Goal: Task Accomplishment & Management: Manage account settings

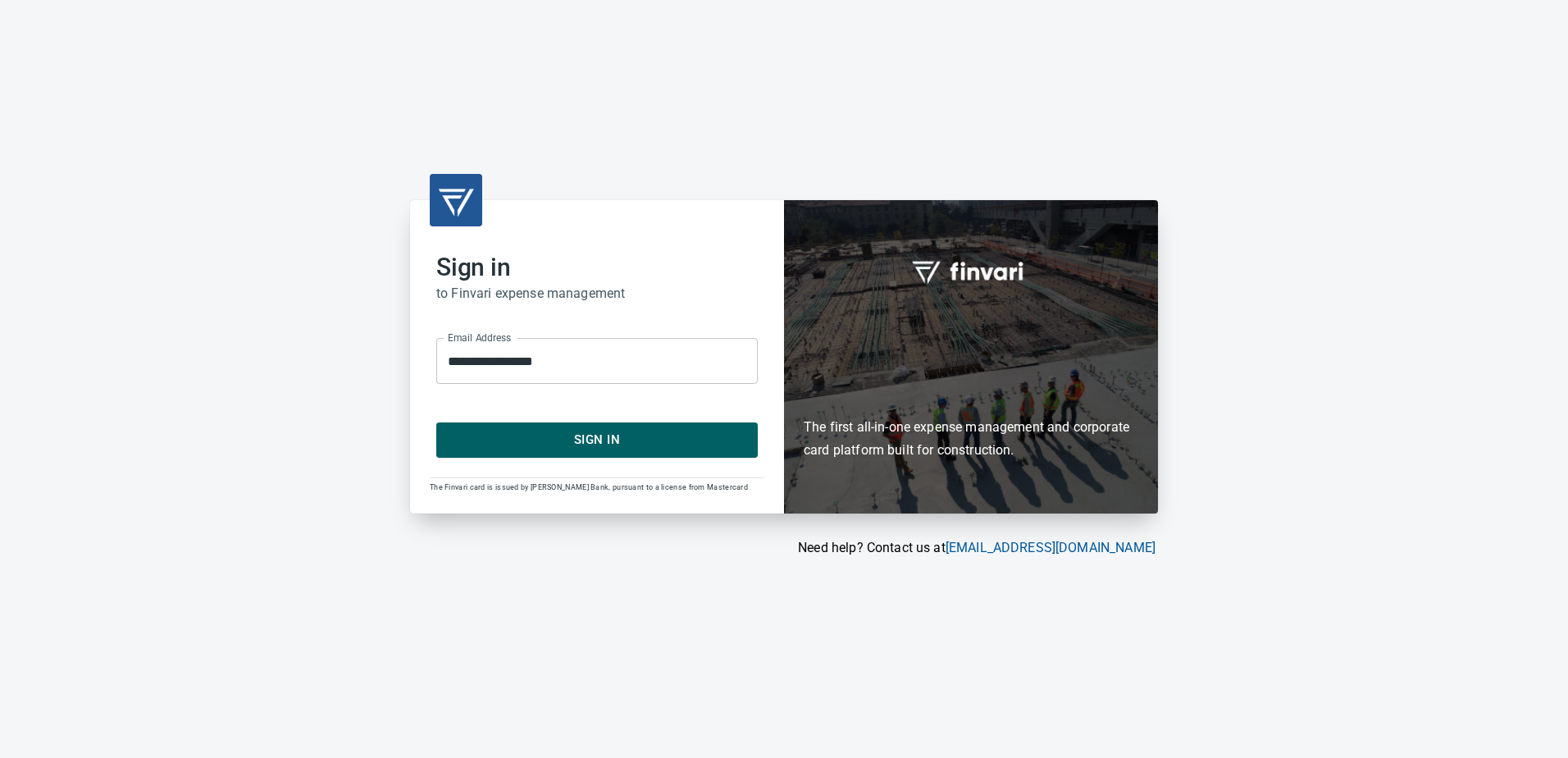
click at [619, 434] on span "Sign In" at bounding box center [598, 439] width 286 height 21
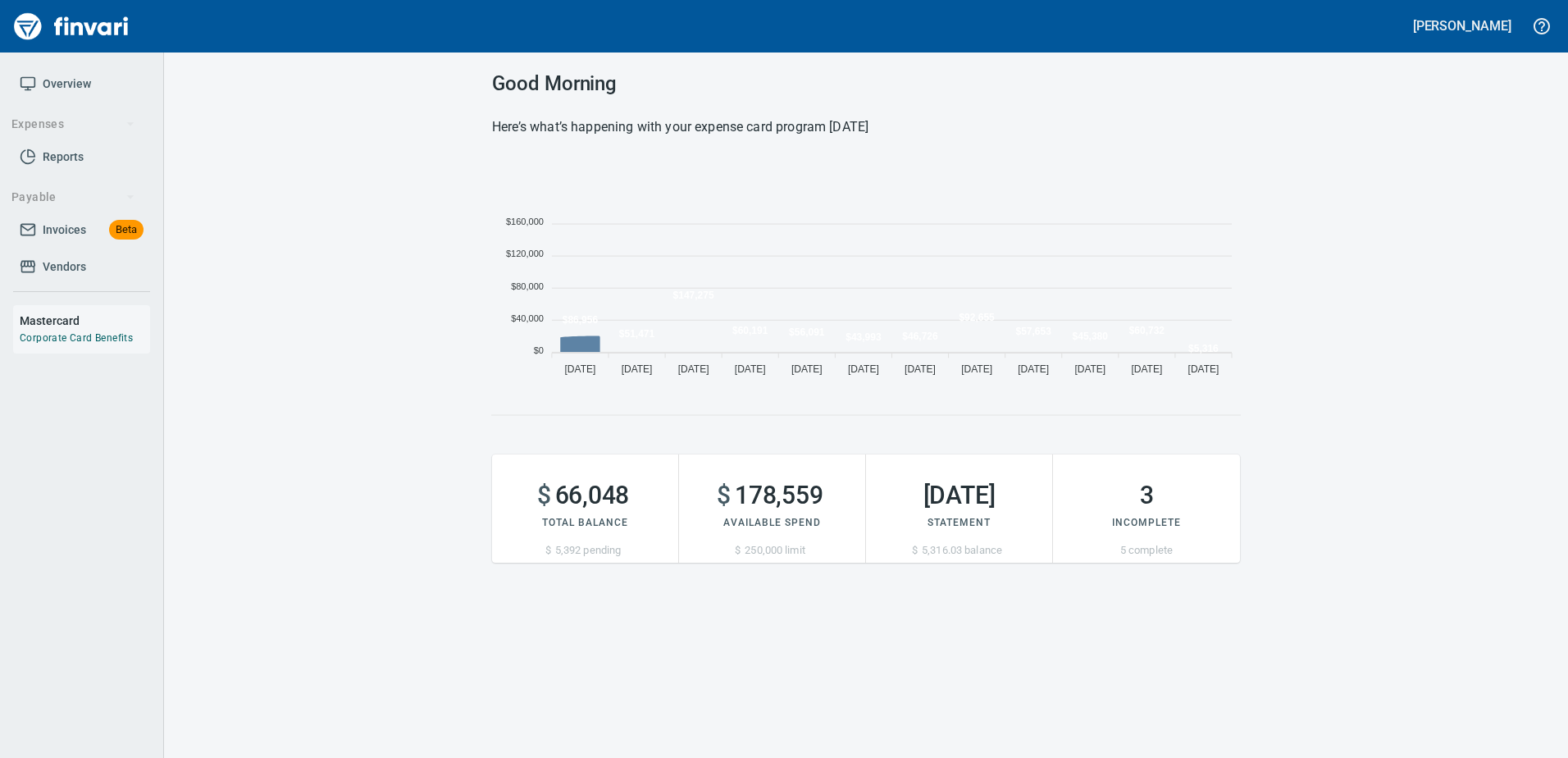
scroll to position [225, 736]
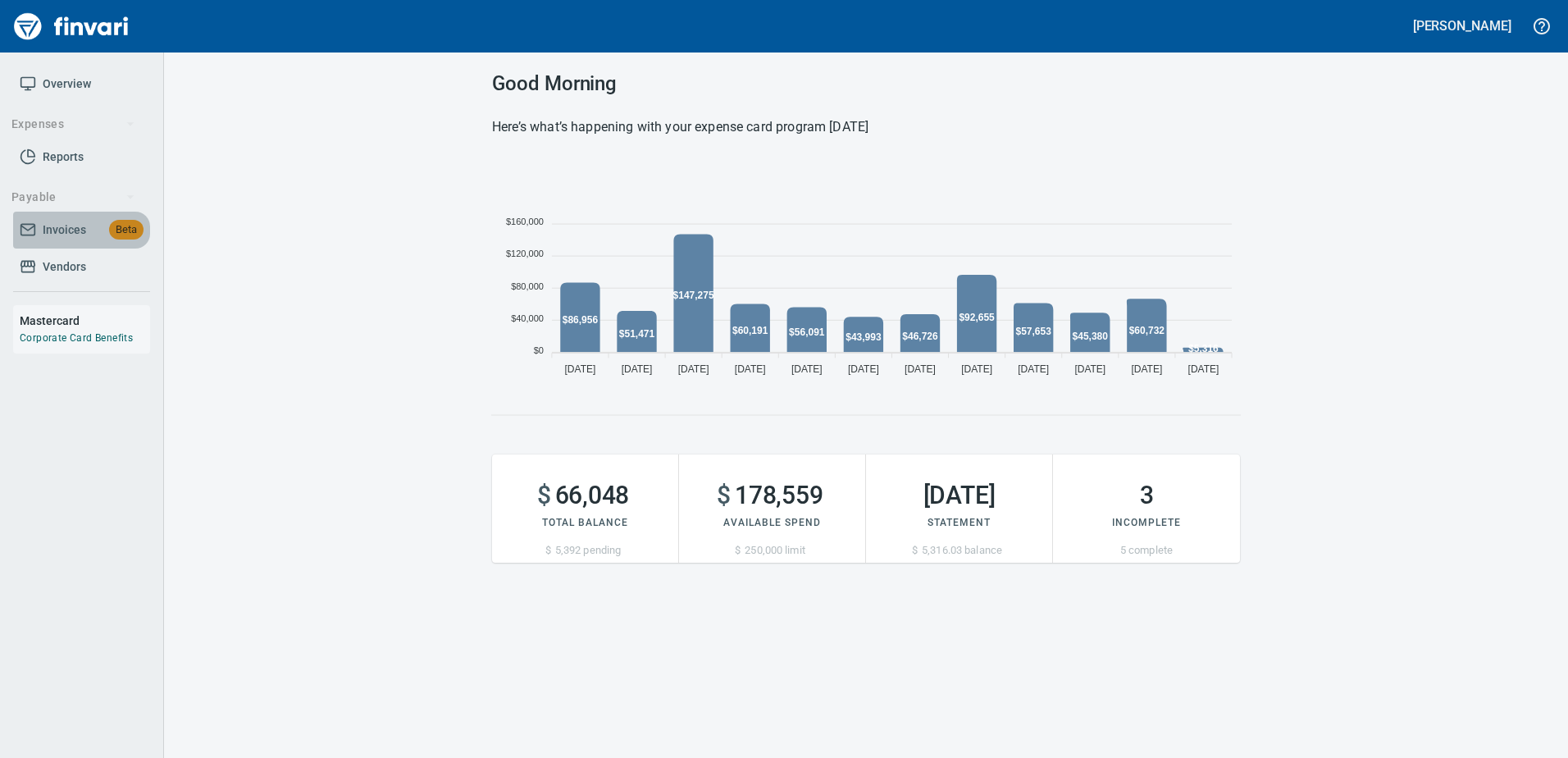
click at [81, 225] on span "Invoices" at bounding box center [64, 230] width 43 height 21
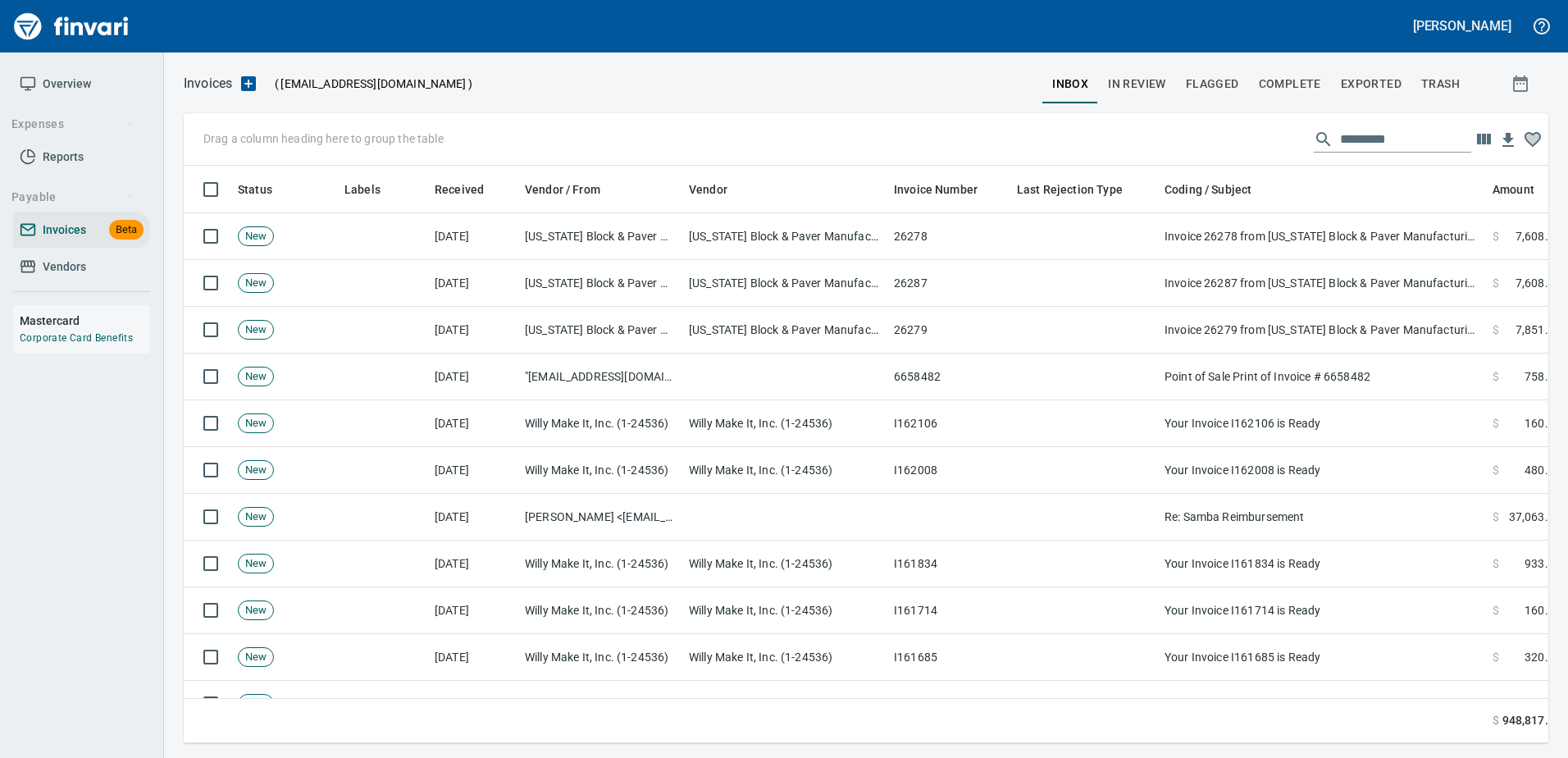
scroll to position [553, 1340]
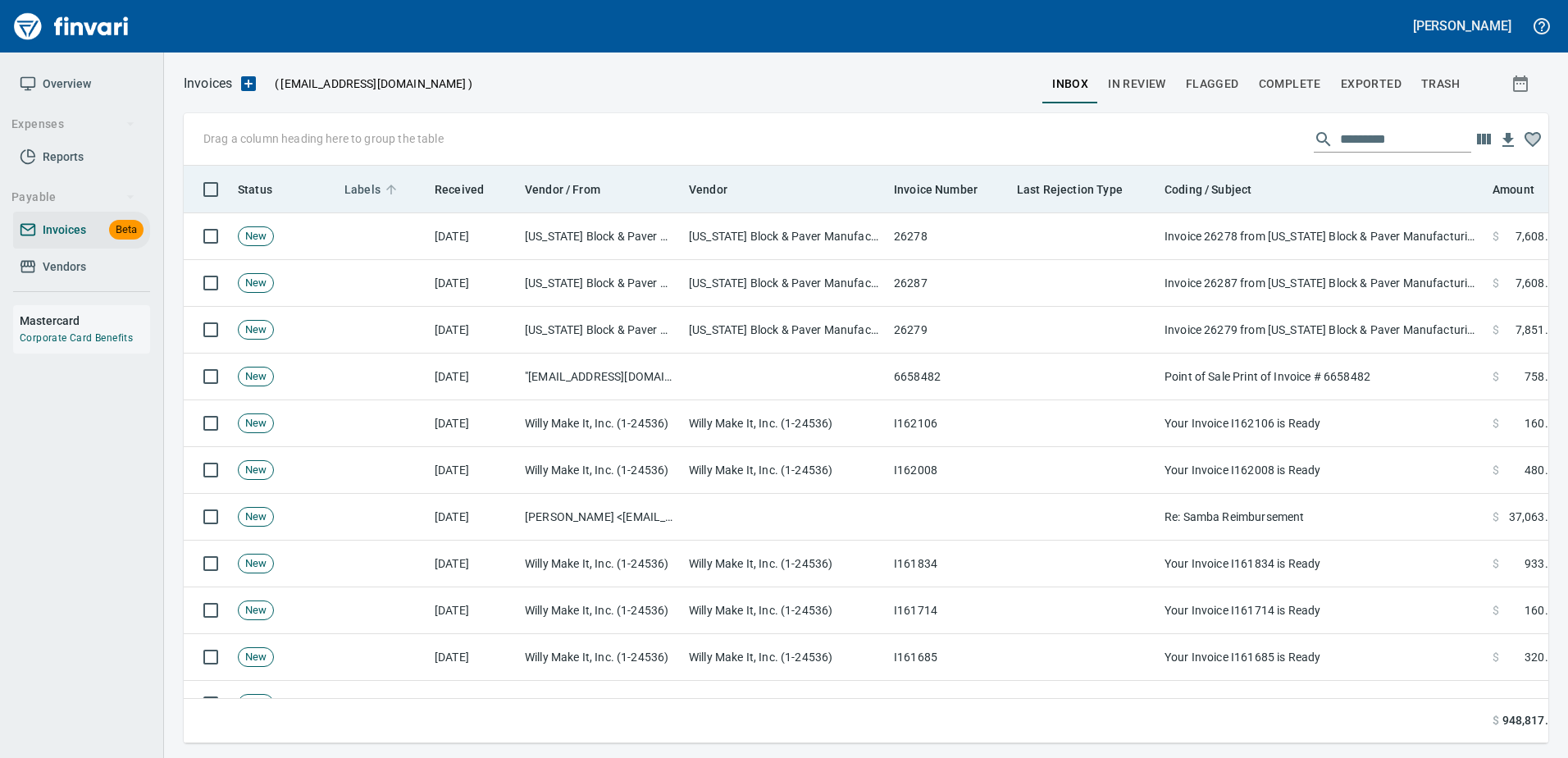
click at [355, 188] on span "Labels" at bounding box center [363, 190] width 36 height 20
click at [366, 194] on span "Labels" at bounding box center [363, 190] width 36 height 20
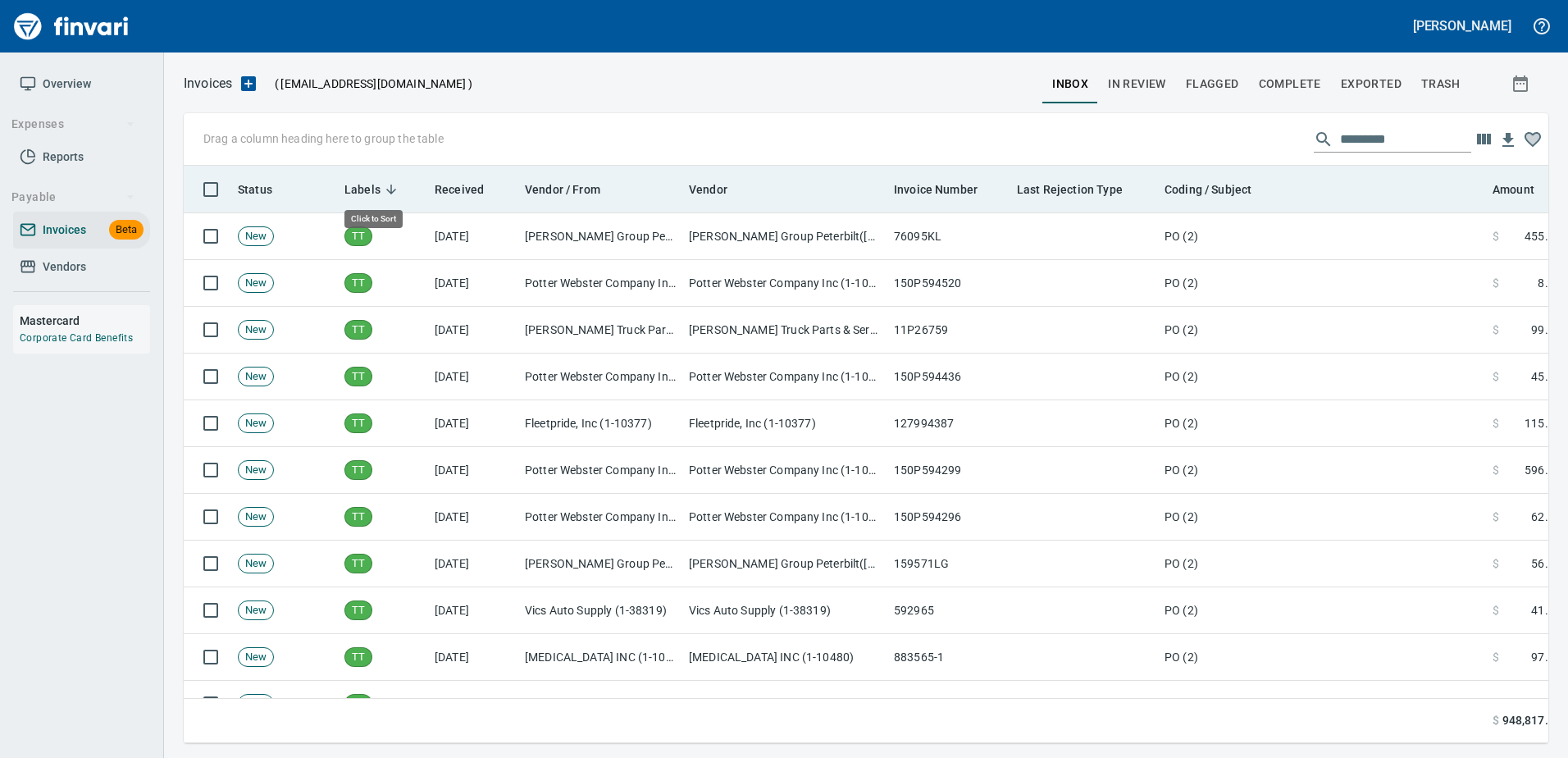
click at [364, 194] on span "Labels" at bounding box center [363, 190] width 36 height 20
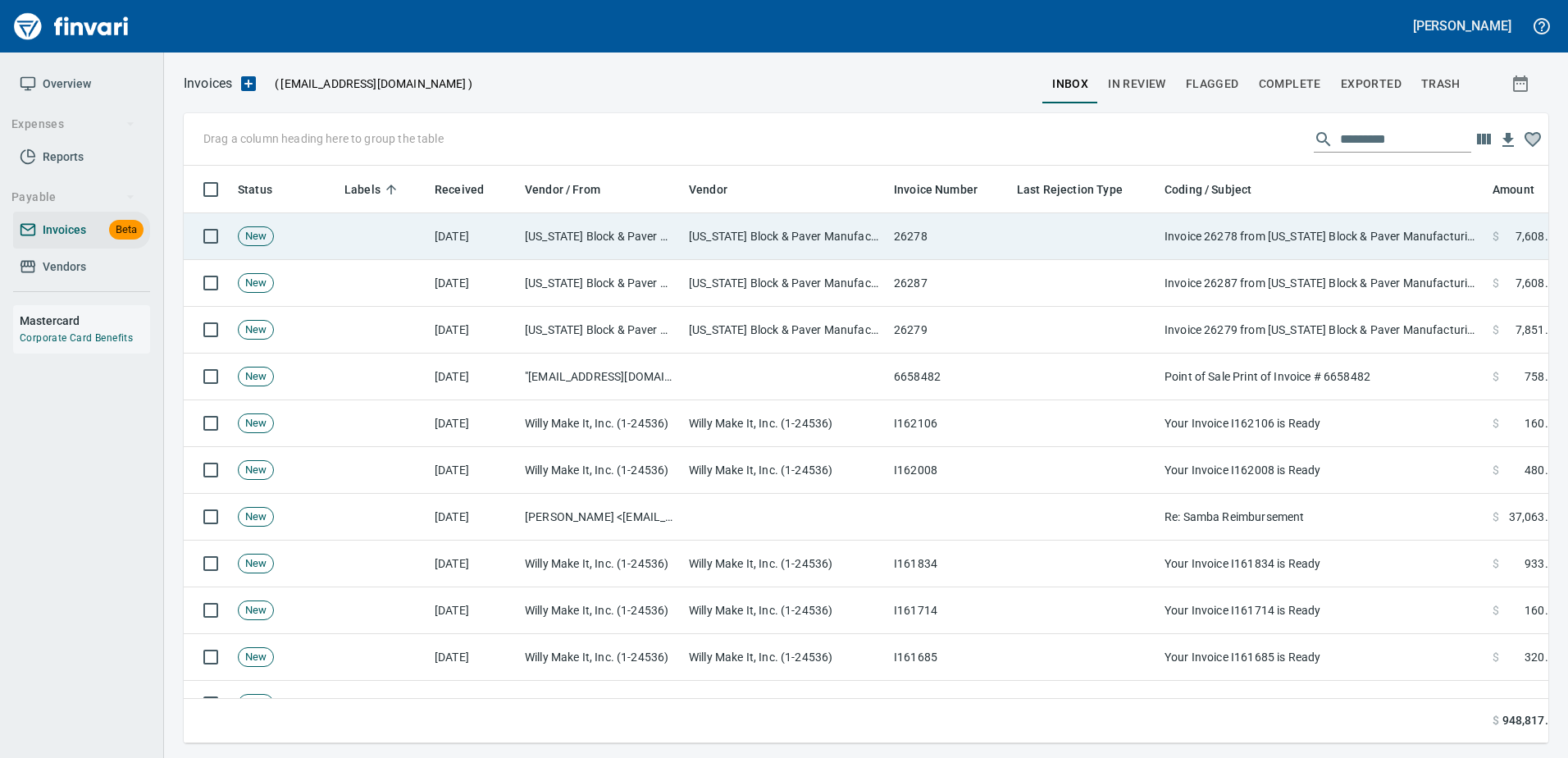
click at [586, 246] on td "[US_STATE] Block & Paver Manufacturing, Inc. (1-10163)" at bounding box center [601, 236] width 164 height 47
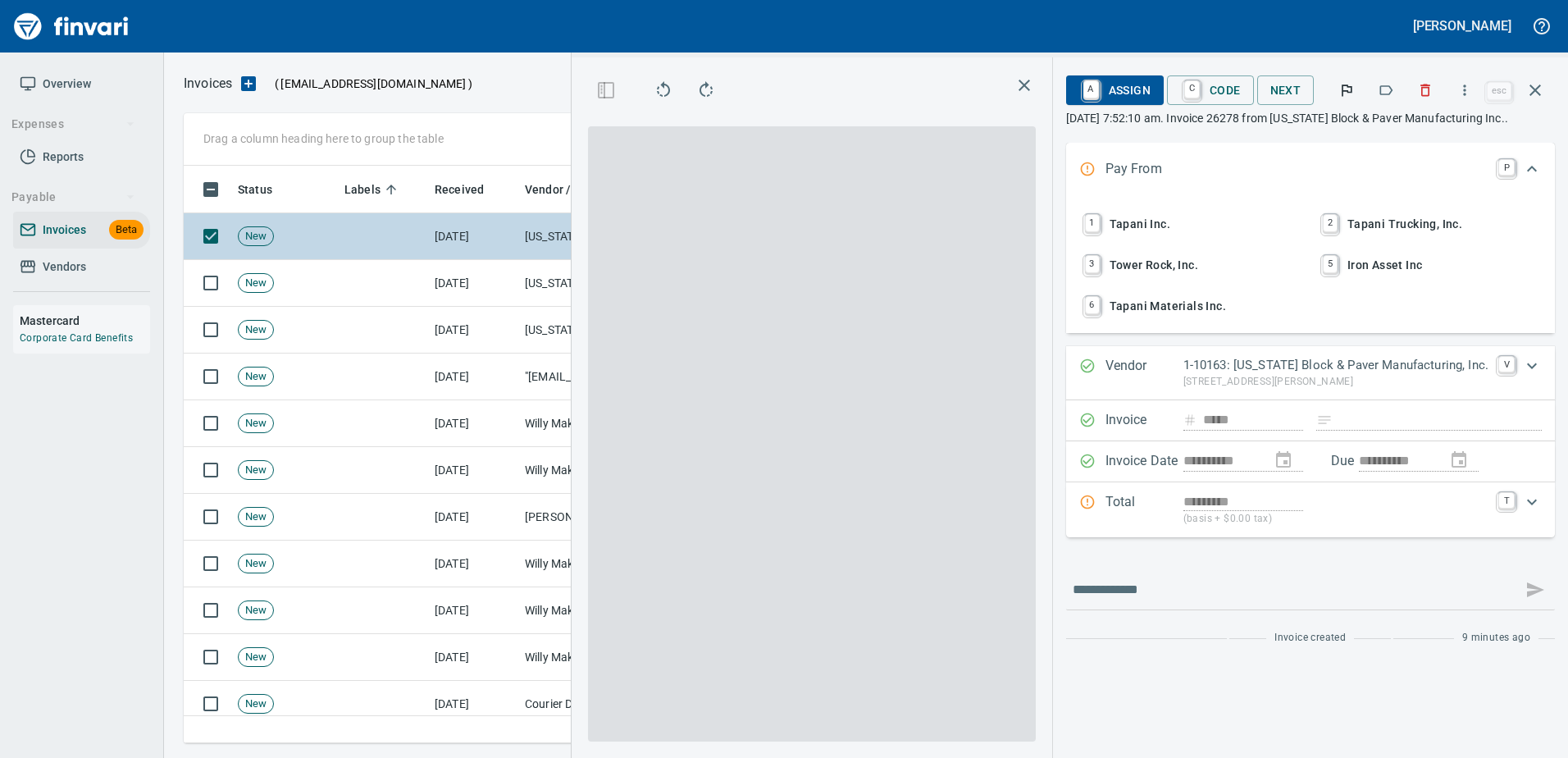
scroll to position [553, 929]
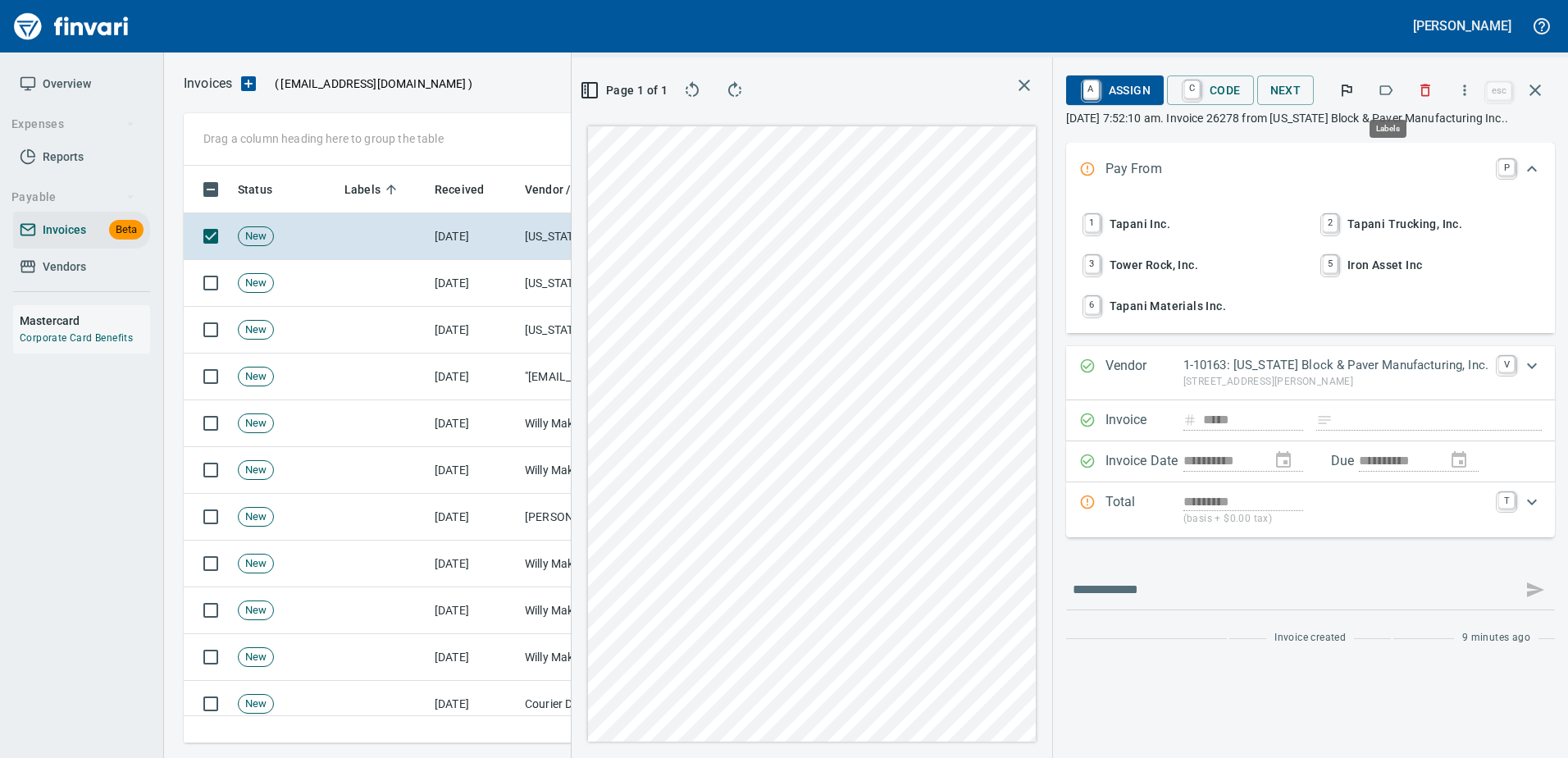
click at [1389, 92] on icon "button" at bounding box center [1385, 90] width 16 height 16
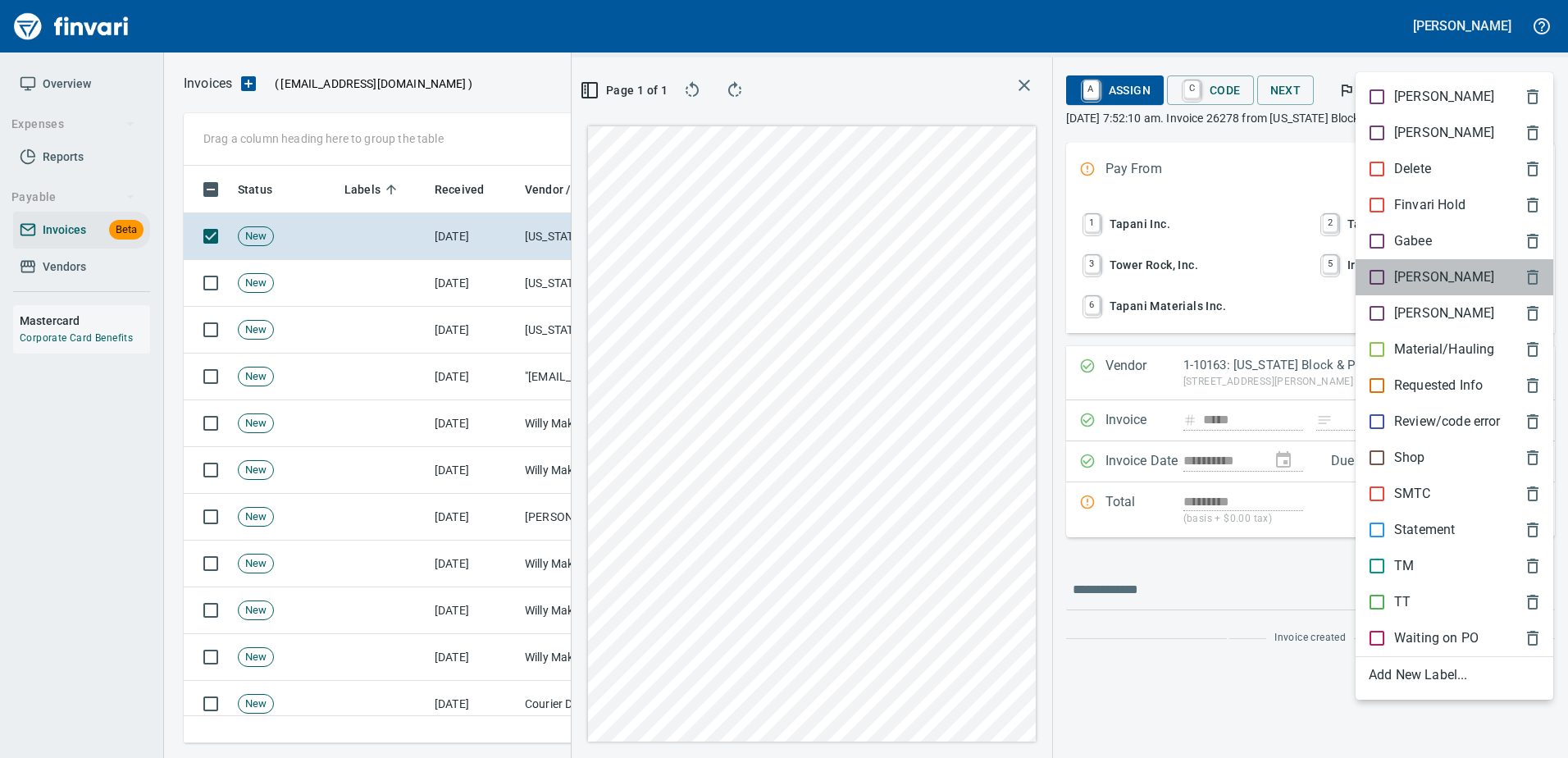
click at [1416, 269] on p "[PERSON_NAME]" at bounding box center [1444, 277] width 100 height 20
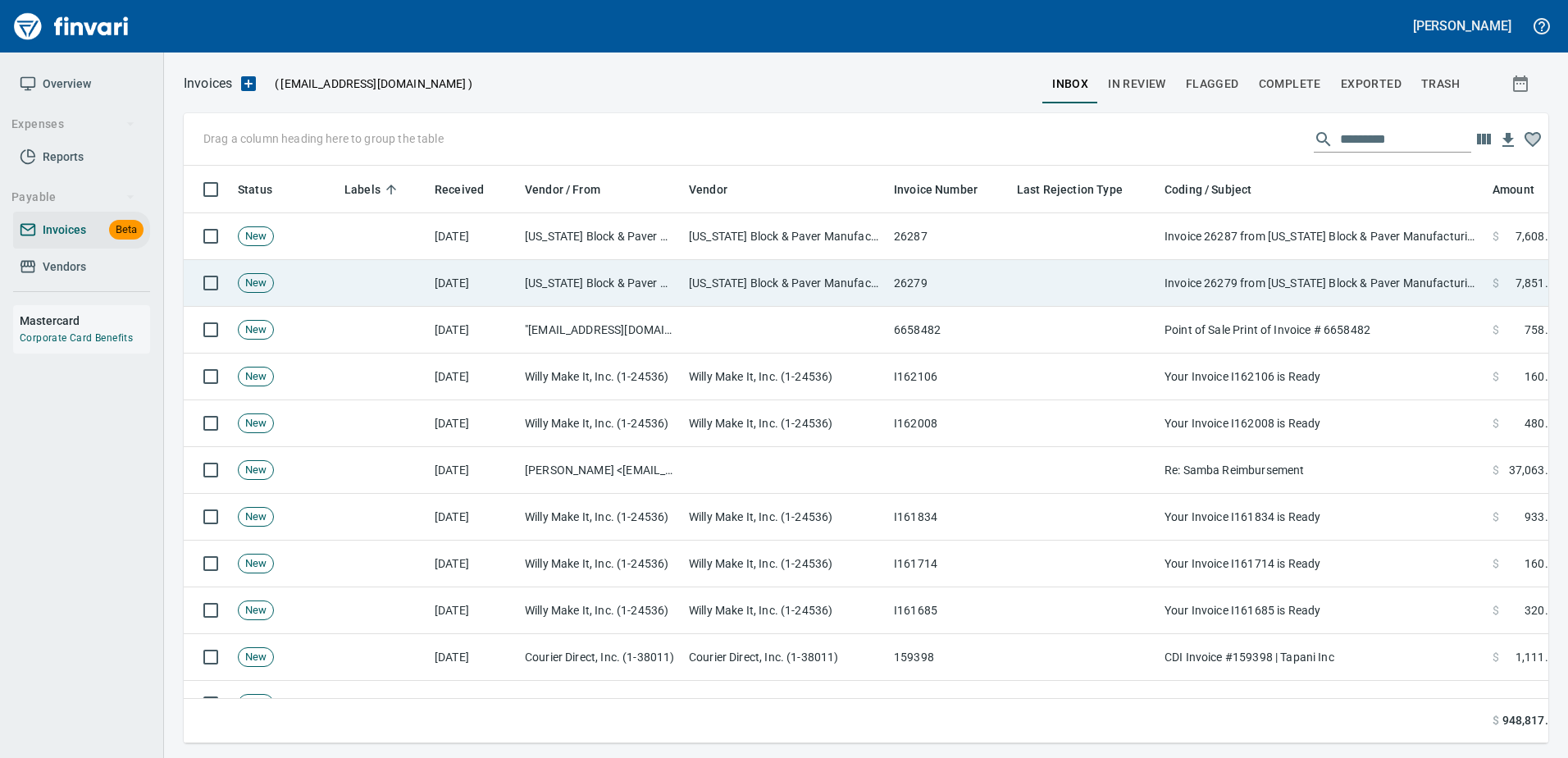
scroll to position [2, 2]
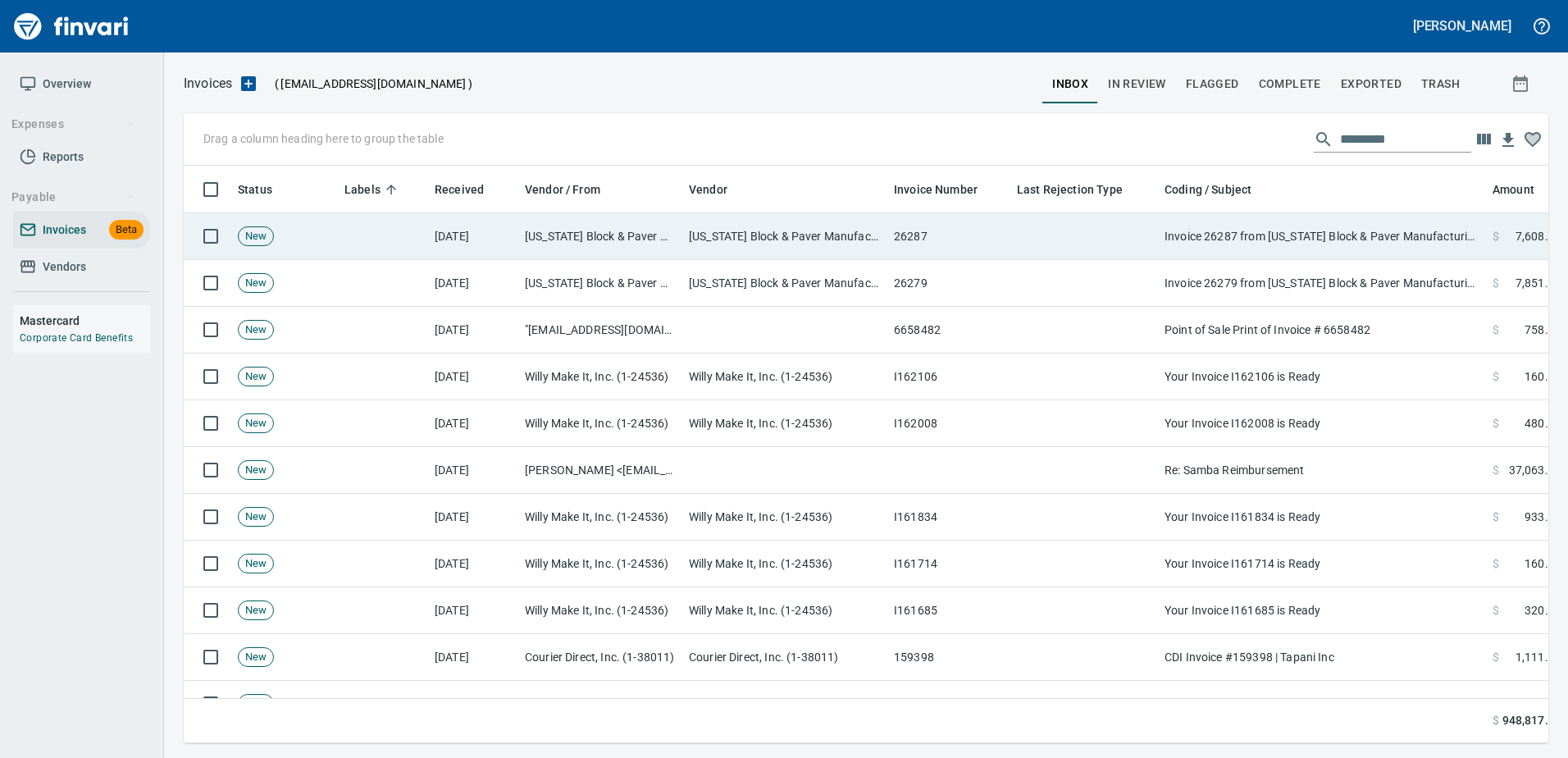
click at [1385, 238] on td "Invoice 26287 from [US_STATE] Block & Paver Manufacturing Inc." at bounding box center [1321, 236] width 328 height 47
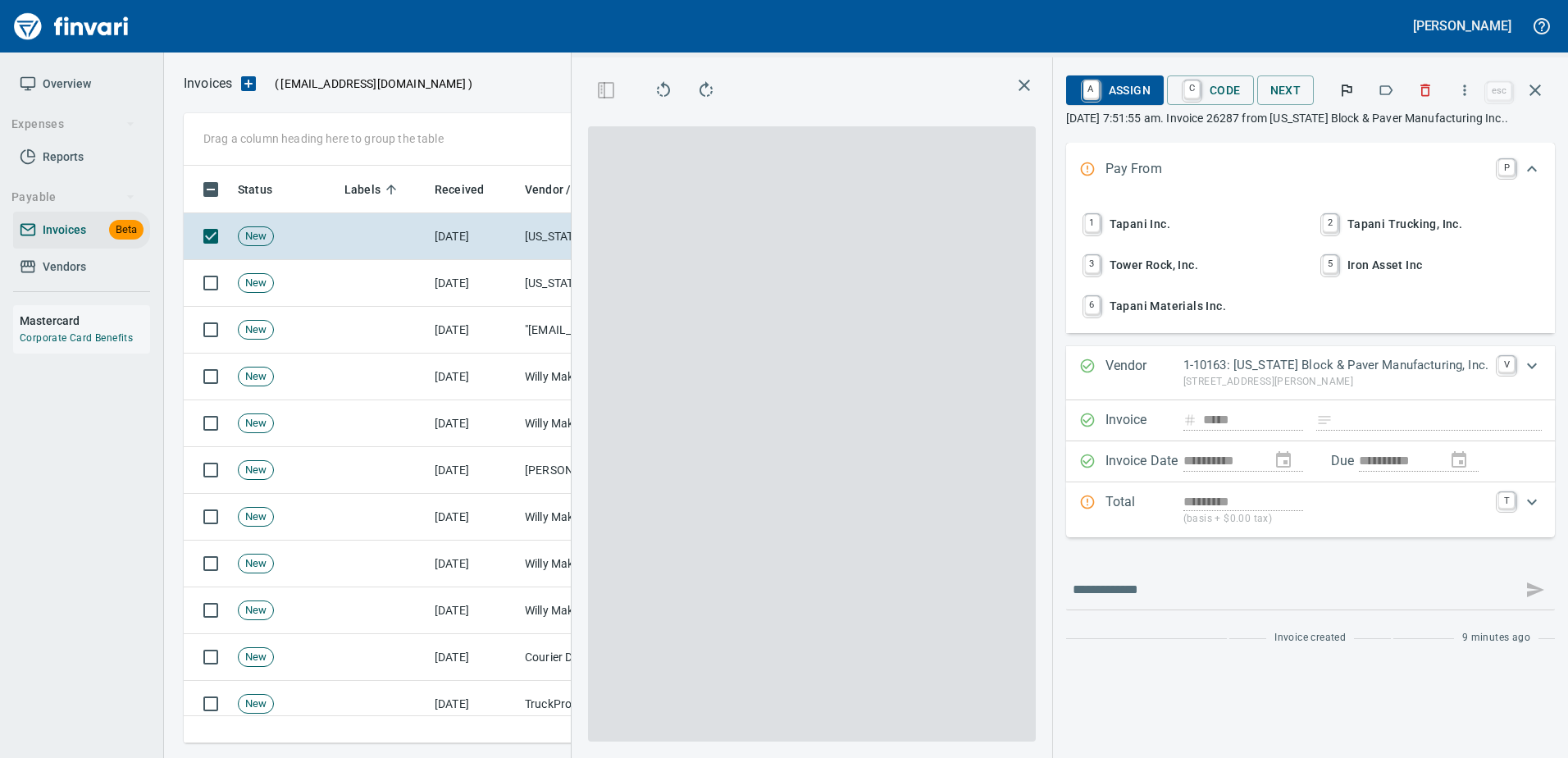
click at [1387, 94] on icon "button" at bounding box center [1386, 90] width 13 height 10
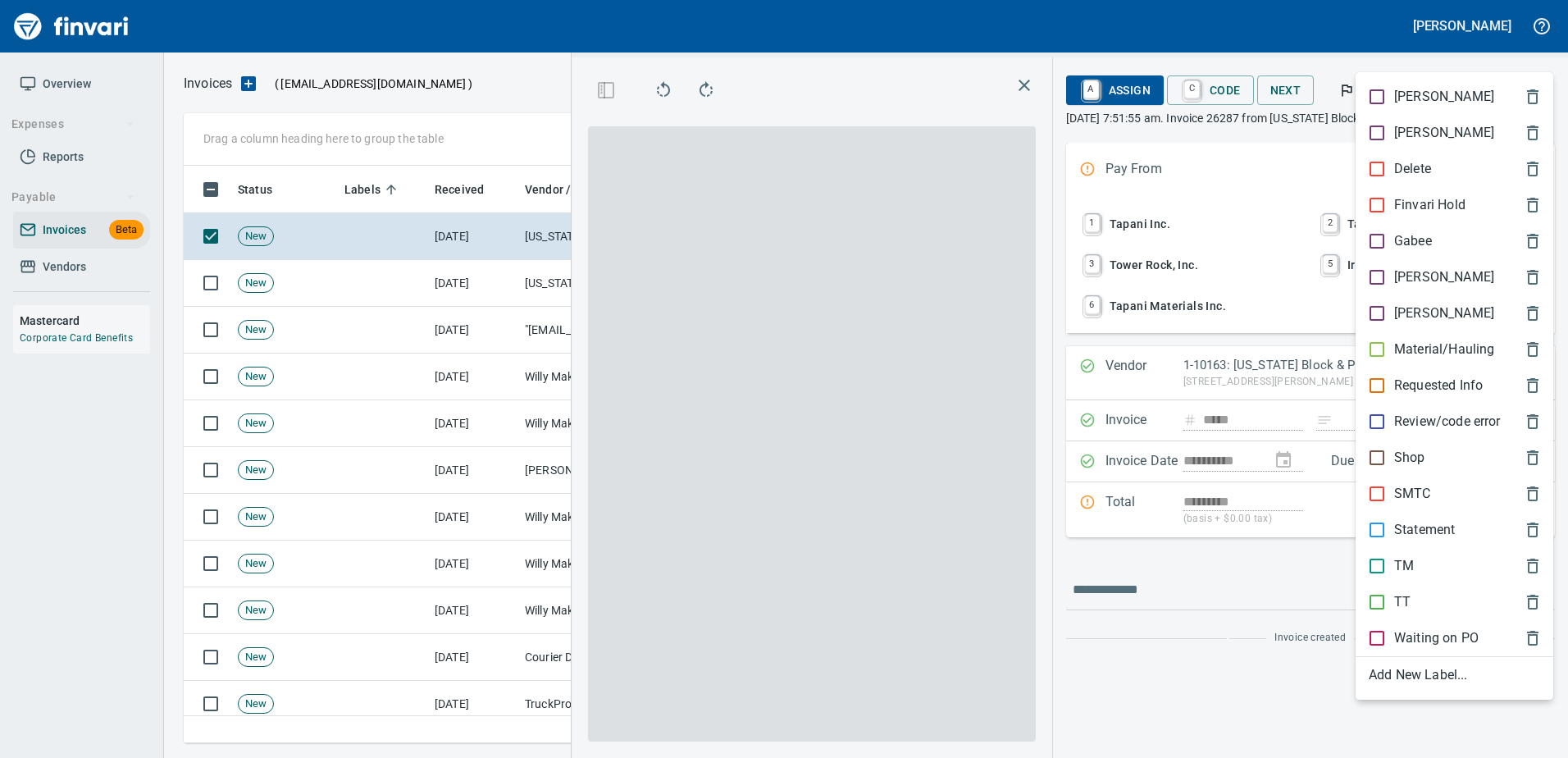
scroll to position [553, 929]
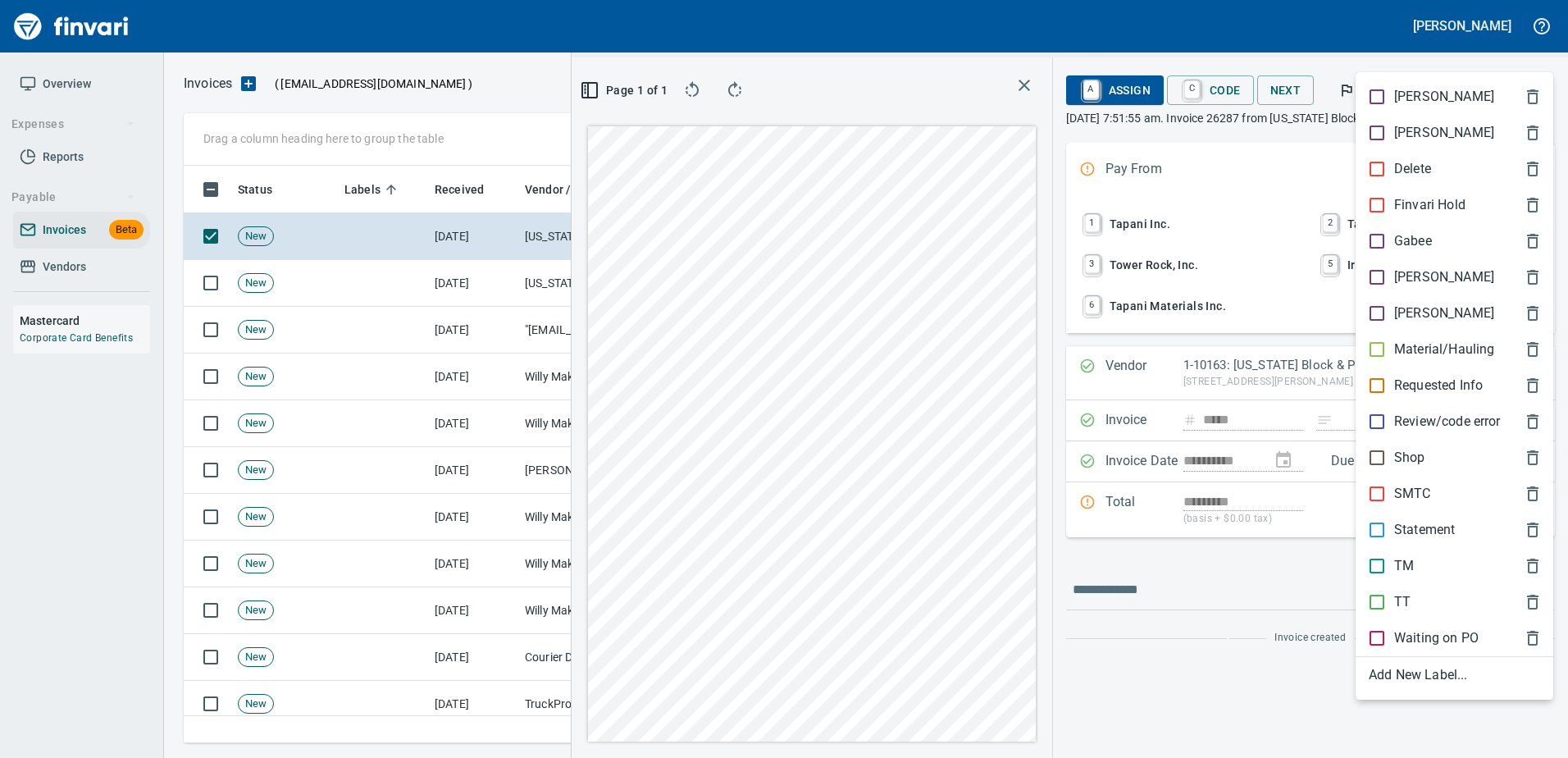
click at [1395, 280] on p "[PERSON_NAME]" at bounding box center [1444, 277] width 100 height 20
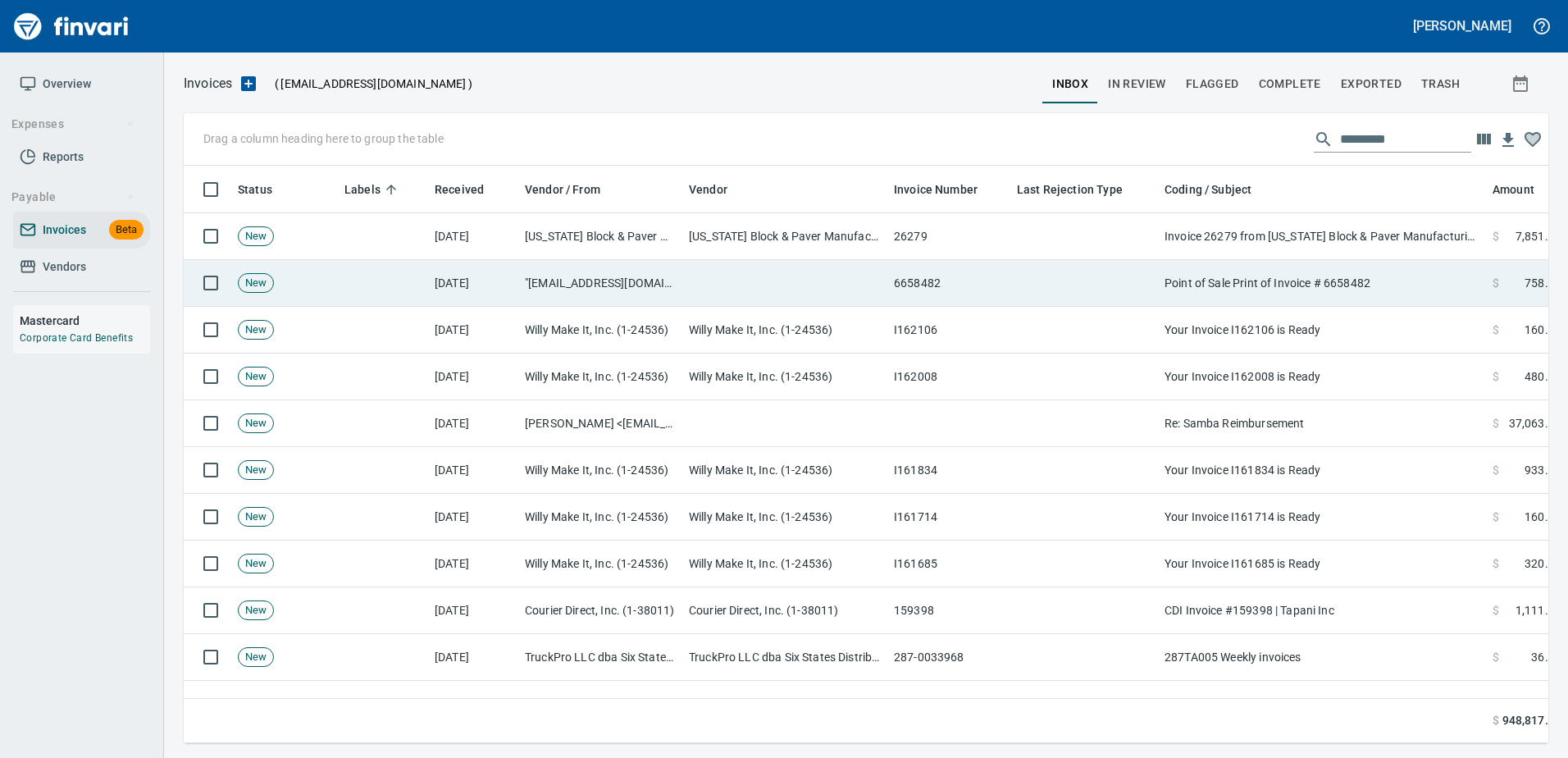
scroll to position [2, 2]
click at [1387, 274] on td "Point of Sale Print of Invoice # 6658482" at bounding box center [1321, 283] width 328 height 47
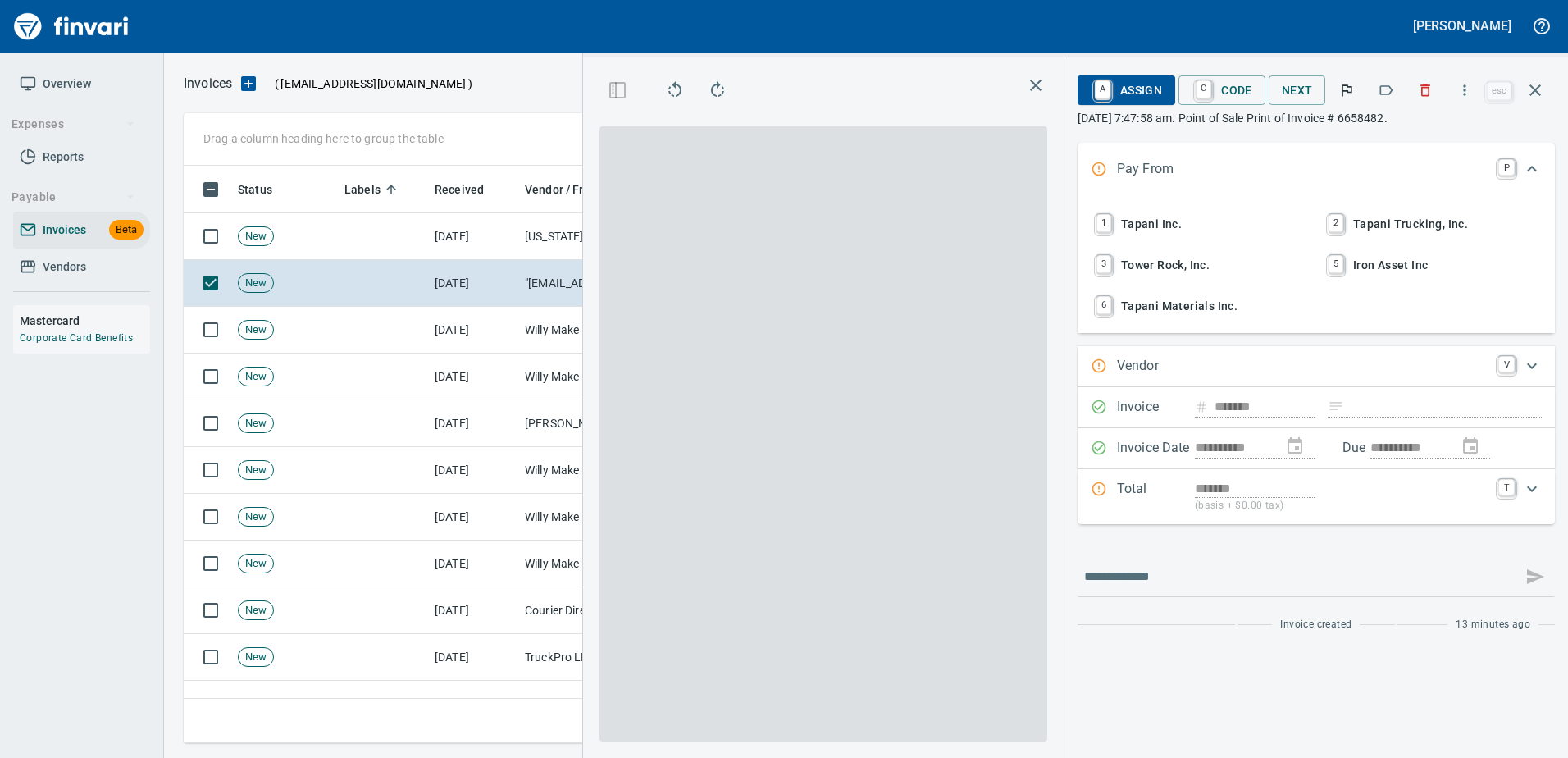
type input "**********"
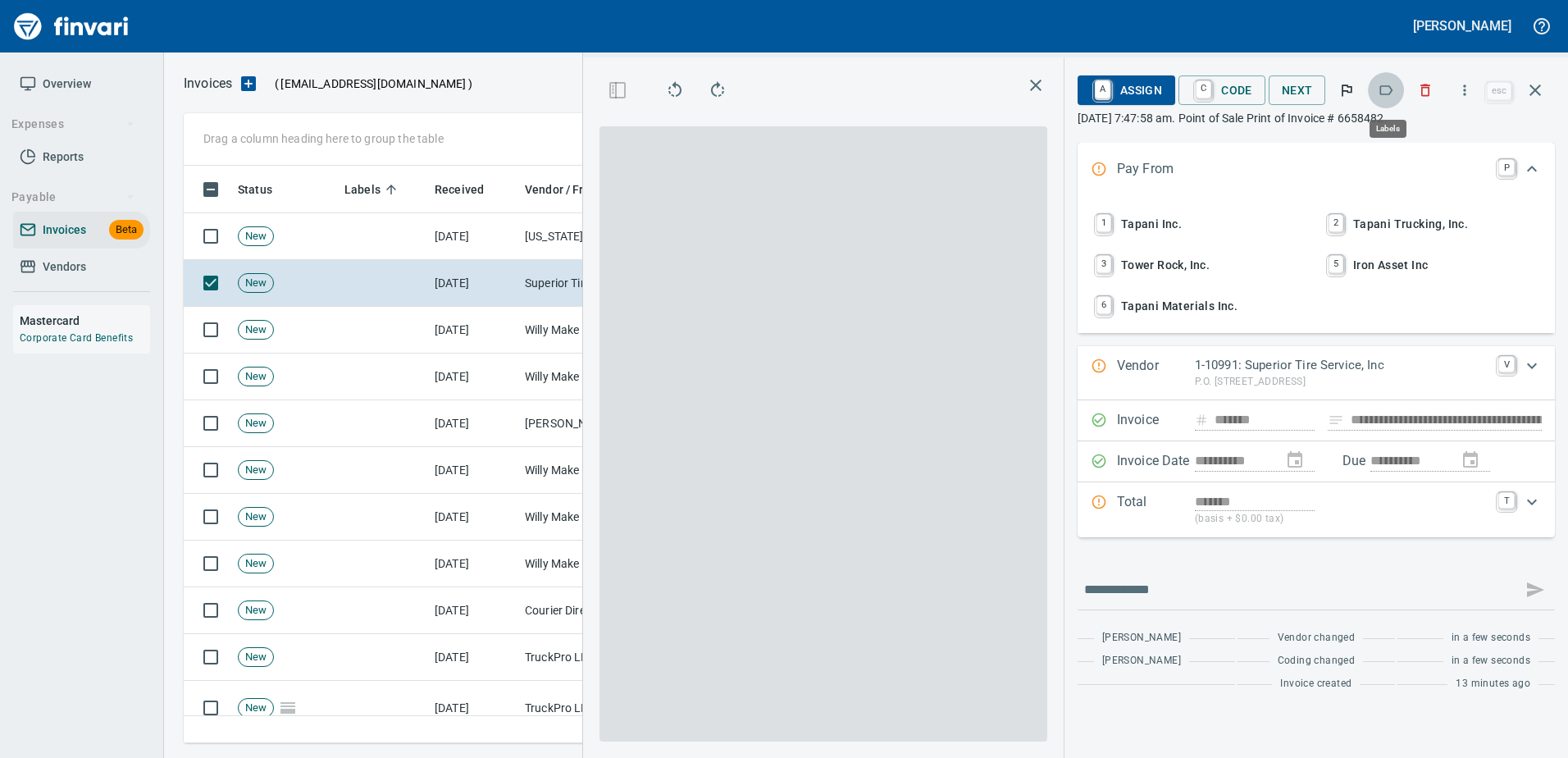
click at [1383, 102] on button "button" at bounding box center [1385, 90] width 36 height 36
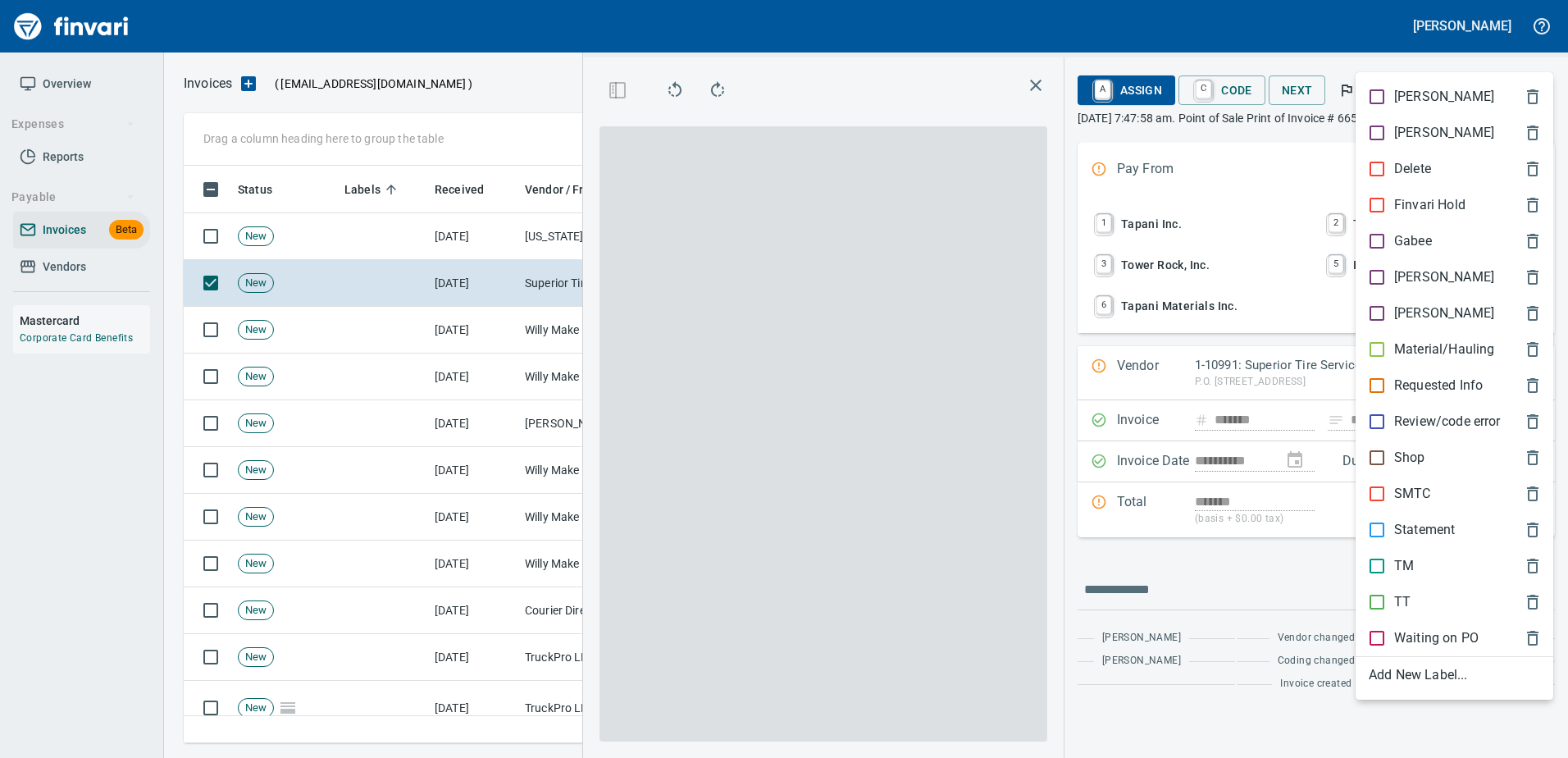
scroll to position [553, 929]
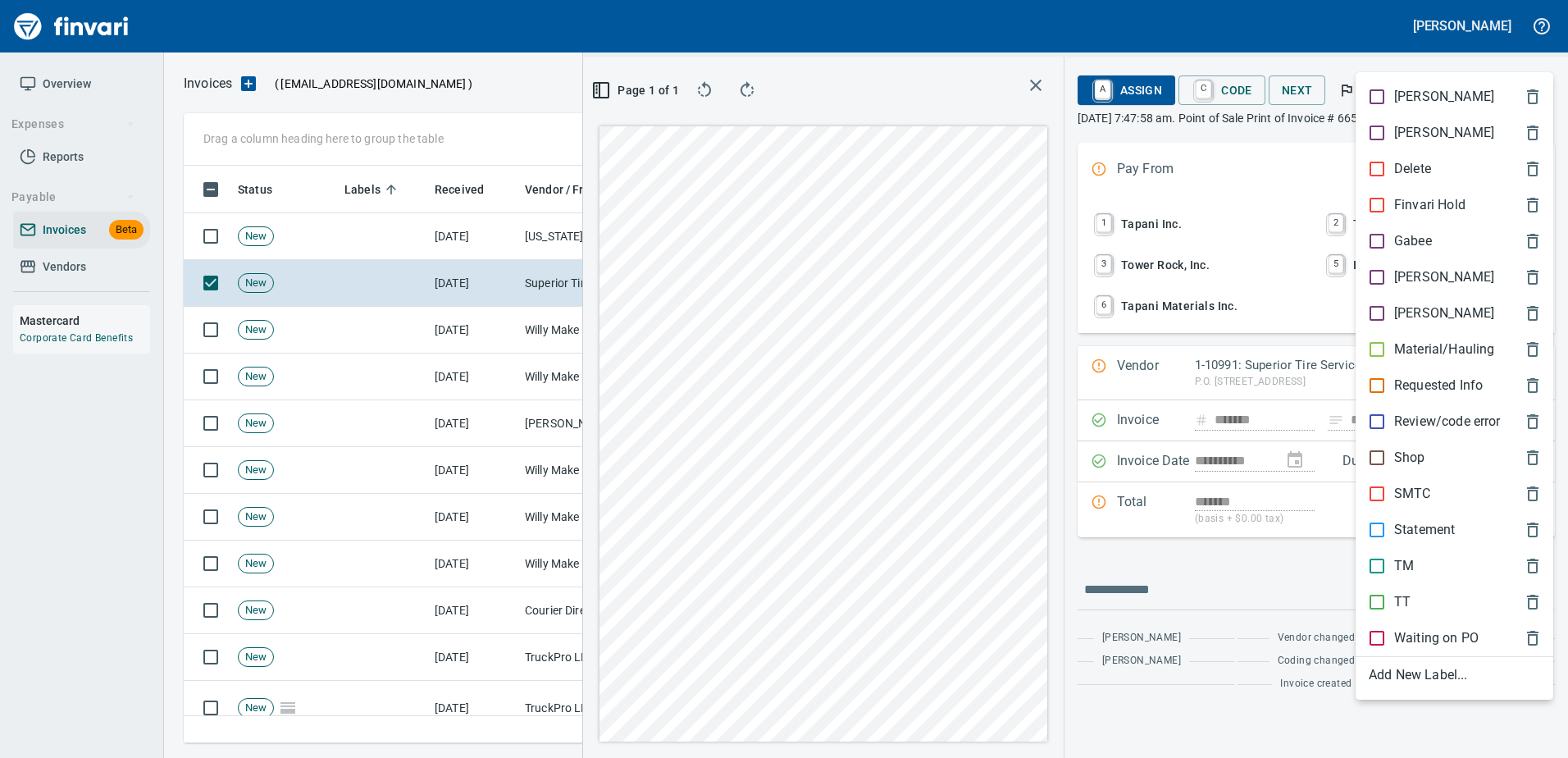
click at [1413, 456] on p "Shop" at bounding box center [1409, 458] width 31 height 20
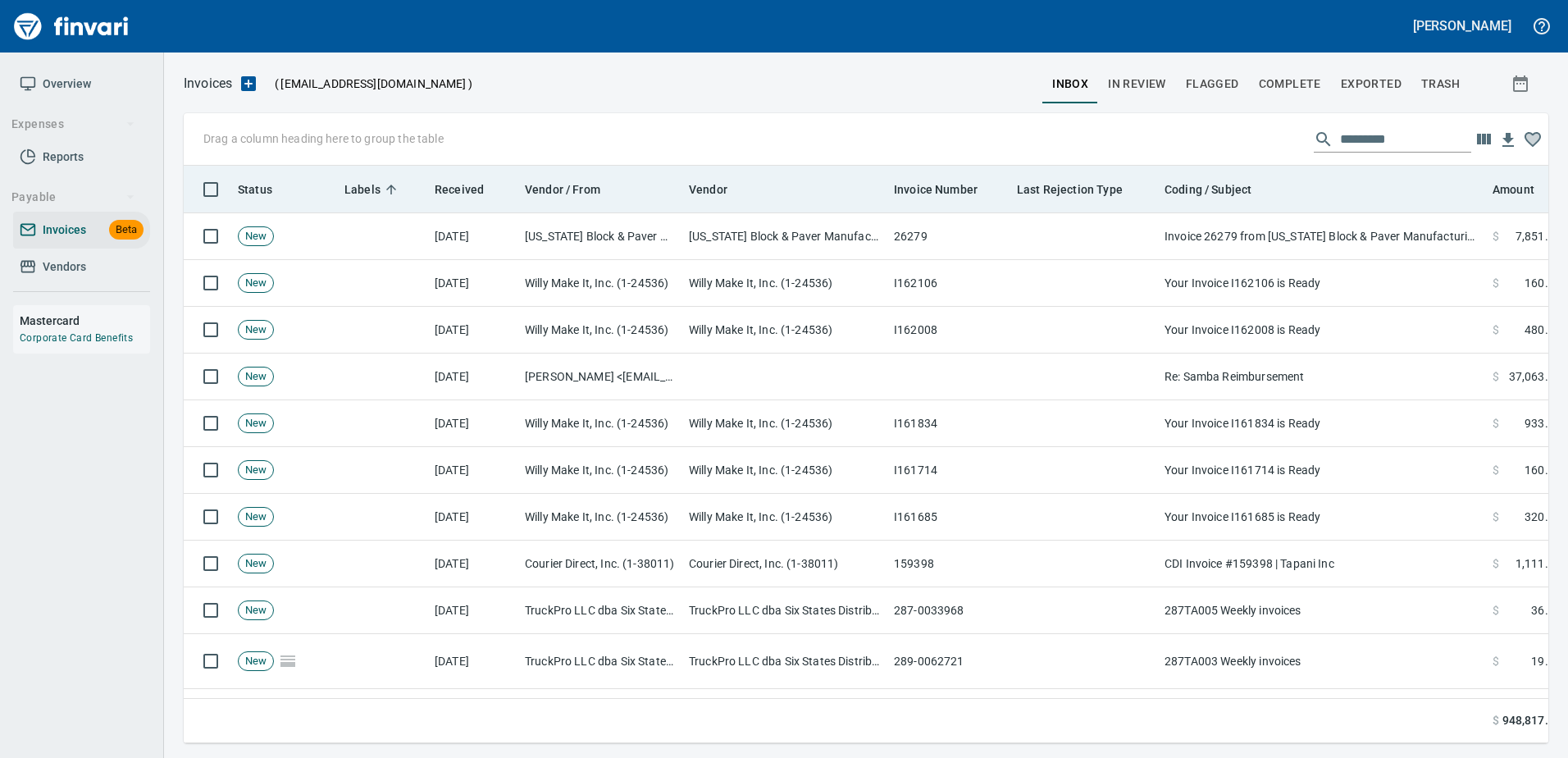
scroll to position [2, 2]
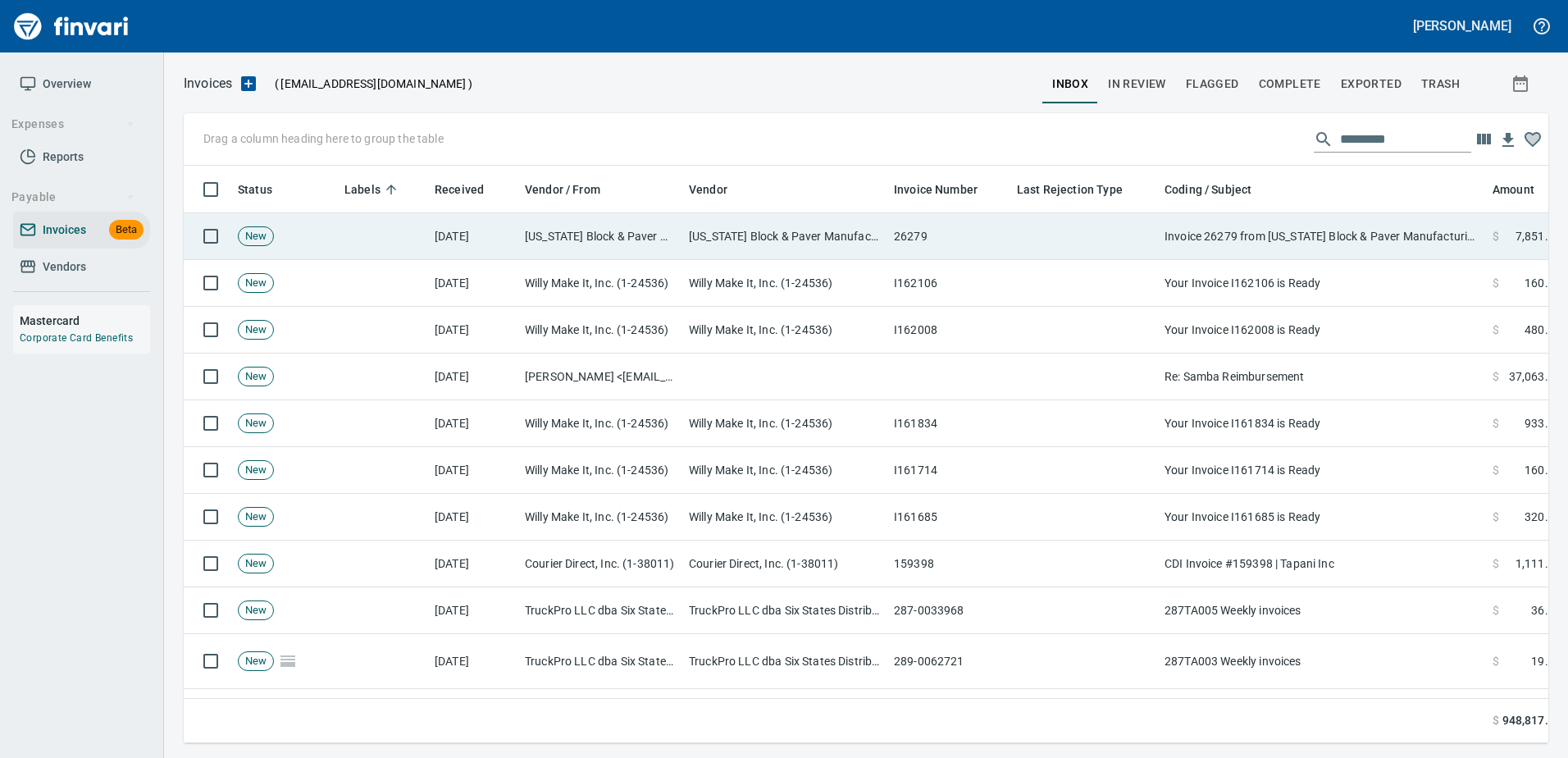
drag, startPoint x: 1340, startPoint y: 245, endPoint x: 1340, endPoint y: 219, distance: 26.0
click at [1340, 241] on td "Invoice 26279 from [US_STATE] Block & Paver Manufacturing Inc." at bounding box center [1321, 236] width 328 height 47
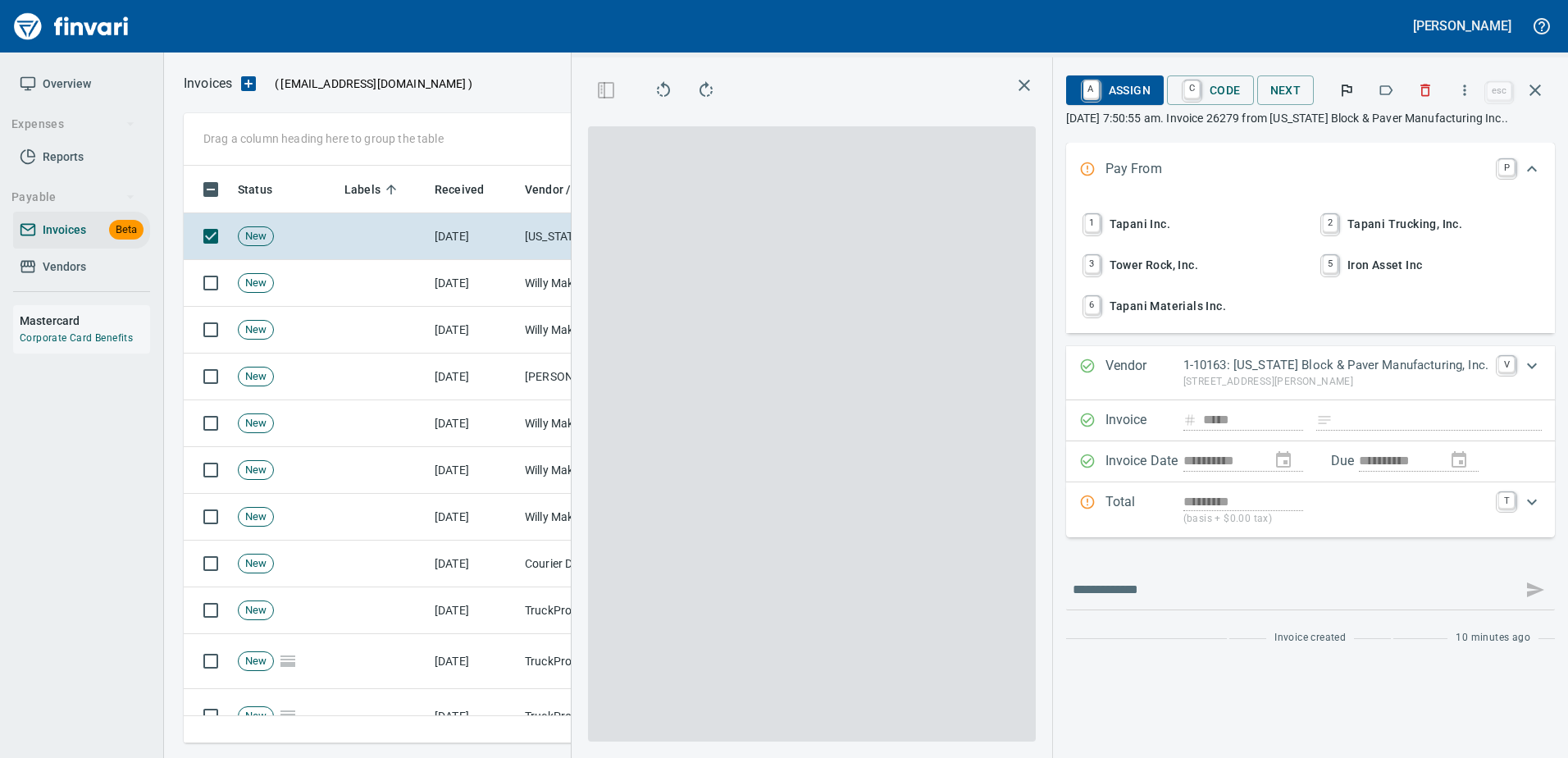
click at [1382, 86] on icon "button" at bounding box center [1386, 90] width 13 height 10
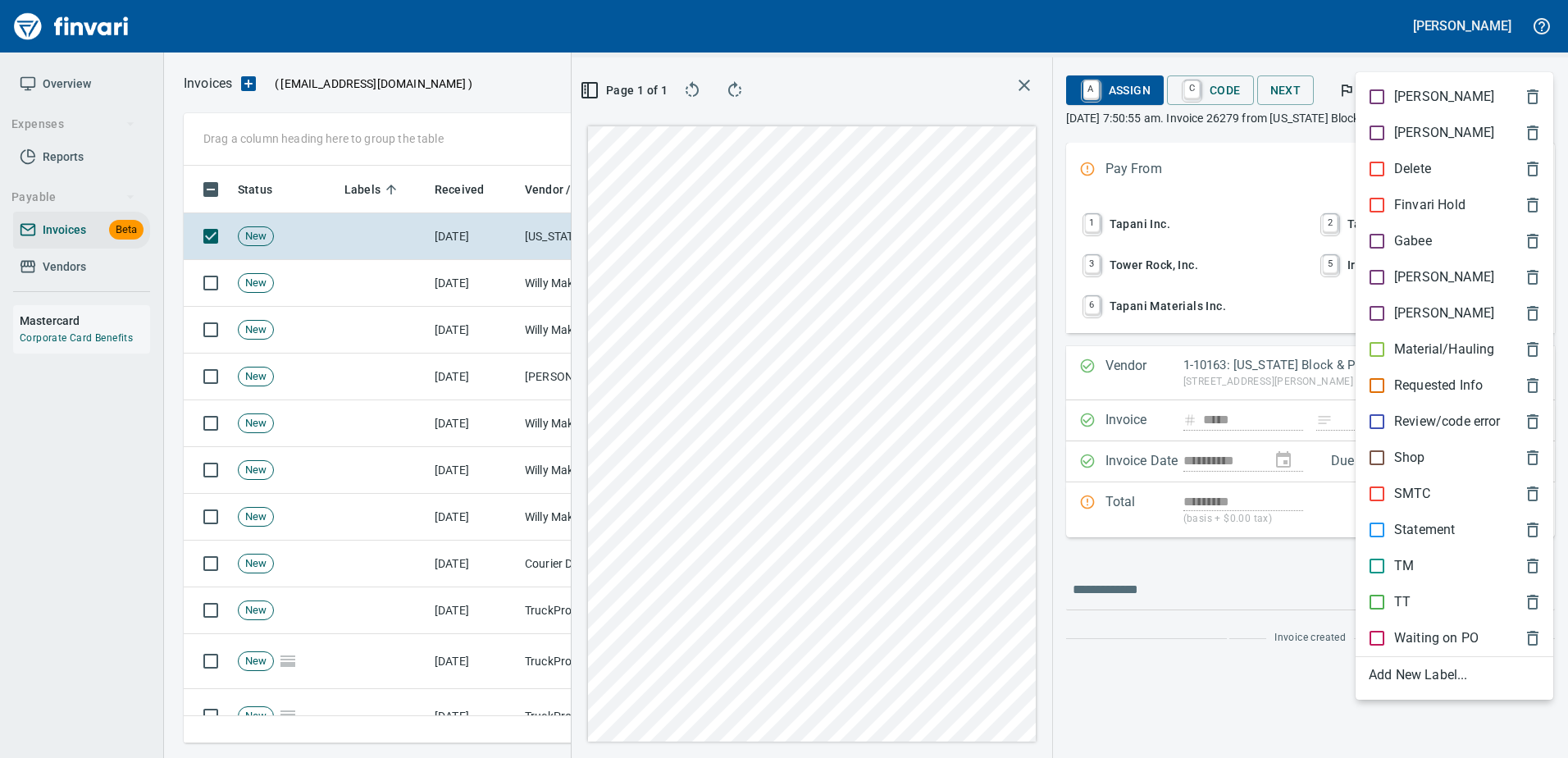
click at [1410, 278] on p "[PERSON_NAME]" at bounding box center [1444, 277] width 100 height 20
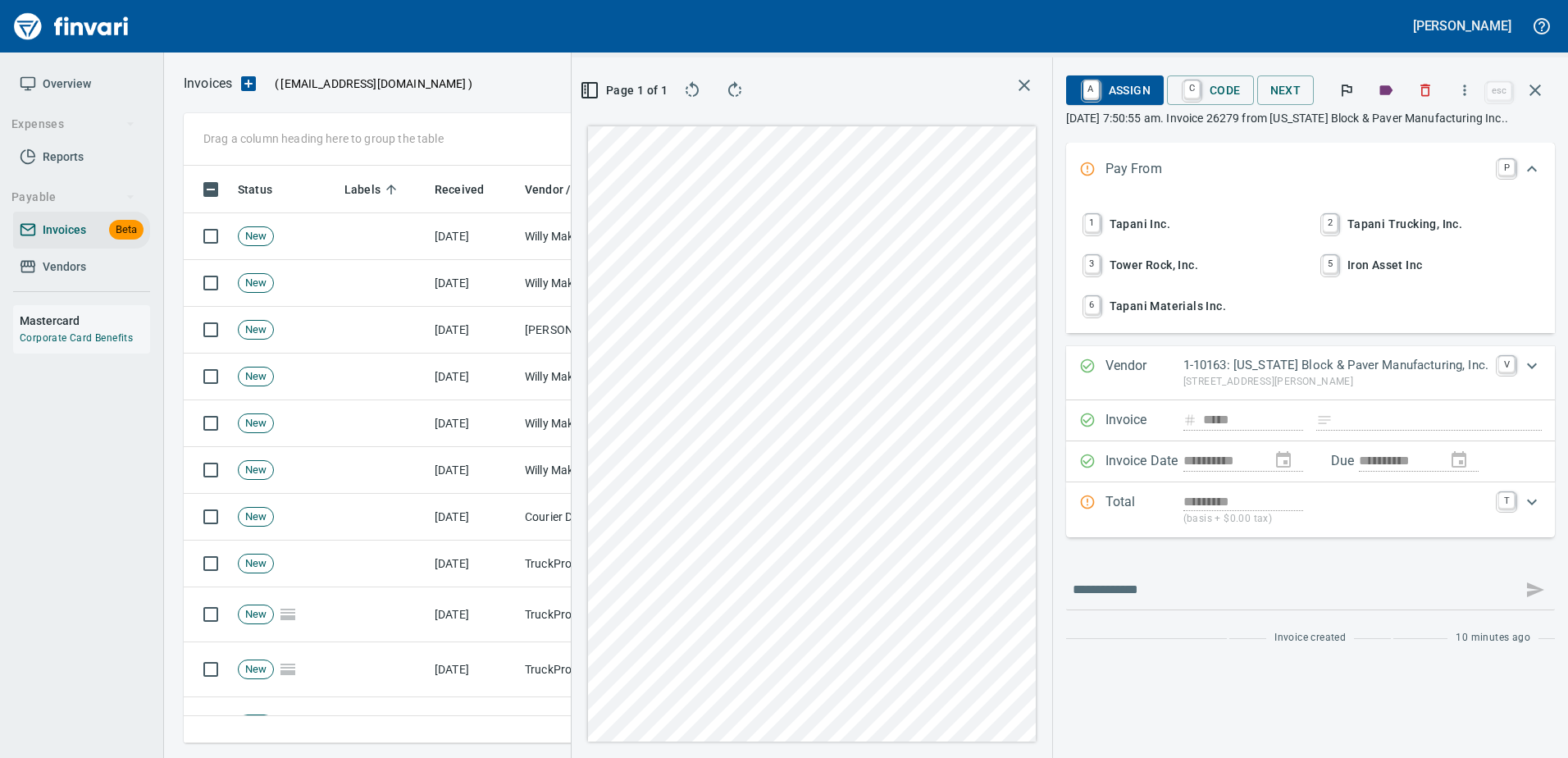
scroll to position [2, 2]
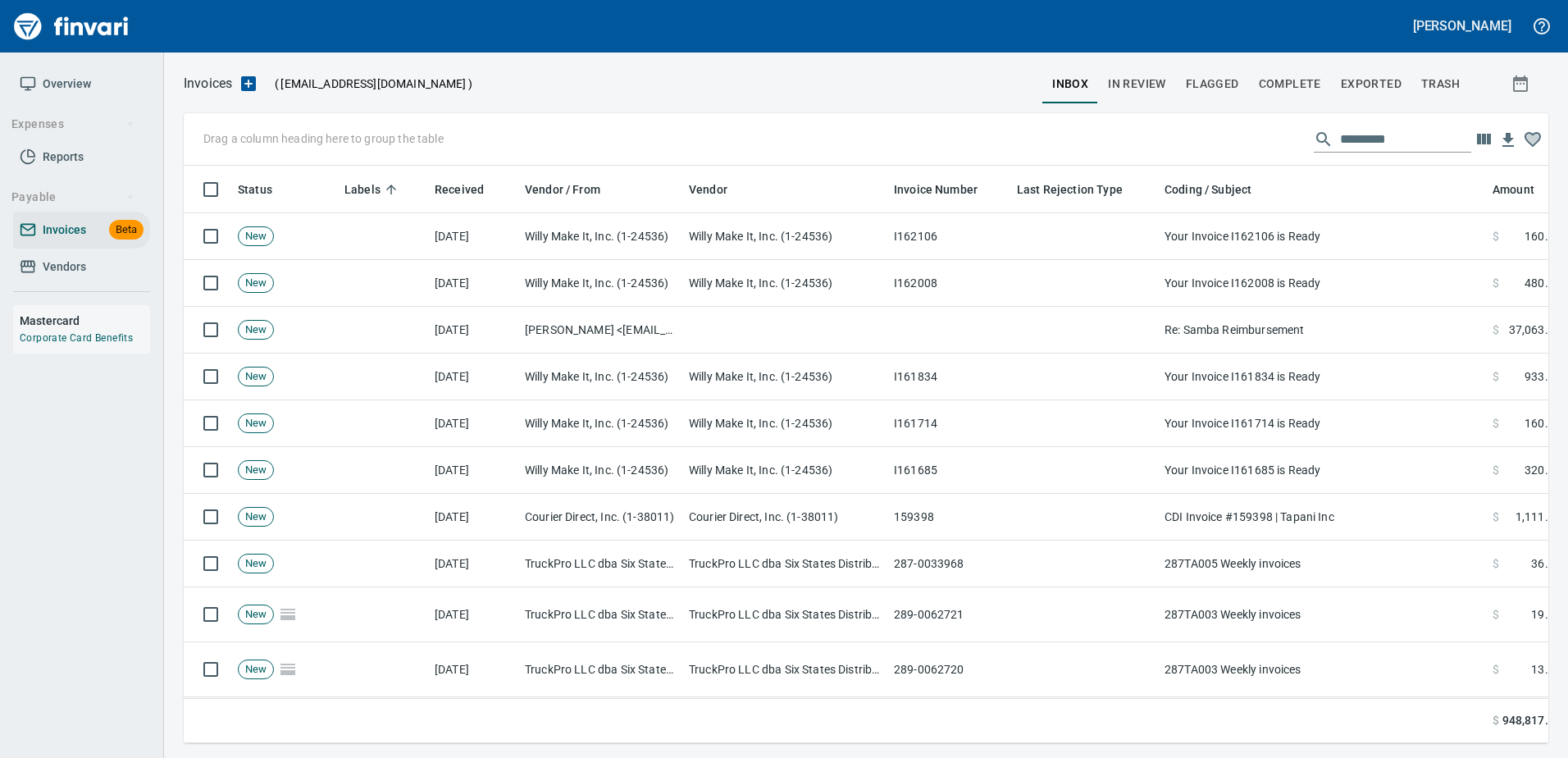
click at [1410, 278] on td "Your Invoice I162008 is Ready" at bounding box center [1321, 283] width 328 height 47
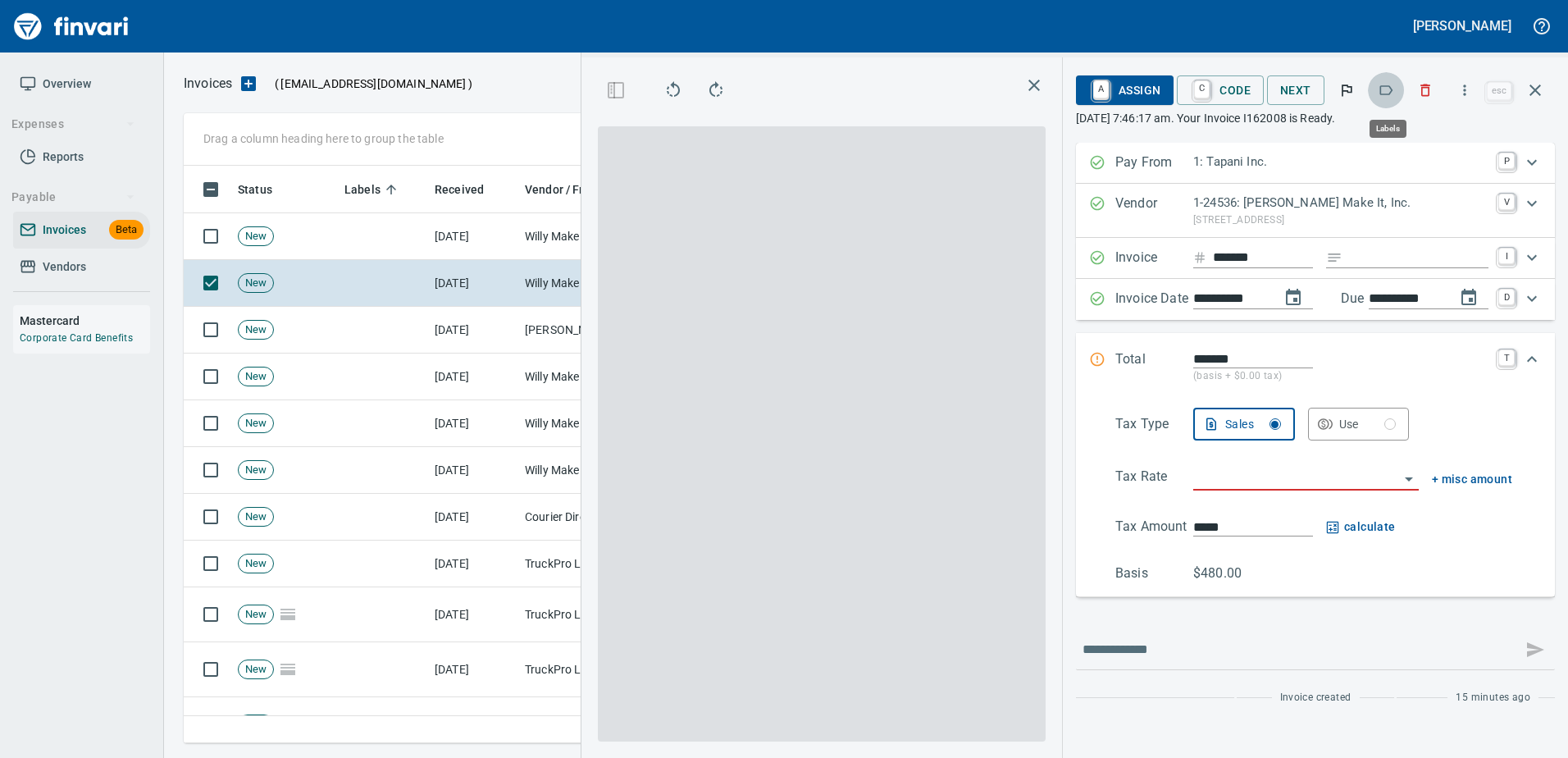
click at [1386, 95] on icon "button" at bounding box center [1385, 90] width 16 height 16
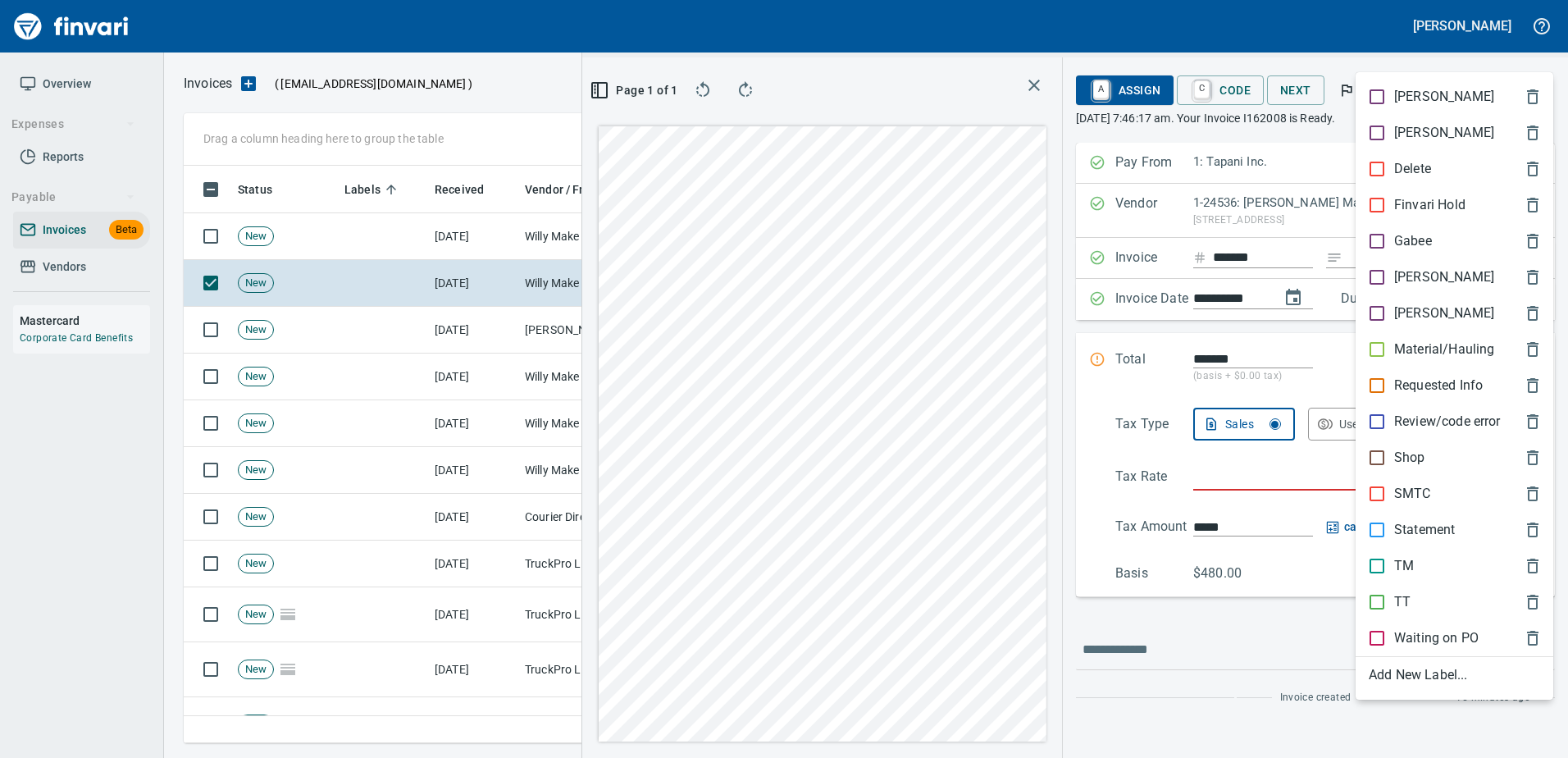
click at [1408, 271] on p "[PERSON_NAME]" at bounding box center [1444, 277] width 100 height 20
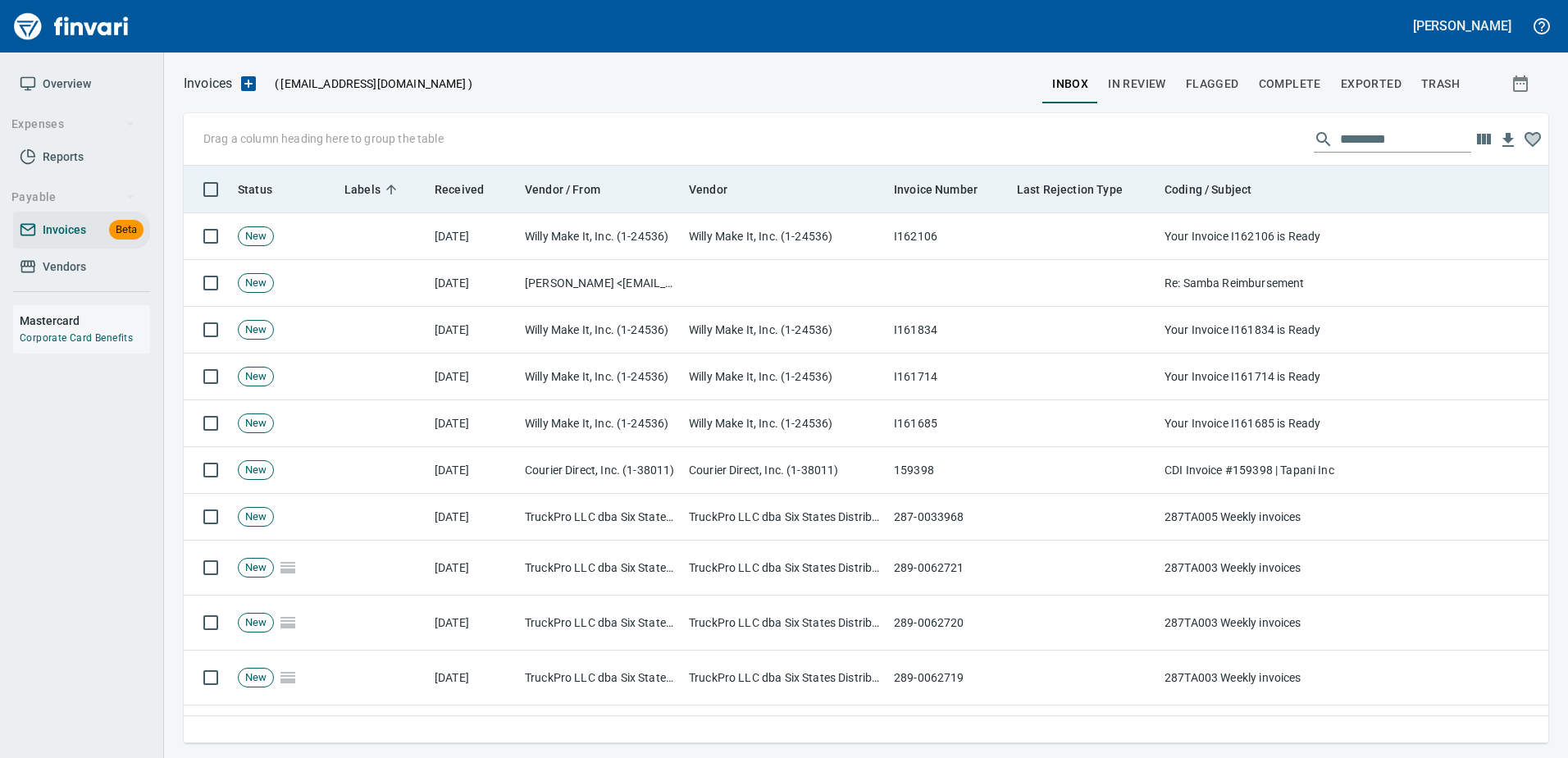
scroll to position [553, 1337]
click at [1311, 208] on th "Coding / Subject" at bounding box center [1321, 190] width 328 height 48
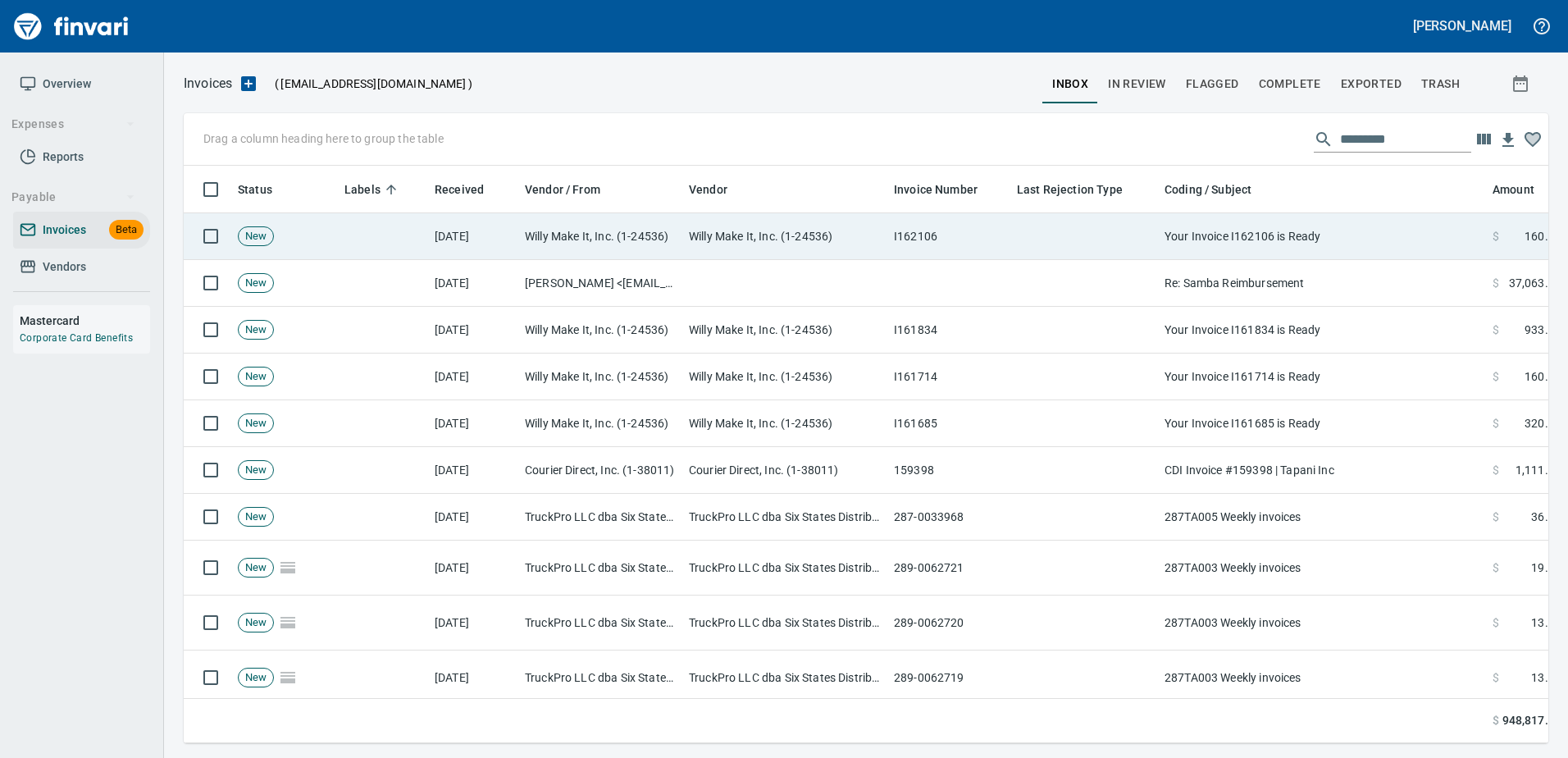
click at [1290, 241] on td "Your Invoice I162106 is Ready" at bounding box center [1321, 236] width 328 height 47
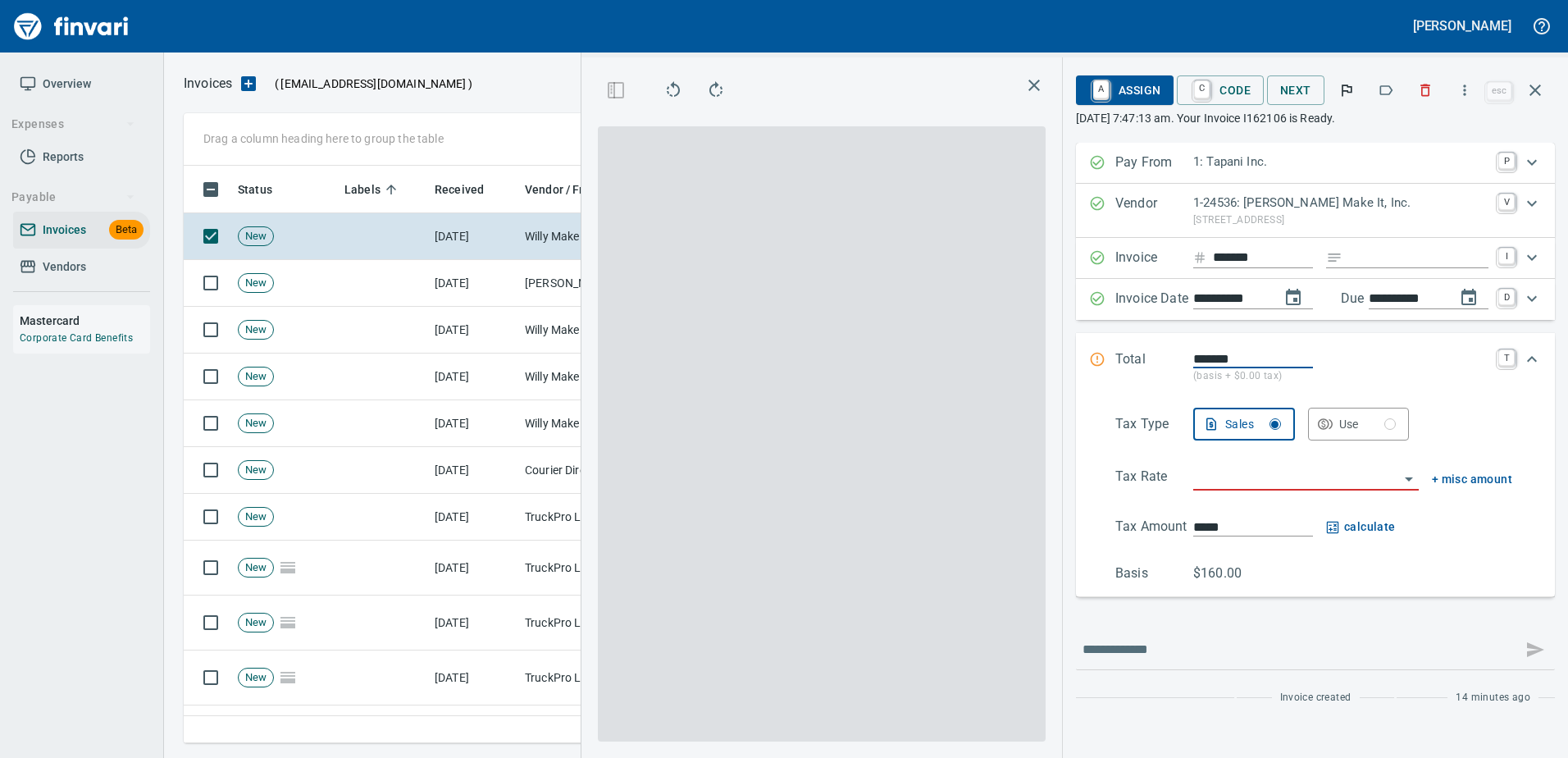
click at [1389, 86] on icon "button" at bounding box center [1386, 90] width 13 height 10
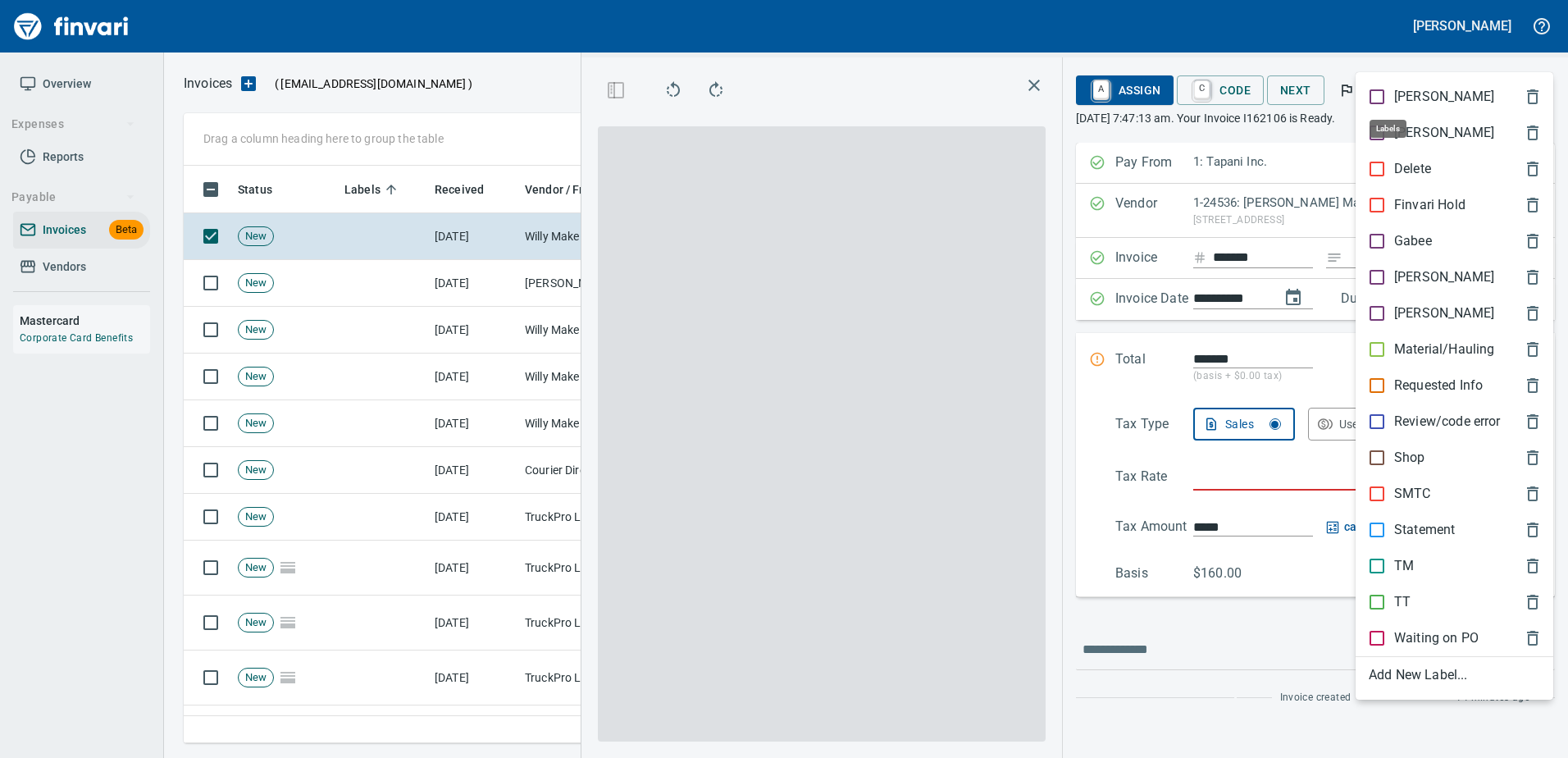
scroll to position [553, 929]
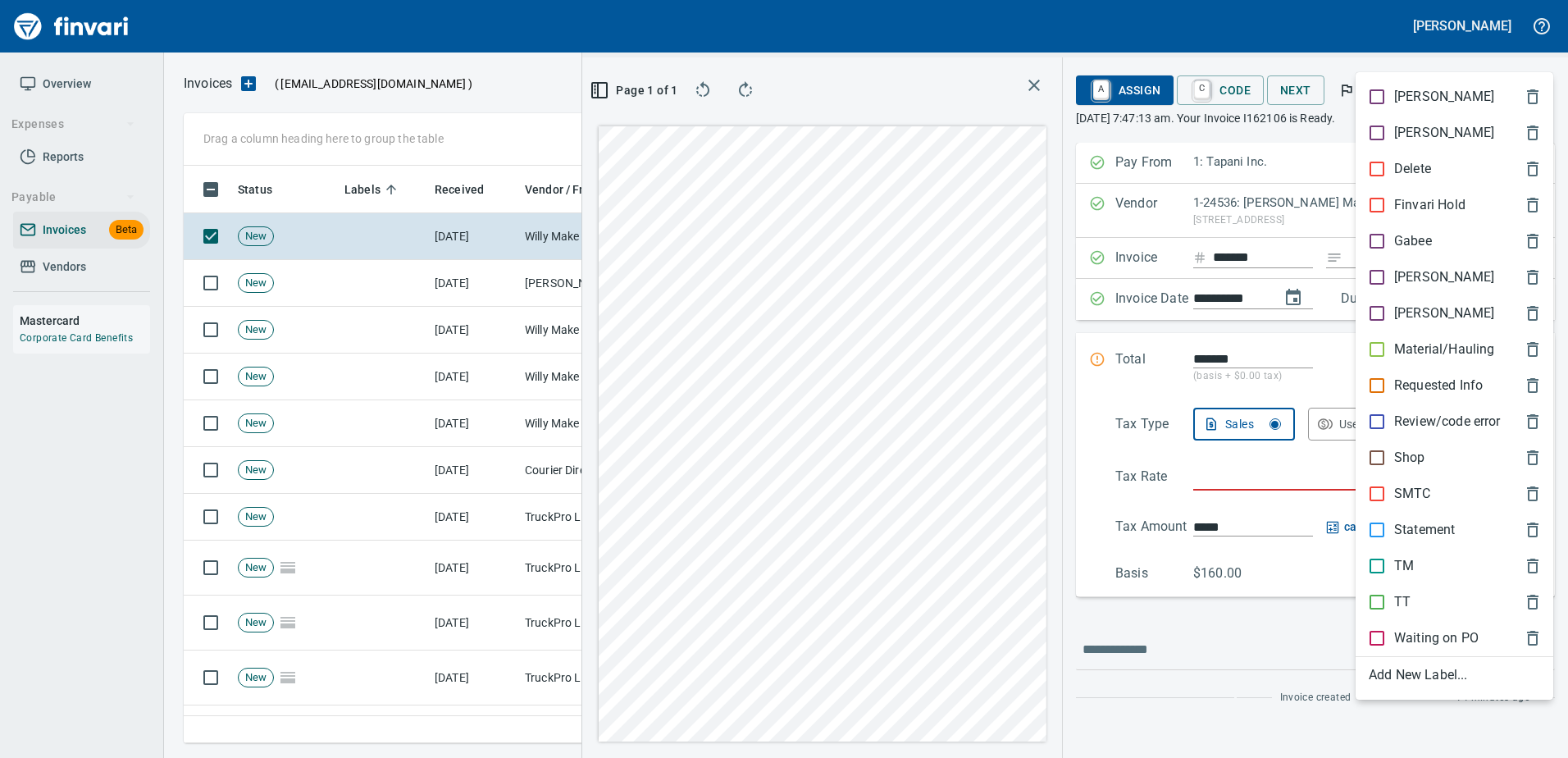
click at [1404, 279] on p "[PERSON_NAME]" at bounding box center [1444, 277] width 100 height 20
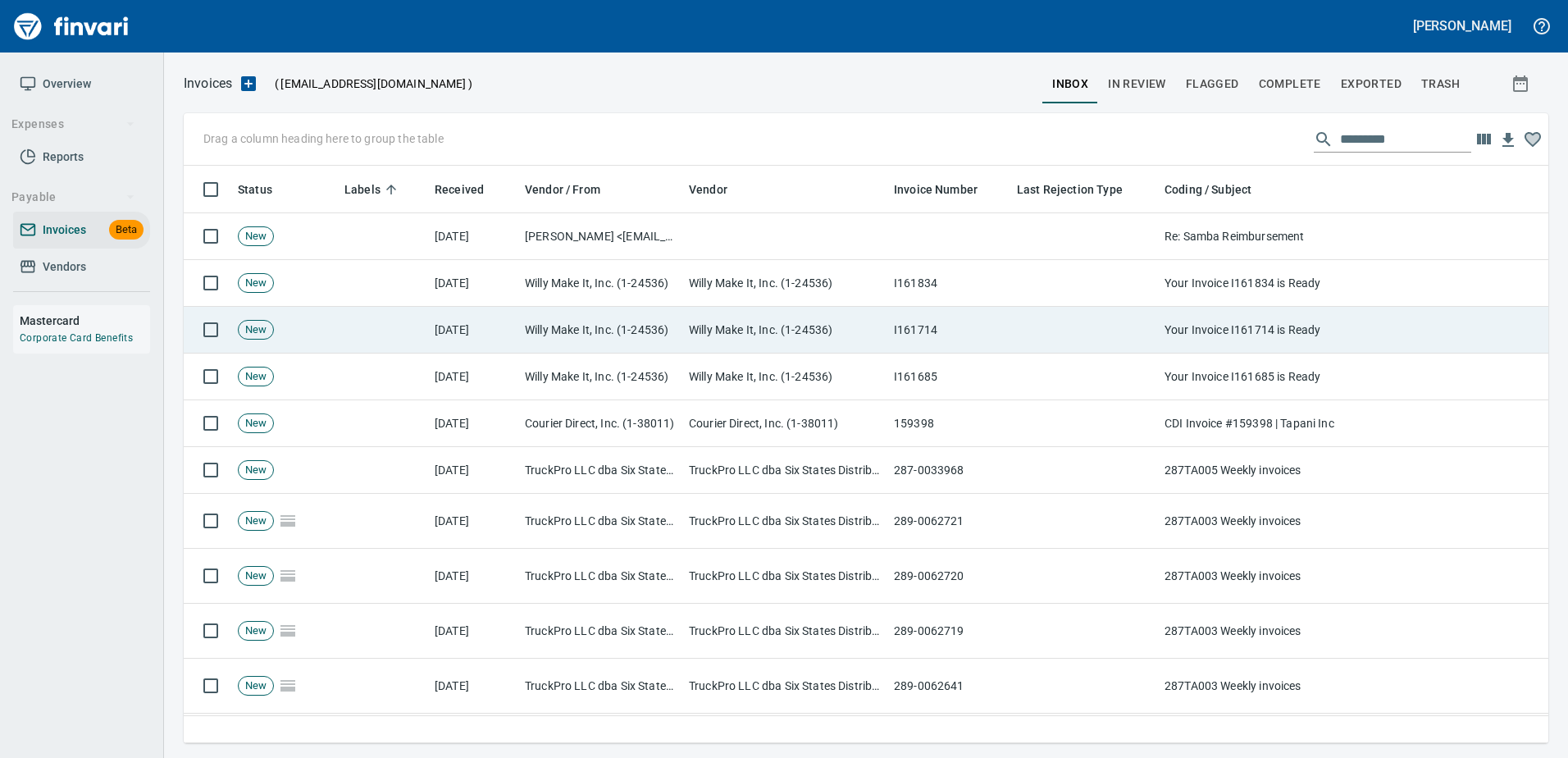
scroll to position [2, 2]
click at [1375, 331] on td "Your Invoice I161714 is Ready" at bounding box center [1321, 330] width 328 height 47
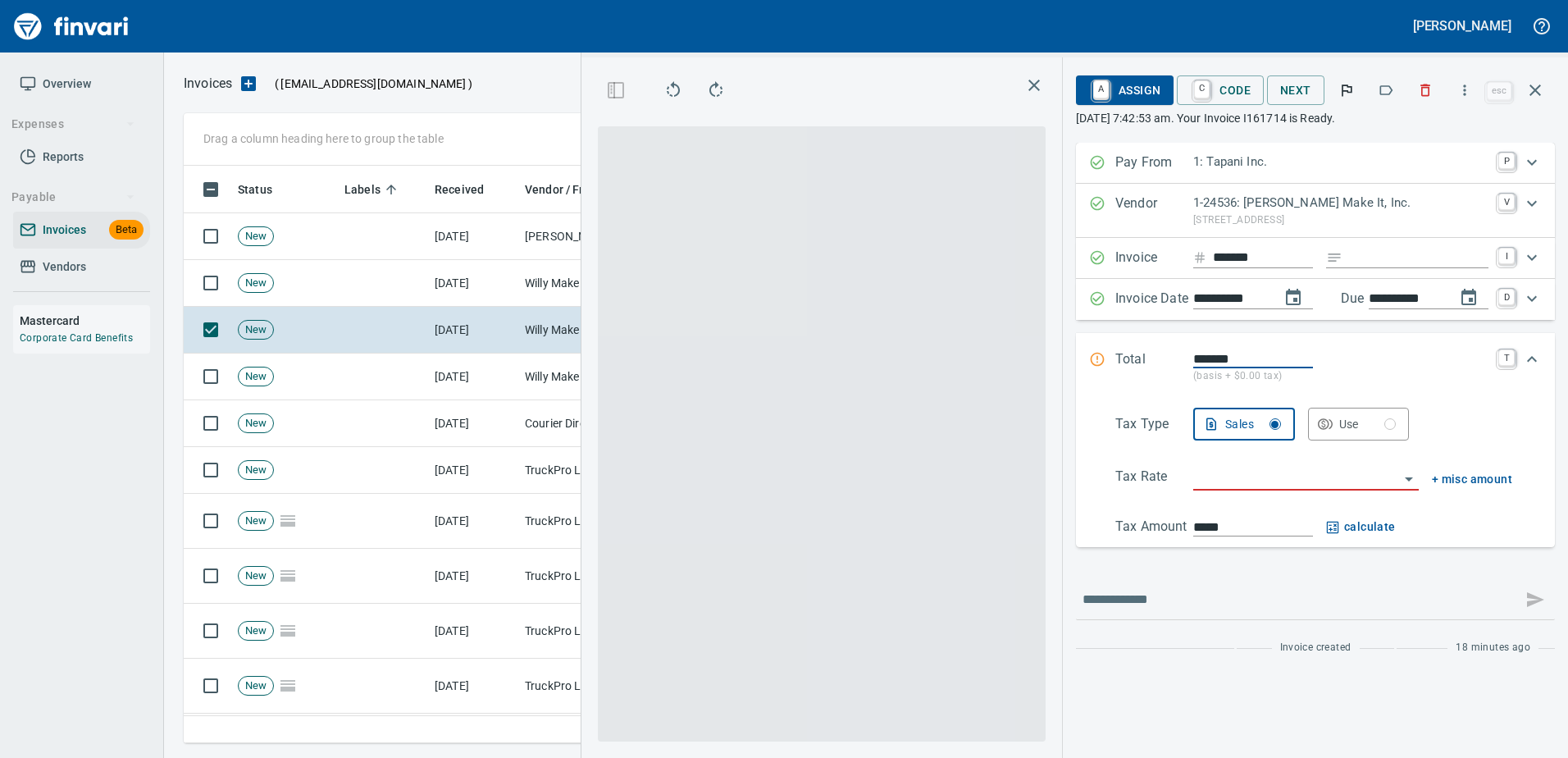
scroll to position [553, 929]
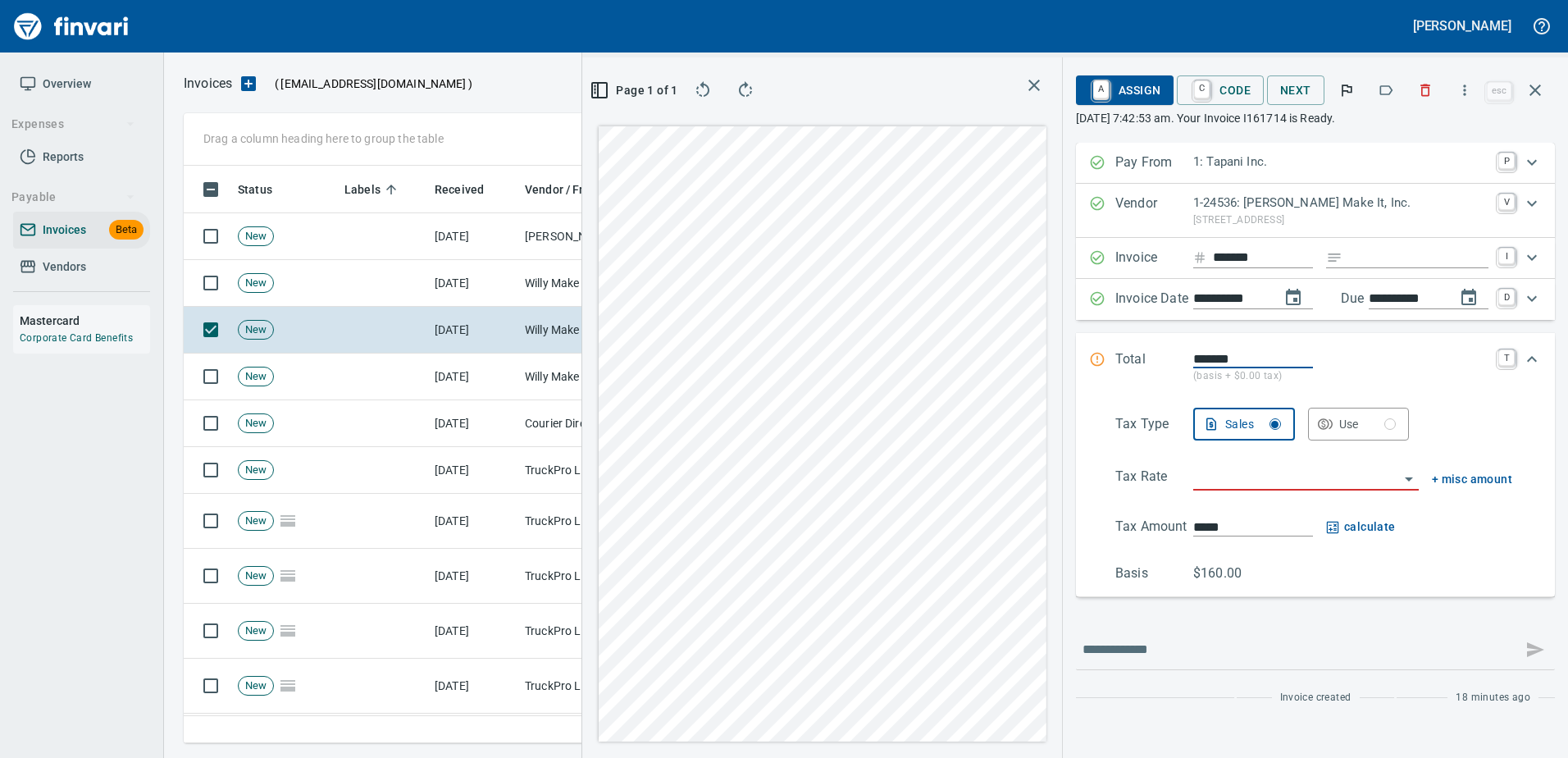
click at [1390, 97] on icon "button" at bounding box center [1385, 90] width 16 height 16
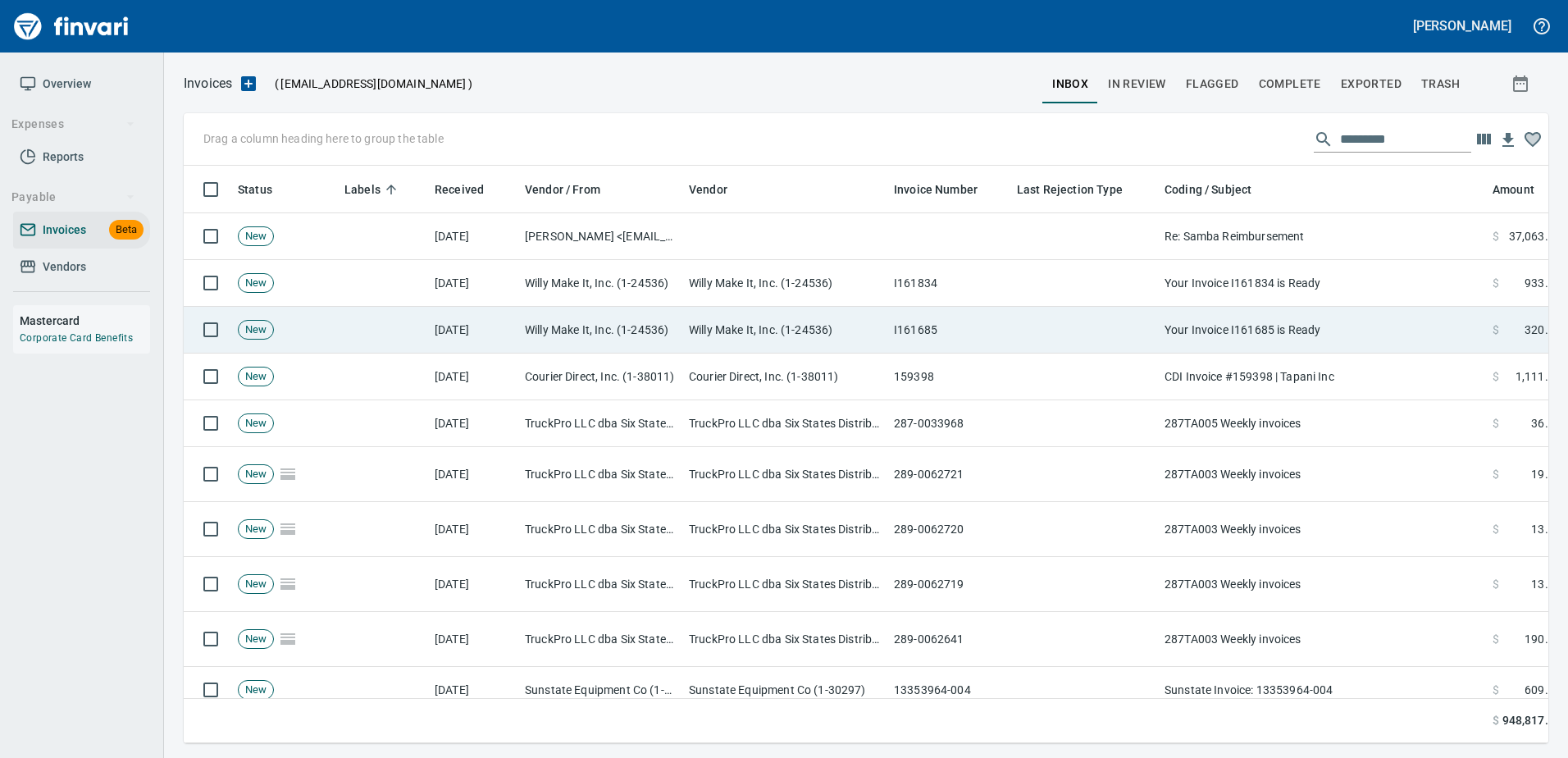
scroll to position [2, 2]
click at [1294, 336] on td "Your Invoice I161685 is Ready" at bounding box center [1321, 330] width 328 height 47
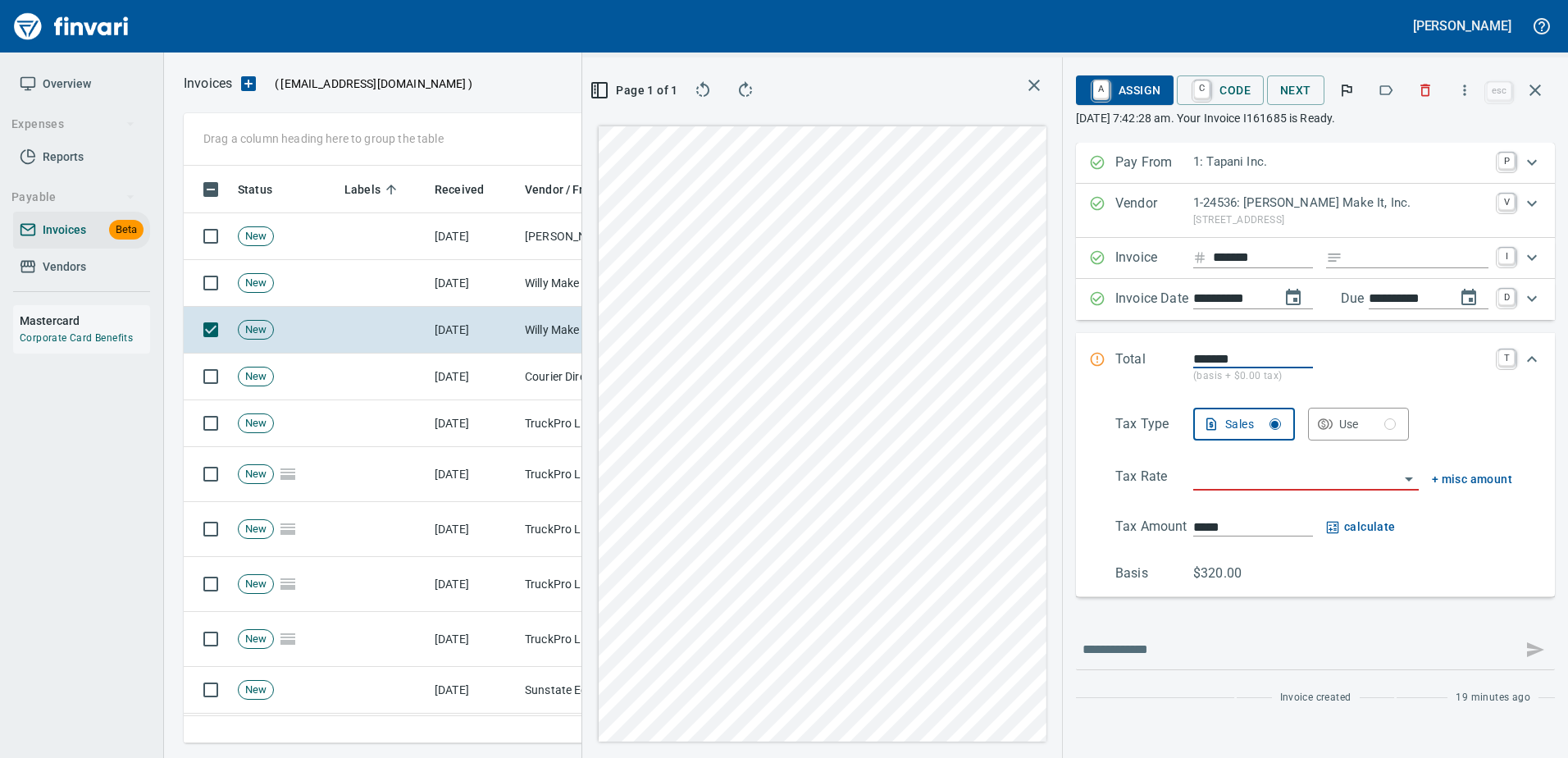
click at [1388, 90] on icon "button" at bounding box center [1385, 90] width 16 height 16
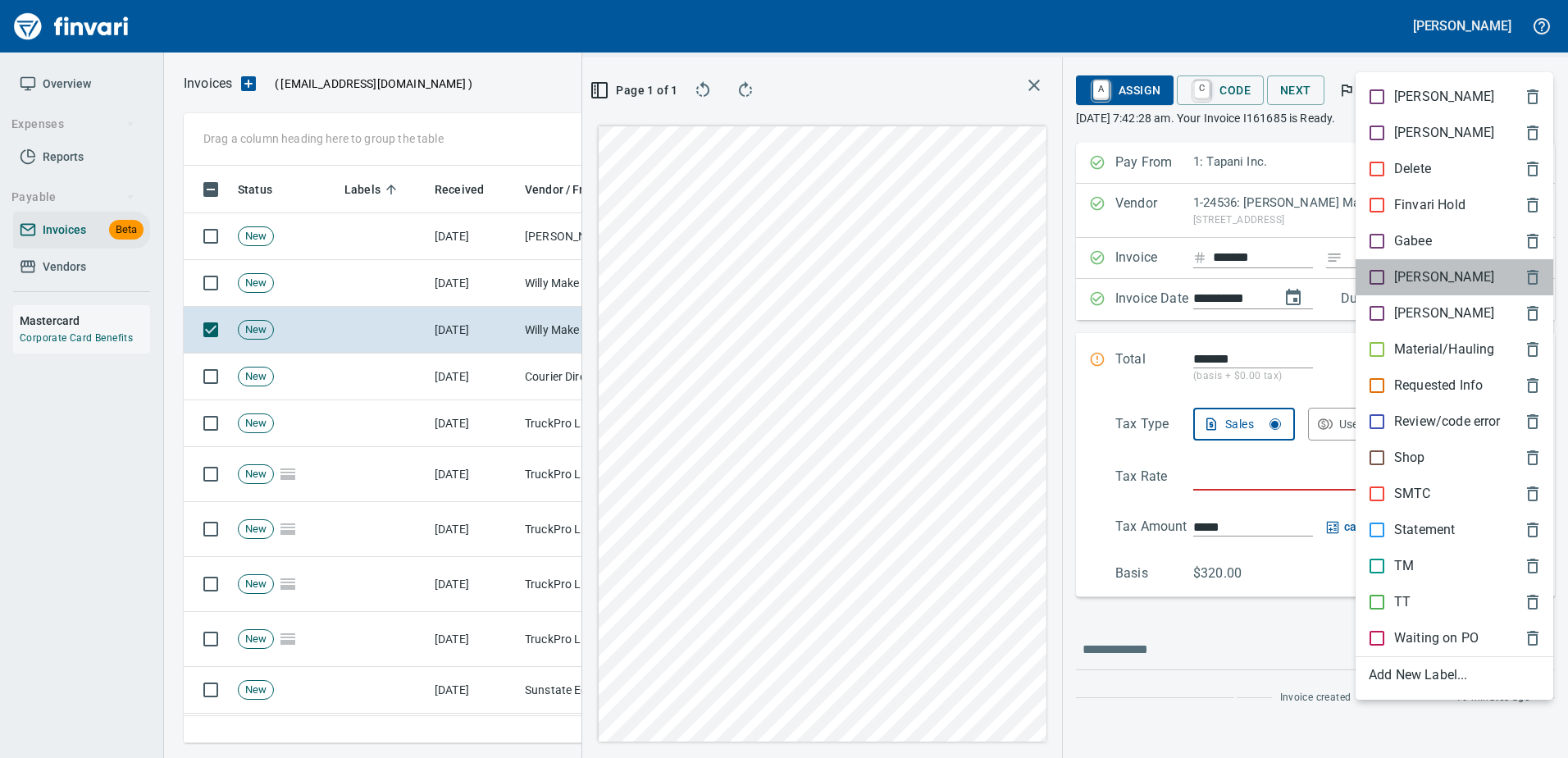
click at [1395, 286] on p "[PERSON_NAME]" at bounding box center [1444, 277] width 100 height 20
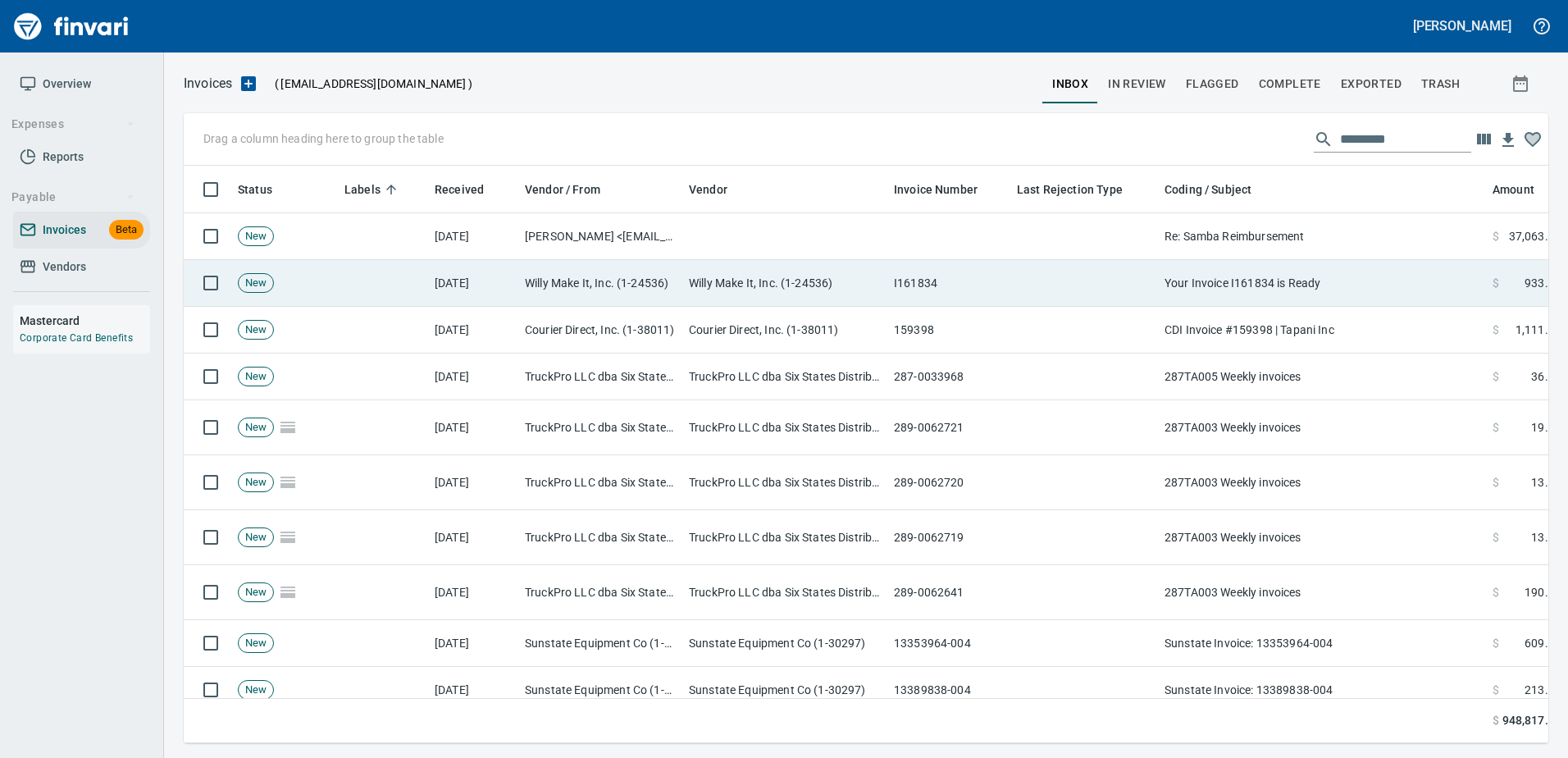
click at [1335, 294] on td "Your Invoice I161834 is Ready" at bounding box center [1321, 283] width 328 height 47
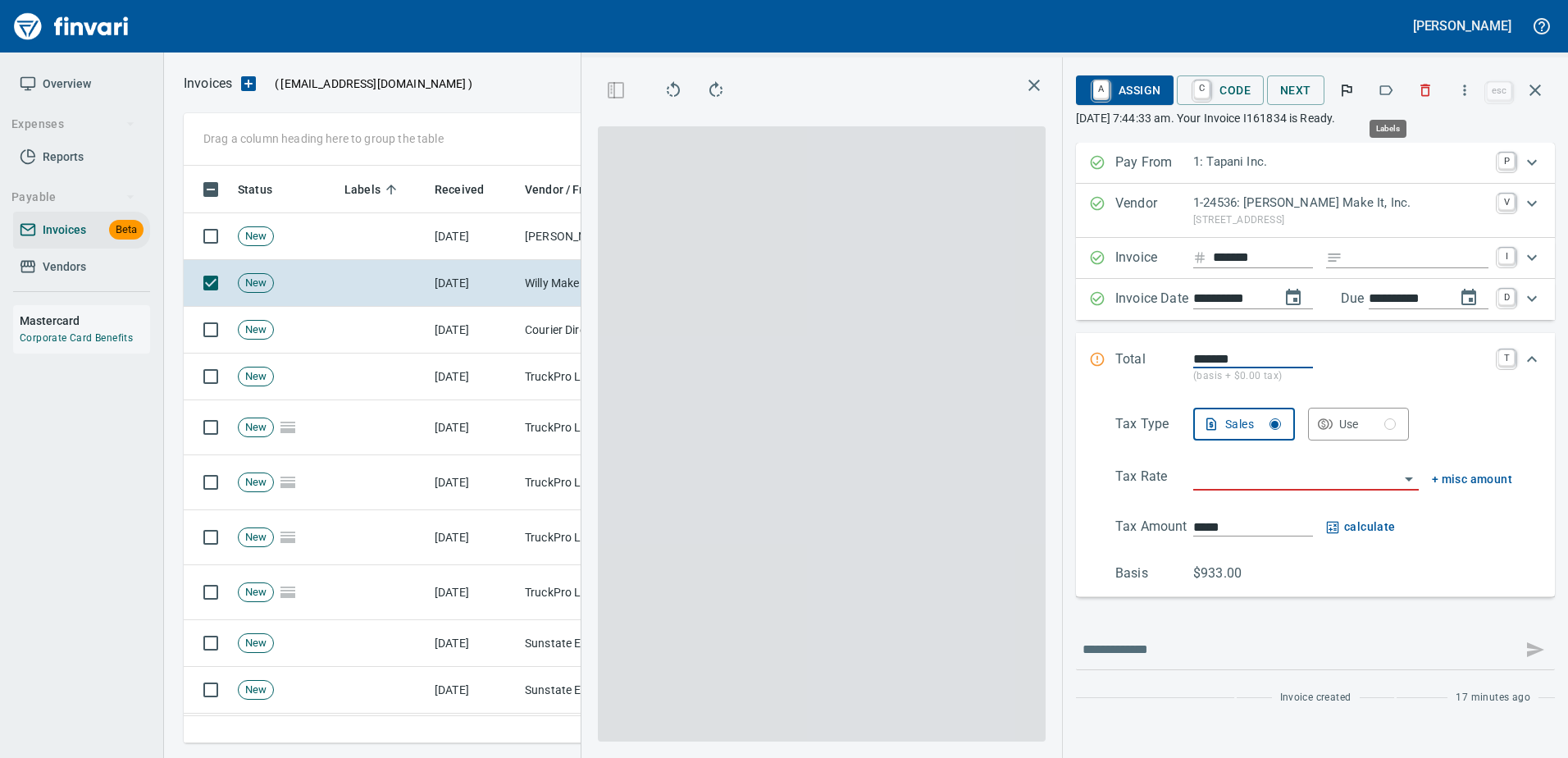
click at [1392, 100] on button "button" at bounding box center [1385, 90] width 36 height 36
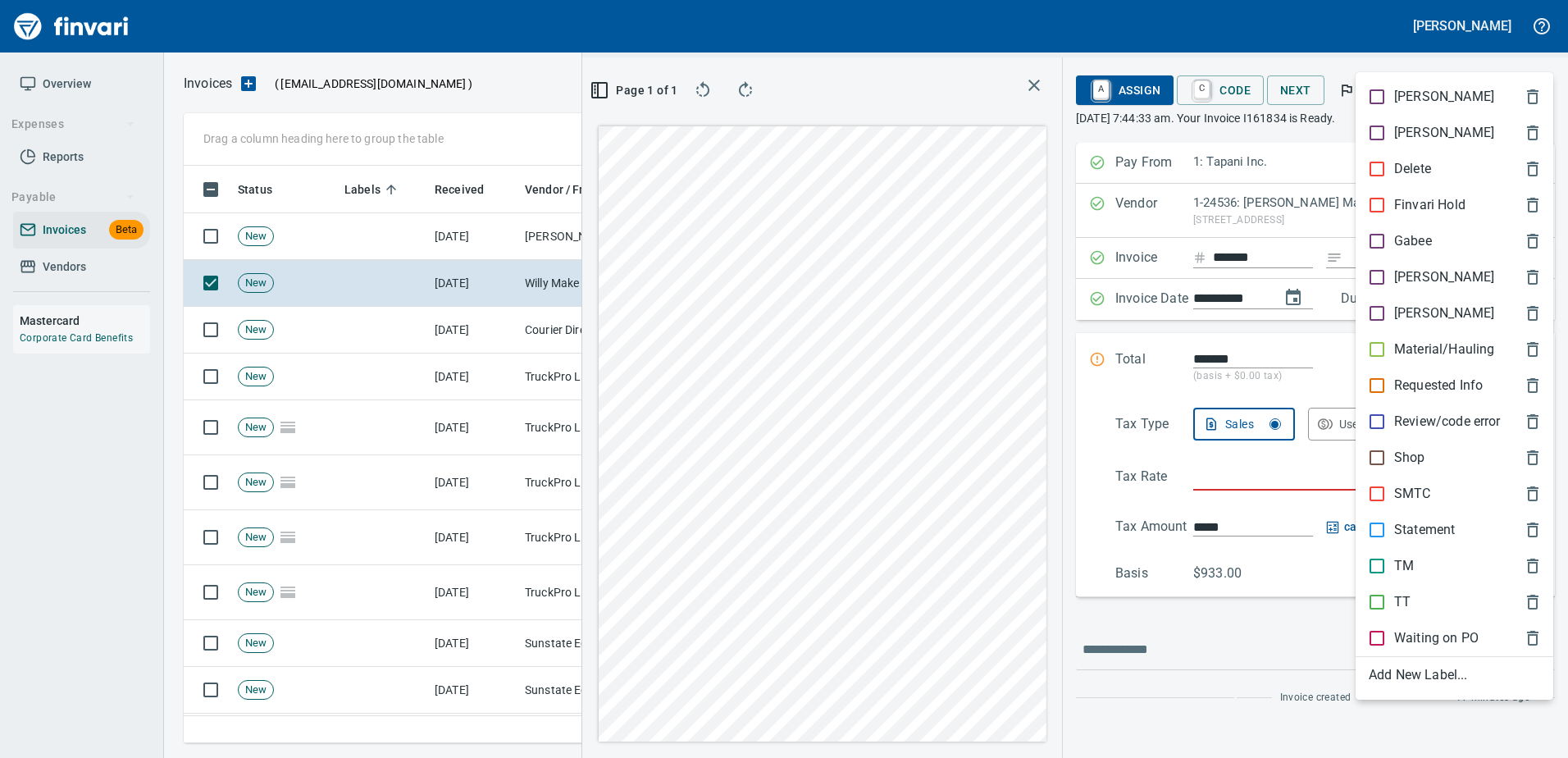
click at [1419, 284] on p "[PERSON_NAME]" at bounding box center [1444, 277] width 100 height 20
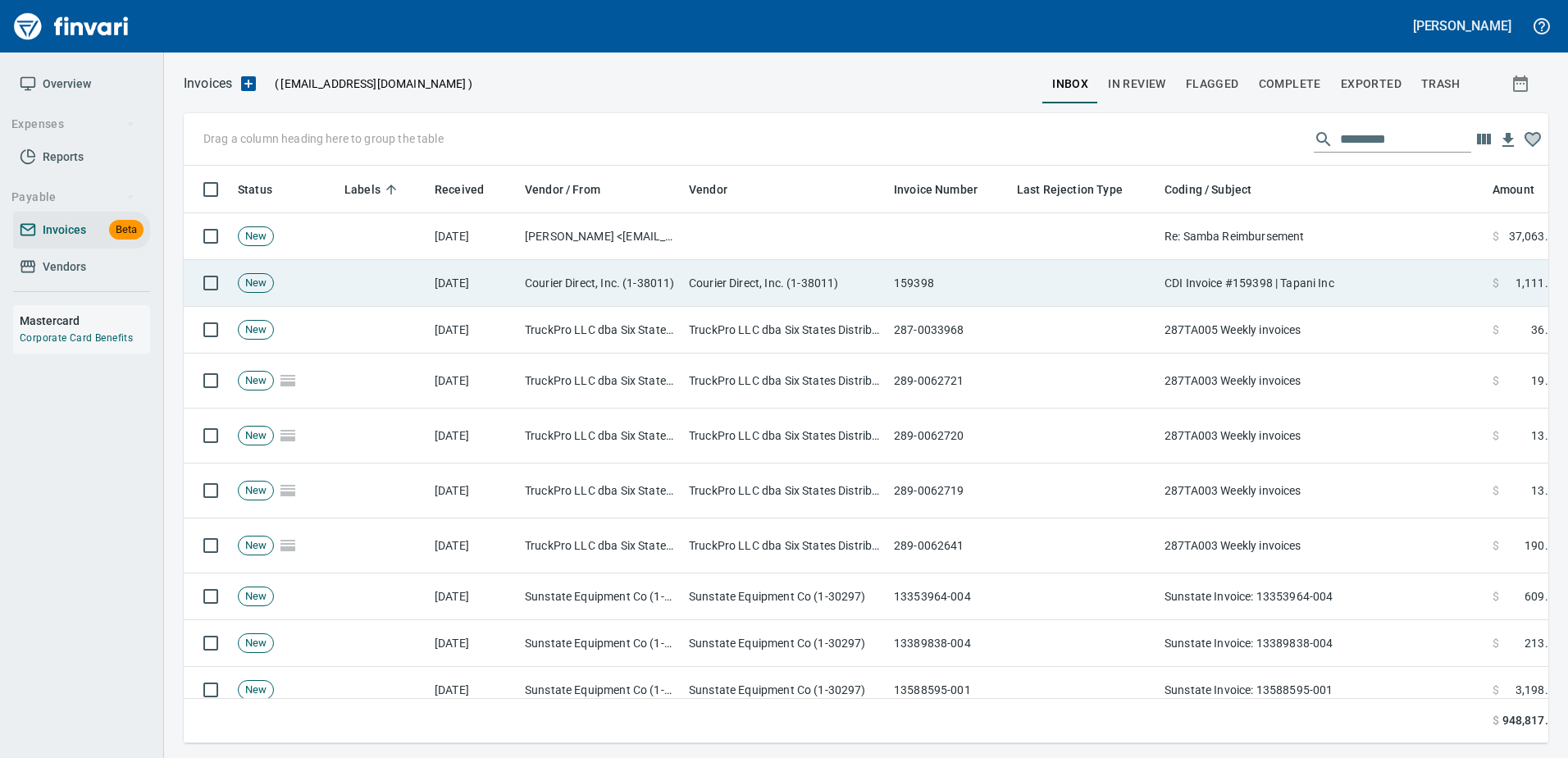
click at [1375, 277] on td "CDI Invoice #159398 | Tapani Inc" at bounding box center [1321, 283] width 328 height 47
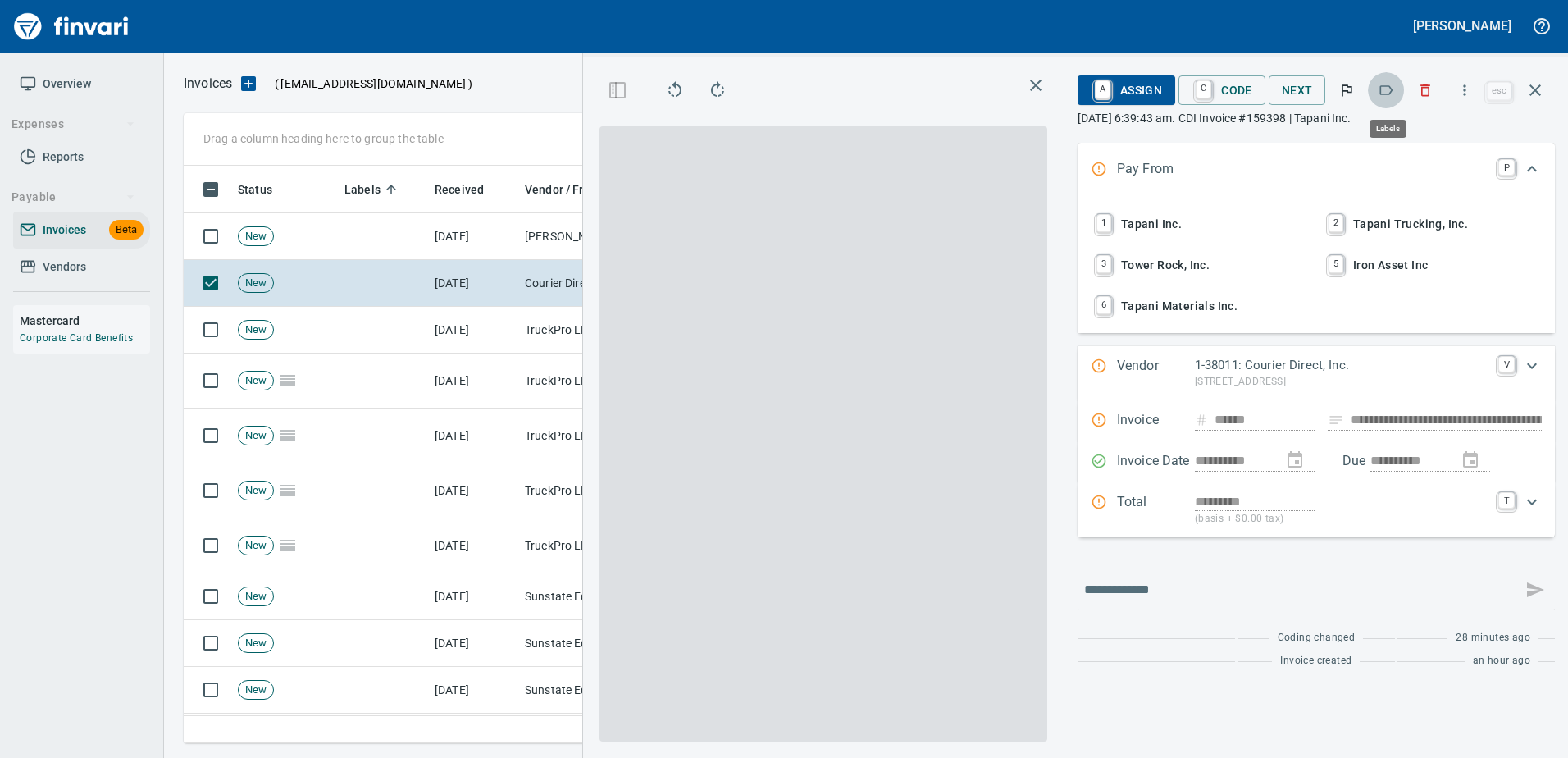
click at [1386, 91] on icon "button" at bounding box center [1385, 90] width 16 height 16
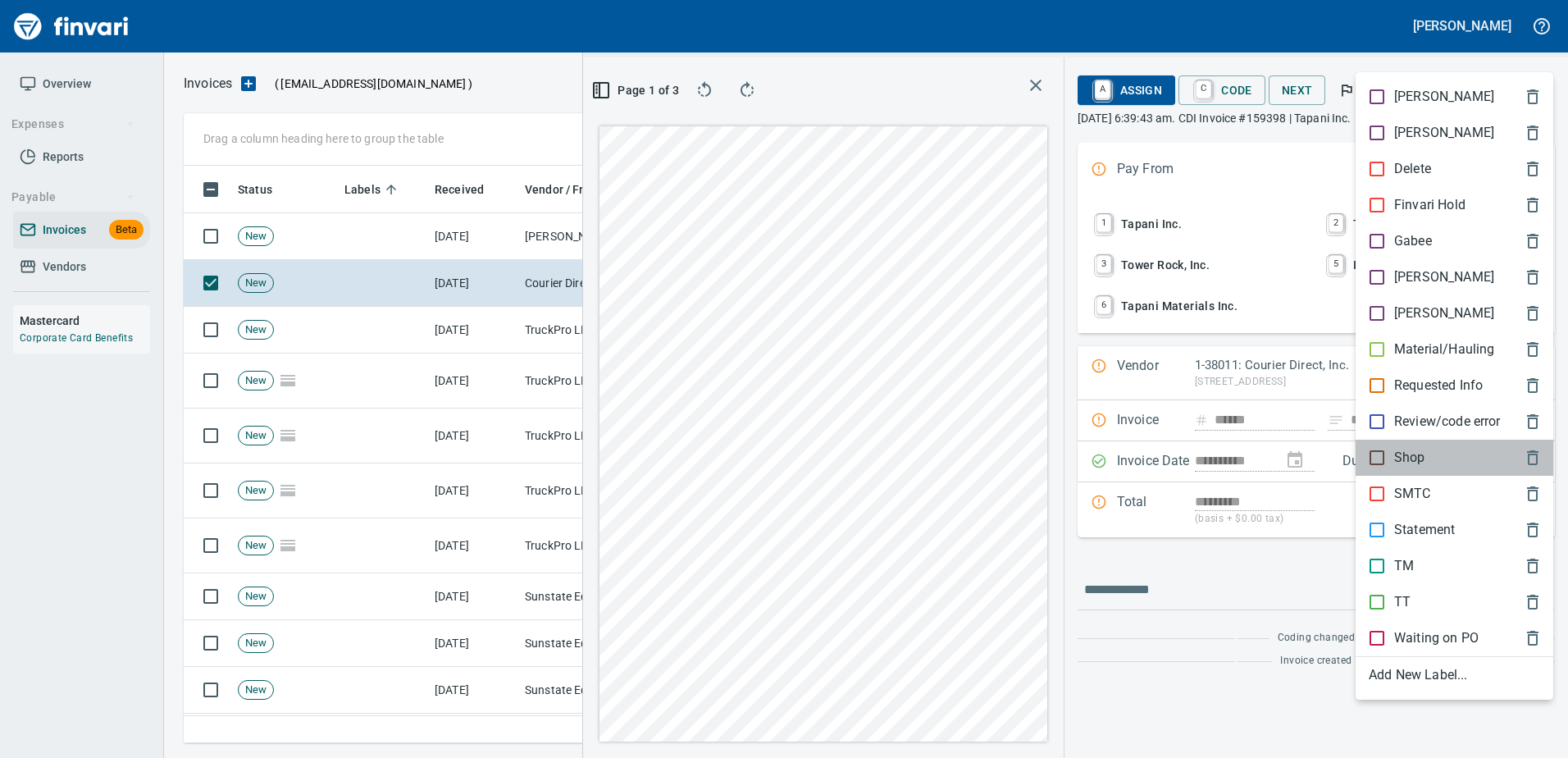
click at [1418, 451] on p "Shop" at bounding box center [1409, 458] width 31 height 20
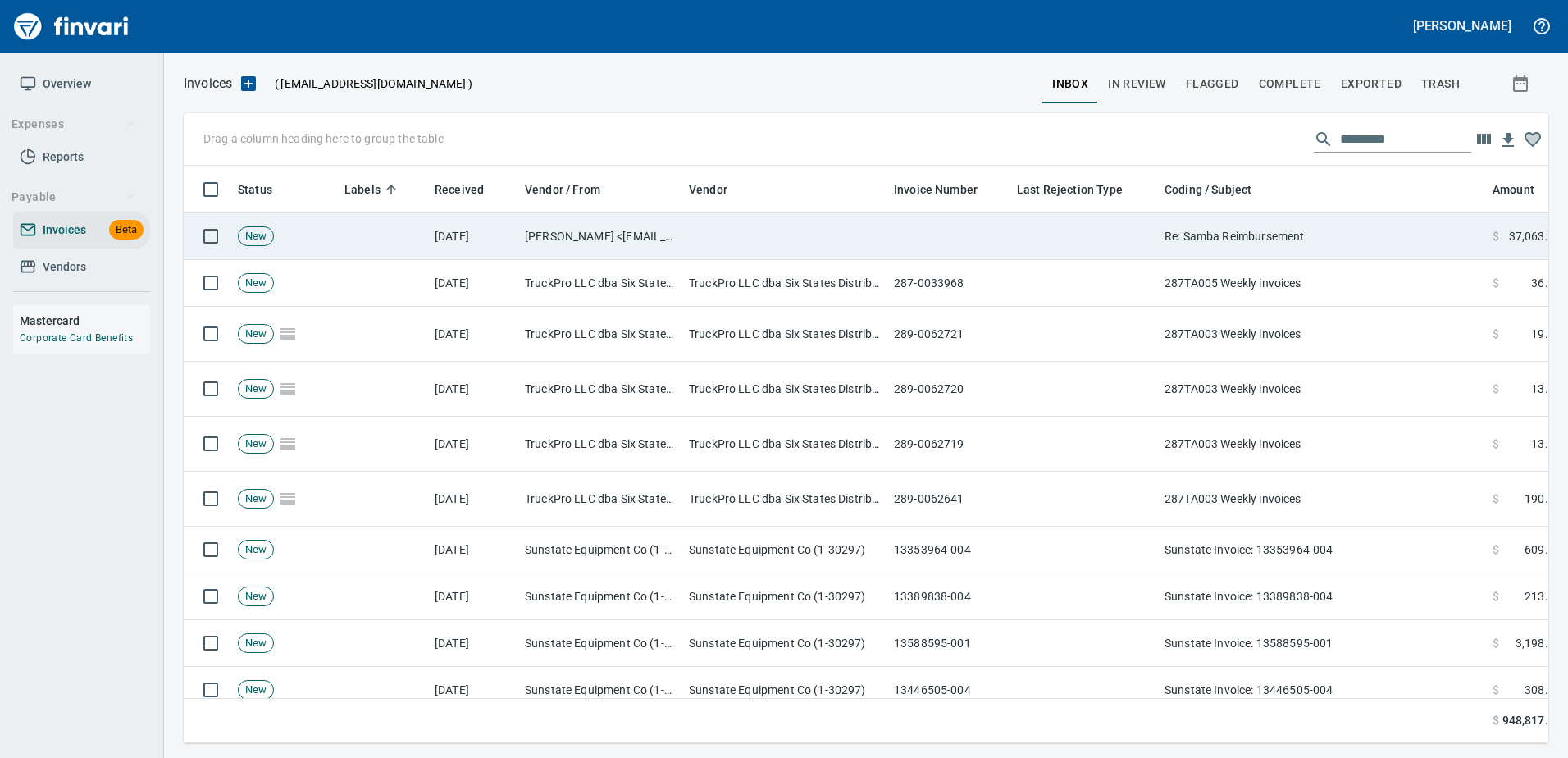
click at [1188, 245] on td "Re: Samba Reimbursement" at bounding box center [1321, 236] width 328 height 47
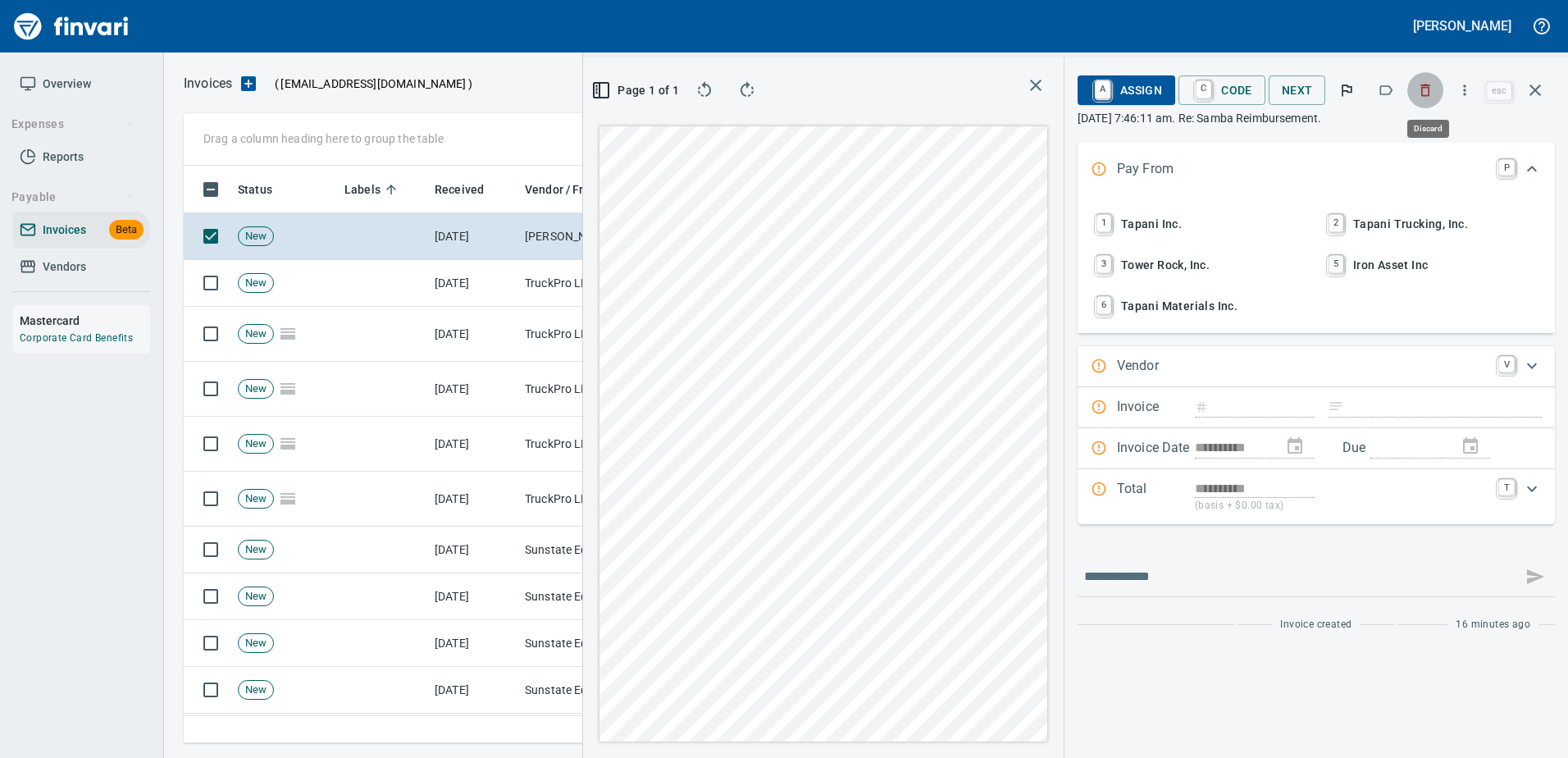
click at [1418, 98] on icon "button" at bounding box center [1425, 90] width 16 height 16
type input "**********"
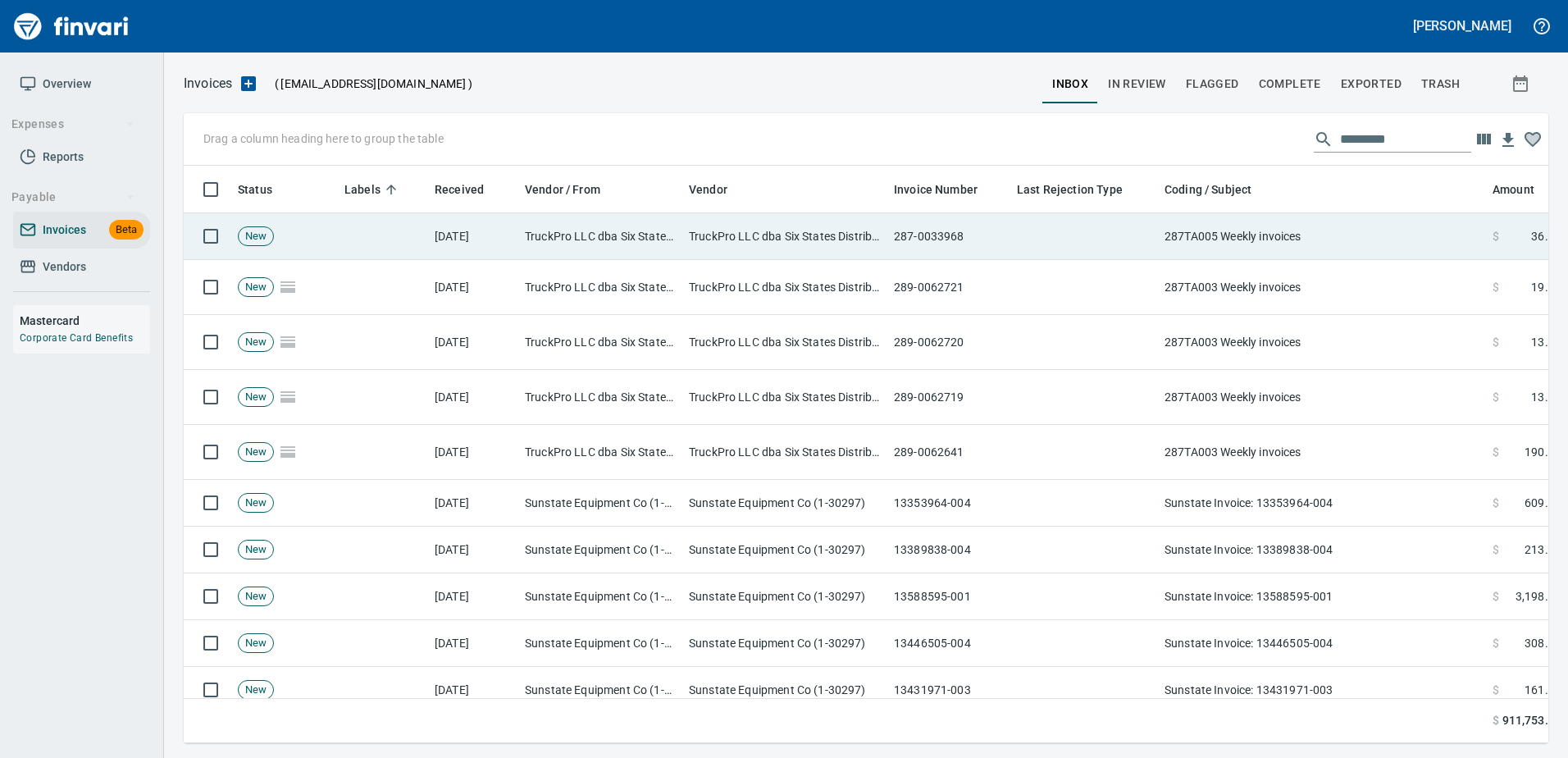
click at [1316, 220] on td "287TA005 Weekly invoices" at bounding box center [1321, 236] width 328 height 47
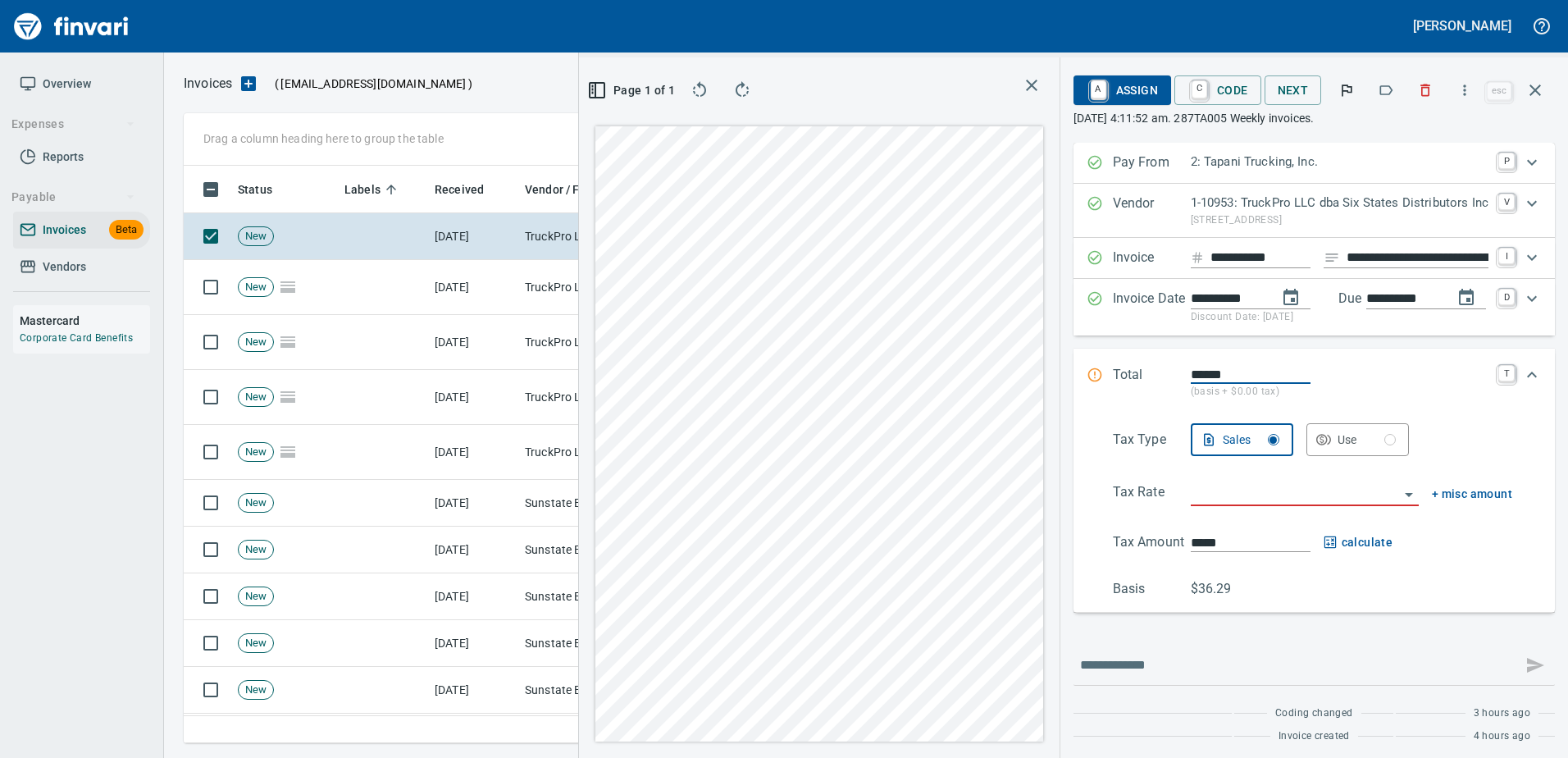
click at [1388, 98] on button "button" at bounding box center [1385, 90] width 36 height 36
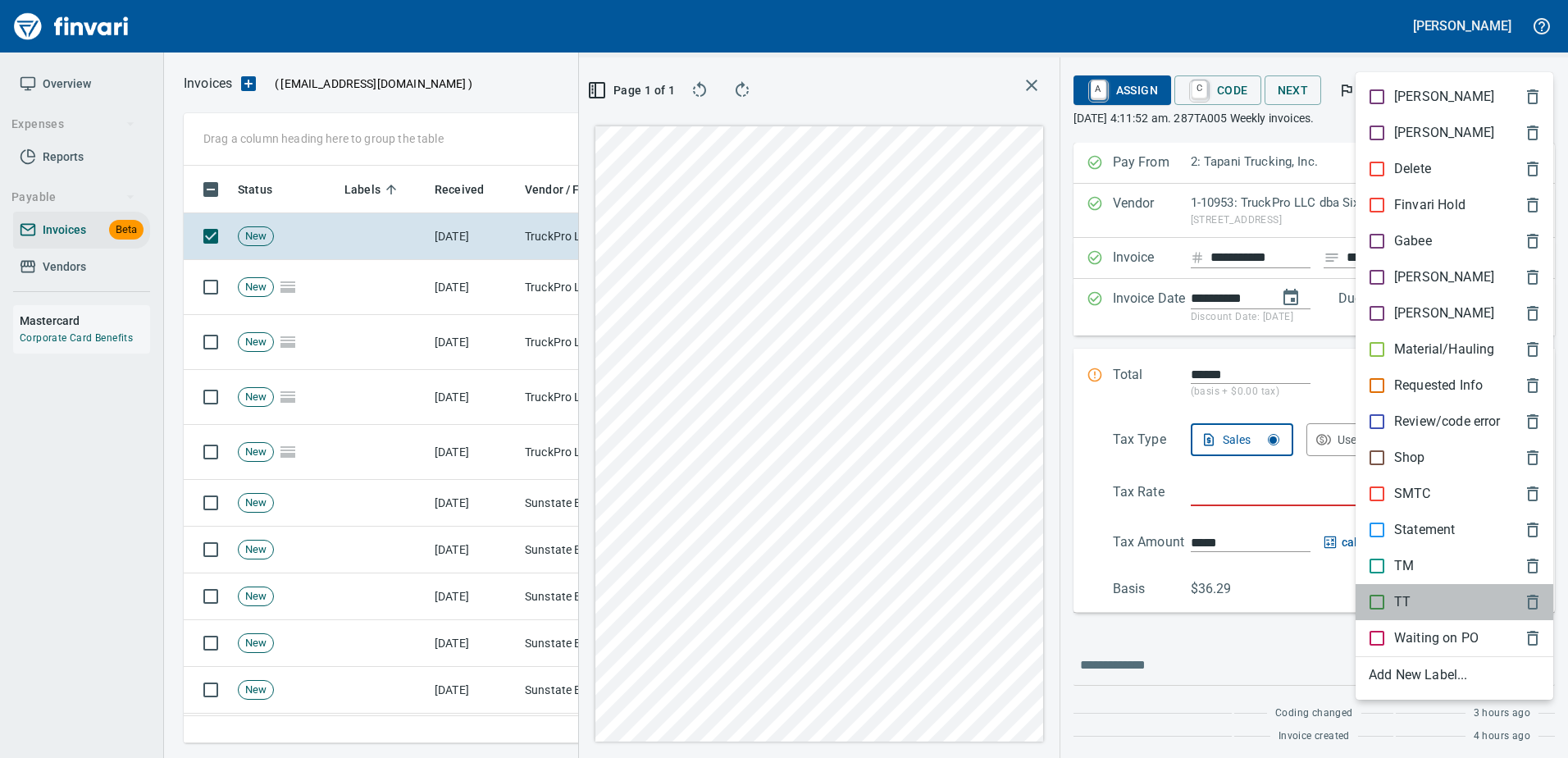
click at [1396, 604] on p "TT" at bounding box center [1402, 602] width 16 height 20
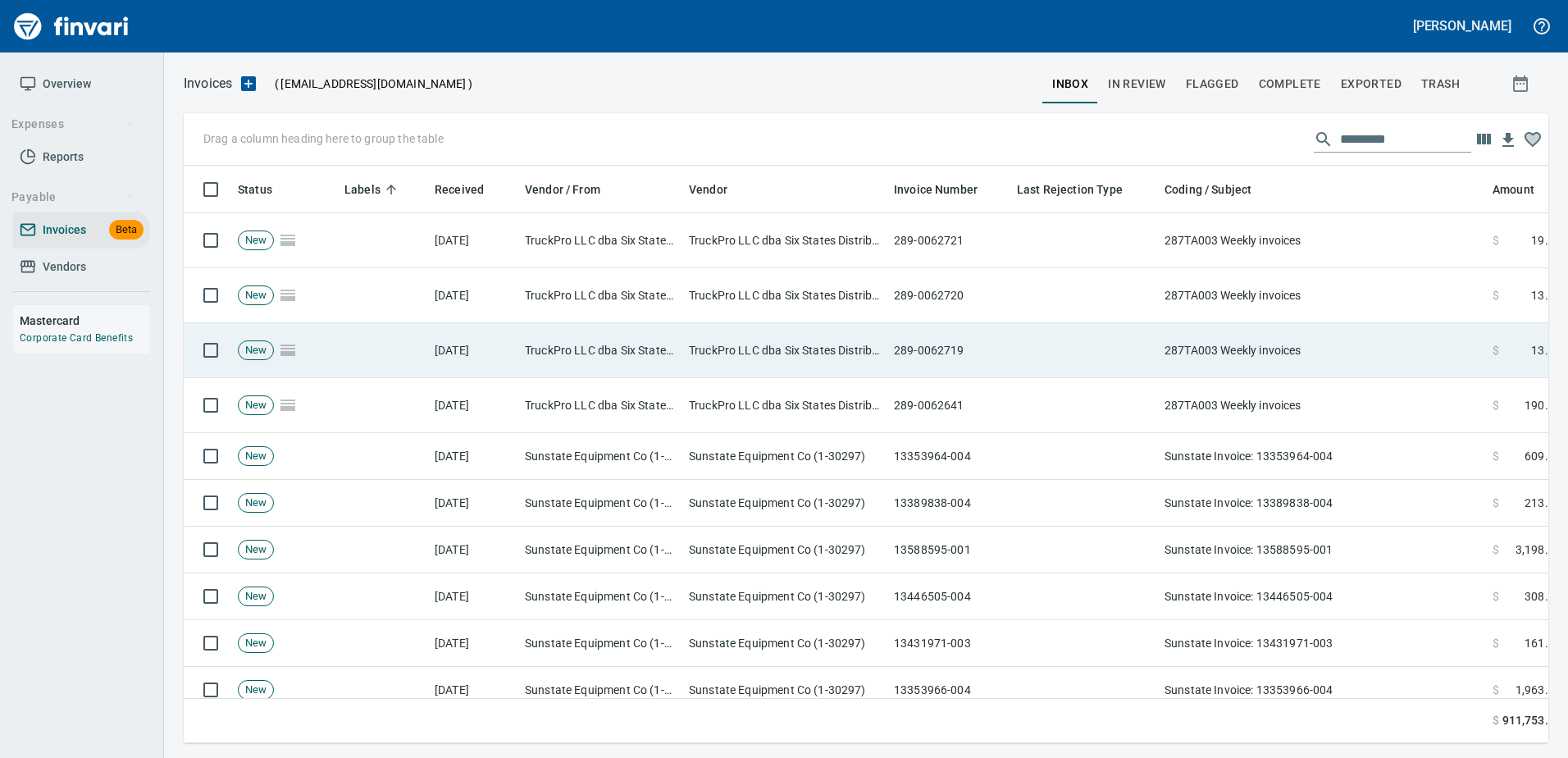
click at [1329, 352] on td "287TA003 Weekly invoices" at bounding box center [1321, 350] width 328 height 55
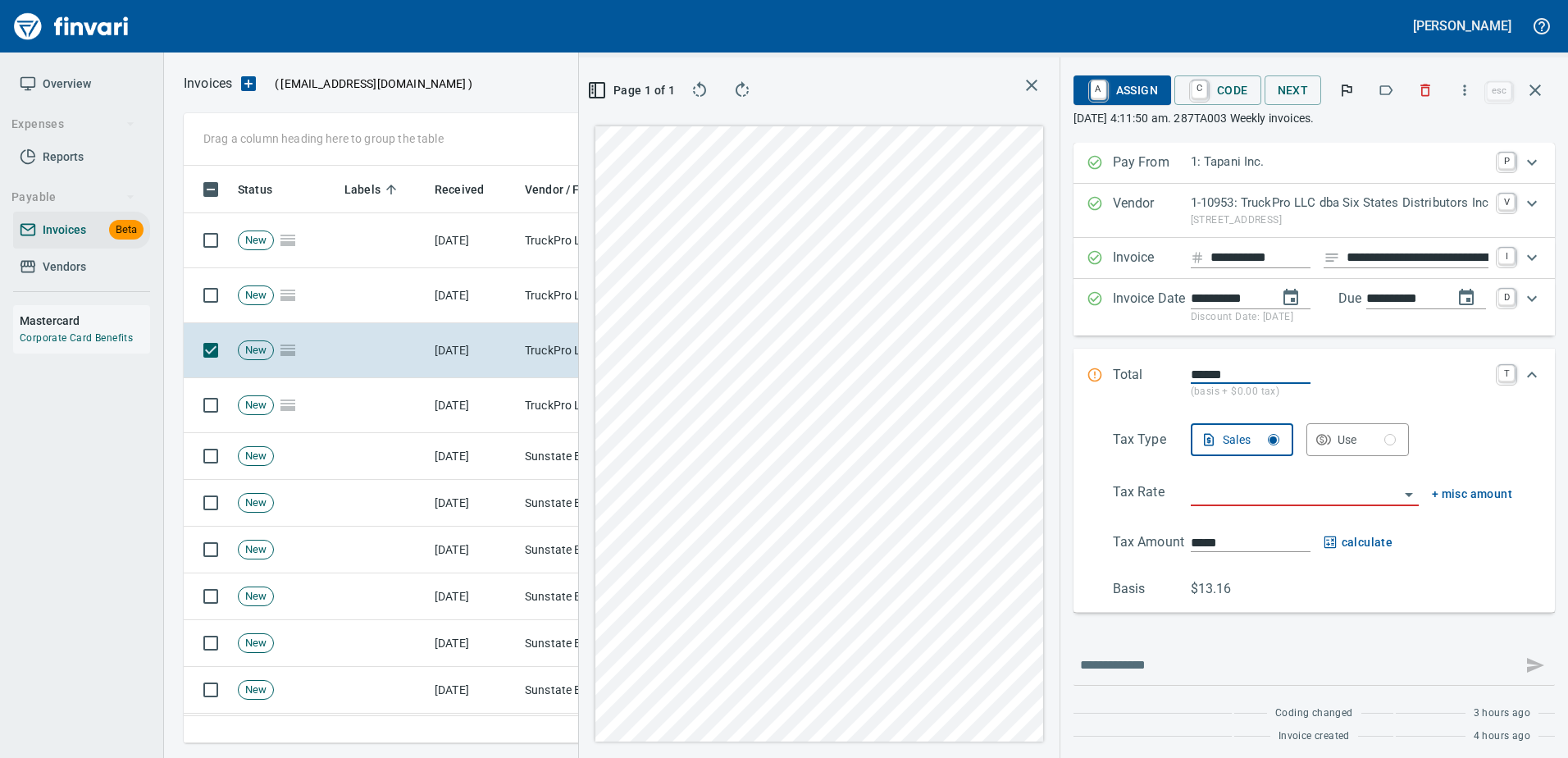
click at [1391, 89] on icon "button" at bounding box center [1385, 90] width 16 height 16
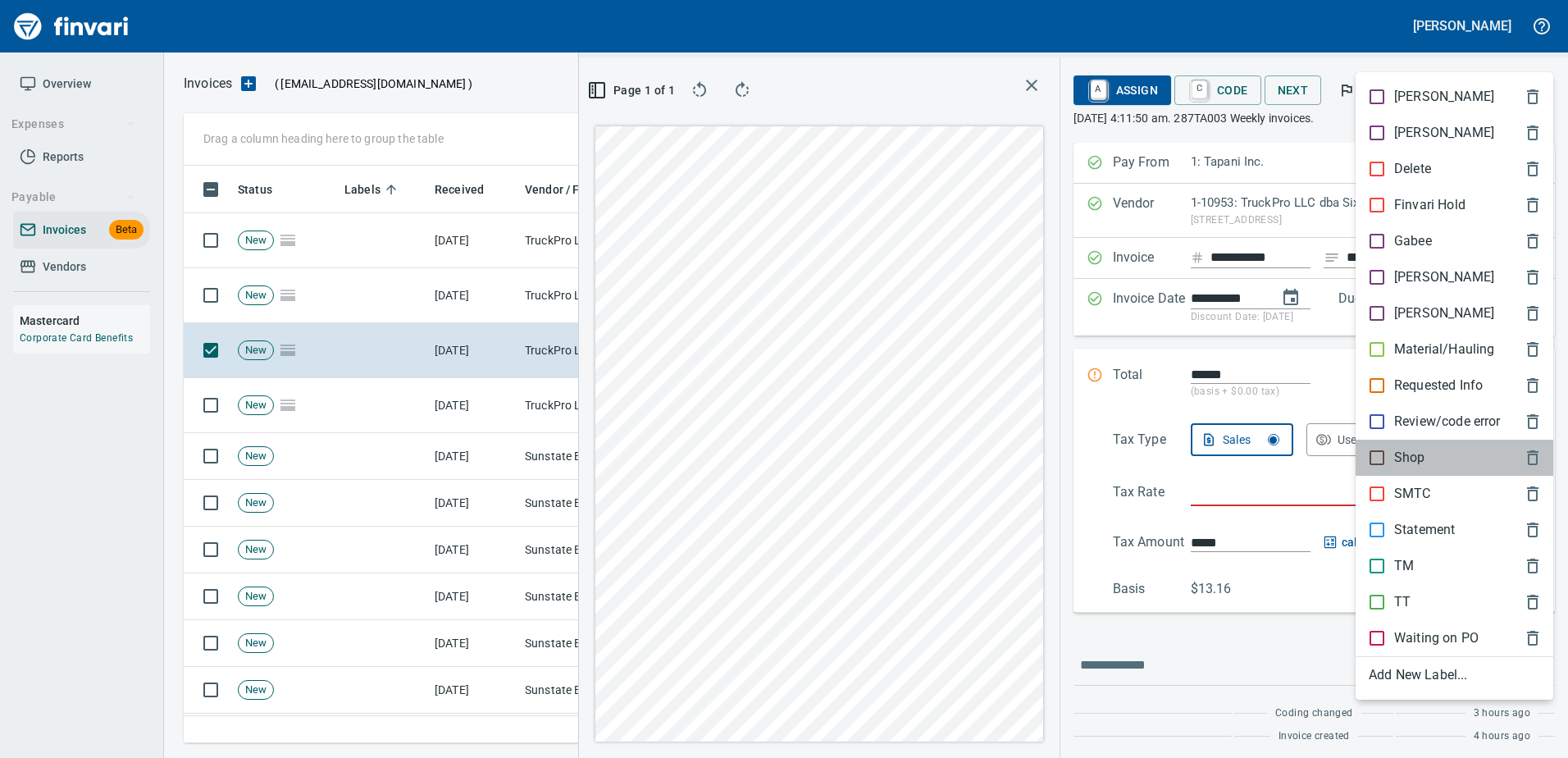
click at [1397, 453] on p "Shop" at bounding box center [1409, 458] width 31 height 20
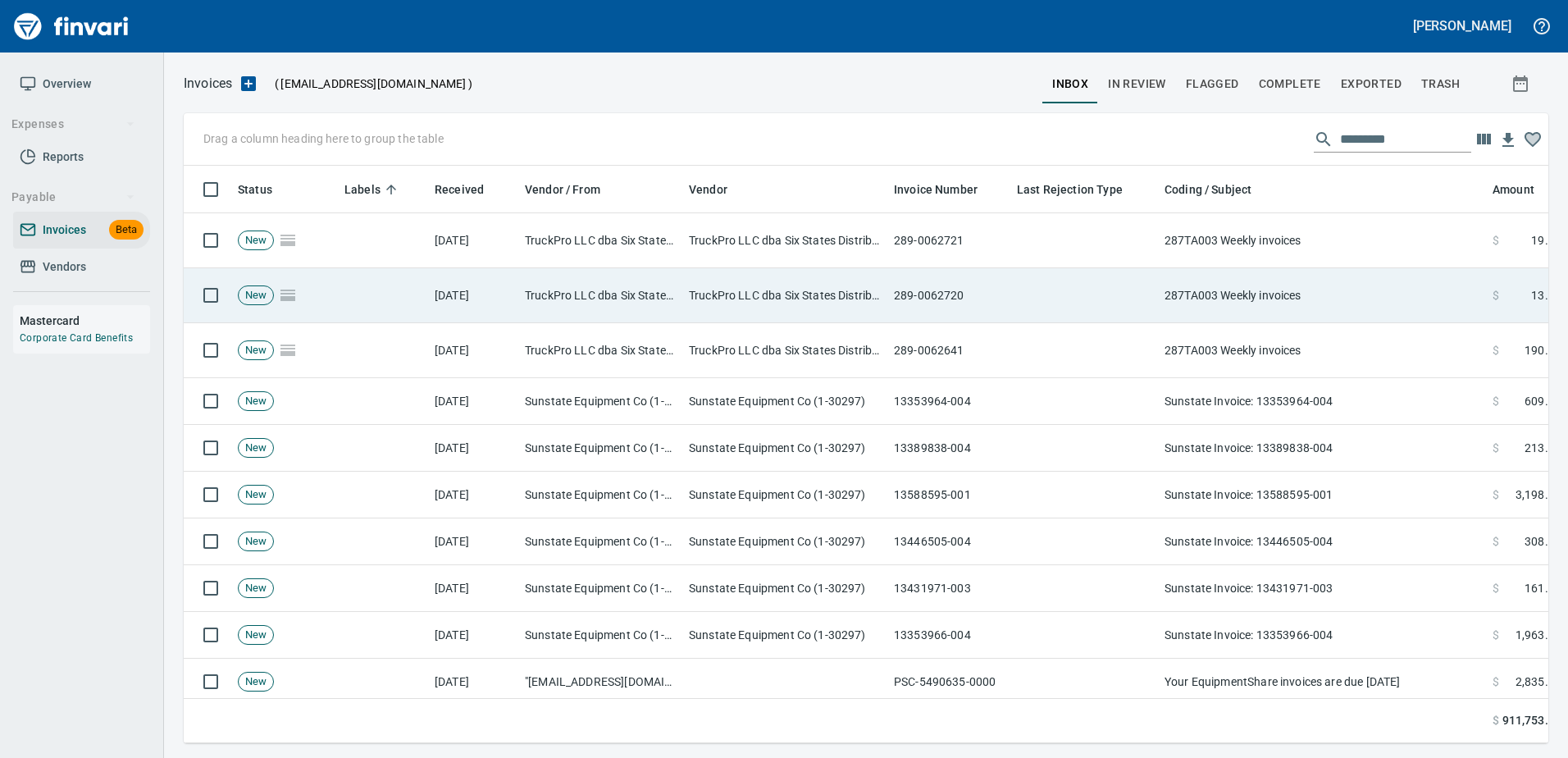
click at [1365, 282] on td "287TA003 Weekly invoices" at bounding box center [1321, 295] width 328 height 55
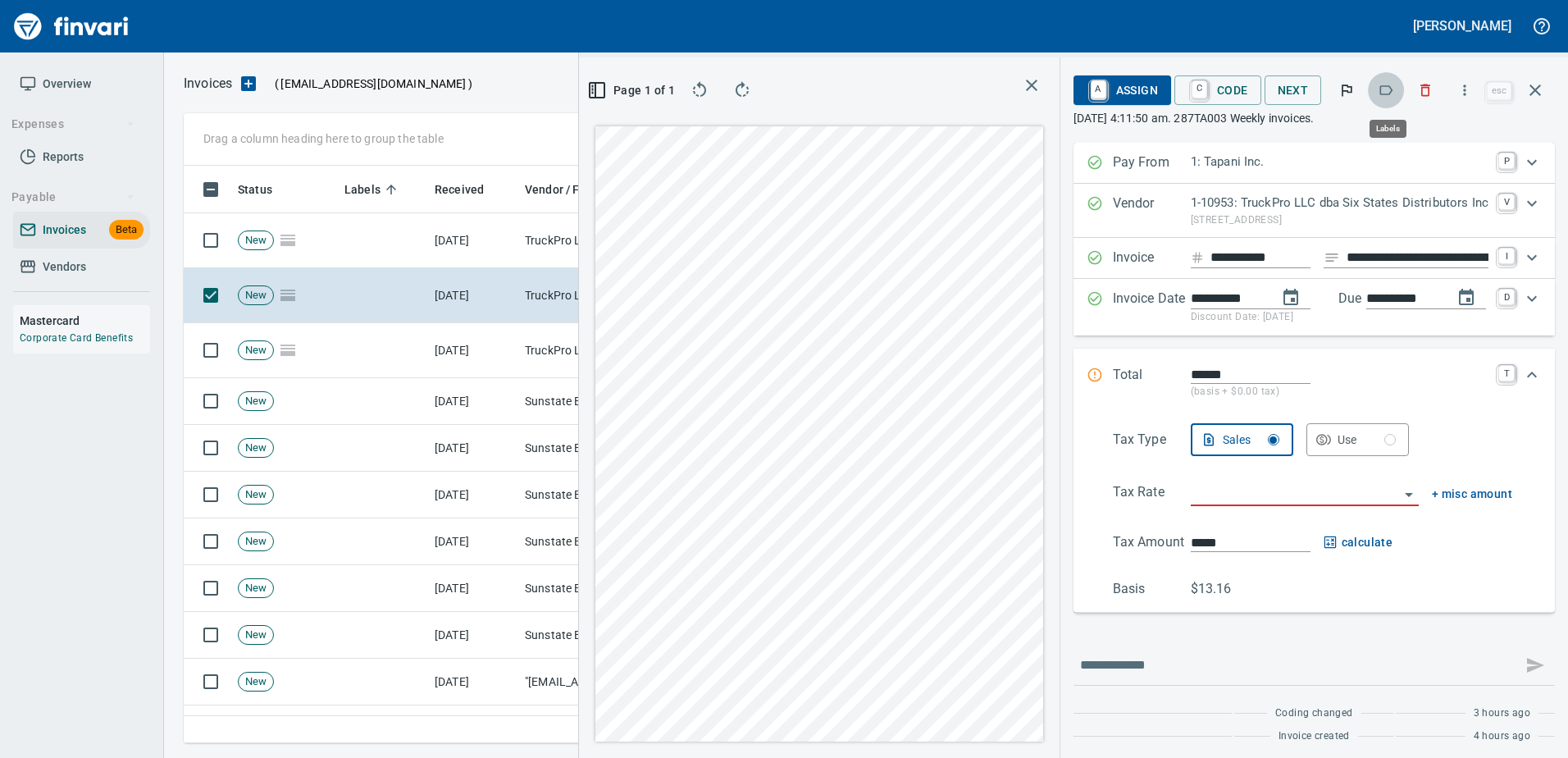
click at [1384, 93] on icon "button" at bounding box center [1385, 90] width 16 height 16
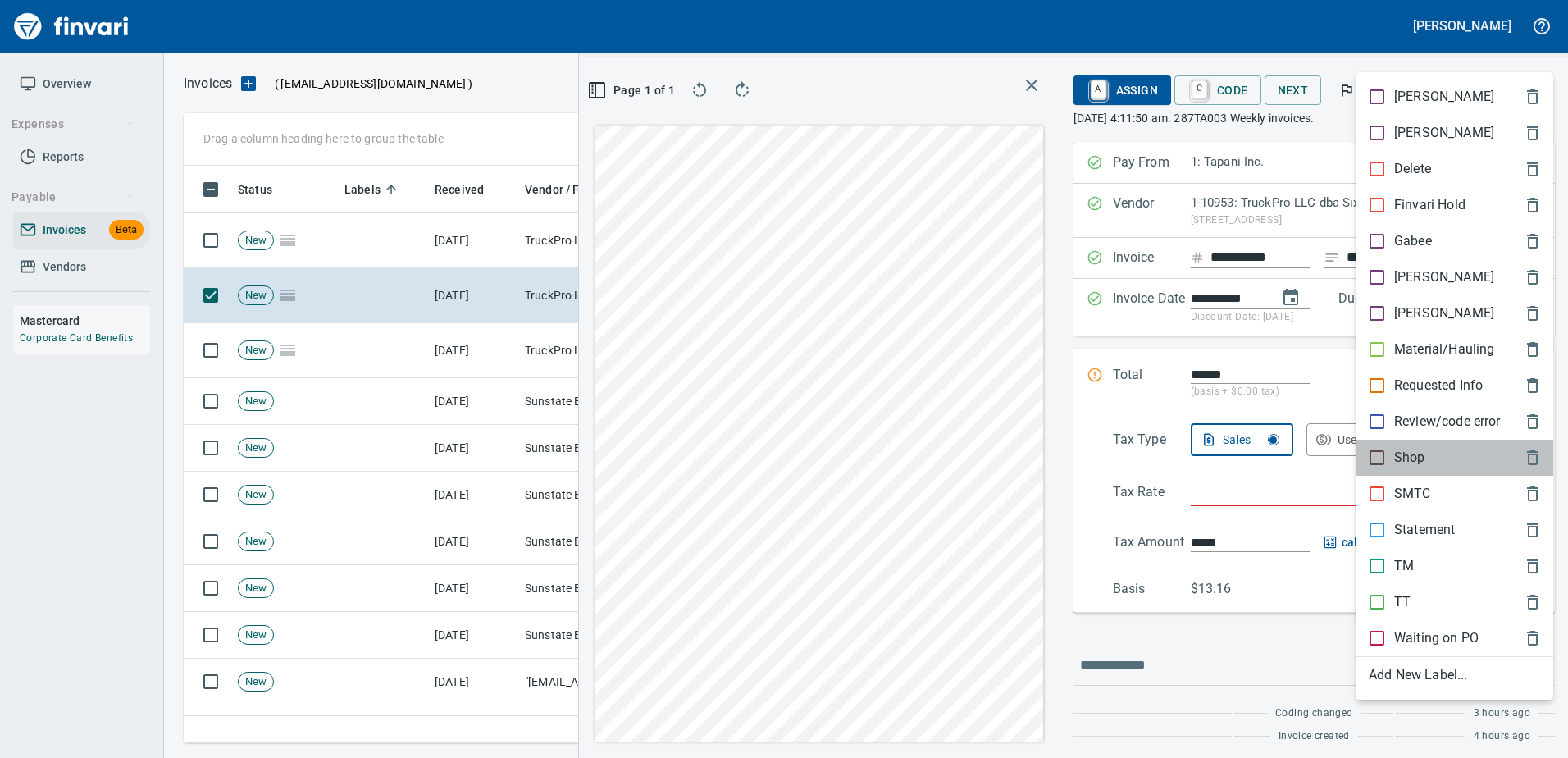
click at [1409, 472] on div "Shop" at bounding box center [1454, 458] width 198 height 36
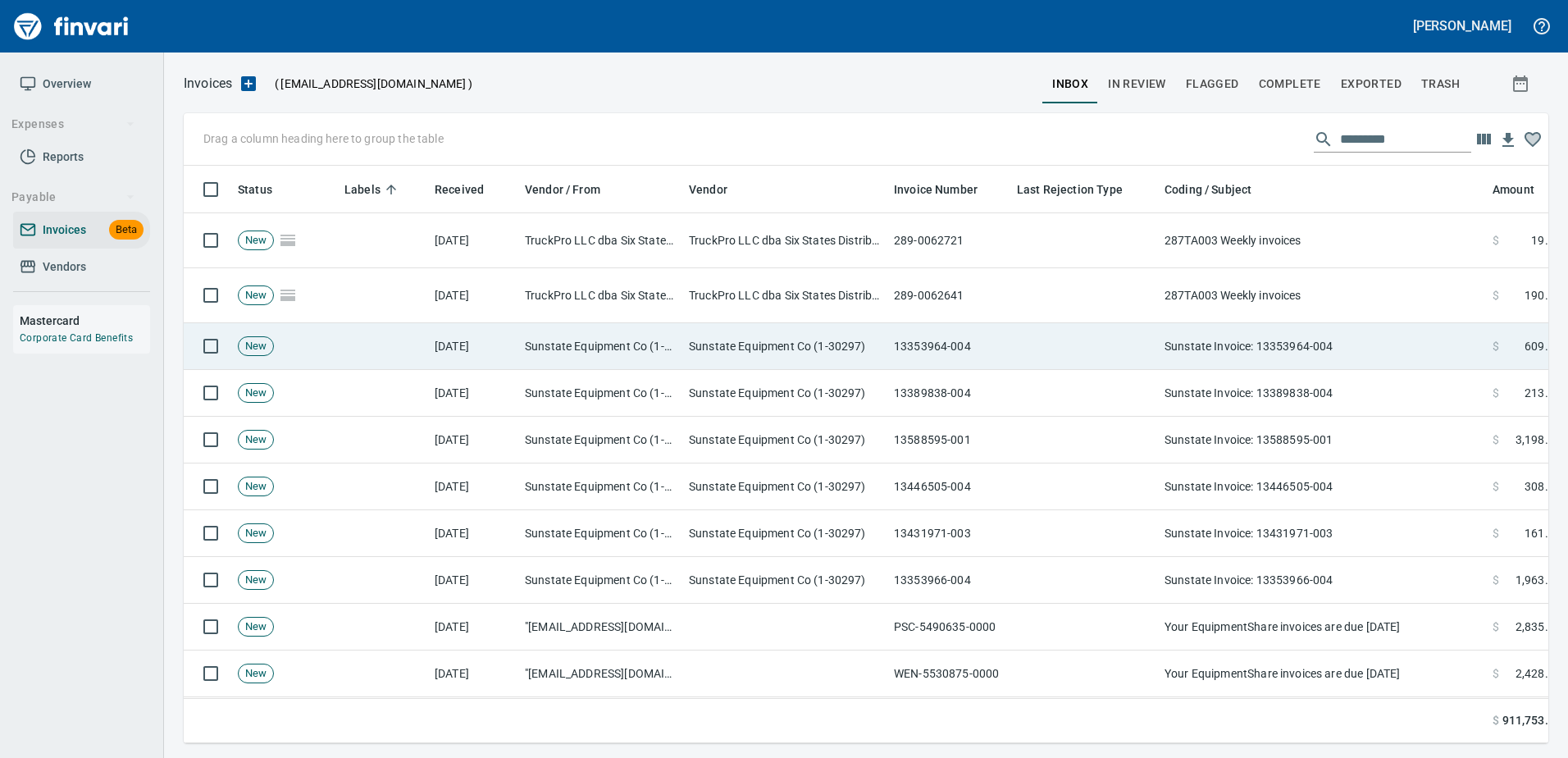
click at [1330, 324] on td "Sunstate Invoice: 13353964-004" at bounding box center [1321, 346] width 328 height 47
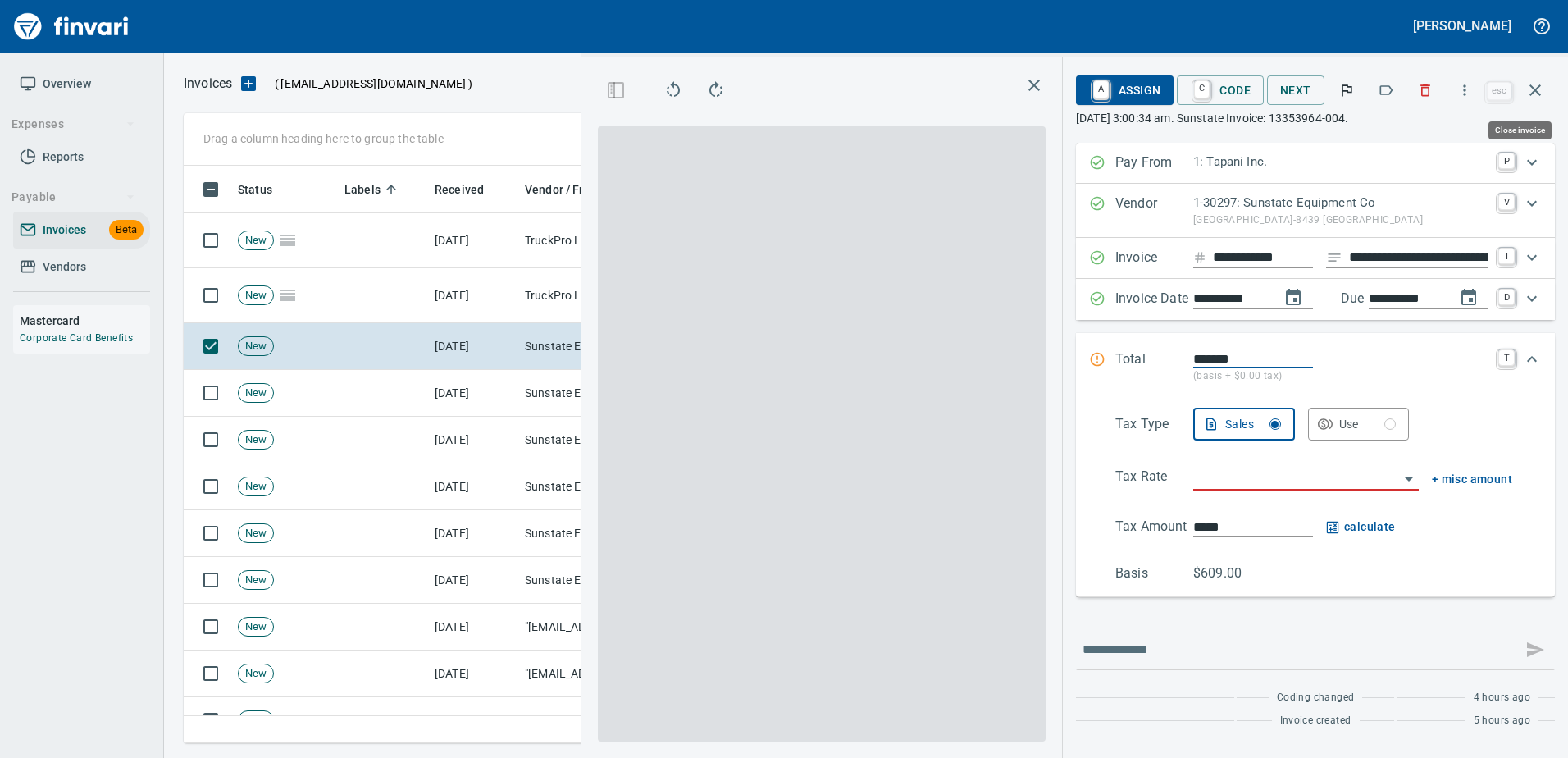
click at [1523, 85] on button "button" at bounding box center [1534, 90] width 39 height 39
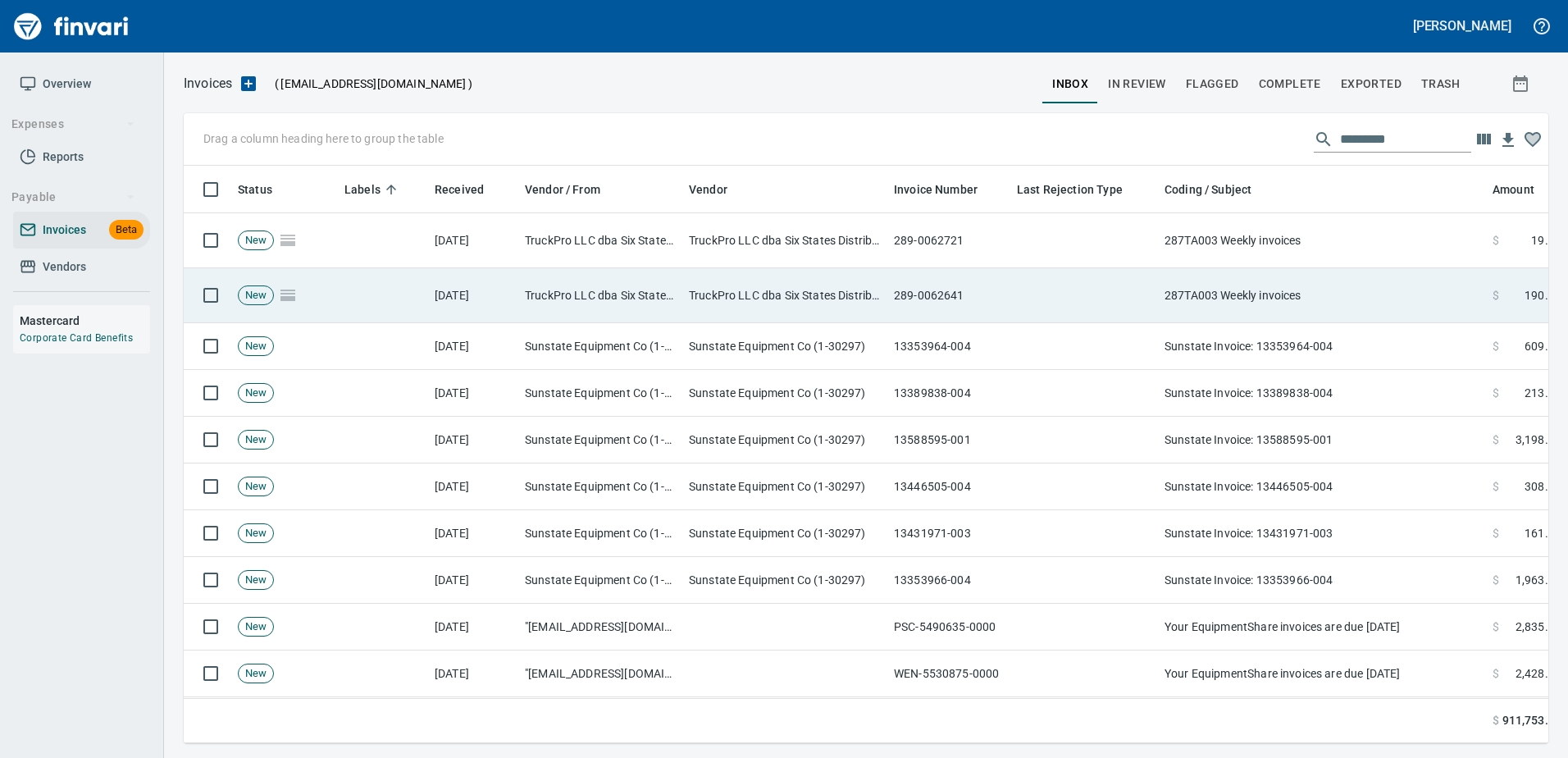
click at [1185, 304] on td "287TA003 Weekly invoices" at bounding box center [1321, 295] width 328 height 55
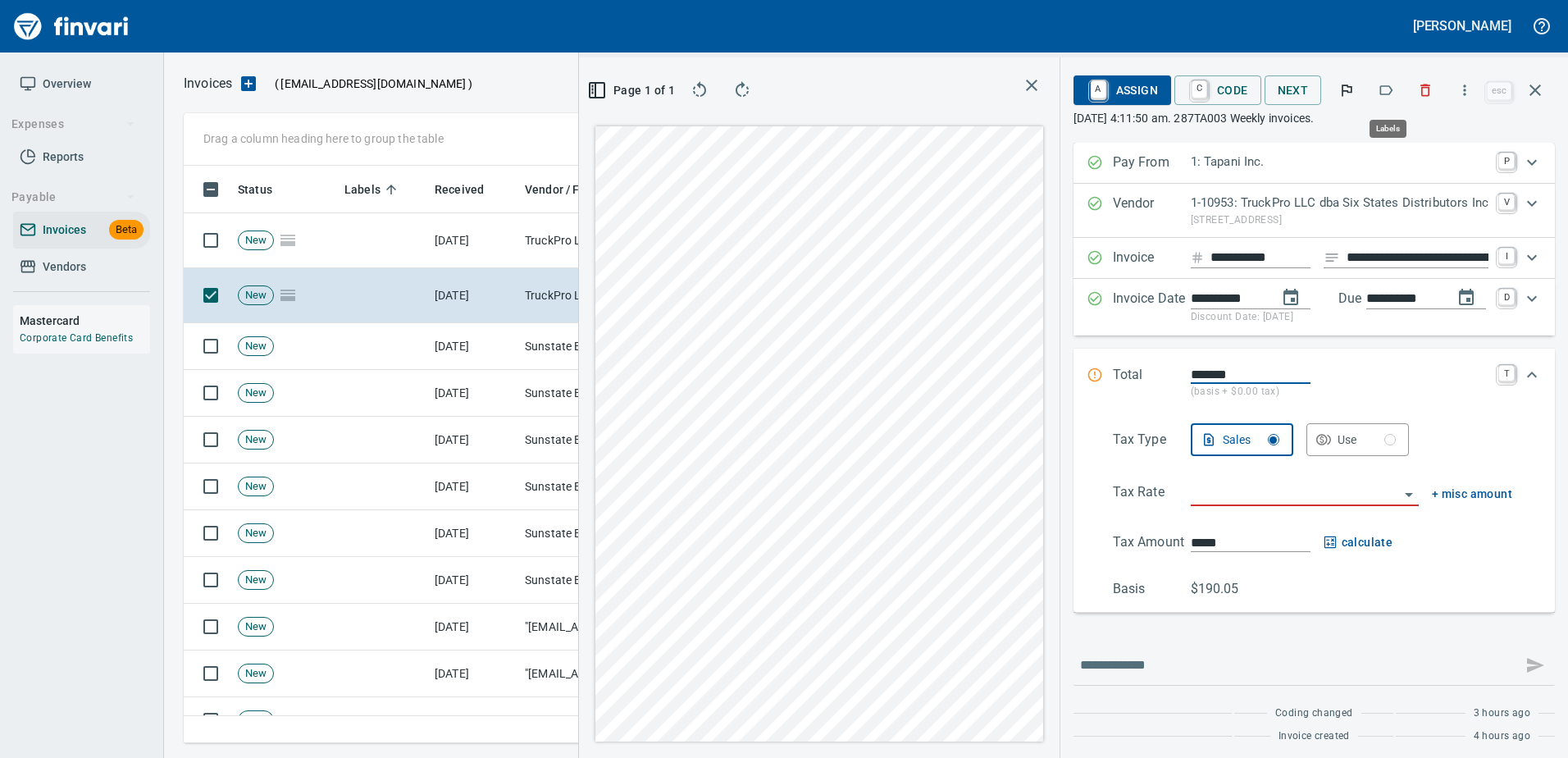
click at [1381, 82] on icon "button" at bounding box center [1385, 90] width 16 height 16
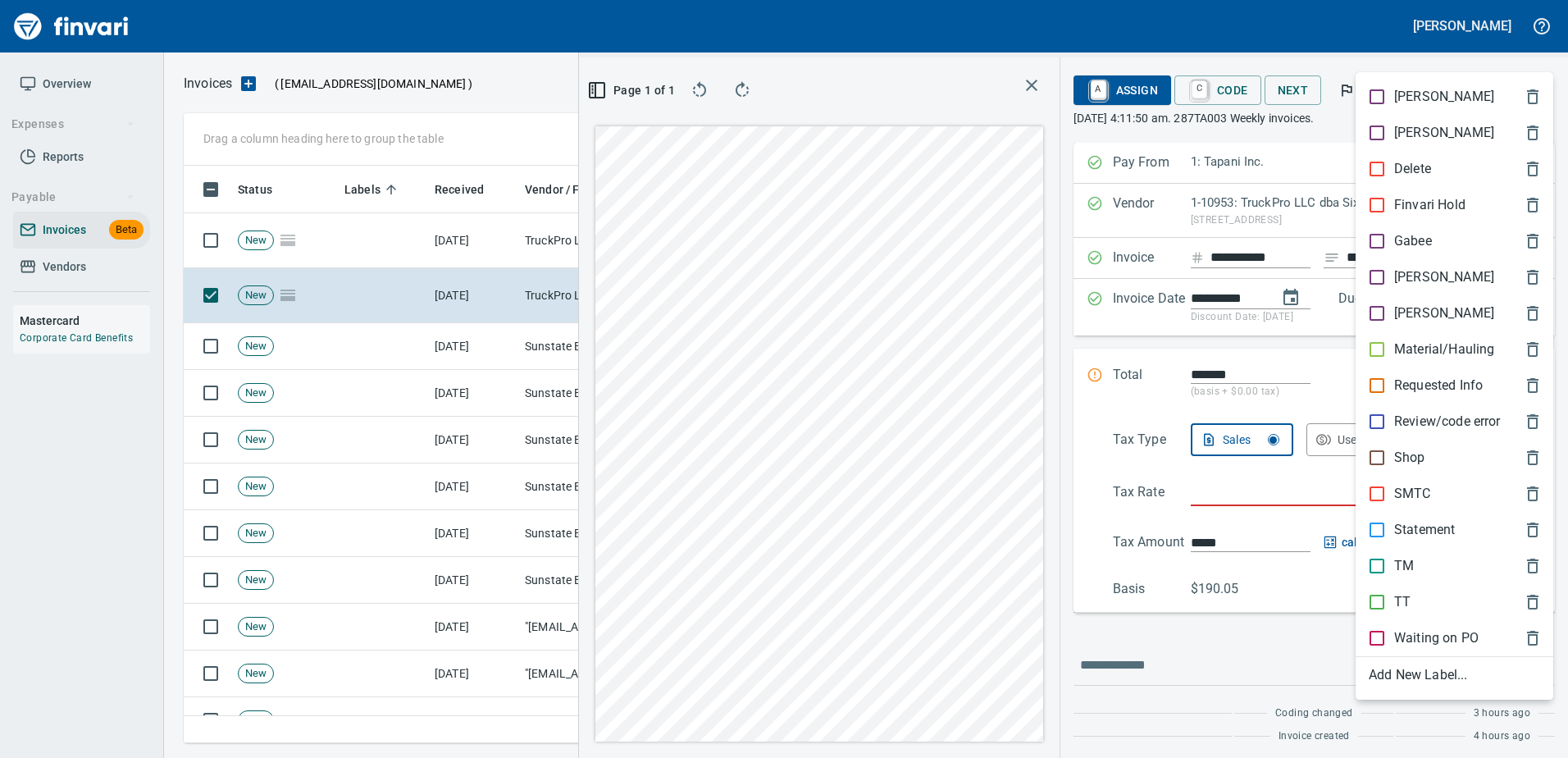
click at [1408, 459] on p "Shop" at bounding box center [1409, 458] width 31 height 20
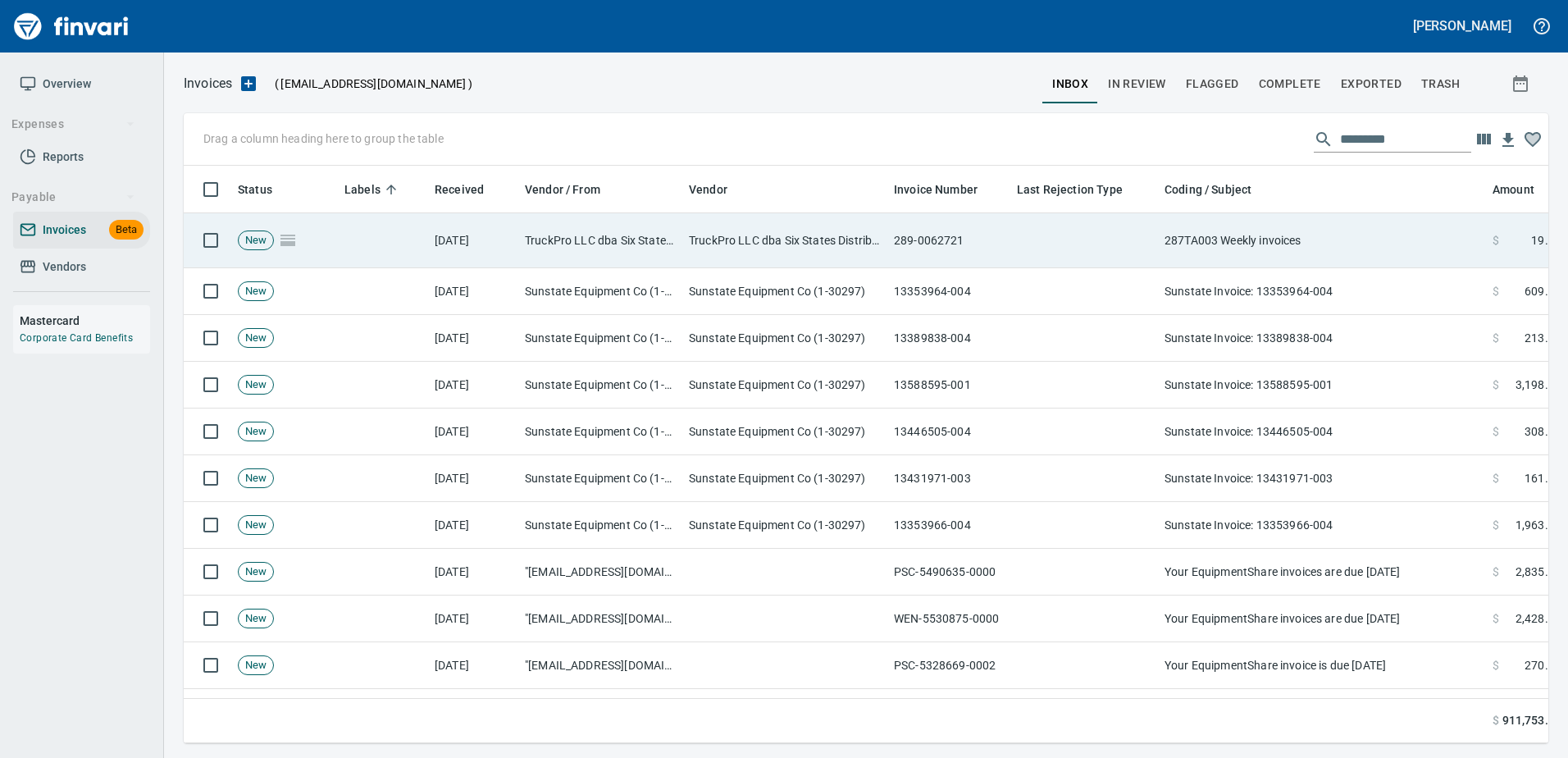
click at [1236, 226] on td "287TA003 Weekly invoices" at bounding box center [1321, 240] width 328 height 55
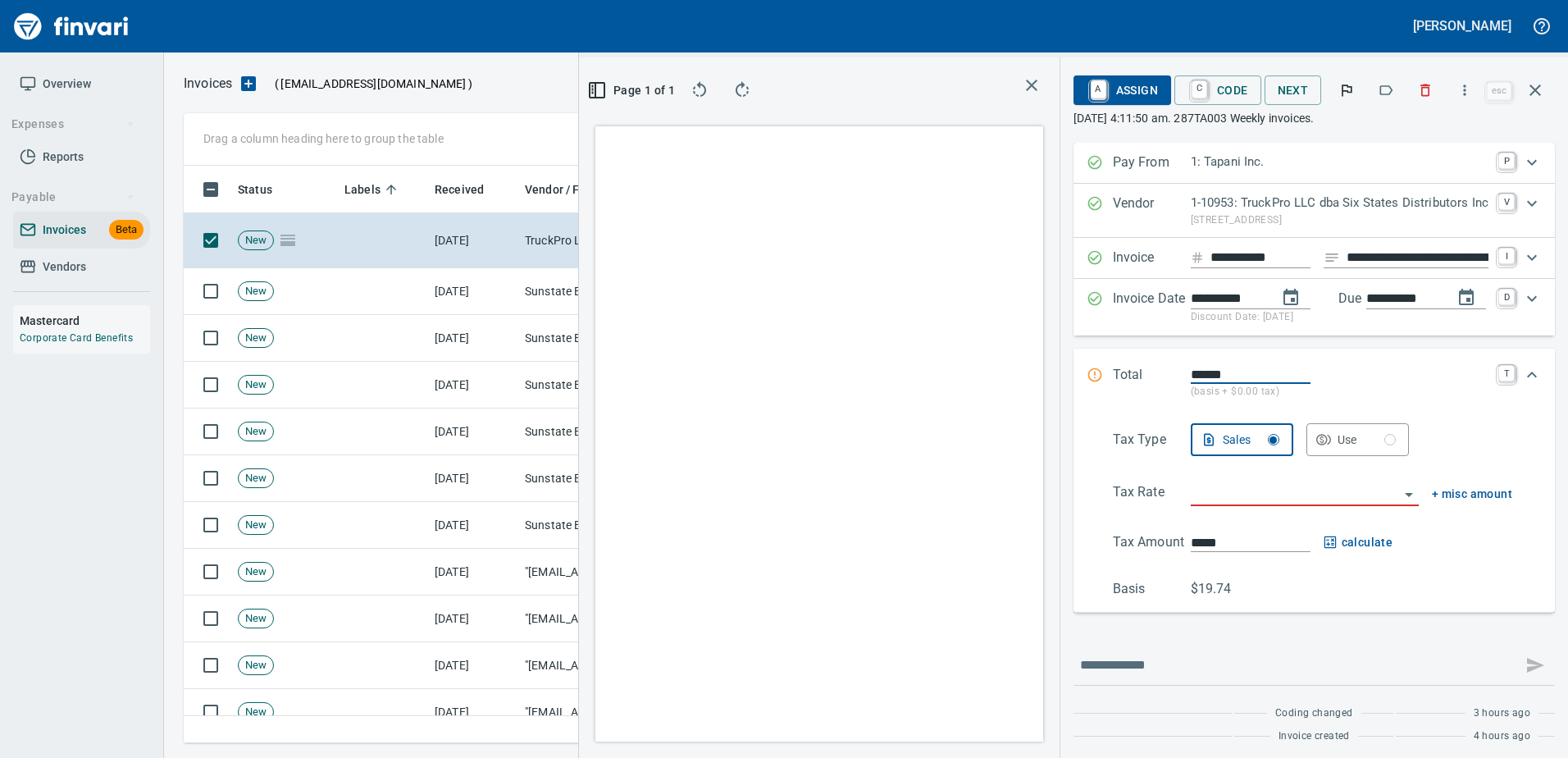
click at [1382, 93] on icon "button" at bounding box center [1385, 90] width 16 height 16
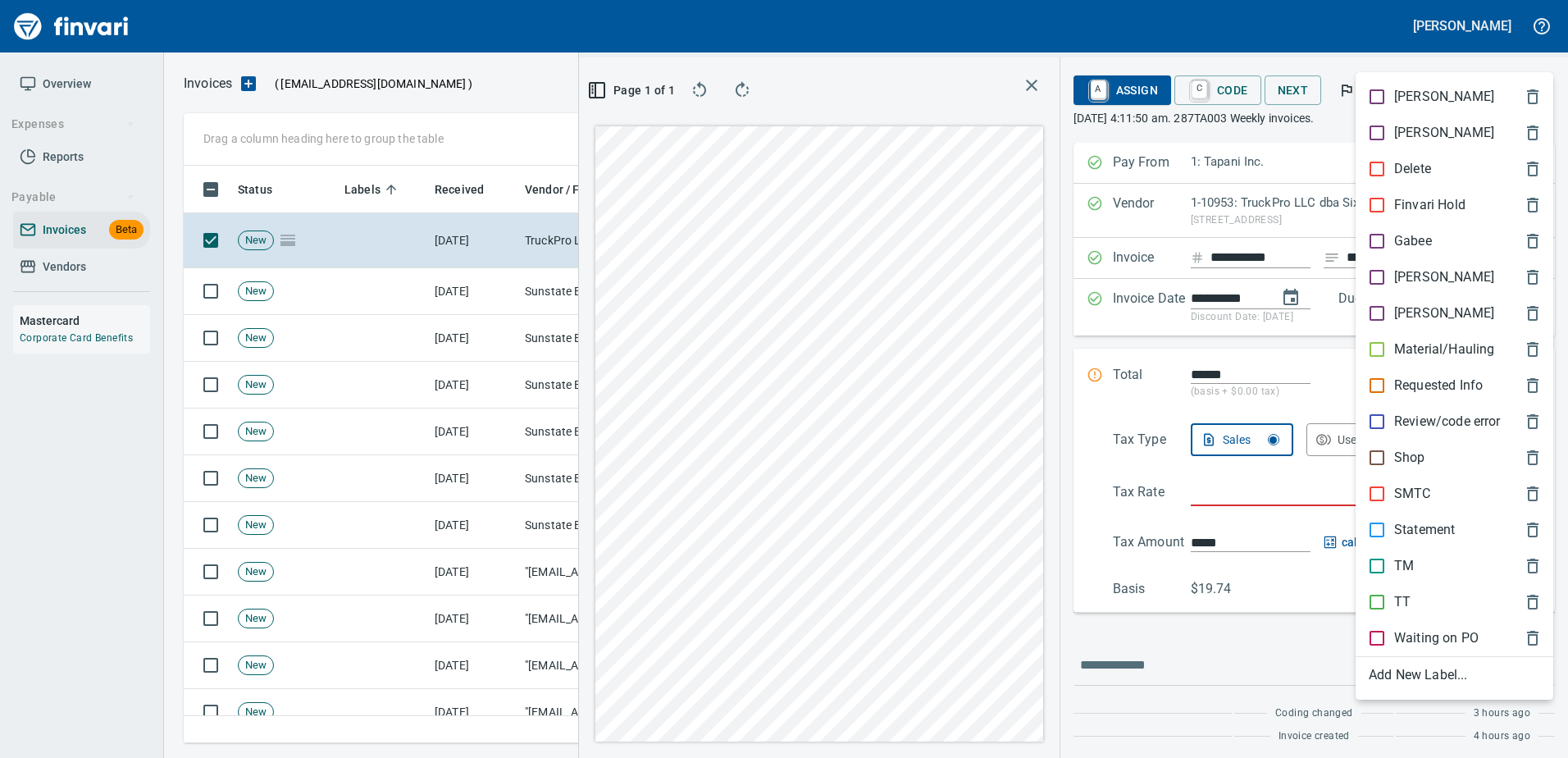
click at [1402, 459] on p "Shop" at bounding box center [1409, 458] width 31 height 20
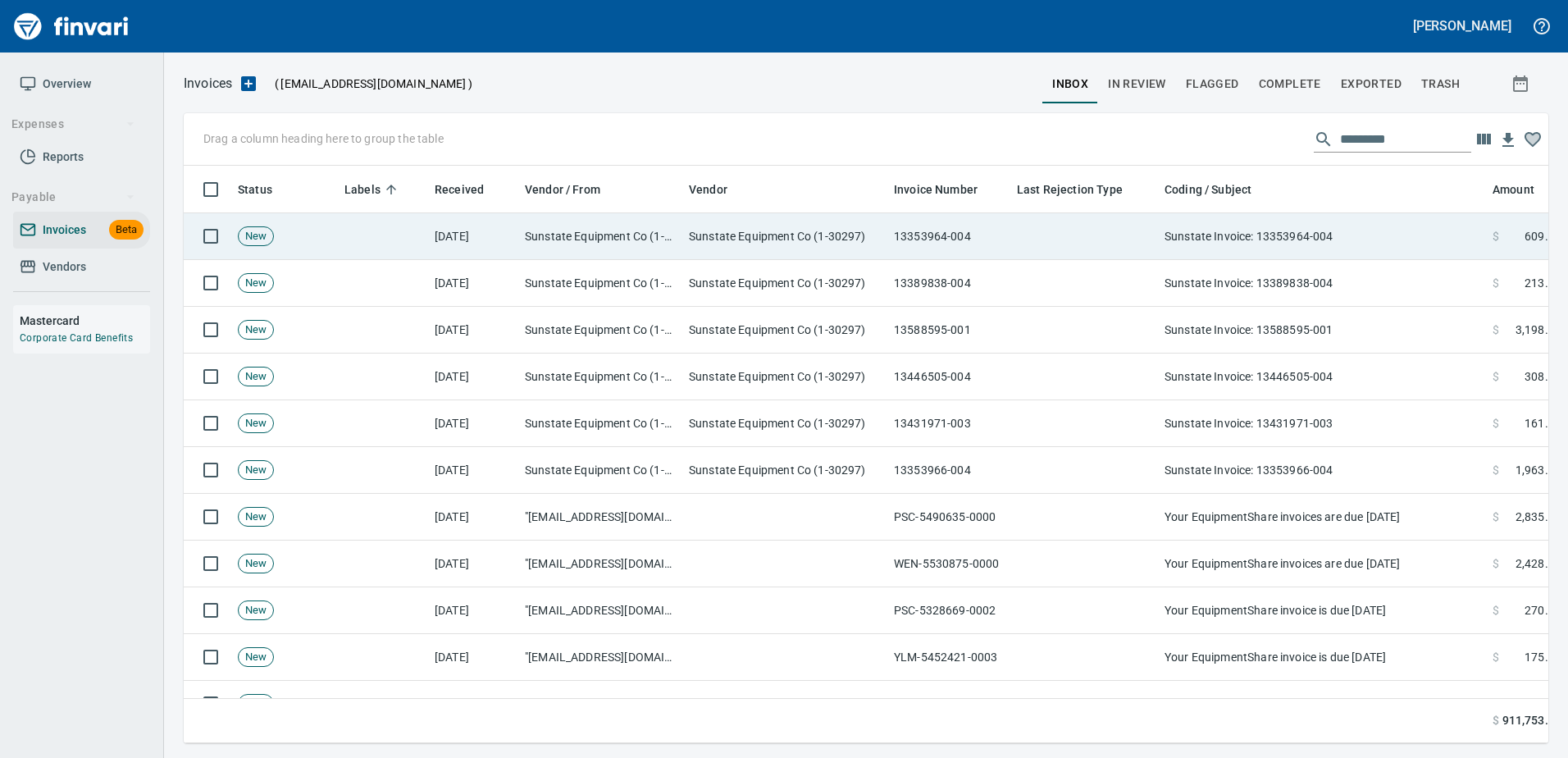
click at [1249, 243] on td "Sunstate Invoice: 13353964-004" at bounding box center [1321, 236] width 328 height 47
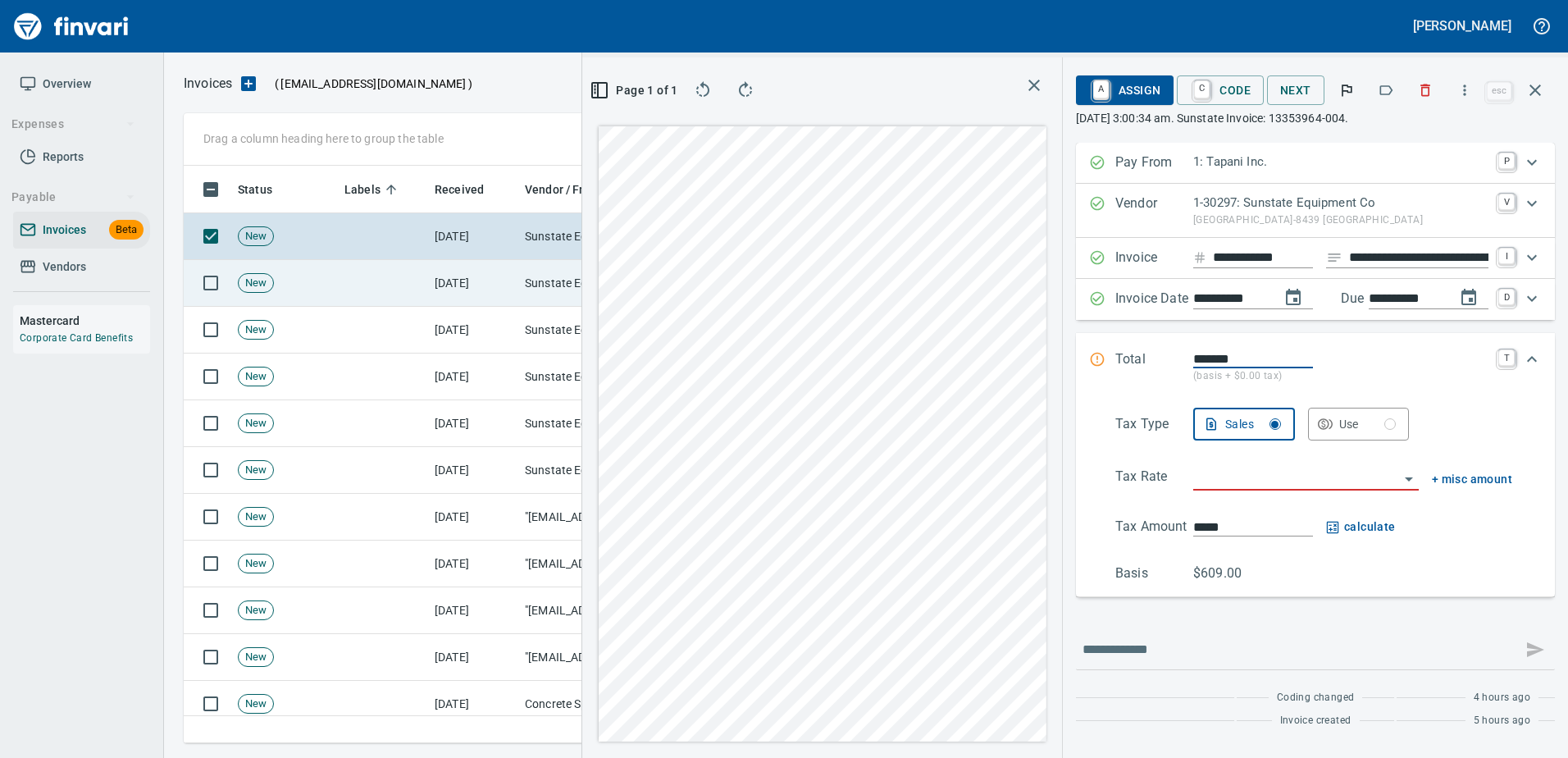
click at [455, 272] on td "[DATE]" at bounding box center [473, 283] width 90 height 47
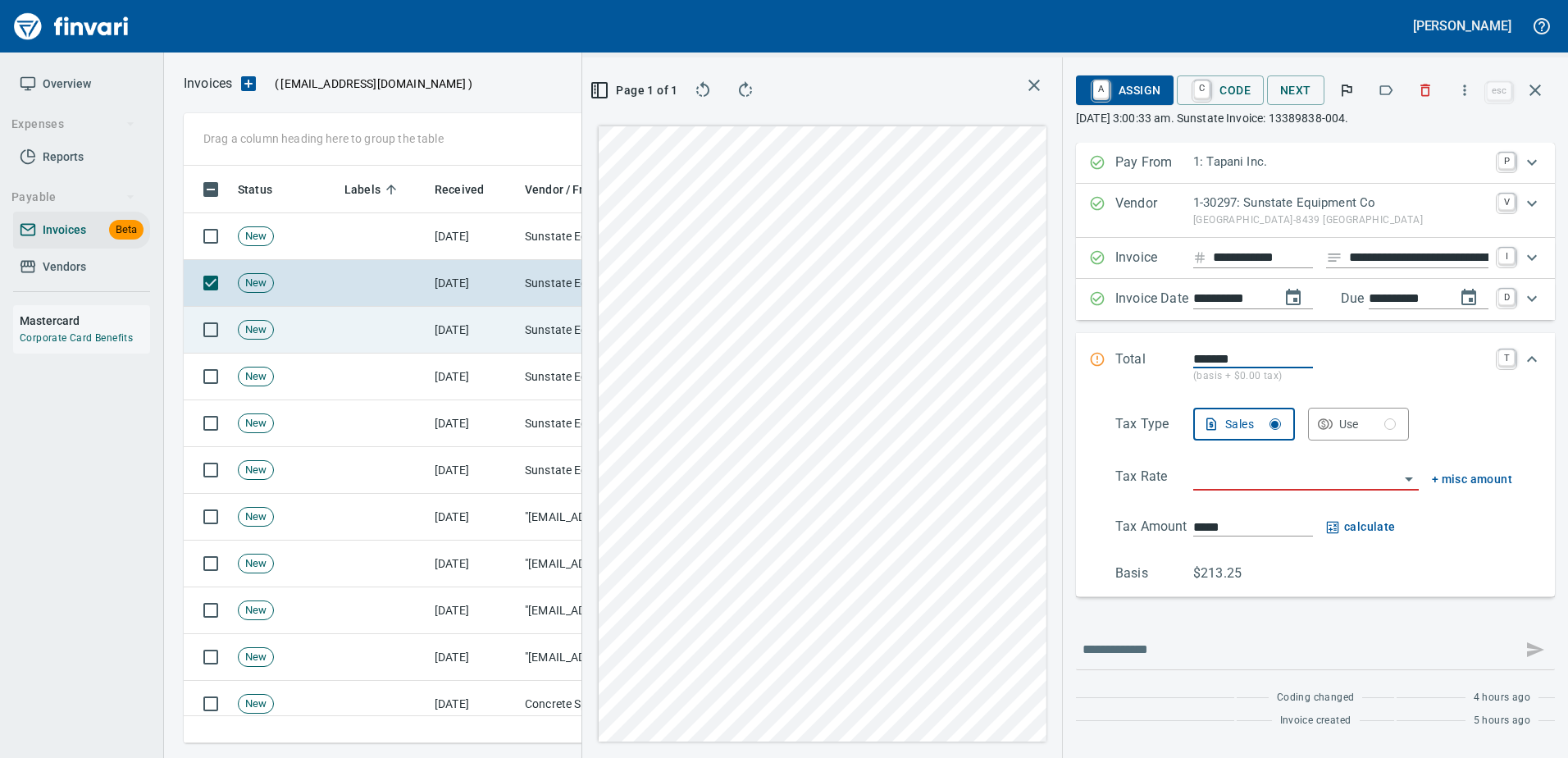
click at [436, 337] on td "[DATE]" at bounding box center [473, 330] width 90 height 47
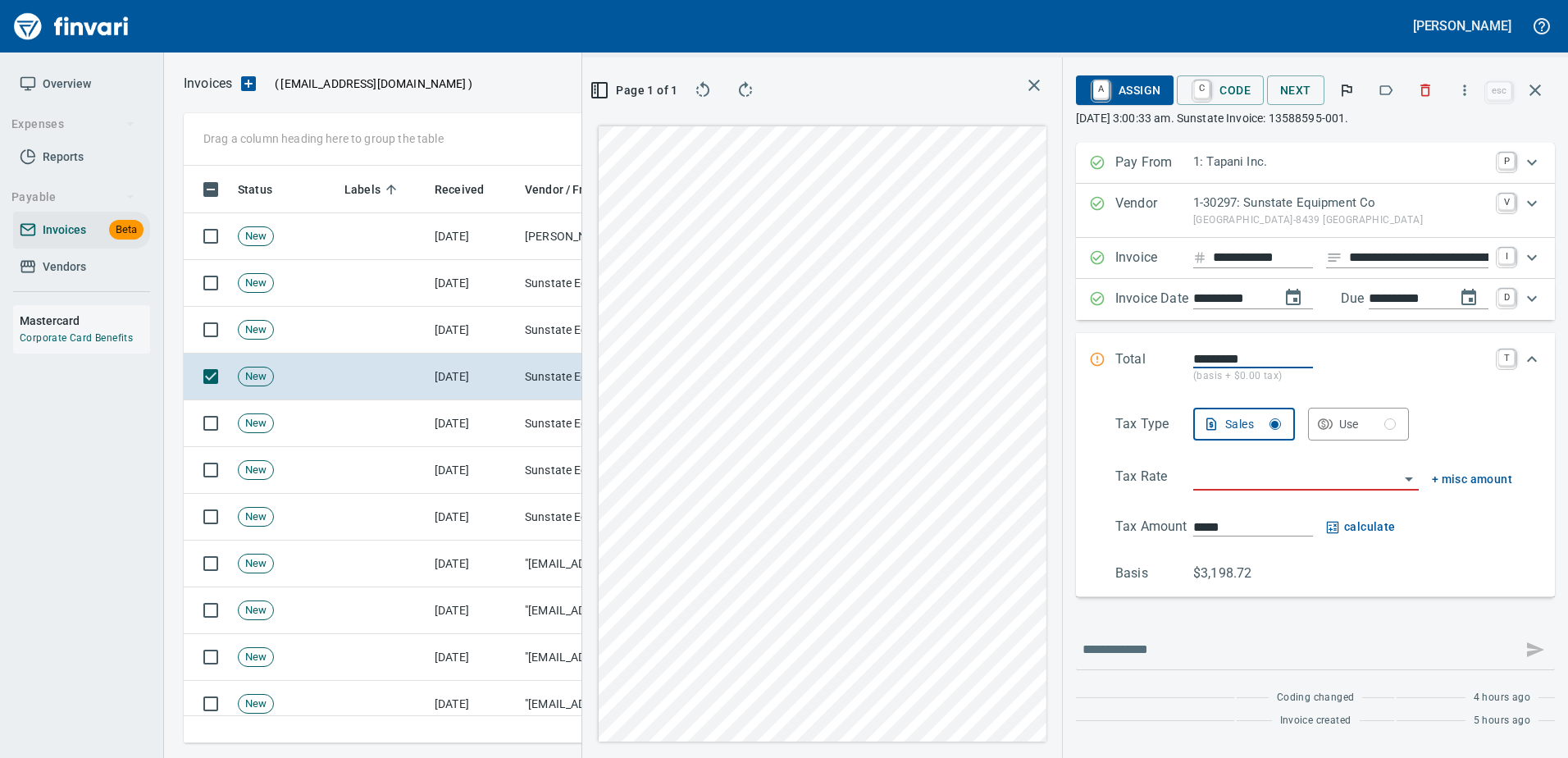
click at [418, 372] on td at bounding box center [383, 377] width 90 height 47
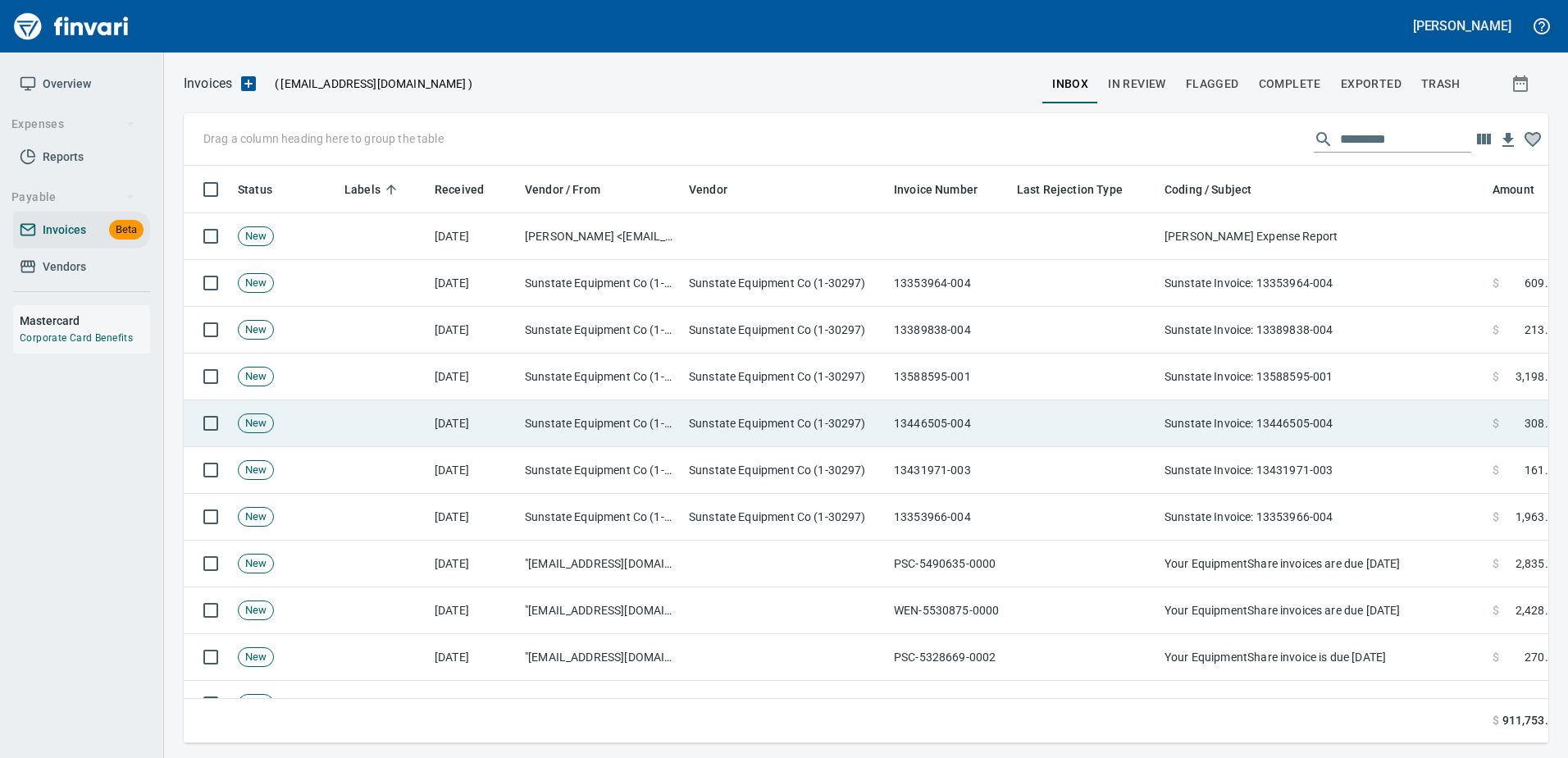
click at [430, 413] on td "[DATE]" at bounding box center [473, 423] width 90 height 47
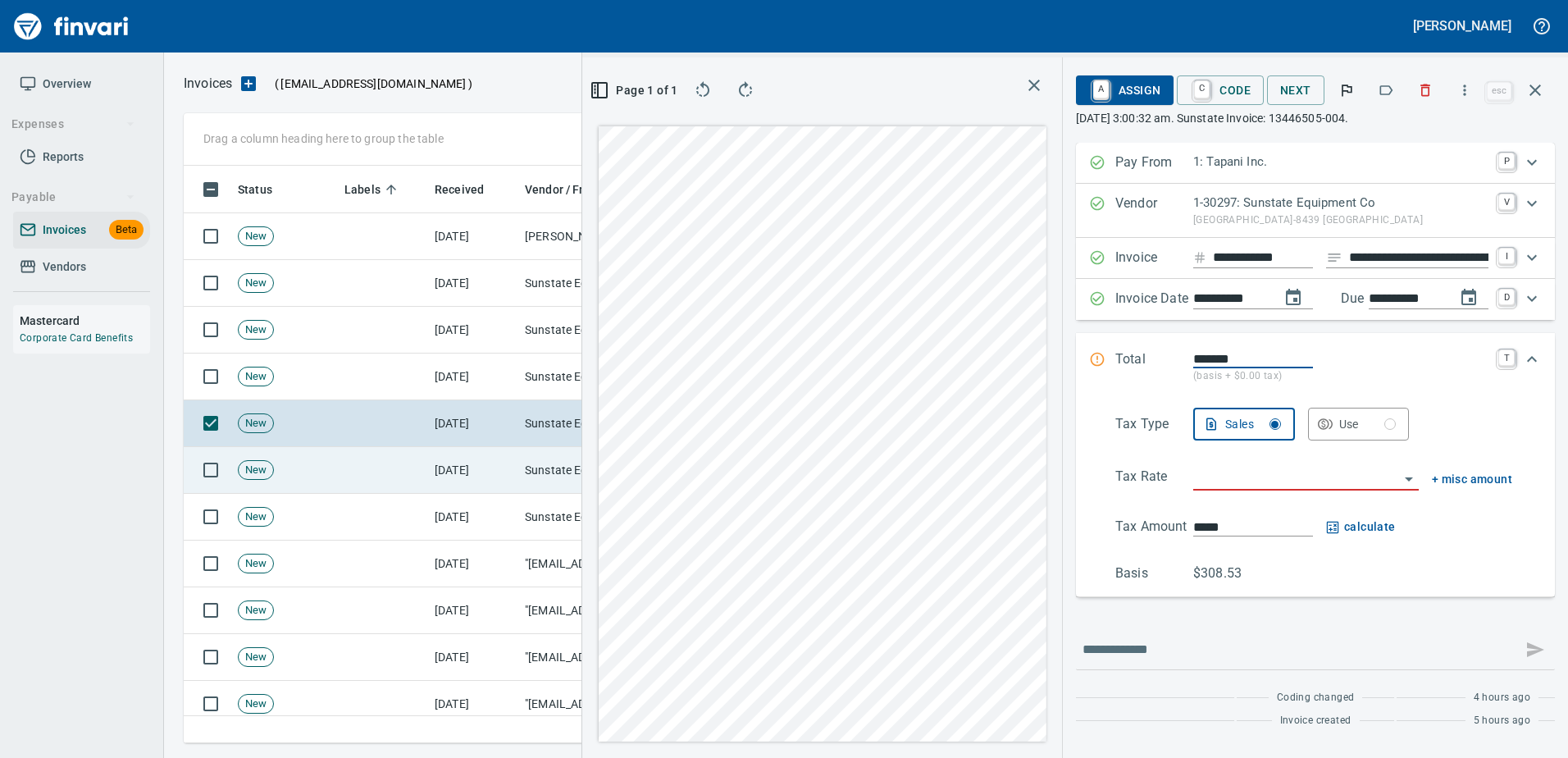
click at [423, 462] on td at bounding box center [383, 470] width 90 height 47
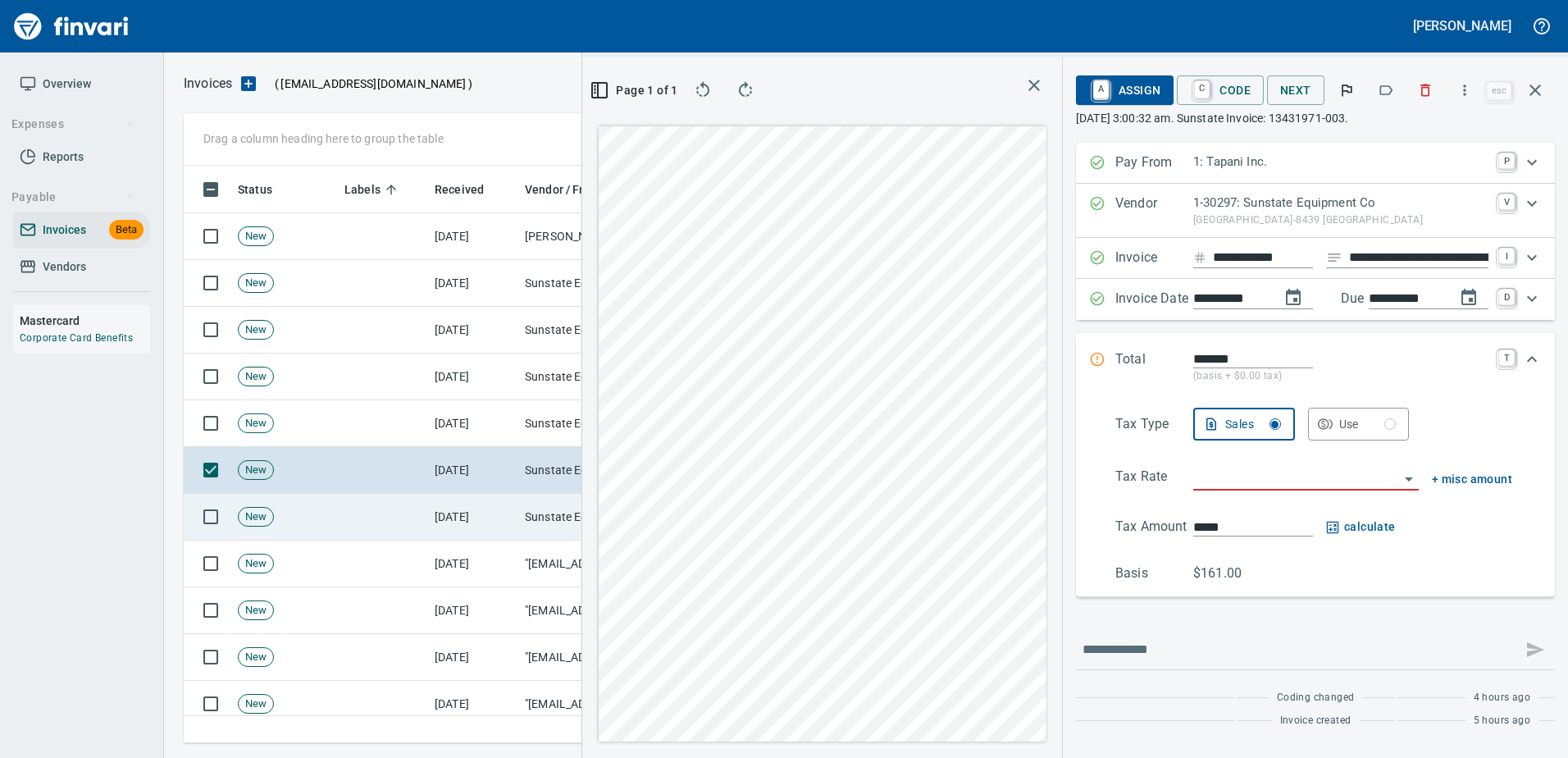
click at [390, 530] on td at bounding box center [383, 517] width 90 height 47
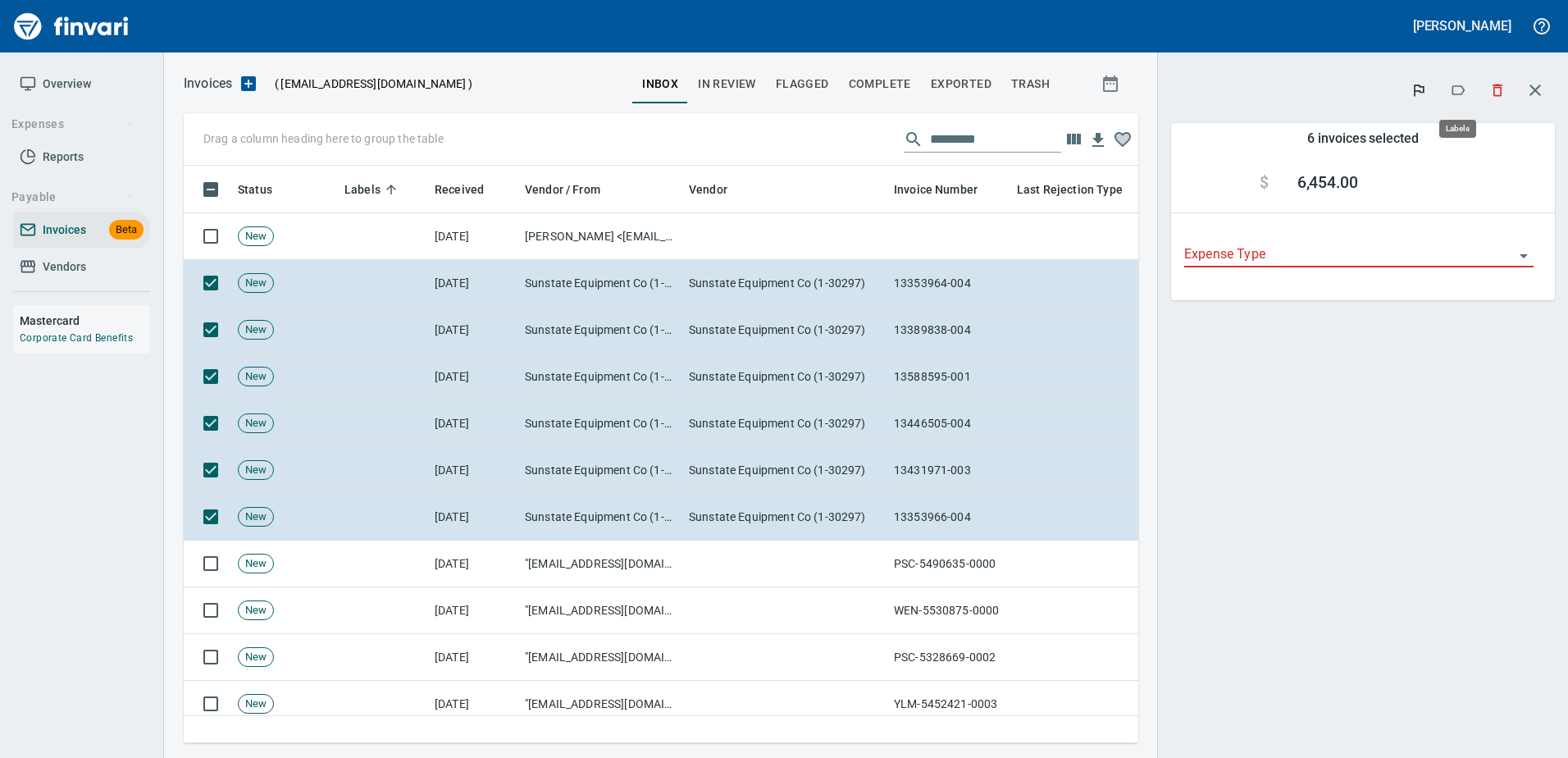
click at [1447, 95] on button "button" at bounding box center [1458, 90] width 36 height 36
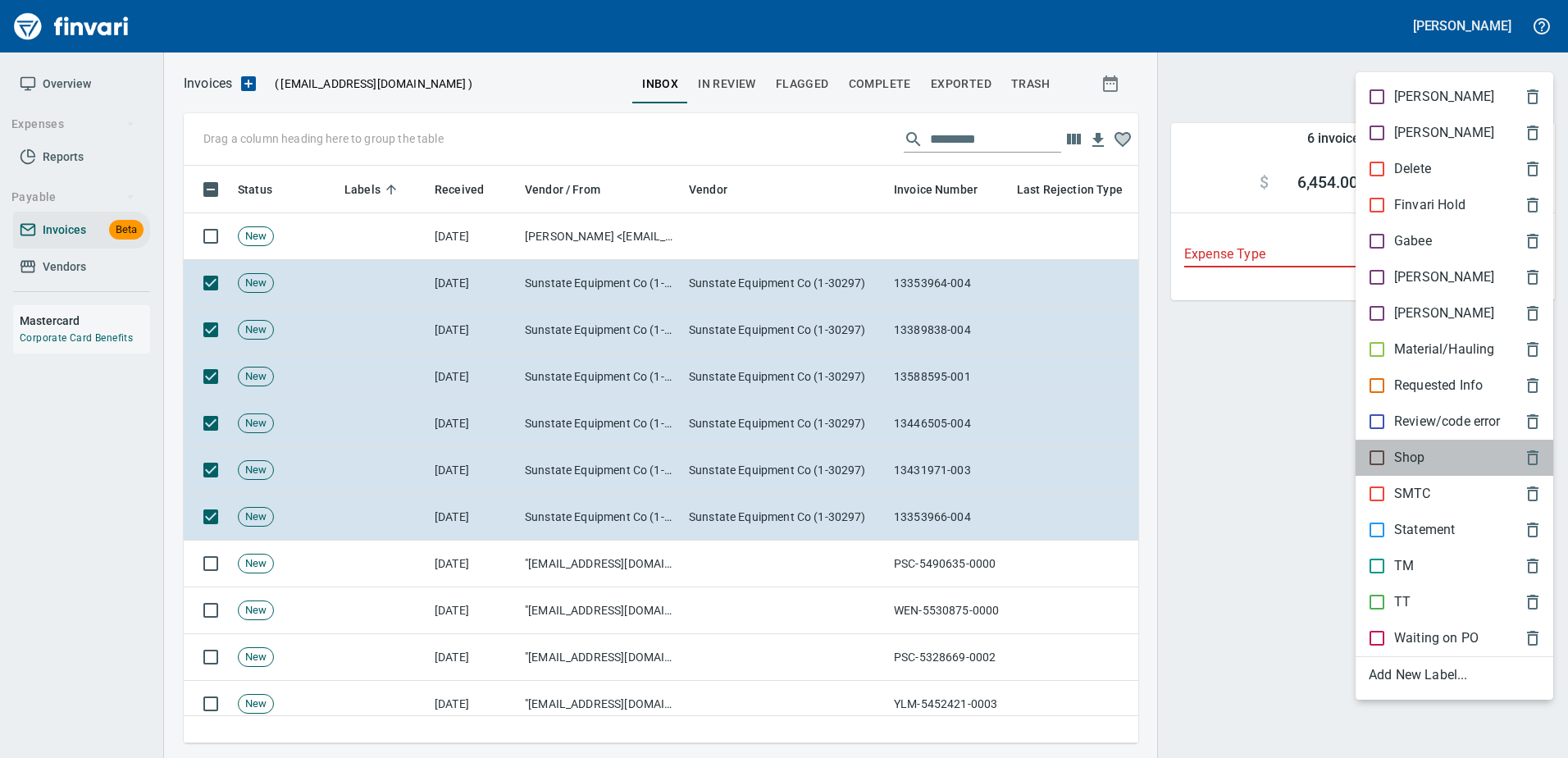
click at [1405, 453] on p "Shop" at bounding box center [1409, 458] width 31 height 20
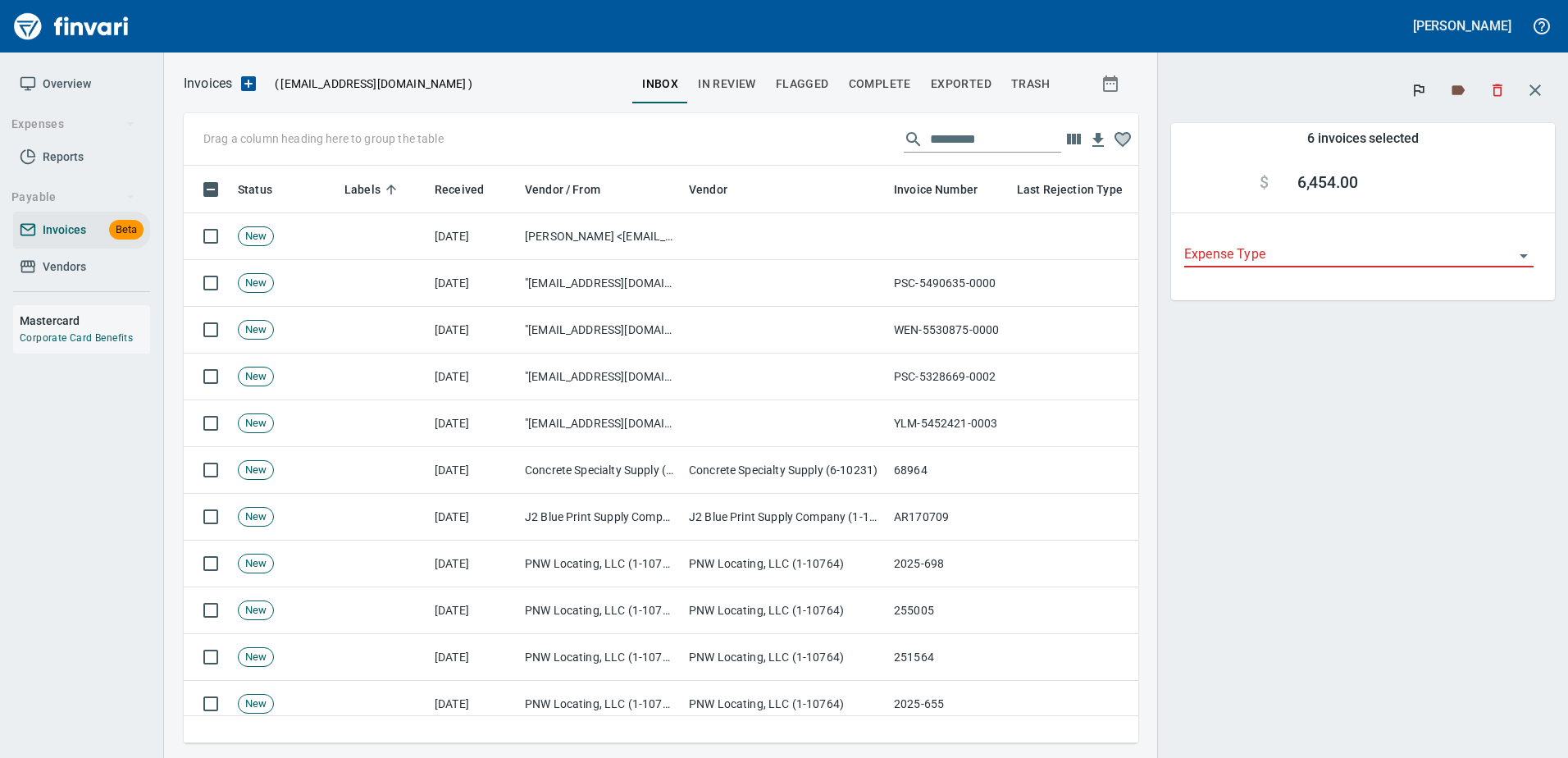
click at [1532, 89] on icon "button" at bounding box center [1535, 90] width 20 height 20
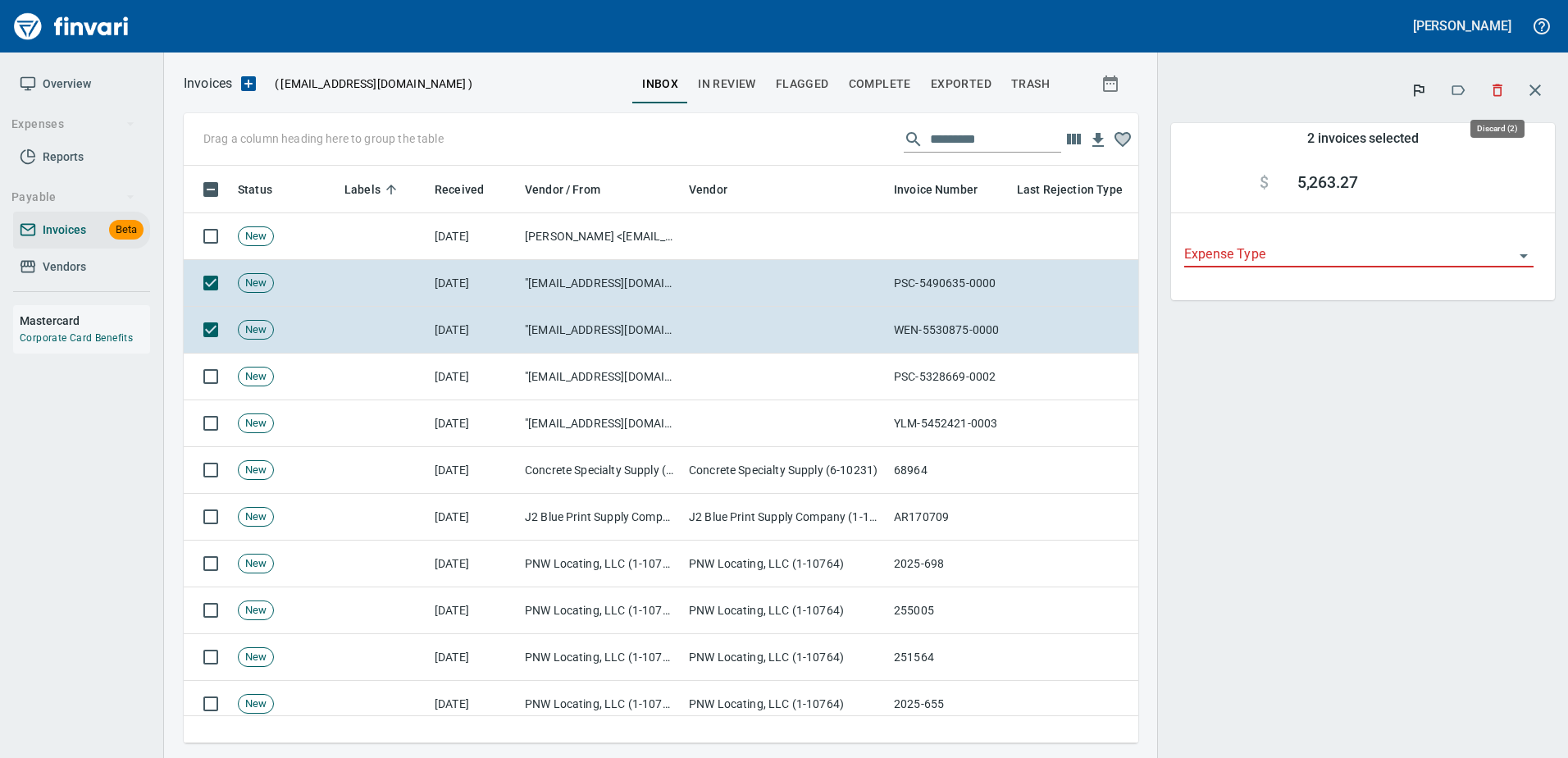
click at [1497, 89] on icon "button" at bounding box center [1497, 90] width 16 height 16
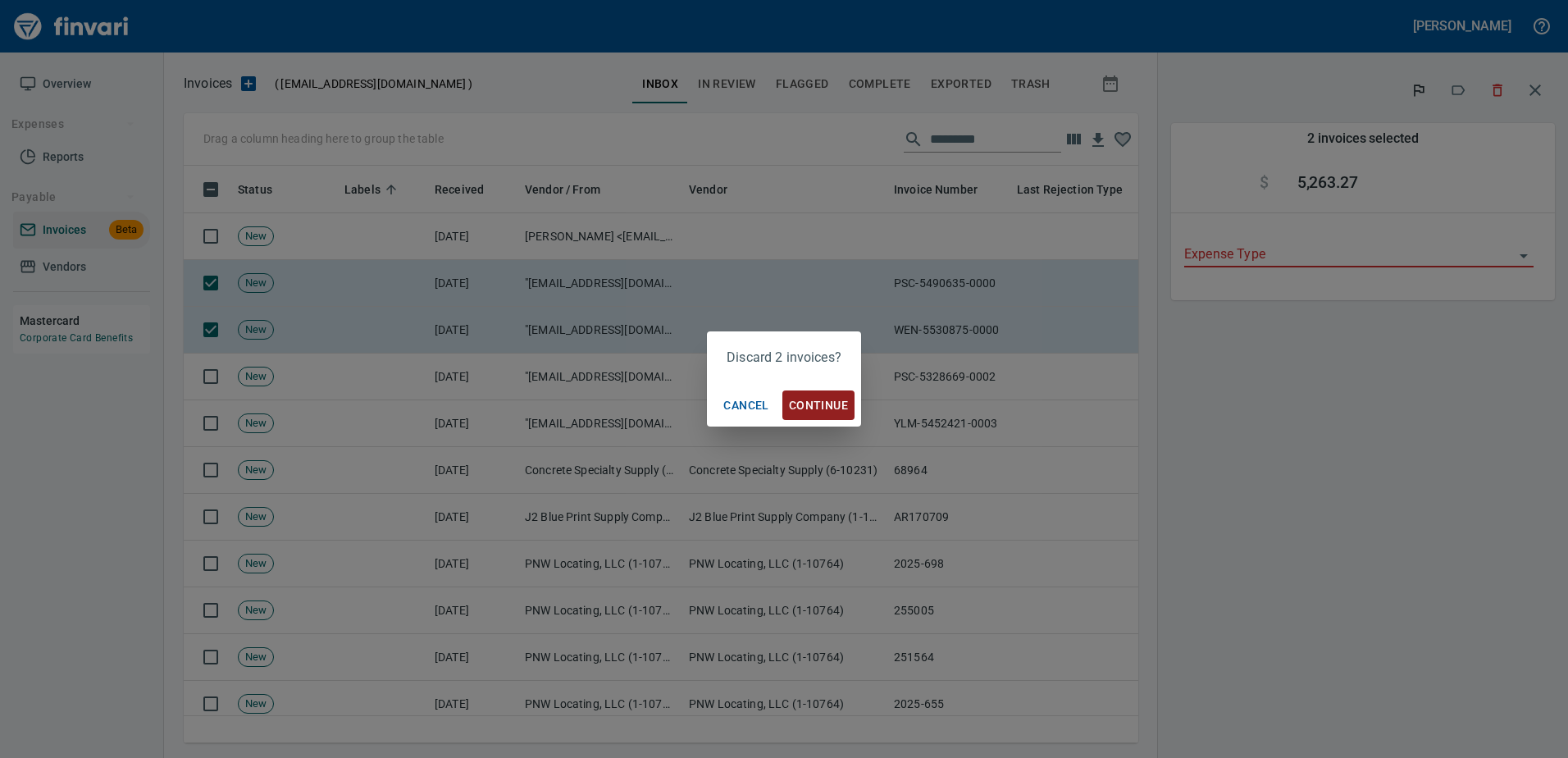
click at [824, 398] on span "Continue" at bounding box center [817, 405] width 59 height 21
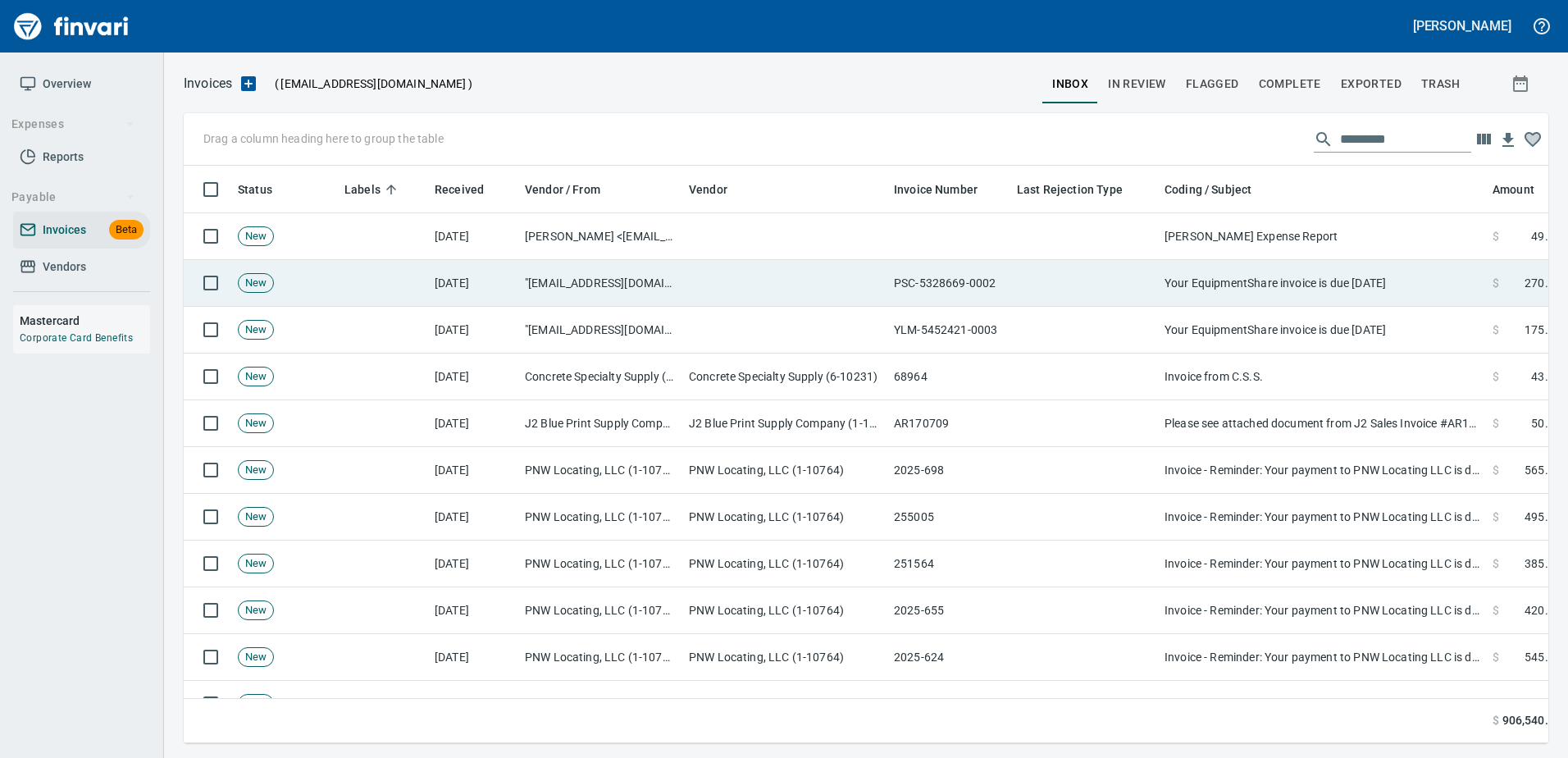
click at [1404, 276] on td "Your EquipmentShare invoice is due in 6 days" at bounding box center [1321, 283] width 328 height 47
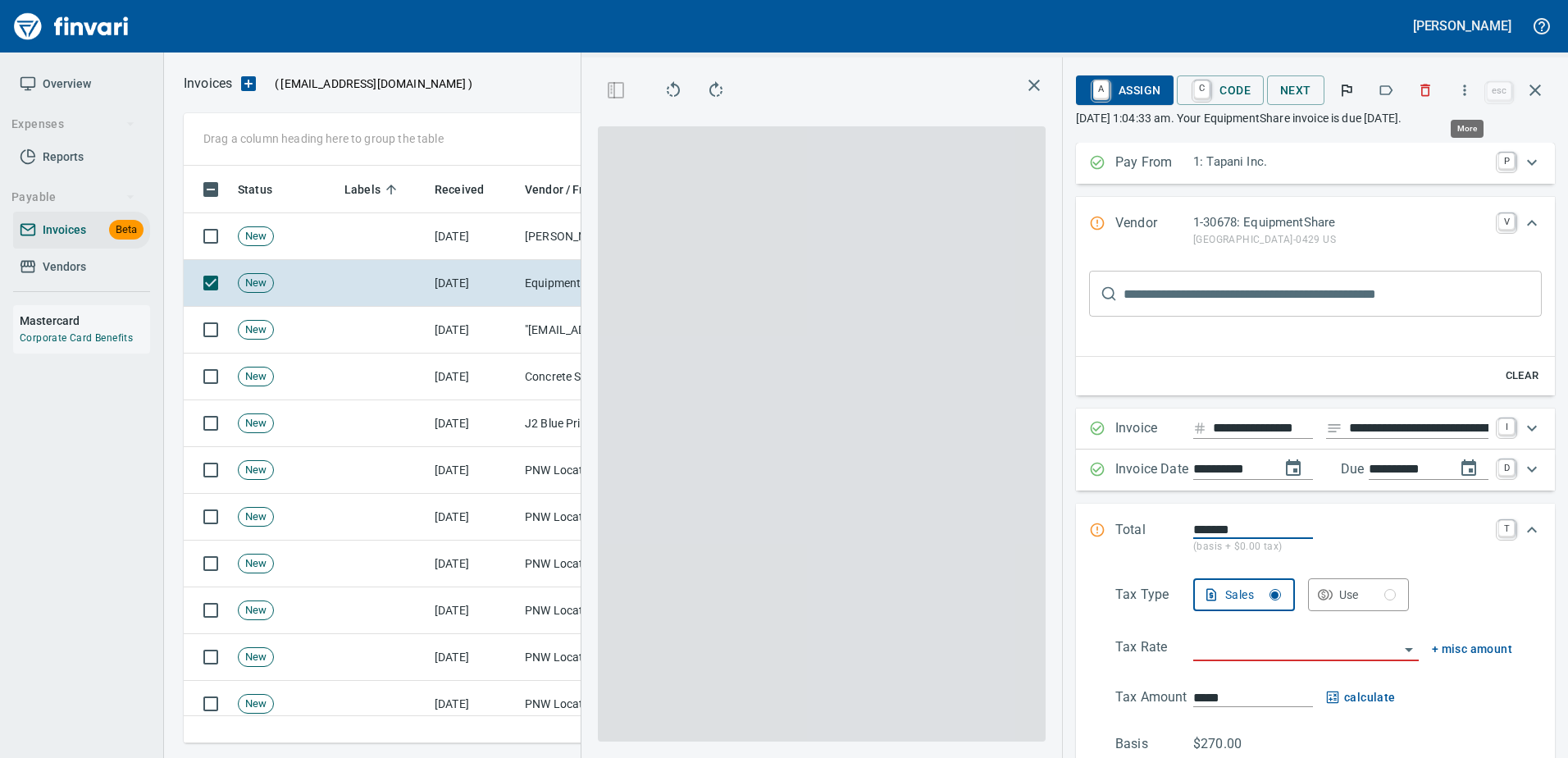
click at [1427, 92] on icon "button" at bounding box center [1425, 90] width 16 height 16
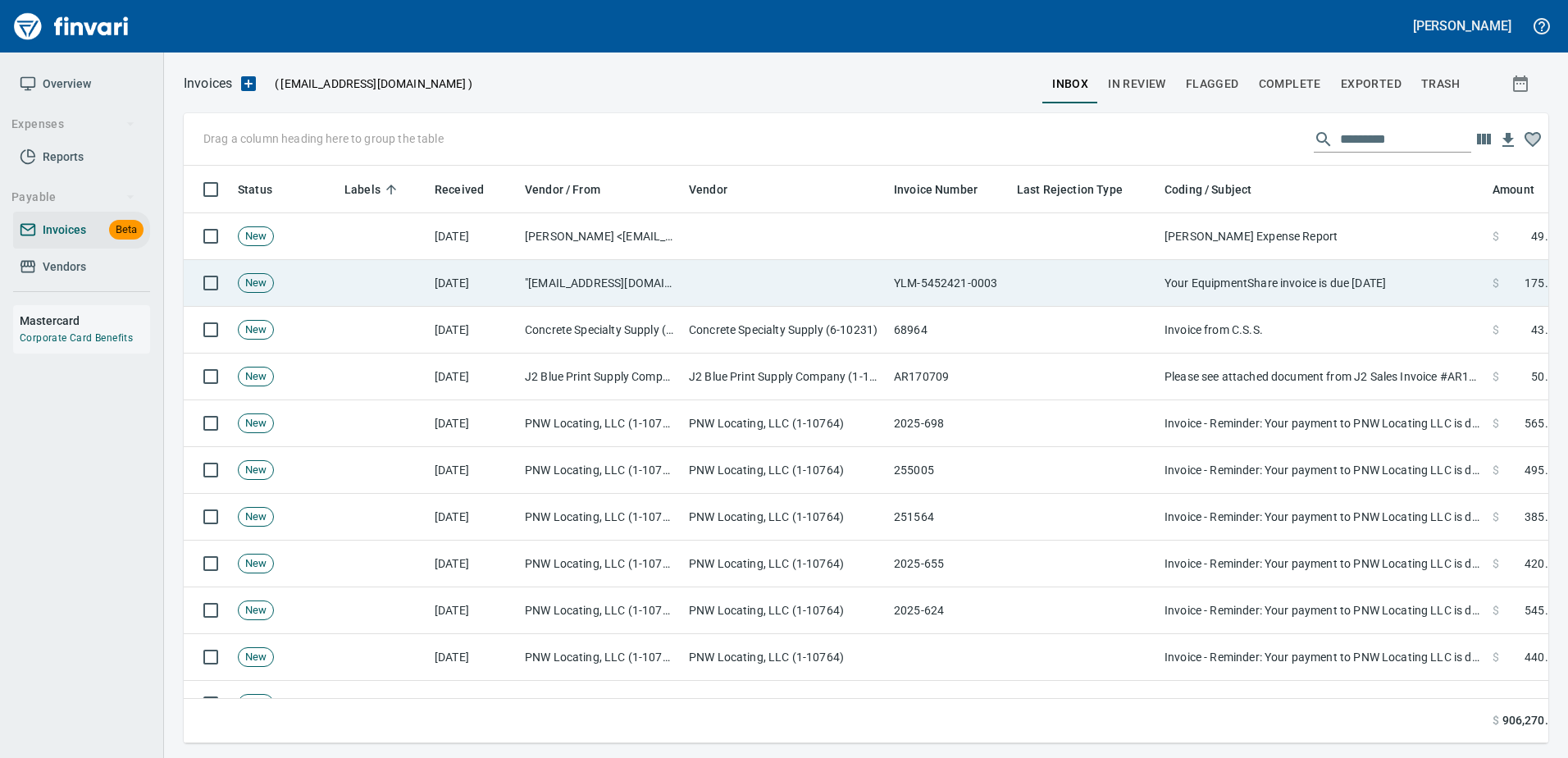
click at [709, 286] on td at bounding box center [784, 283] width 205 height 47
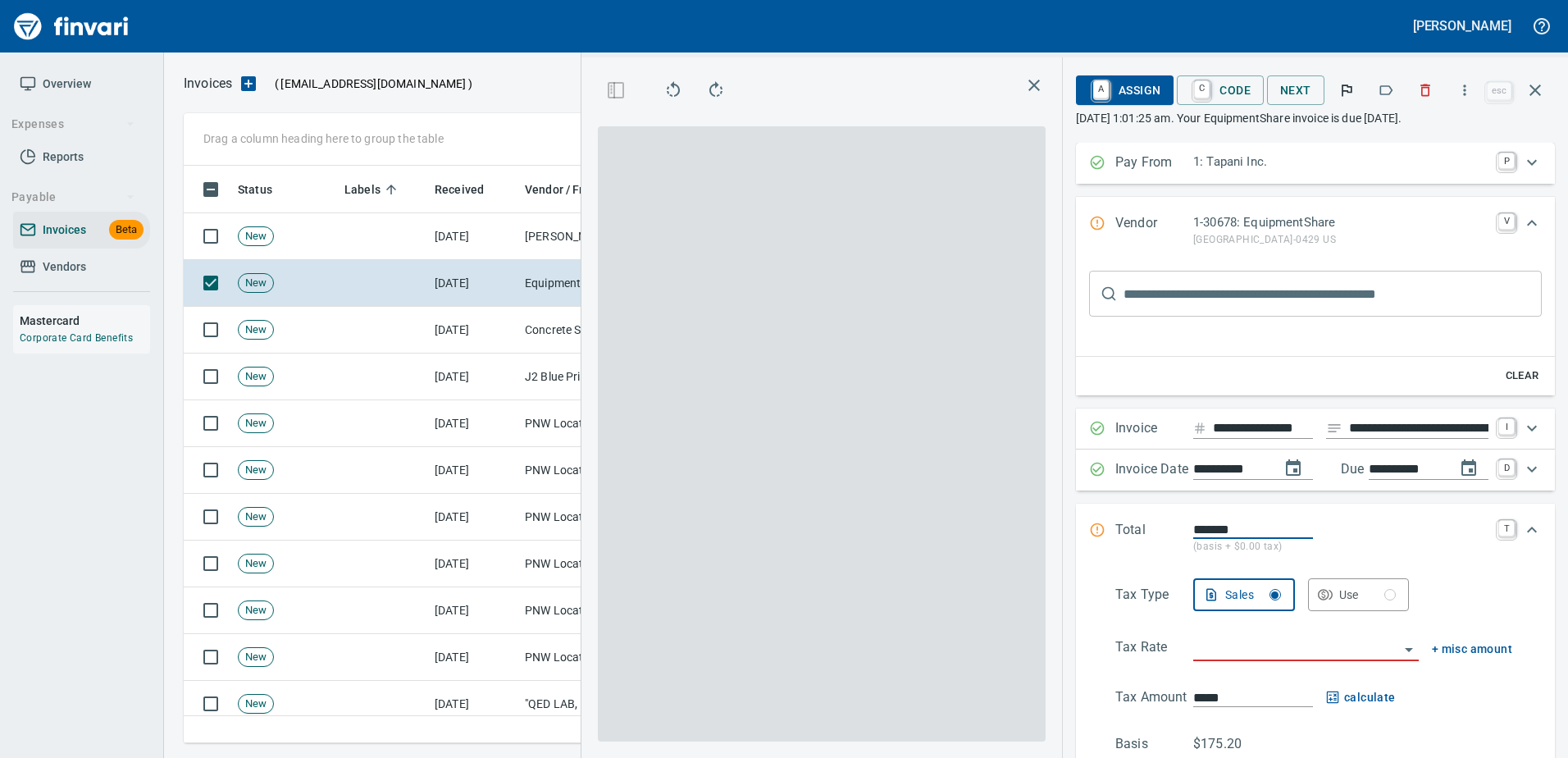
click at [1422, 85] on icon "button" at bounding box center [1425, 90] width 16 height 16
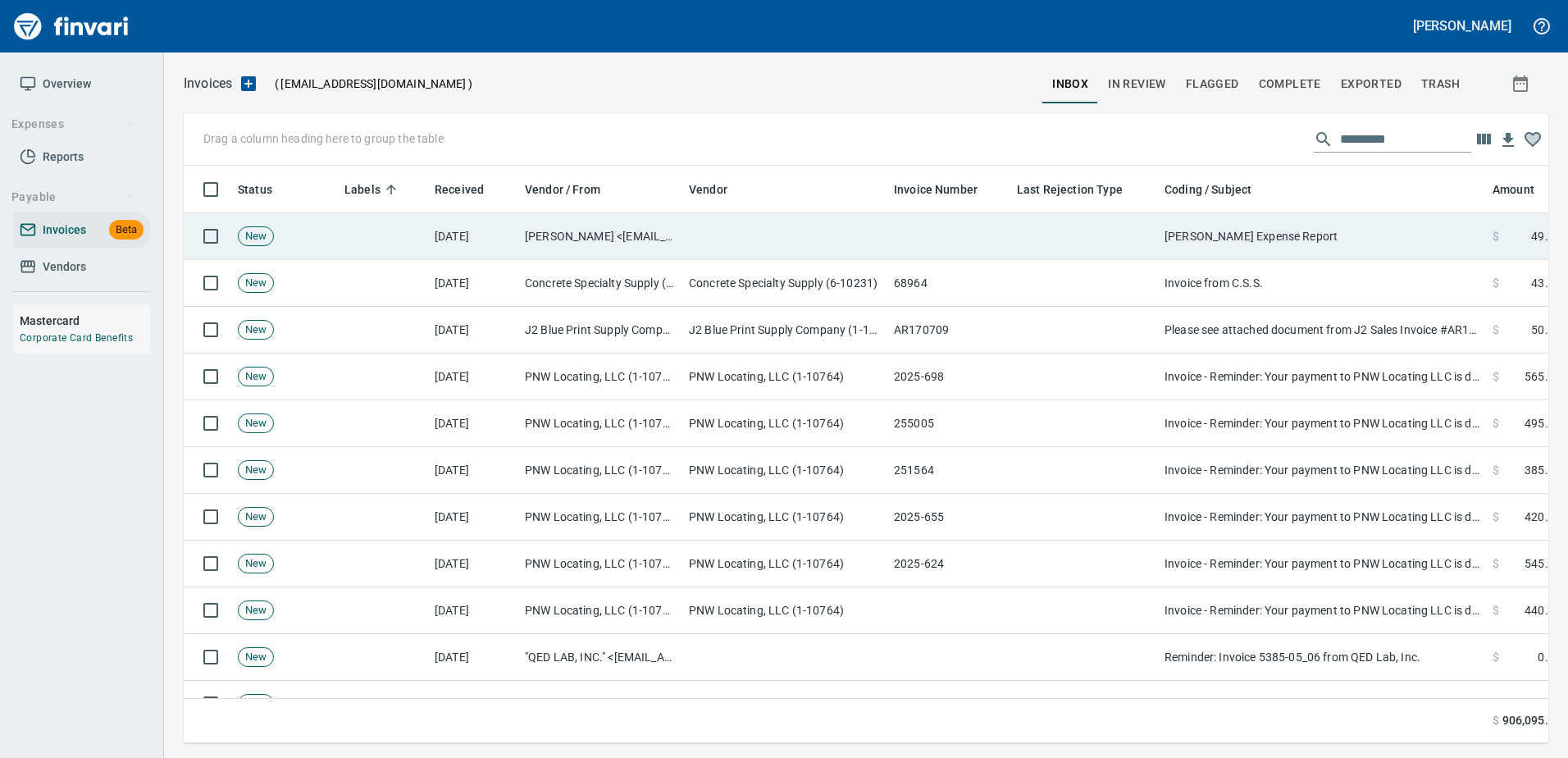
click at [620, 232] on td "Mark Tapani <markt@tapani.com>" at bounding box center [601, 236] width 164 height 47
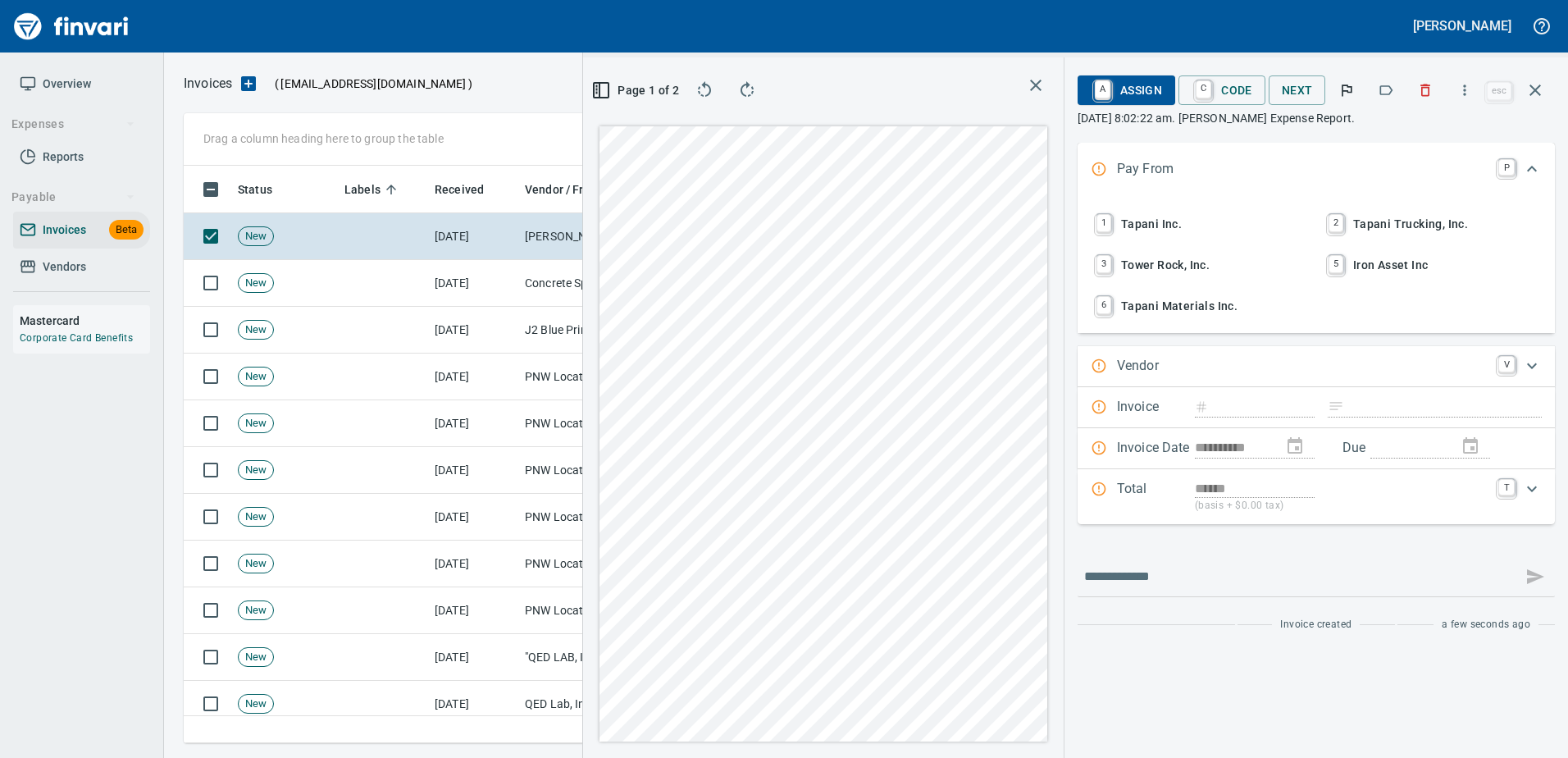
click at [1372, 97] on button "button" at bounding box center [1385, 90] width 36 height 36
type input "**********"
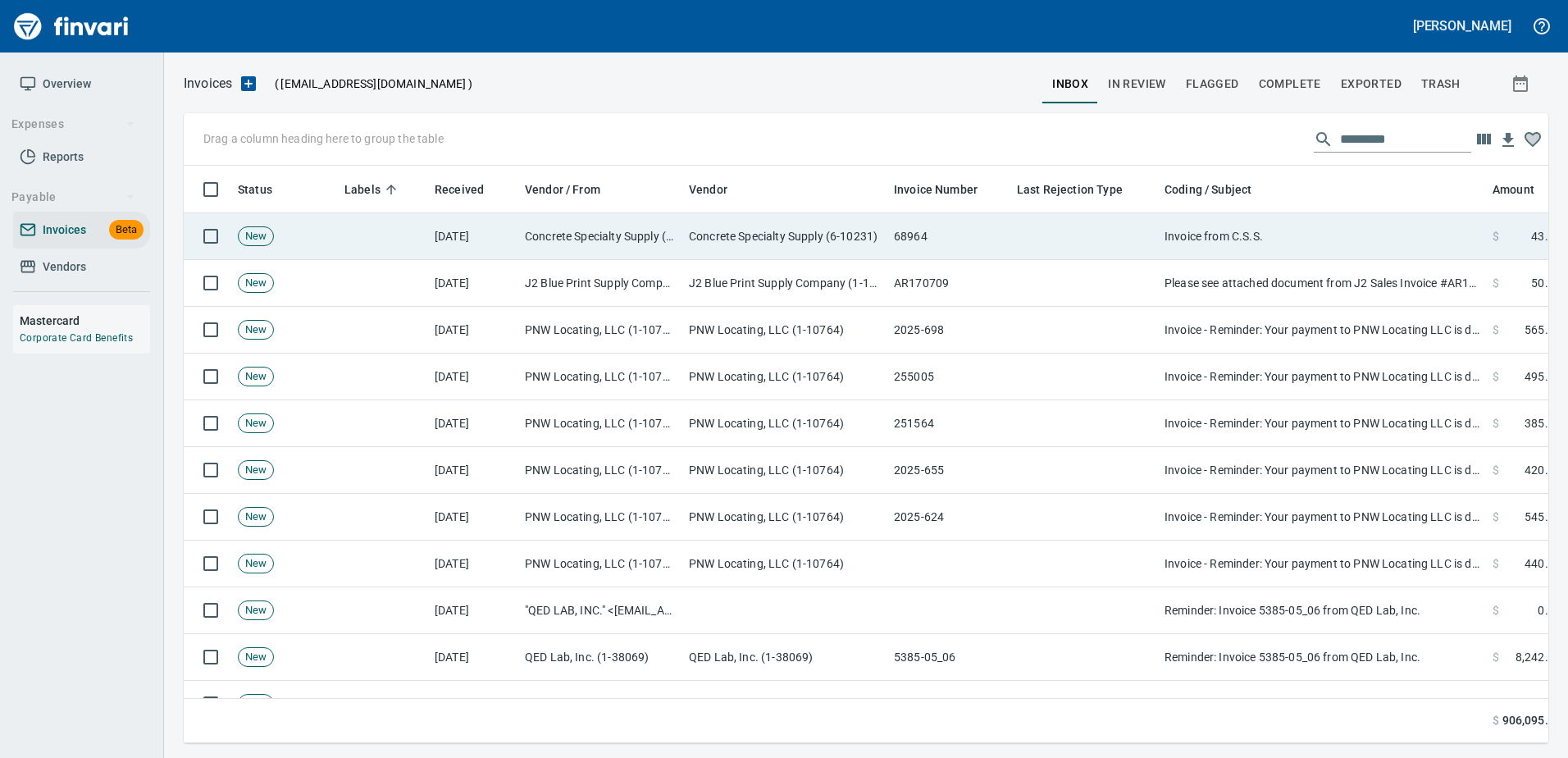
click at [1325, 219] on td "Invoice from C.S.S." at bounding box center [1321, 236] width 328 height 47
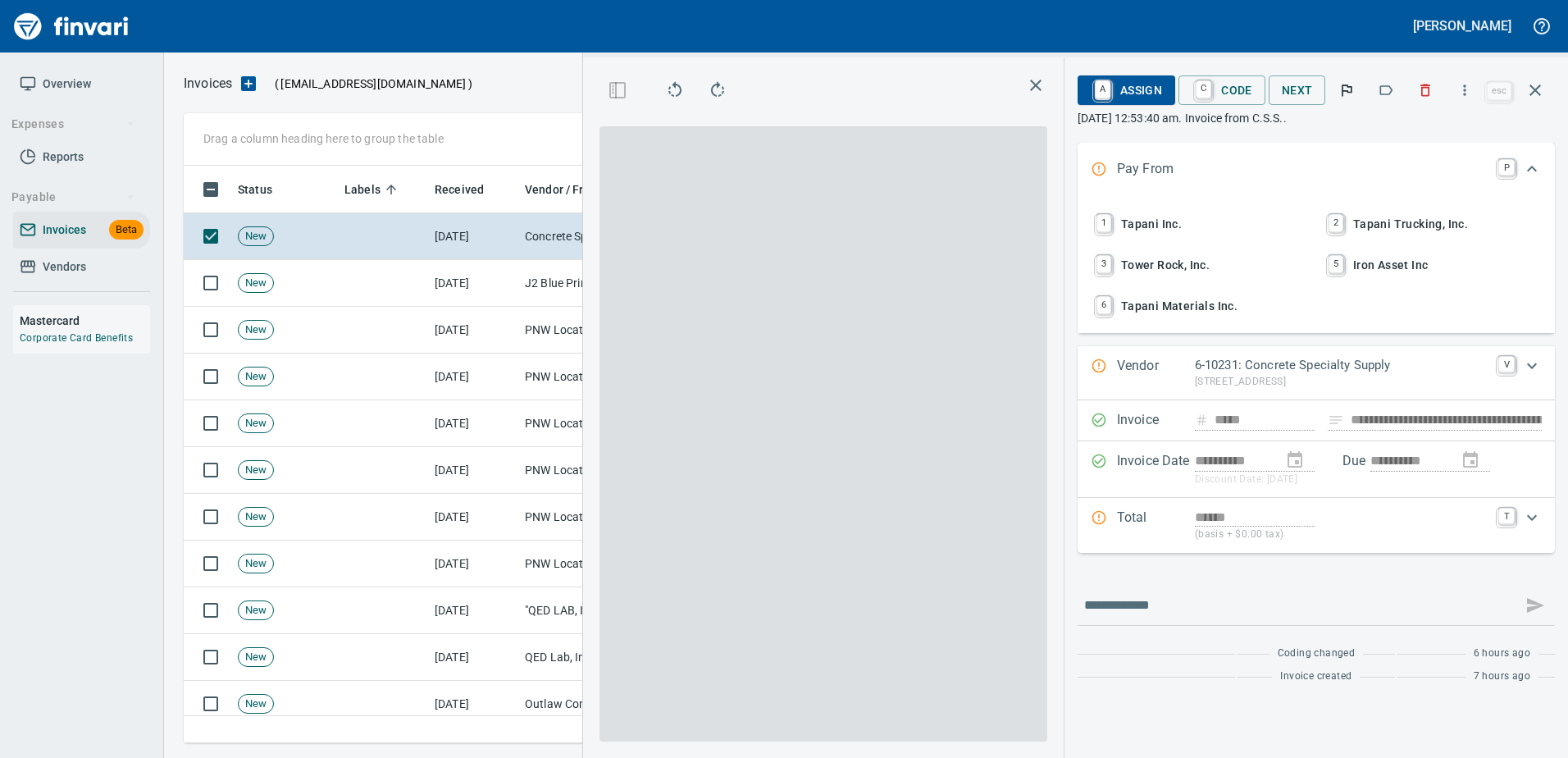
click at [1374, 78] on button "button" at bounding box center [1385, 90] width 36 height 36
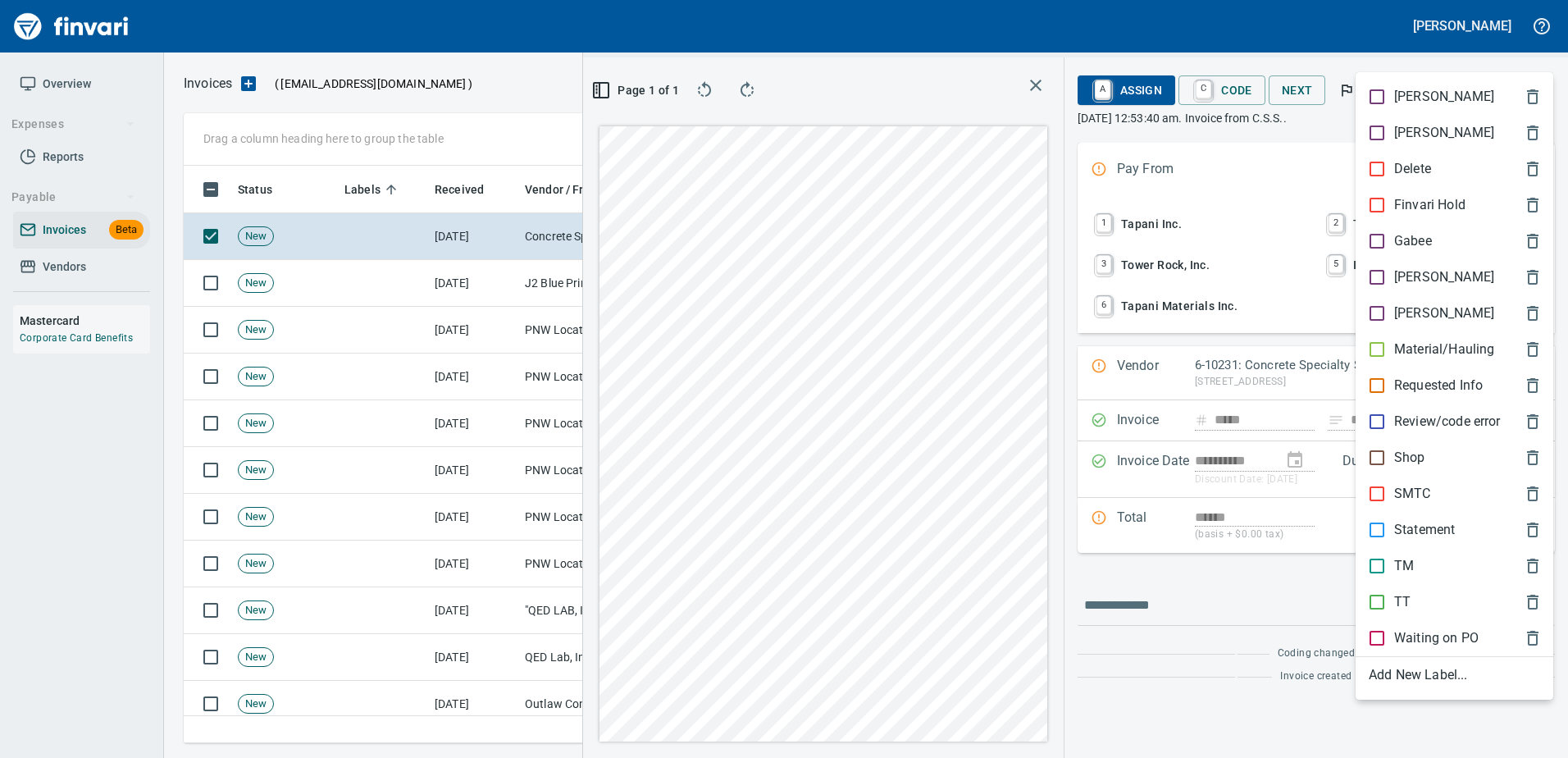
click at [1411, 279] on p "[PERSON_NAME]" at bounding box center [1444, 277] width 100 height 20
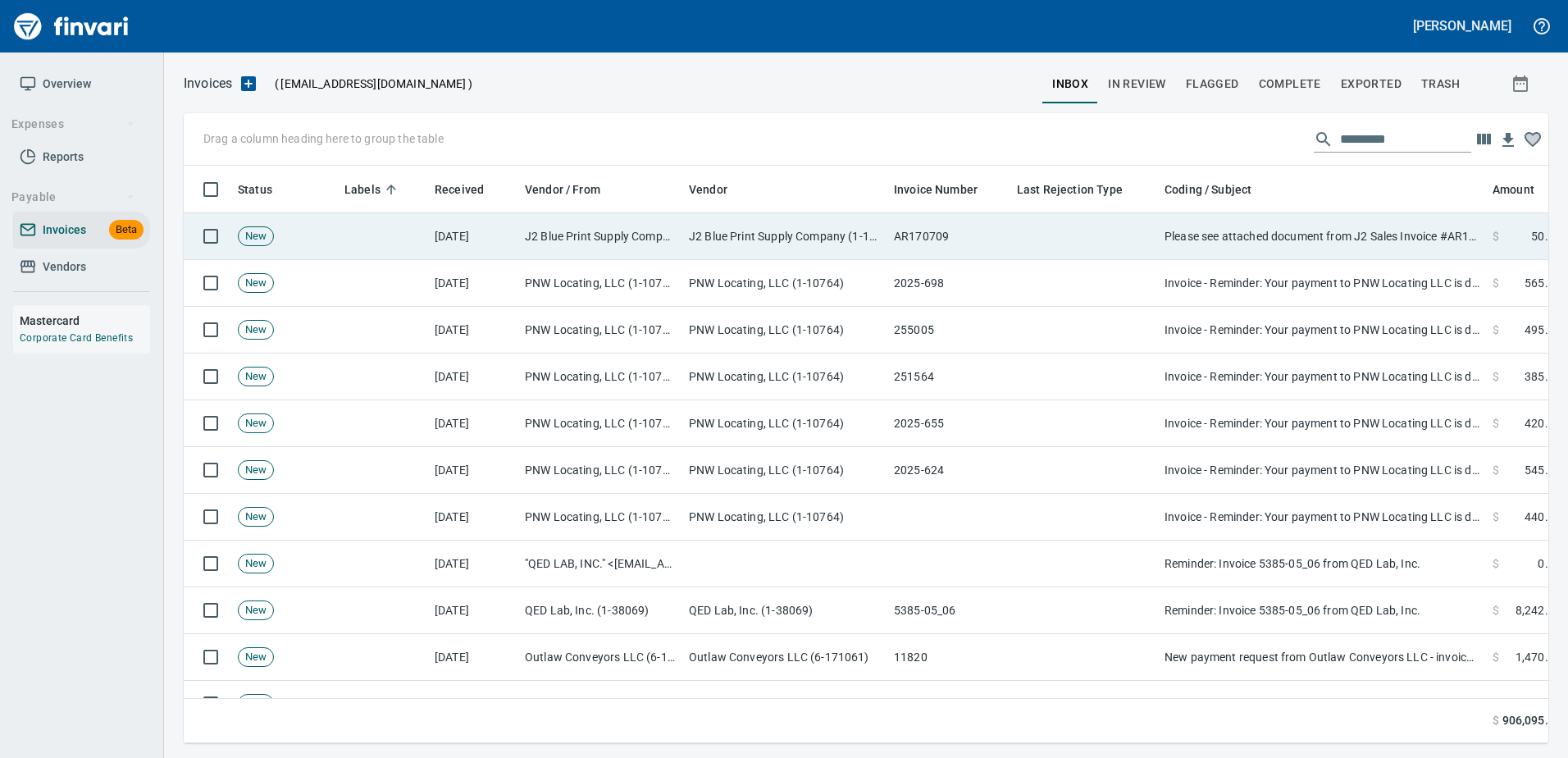
click at [1347, 226] on td "Please see attached document from J2 Sales Invoice #AR170709" at bounding box center [1321, 236] width 328 height 47
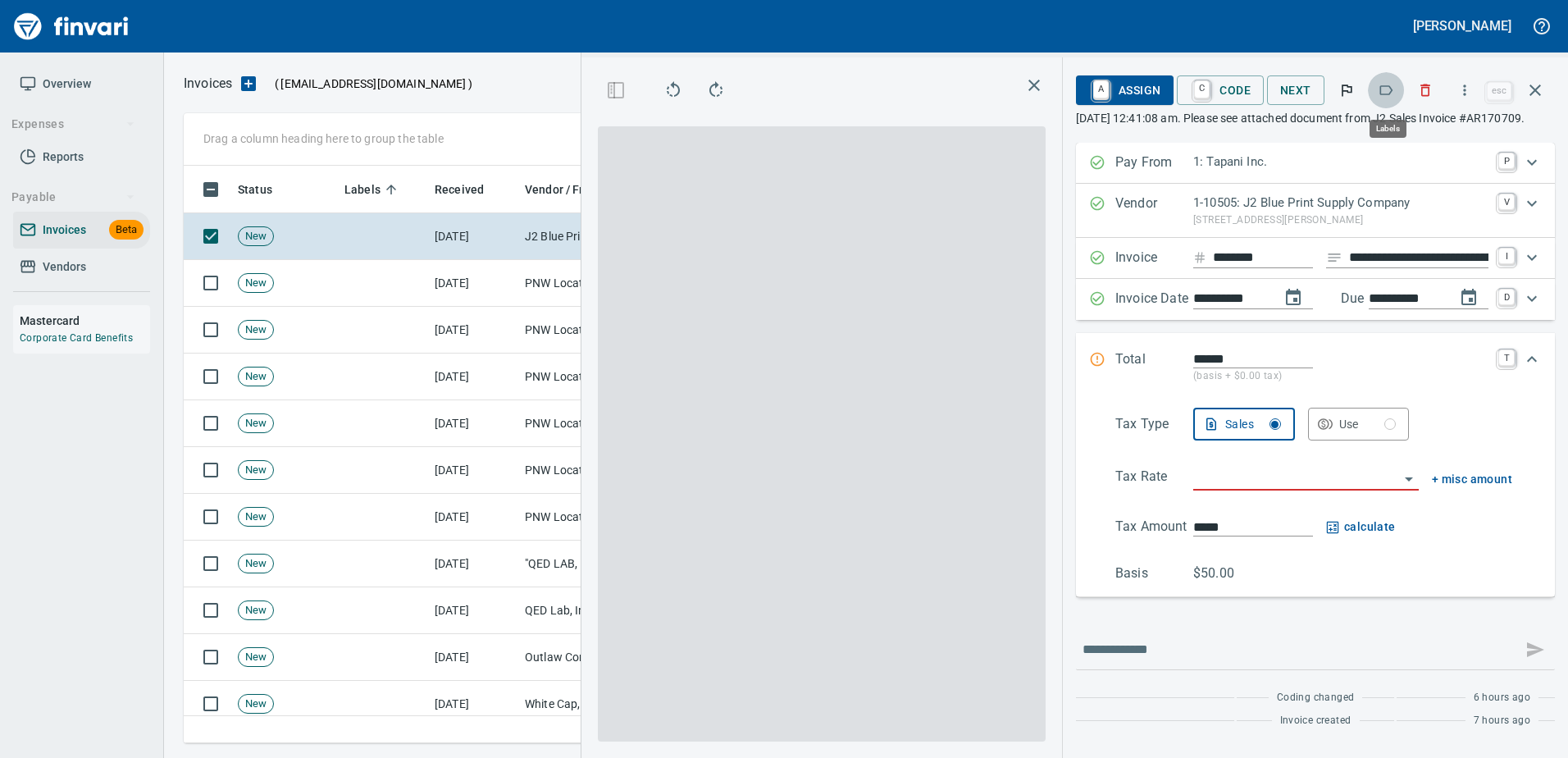
click at [1382, 81] on button "button" at bounding box center [1385, 90] width 36 height 36
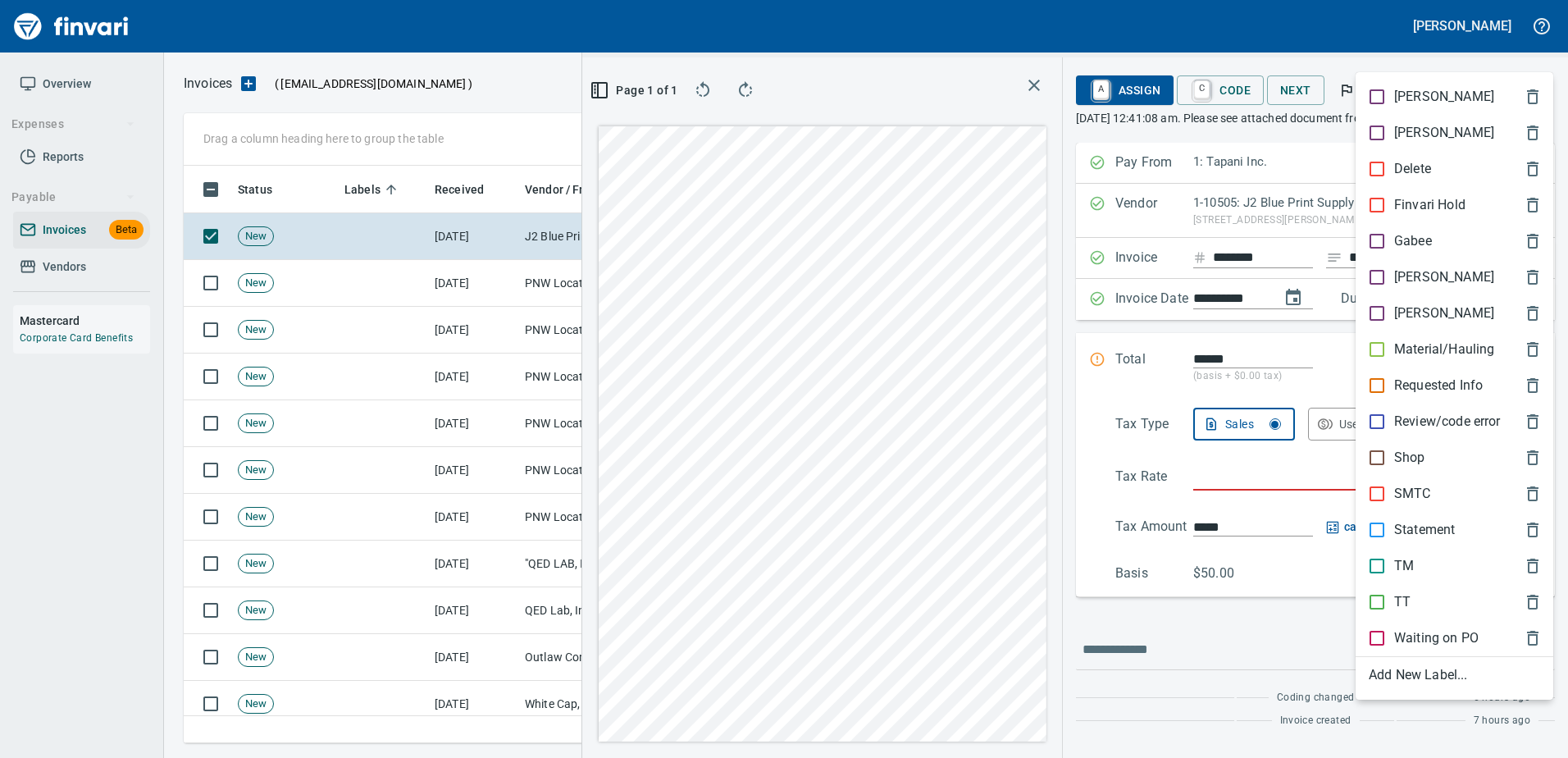
click at [1404, 282] on p "[PERSON_NAME]" at bounding box center [1444, 277] width 100 height 20
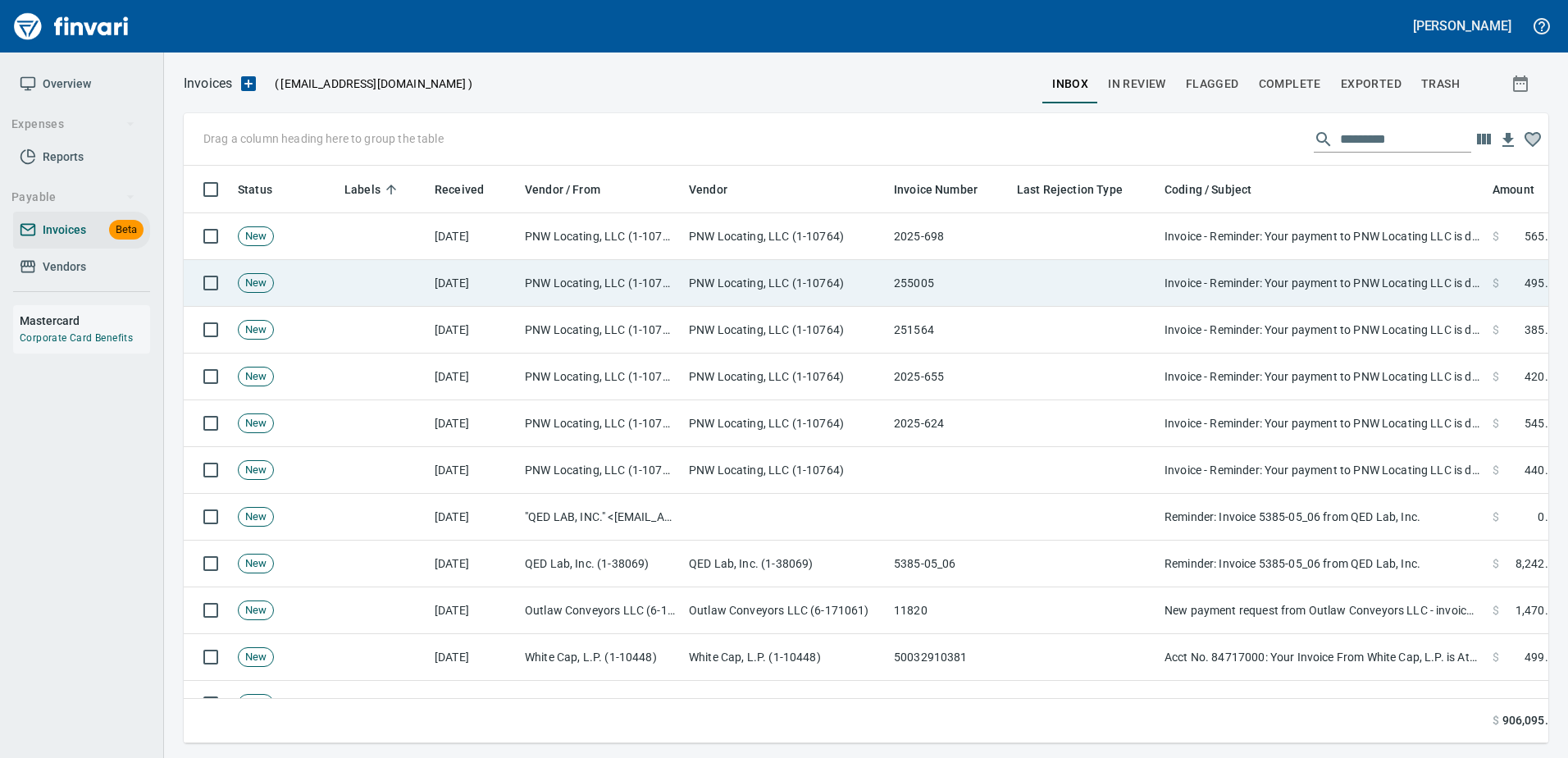
click at [1344, 270] on td "Invoice - Reminder: Your payment to PNW Locating LLC is due" at bounding box center [1321, 283] width 328 height 47
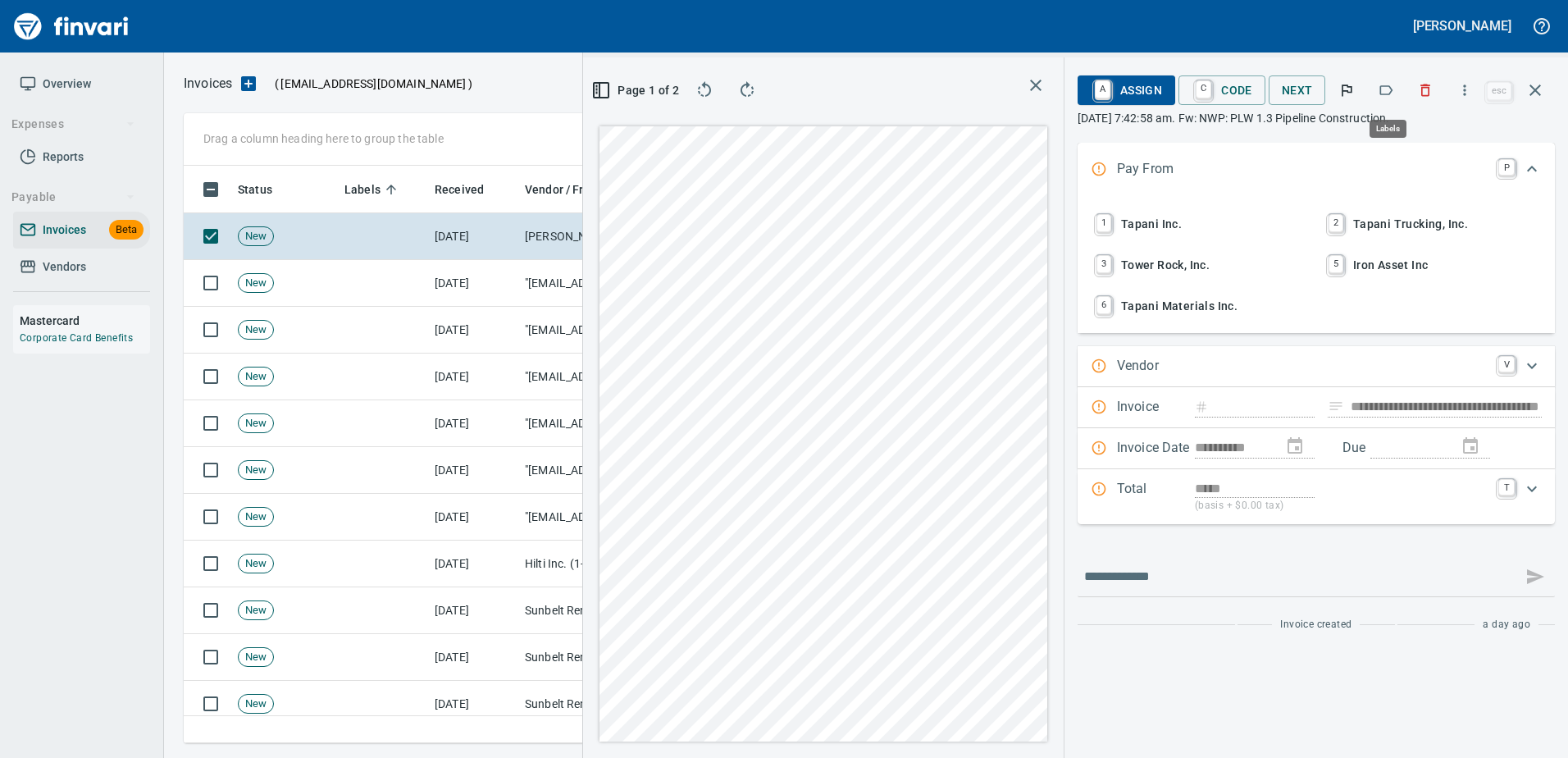
scroll to position [2, 2]
click at [1431, 101] on button "button" at bounding box center [1425, 90] width 36 height 36
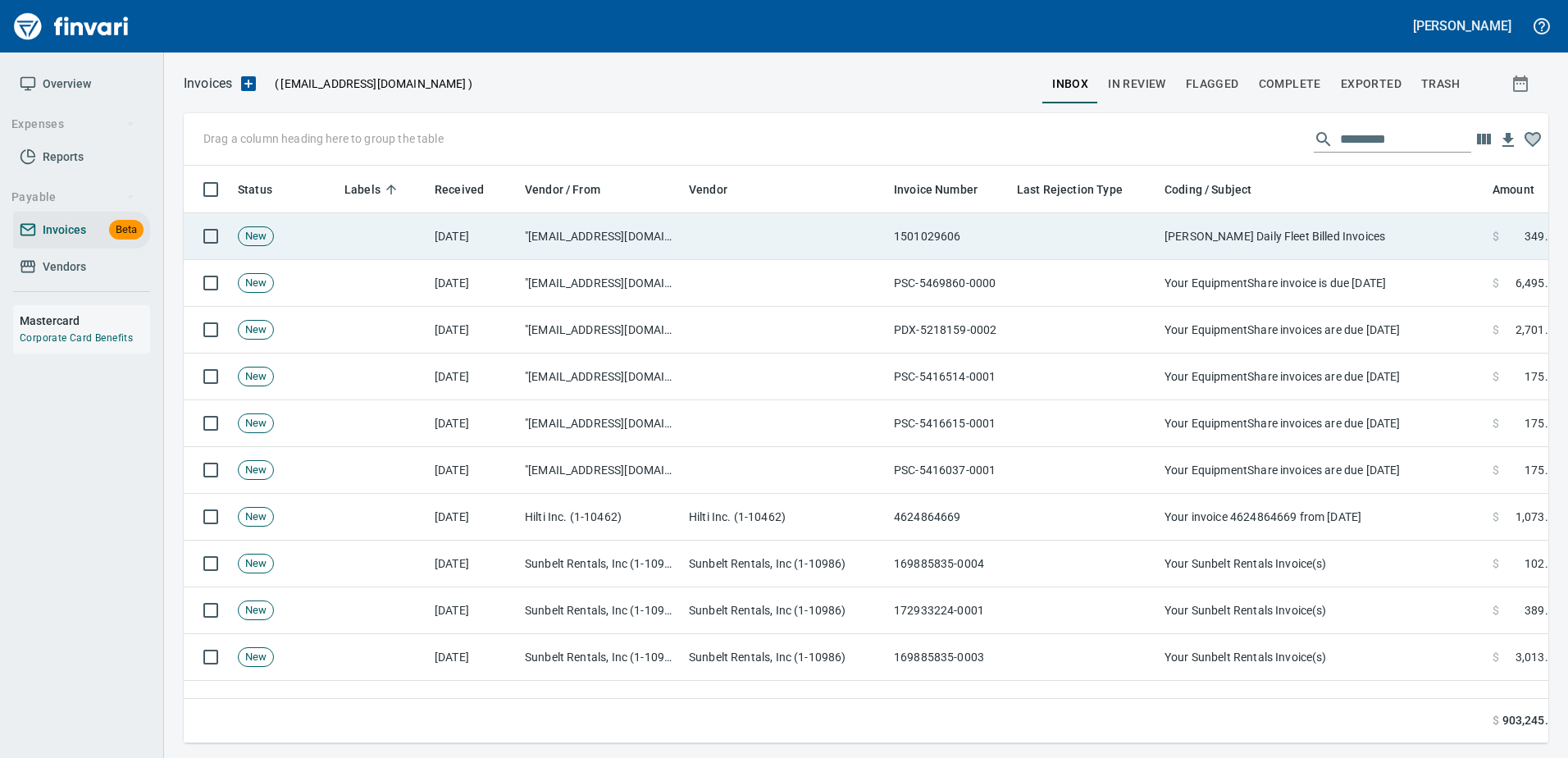
scroll to position [2, 2]
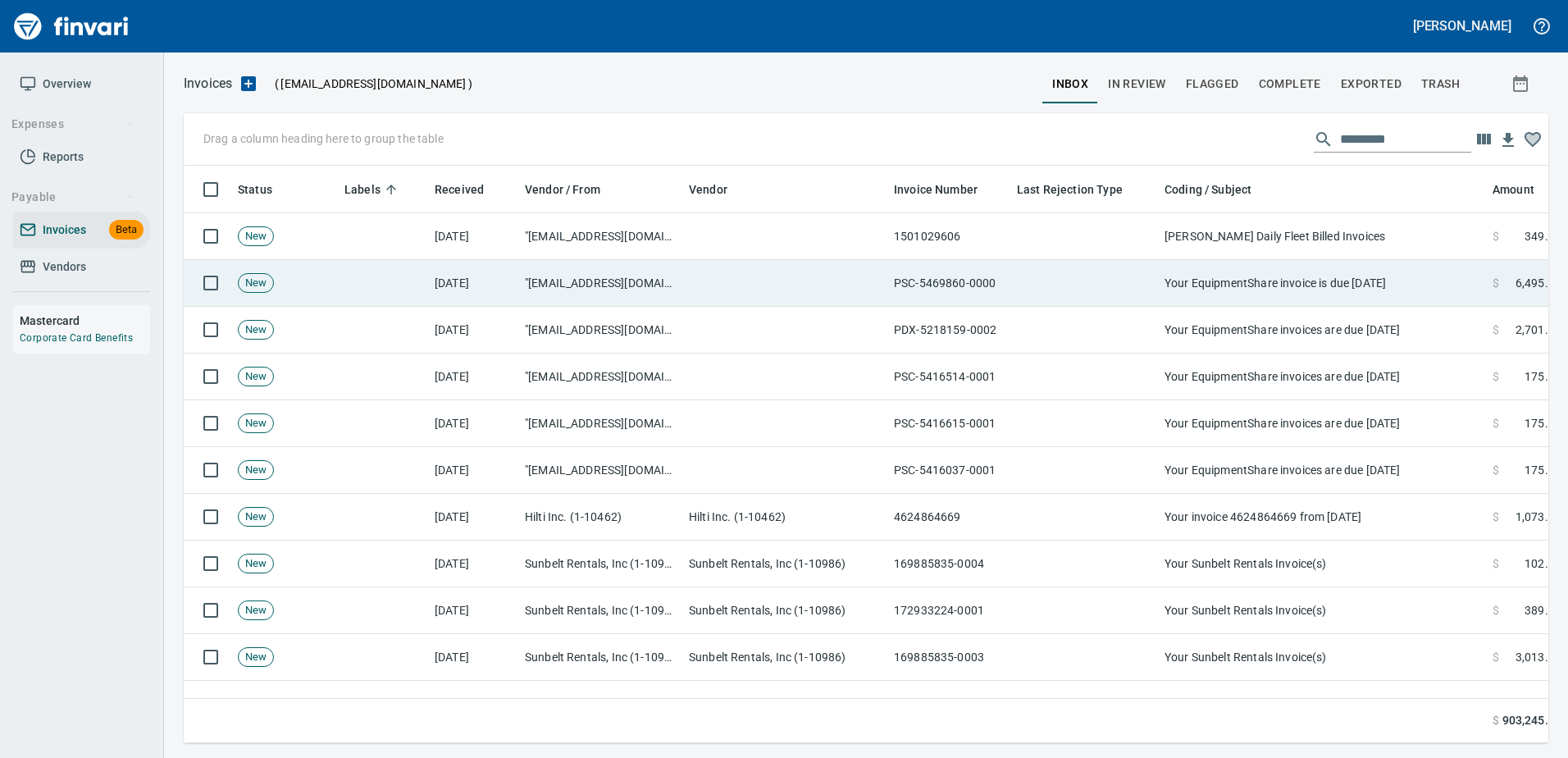
click at [1367, 261] on td "Your EquipmentShare invoice is due [DATE]" at bounding box center [1321, 283] width 328 height 47
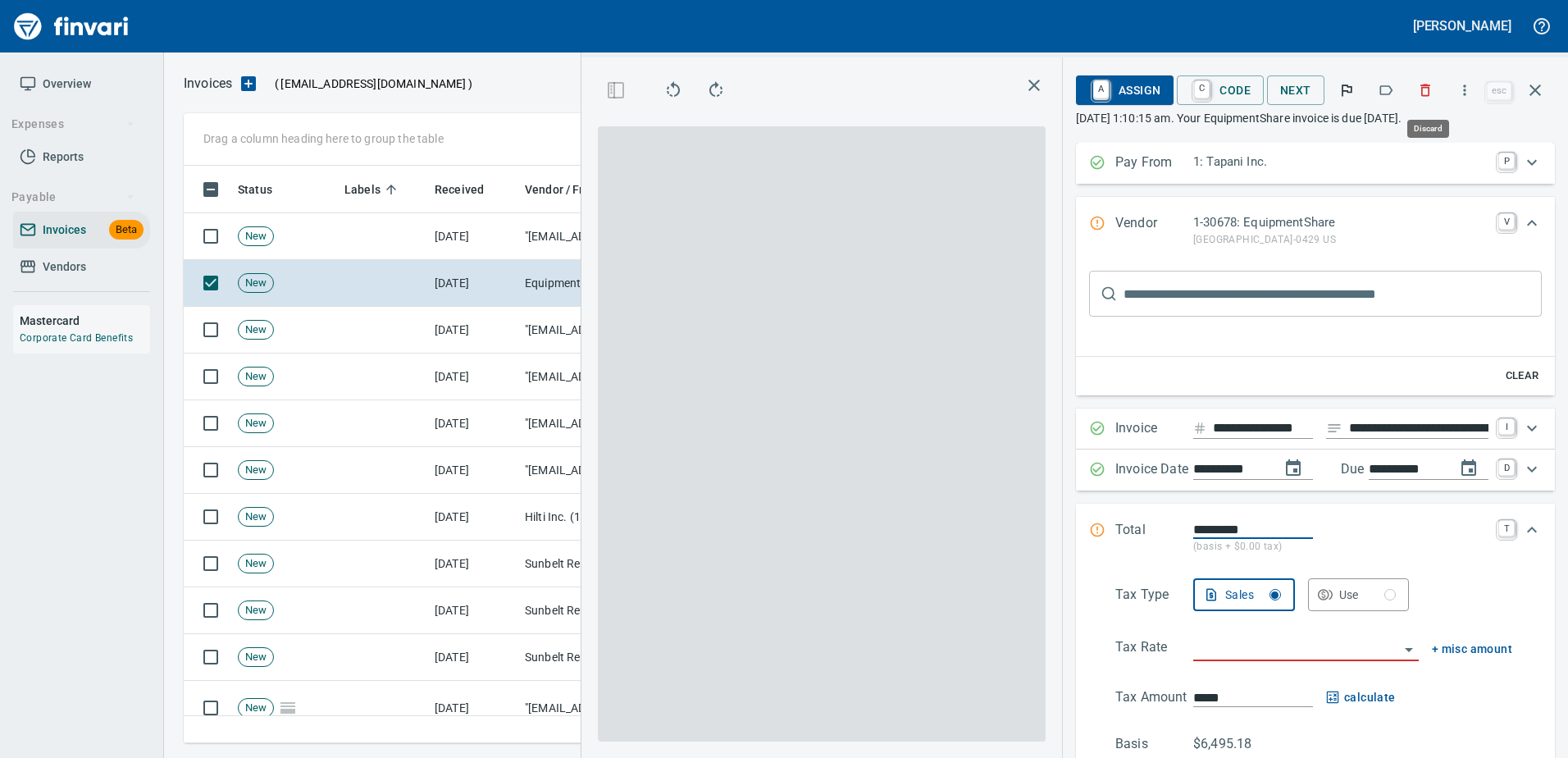
click at [1415, 85] on button "button" at bounding box center [1425, 90] width 36 height 36
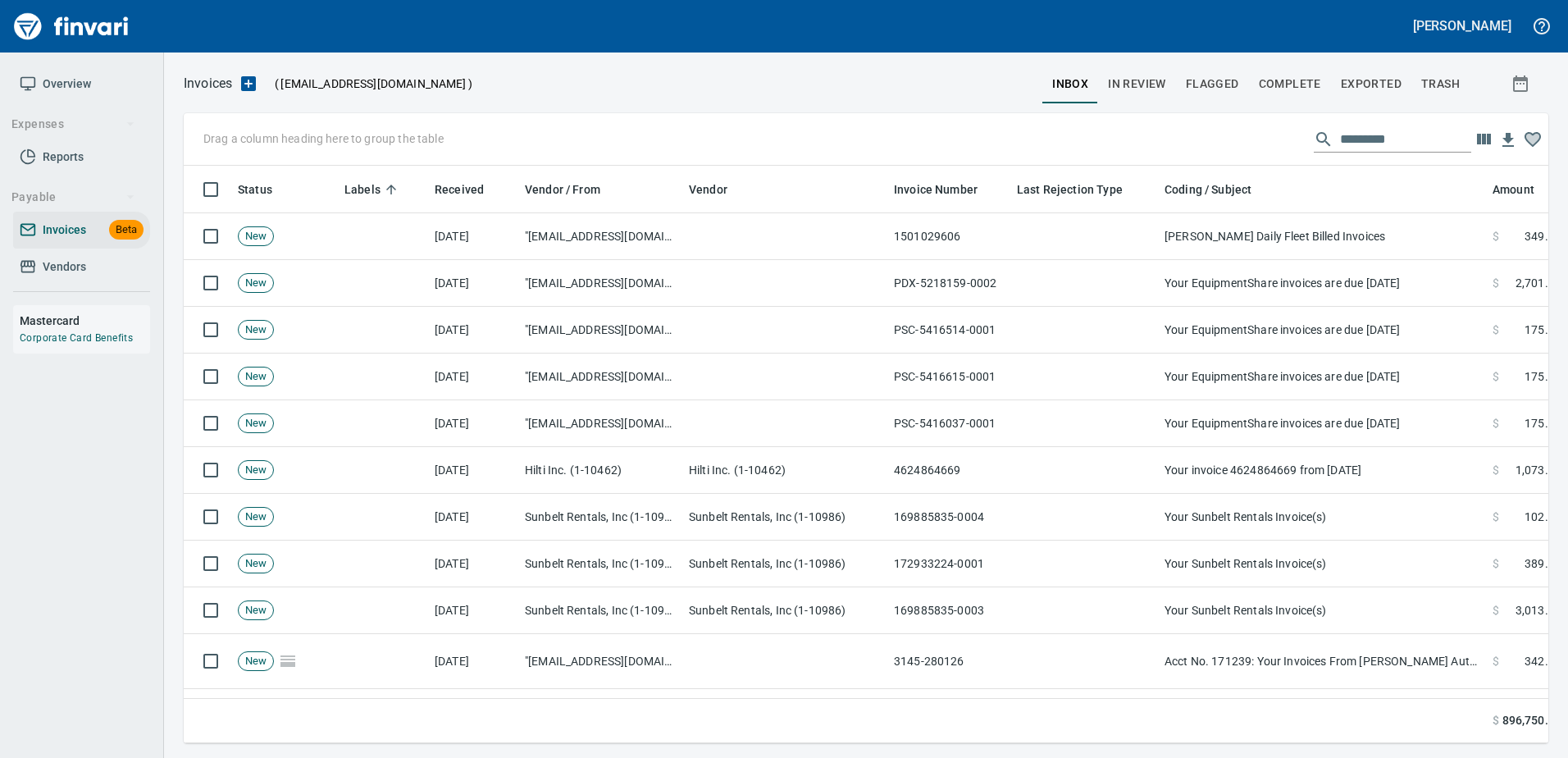
scroll to position [553, 1340]
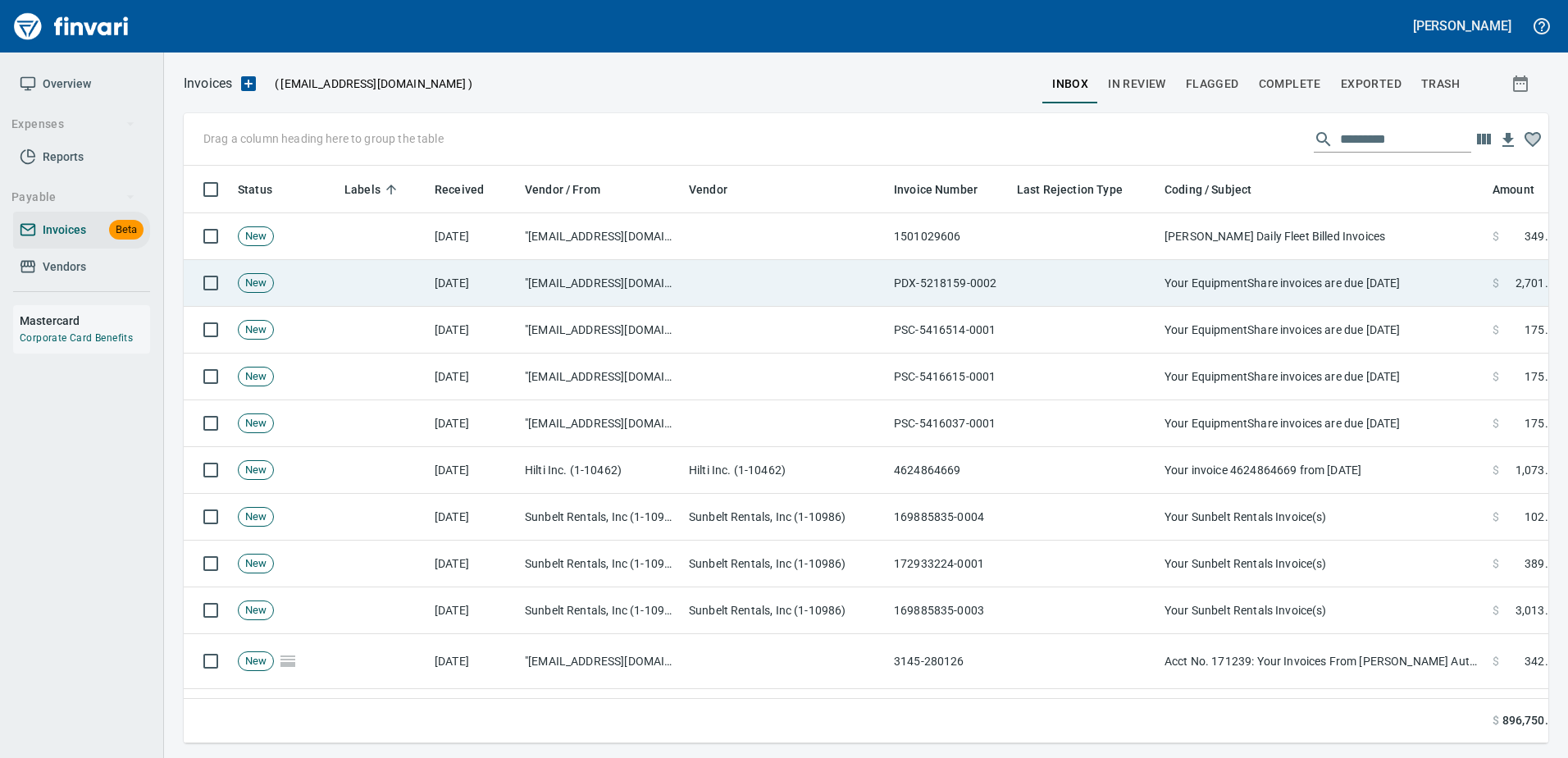
click at [1334, 276] on td "Your EquipmentShare invoices are due [DATE]" at bounding box center [1321, 283] width 328 height 47
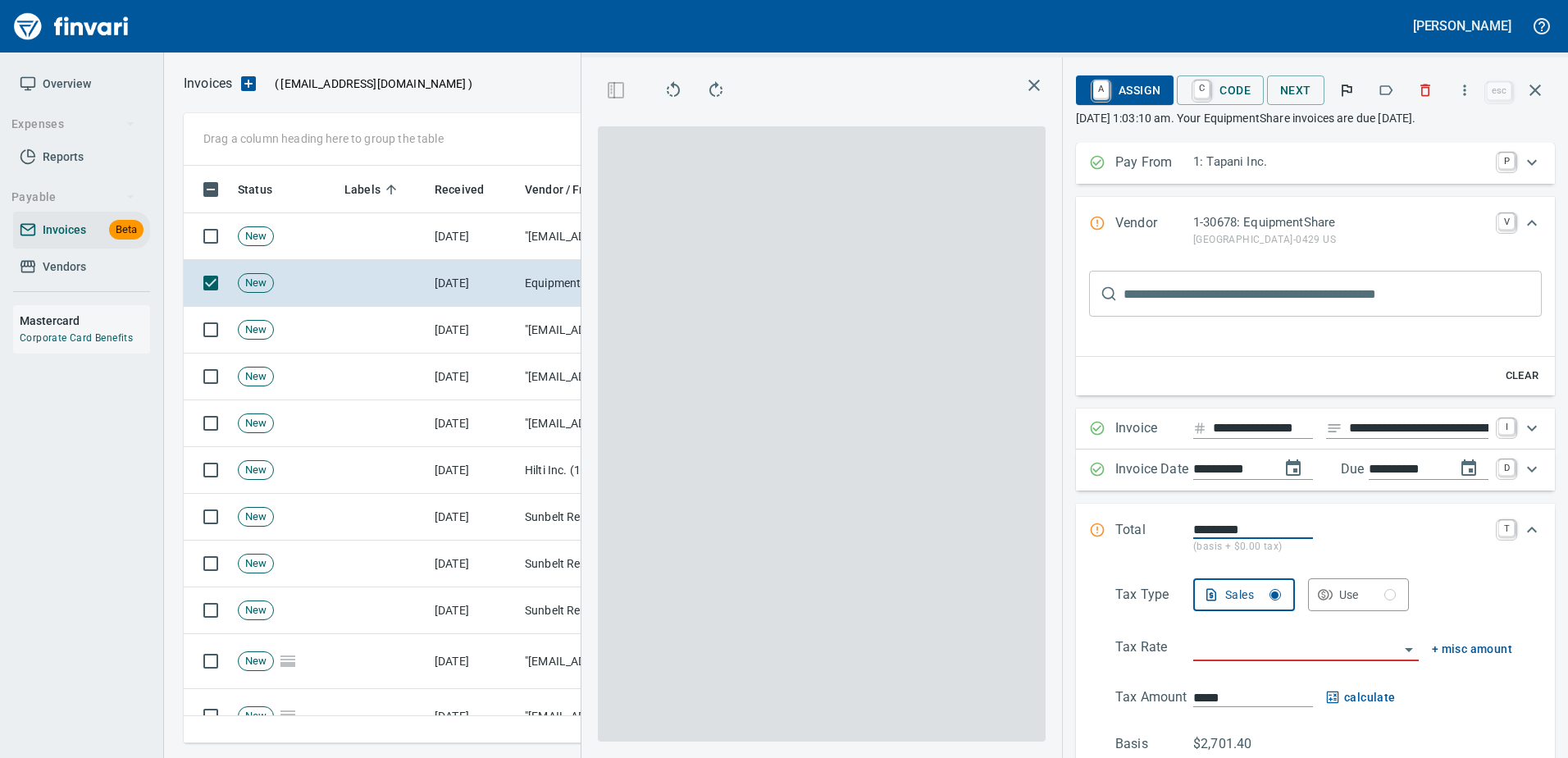
click at [1427, 102] on button "button" at bounding box center [1425, 90] width 36 height 36
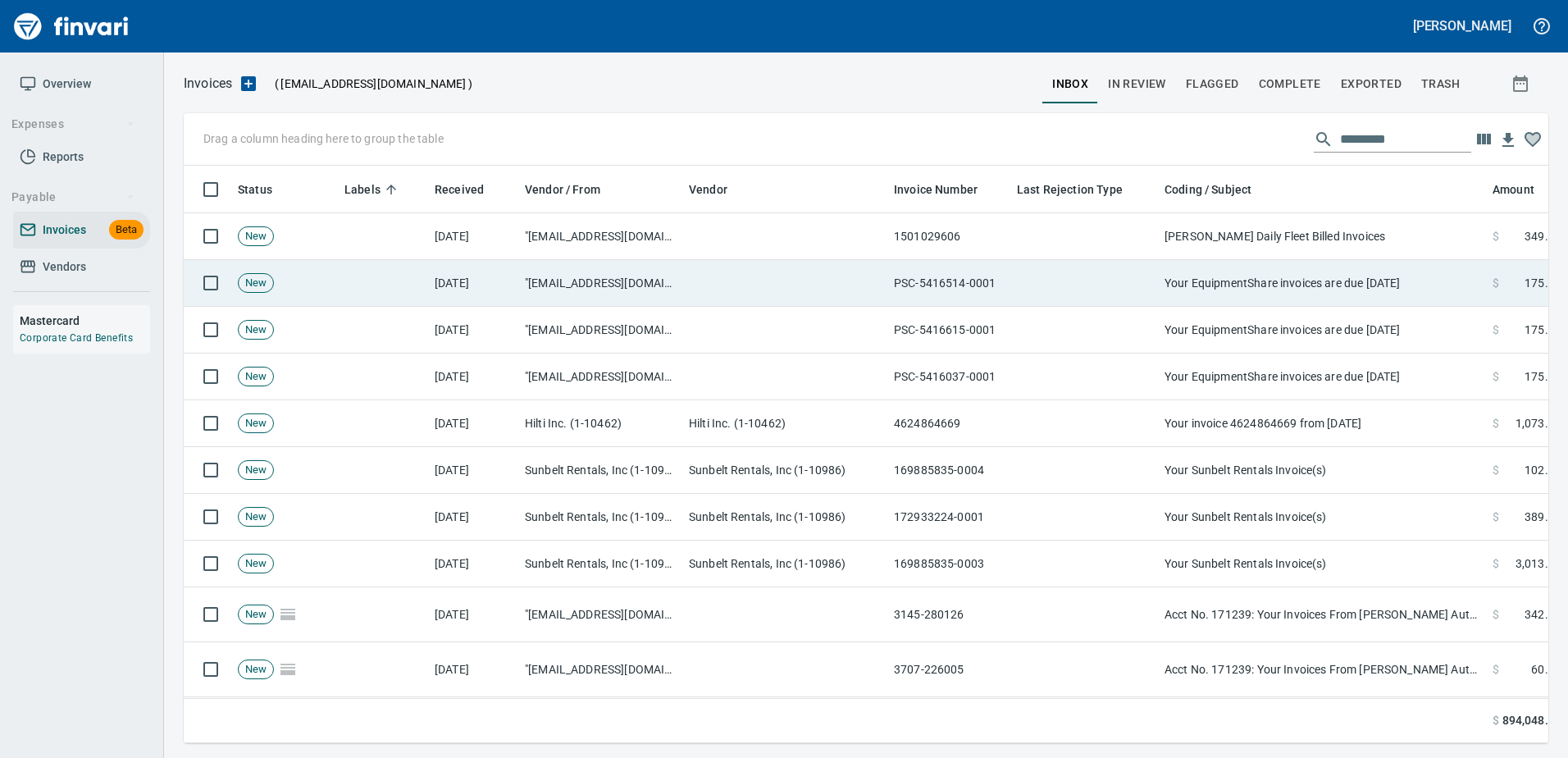
scroll to position [553, 1340]
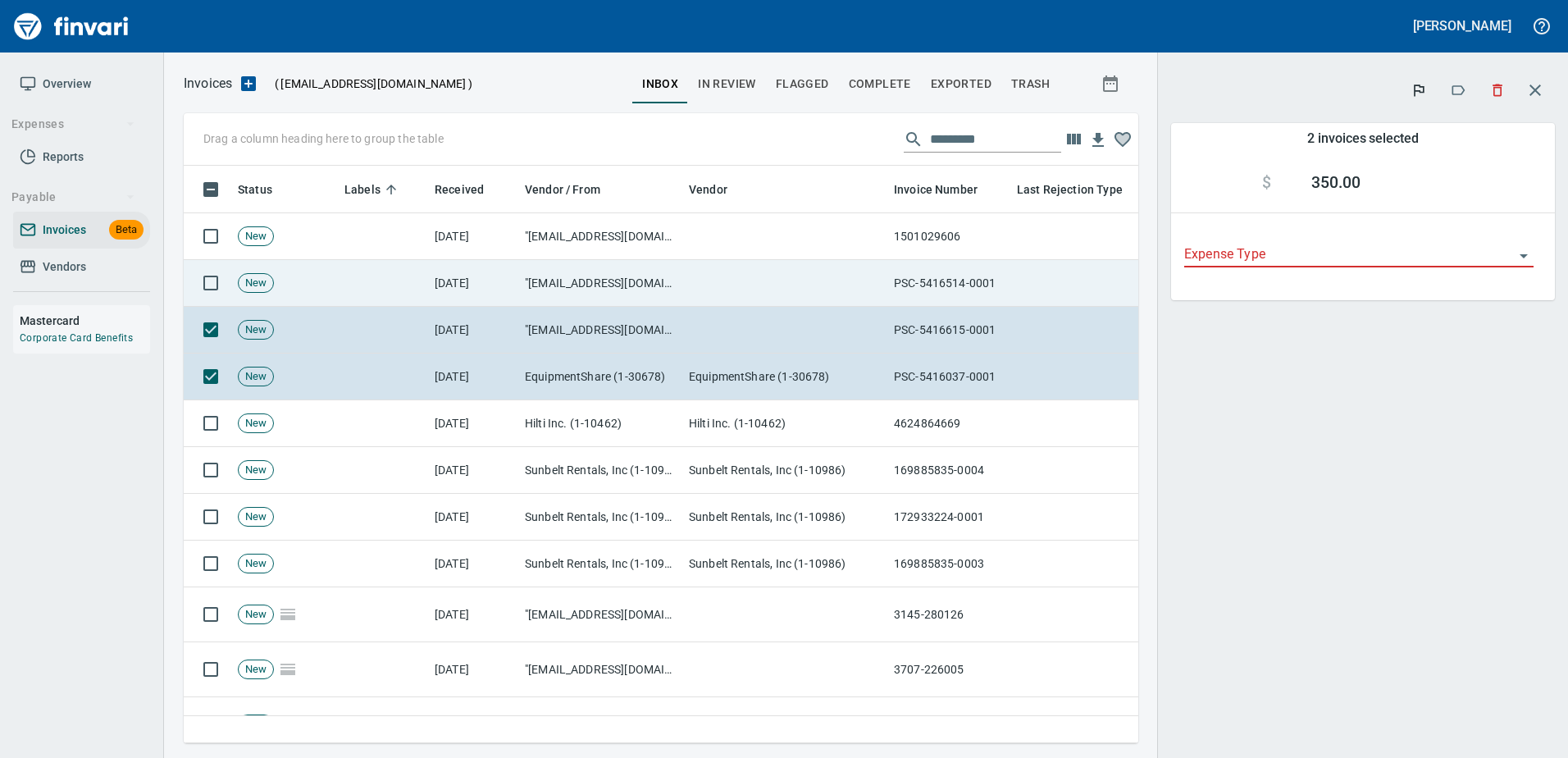
scroll to position [553, 929]
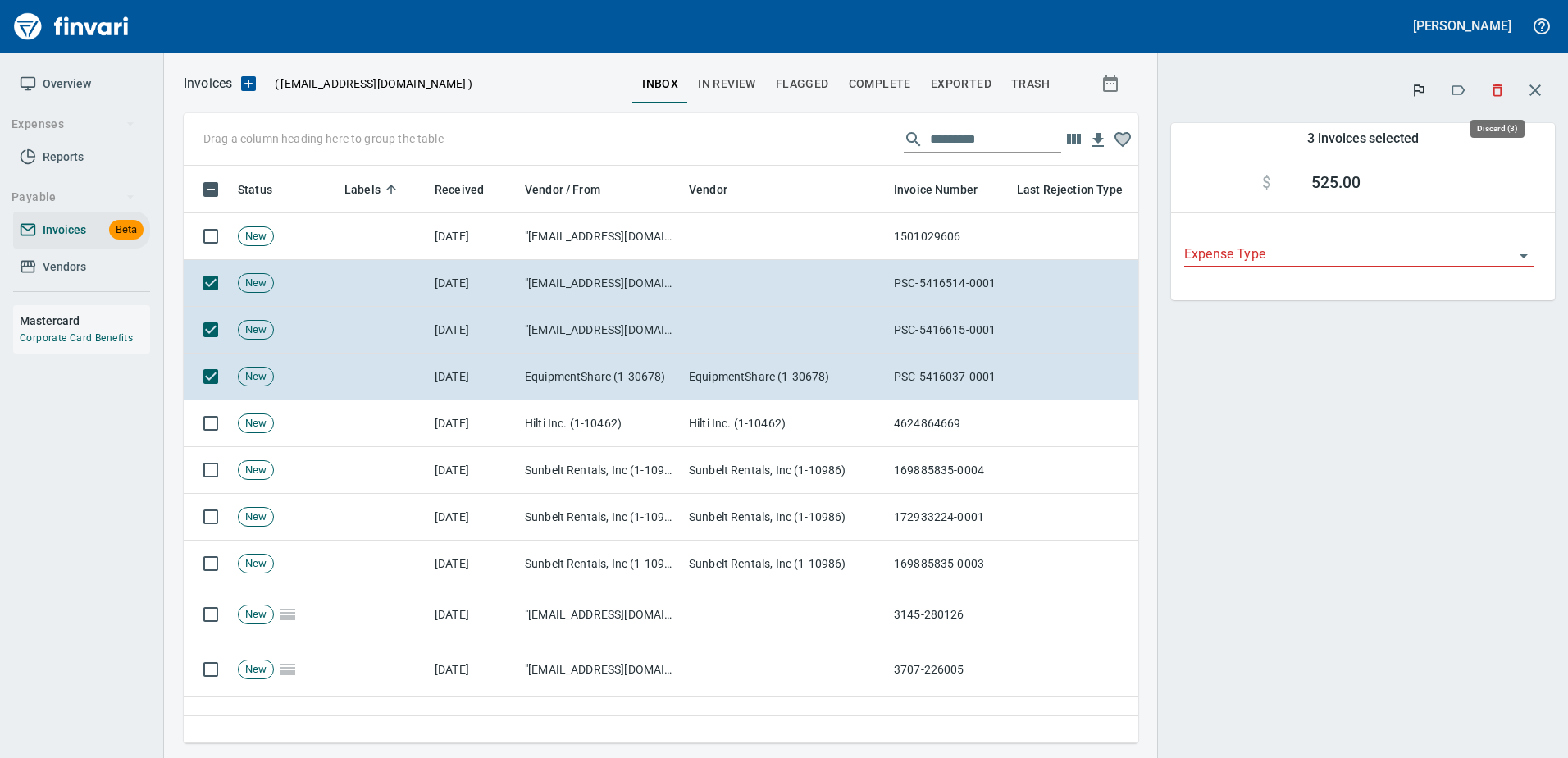
click at [1492, 89] on icon "button" at bounding box center [1497, 90] width 16 height 16
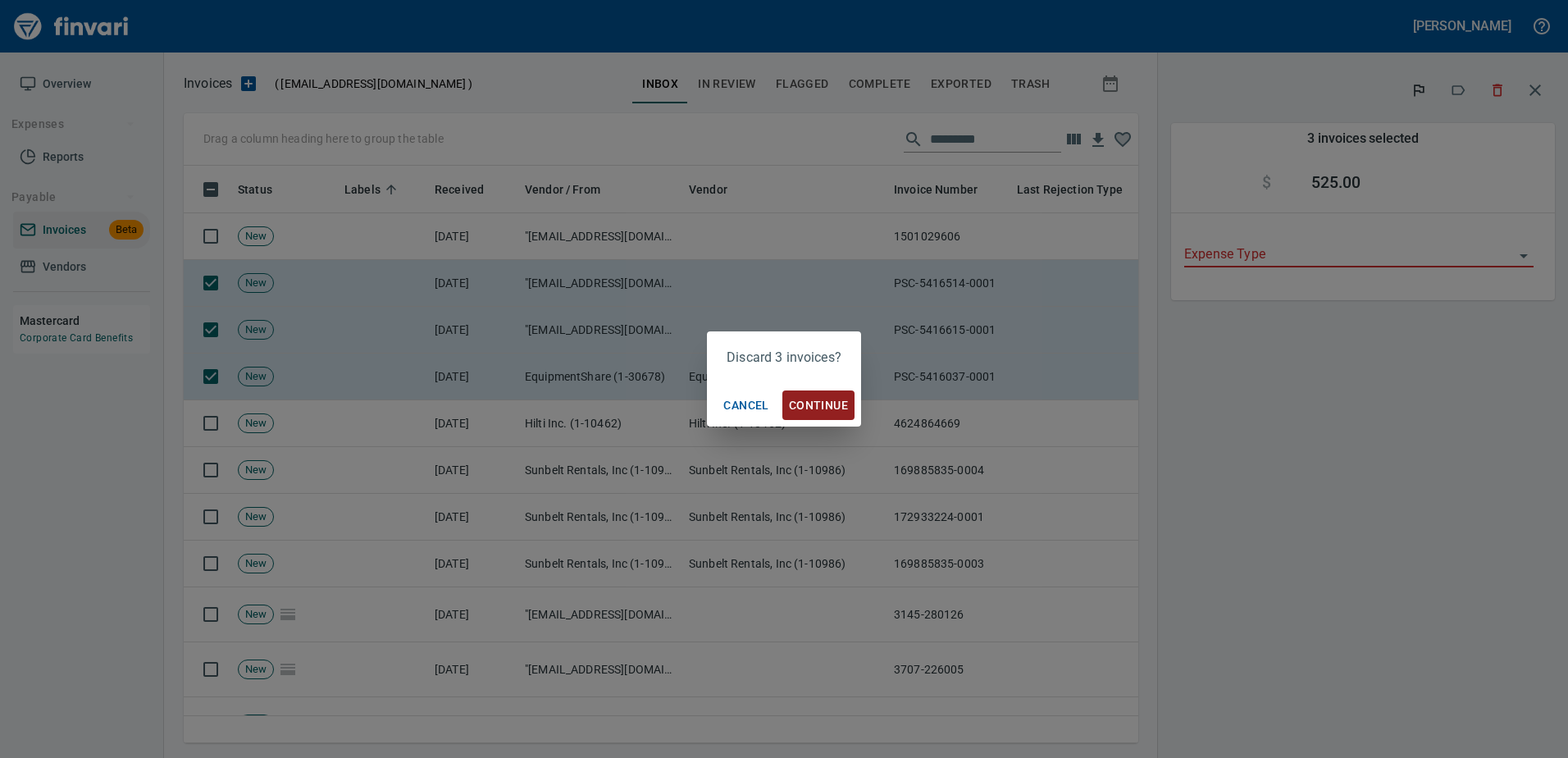
click at [796, 400] on span "Continue" at bounding box center [817, 405] width 59 height 21
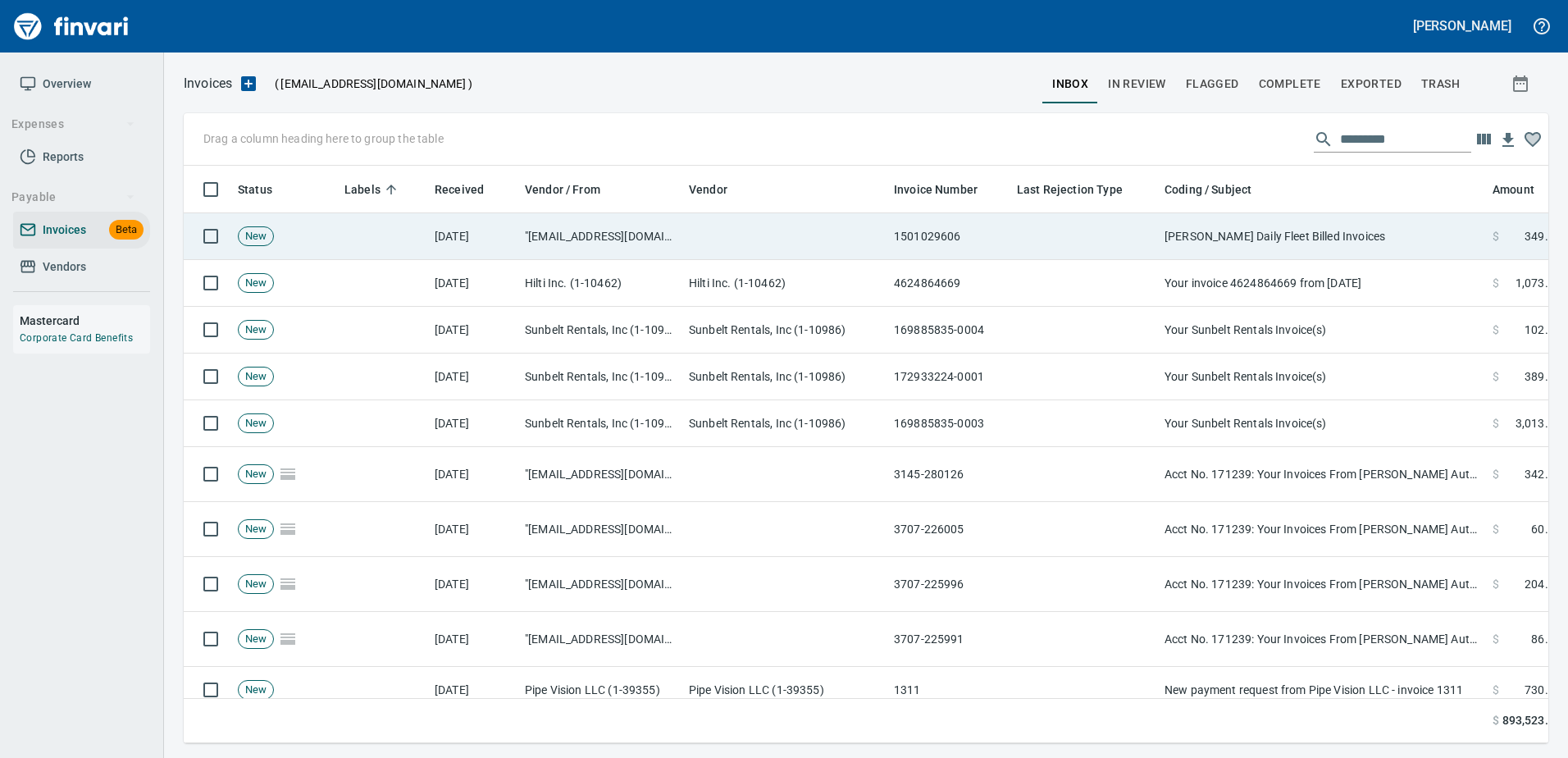
scroll to position [2, 2]
click at [1004, 240] on td "1501029606" at bounding box center [948, 236] width 123 height 47
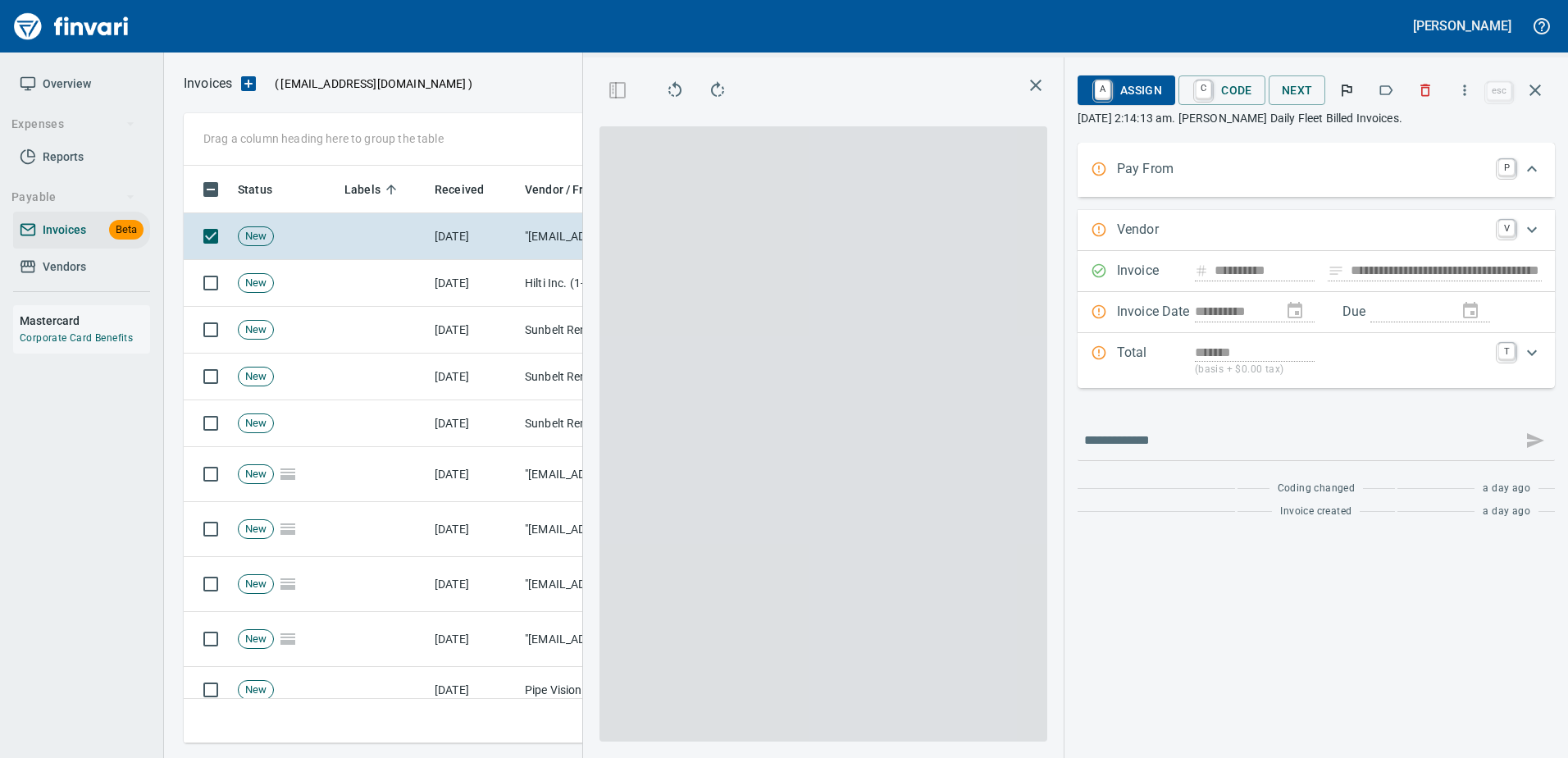
type input "**********"
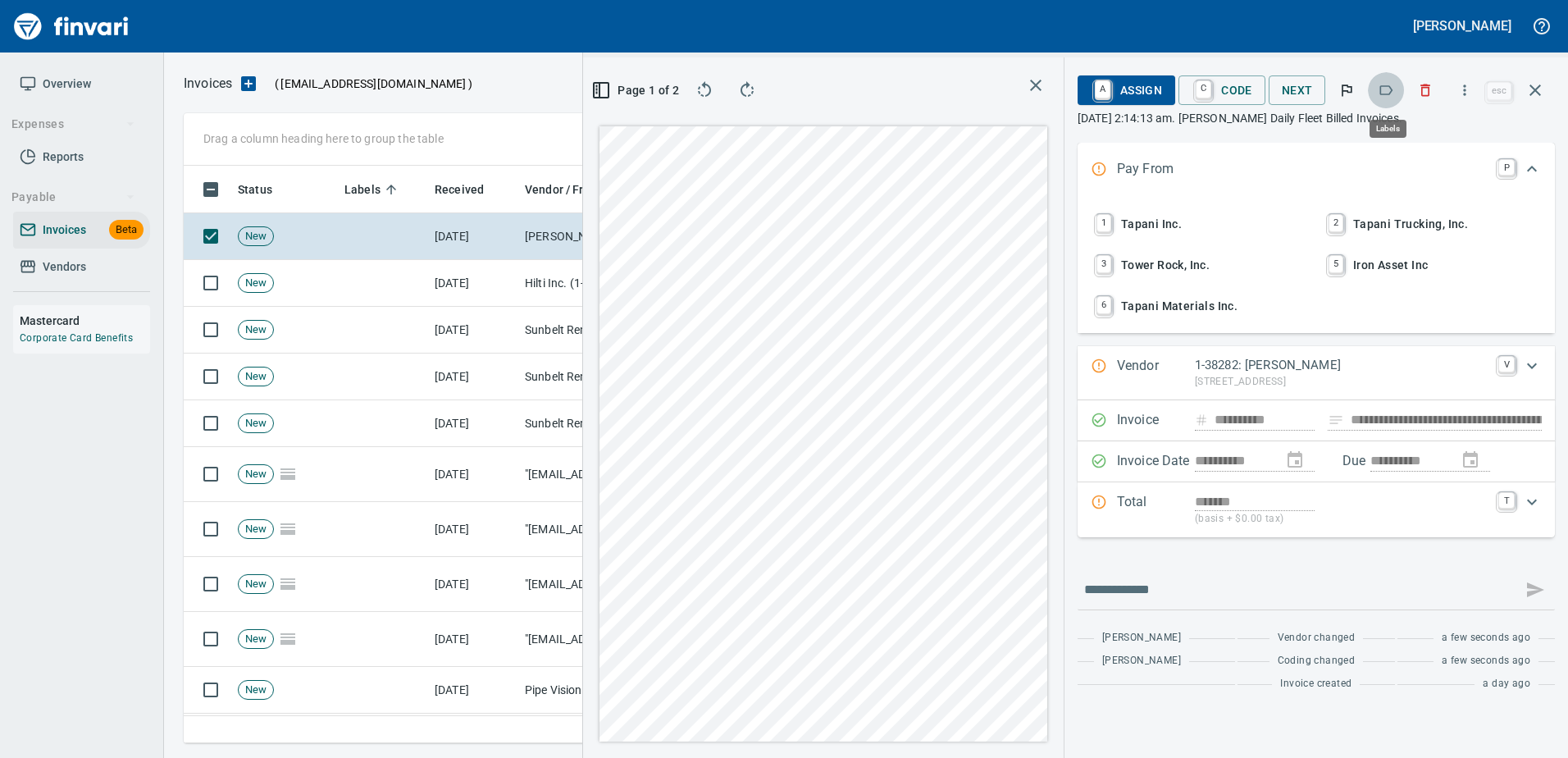
click at [1387, 82] on icon "button" at bounding box center [1385, 90] width 16 height 16
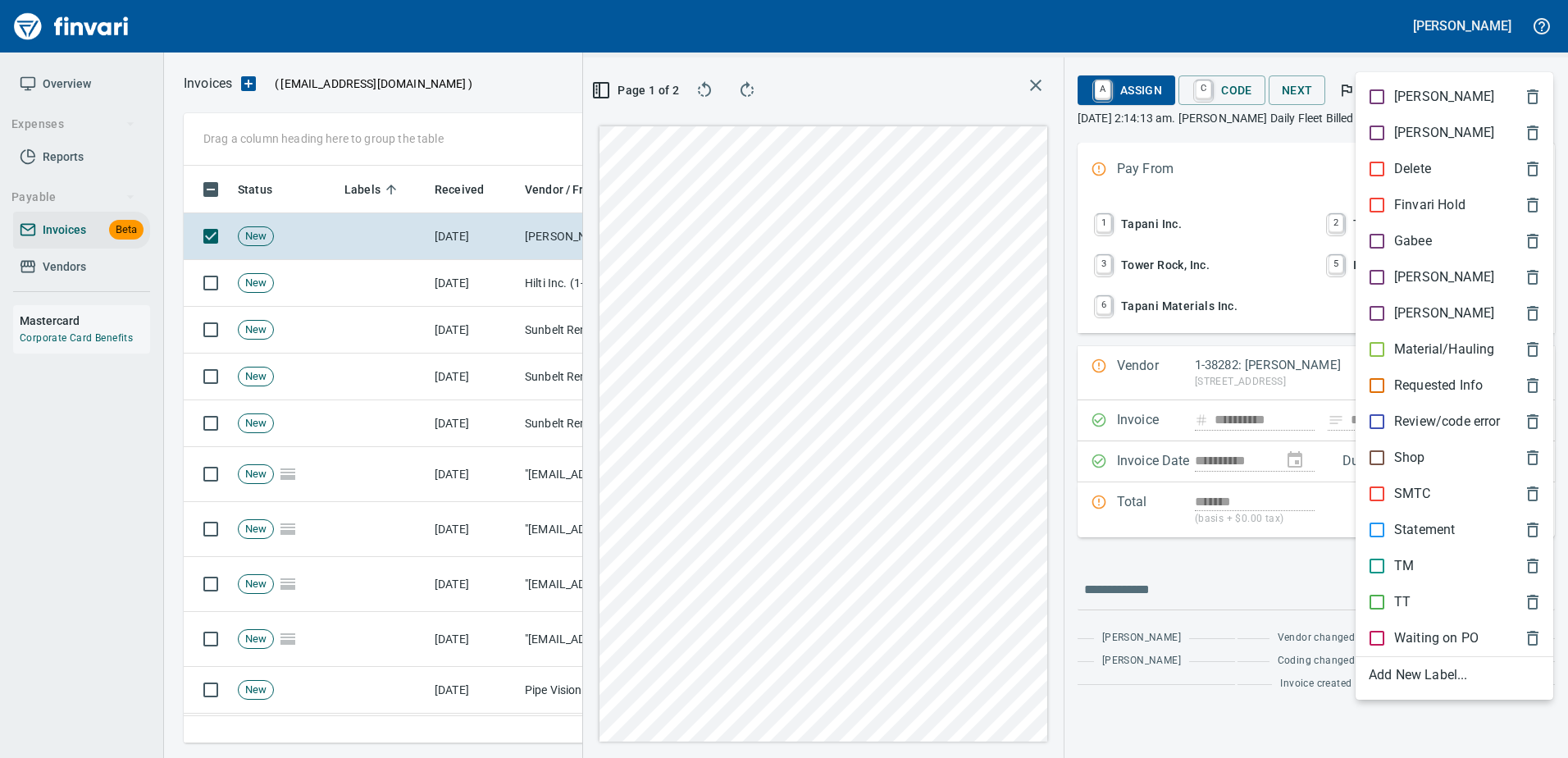
click at [1399, 467] on p "Shop" at bounding box center [1409, 458] width 31 height 20
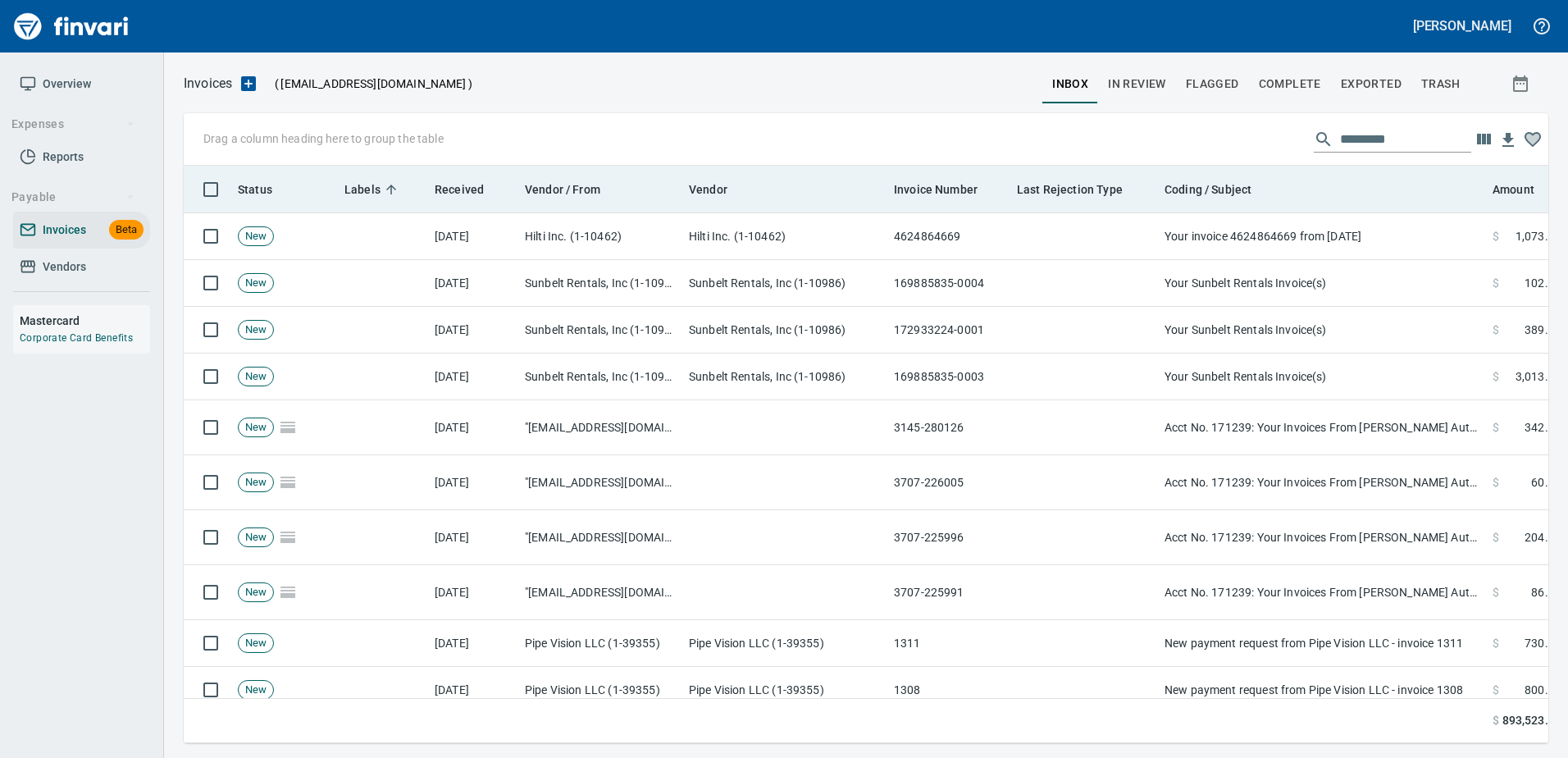
scroll to position [2, 2]
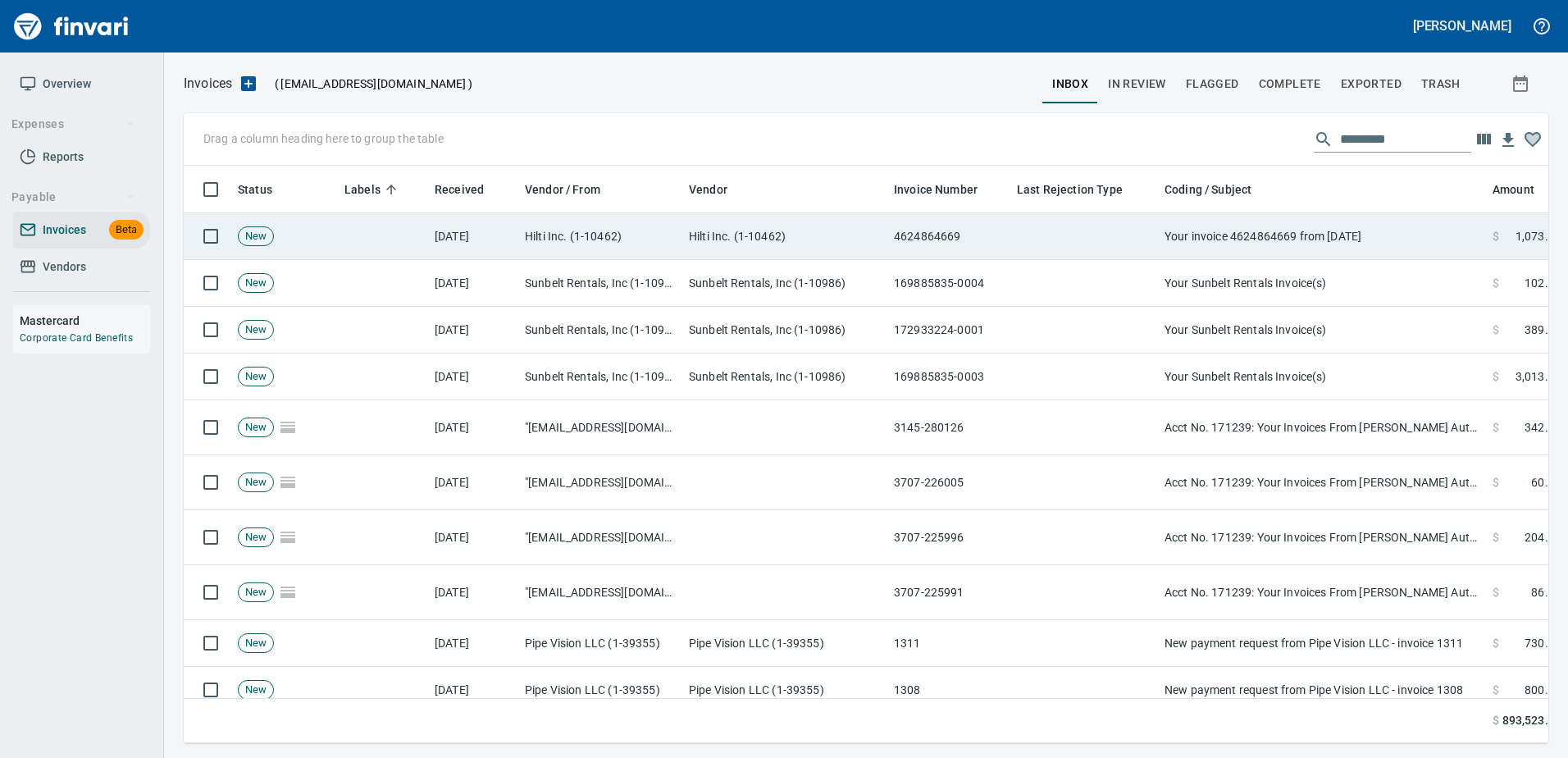
click at [1379, 242] on td "Your invoice 4624864669 from 08/16/2025" at bounding box center [1321, 236] width 328 height 47
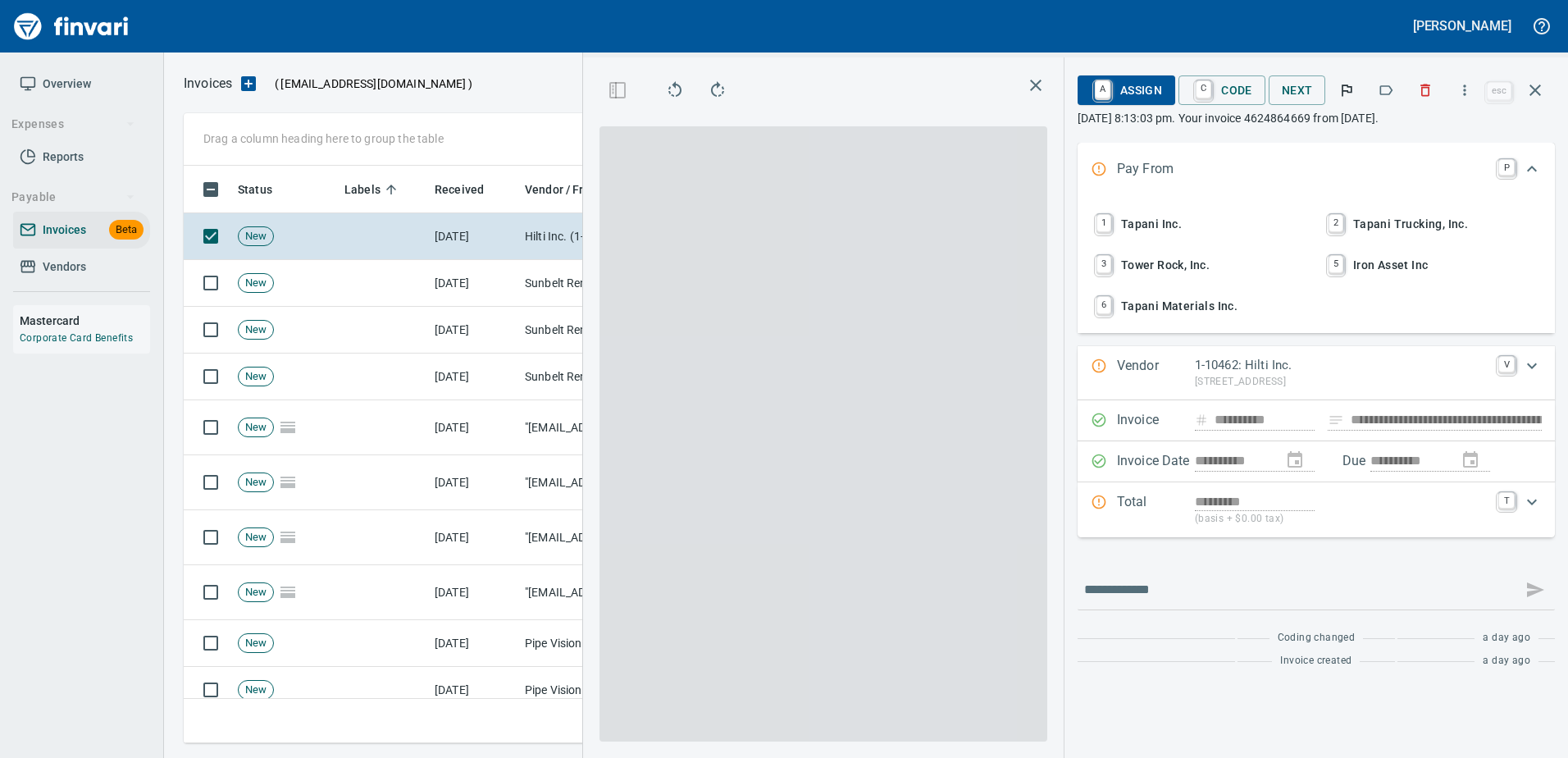
scroll to position [553, 929]
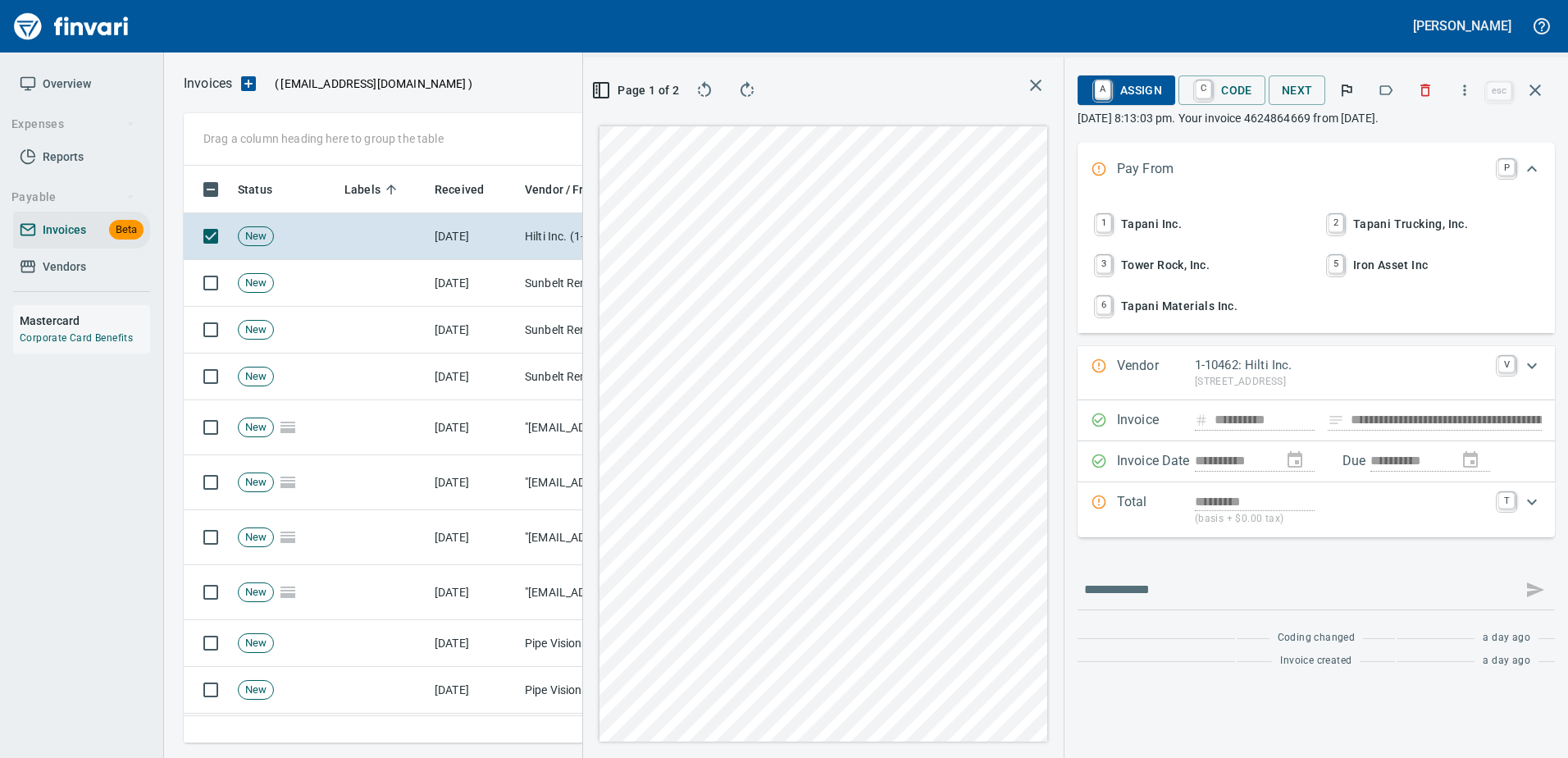
click at [1387, 85] on icon "button" at bounding box center [1385, 90] width 16 height 16
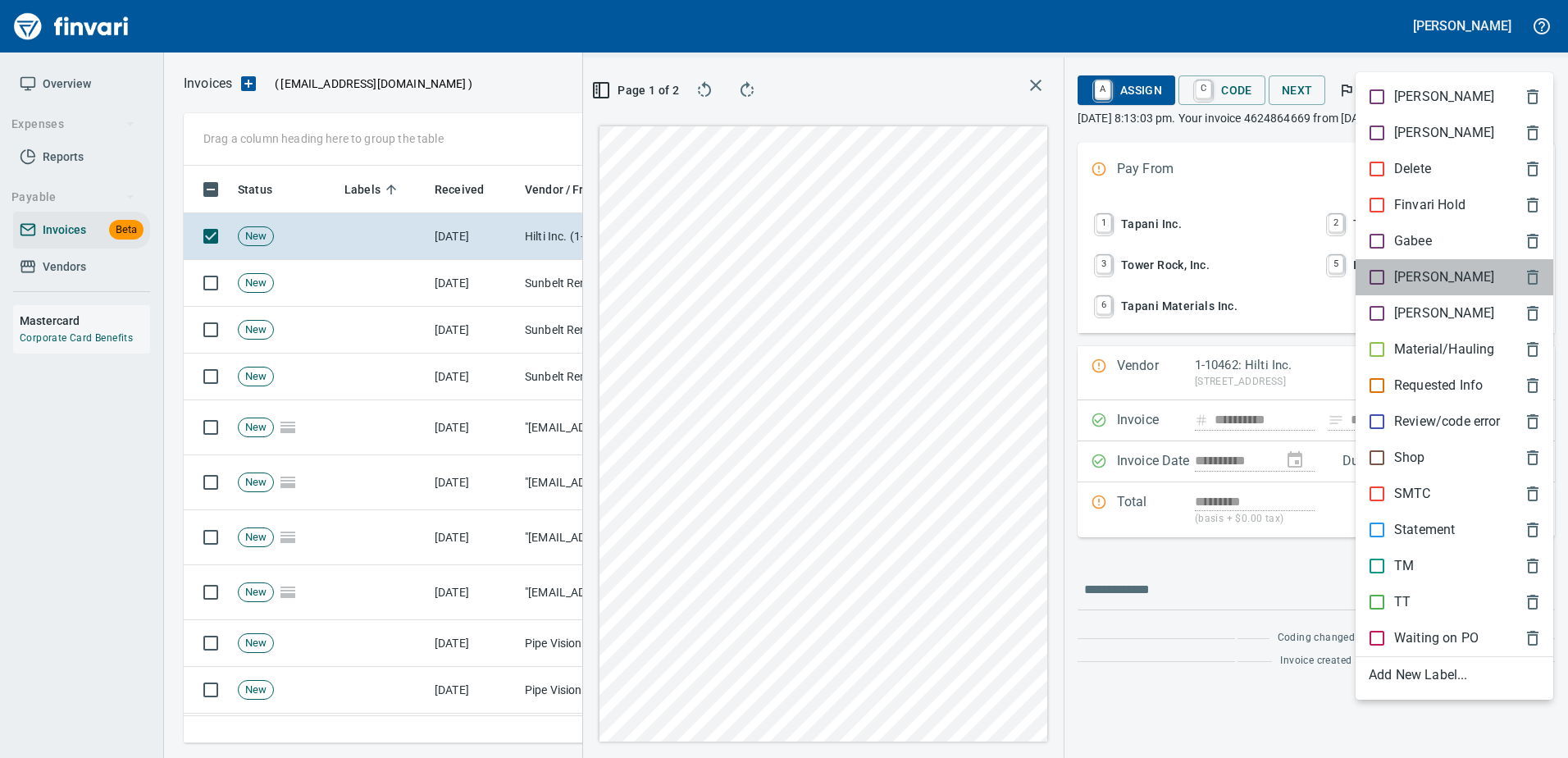
click at [1395, 289] on div "[PERSON_NAME]" at bounding box center [1454, 277] width 198 height 36
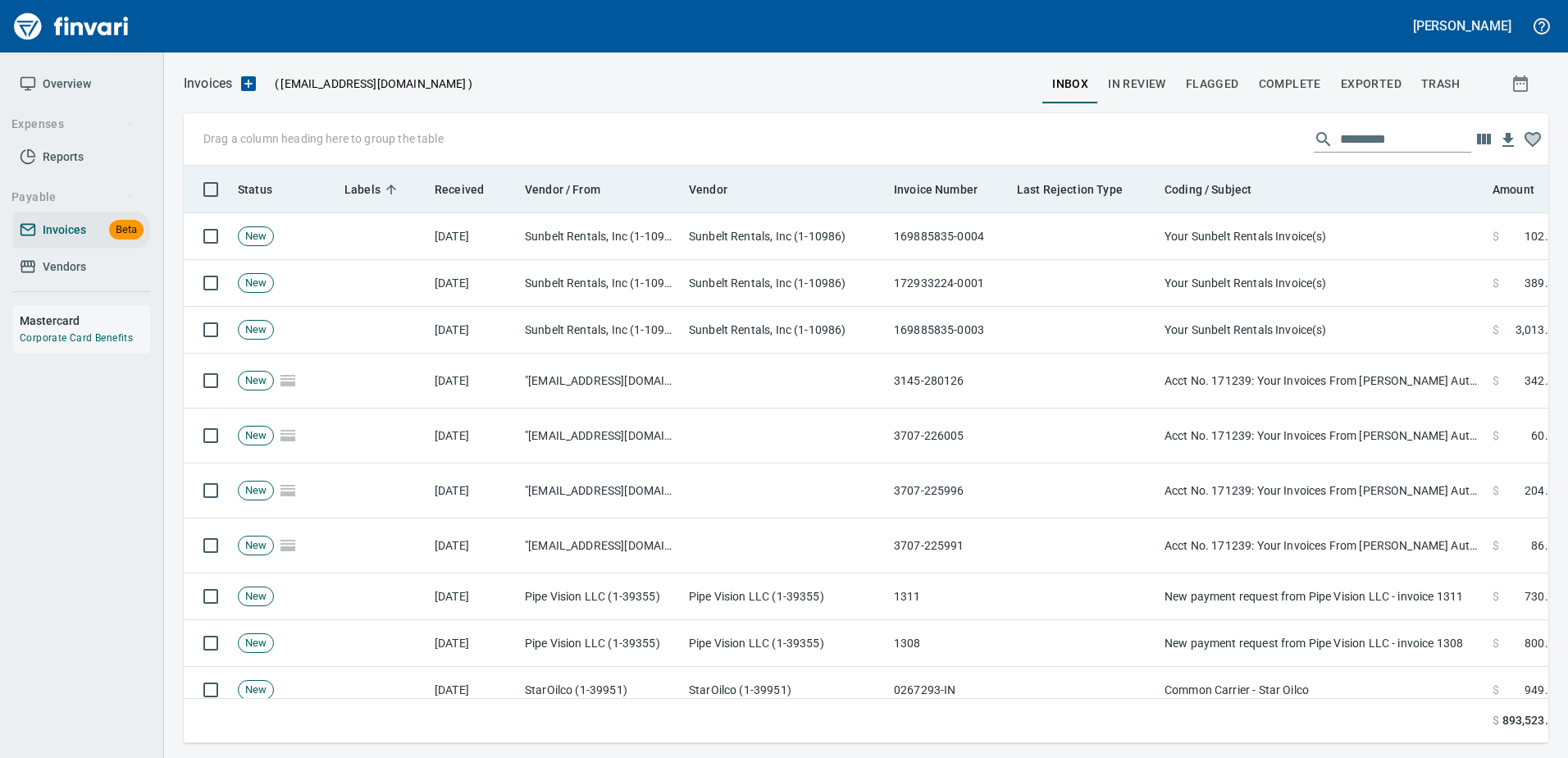
scroll to position [2, 2]
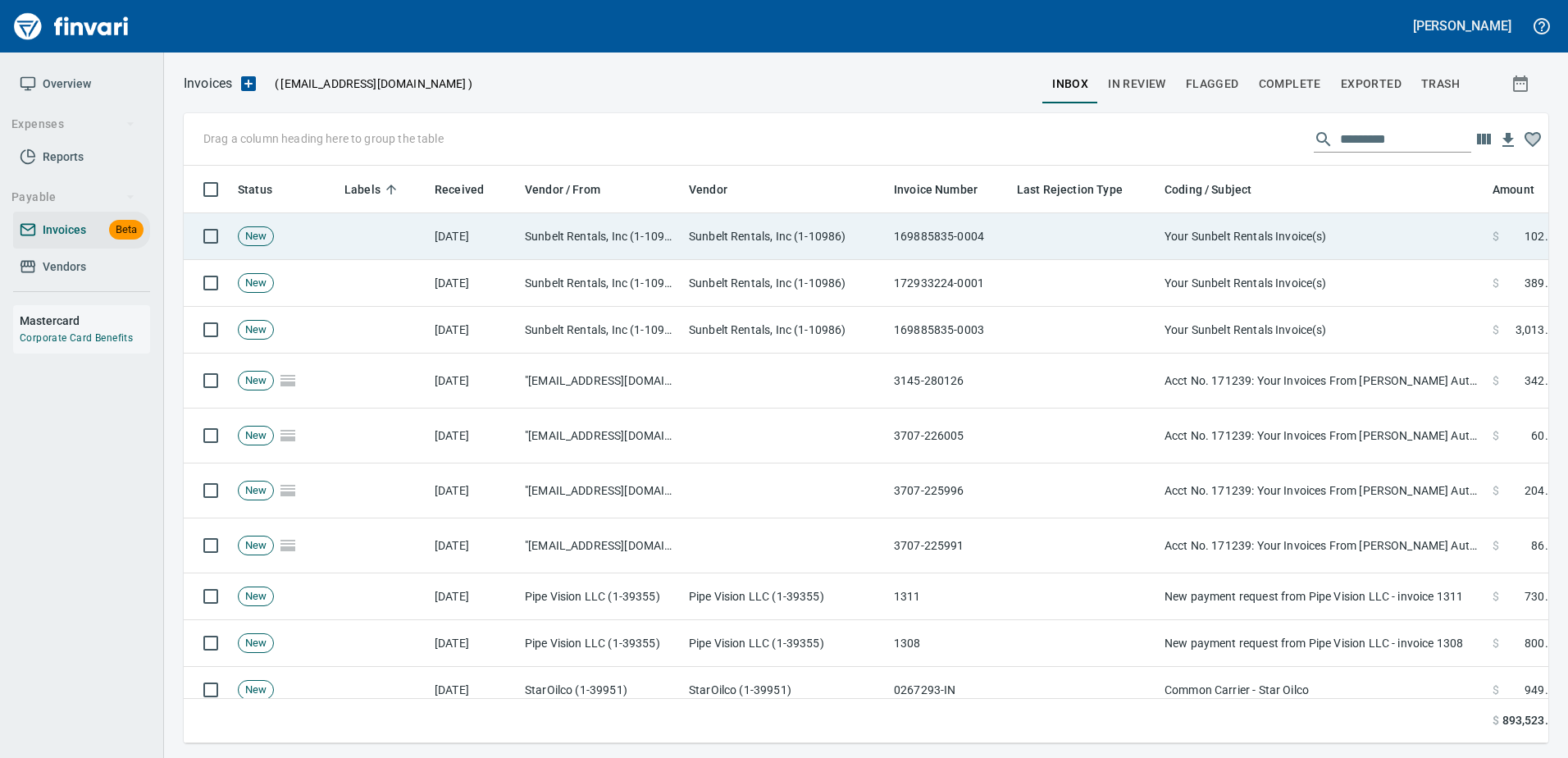
click at [1351, 235] on td "Your Sunbelt Rentals Invoice(s)" at bounding box center [1321, 236] width 328 height 47
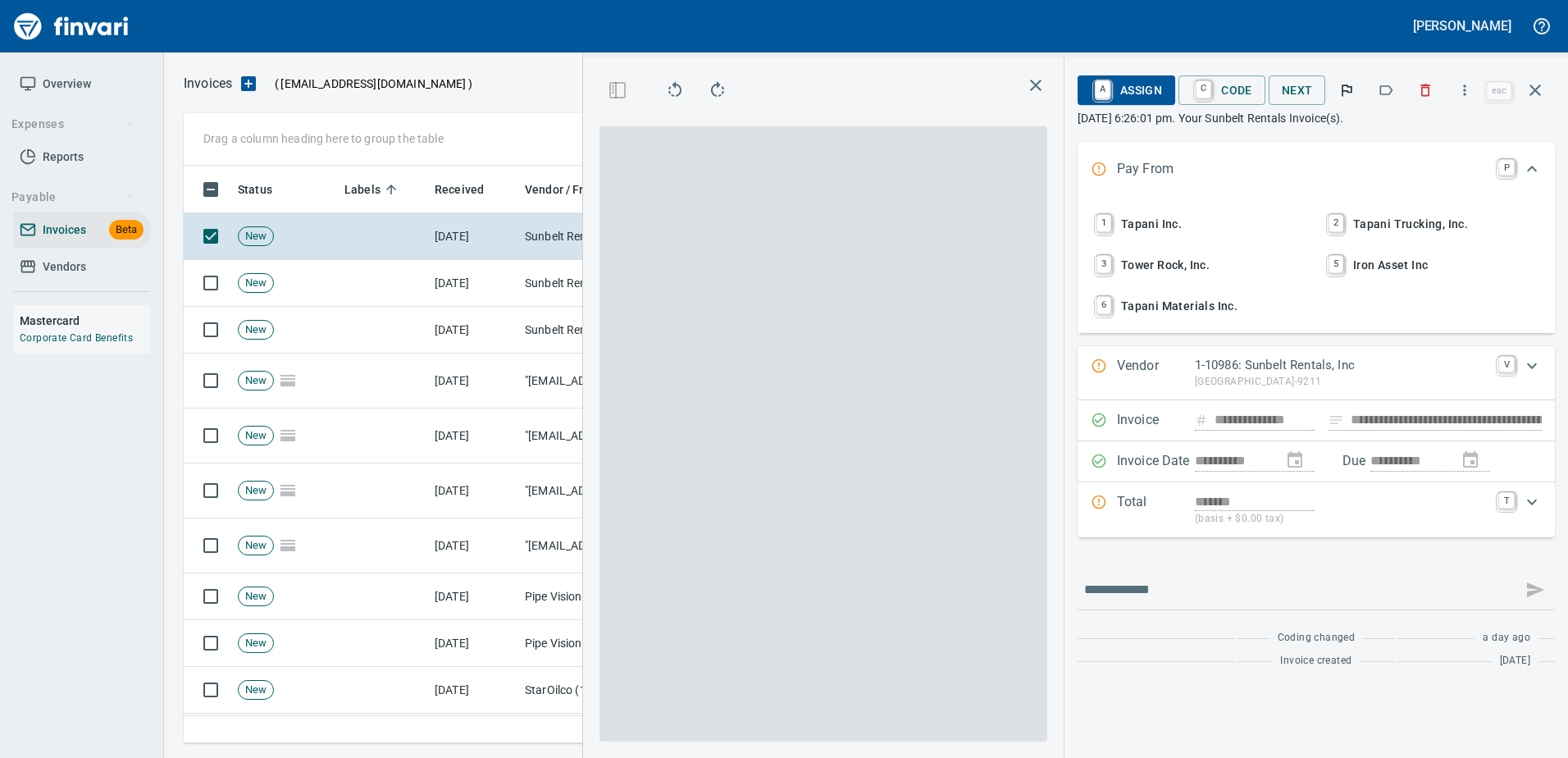
scroll to position [553, 929]
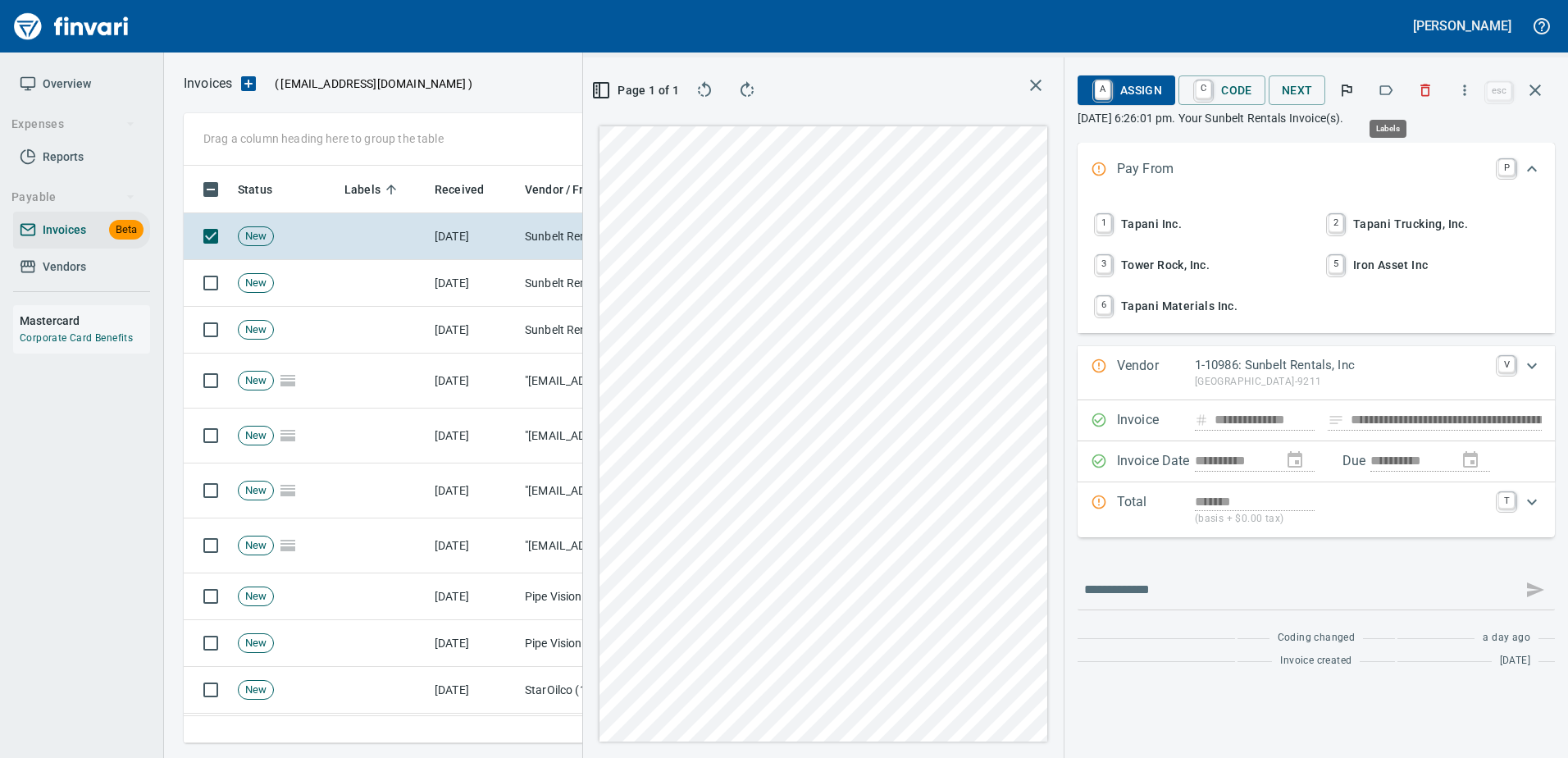
click at [1381, 86] on icon "button" at bounding box center [1385, 90] width 16 height 16
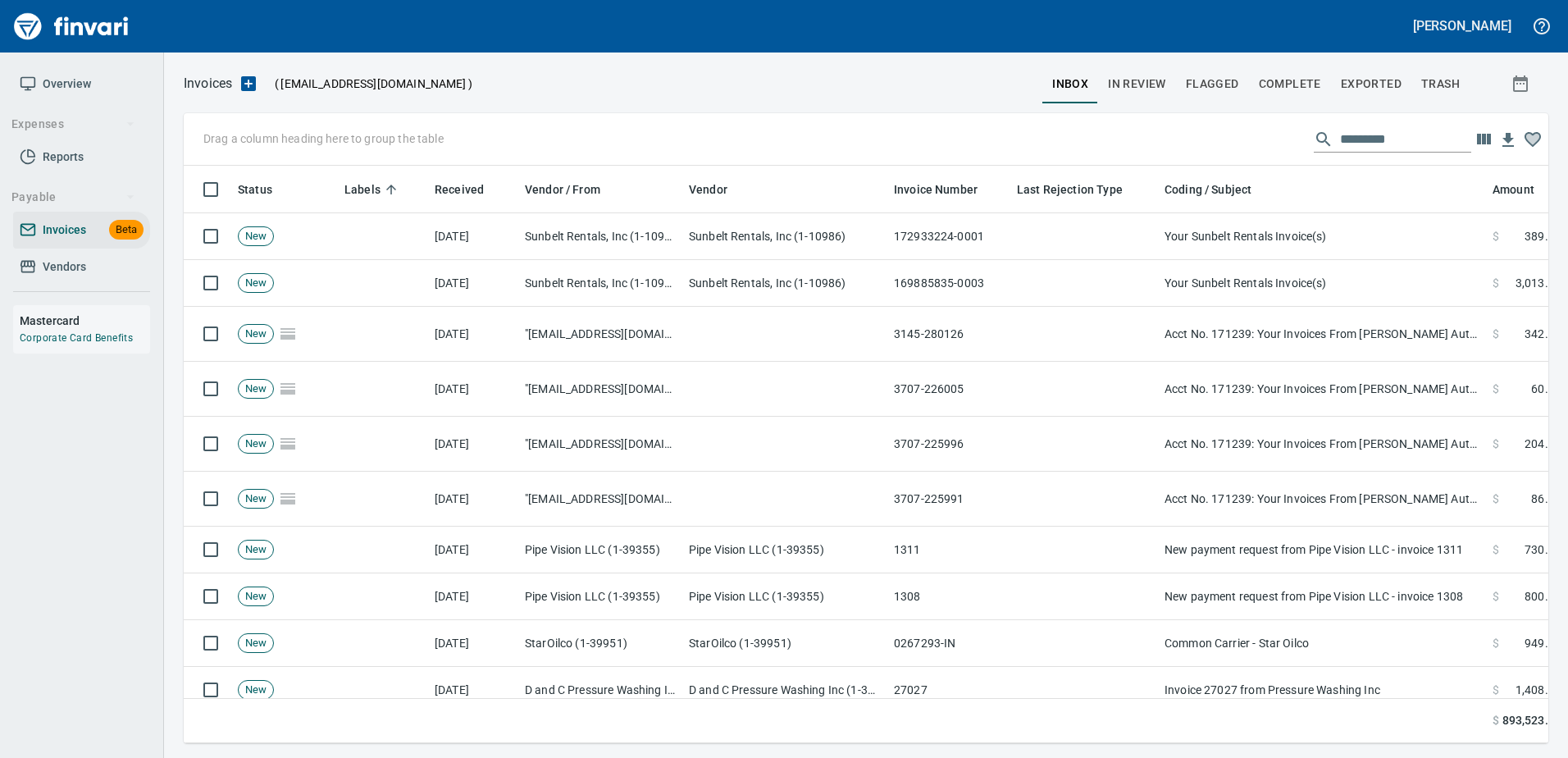
scroll to position [2, 2]
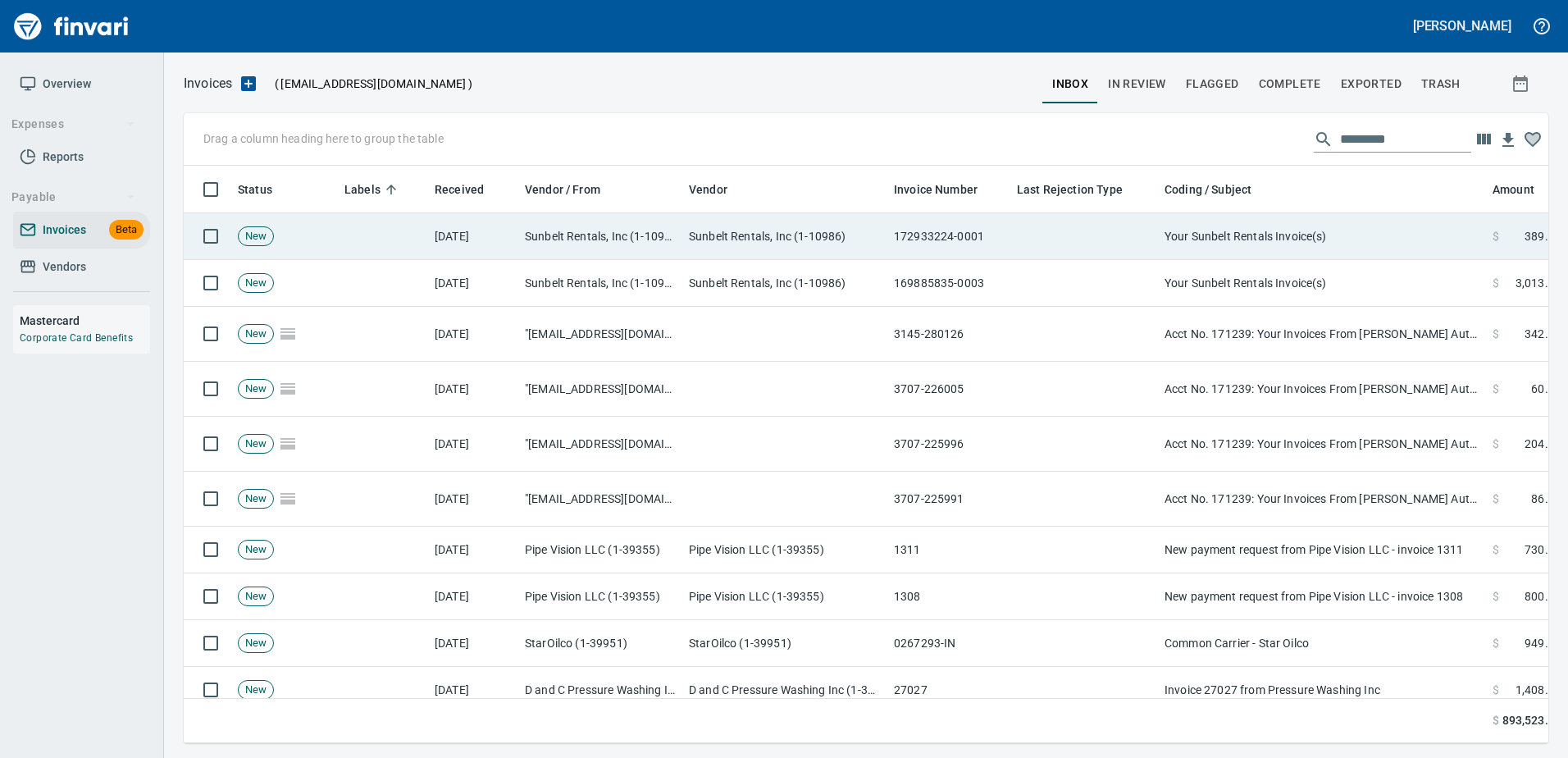
click at [1280, 244] on td "Your Sunbelt Rentals Invoice(s)" at bounding box center [1321, 236] width 328 height 47
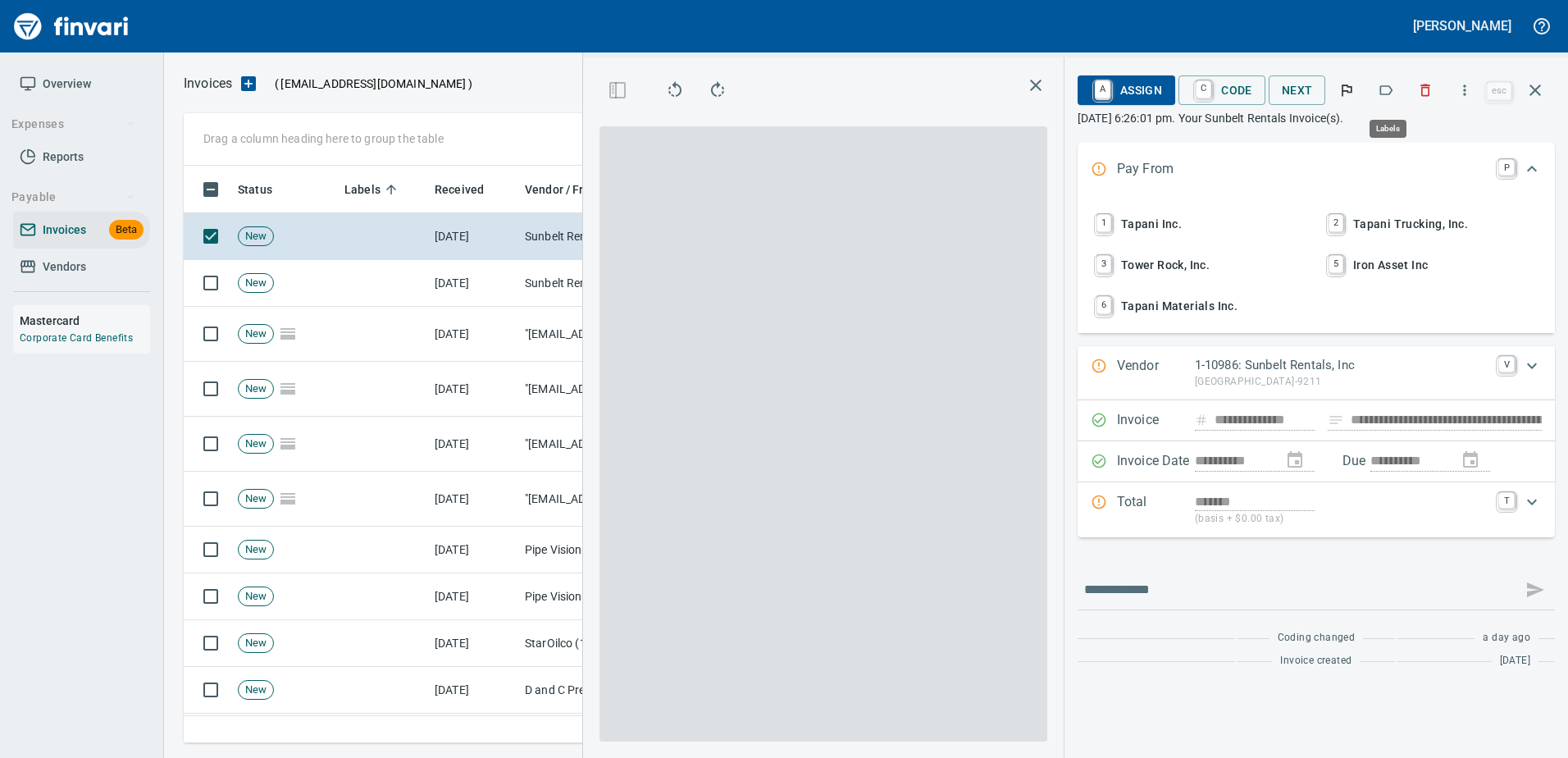
click at [1385, 95] on icon "button" at bounding box center [1385, 90] width 16 height 16
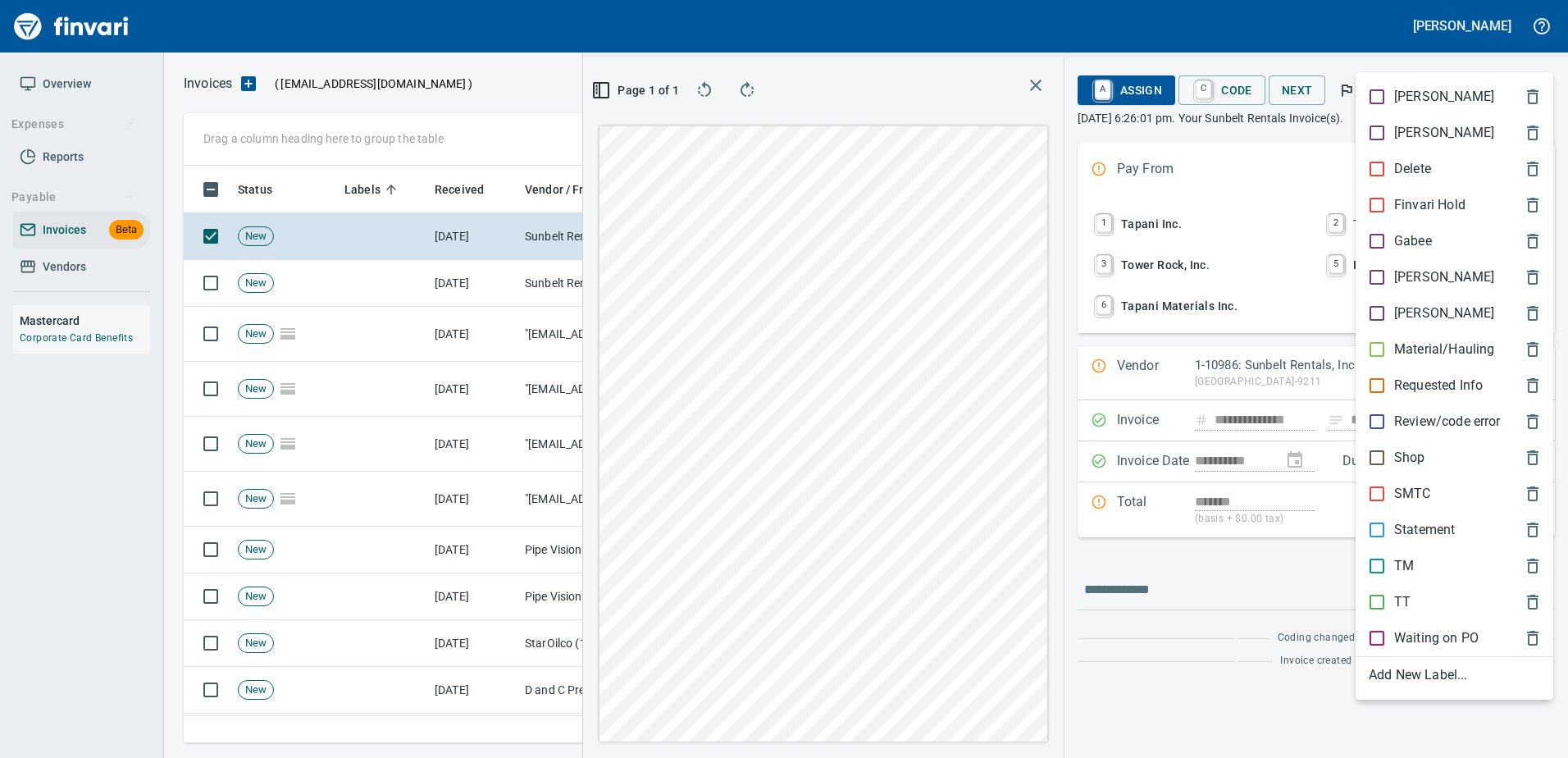
click at [1413, 450] on p "Shop" at bounding box center [1409, 458] width 31 height 20
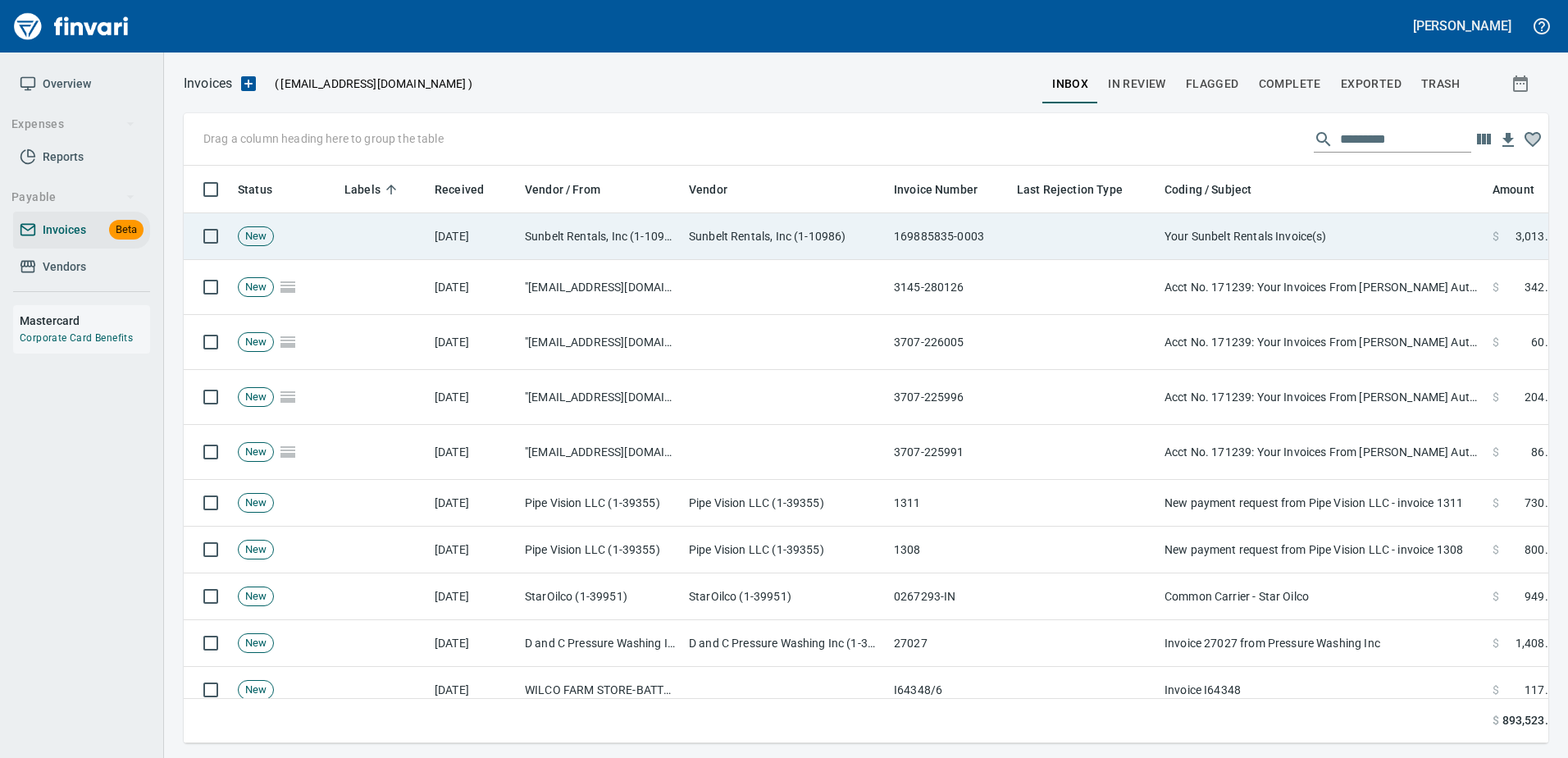
click at [1340, 219] on td "Your Sunbelt Rentals Invoice(s)" at bounding box center [1321, 236] width 328 height 47
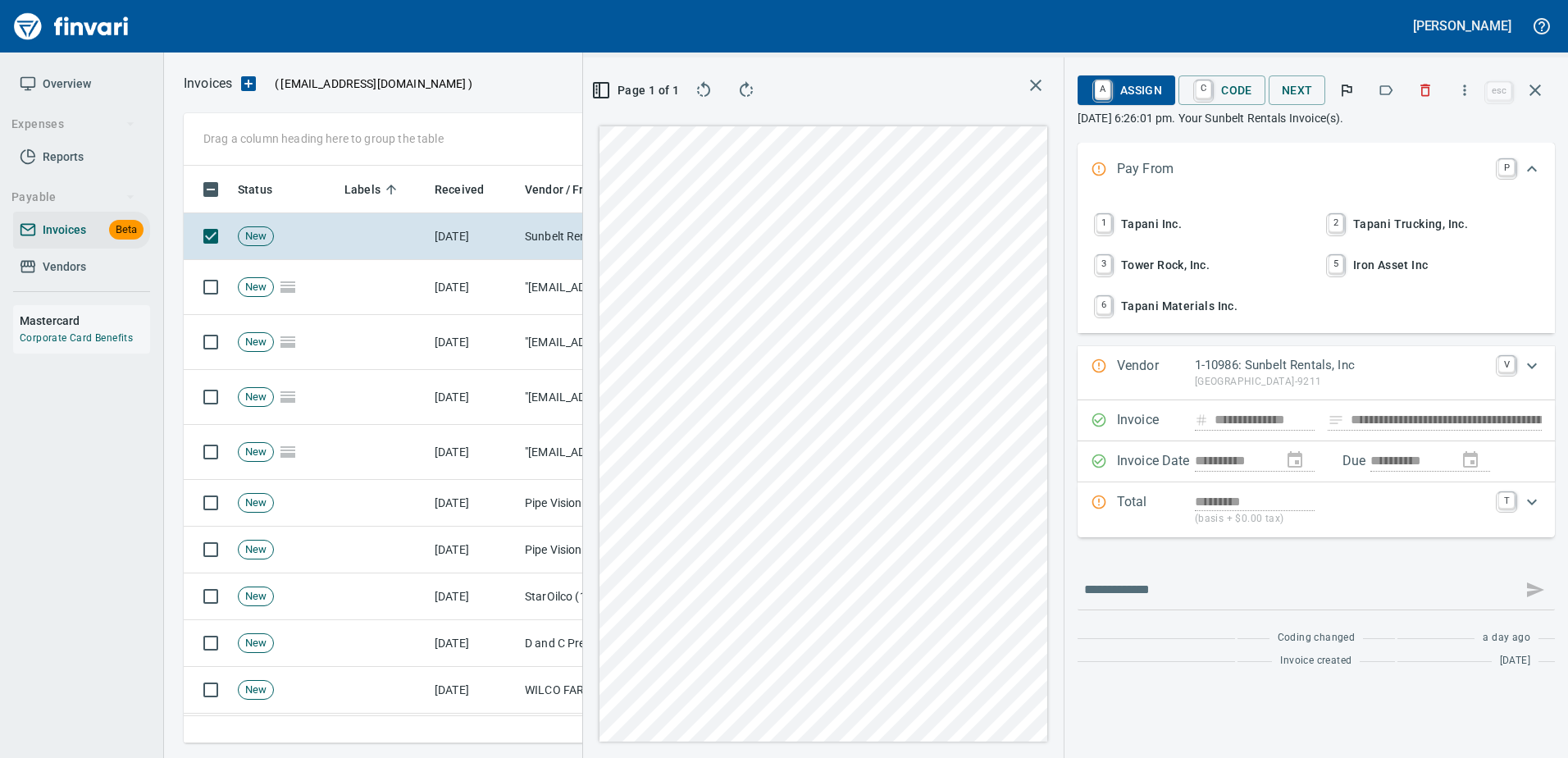
click at [1404, 85] on button "button" at bounding box center [1385, 90] width 36 height 36
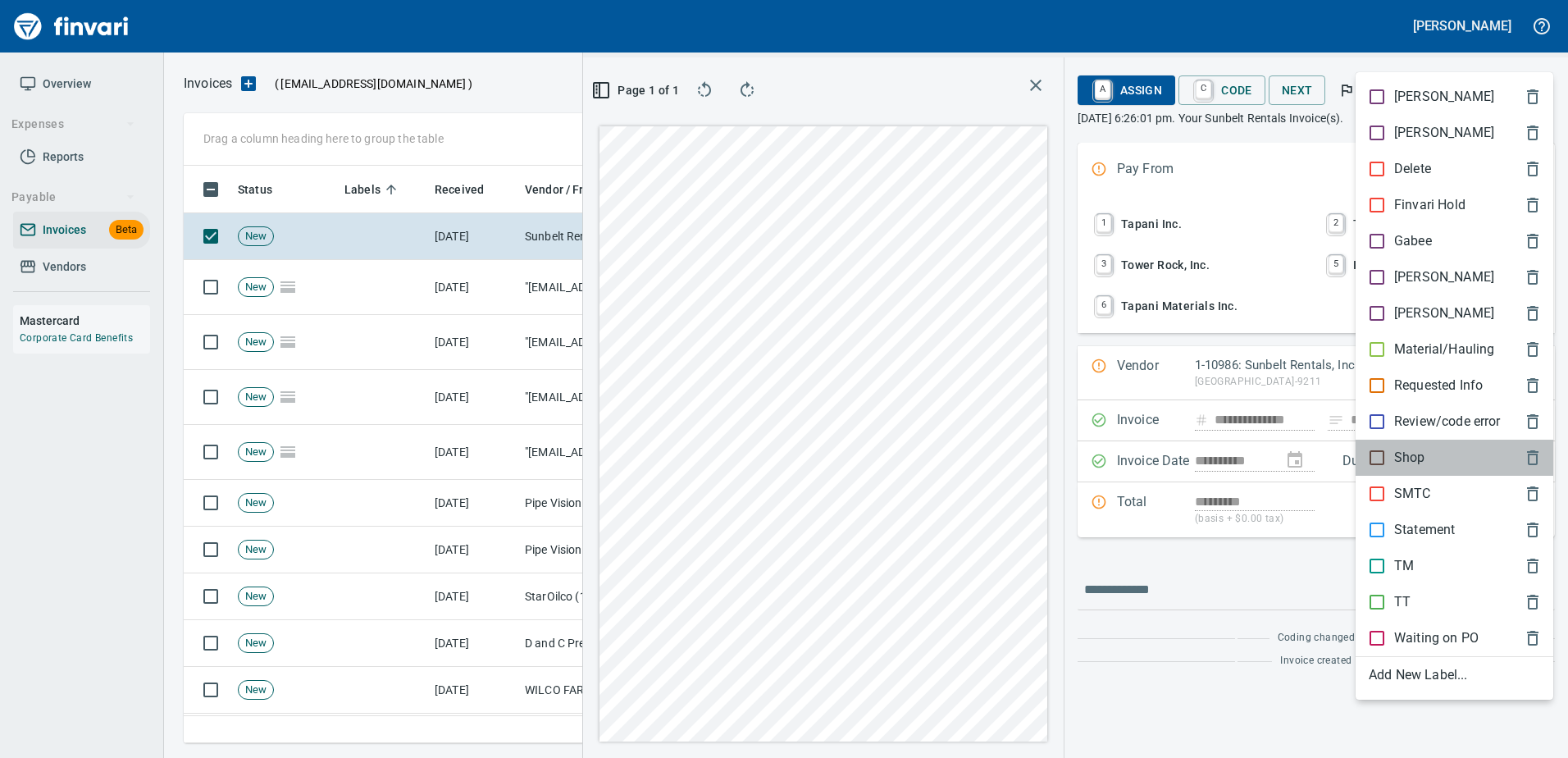
click at [1403, 460] on p "Shop" at bounding box center [1409, 458] width 31 height 20
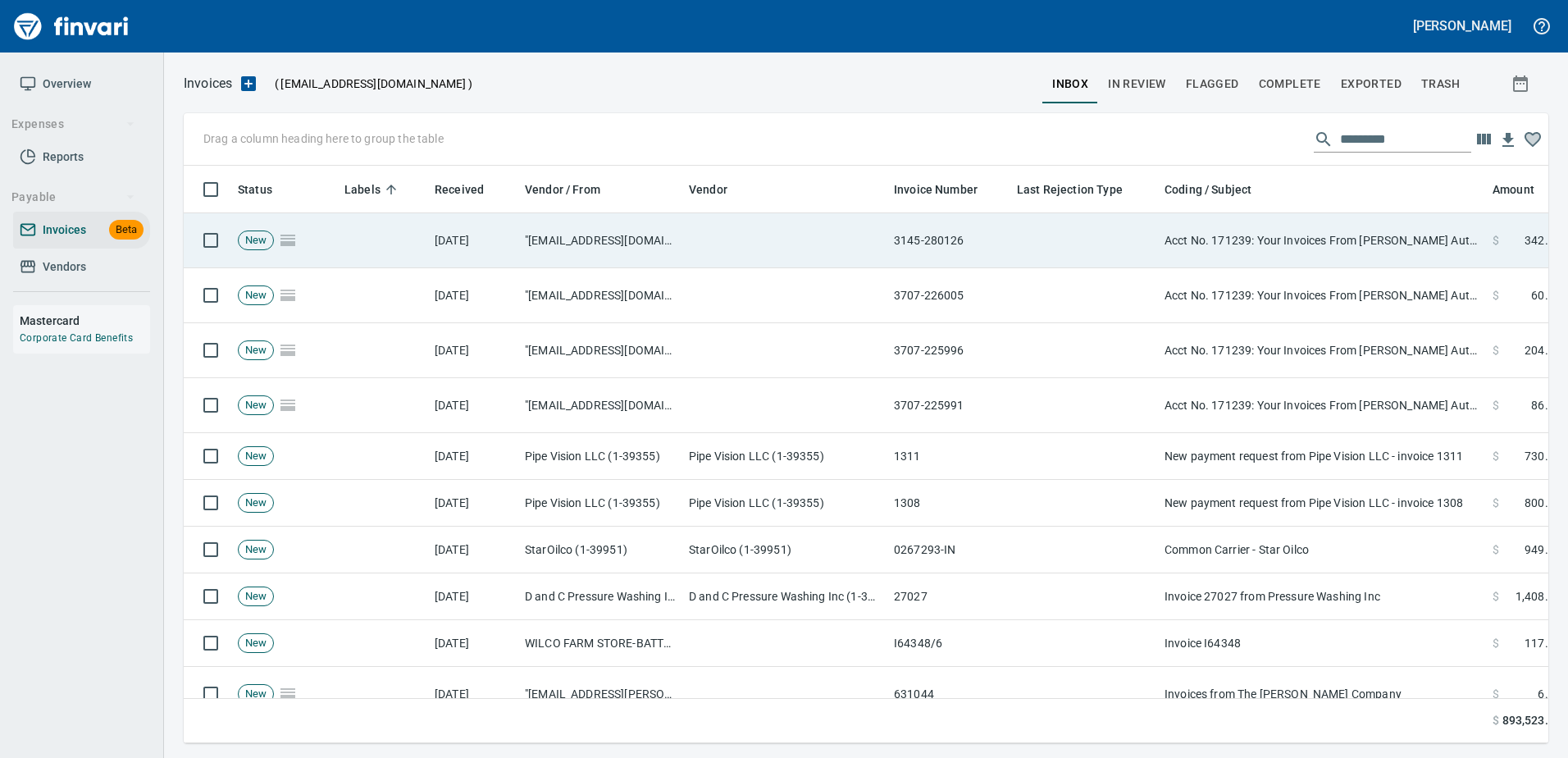
click at [1276, 246] on td "Acct No. 171239: Your Invoices From O'Reilly Automotive Stores Inc. are Attached" at bounding box center [1321, 240] width 328 height 55
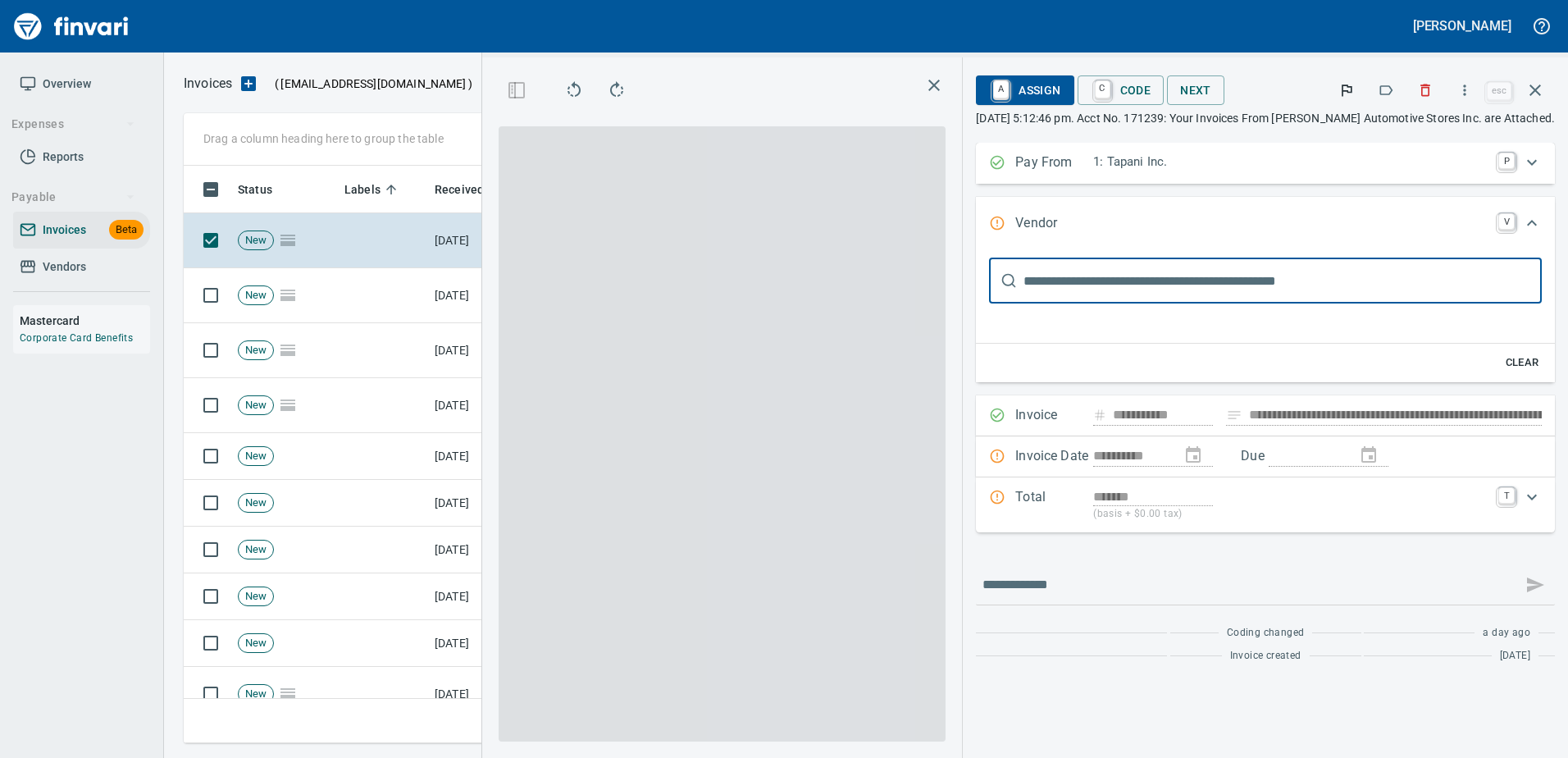
type input "**********"
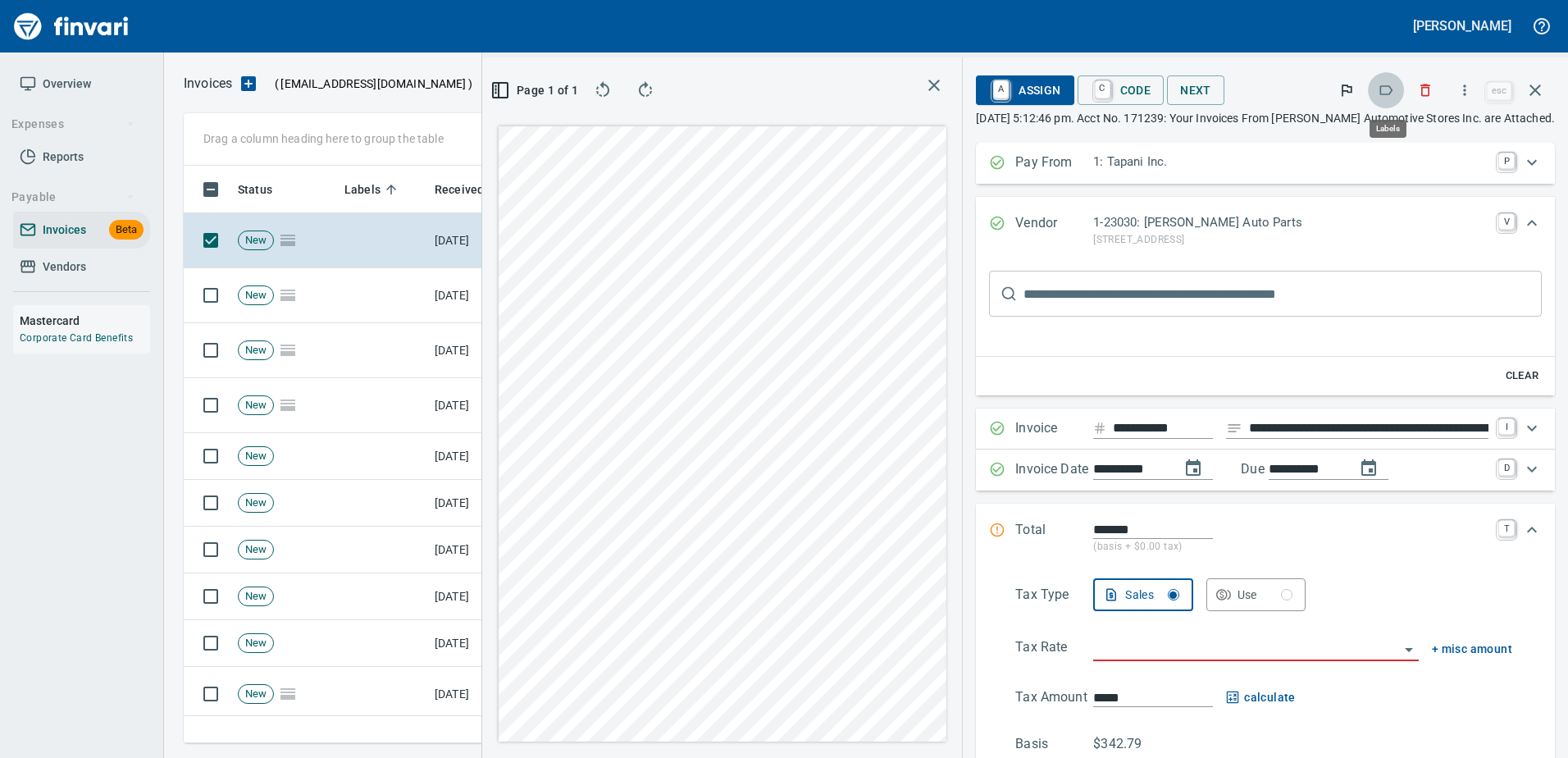
click at [1389, 81] on button "button" at bounding box center [1385, 90] width 36 height 36
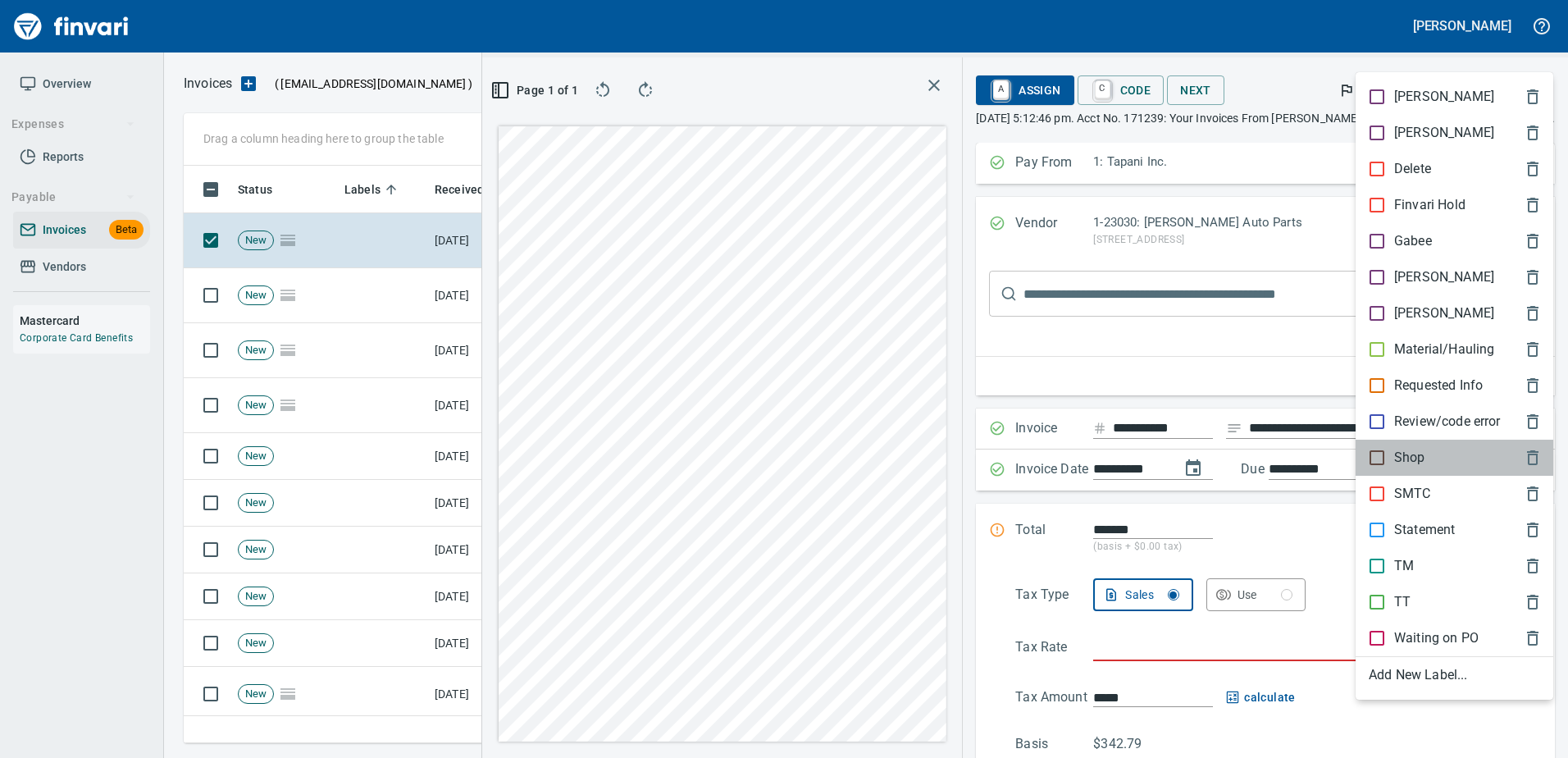
click at [1395, 467] on p "Shop" at bounding box center [1409, 458] width 31 height 20
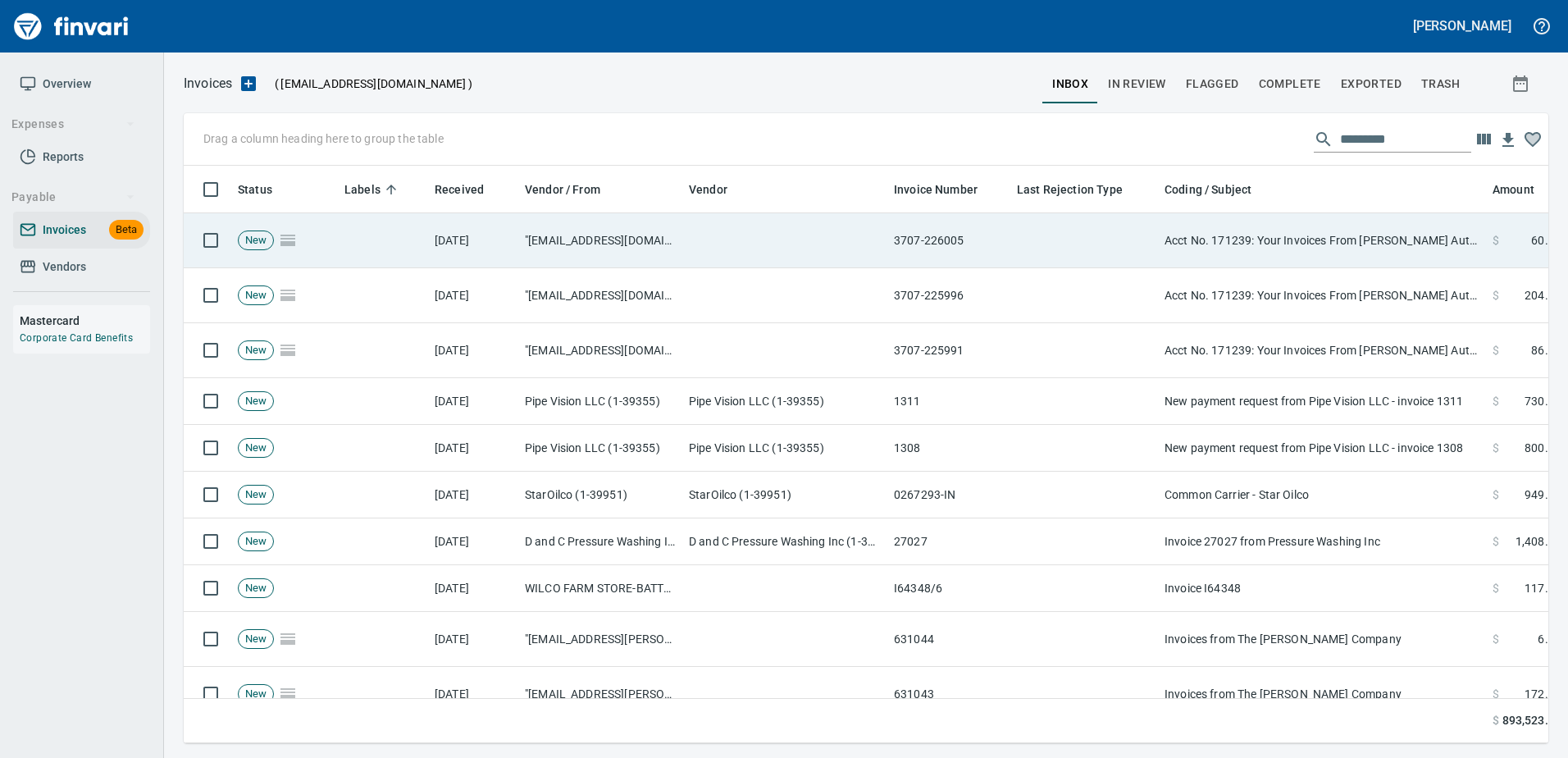
click at [1345, 232] on td "Acct No. 171239: Your Invoices From O'Reilly Automotive Stores Inc. are Attached" at bounding box center [1321, 240] width 328 height 55
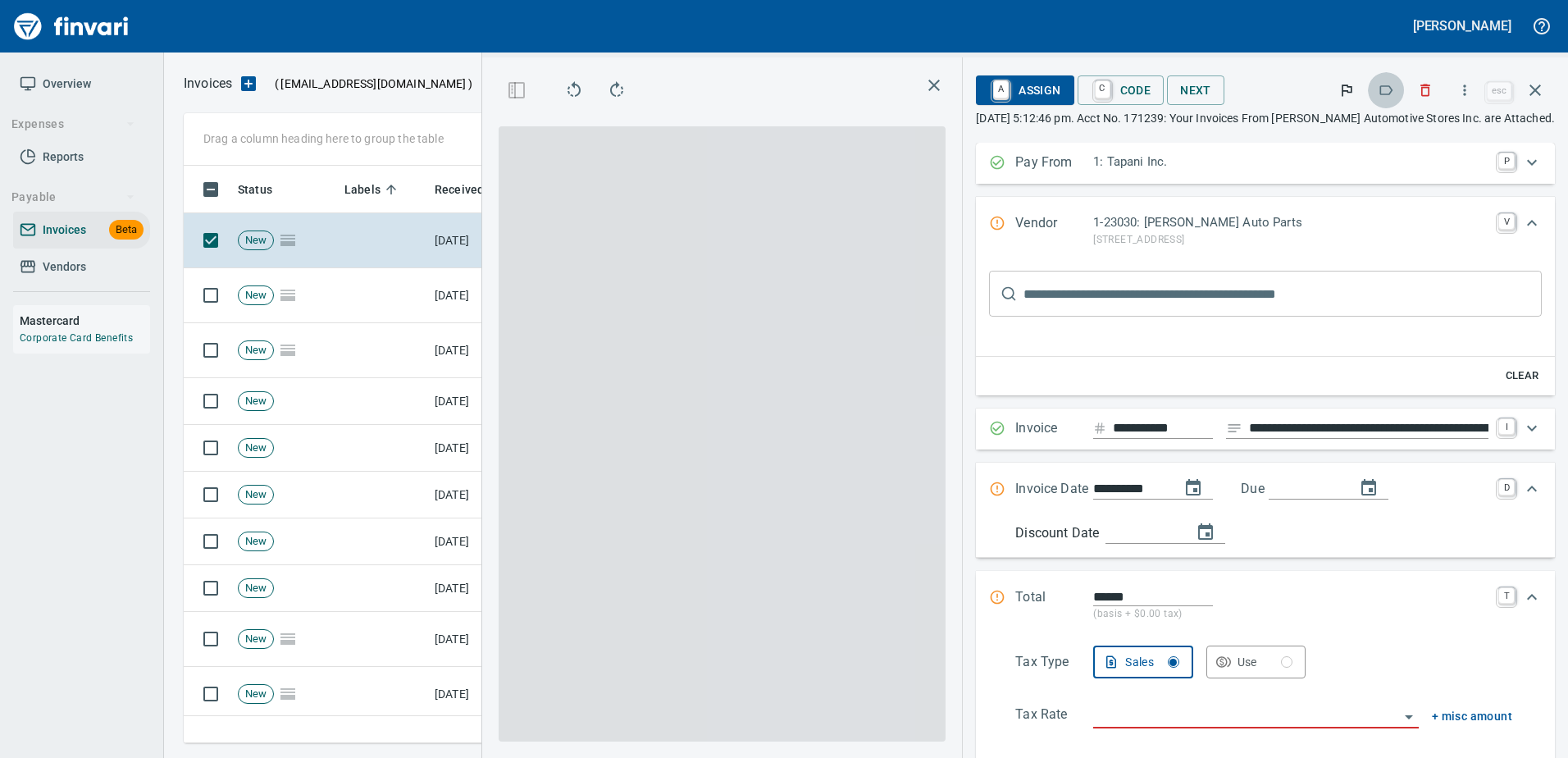
click at [1396, 89] on button "button" at bounding box center [1385, 90] width 36 height 36
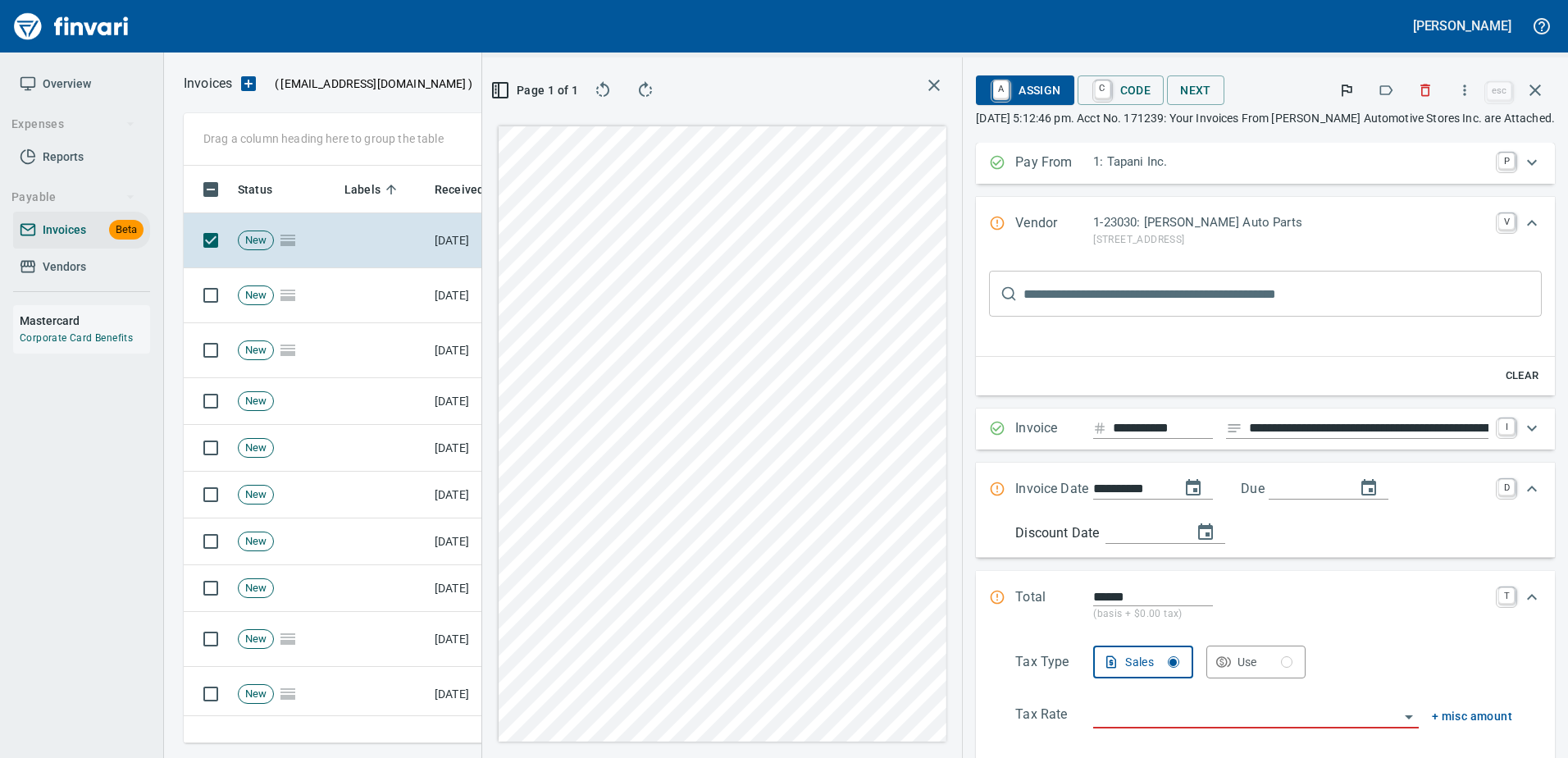
click at [1381, 96] on icon "button" at bounding box center [1385, 90] width 16 height 16
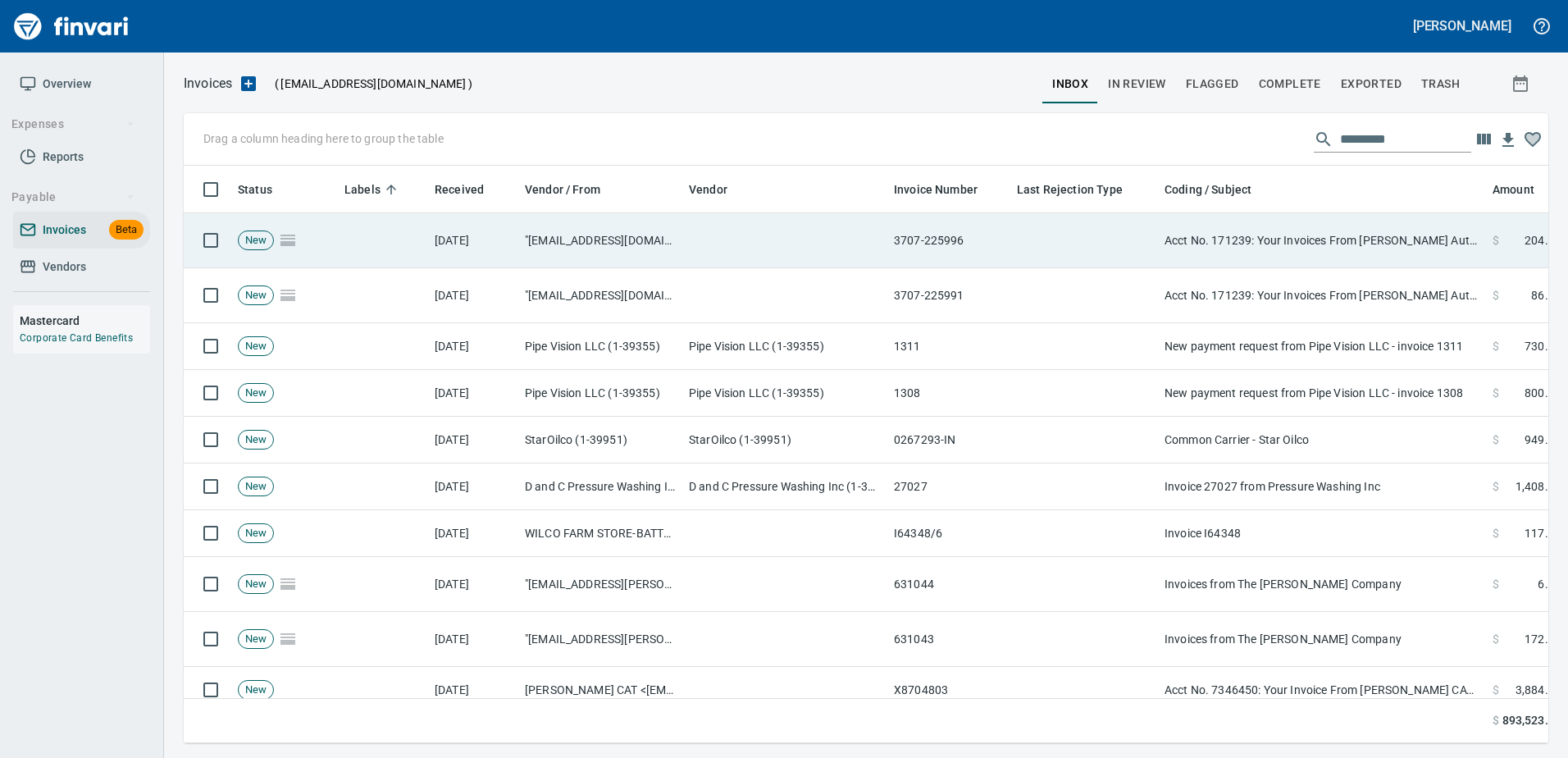
click at [1237, 255] on td "Acct No. 171239: Your Invoices From O'Reilly Automotive Stores Inc. are Attached" at bounding box center [1321, 240] width 328 height 55
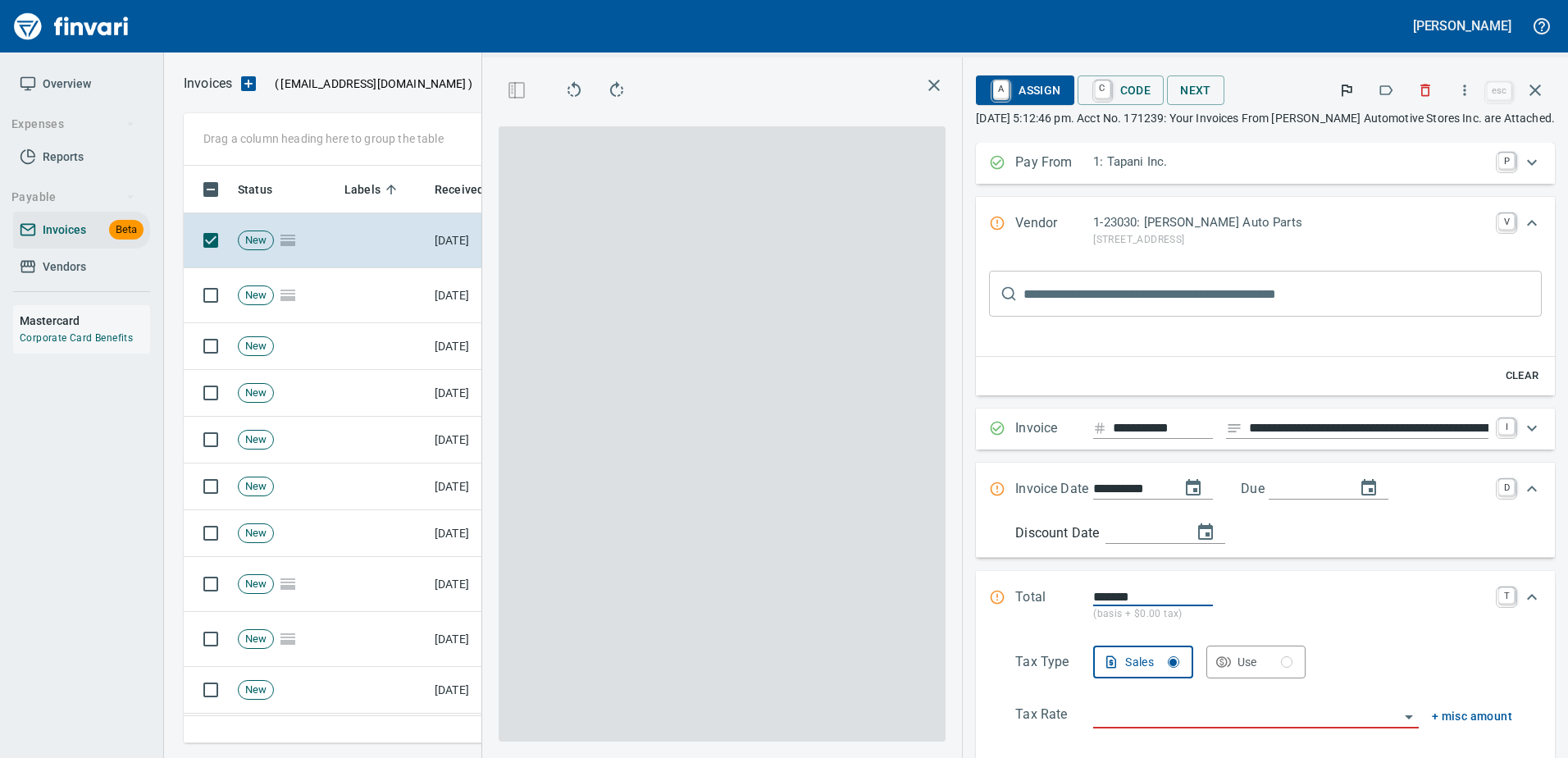
click at [1383, 94] on icon "button" at bounding box center [1385, 90] width 16 height 16
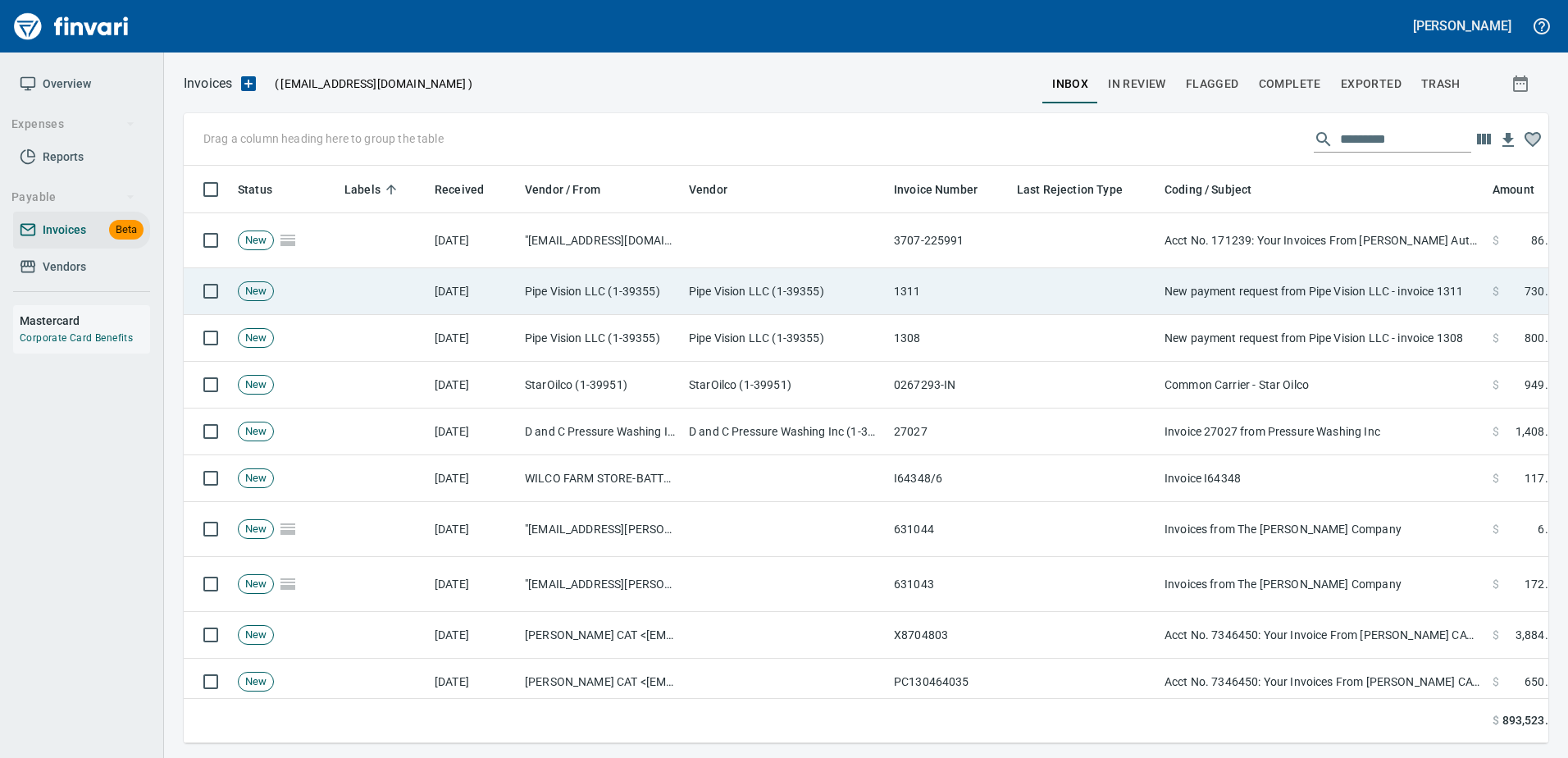
click at [1361, 271] on td "New payment request from Pipe Vision LLC - invoice 1311" at bounding box center [1321, 291] width 328 height 47
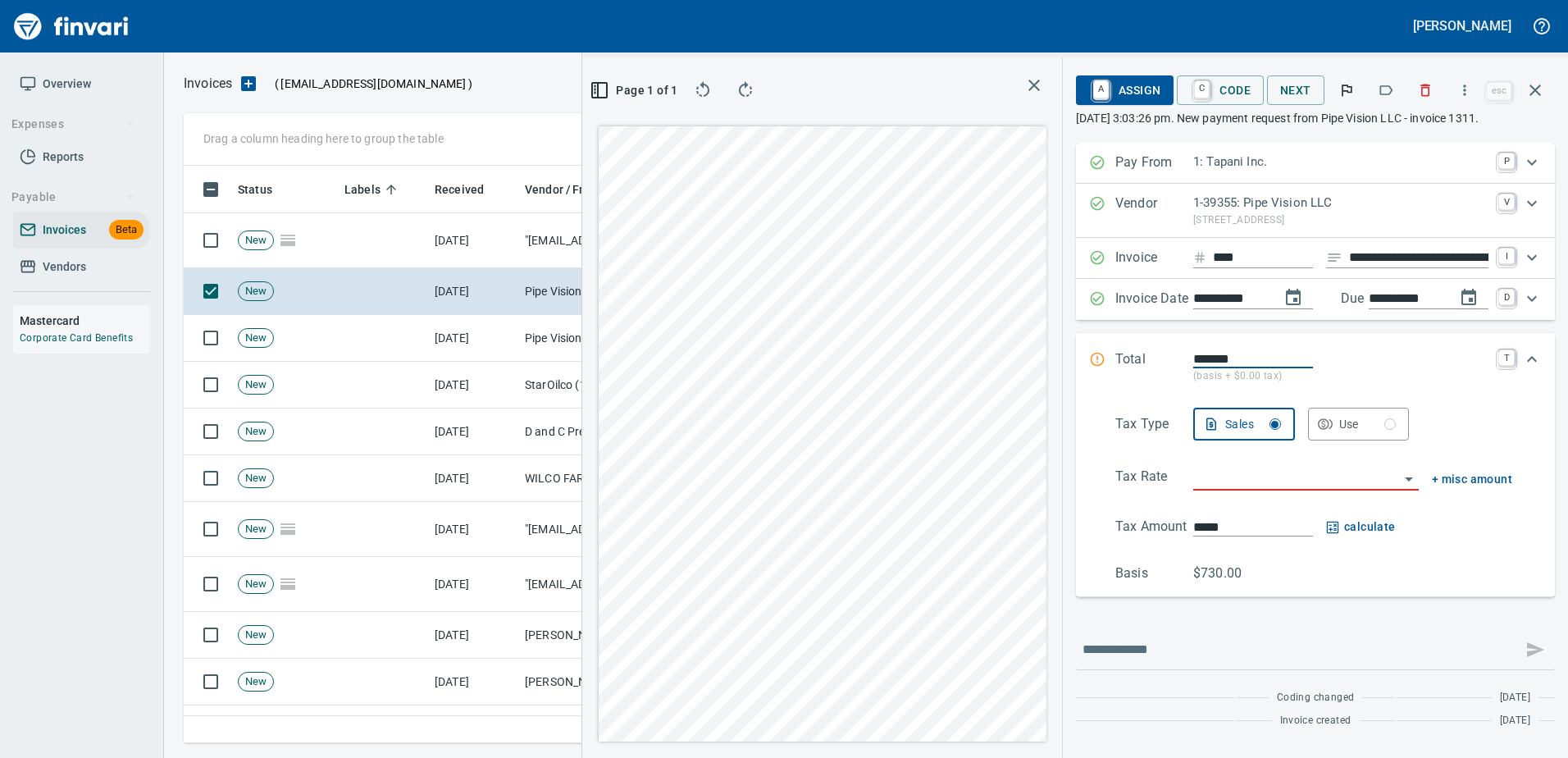
click at [1387, 96] on icon "button" at bounding box center [1385, 90] width 16 height 16
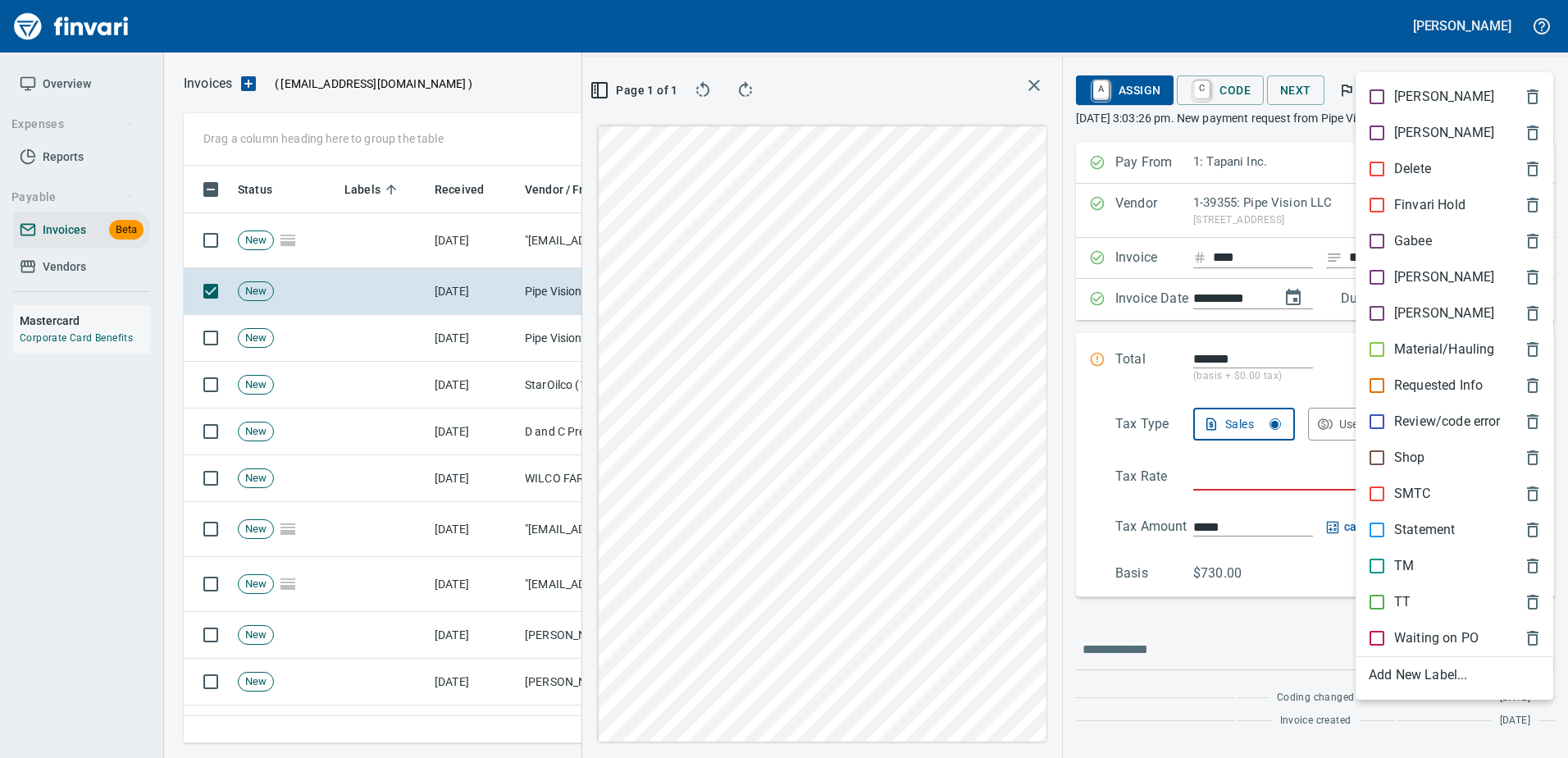
click at [1395, 277] on p "[PERSON_NAME]" at bounding box center [1444, 277] width 100 height 20
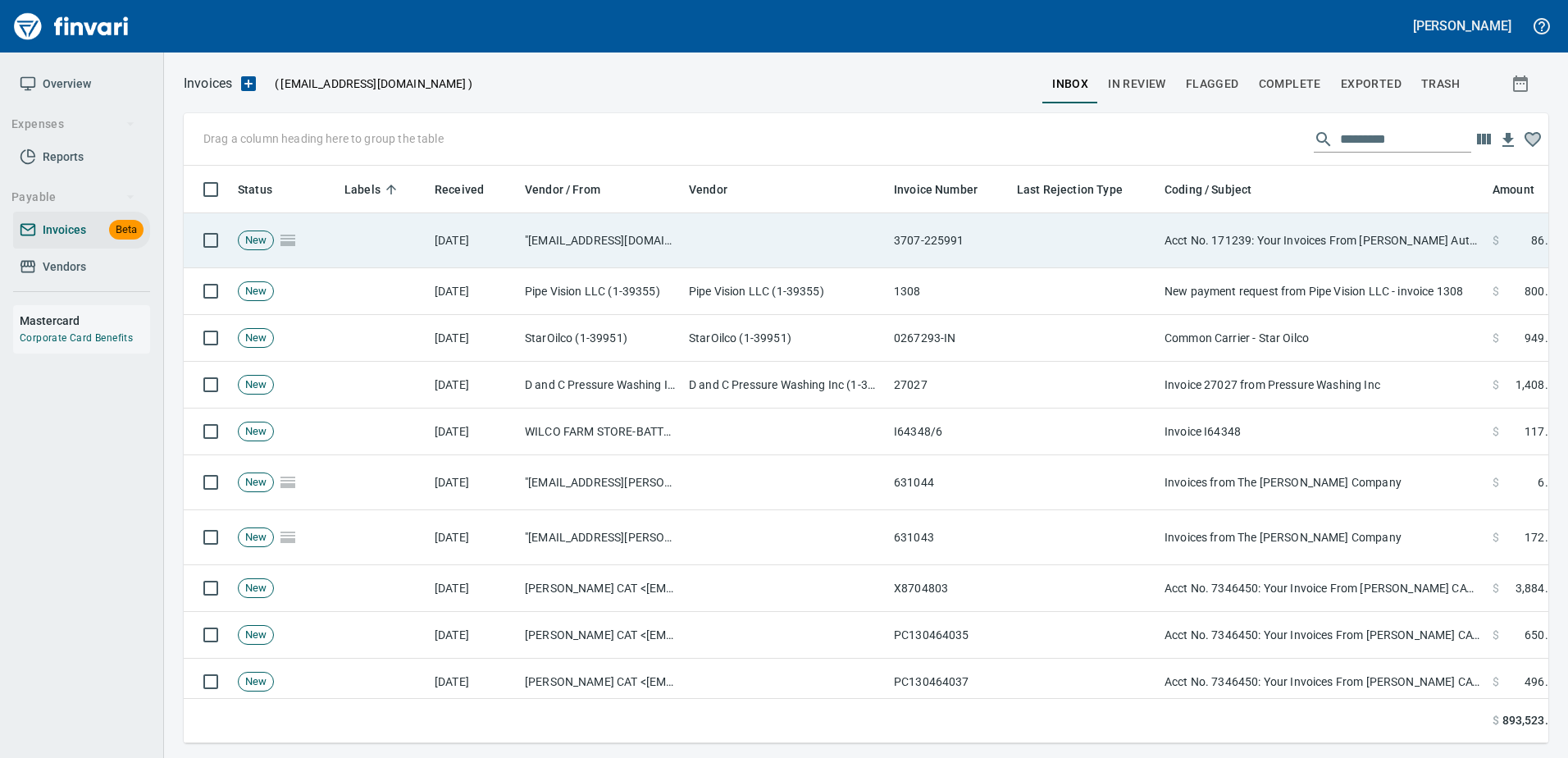
click at [1301, 221] on td "Acct No. 171239: Your Invoices From O'Reilly Automotive Stores Inc. are Attached" at bounding box center [1321, 240] width 328 height 55
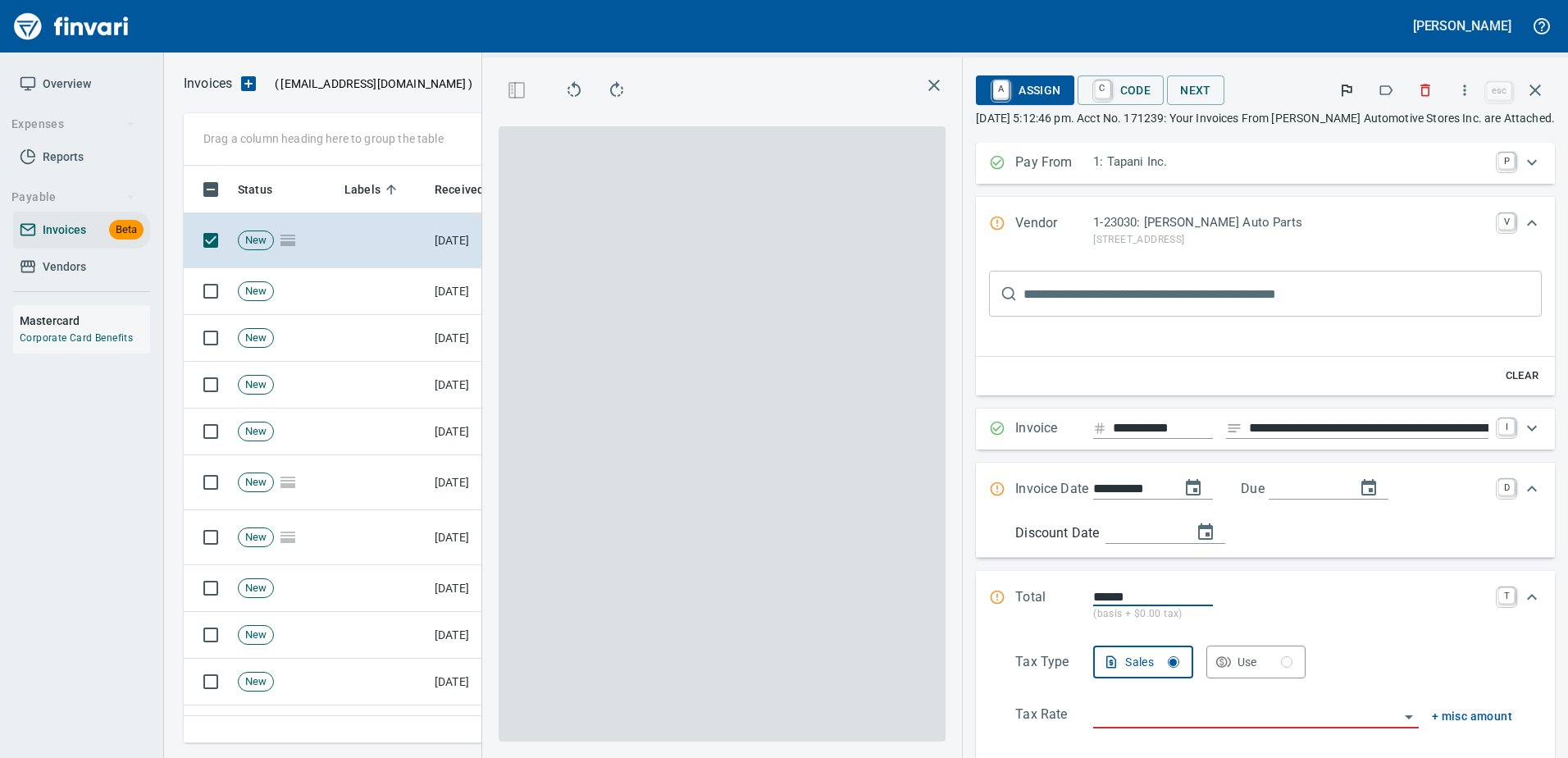
click at [1385, 89] on icon "button" at bounding box center [1385, 90] width 16 height 16
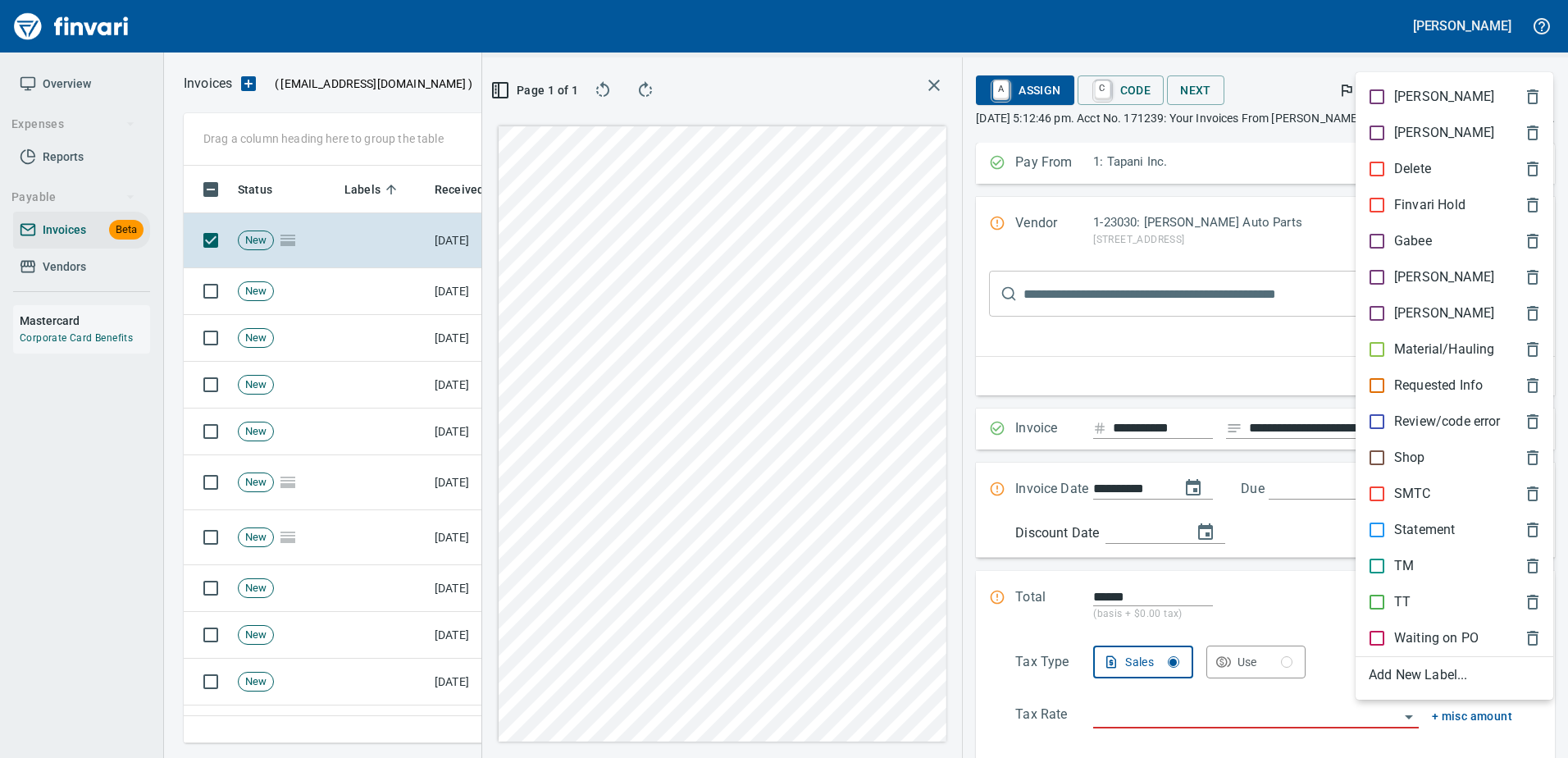
click at [1409, 466] on p "Shop" at bounding box center [1409, 458] width 31 height 20
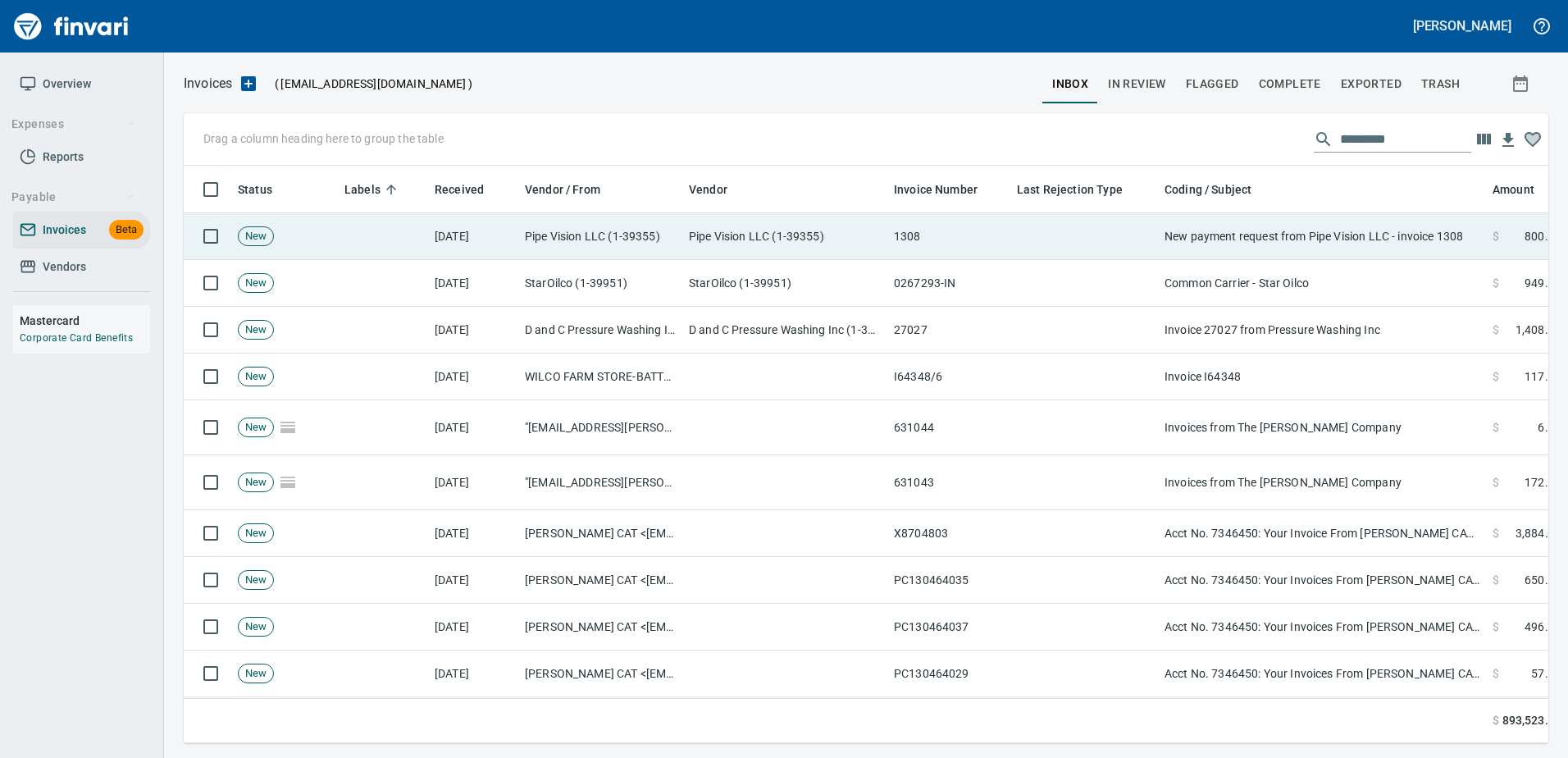
click at [1331, 247] on td "New payment request from Pipe Vision LLC - invoice 1308" at bounding box center [1321, 236] width 328 height 47
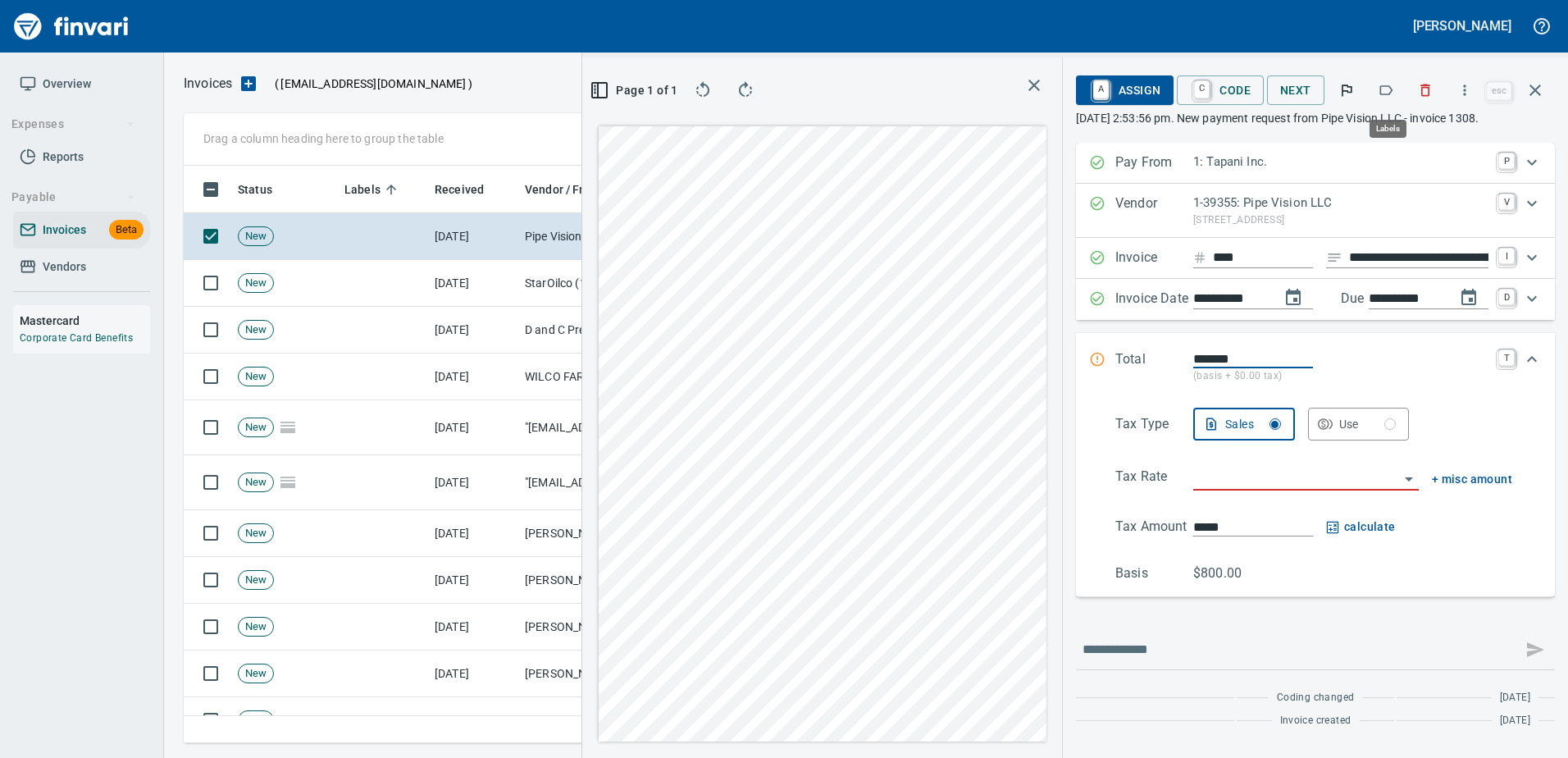
click at [1385, 92] on icon "button" at bounding box center [1385, 90] width 16 height 16
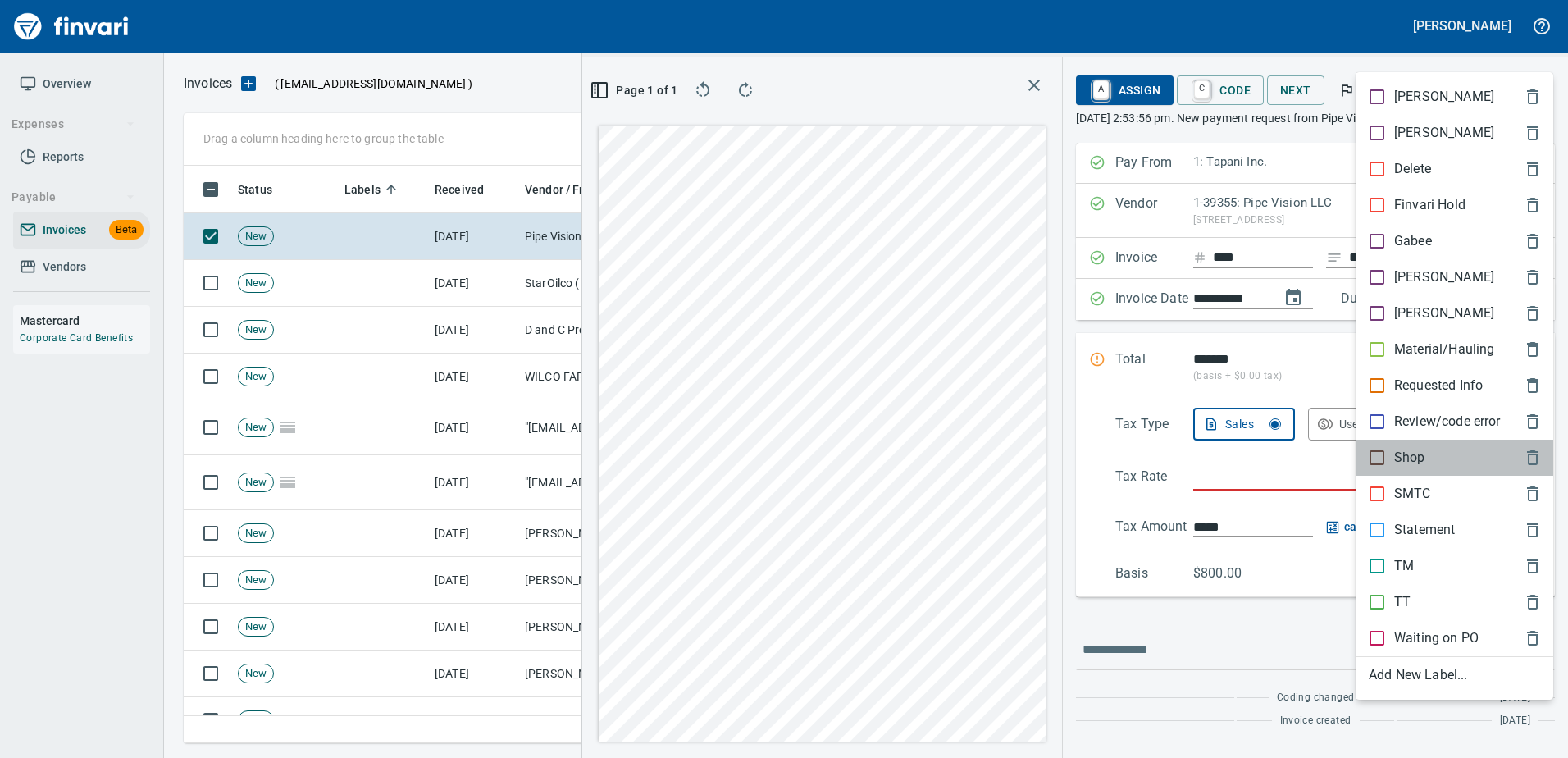
click at [1403, 448] on p "Shop" at bounding box center [1409, 458] width 31 height 20
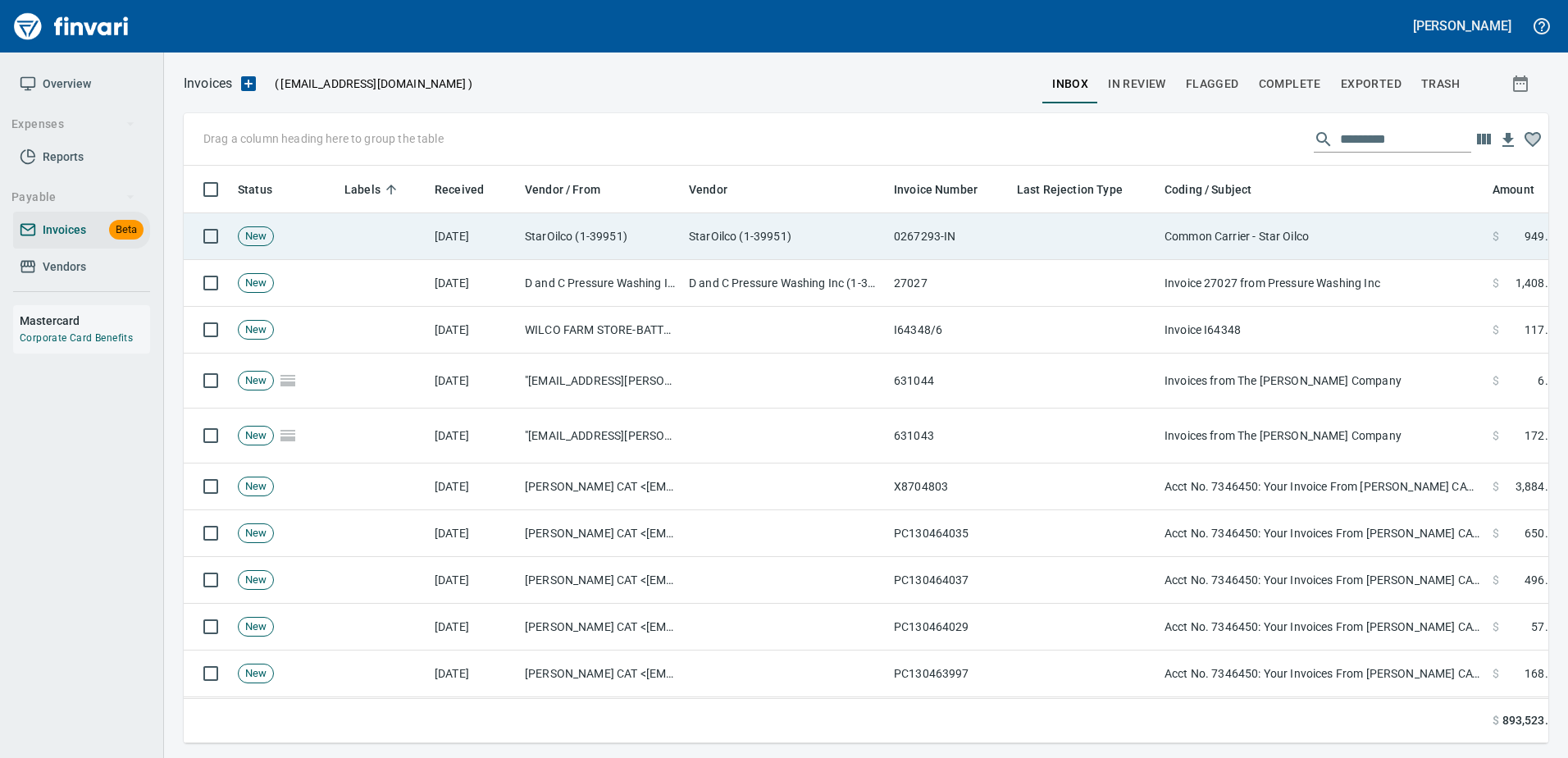
click at [1334, 232] on td "Common Carrier - Star Oilco" at bounding box center [1321, 236] width 328 height 47
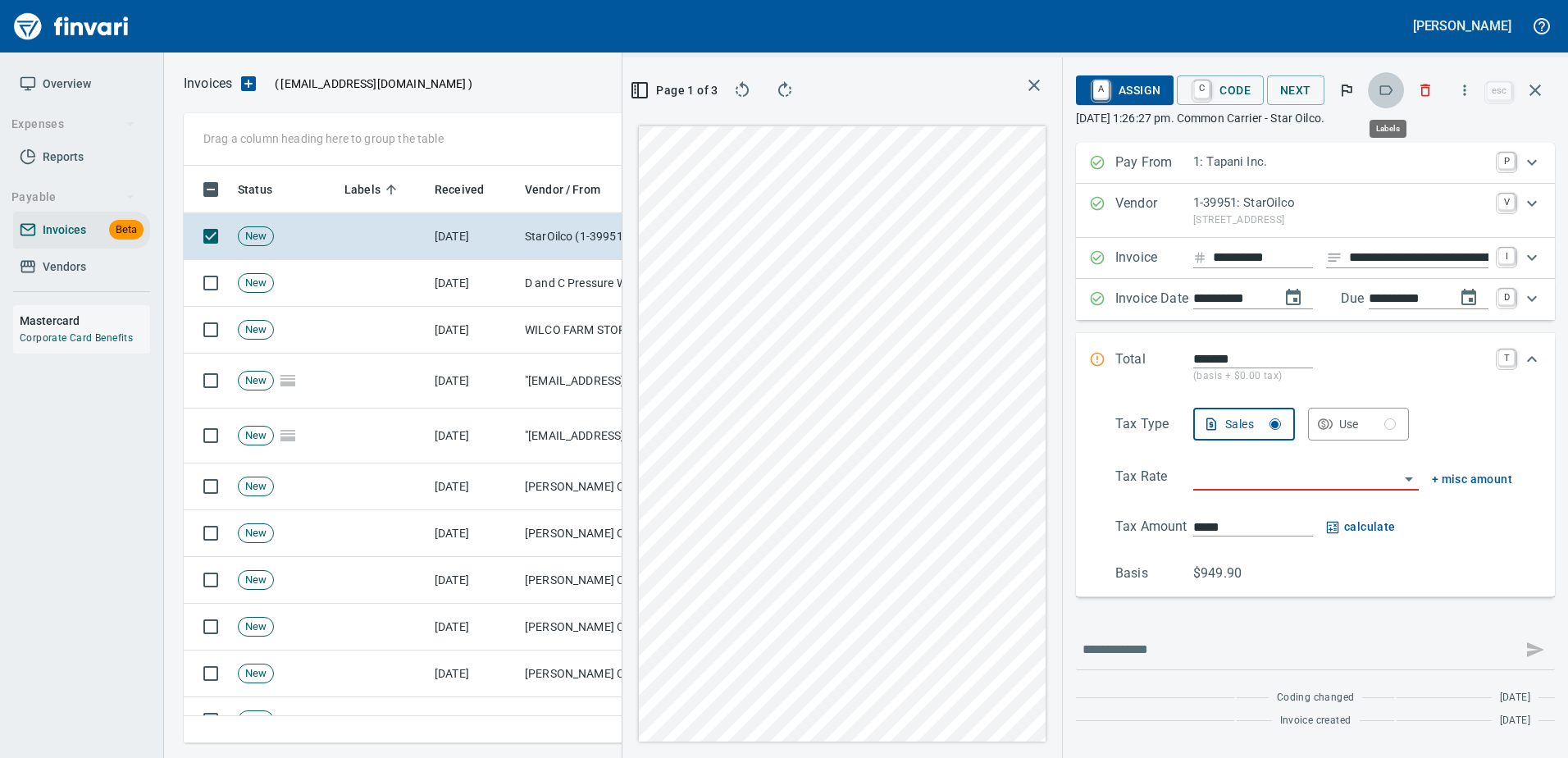
click at [1393, 82] on icon "button" at bounding box center [1385, 90] width 16 height 16
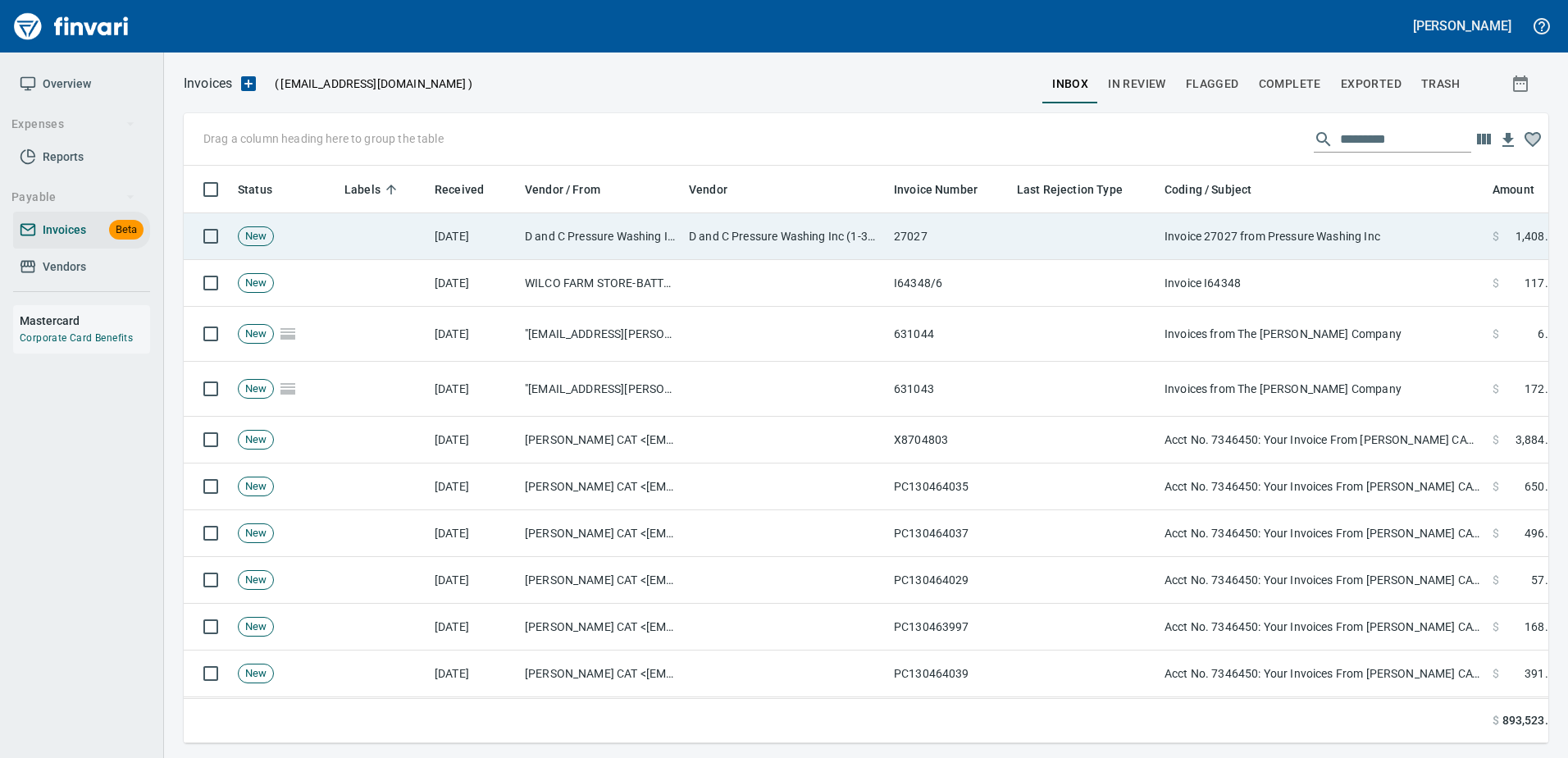
click at [1306, 221] on td "Invoice 27027 from Pressure Washing Inc" at bounding box center [1321, 236] width 328 height 47
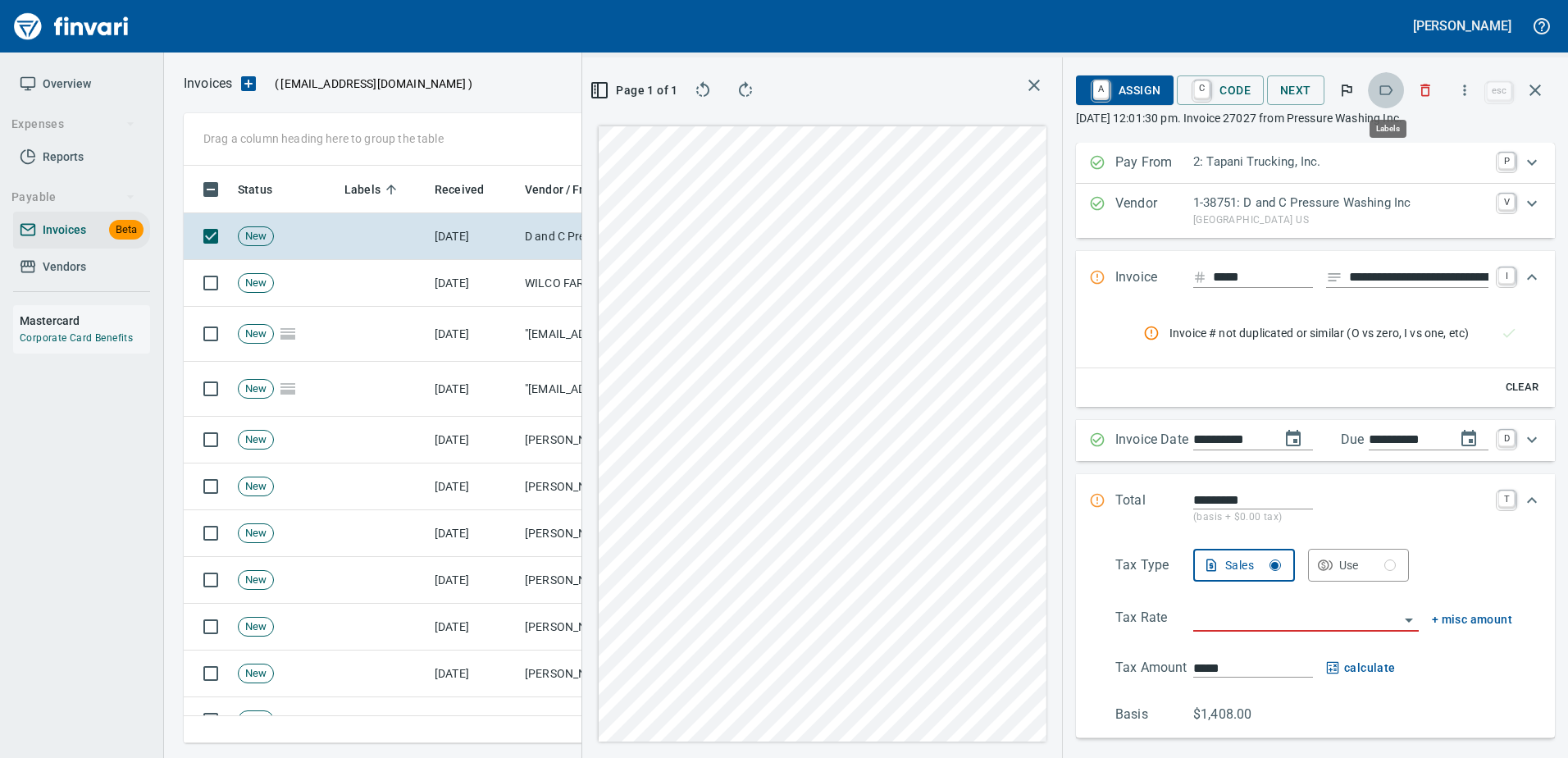
click at [1392, 85] on icon "button" at bounding box center [1385, 90] width 16 height 16
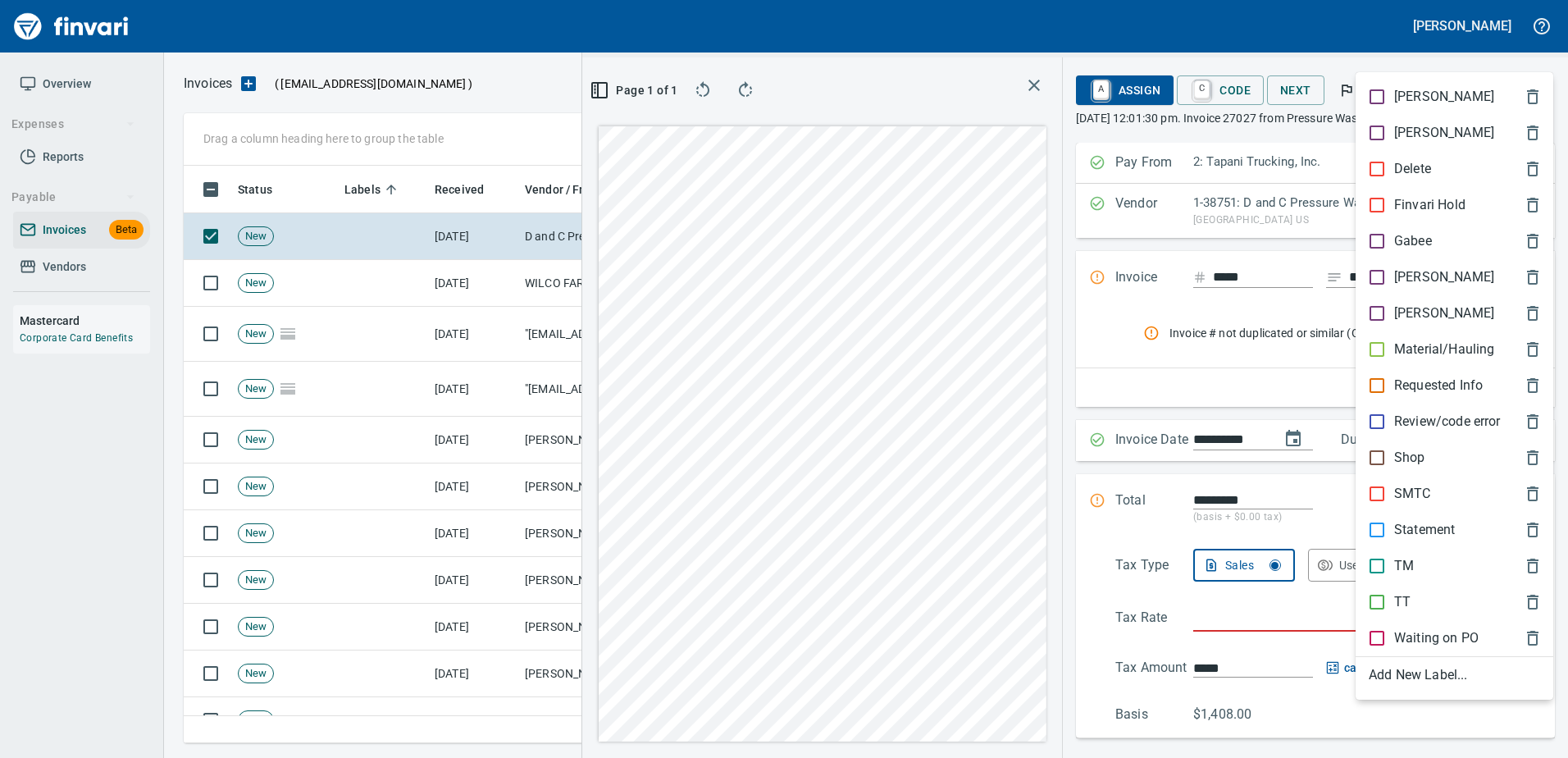
click at [1395, 619] on div "TT" at bounding box center [1454, 602] width 198 height 36
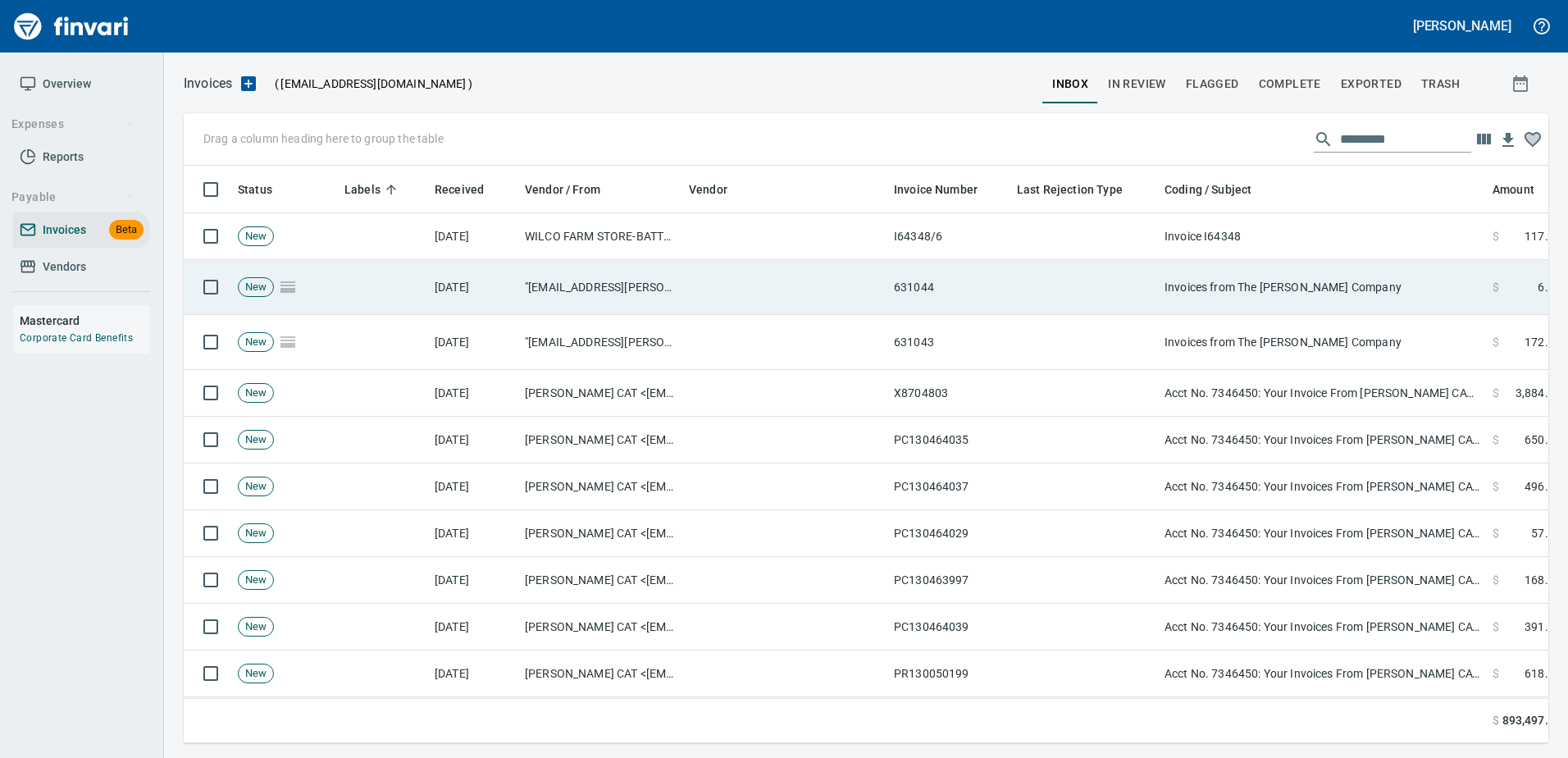
click at [1355, 281] on td "Invoices from The Parr Company" at bounding box center [1321, 287] width 328 height 55
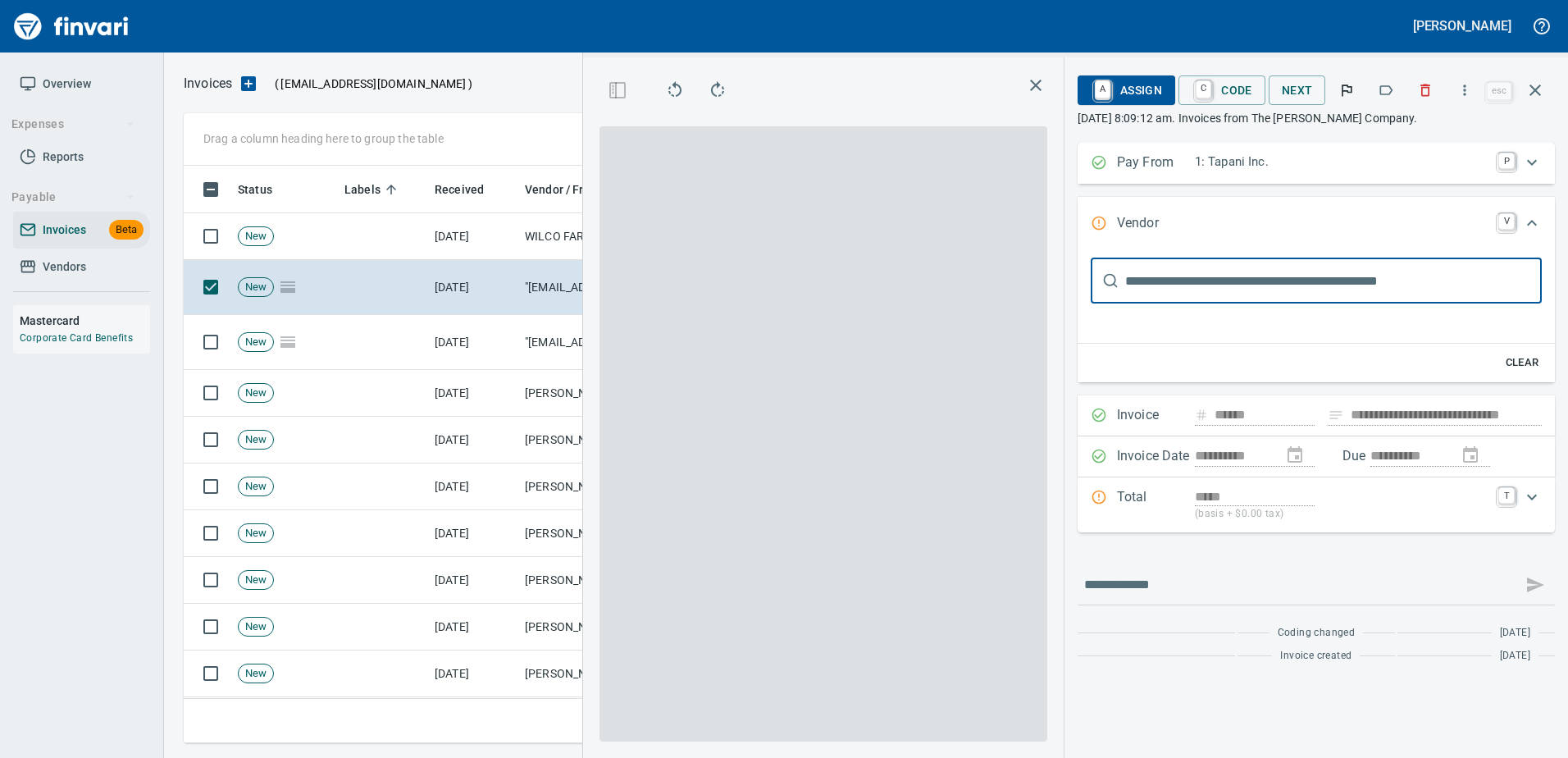
type input "**********"
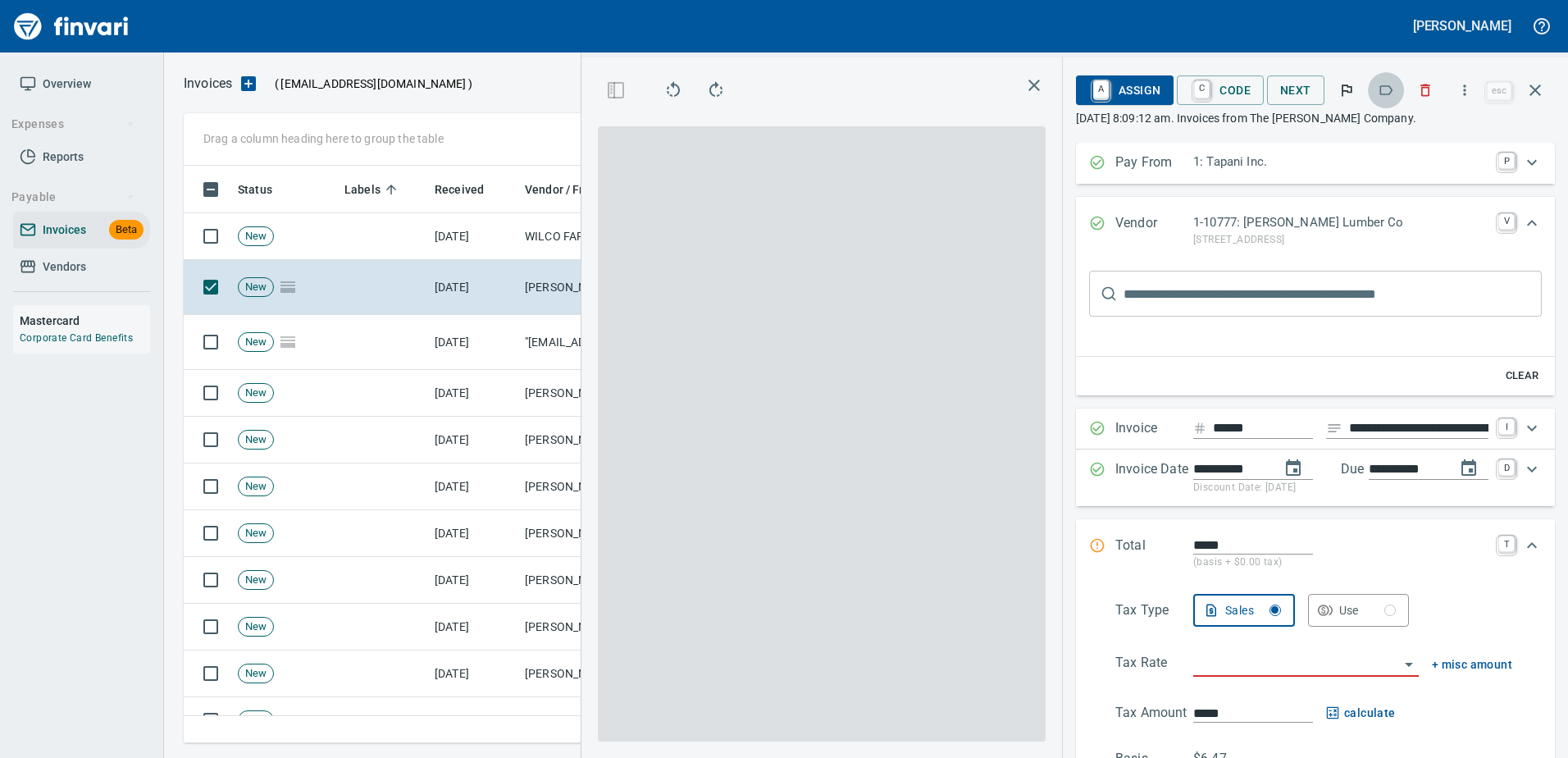
click at [1384, 89] on icon "button" at bounding box center [1385, 90] width 16 height 16
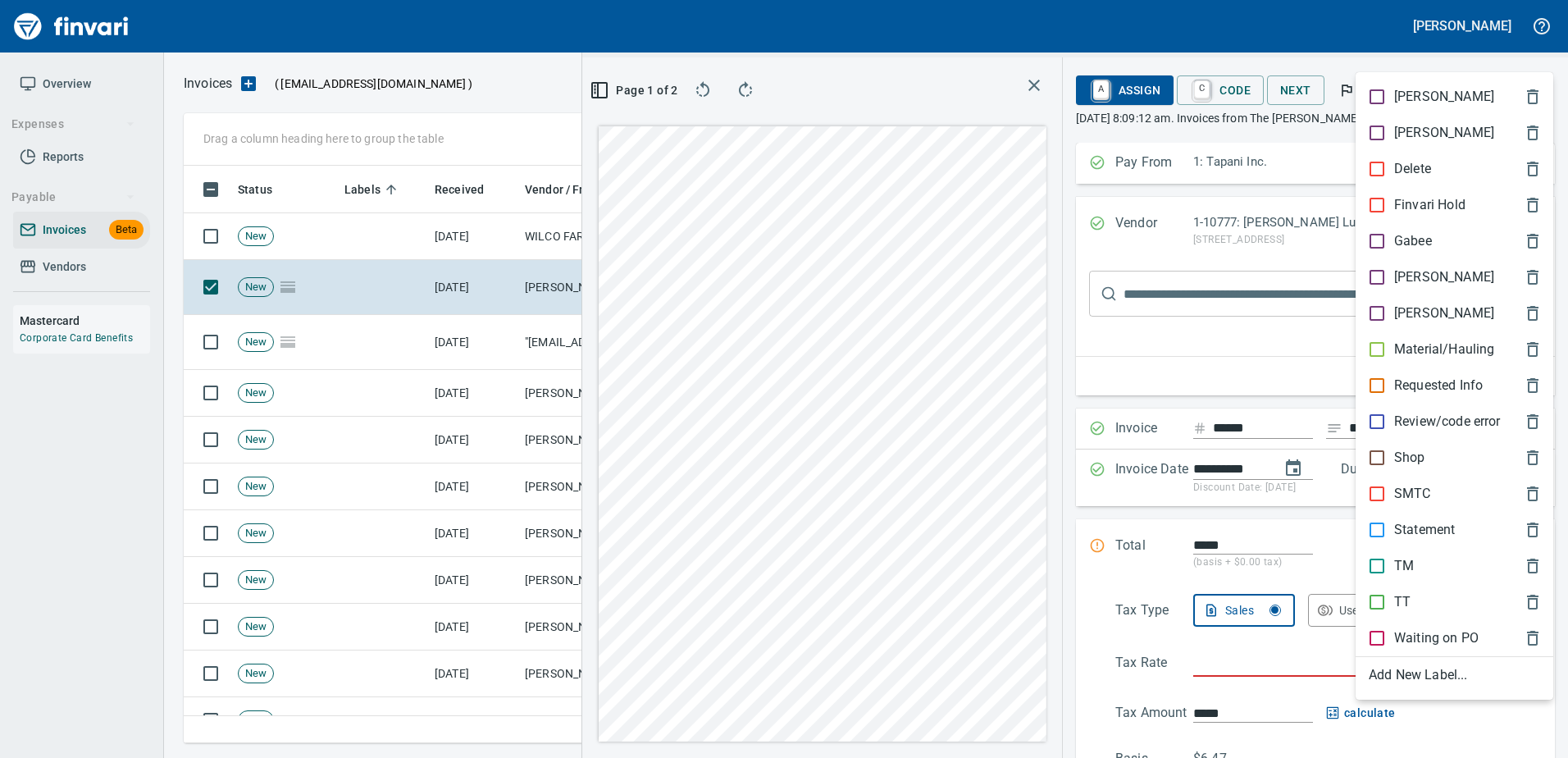
click at [1405, 272] on p "[PERSON_NAME]" at bounding box center [1444, 277] width 100 height 20
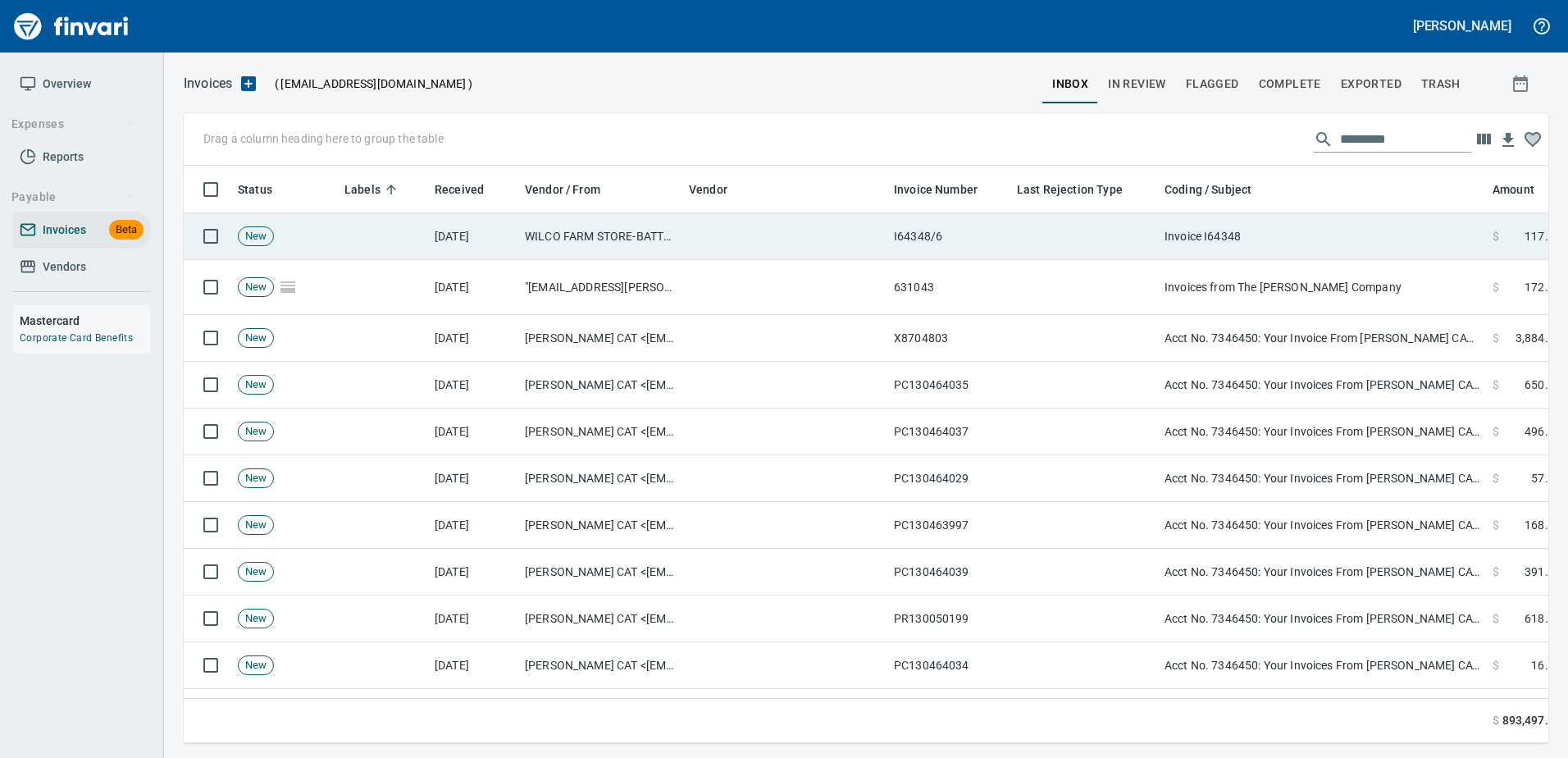
click at [1378, 228] on td "Invoice I64348" at bounding box center [1321, 236] width 328 height 47
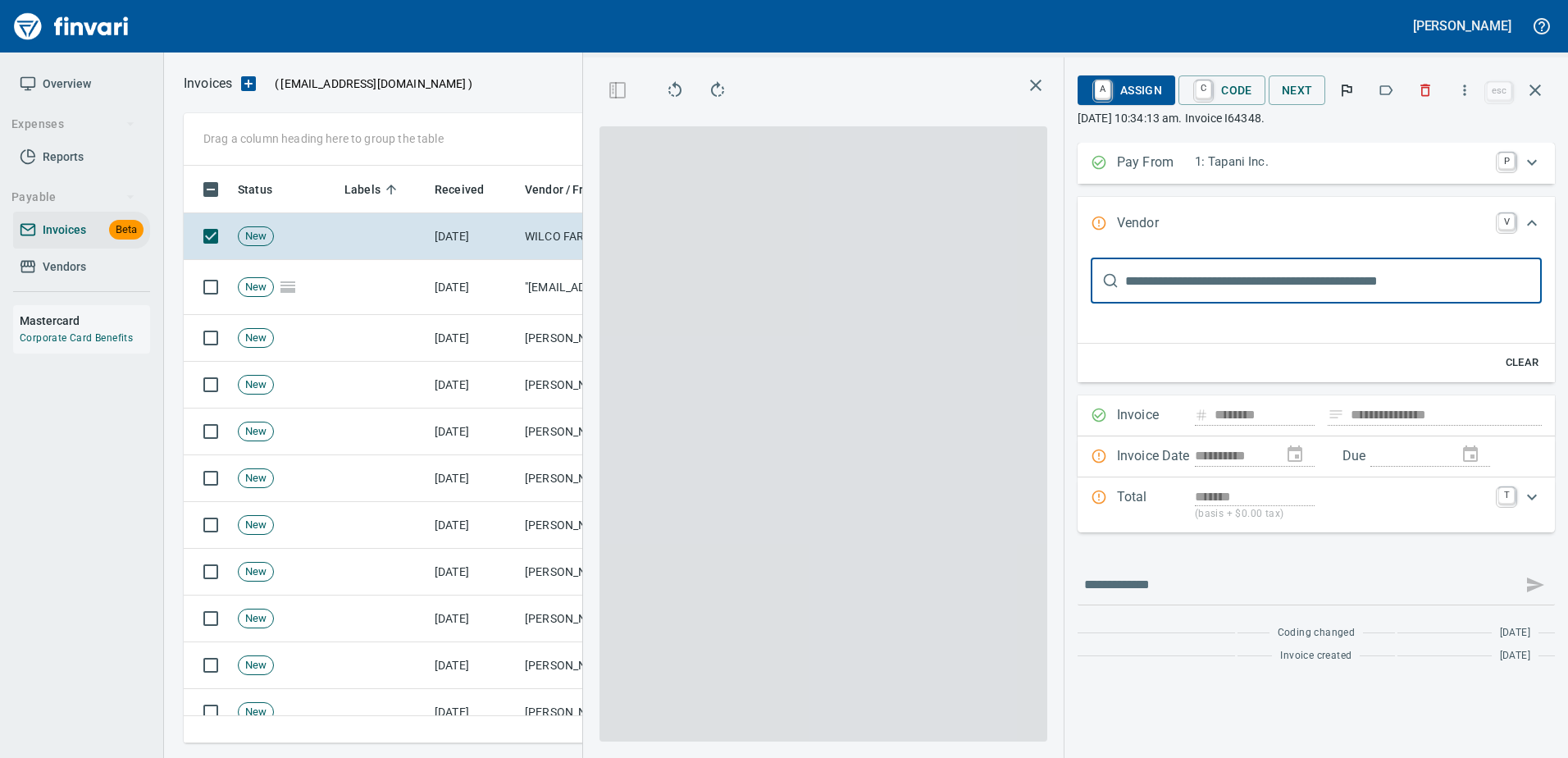
click at [1388, 100] on button "button" at bounding box center [1385, 90] width 36 height 36
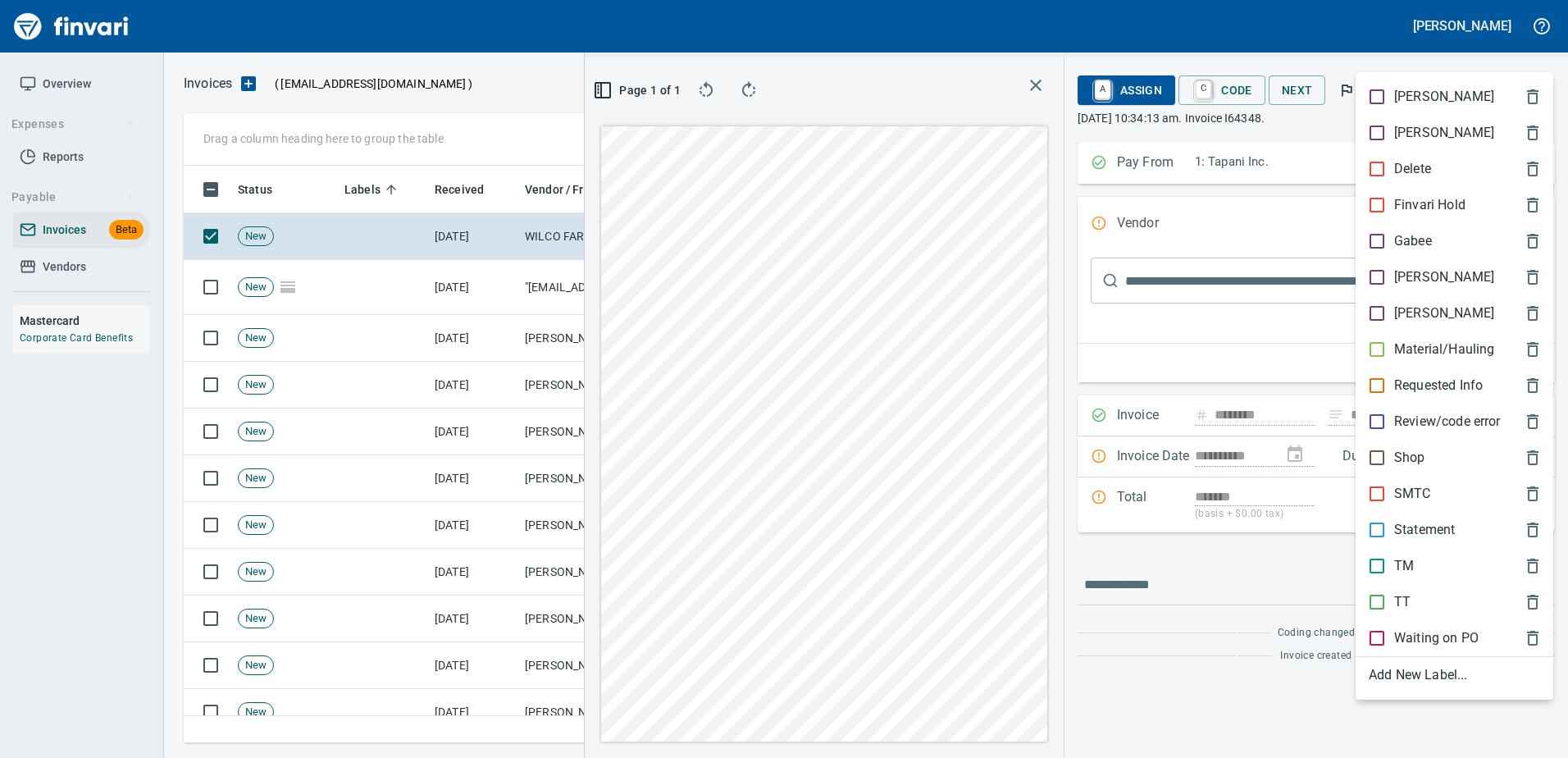
click at [1384, 47] on div at bounding box center [784, 379] width 1568 height 758
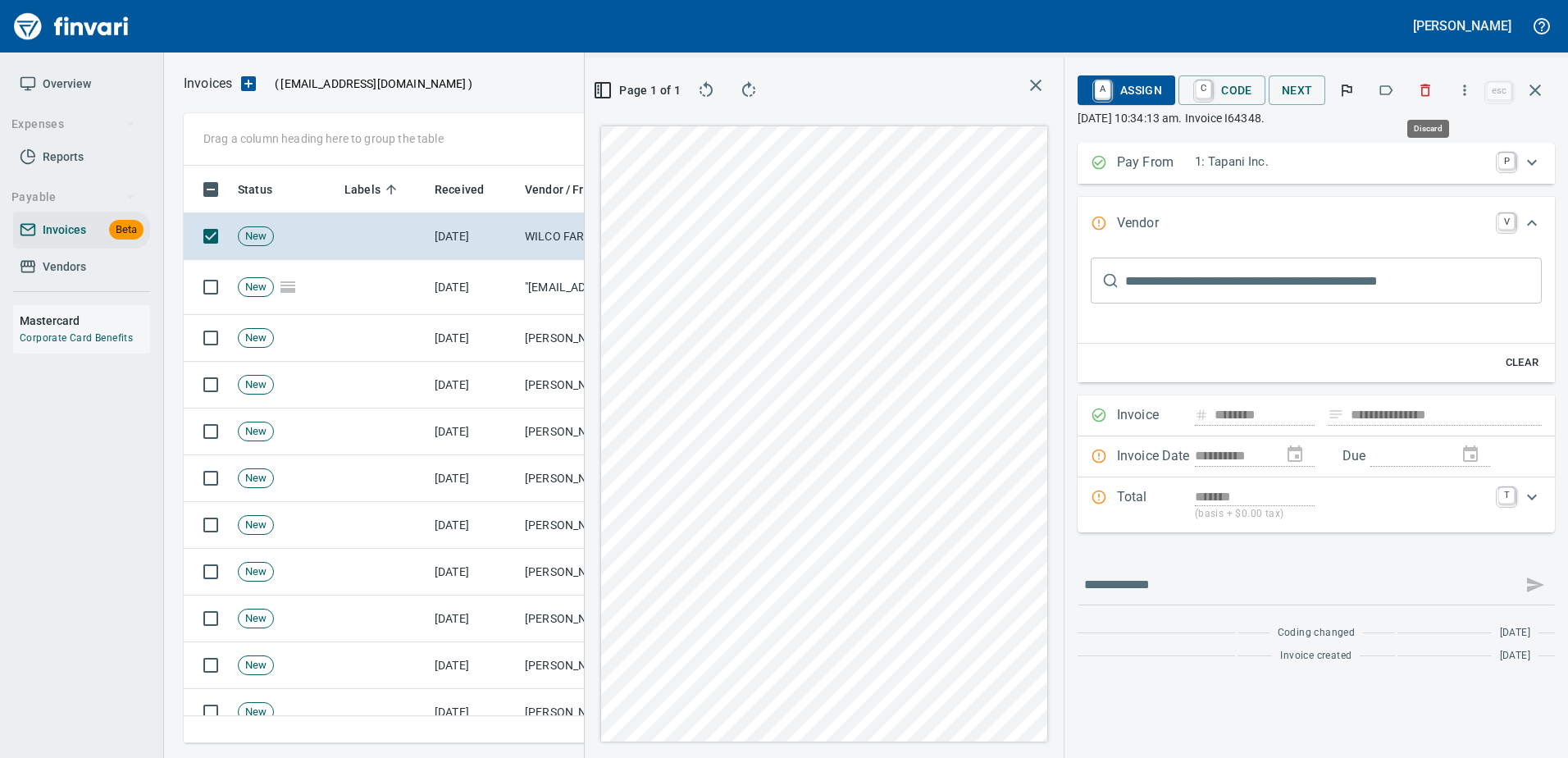
click at [1432, 87] on icon "button" at bounding box center [1425, 90] width 16 height 16
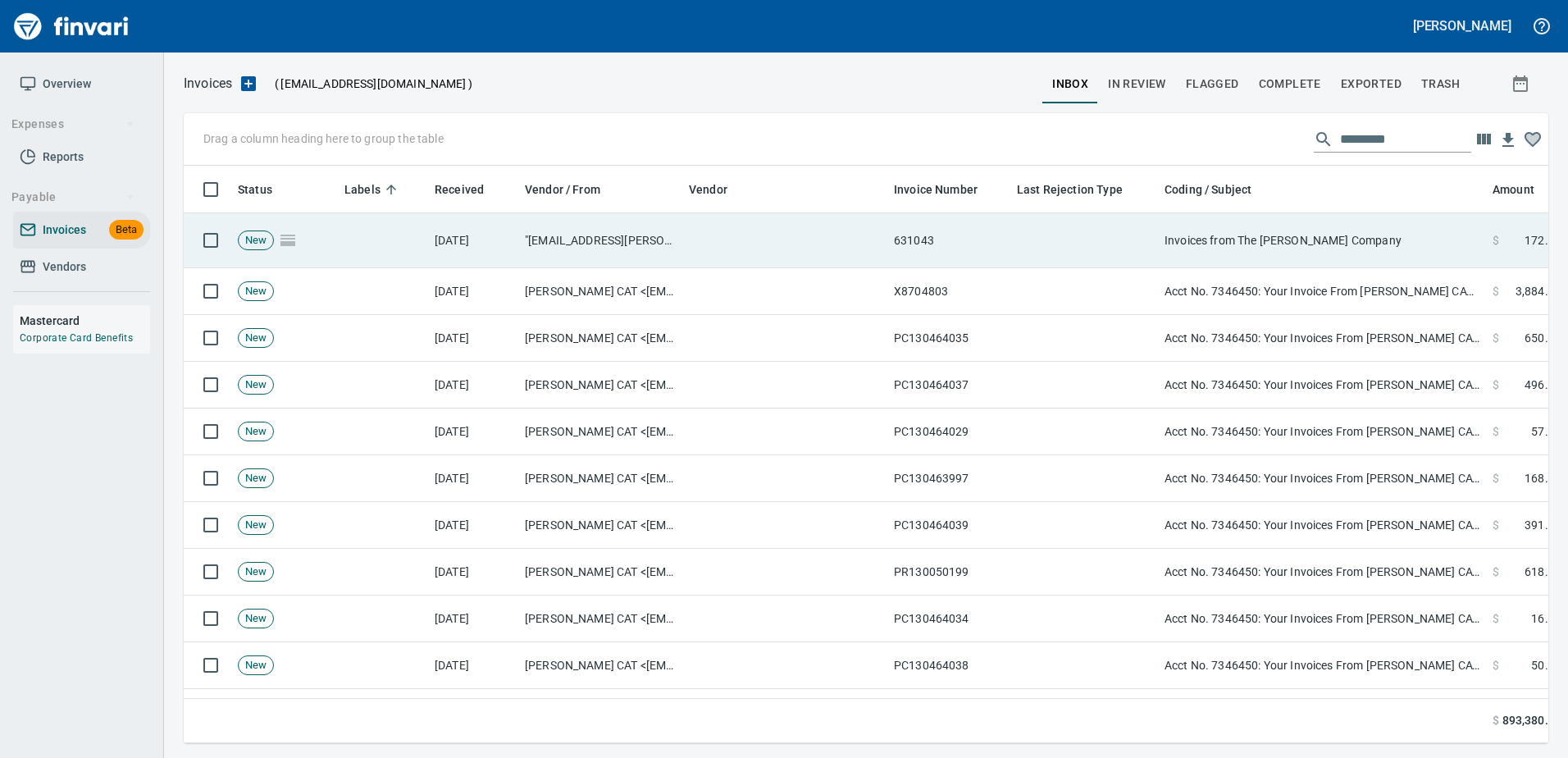
click at [1299, 217] on td "Invoices from The Parr Company" at bounding box center [1321, 240] width 328 height 55
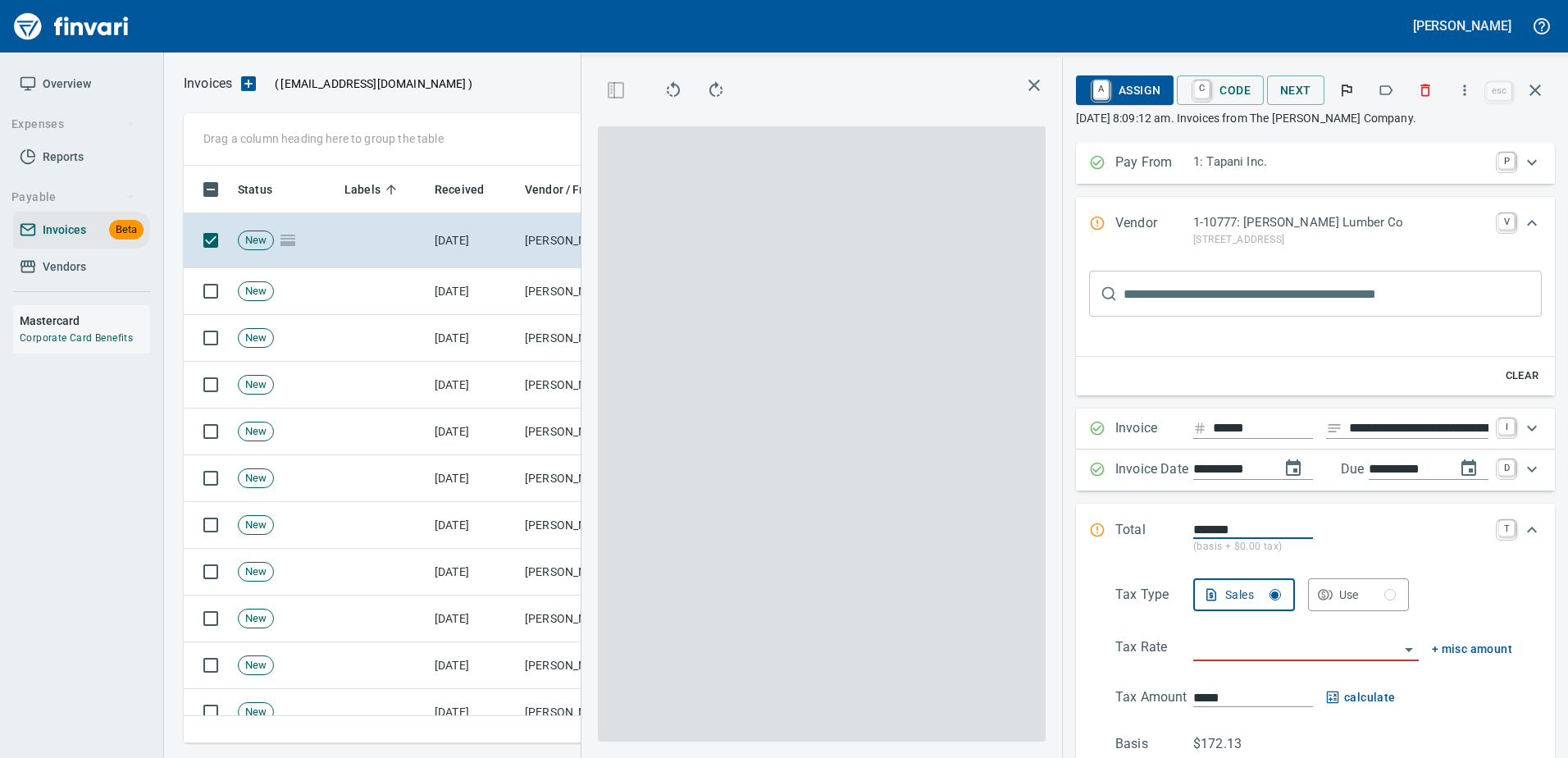
click at [1393, 110] on p "August 16th 2025, 8:09:12 am. Invoices from The Parr Company." at bounding box center [1314, 118] width 479 height 16
click at [1381, 86] on icon "button" at bounding box center [1385, 90] width 16 height 16
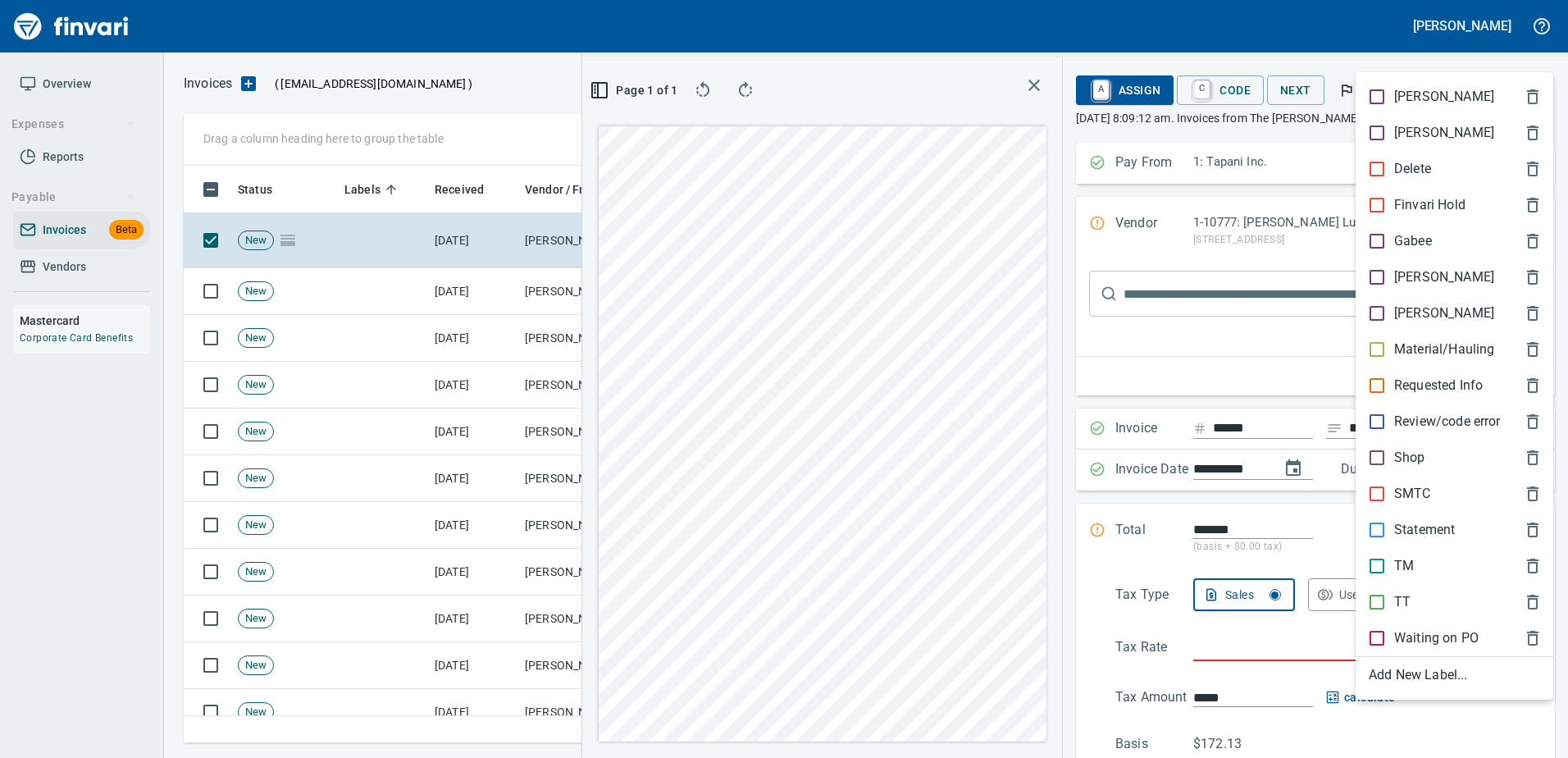
click at [1395, 281] on p "[PERSON_NAME]" at bounding box center [1444, 277] width 100 height 20
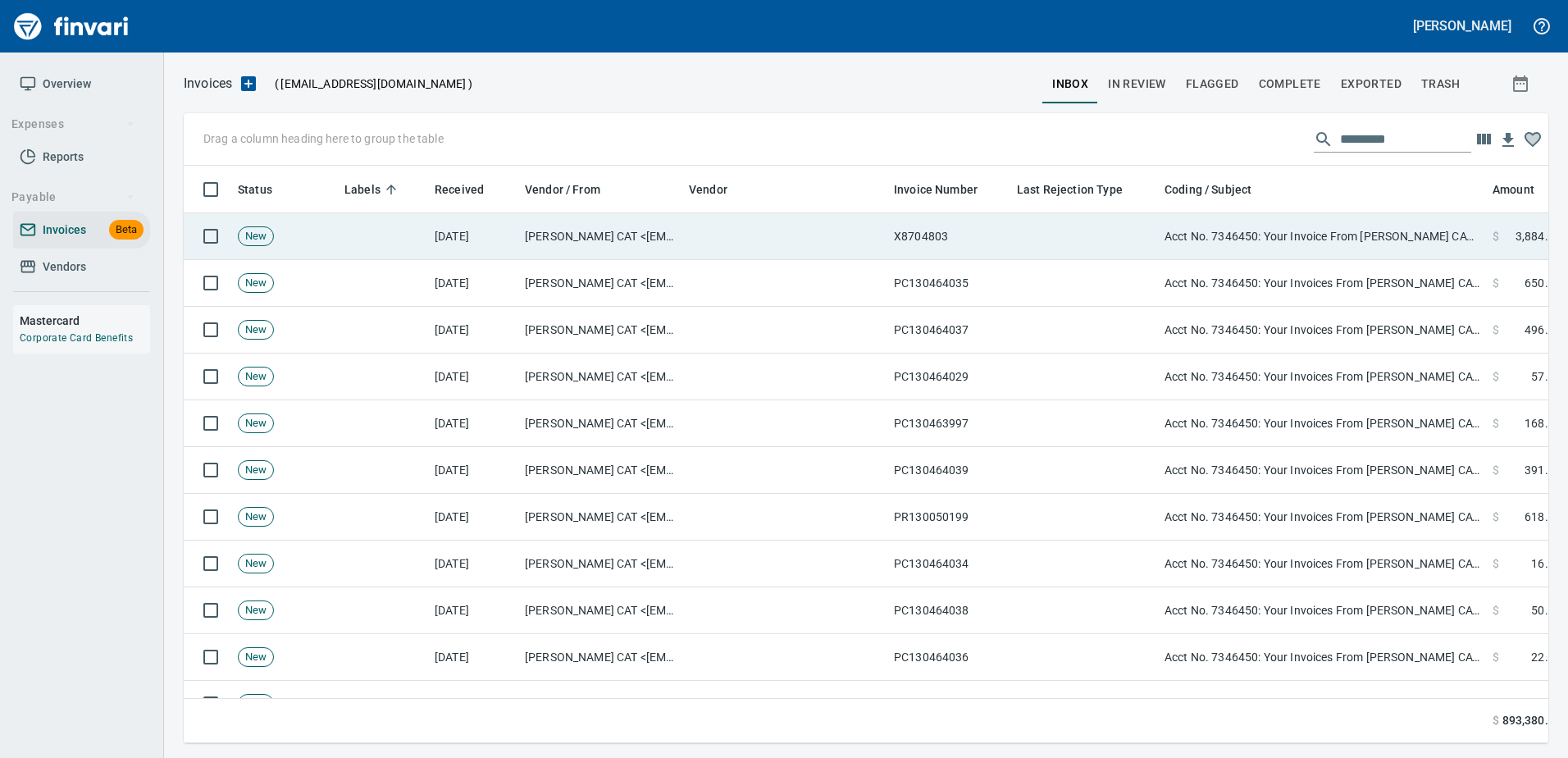
click at [1383, 258] on td "Acct No. 7346450: Your Invoice From Peterson CAT is Attached" at bounding box center [1321, 236] width 328 height 47
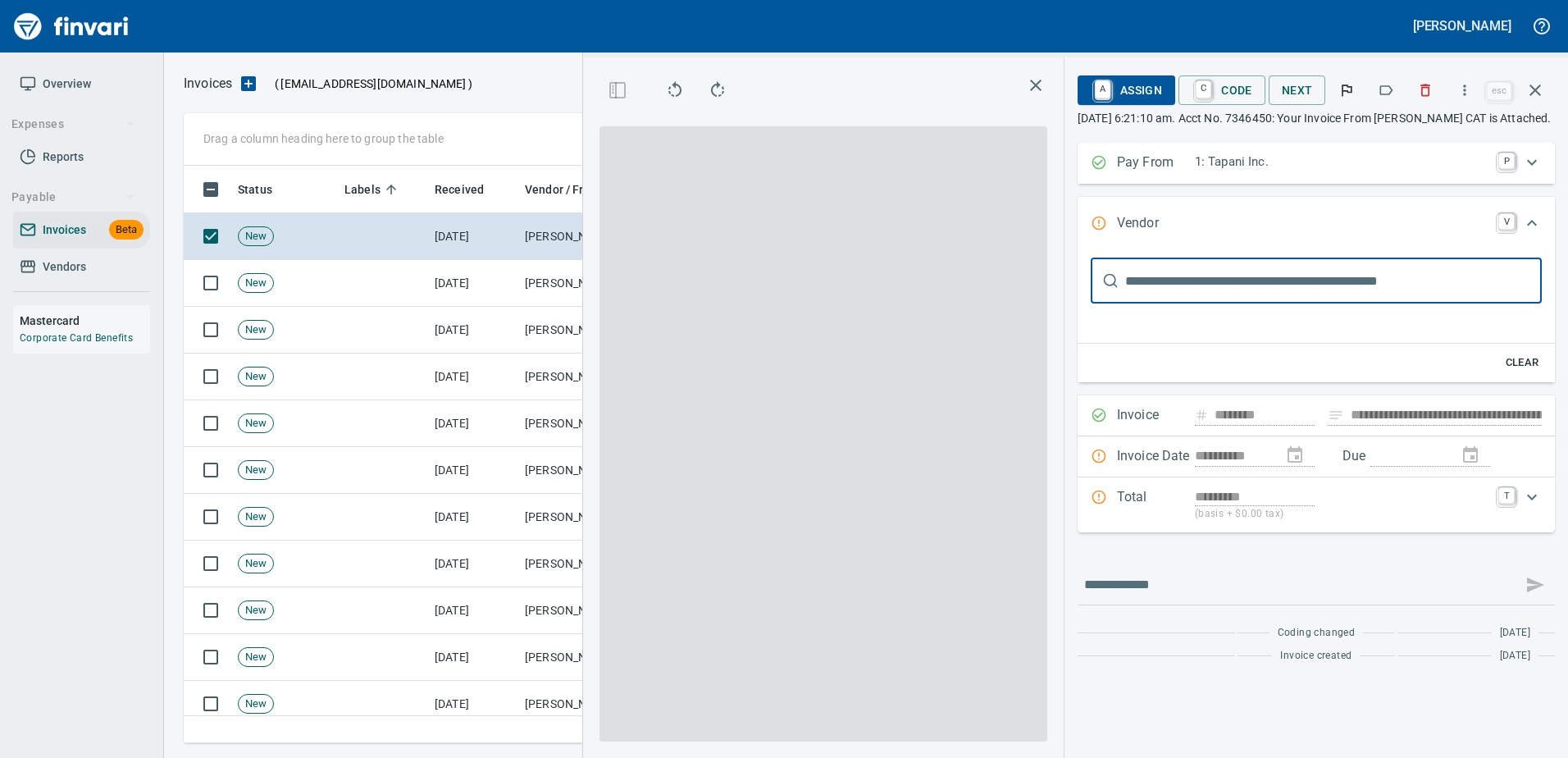
type input "**********"
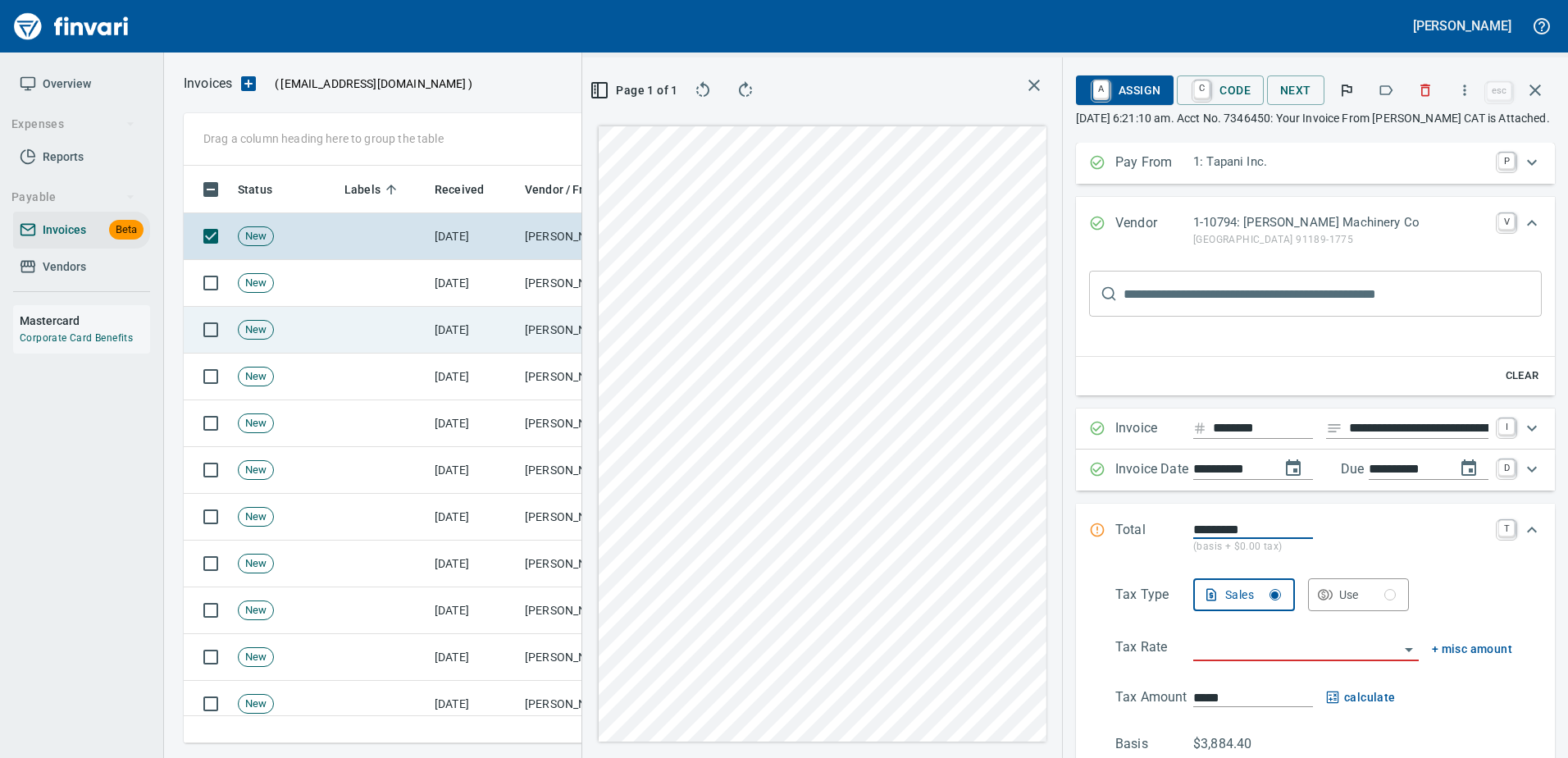
click at [383, 274] on td at bounding box center [383, 283] width 90 height 47
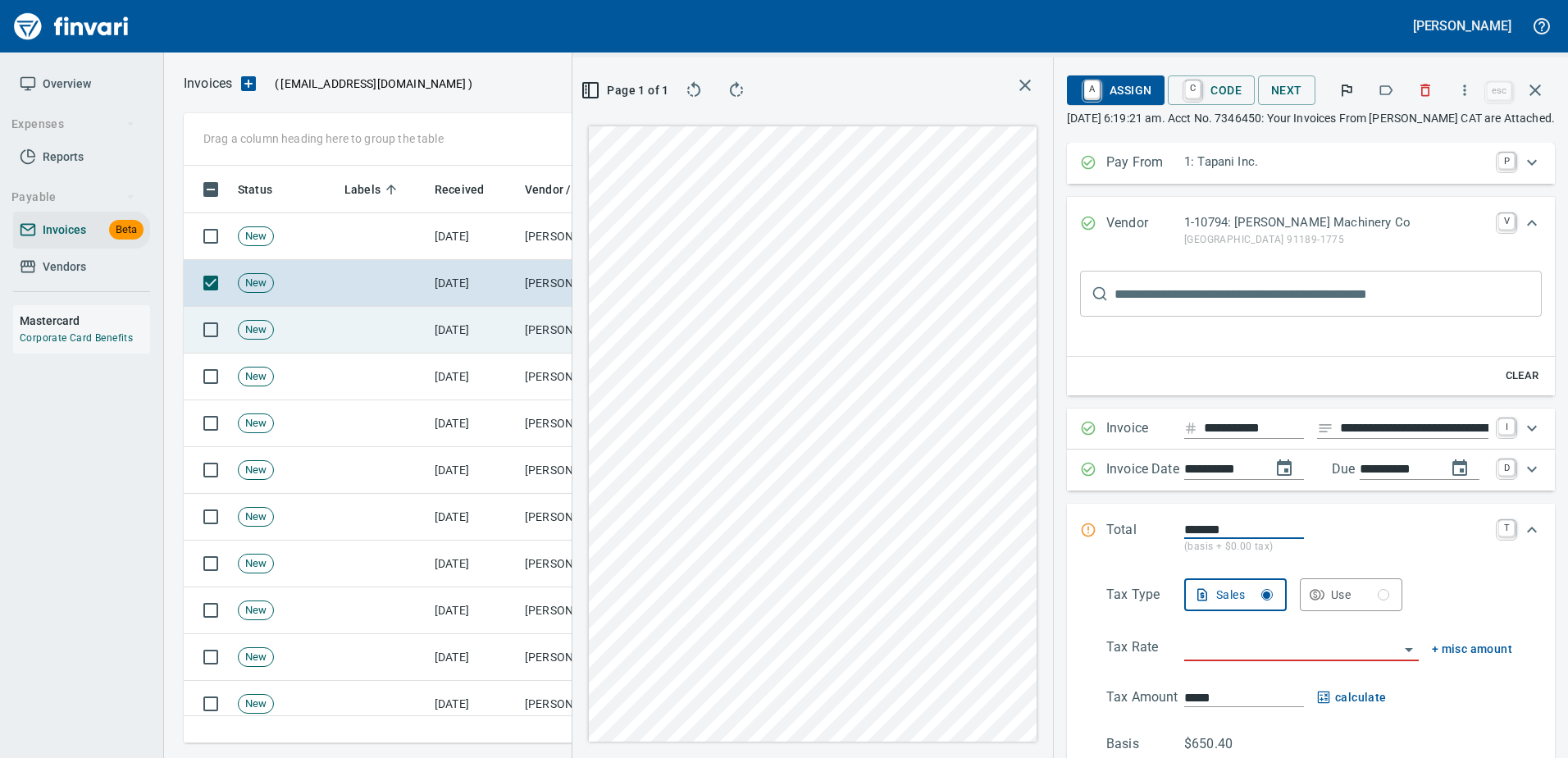
click at [350, 328] on td at bounding box center [383, 330] width 90 height 47
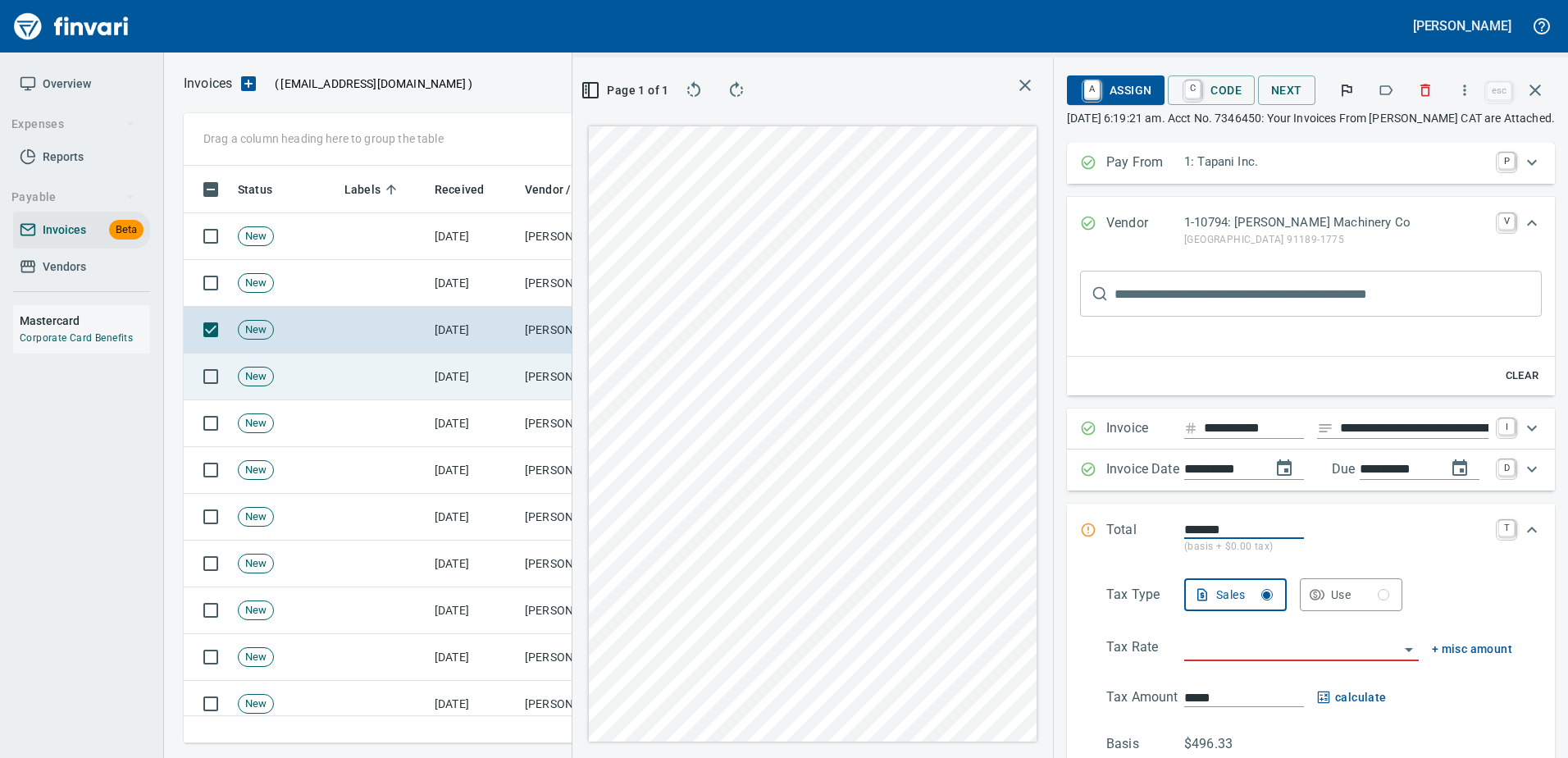
click at [360, 382] on td at bounding box center [383, 377] width 90 height 47
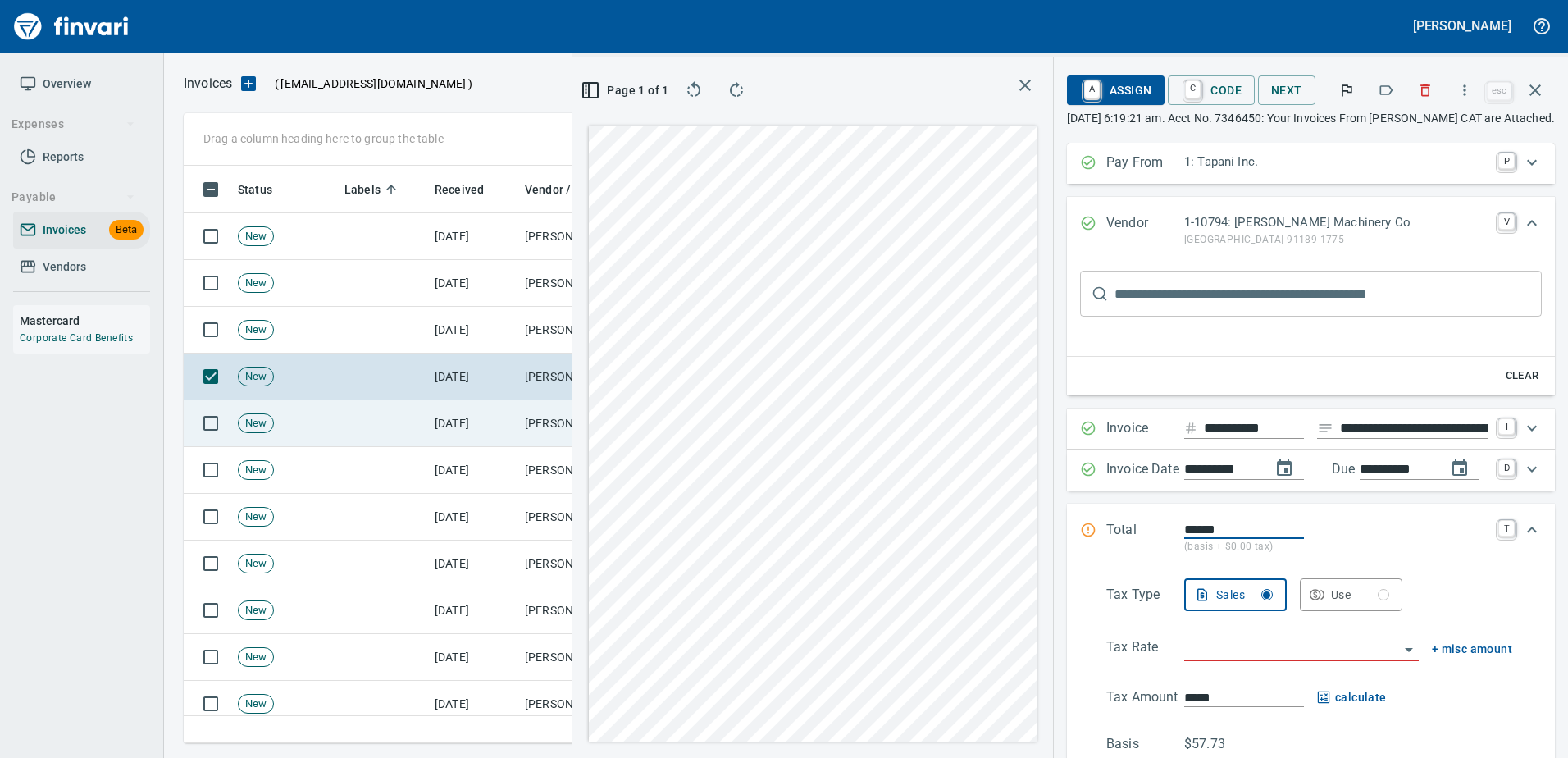
click at [371, 428] on td at bounding box center [383, 423] width 90 height 47
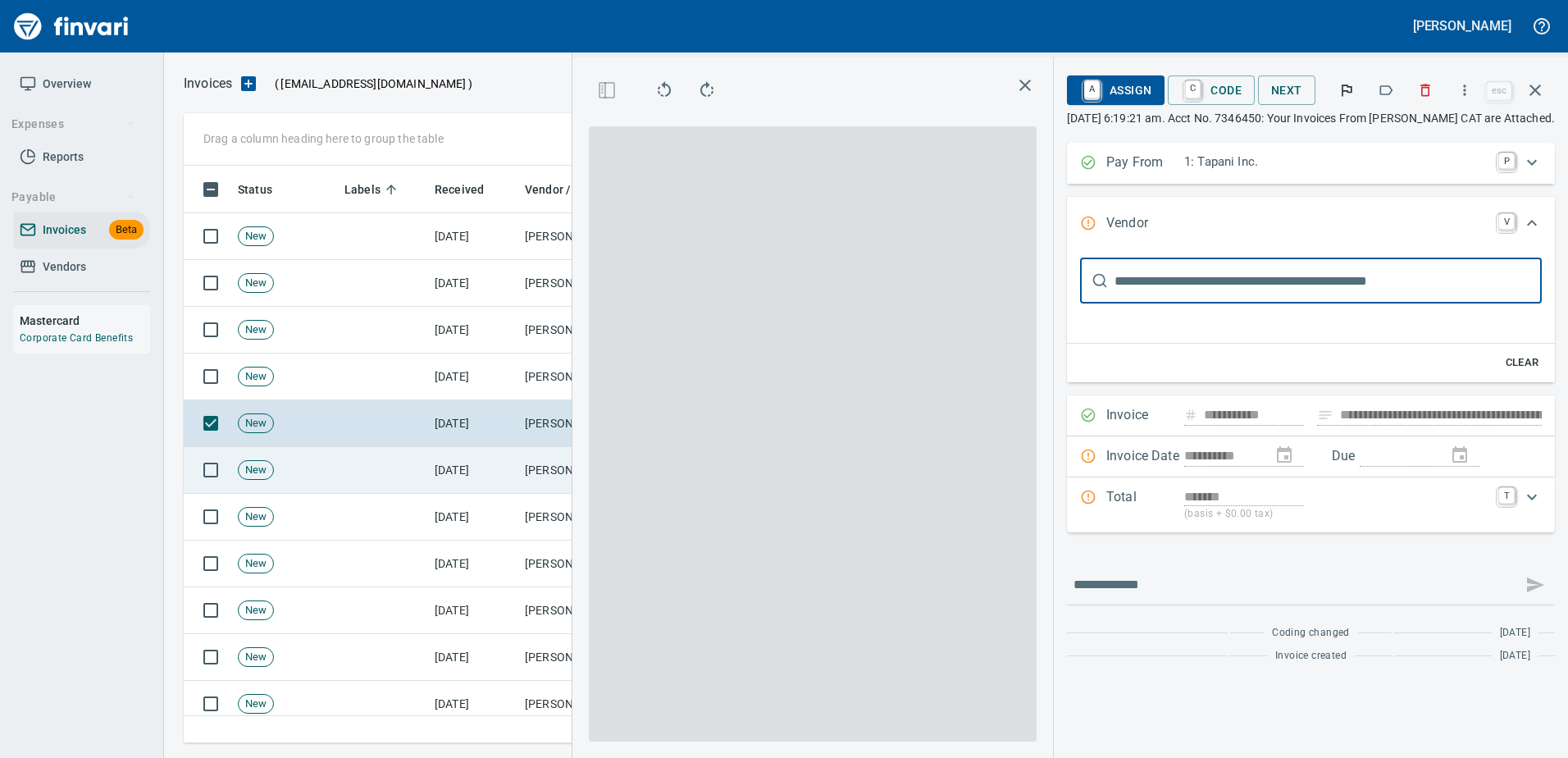
type input "**********"
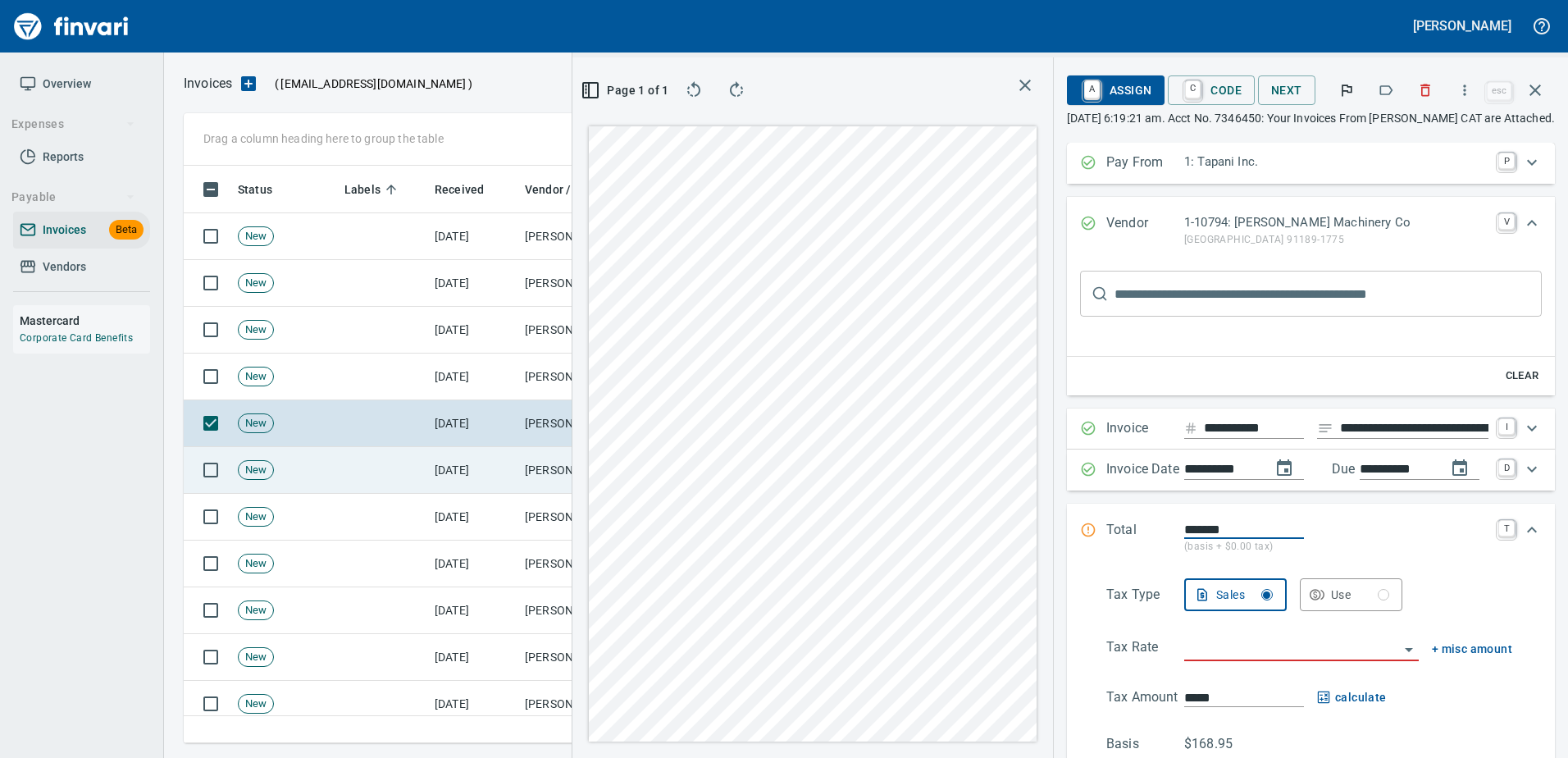
click at [374, 465] on td at bounding box center [383, 470] width 90 height 47
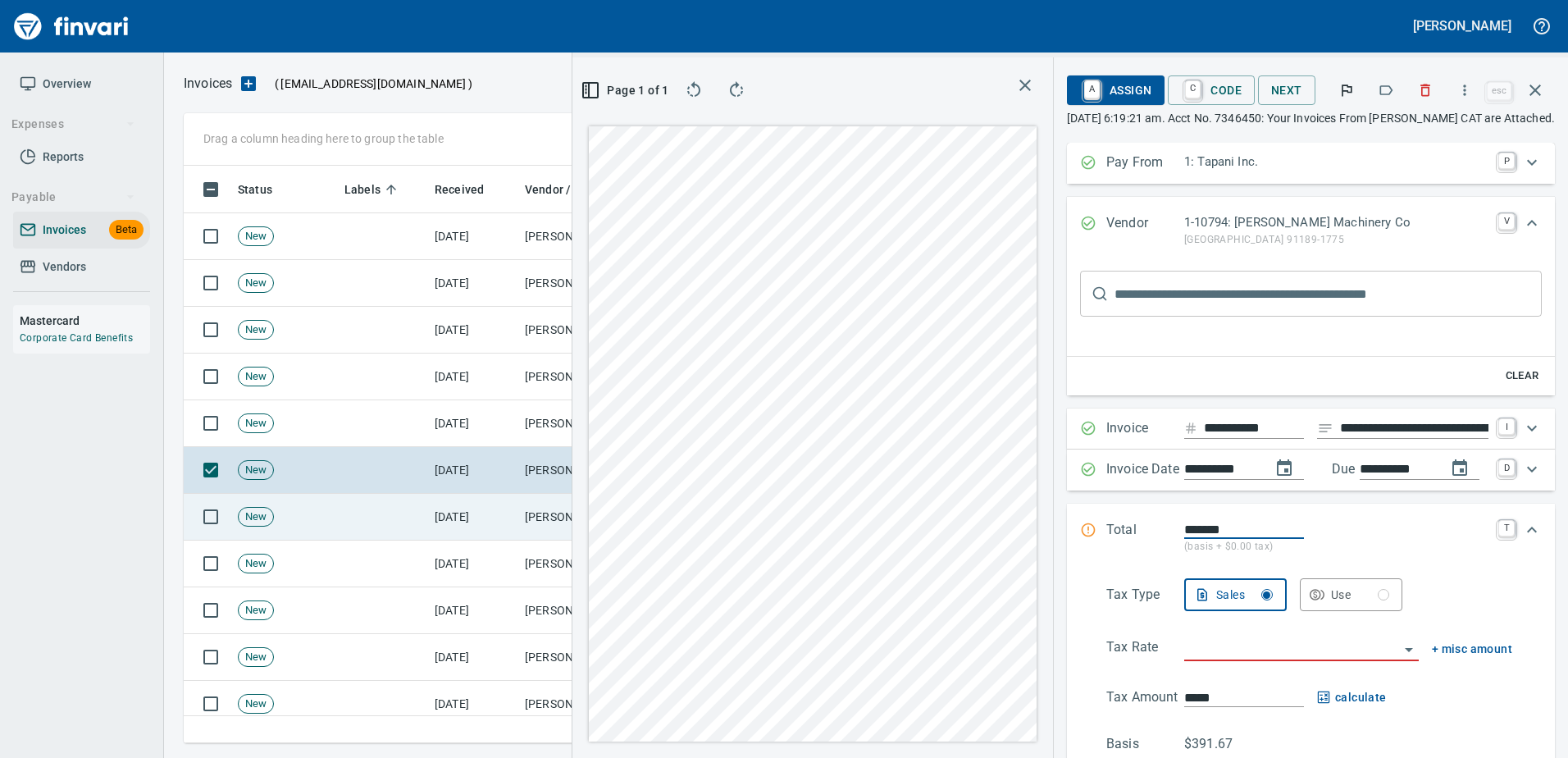
click at [374, 526] on td at bounding box center [383, 517] width 90 height 47
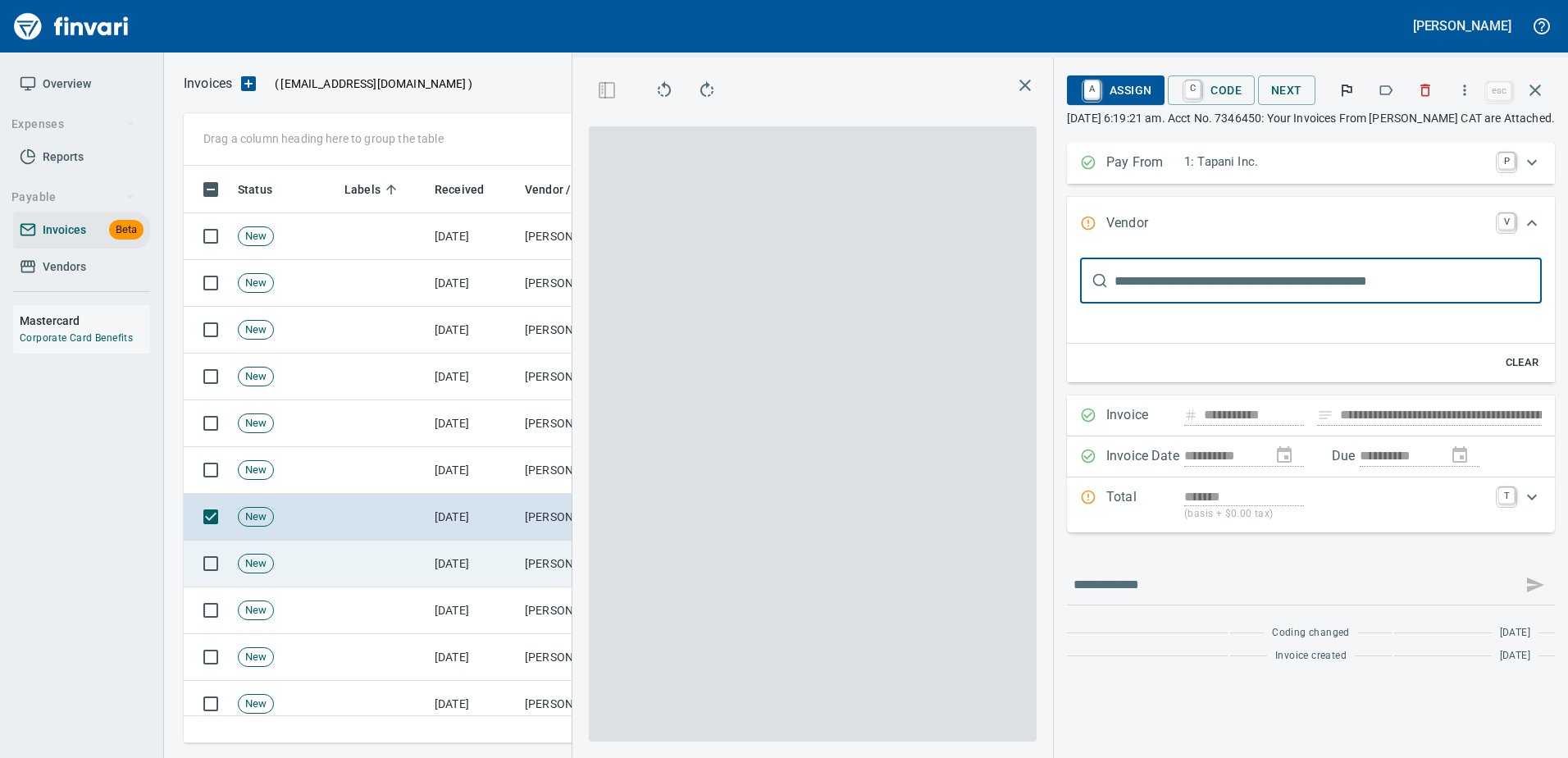
type input "**********"
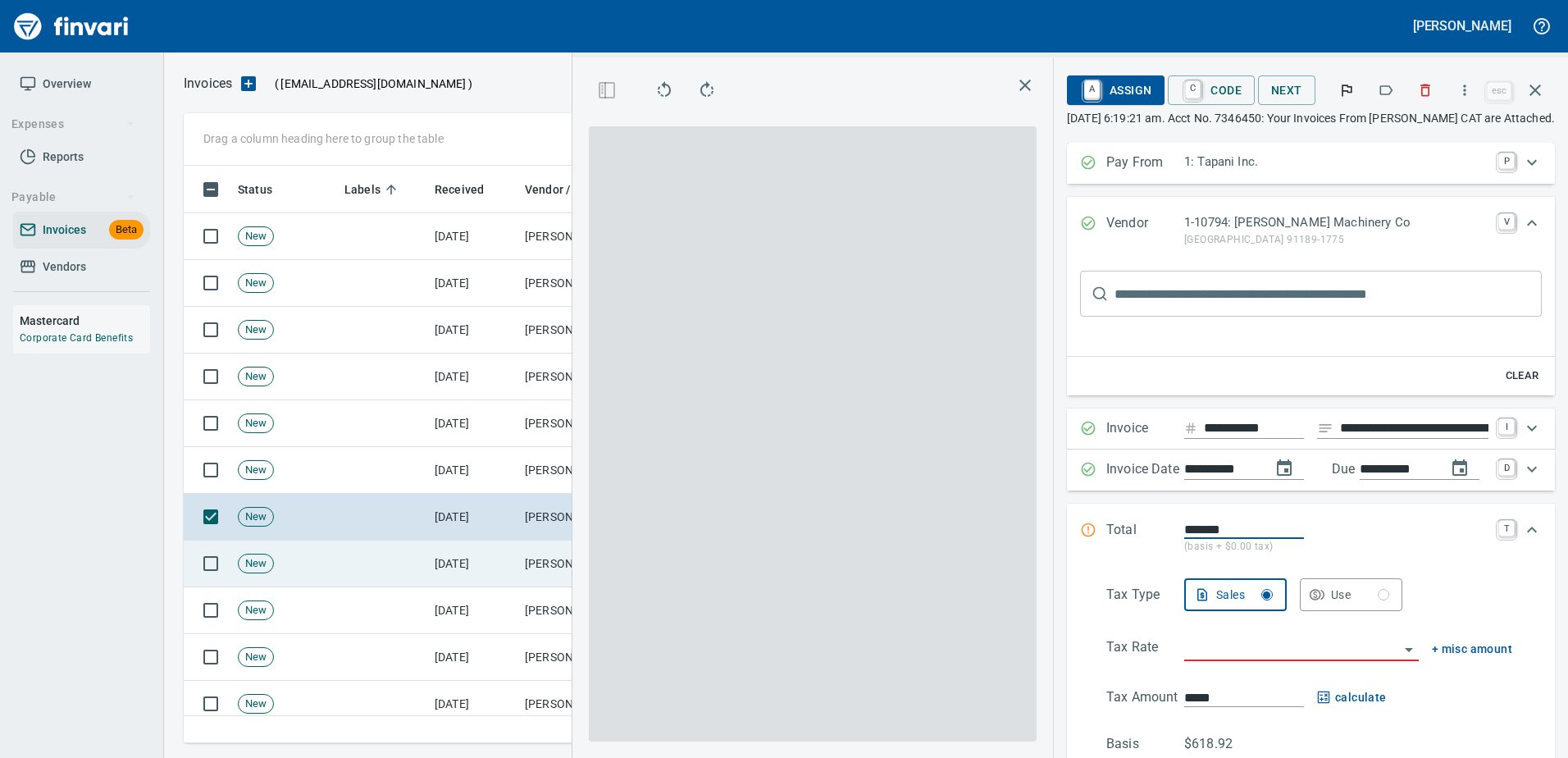
click at [377, 565] on td at bounding box center [383, 564] width 90 height 47
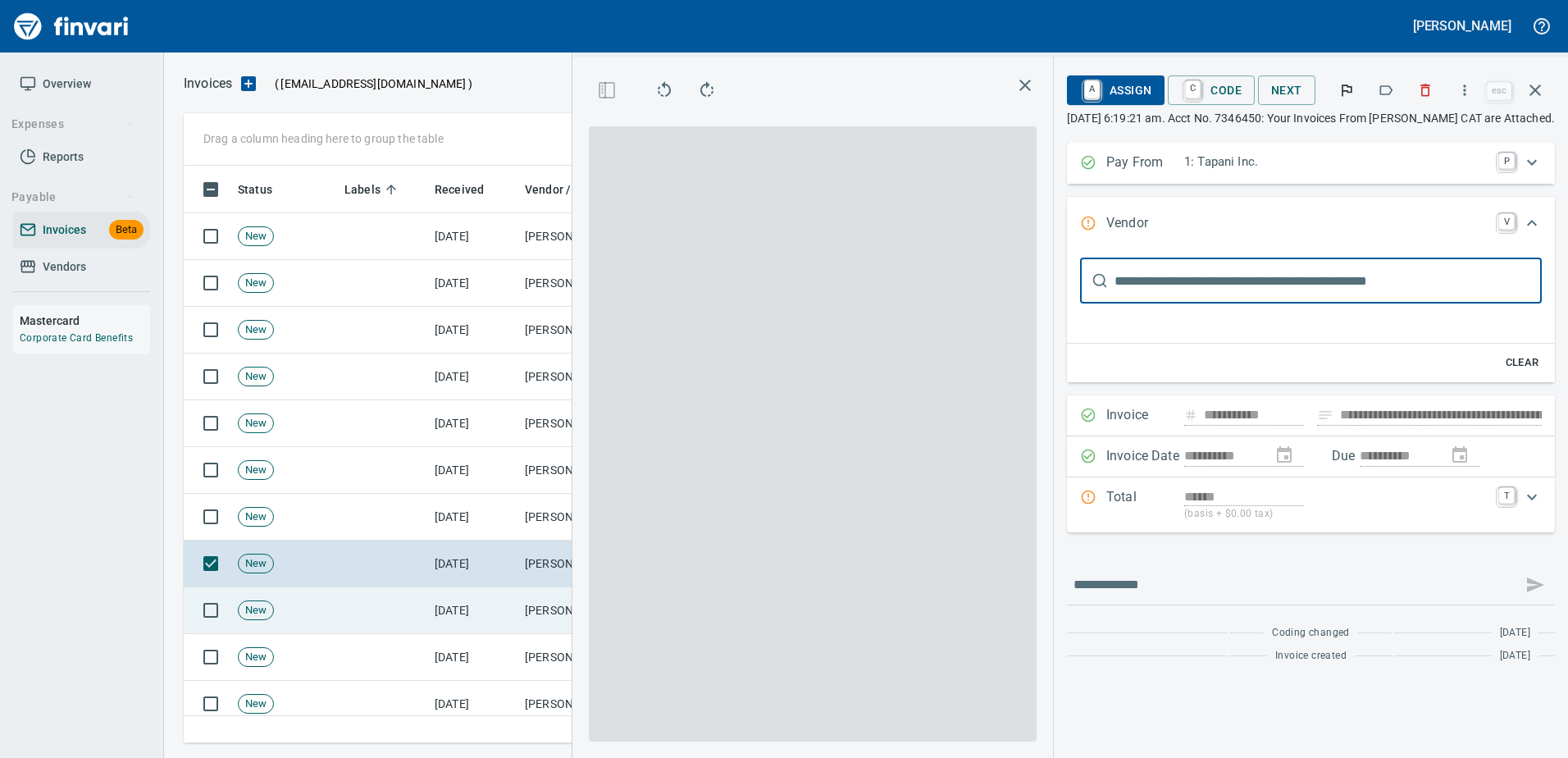
type input "**********"
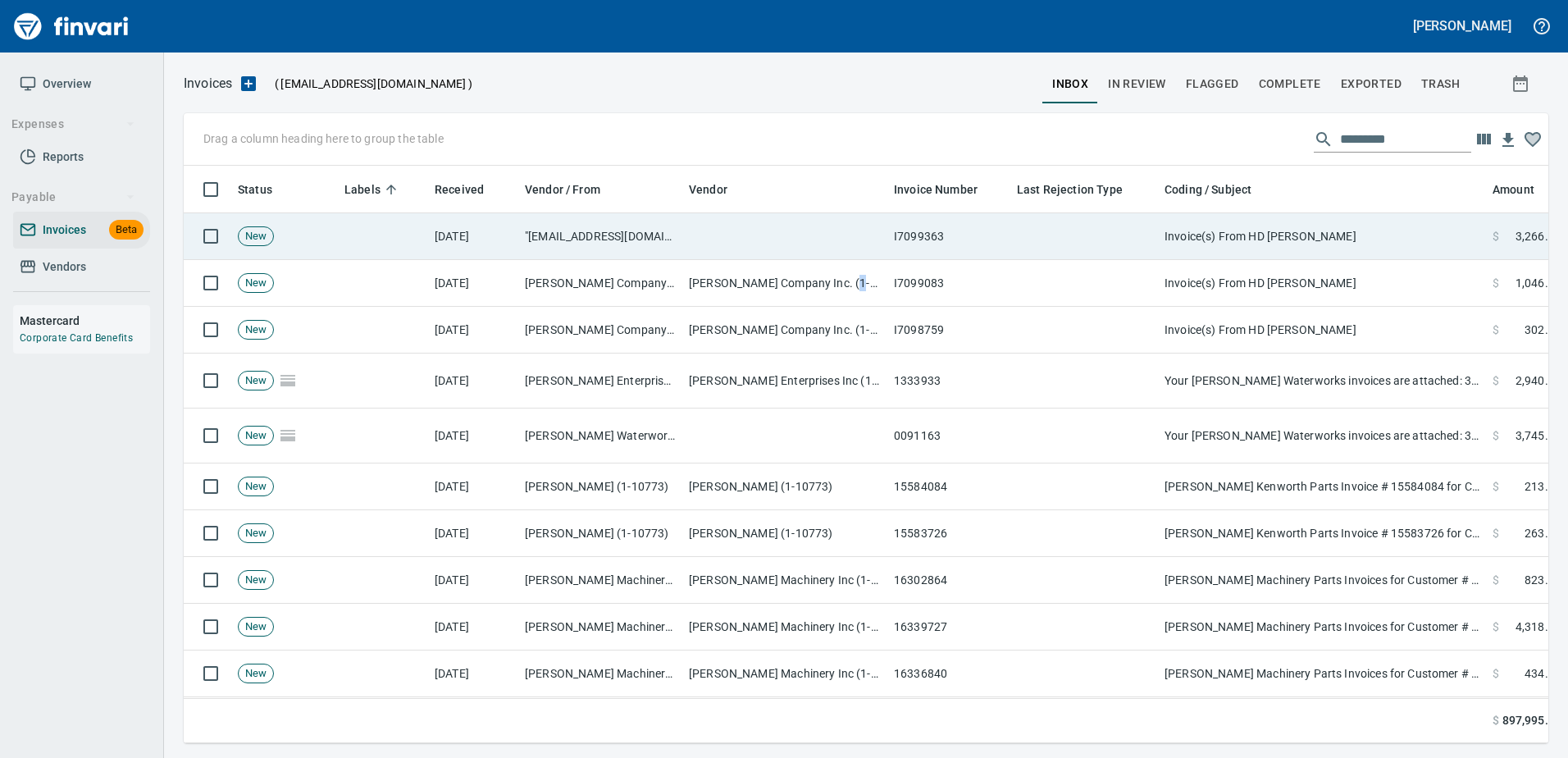
scroll to position [2, 2]
click at [1212, 251] on td "Invoice(s) From HD Fowler" at bounding box center [1321, 236] width 328 height 47
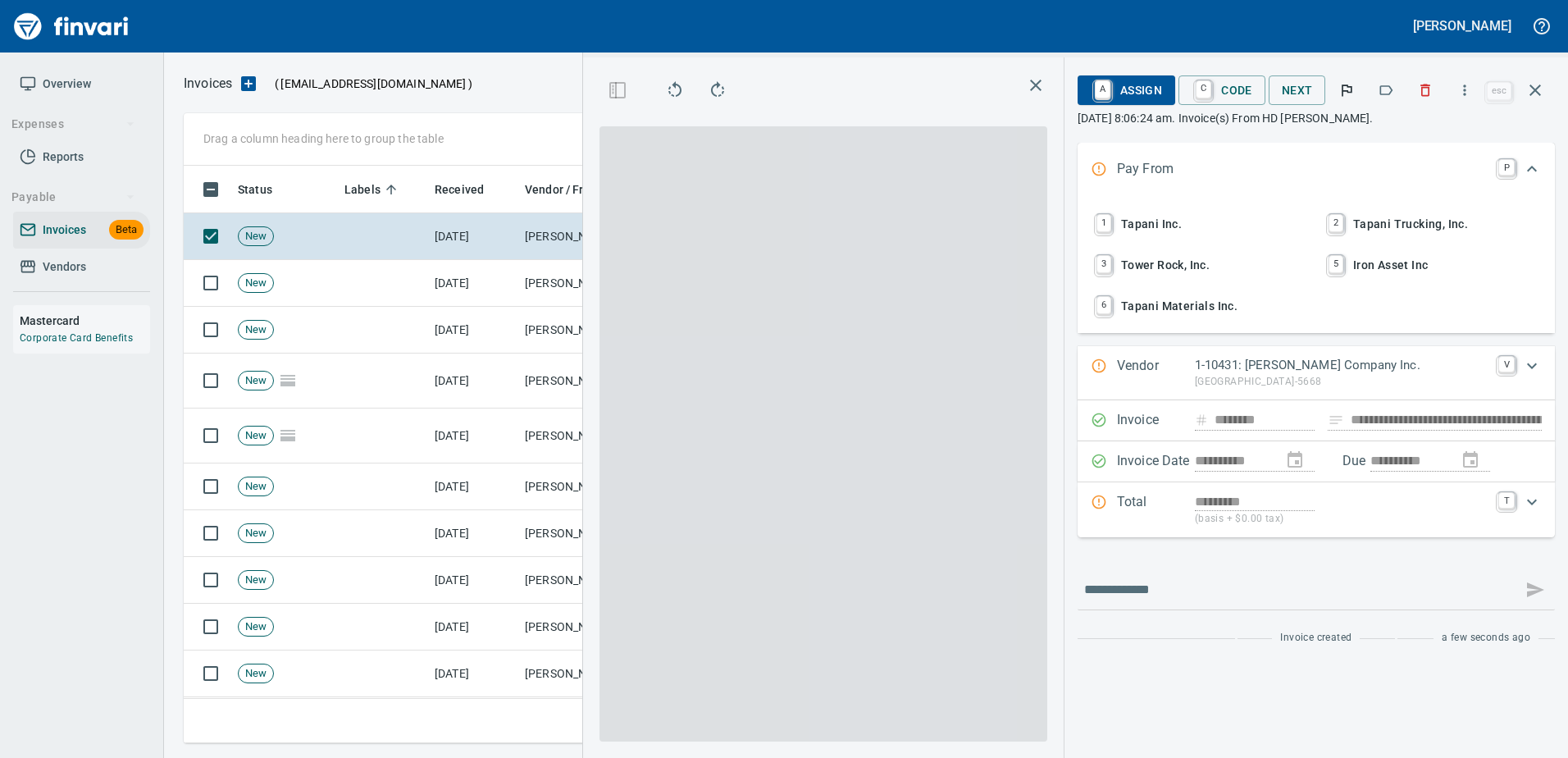
scroll to position [553, 929]
click at [1386, 89] on icon "button" at bounding box center [1385, 90] width 16 height 16
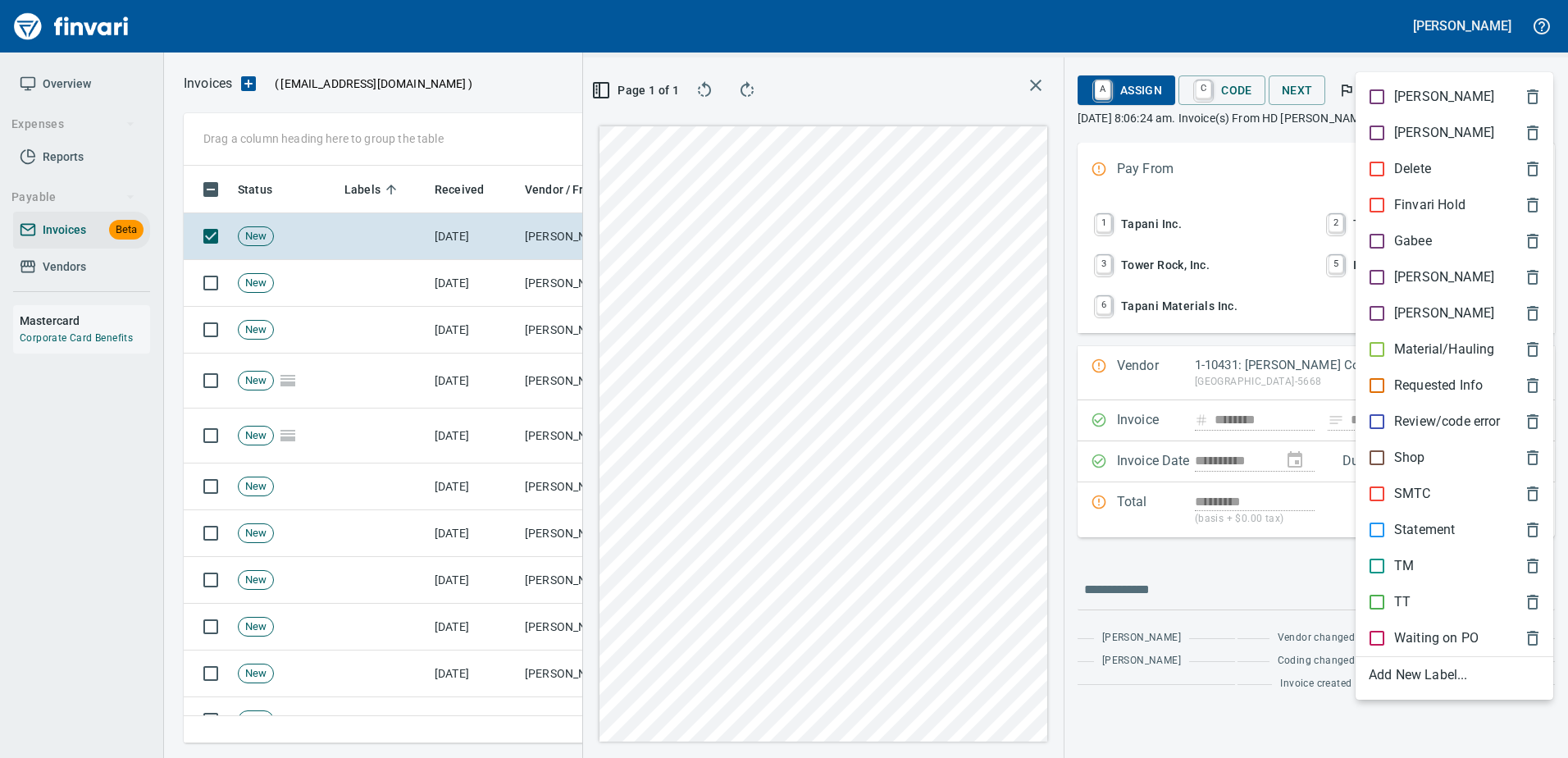
click at [1396, 278] on p "[PERSON_NAME]" at bounding box center [1444, 277] width 100 height 20
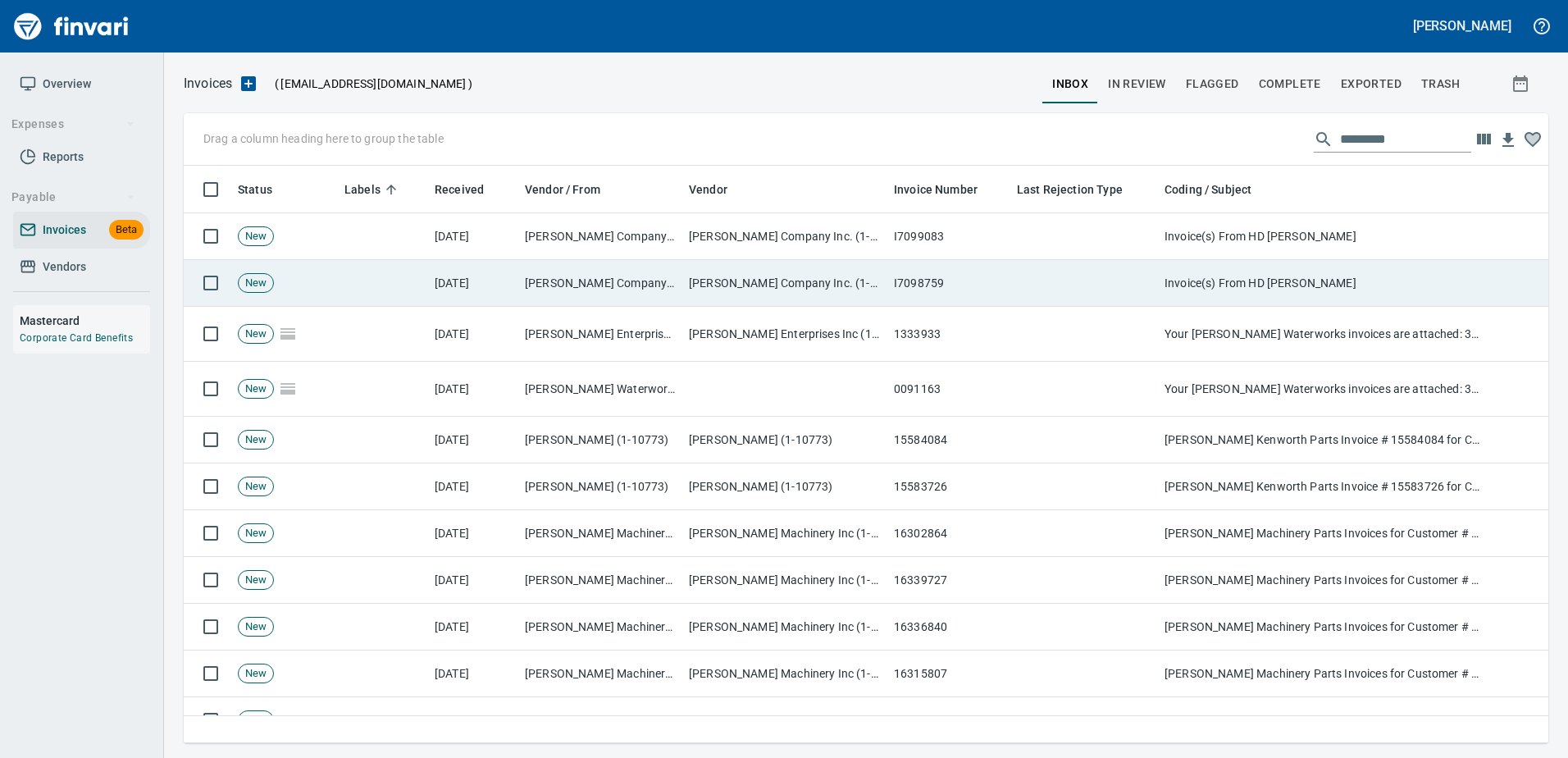
scroll to position [2, 2]
click at [1347, 266] on td "Invoice(s) From HD [PERSON_NAME]" at bounding box center [1321, 283] width 328 height 47
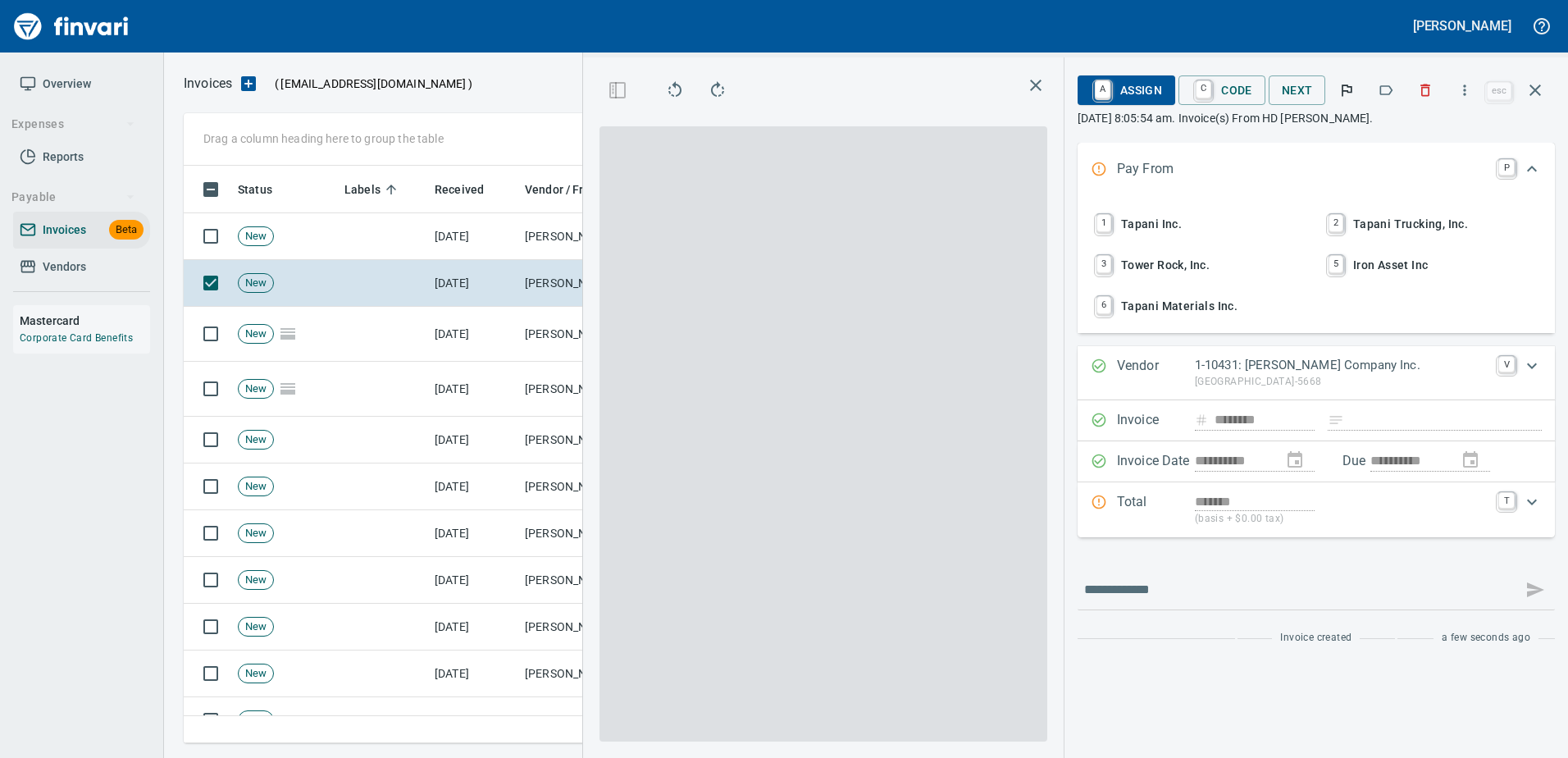
click at [1402, 94] on button "button" at bounding box center [1385, 90] width 36 height 36
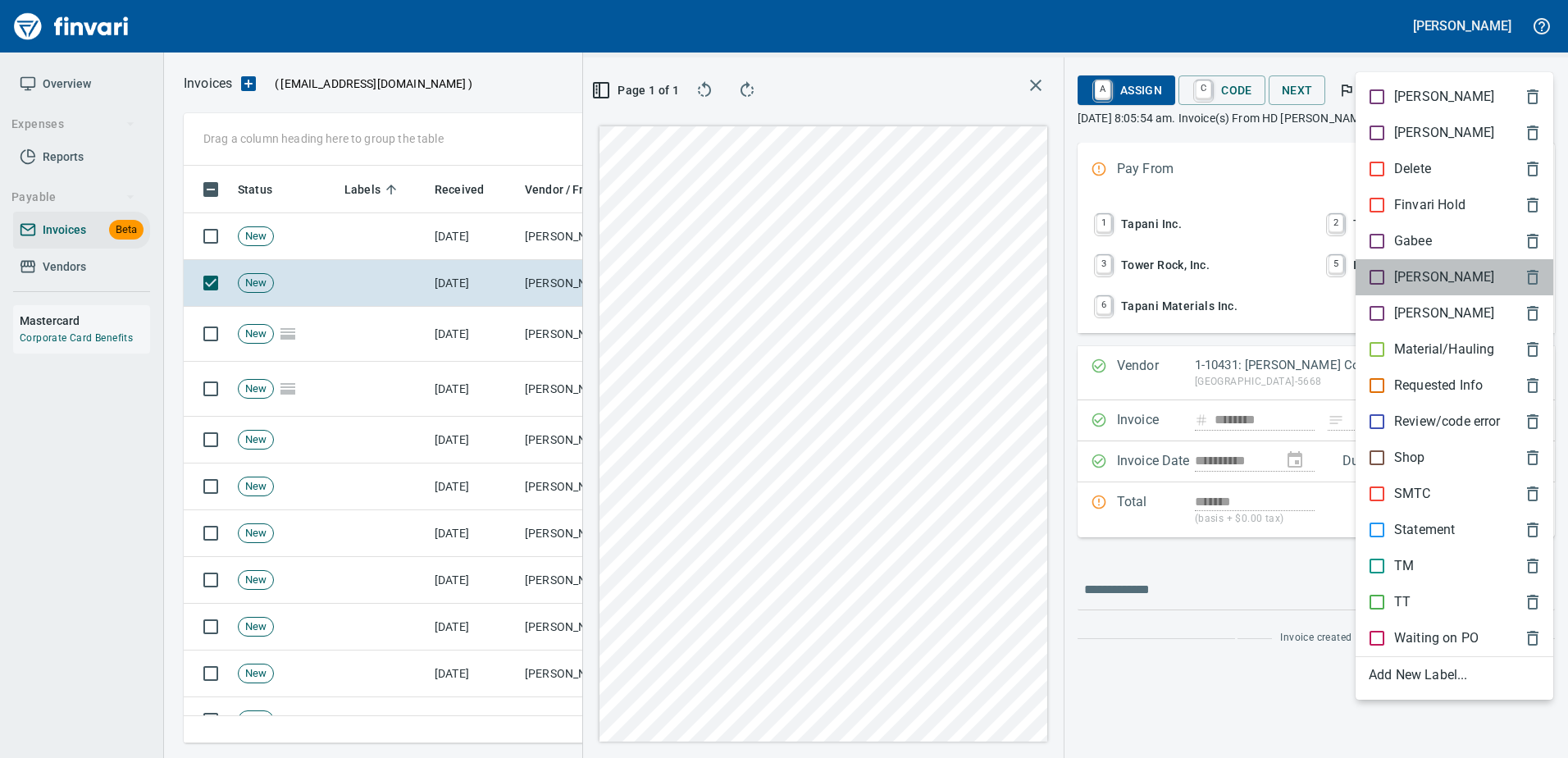
click at [1404, 273] on p "[PERSON_NAME]" at bounding box center [1444, 277] width 100 height 20
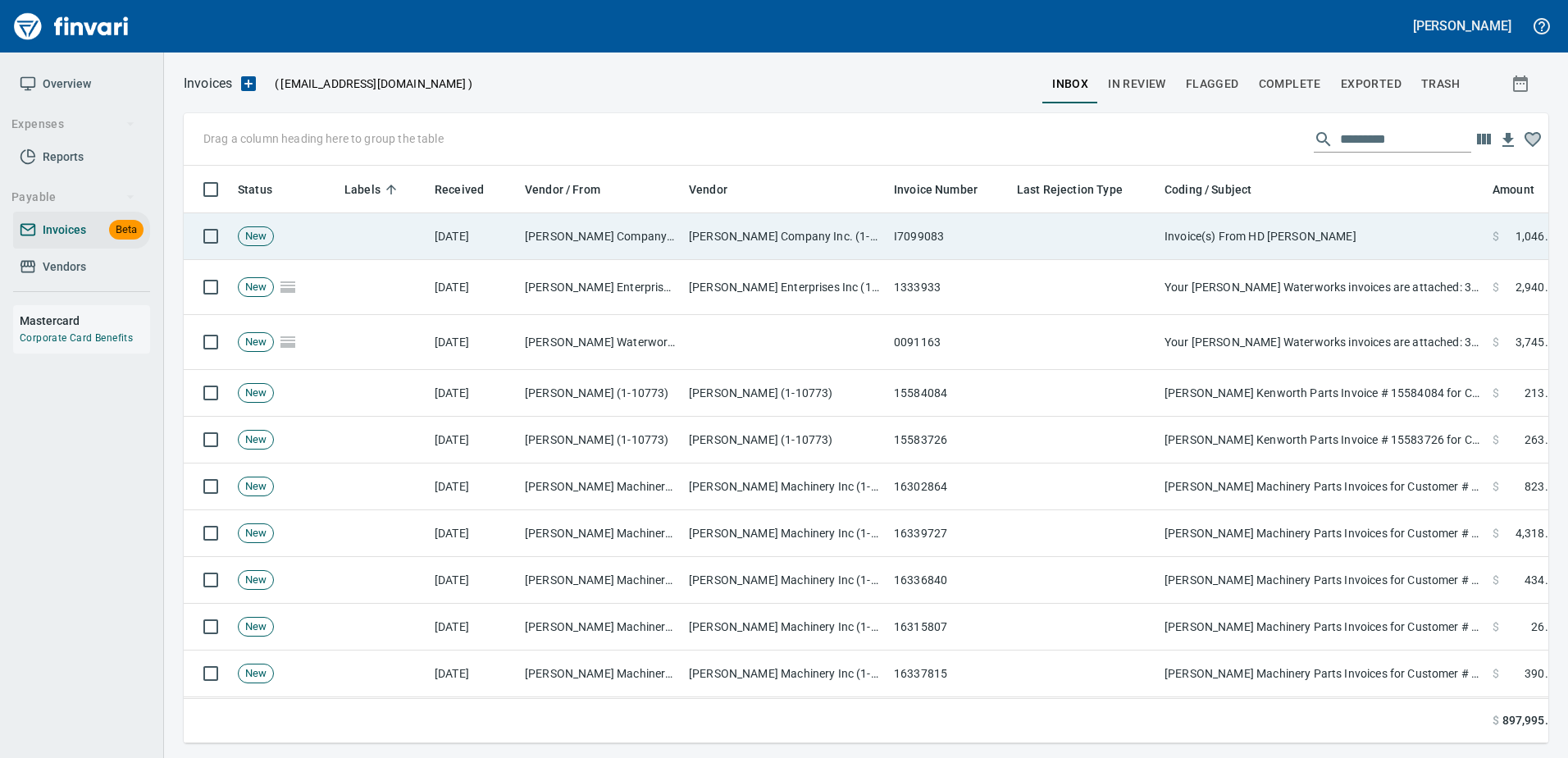
scroll to position [2, 2]
click at [1206, 218] on td "Invoice(s) From HD [PERSON_NAME]" at bounding box center [1321, 236] width 328 height 47
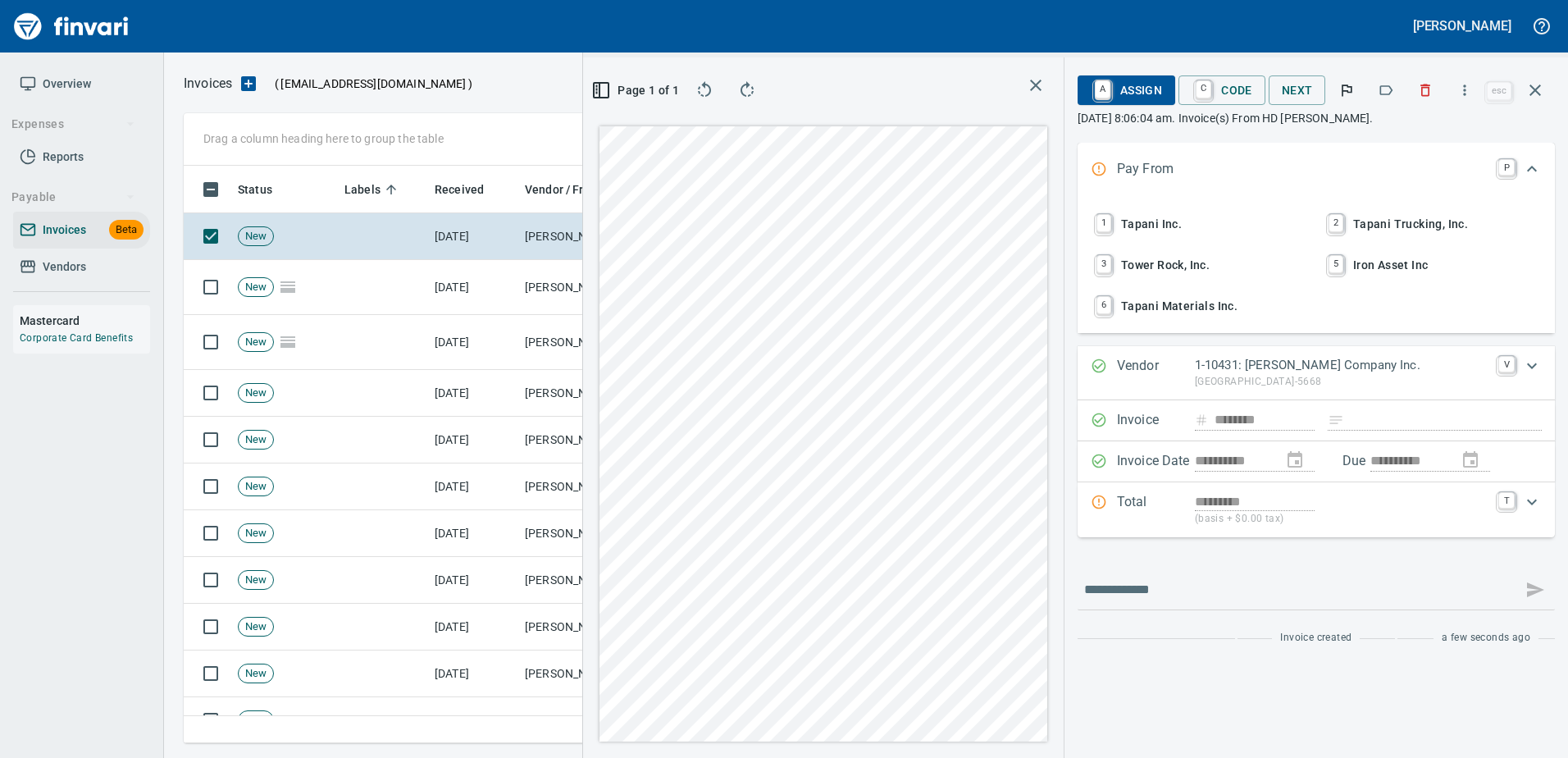
click at [1381, 89] on icon "button" at bounding box center [1385, 90] width 16 height 16
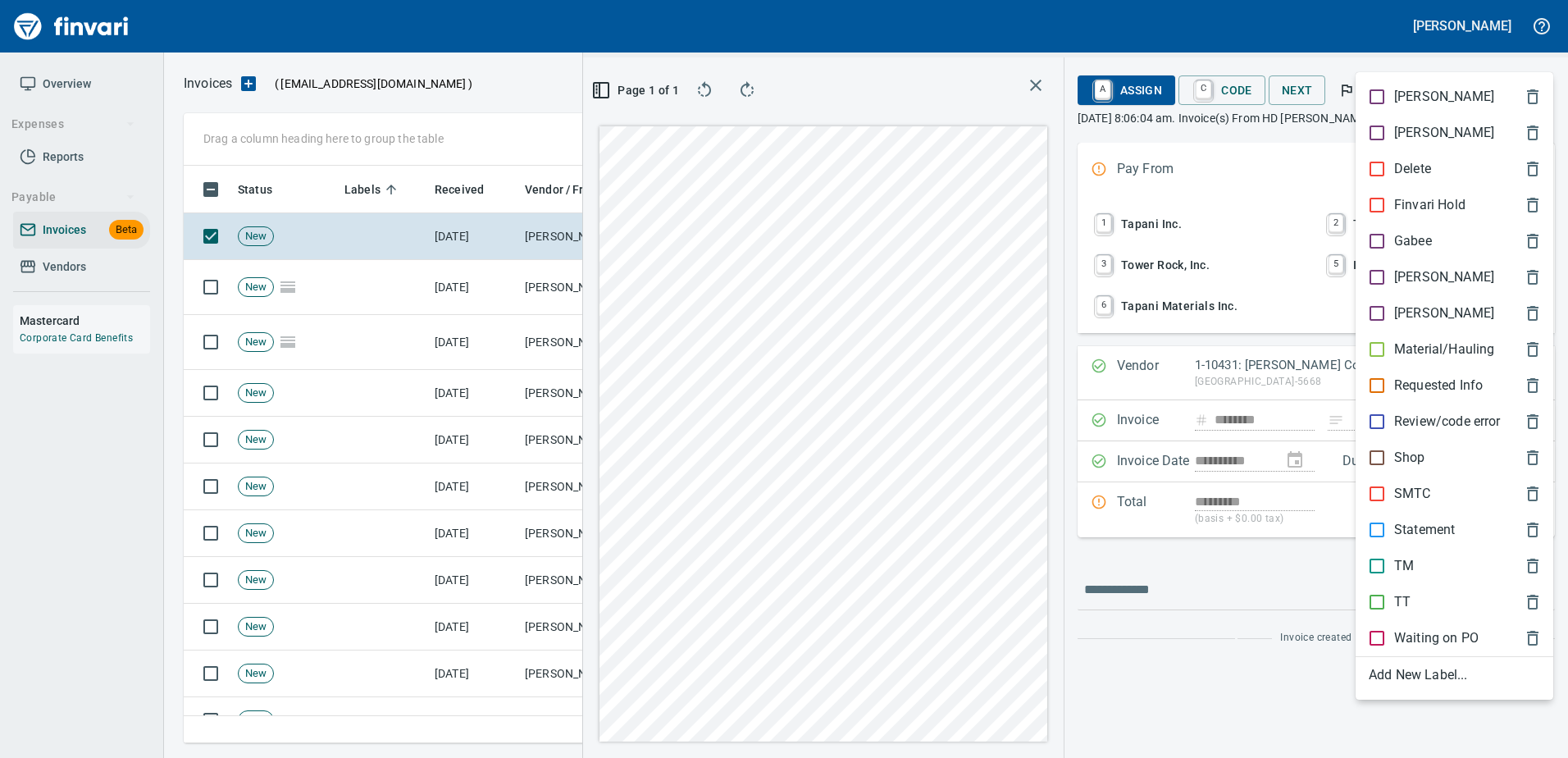
scroll to position [553, 929]
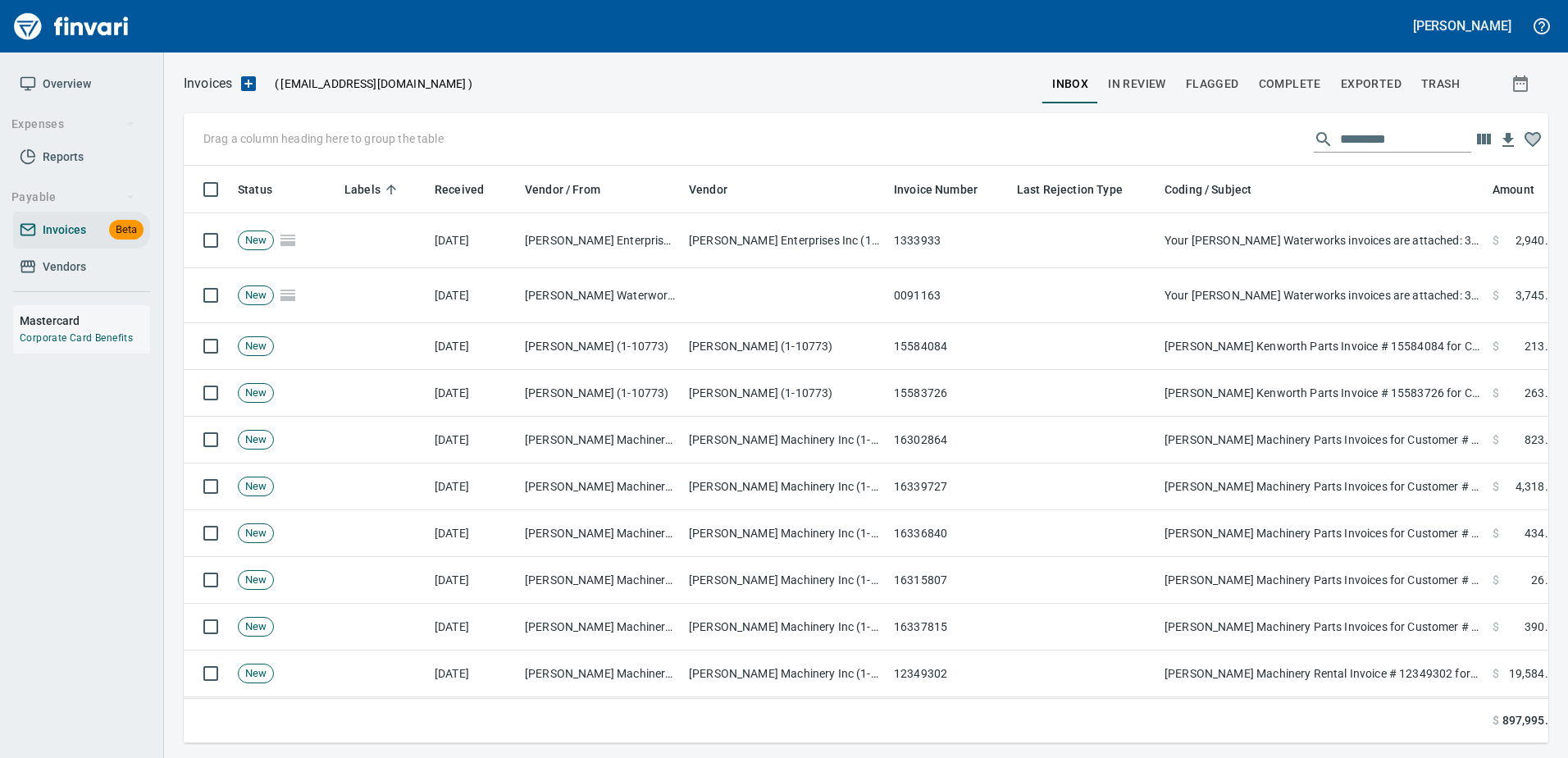
scroll to position [2, 2]
click at [1345, 263] on td "Your Ferguson Waterworks invoices are attached: 3011B 1331221 1332738 1333933" at bounding box center [1321, 240] width 328 height 55
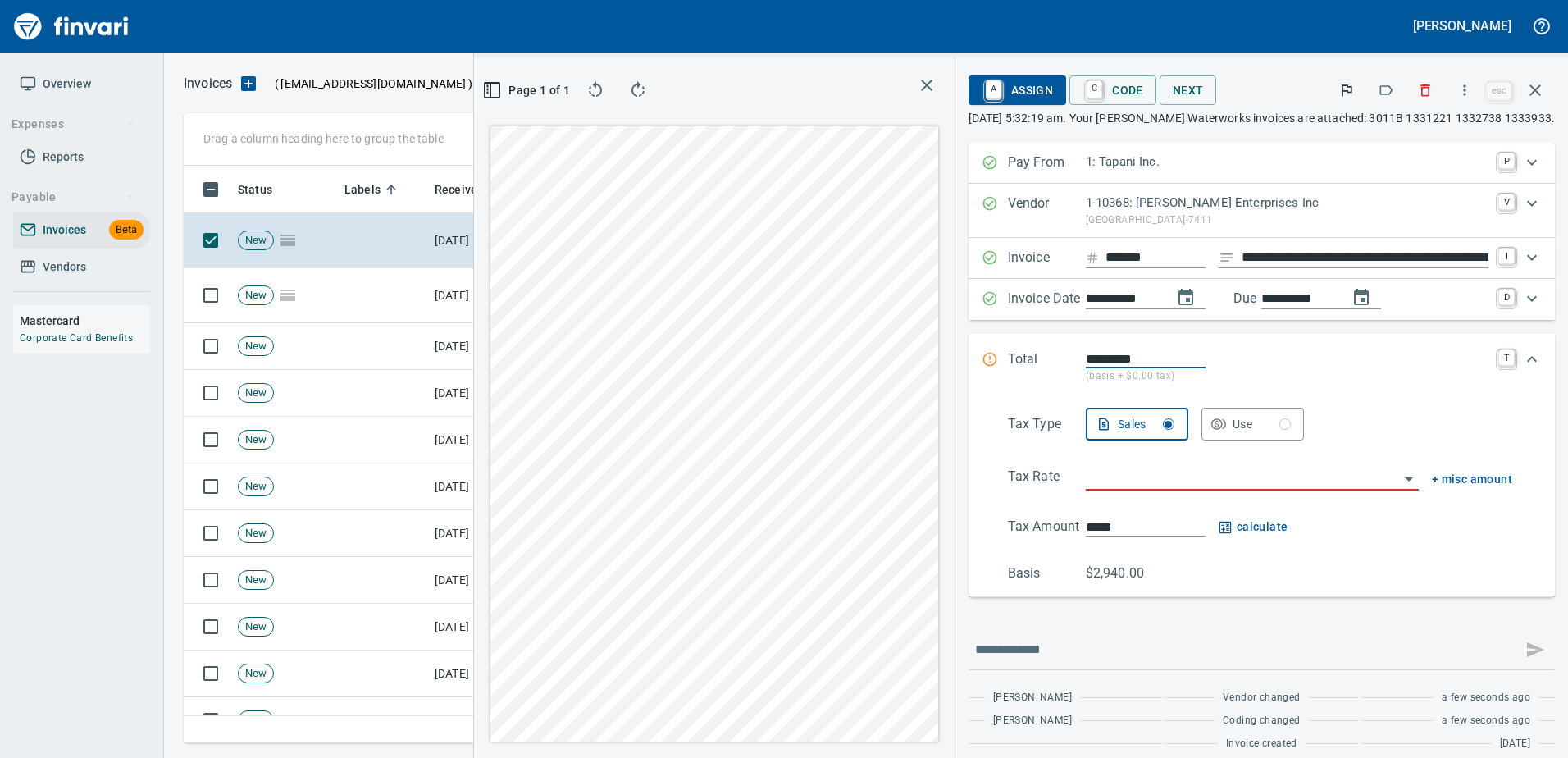
scroll to position [553, 929]
click at [1396, 89] on button "button" at bounding box center [1385, 90] width 36 height 36
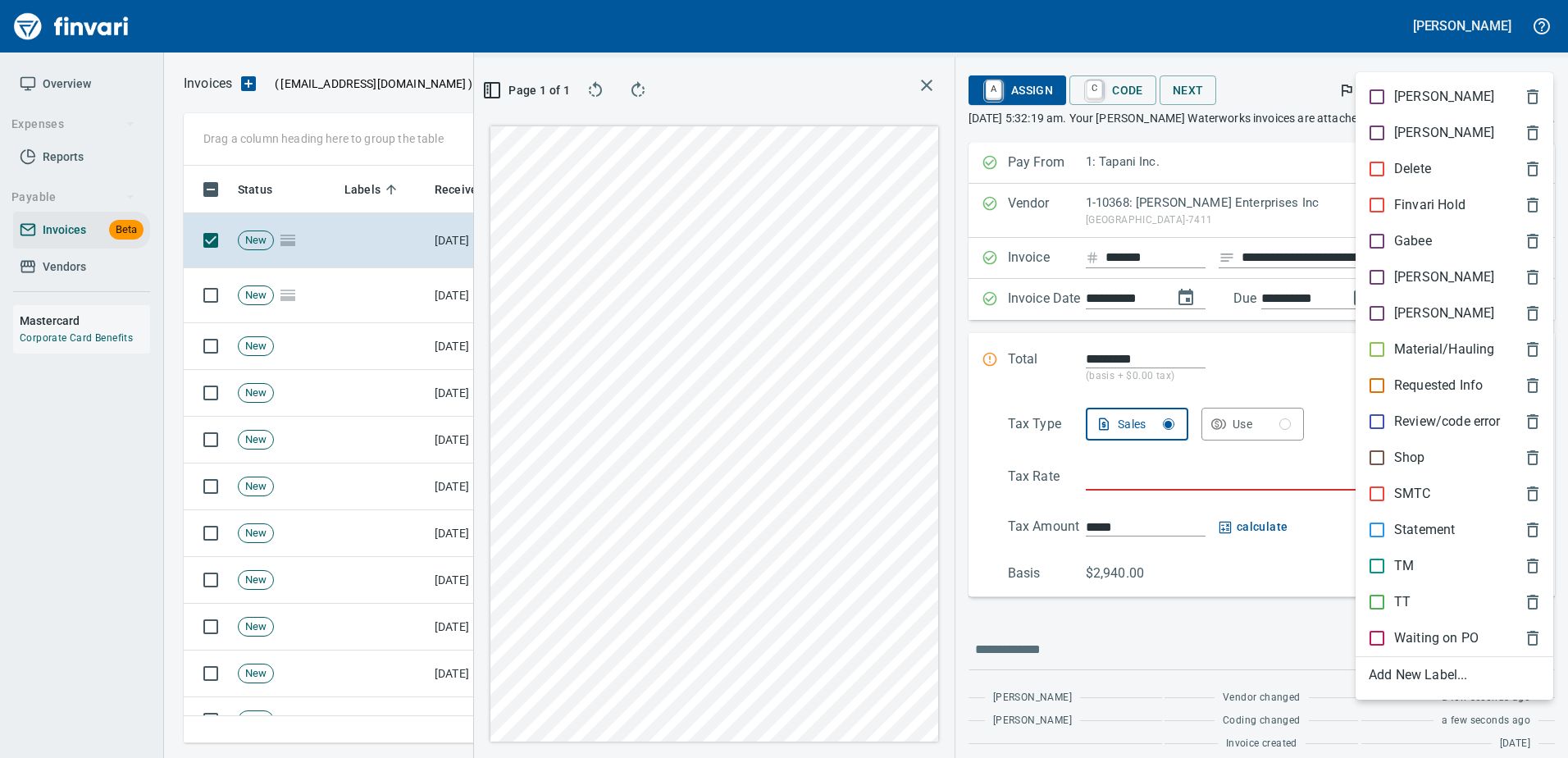
click at [1398, 276] on p "[PERSON_NAME]" at bounding box center [1444, 277] width 100 height 20
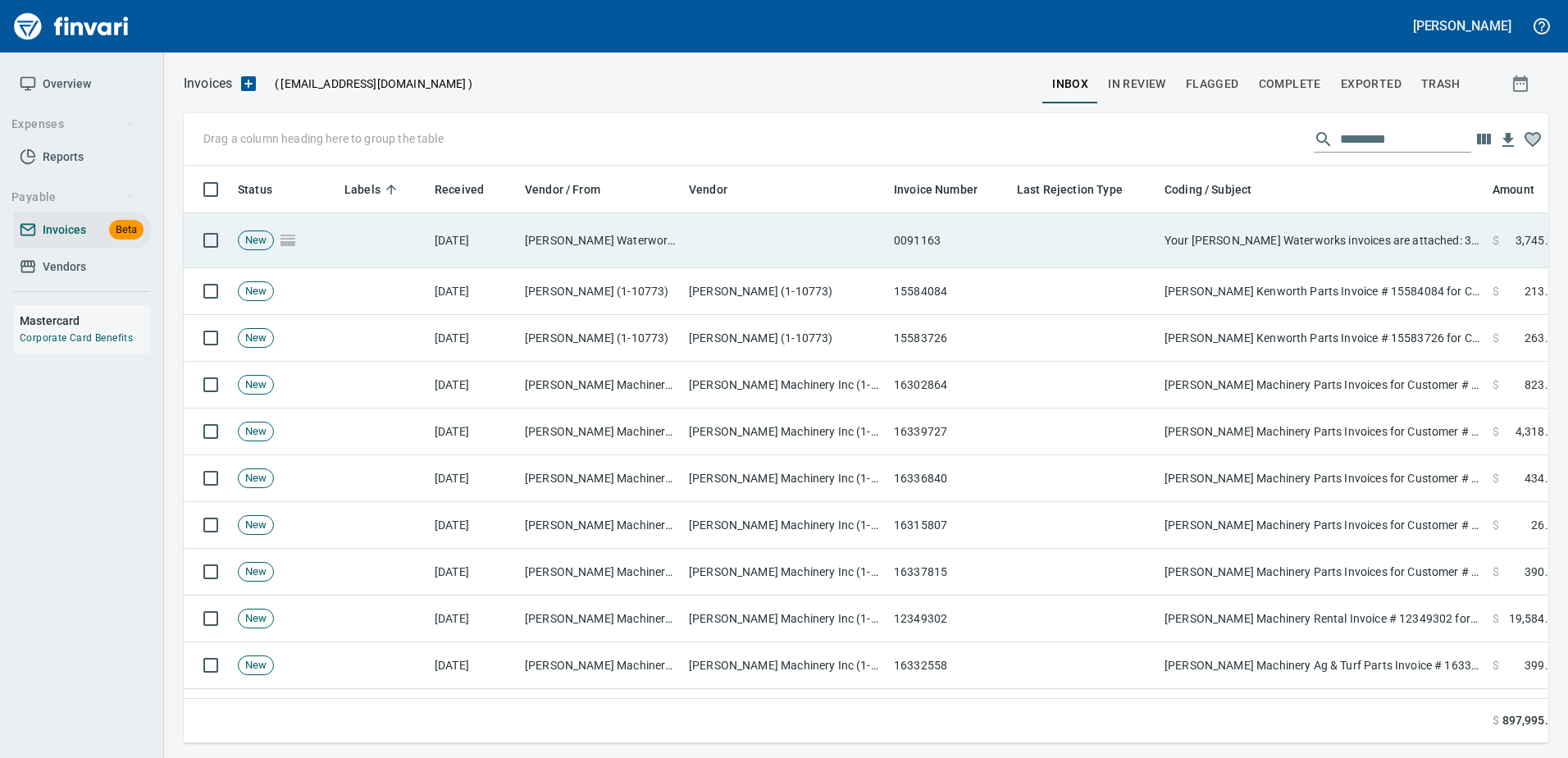
scroll to position [2, 2]
click at [1319, 241] on td "Your Ferguson Waterworks invoices are attached: 3011B 1331221 1332738 1333933" at bounding box center [1321, 240] width 328 height 55
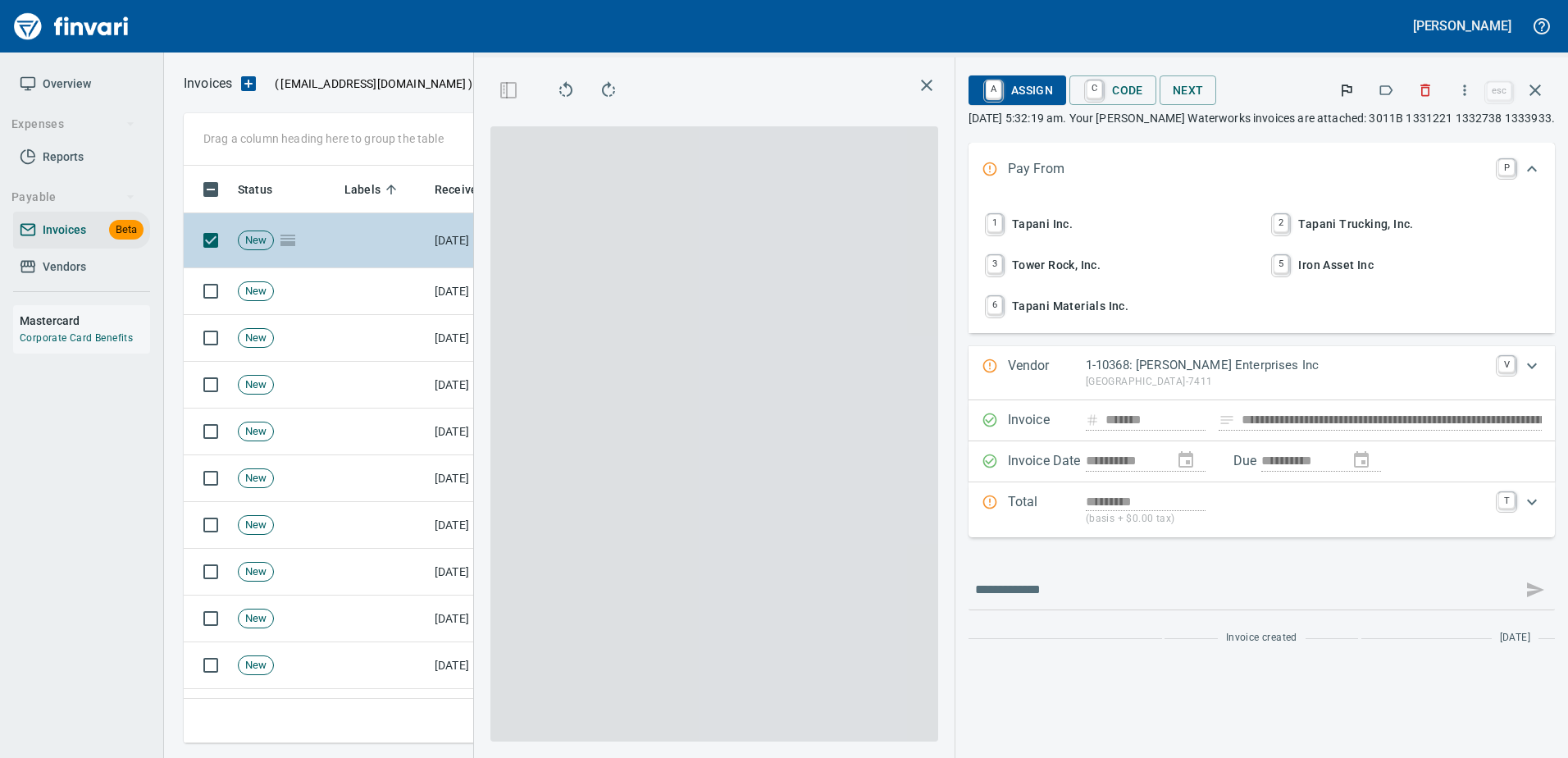
scroll to position [553, 929]
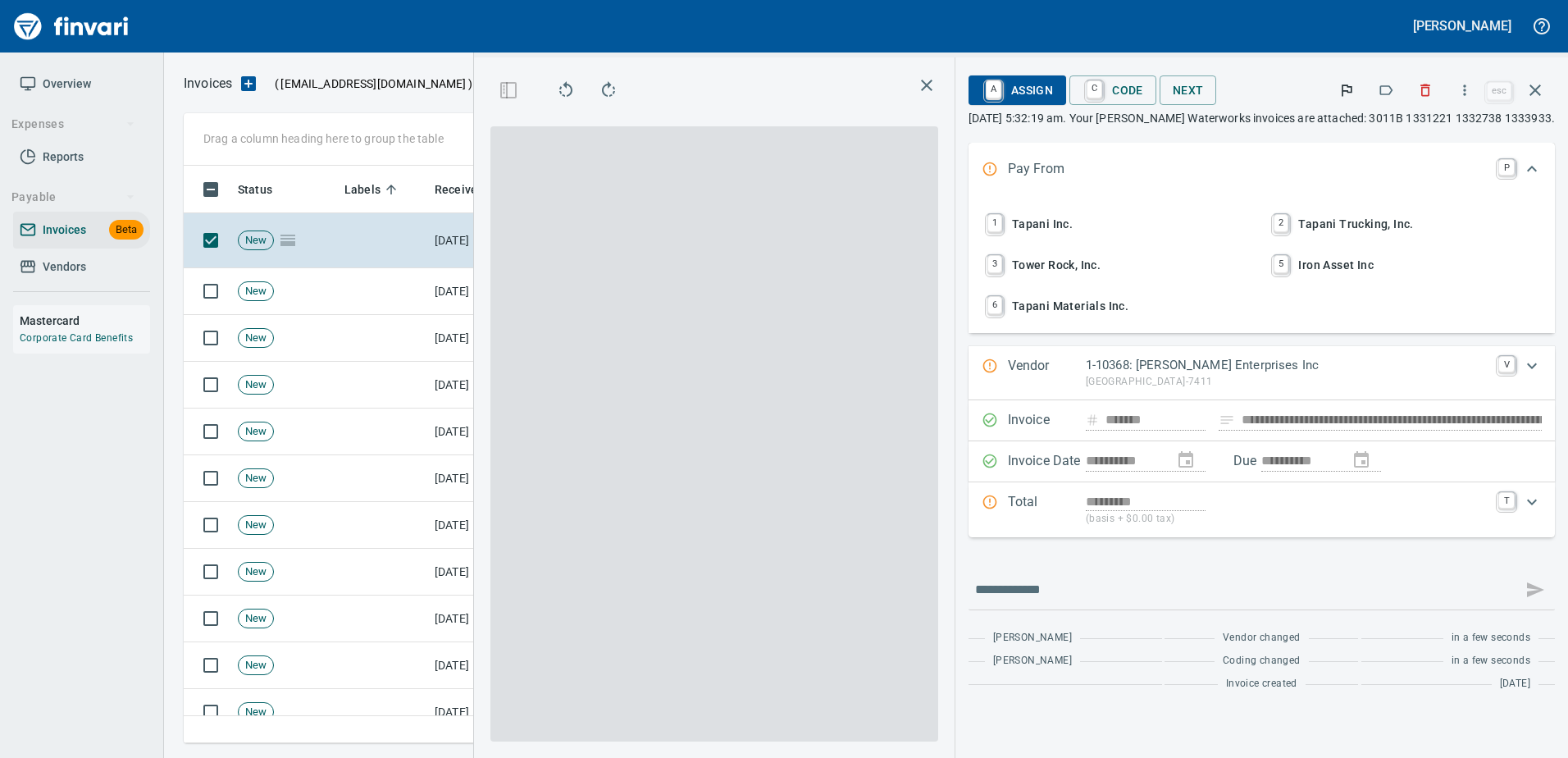
click at [1393, 91] on icon "button" at bounding box center [1386, 90] width 13 height 10
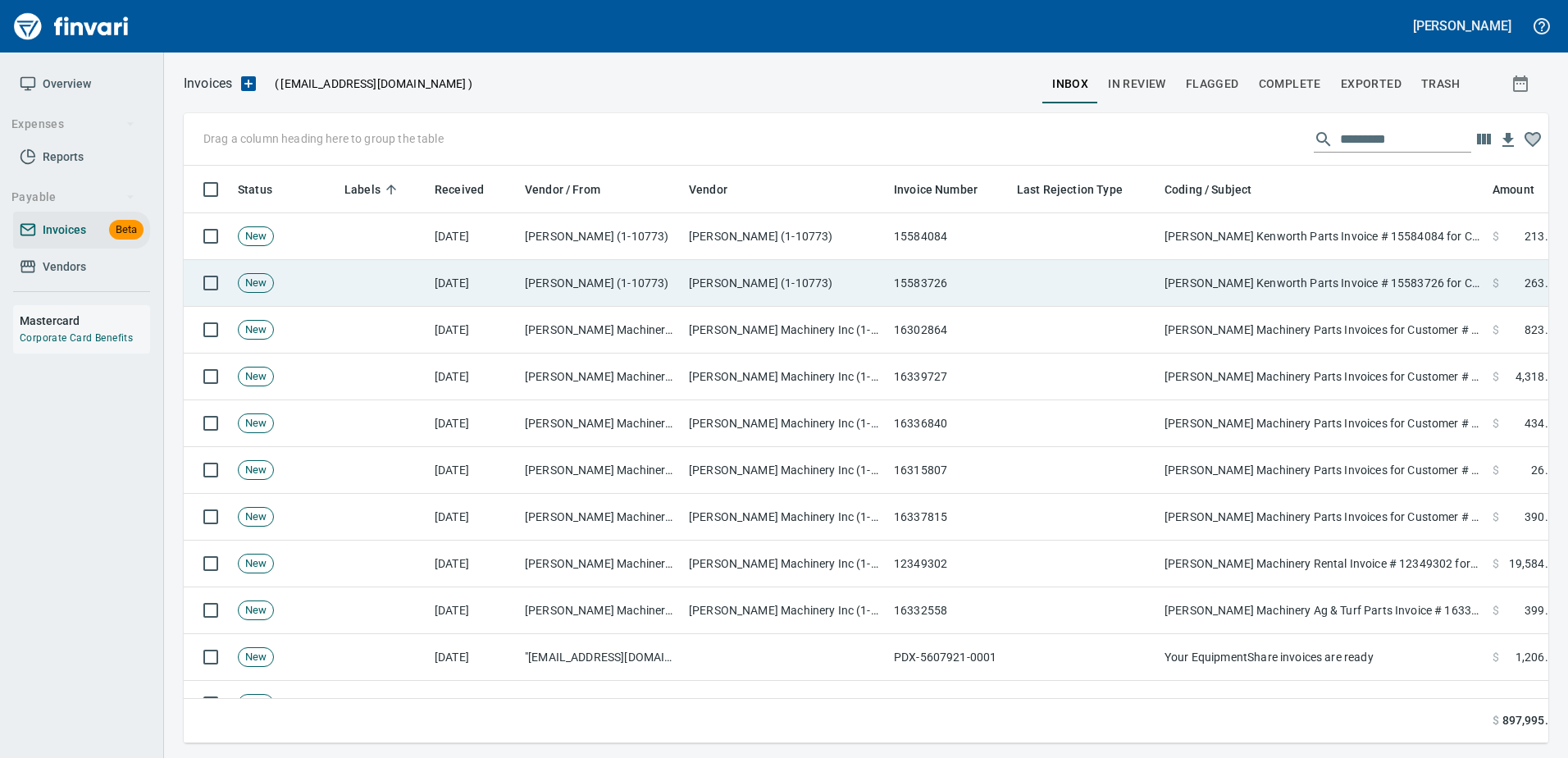
scroll to position [553, 1340]
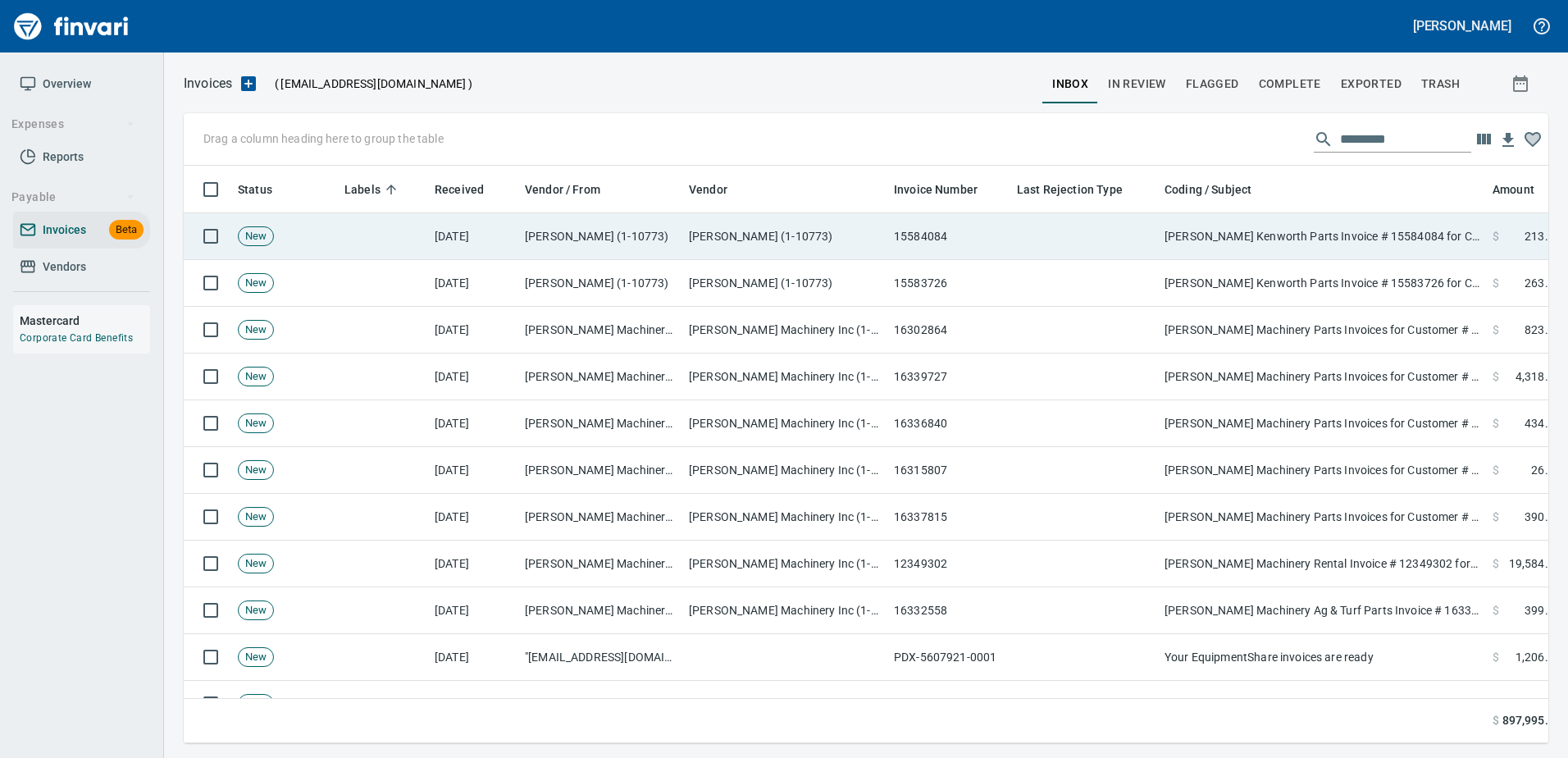
click at [1264, 247] on td "Papé Kenworth Parts Invoice # 15584084 for Customer # 2170456 (08/15/2025) PO# …" at bounding box center [1321, 236] width 328 height 47
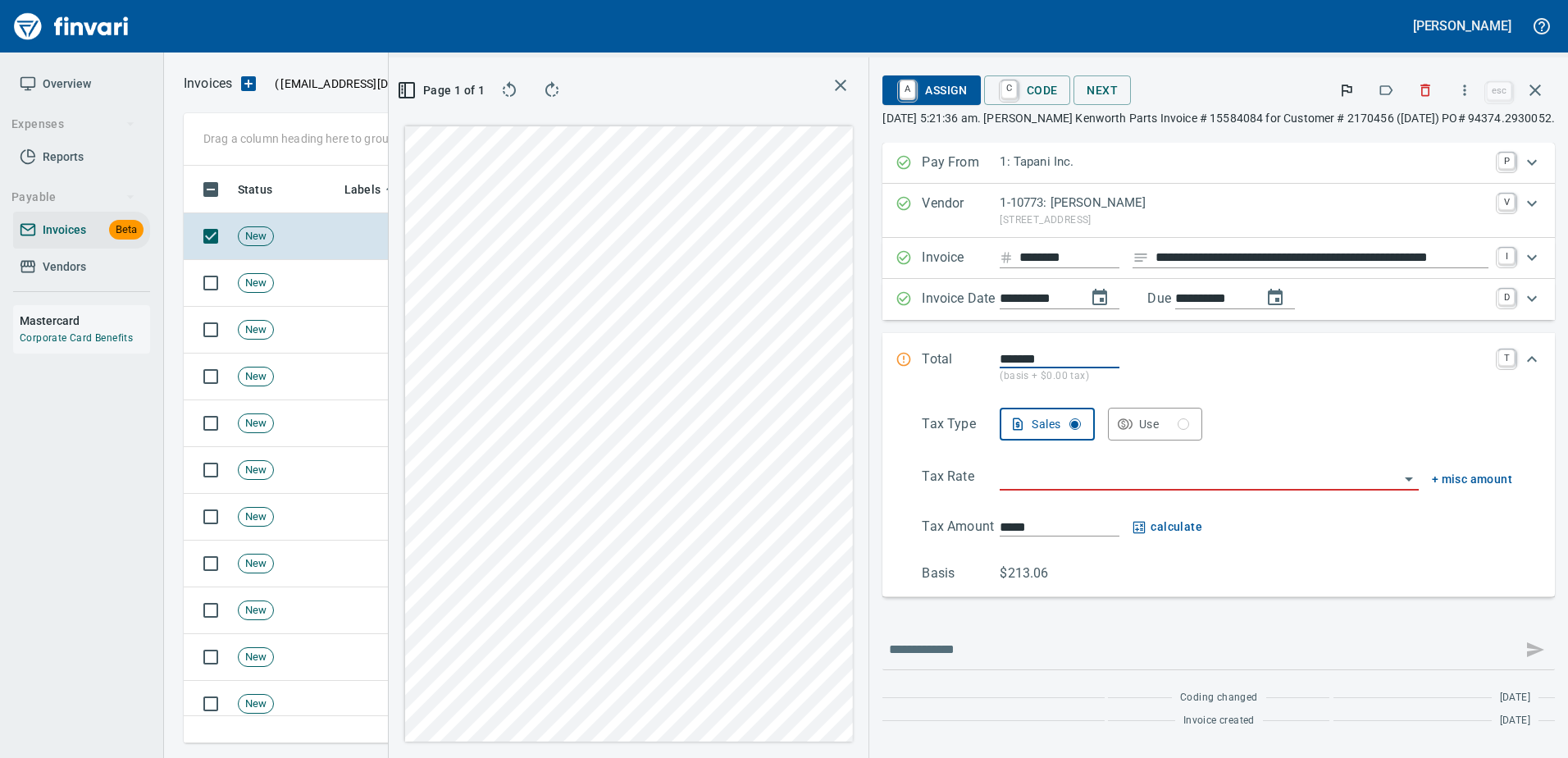
click at [1387, 87] on icon "button" at bounding box center [1385, 90] width 16 height 16
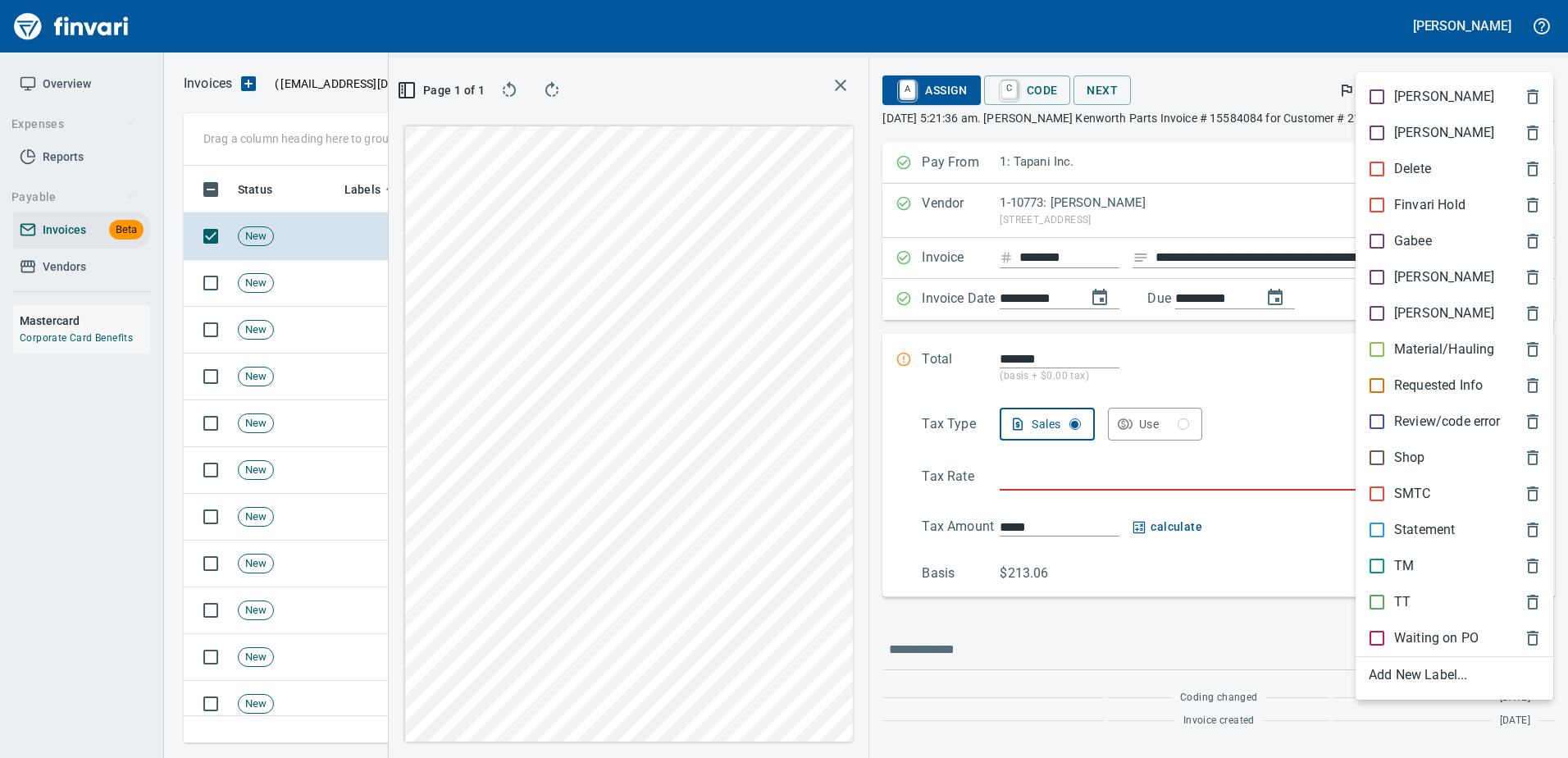
scroll to position [553, 929]
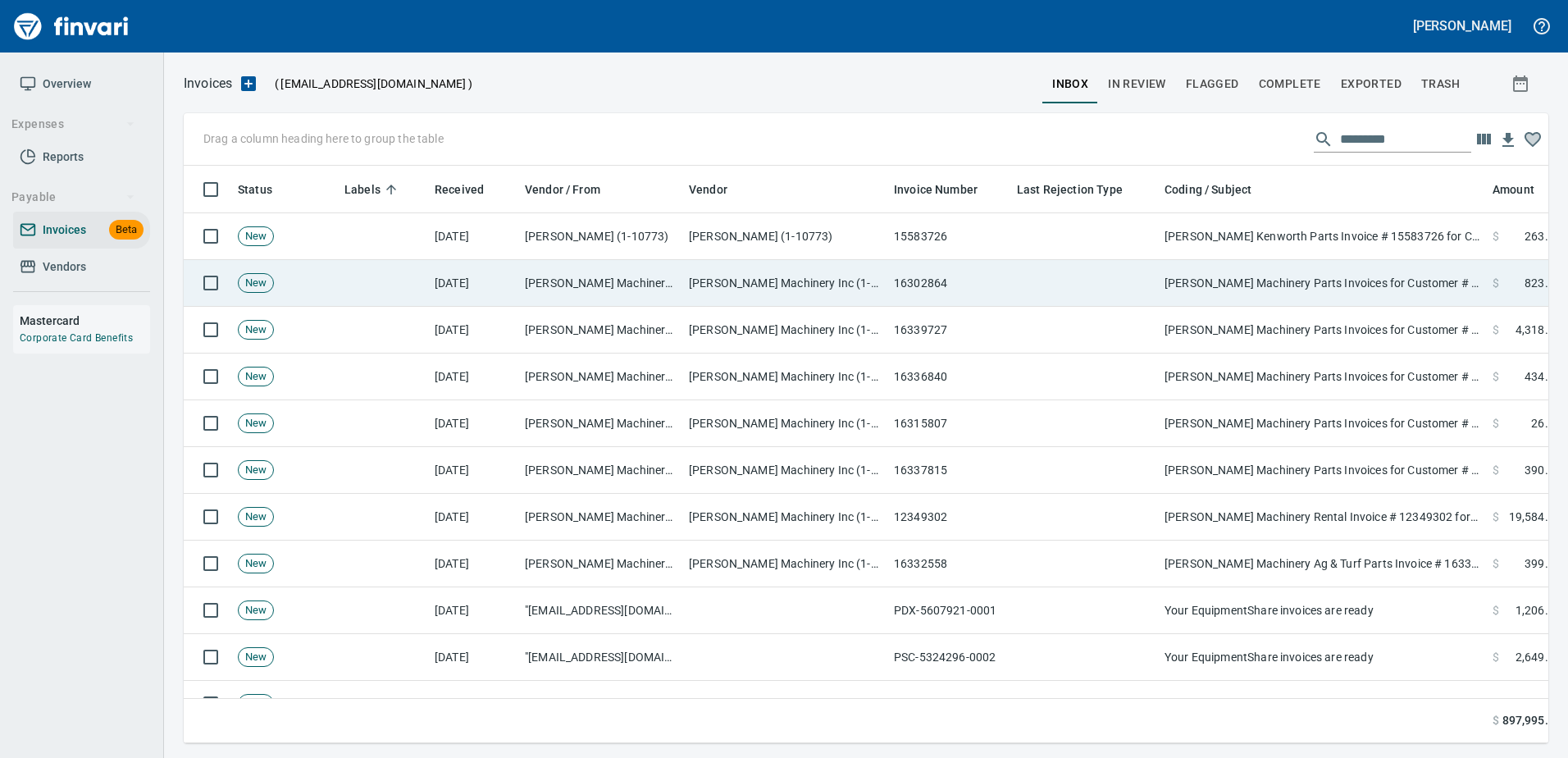
scroll to position [2, 2]
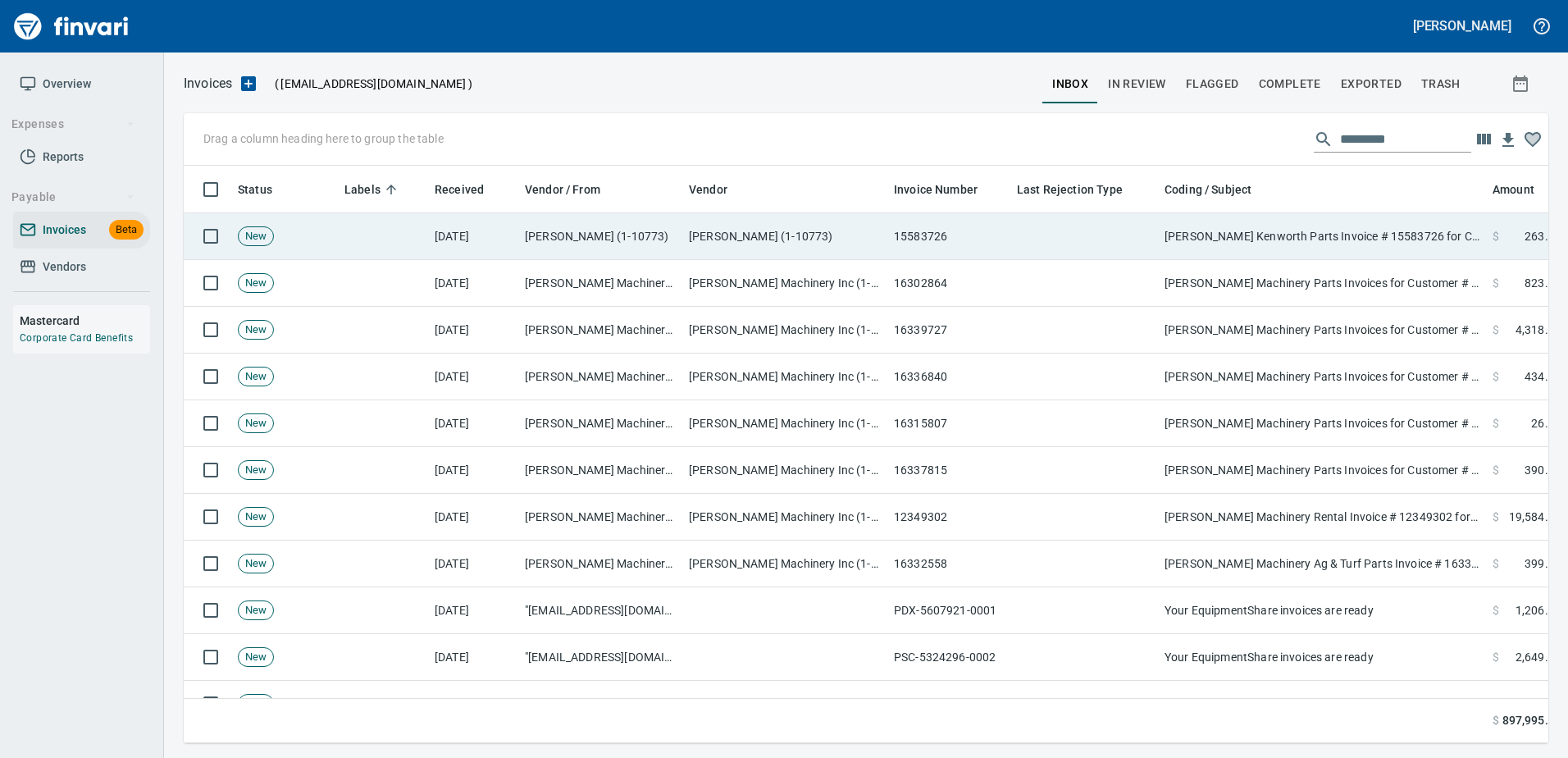
click at [1165, 254] on td "Papé Kenworth Parts Invoice # 15583726 for Customer # 2170458 (08/15/2025) PO# …" at bounding box center [1321, 236] width 328 height 47
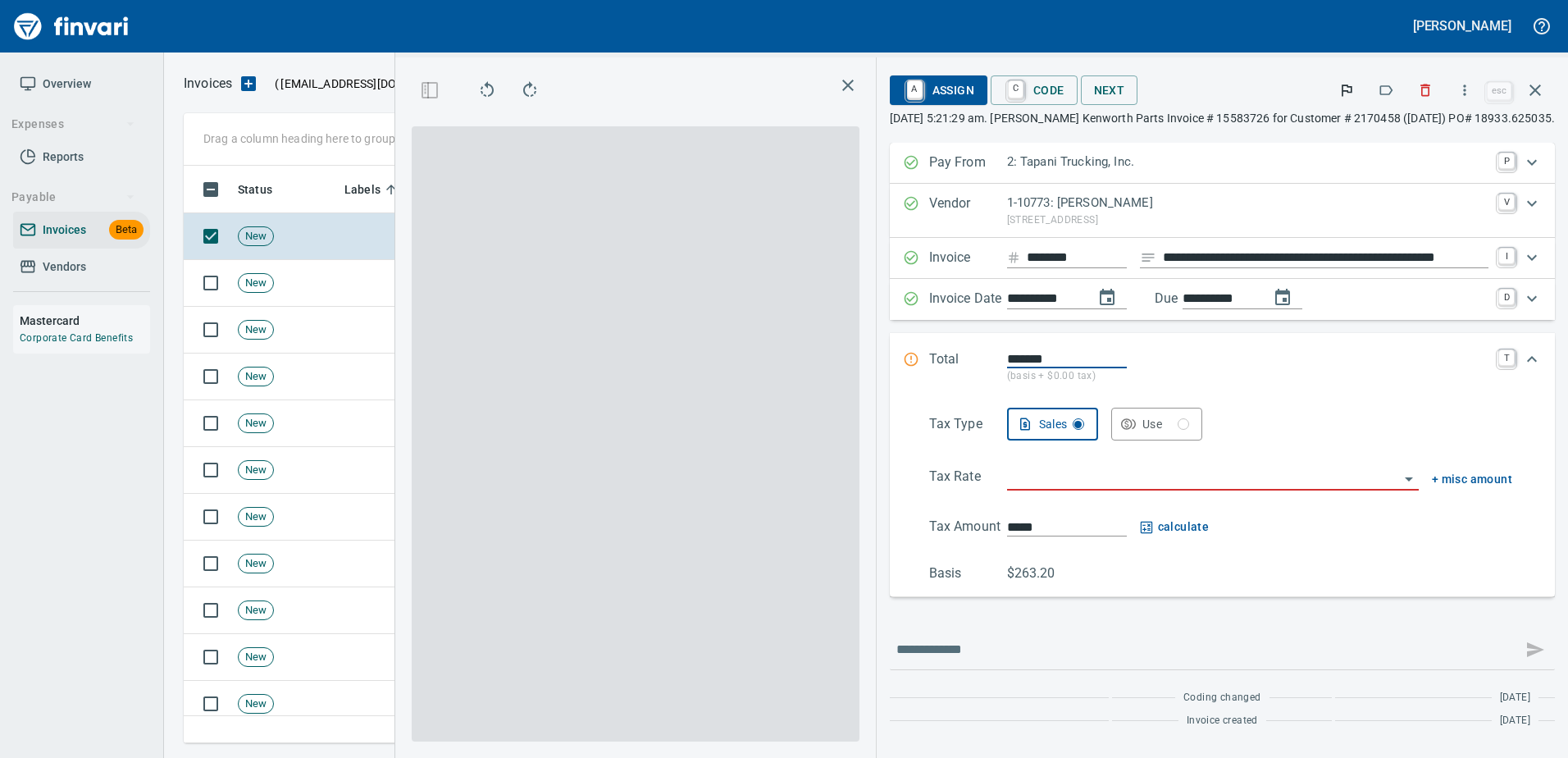
click at [1394, 85] on icon "button" at bounding box center [1385, 90] width 16 height 16
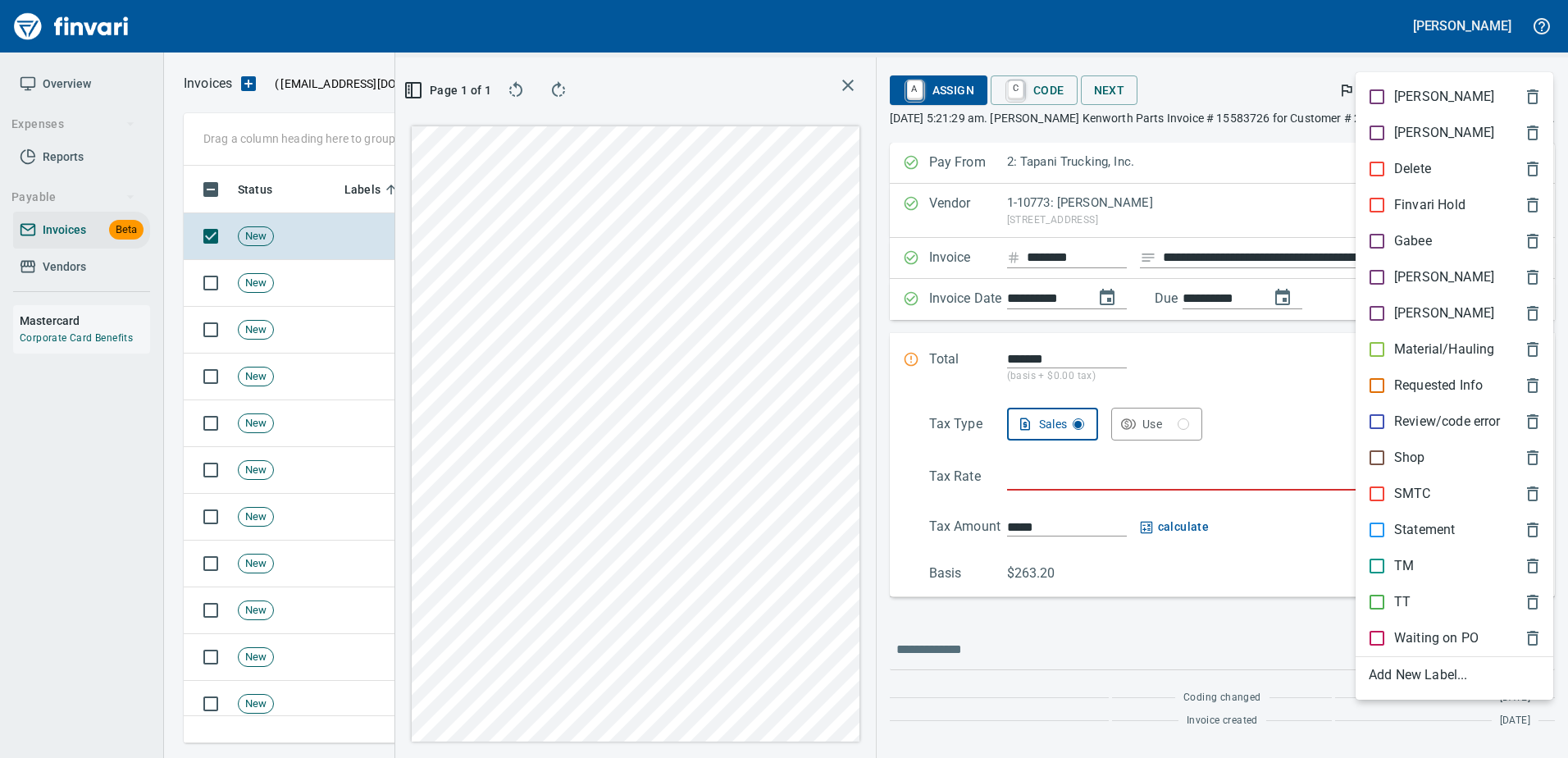
scroll to position [553, 929]
click at [1398, 610] on p "TT" at bounding box center [1402, 602] width 16 height 20
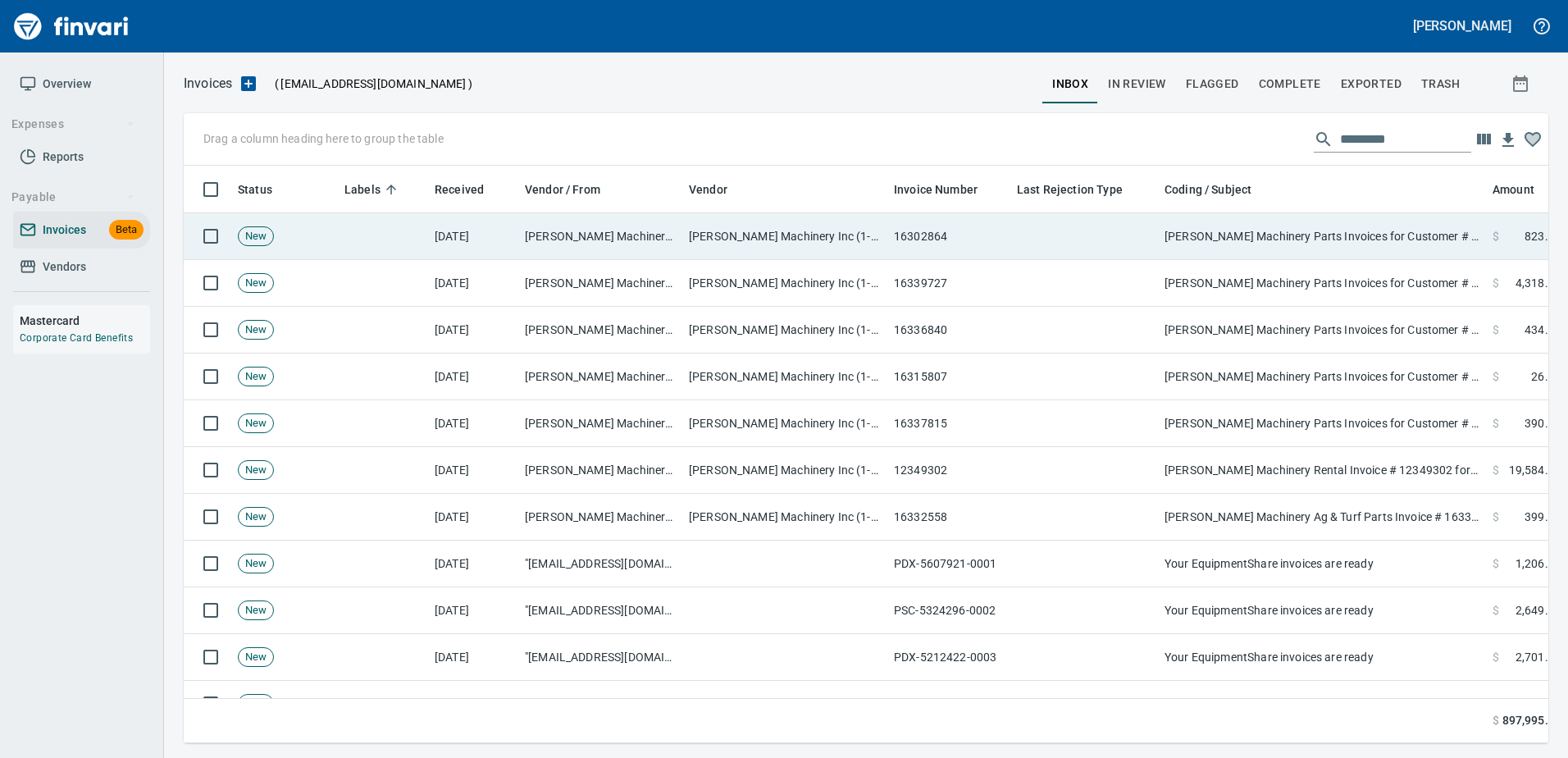
scroll to position [2, 2]
click at [1303, 238] on td "Papé Machinery Parts Invoices for Customer # 100925" at bounding box center [1321, 236] width 328 height 47
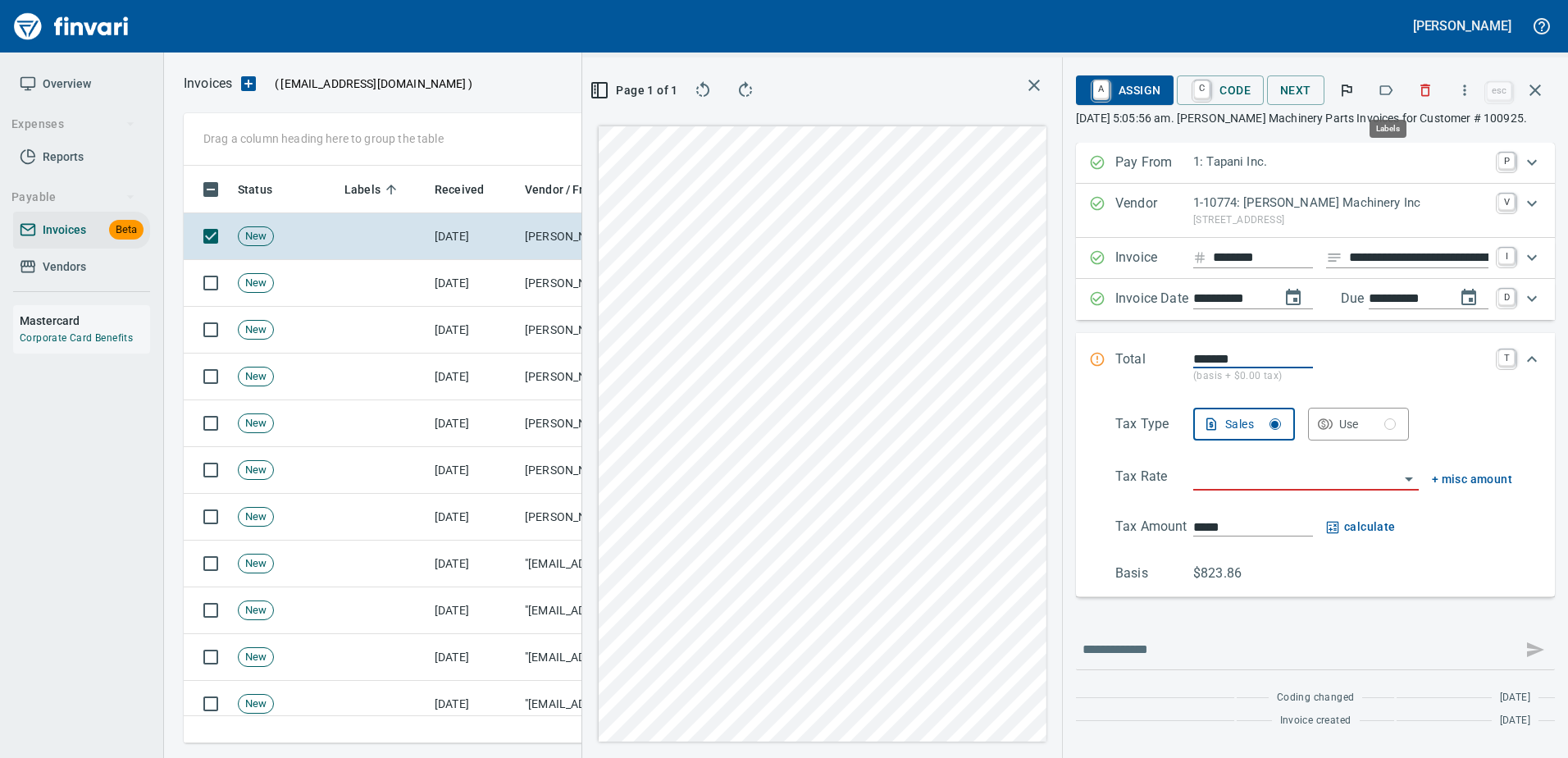
click at [1394, 91] on icon "button" at bounding box center [1385, 90] width 16 height 16
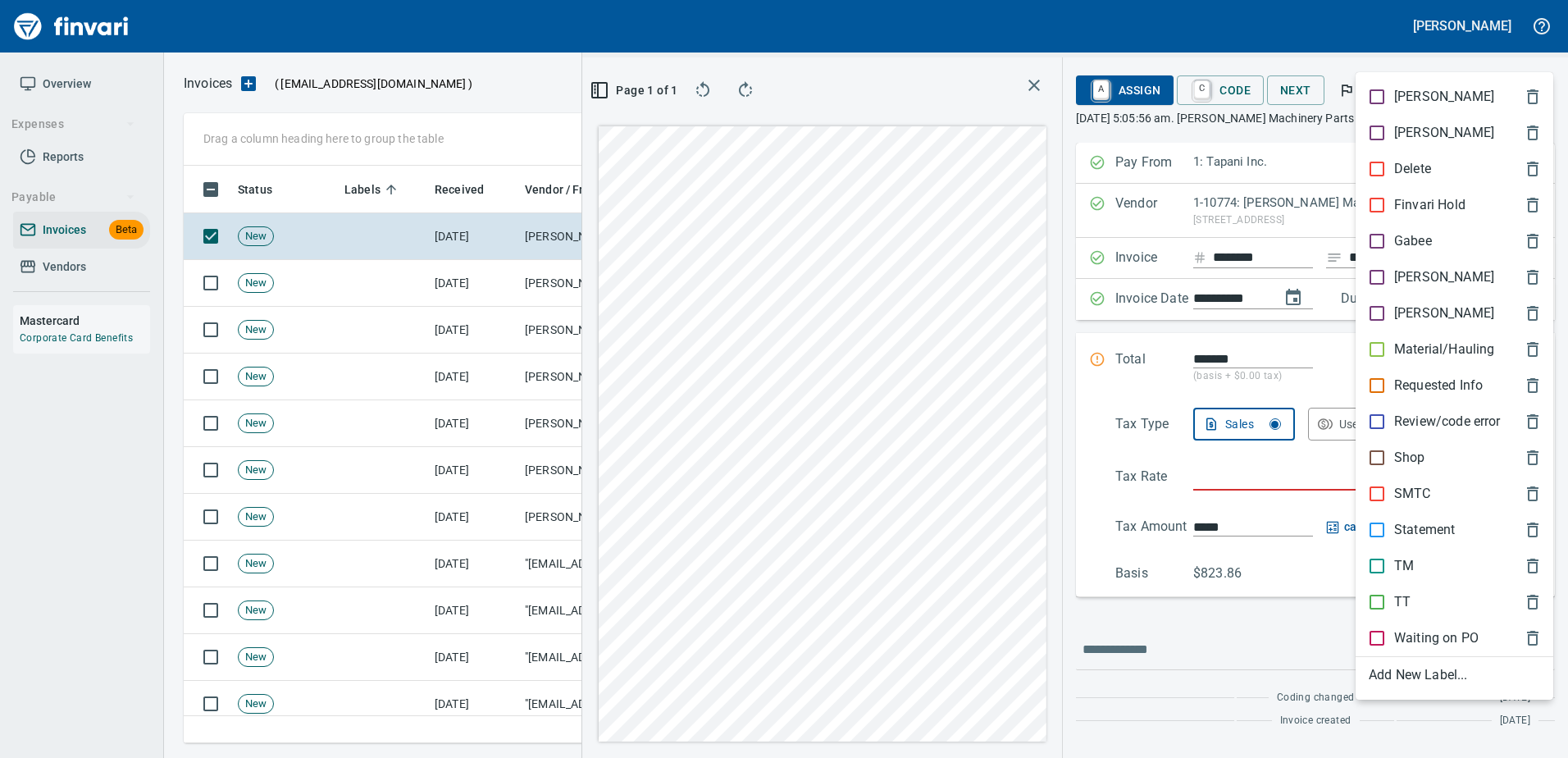
scroll to position [553, 929]
click at [1417, 469] on div "Shop" at bounding box center [1454, 458] width 198 height 36
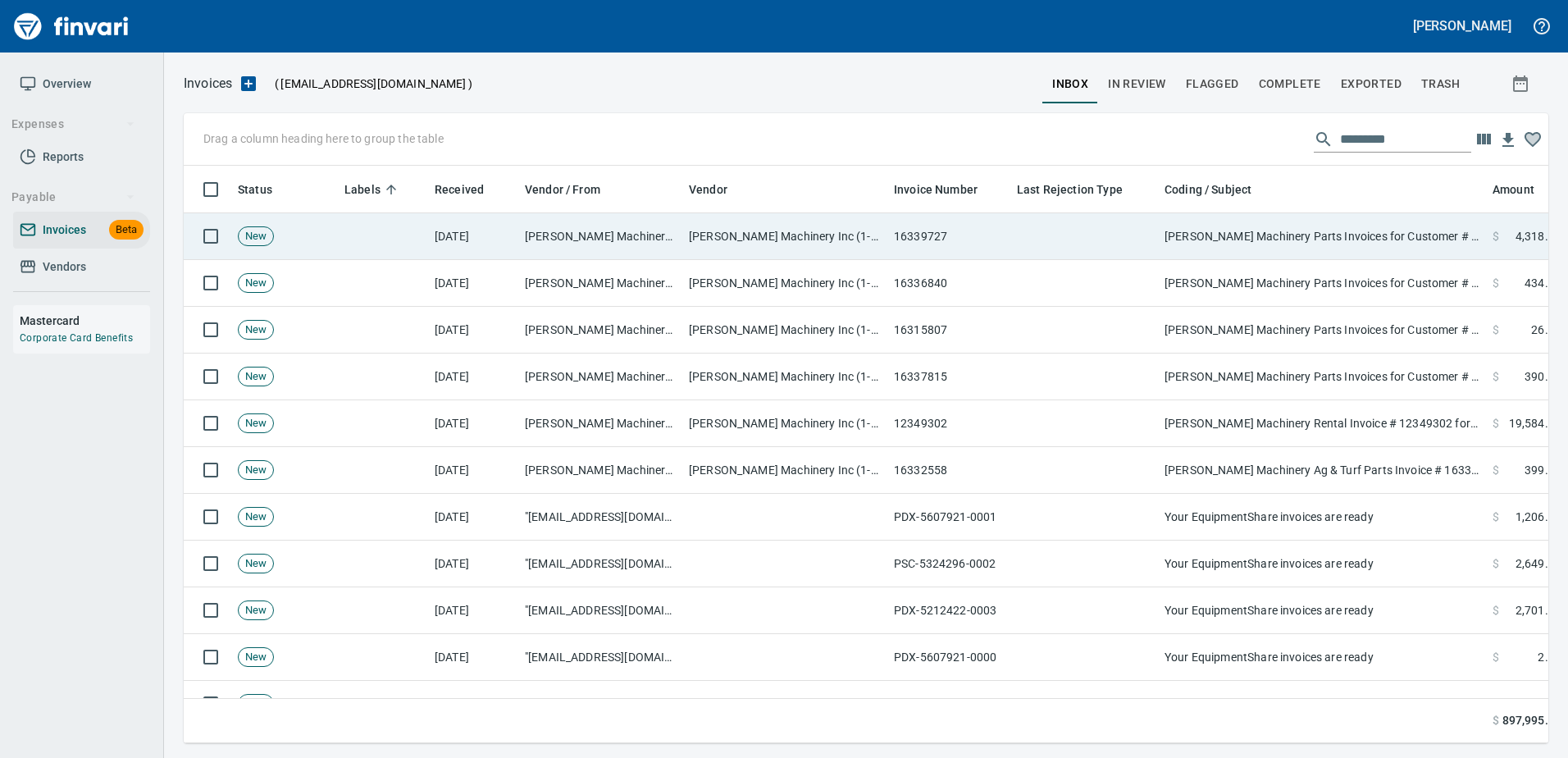
click at [1353, 240] on td "Papé Machinery Parts Invoices for Customer # 100925" at bounding box center [1321, 236] width 328 height 47
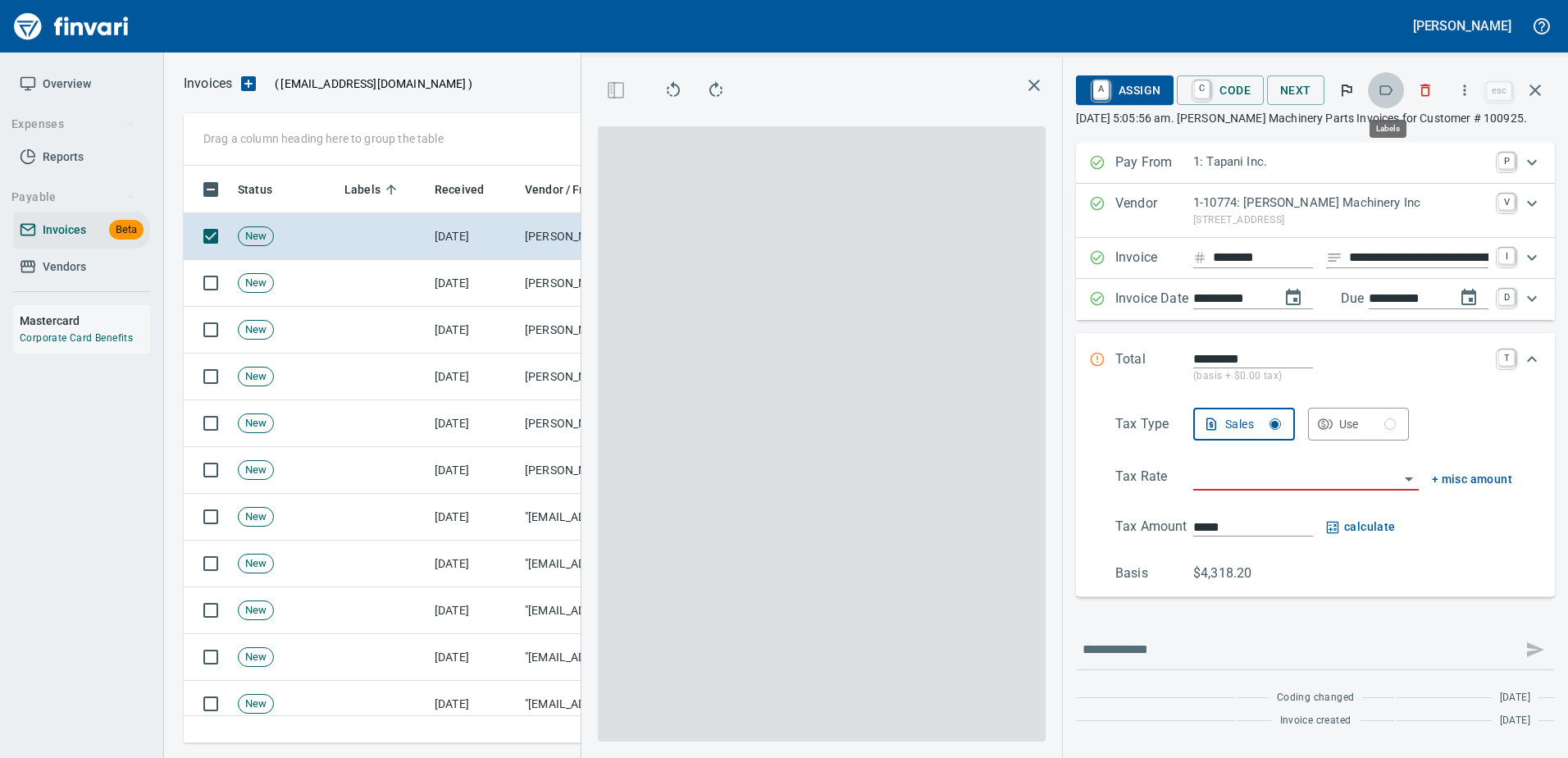
click at [1390, 89] on icon "button" at bounding box center [1385, 90] width 16 height 16
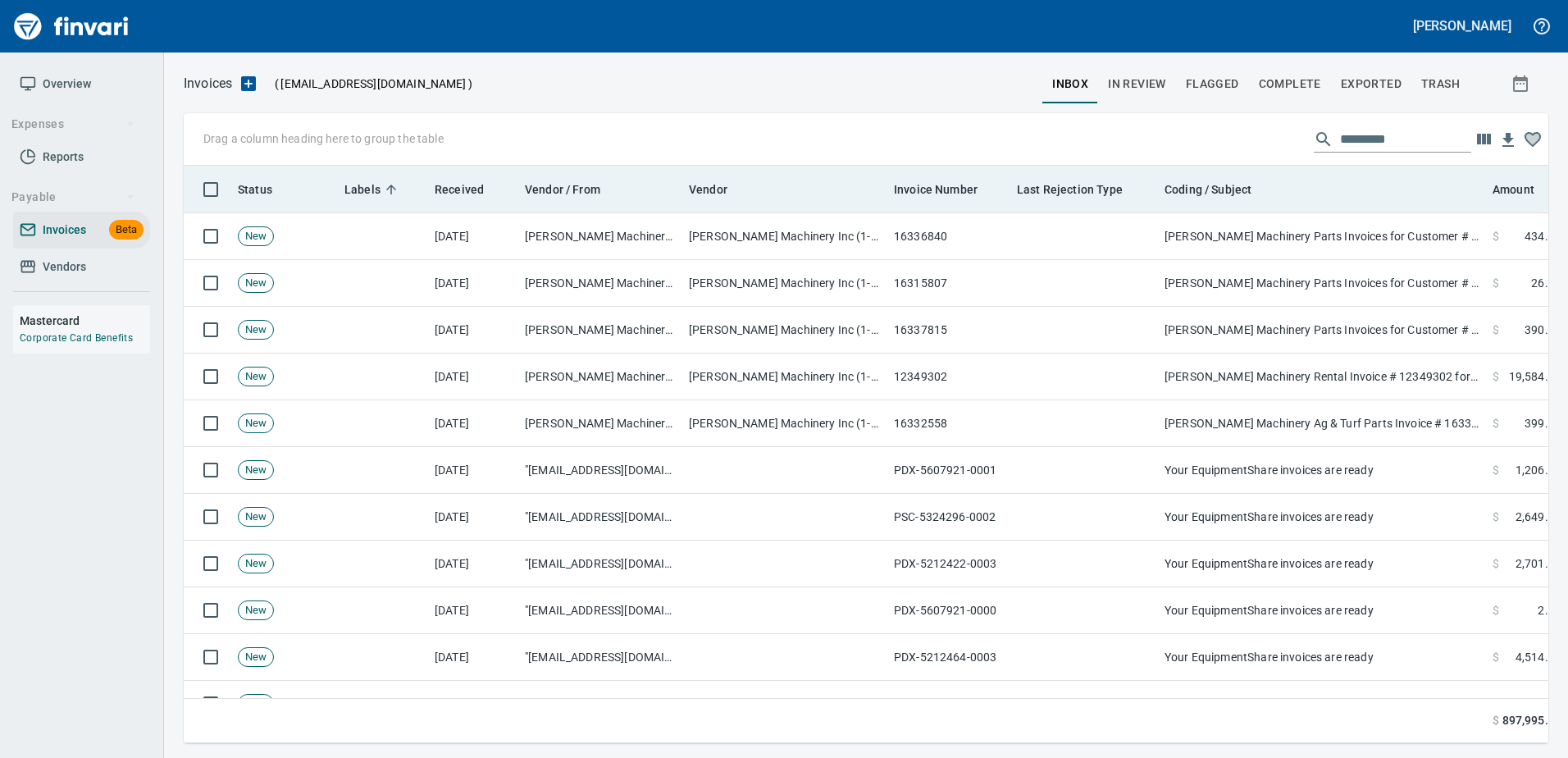
click at [1363, 199] on body "Heidi Ek Overview Expenses Reports Payable Invoices Beta Vendors Mastercard Cor…" at bounding box center [784, 379] width 1568 height 758
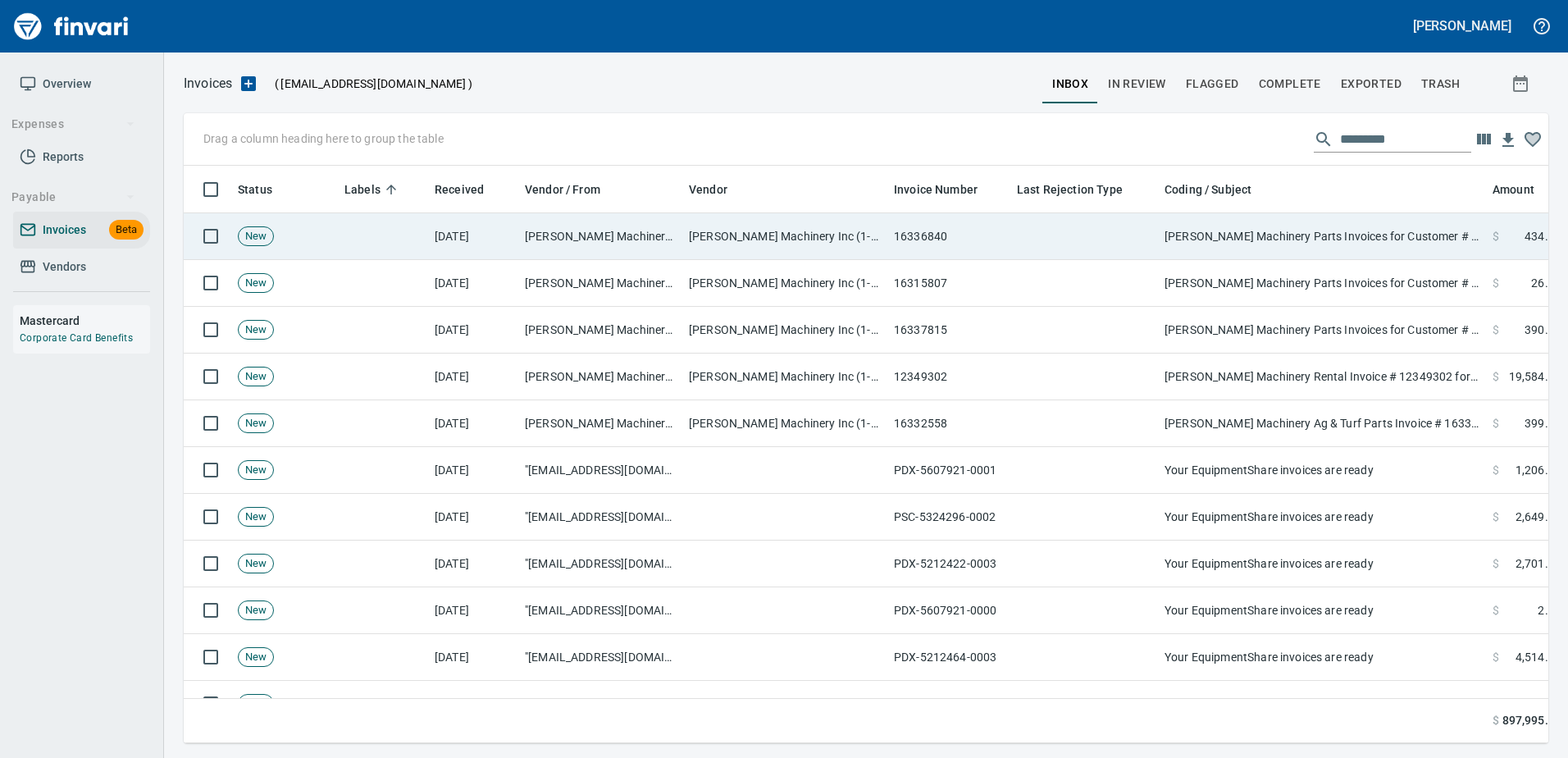
click at [1344, 244] on td "Papé Machinery Parts Invoices for Customer # 100925" at bounding box center [1321, 236] width 328 height 47
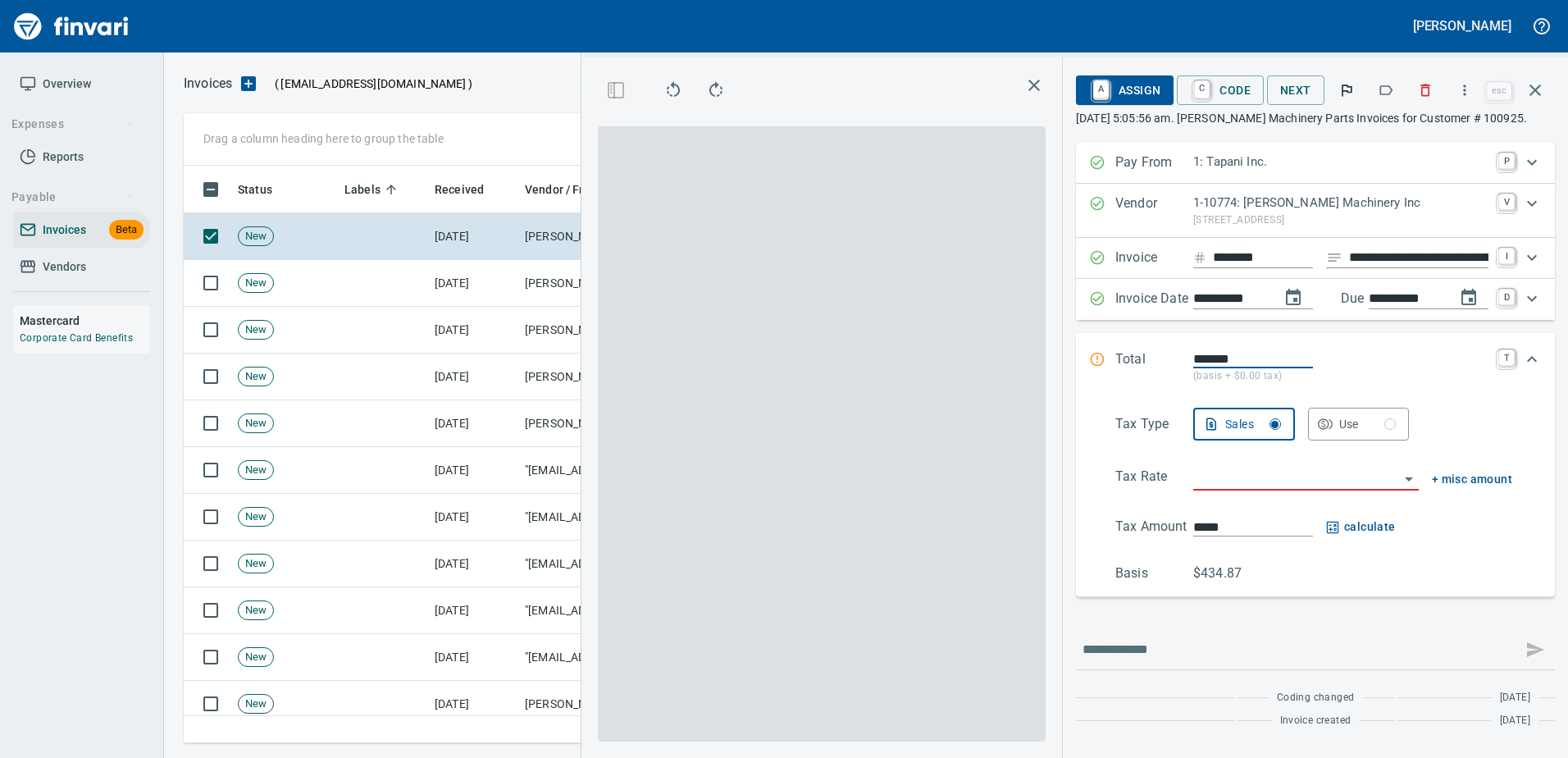
click at [1376, 94] on button "button" at bounding box center [1385, 90] width 36 height 36
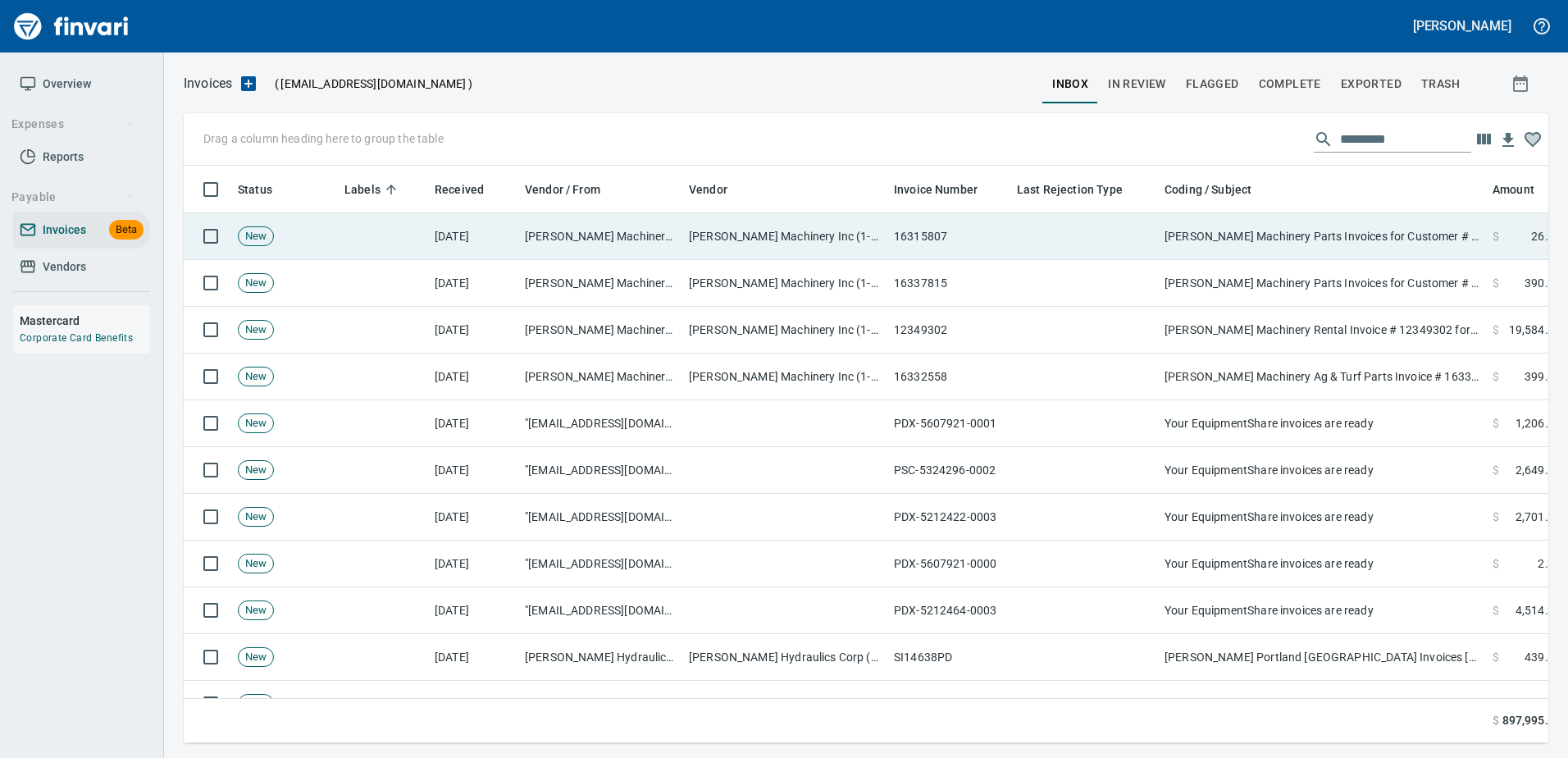
click at [1312, 239] on td "Papé Machinery Parts Invoices for Customer # 100925" at bounding box center [1321, 236] width 328 height 47
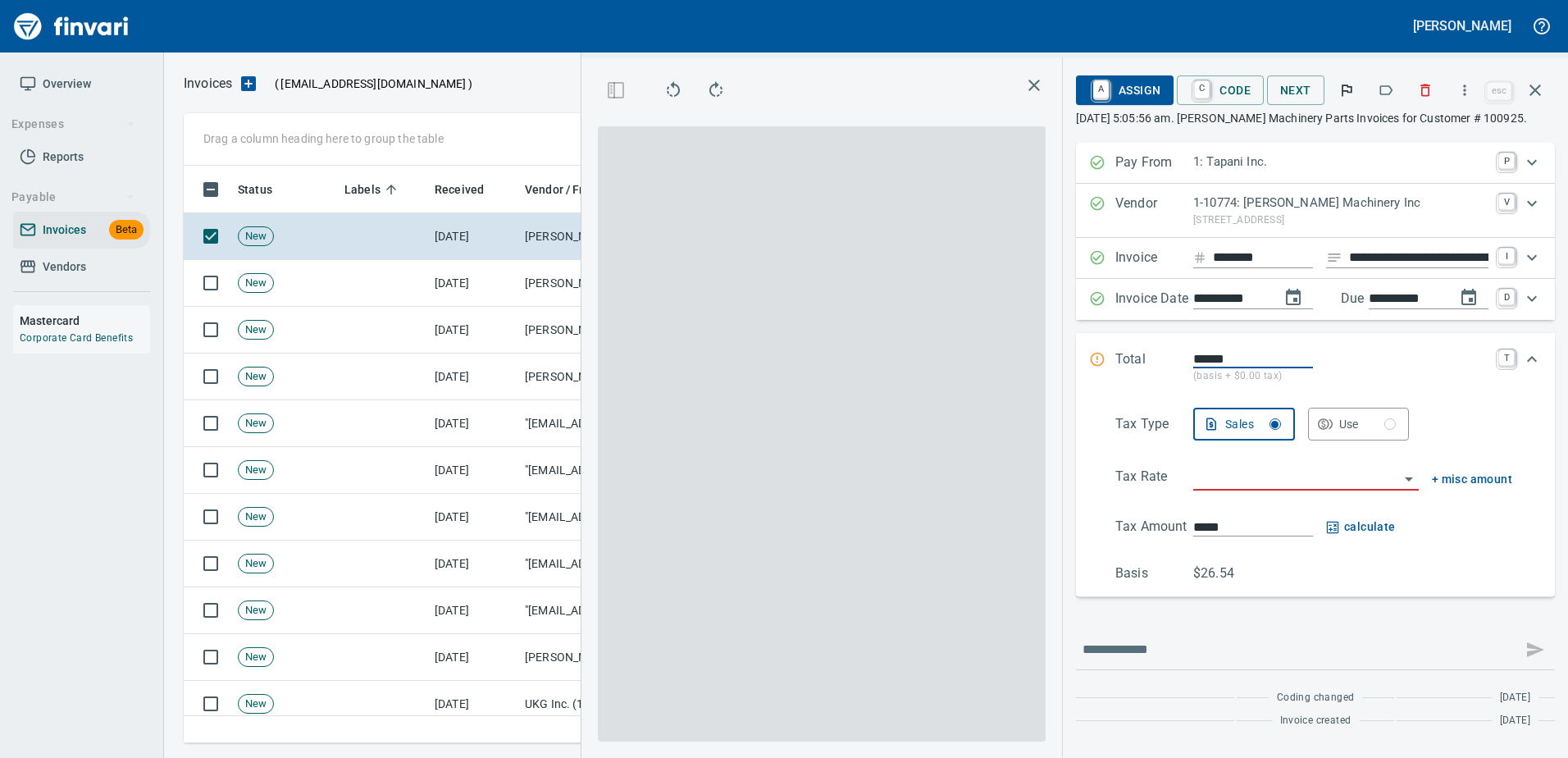
click at [1378, 88] on button "button" at bounding box center [1385, 90] width 36 height 36
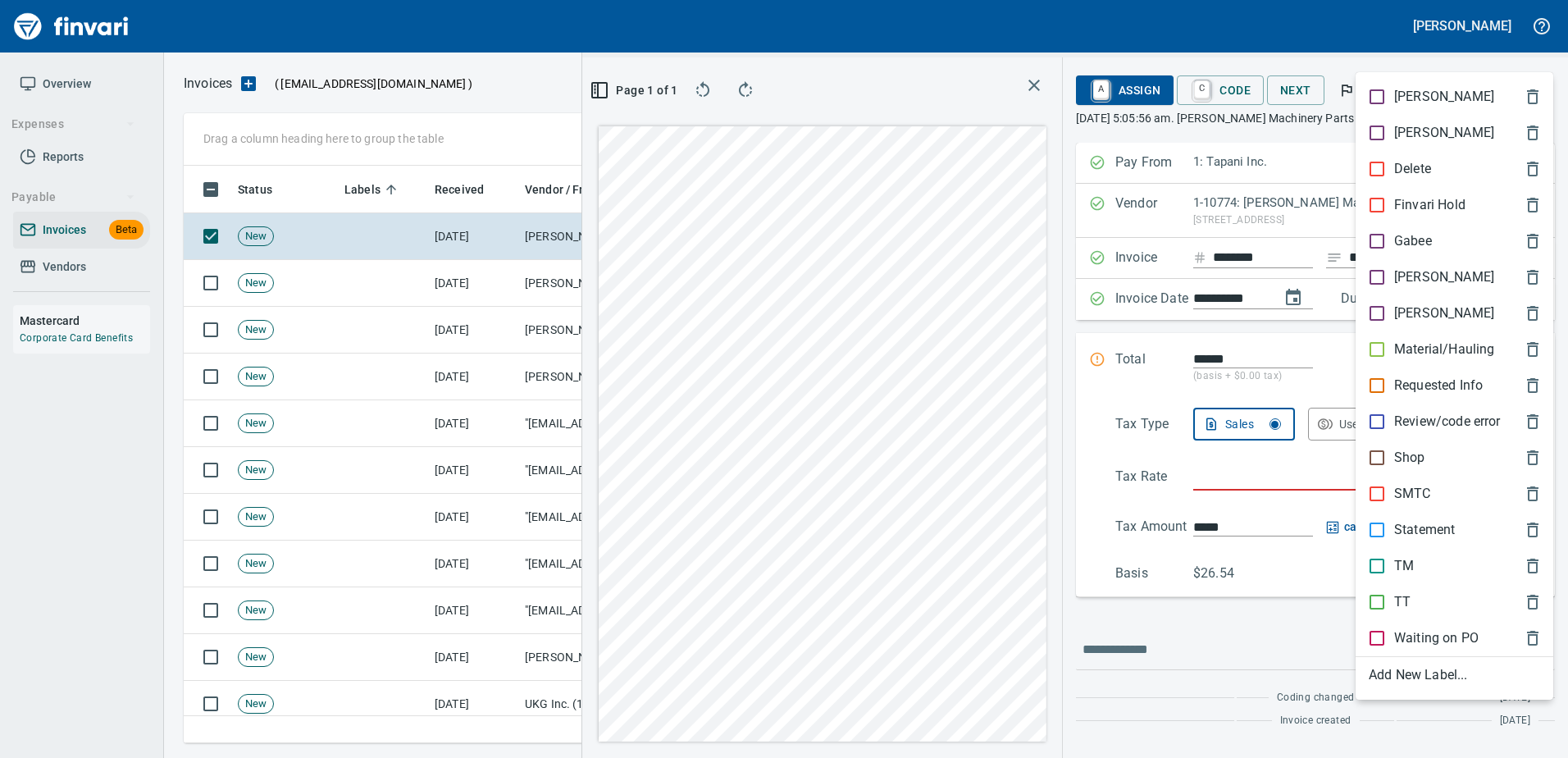
click at [1396, 461] on p "Shop" at bounding box center [1409, 458] width 31 height 20
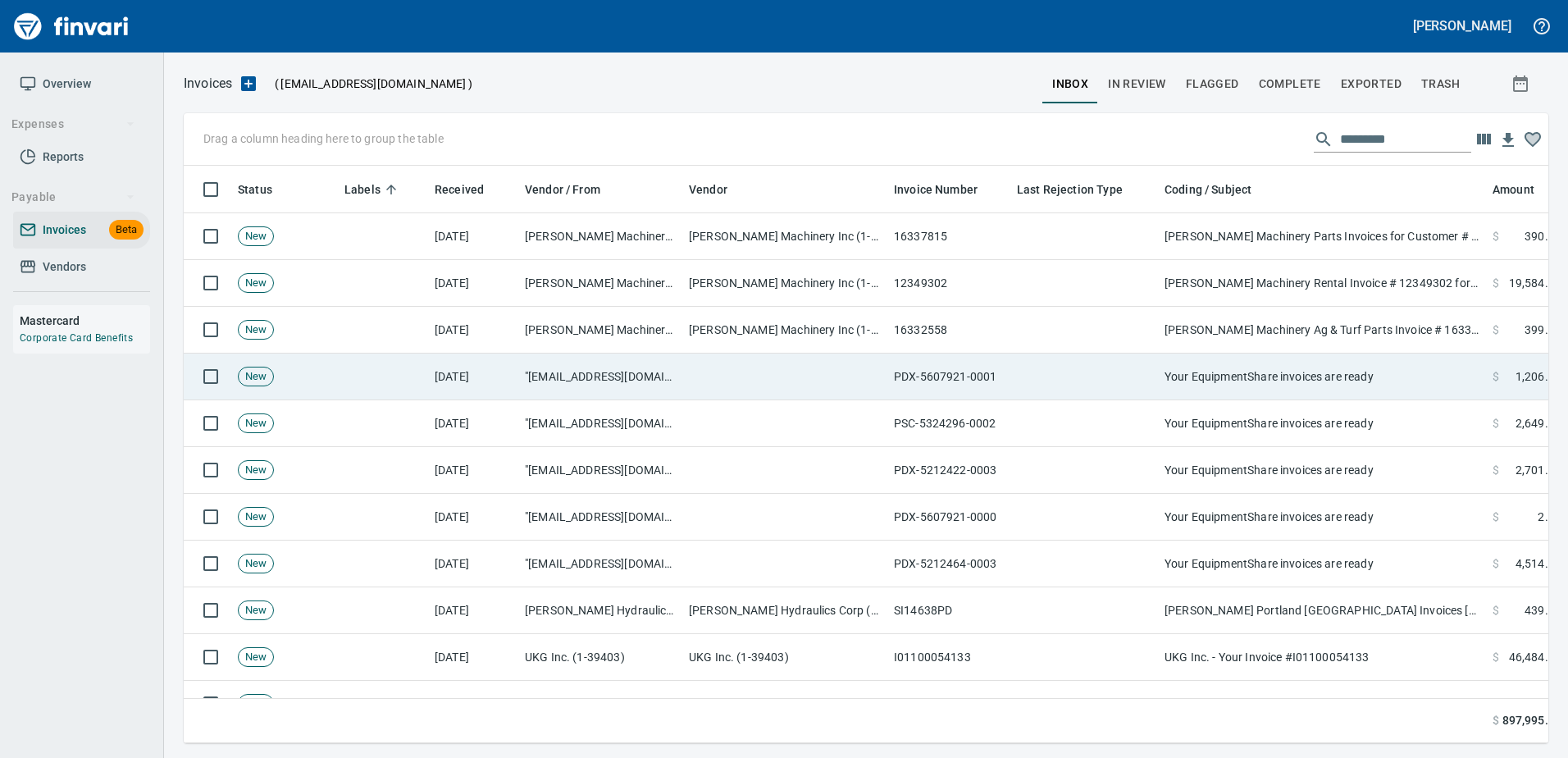
click at [1296, 377] on td "Your EquipmentShare invoices are ready" at bounding box center [1321, 377] width 328 height 47
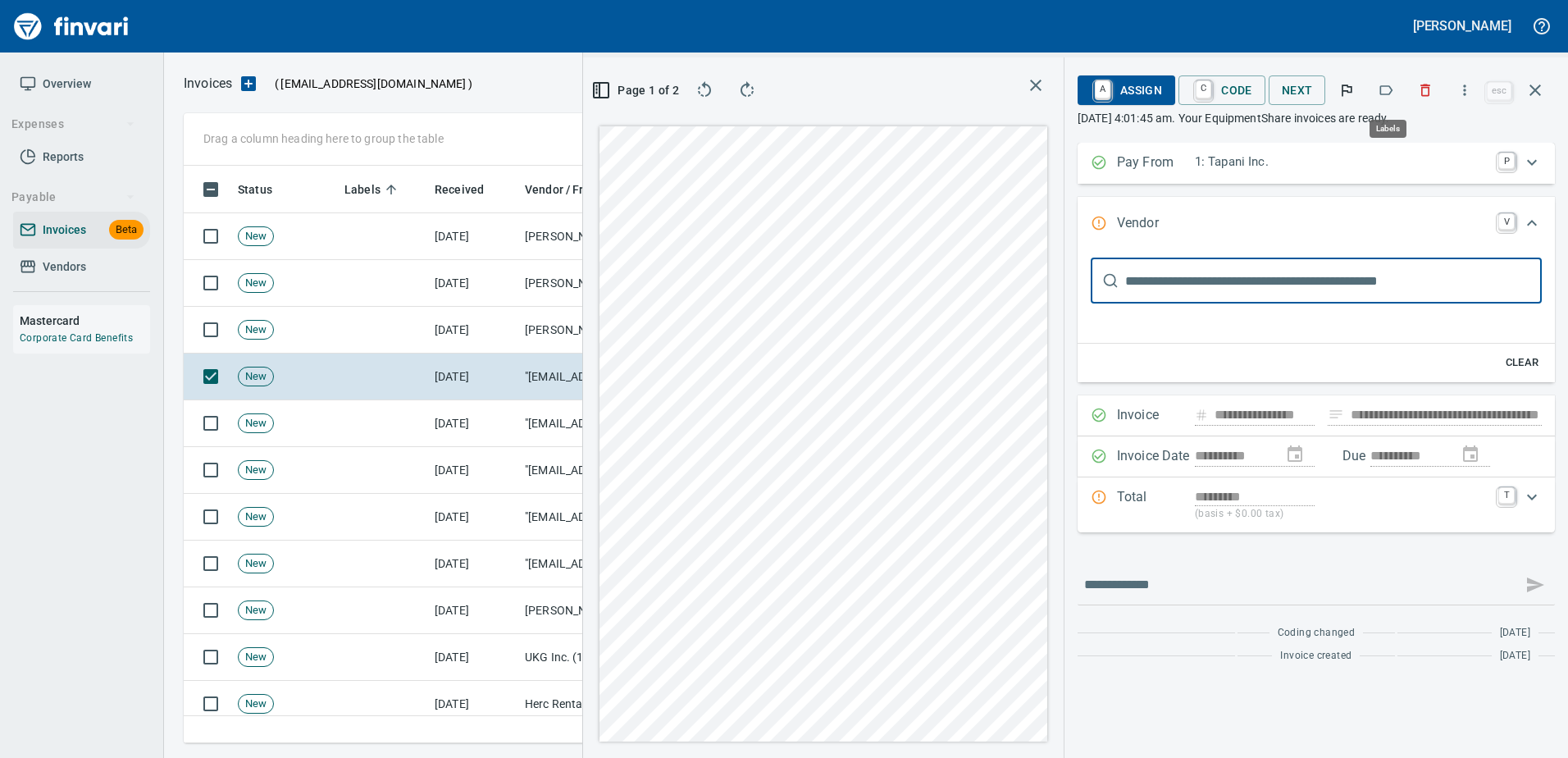
click at [1391, 90] on icon "button" at bounding box center [1385, 90] width 16 height 16
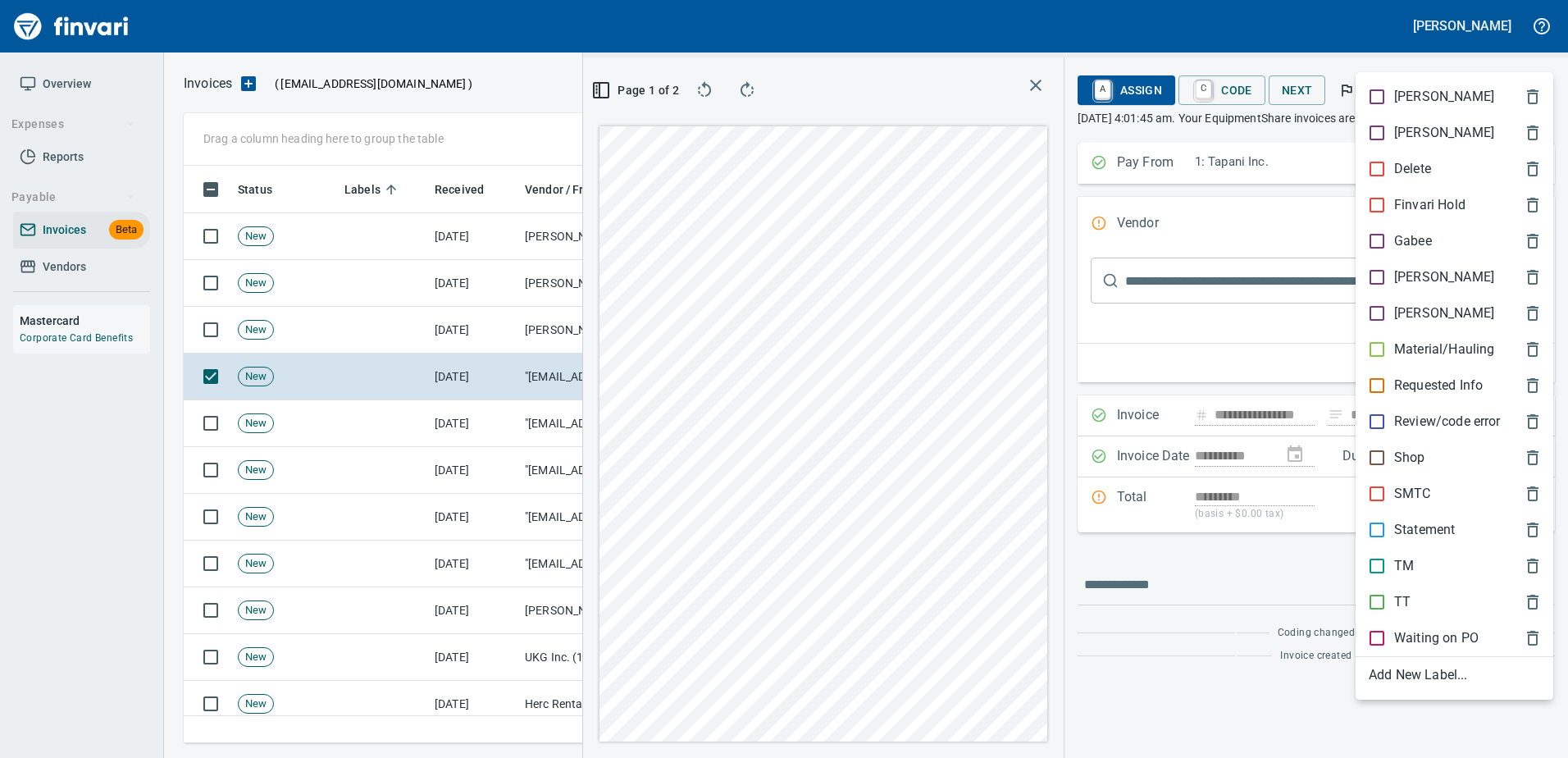
click at [1394, 451] on p "Shop" at bounding box center [1409, 458] width 31 height 20
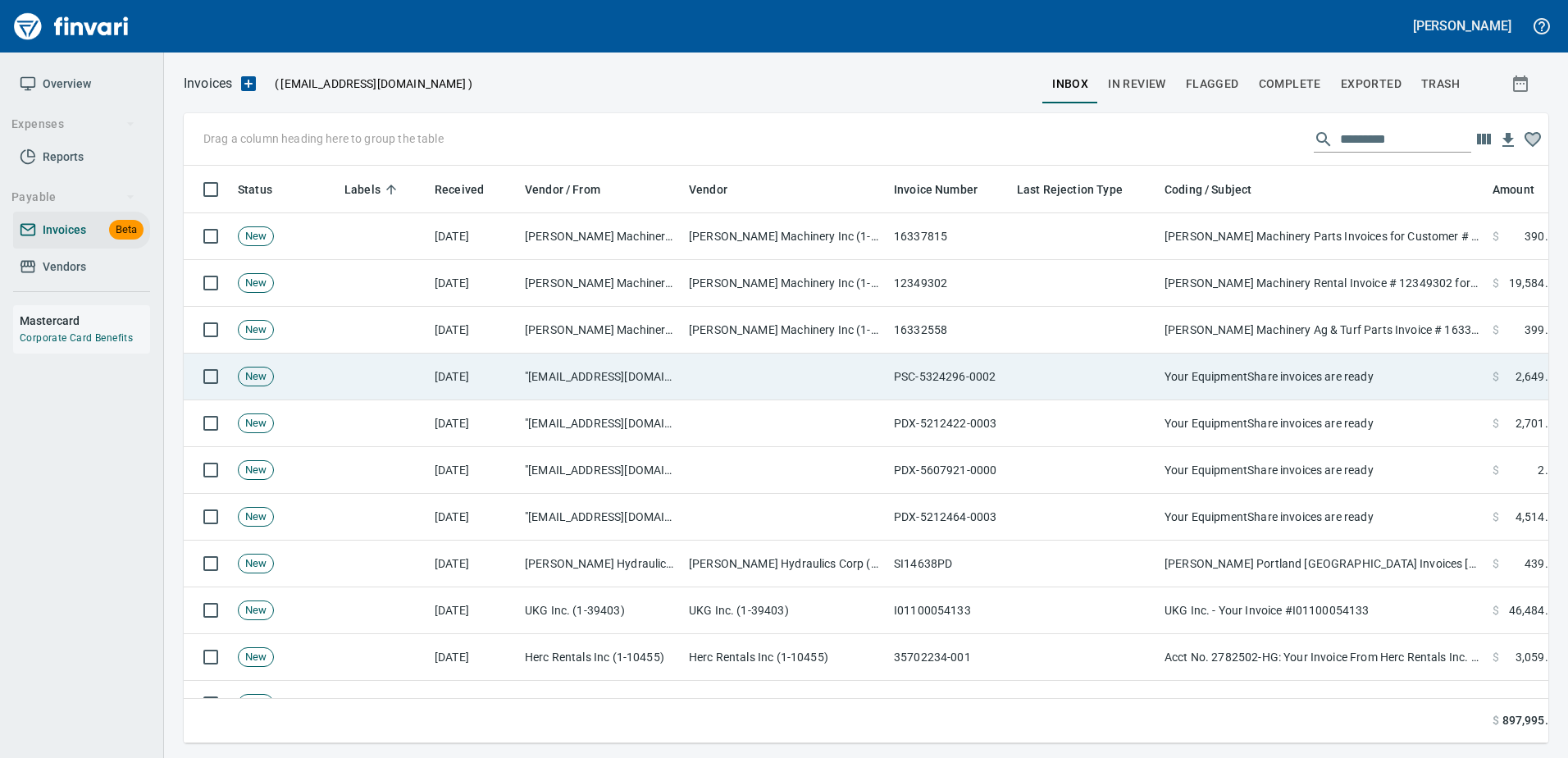
click at [1257, 369] on td "Your EquipmentShare invoices are ready" at bounding box center [1321, 377] width 328 height 47
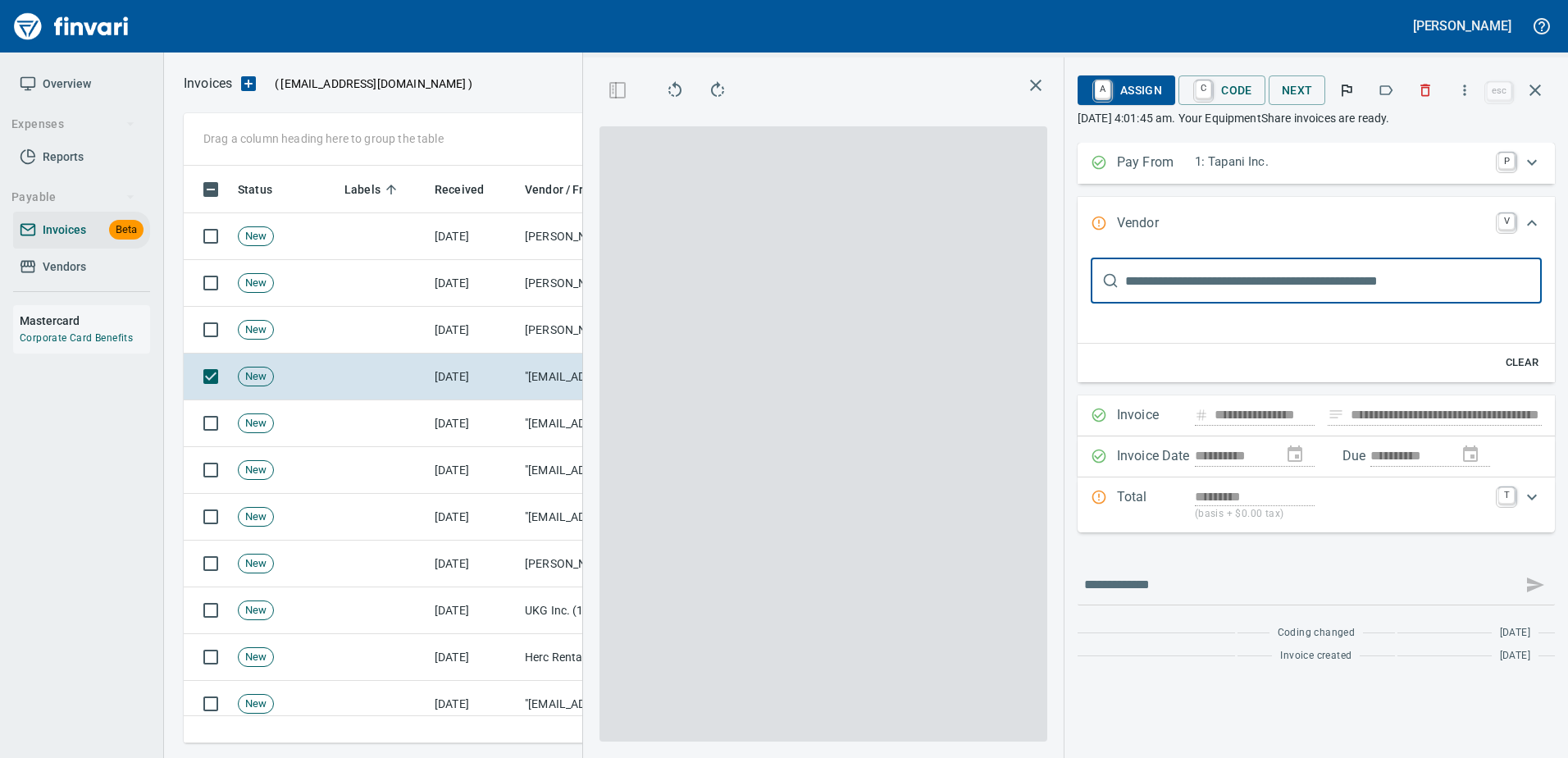
click at [1384, 93] on icon "button" at bounding box center [1385, 90] width 16 height 16
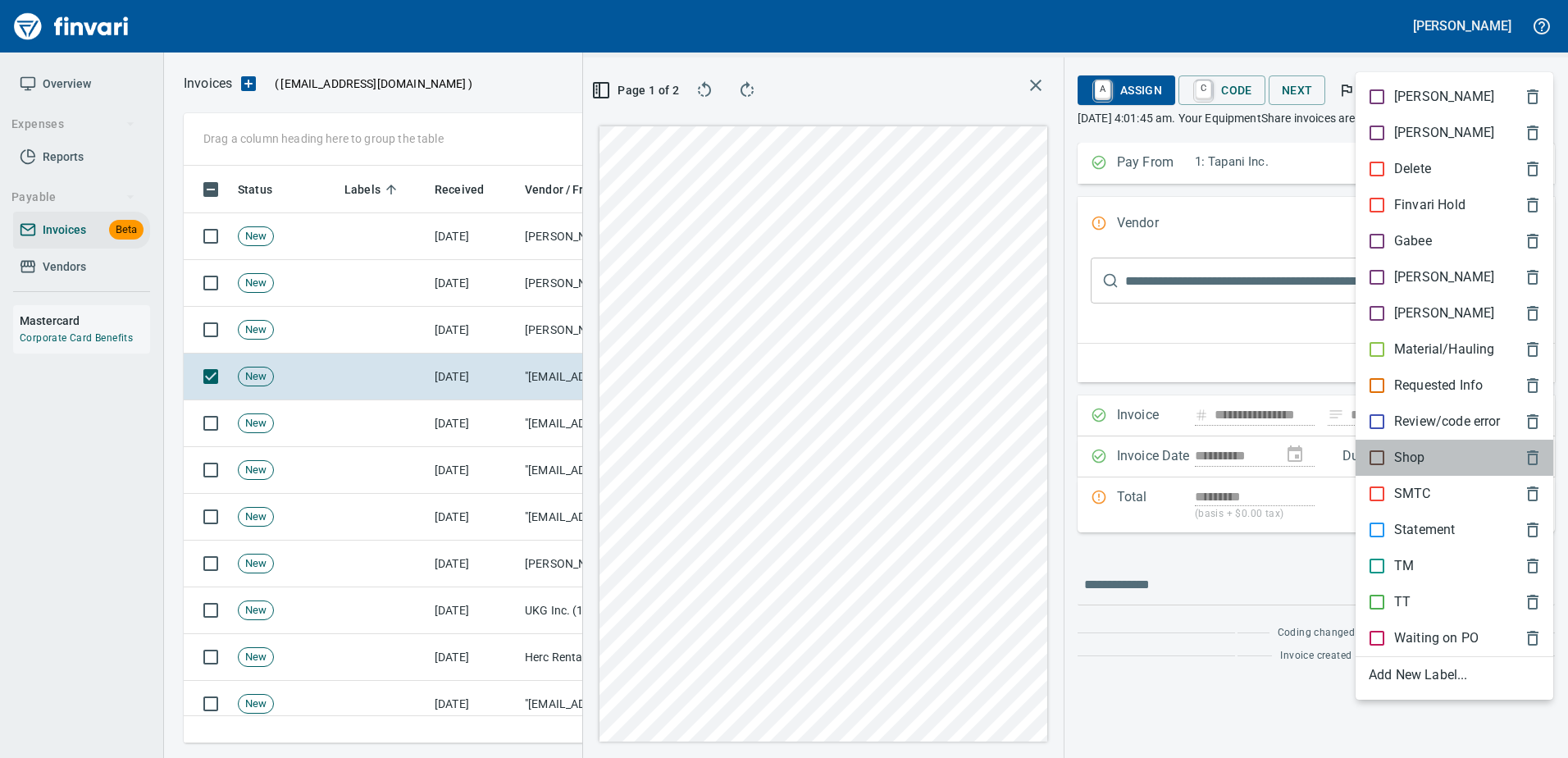
click at [1404, 457] on p "Shop" at bounding box center [1409, 458] width 31 height 20
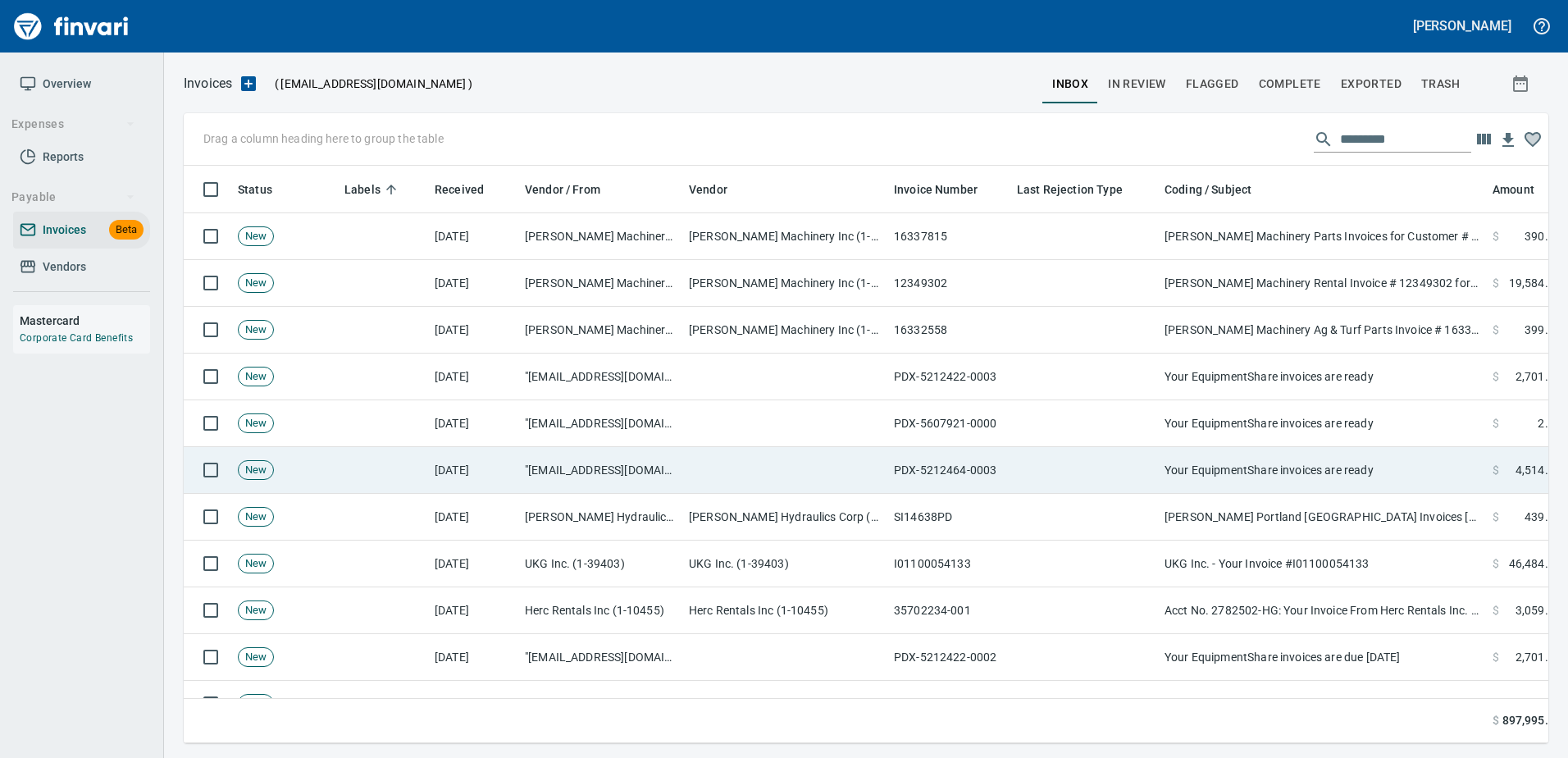
click at [1376, 455] on td "Your EquipmentShare invoices are ready" at bounding box center [1321, 470] width 328 height 47
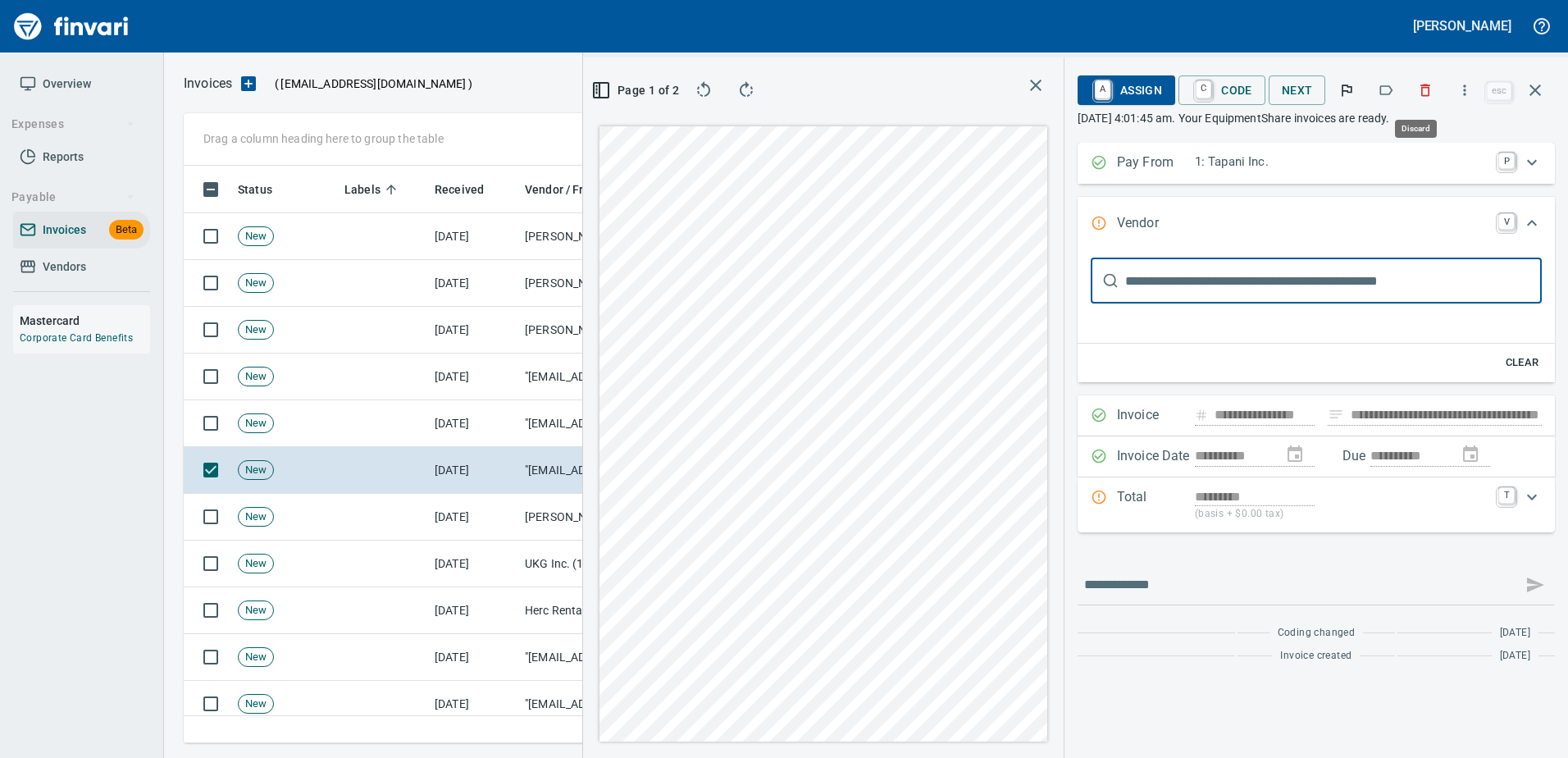
click at [1393, 92] on icon "button" at bounding box center [1386, 90] width 13 height 10
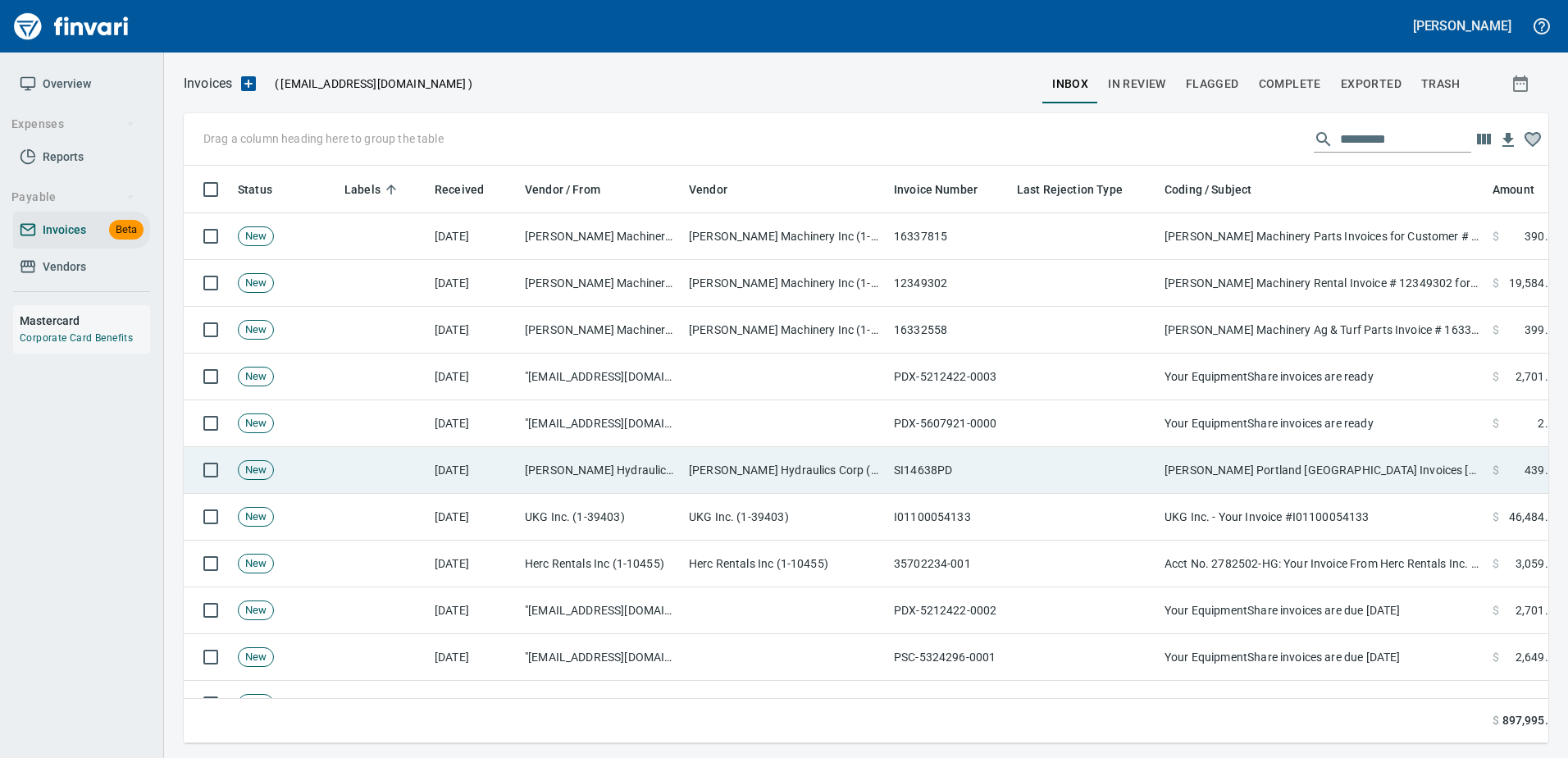
click at [1253, 453] on td "Morse Portland AR Invoices 08/15/2025" at bounding box center [1321, 470] width 328 height 47
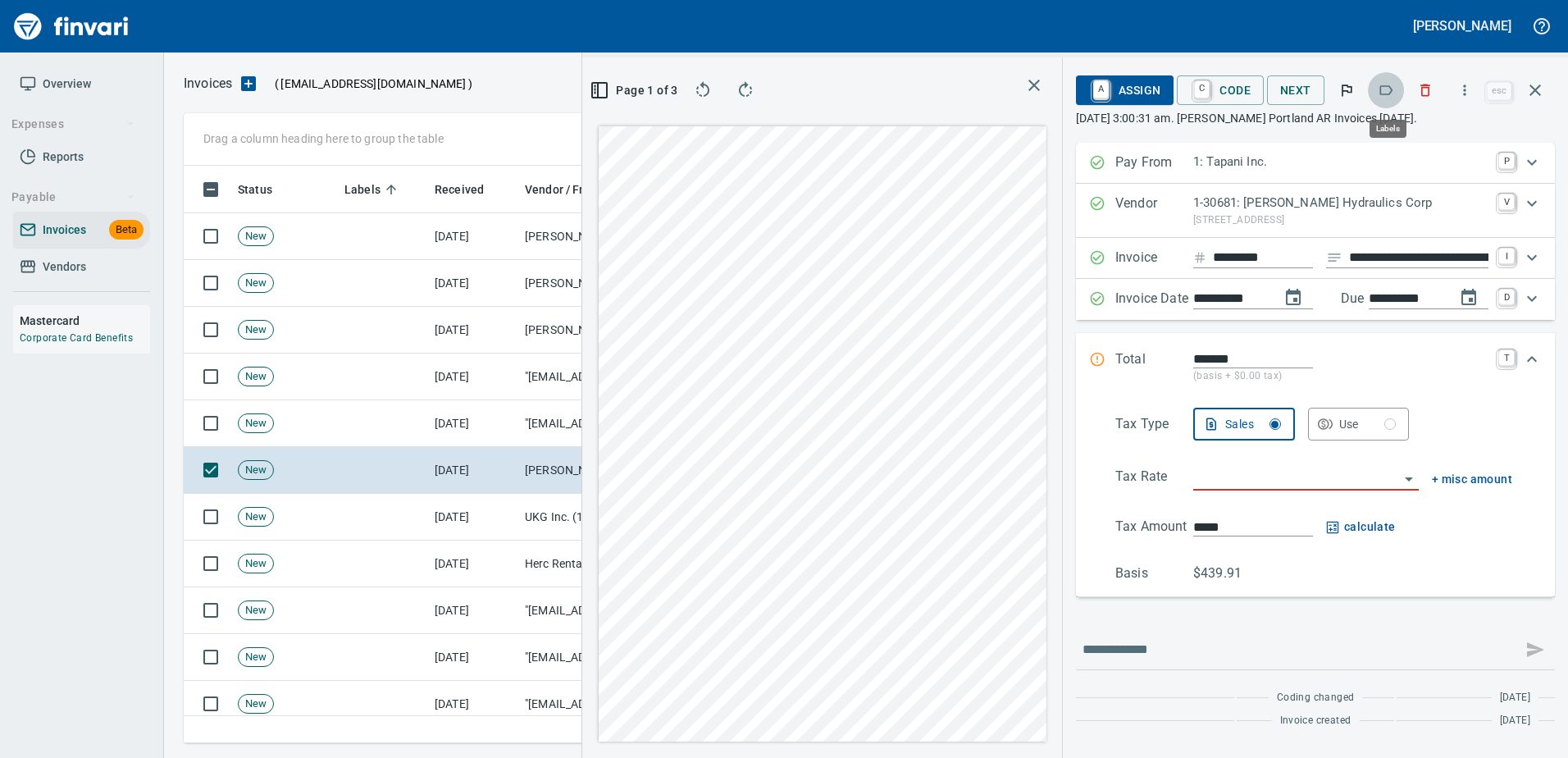
click at [1386, 90] on icon "button" at bounding box center [1385, 90] width 16 height 16
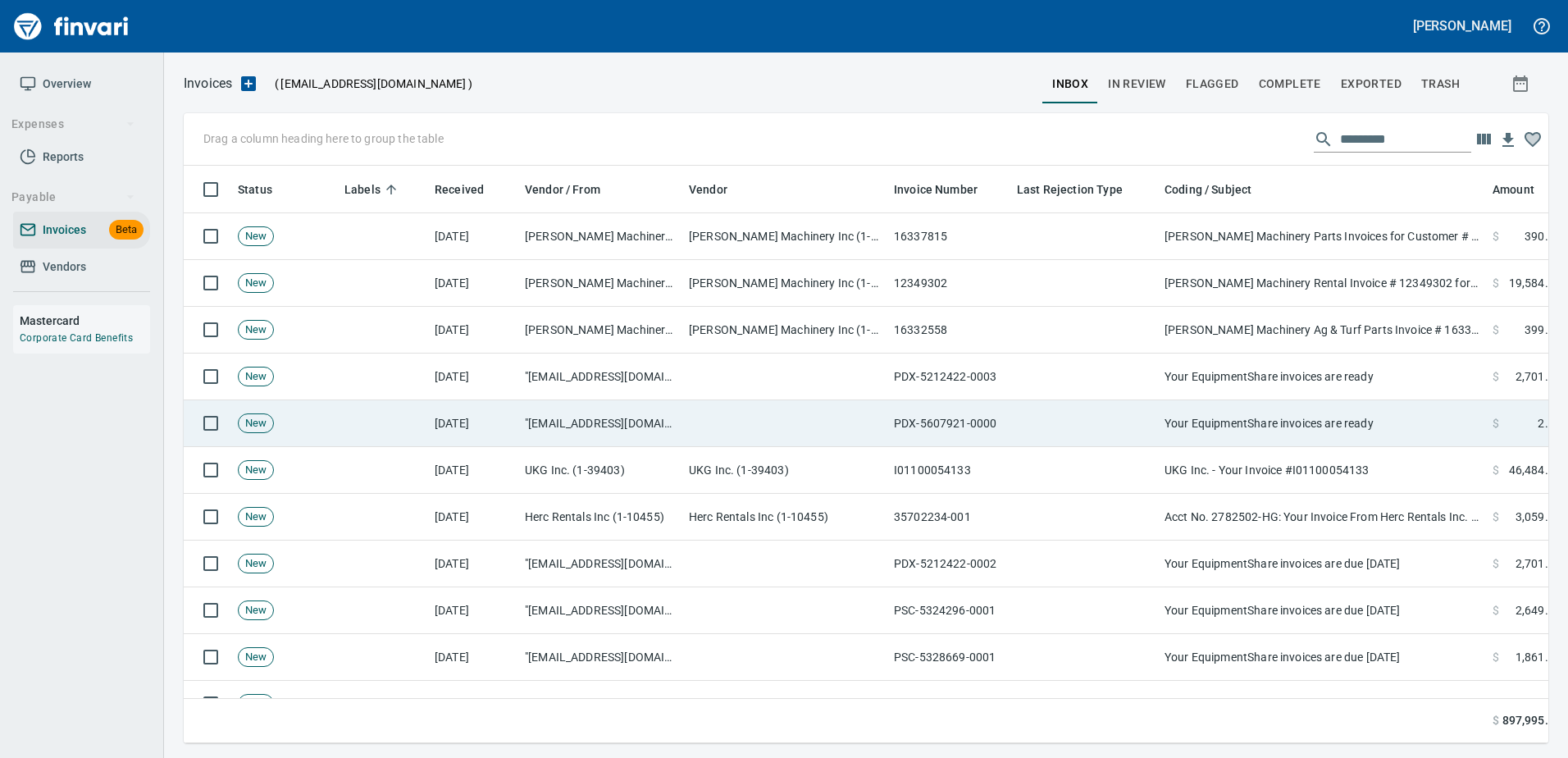
click at [1293, 445] on td "Your EquipmentShare invoices are ready" at bounding box center [1321, 423] width 328 height 47
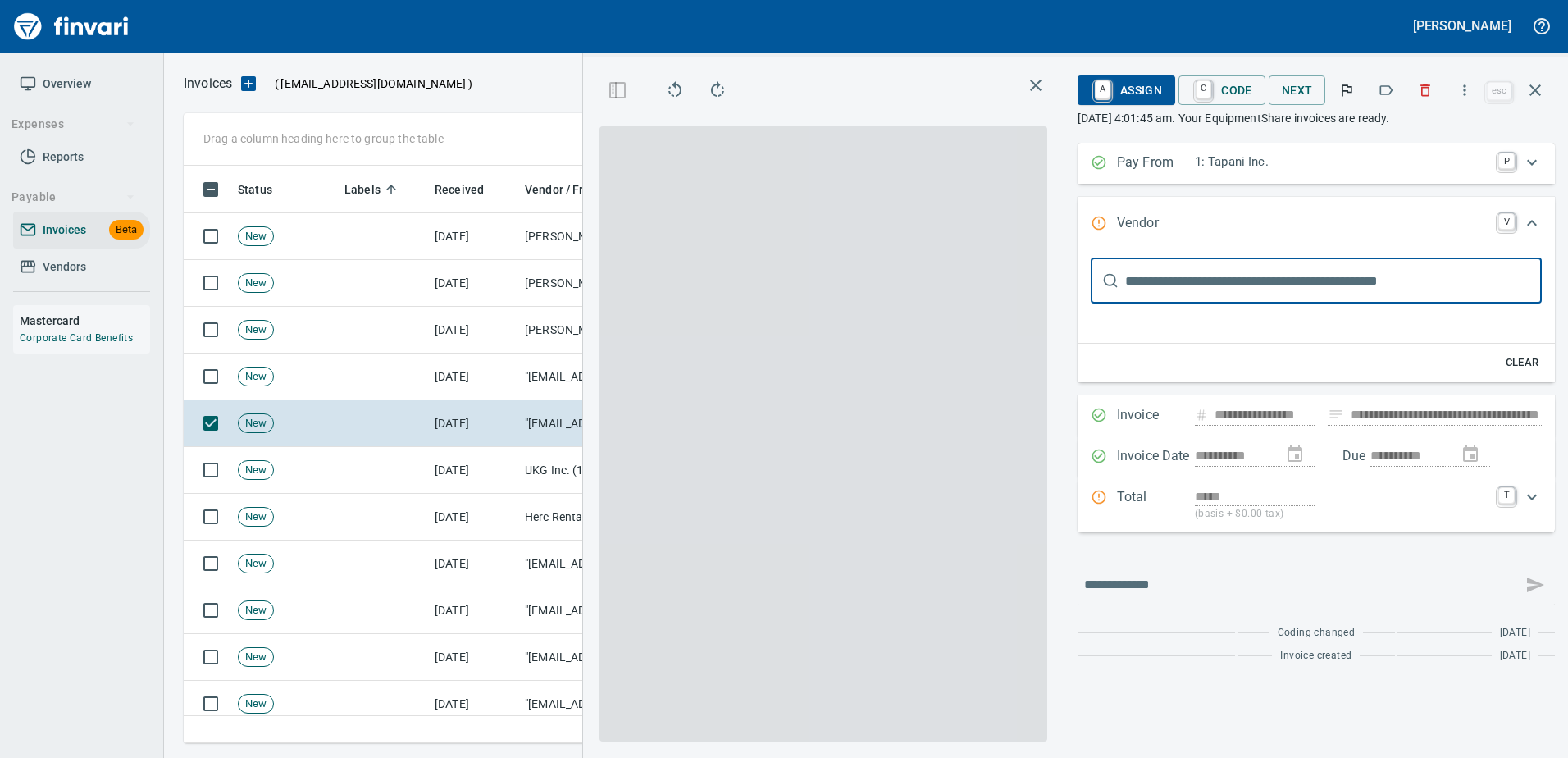
click at [1404, 86] on button "button" at bounding box center [1385, 90] width 36 height 36
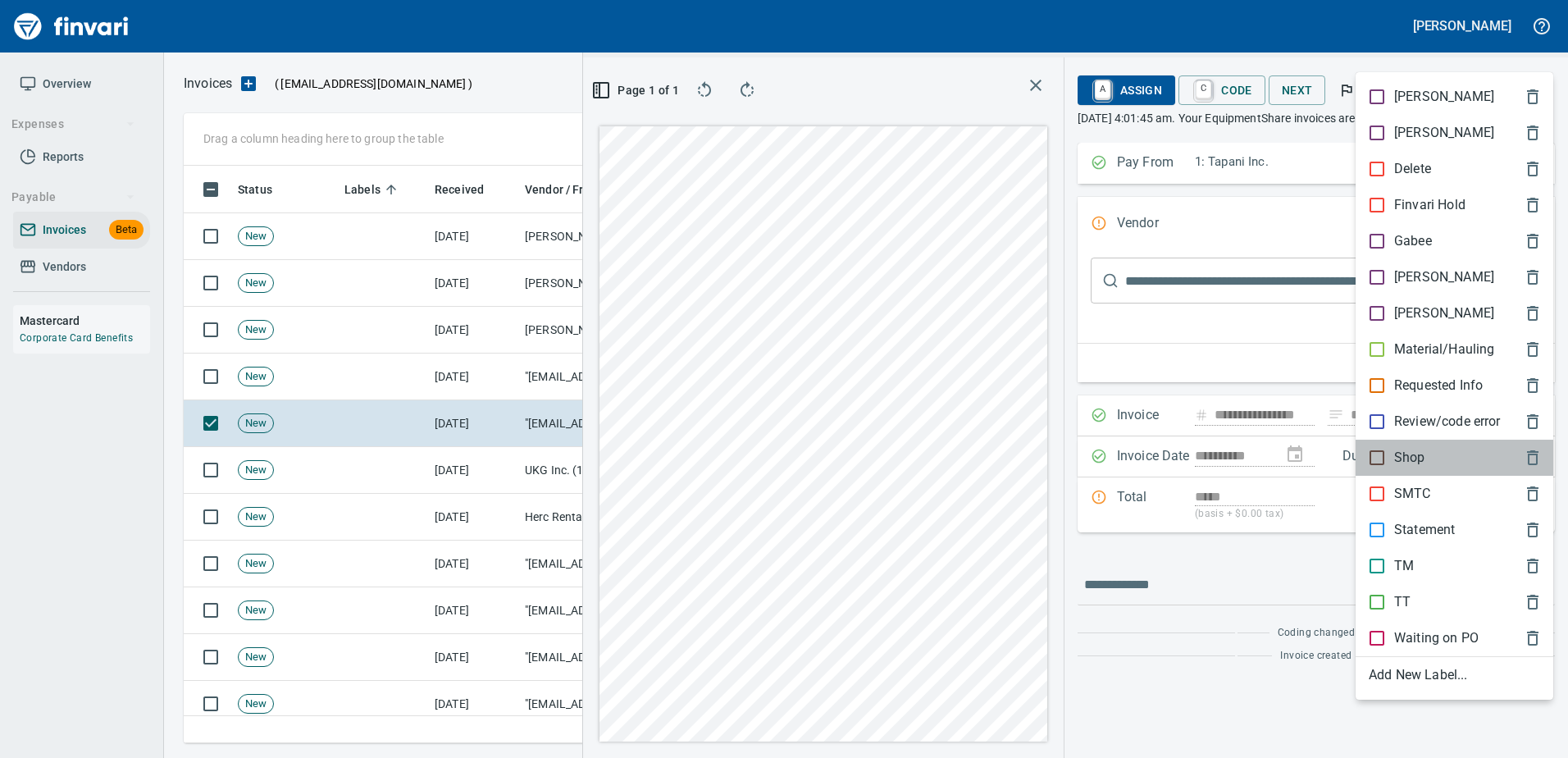
click at [1395, 472] on div "Shop" at bounding box center [1454, 458] width 198 height 36
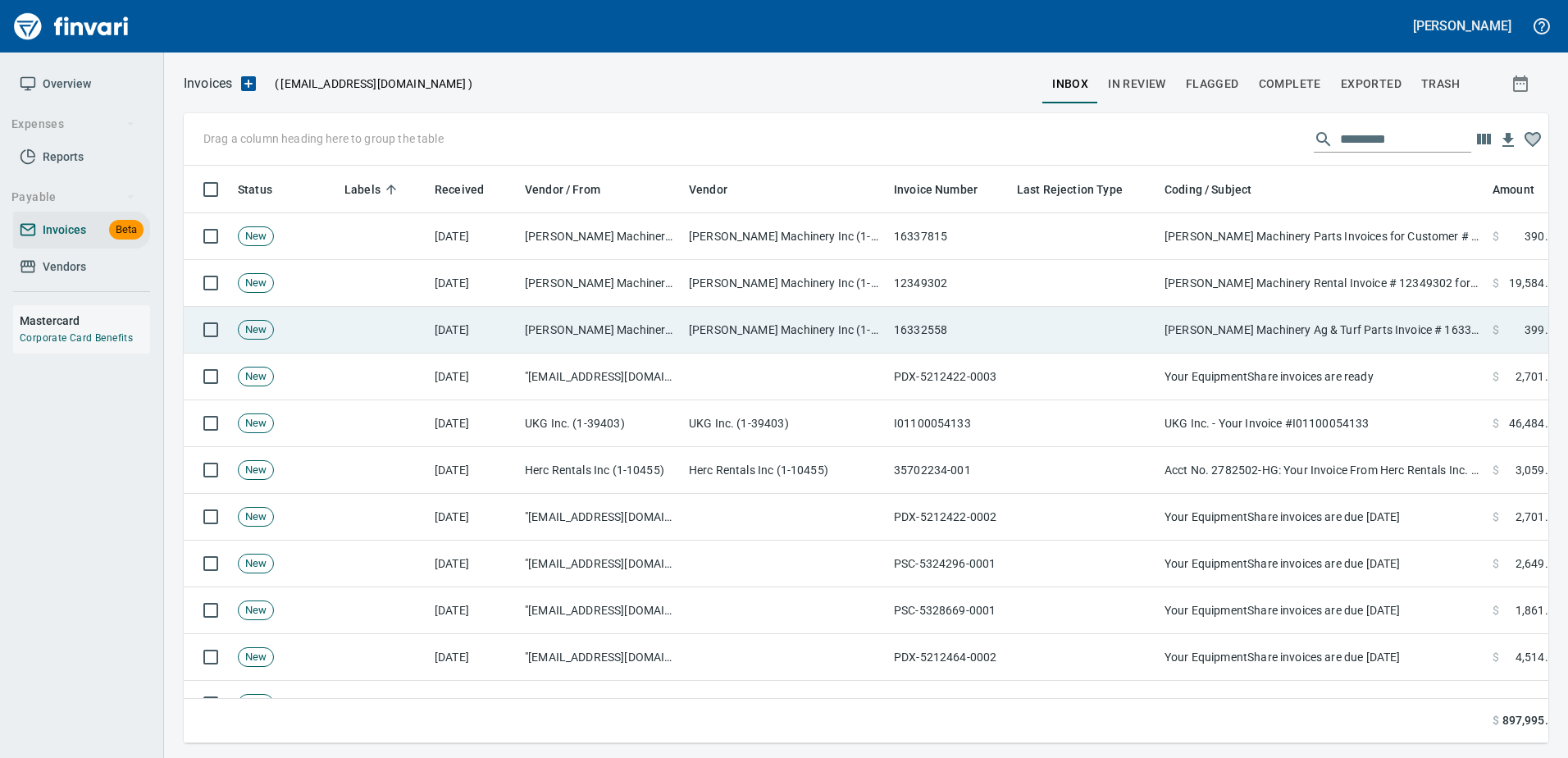
click at [1290, 340] on td "Papé Machinery Ag & Turf Parts Invoice # 16332558 for Customer # 100925 (08/15/…" at bounding box center [1321, 330] width 328 height 47
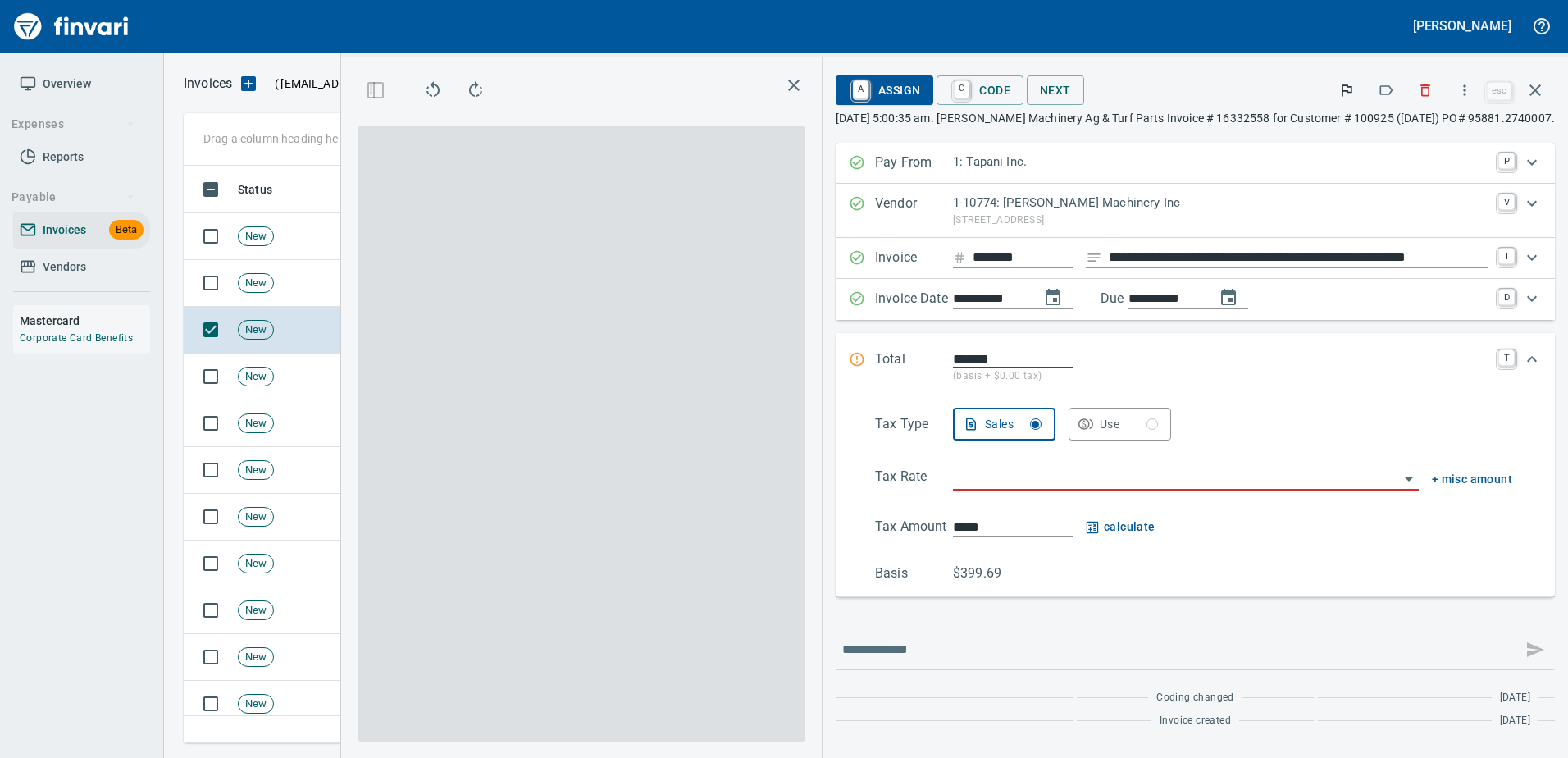
click at [1394, 82] on icon "button" at bounding box center [1385, 90] width 16 height 16
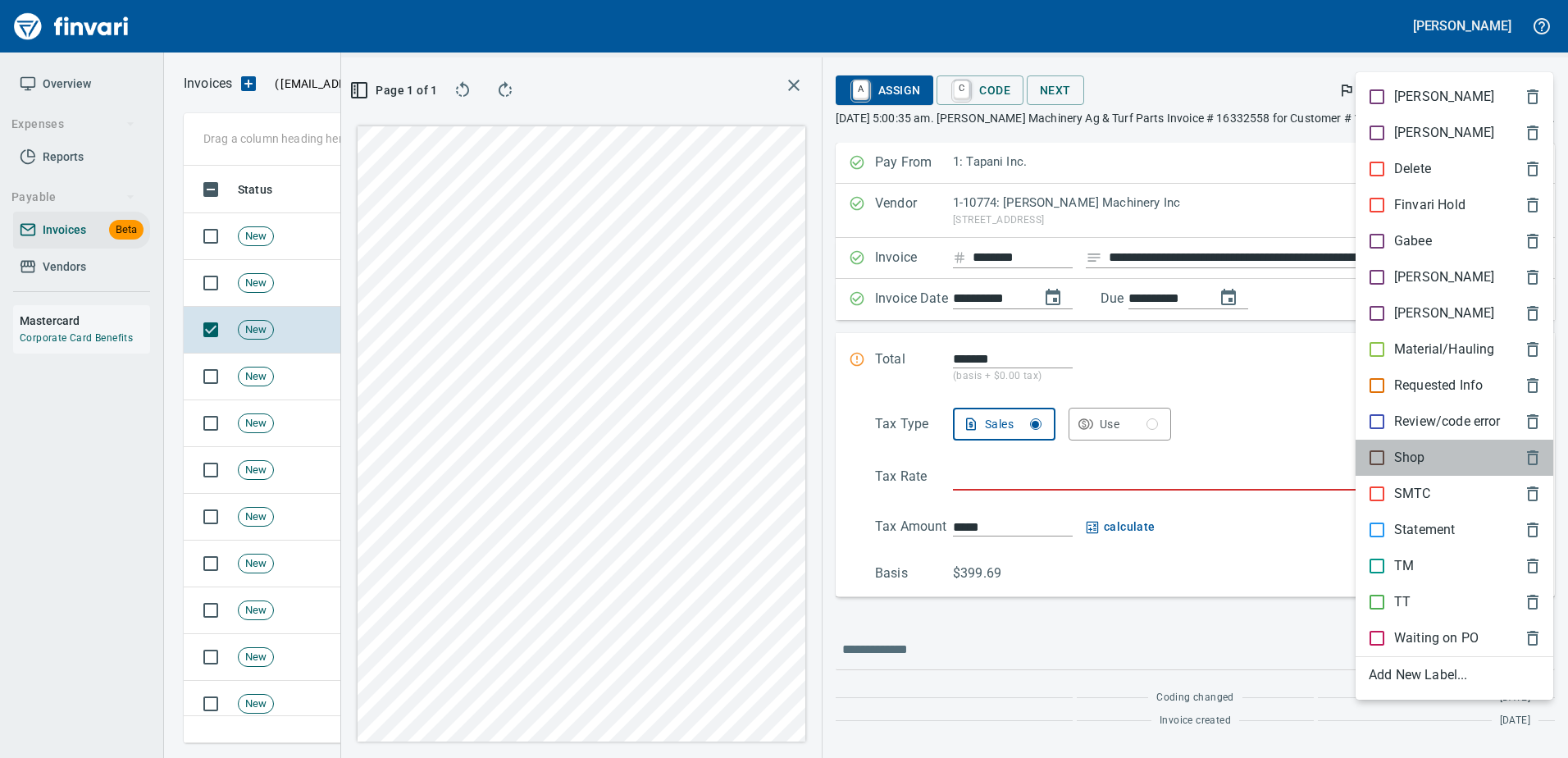
click at [1398, 459] on p "Shop" at bounding box center [1409, 458] width 31 height 20
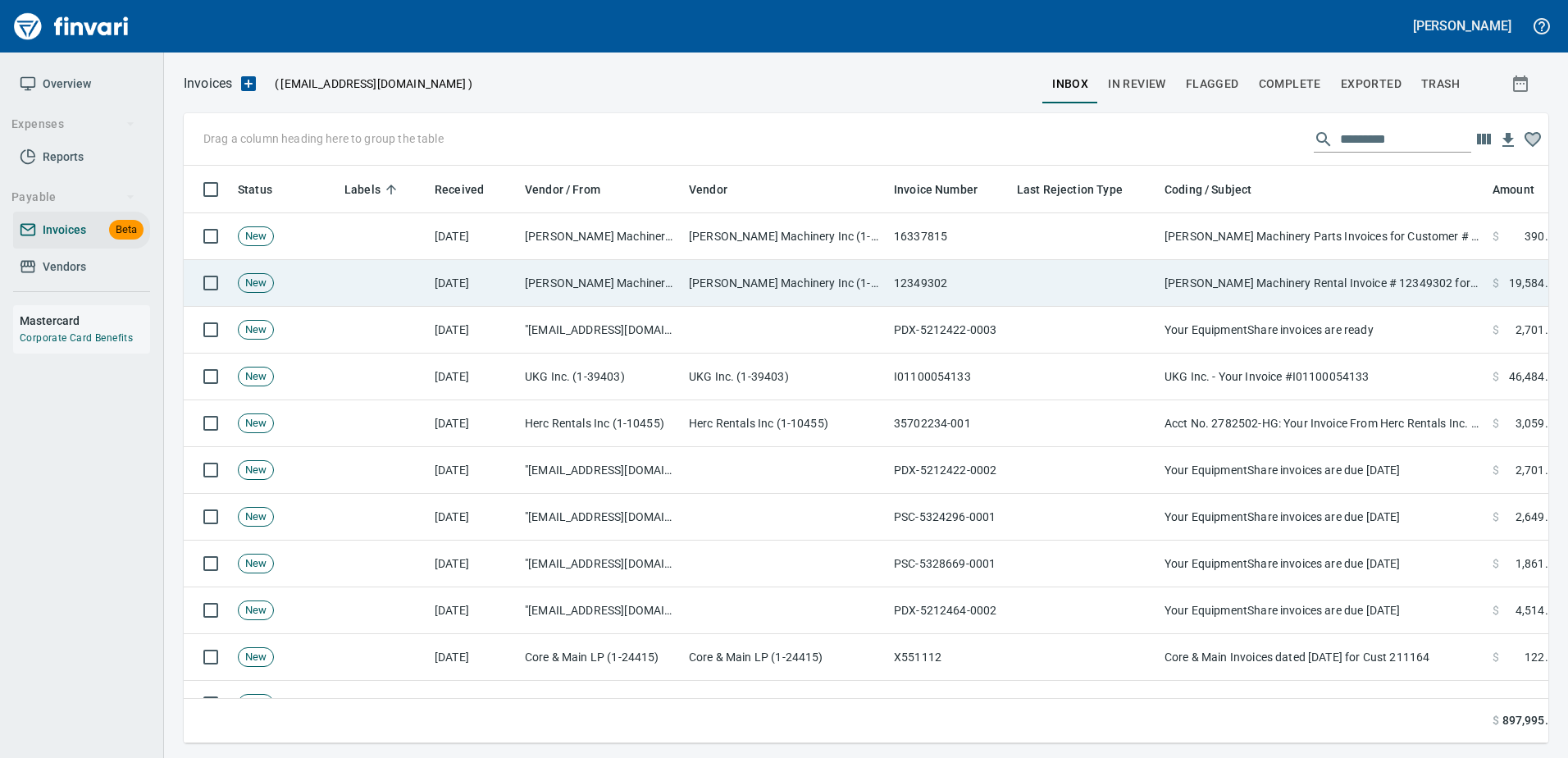
click at [1179, 262] on td "Papé Machinery Rental Invoice # 12349302 for Customer # 100925 (08/15/2025) PO#…" at bounding box center [1321, 283] width 328 height 47
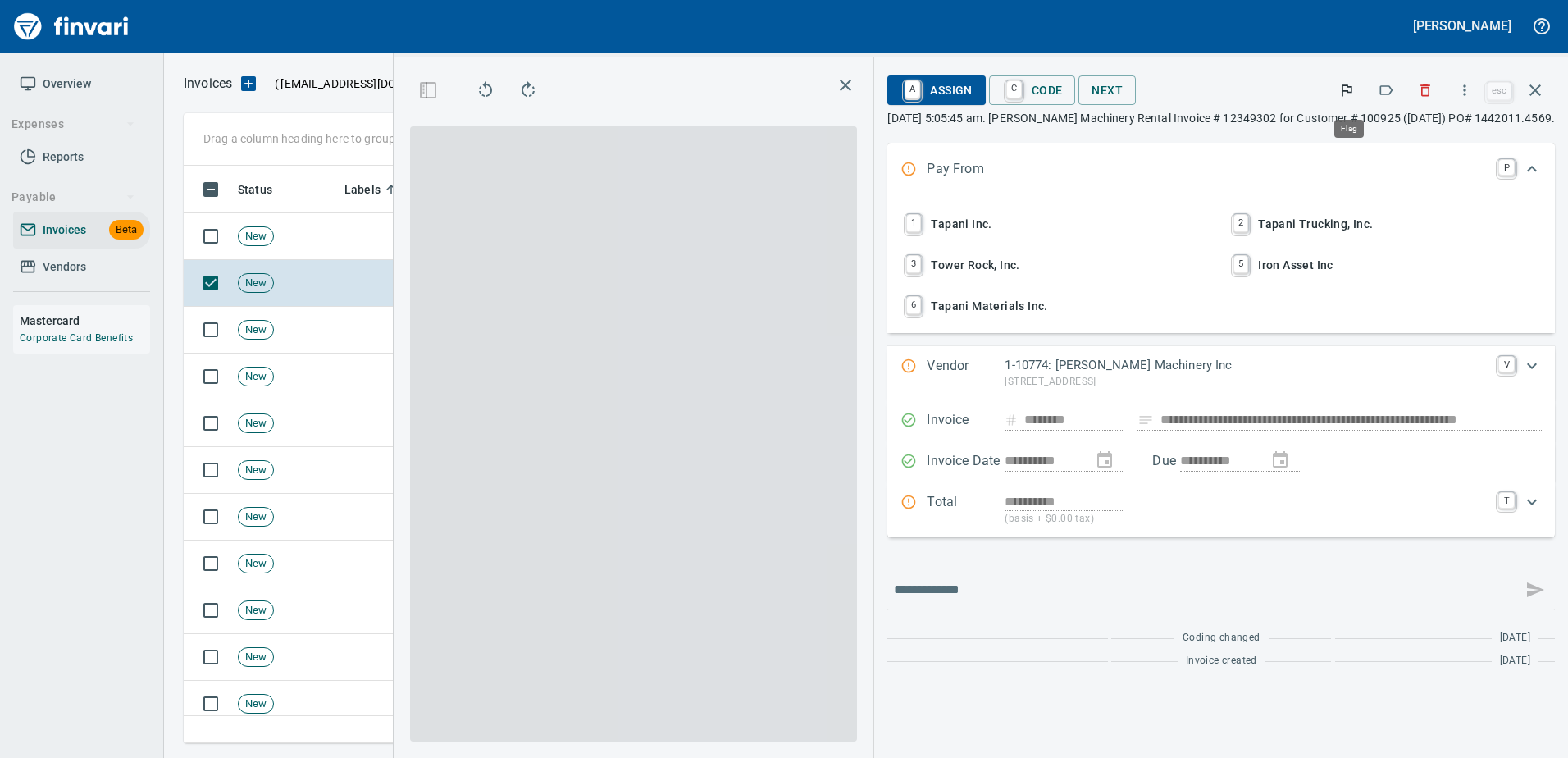
click at [1390, 85] on icon "button" at bounding box center [1385, 90] width 16 height 16
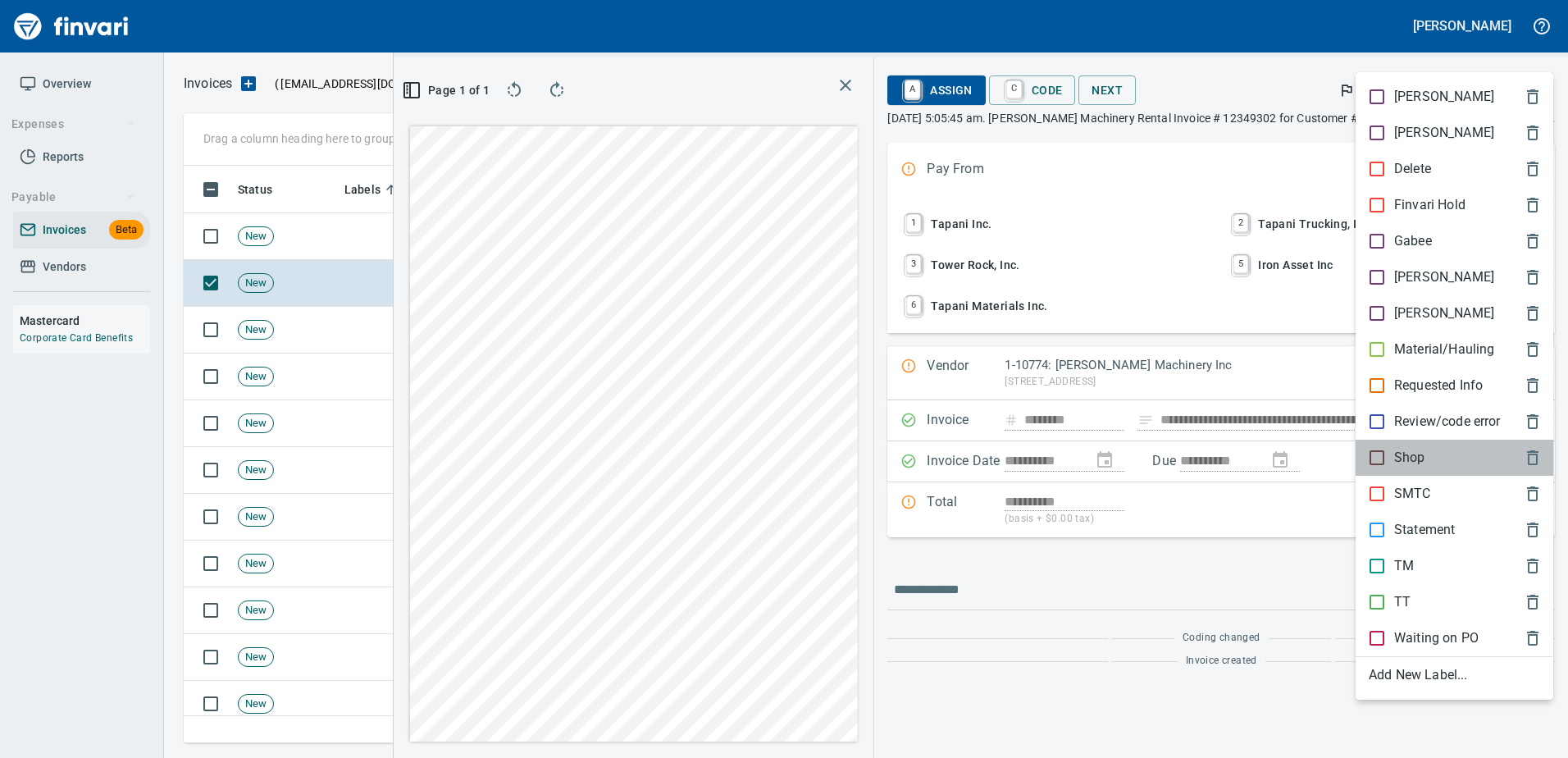
click at [1404, 464] on p "Shop" at bounding box center [1409, 458] width 31 height 20
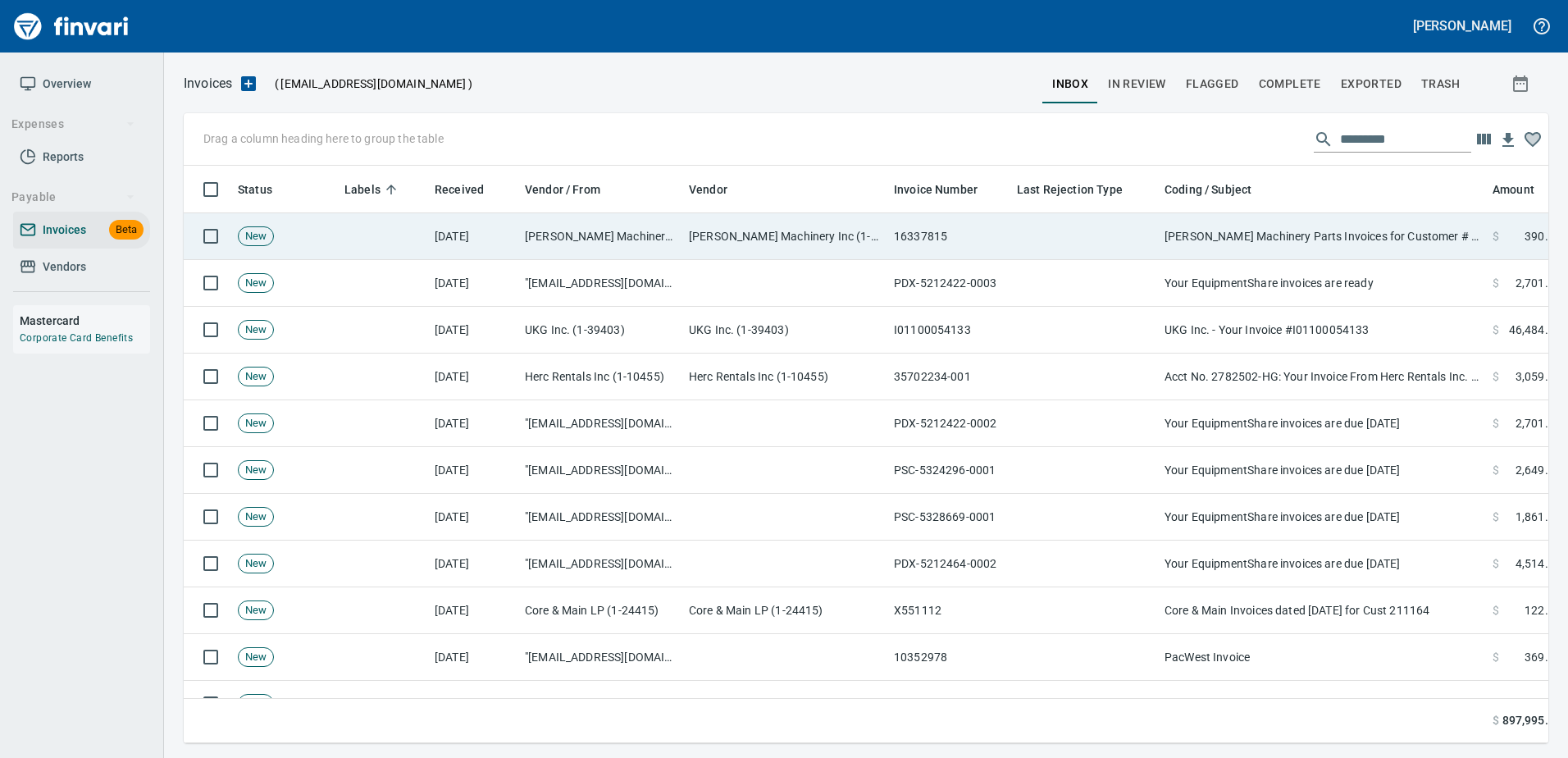
click at [1280, 226] on td "Papé Machinery Parts Invoices for Customer # 100925" at bounding box center [1321, 236] width 328 height 47
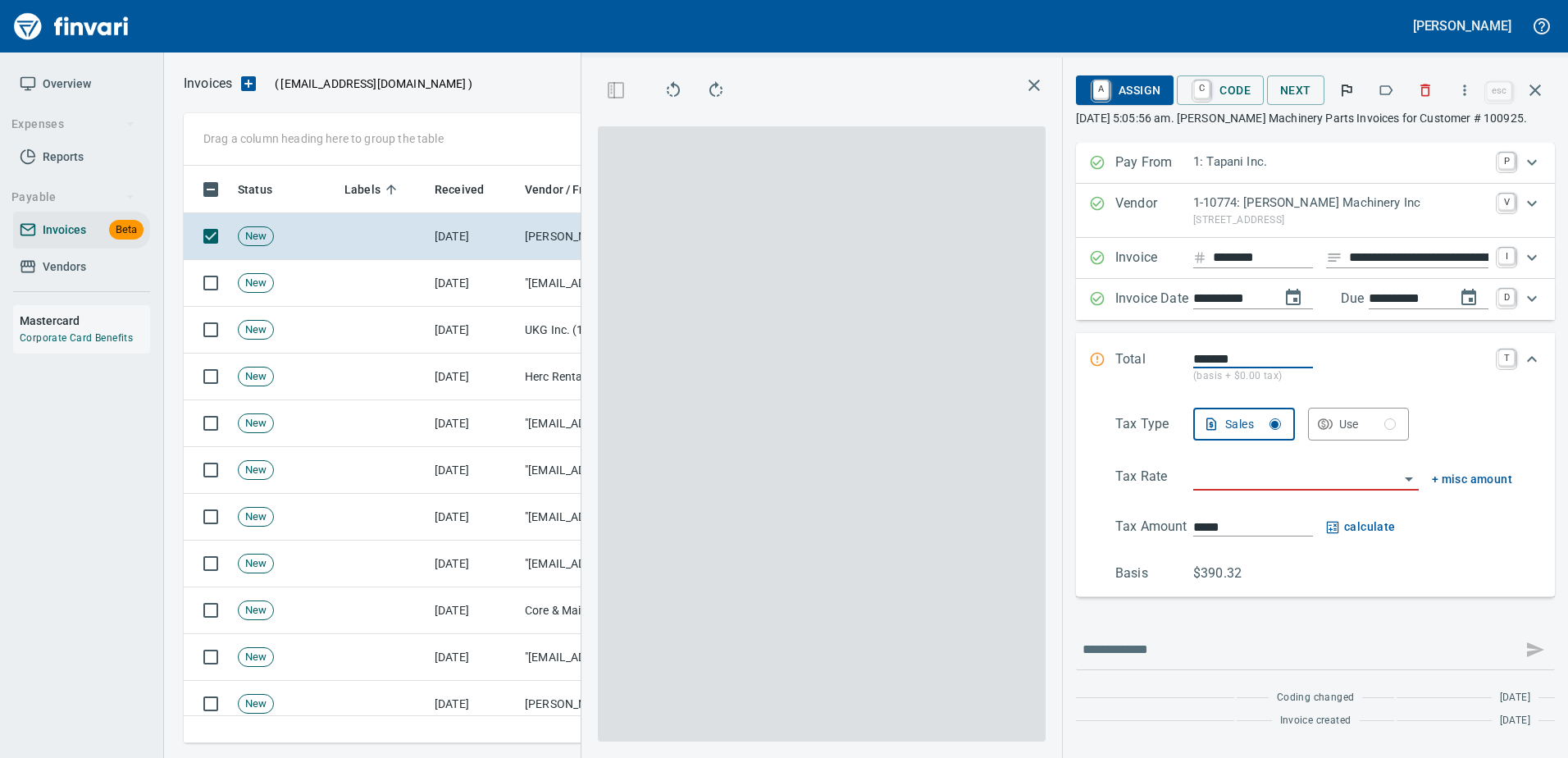
click at [1360, 82] on button "button" at bounding box center [1346, 90] width 36 height 36
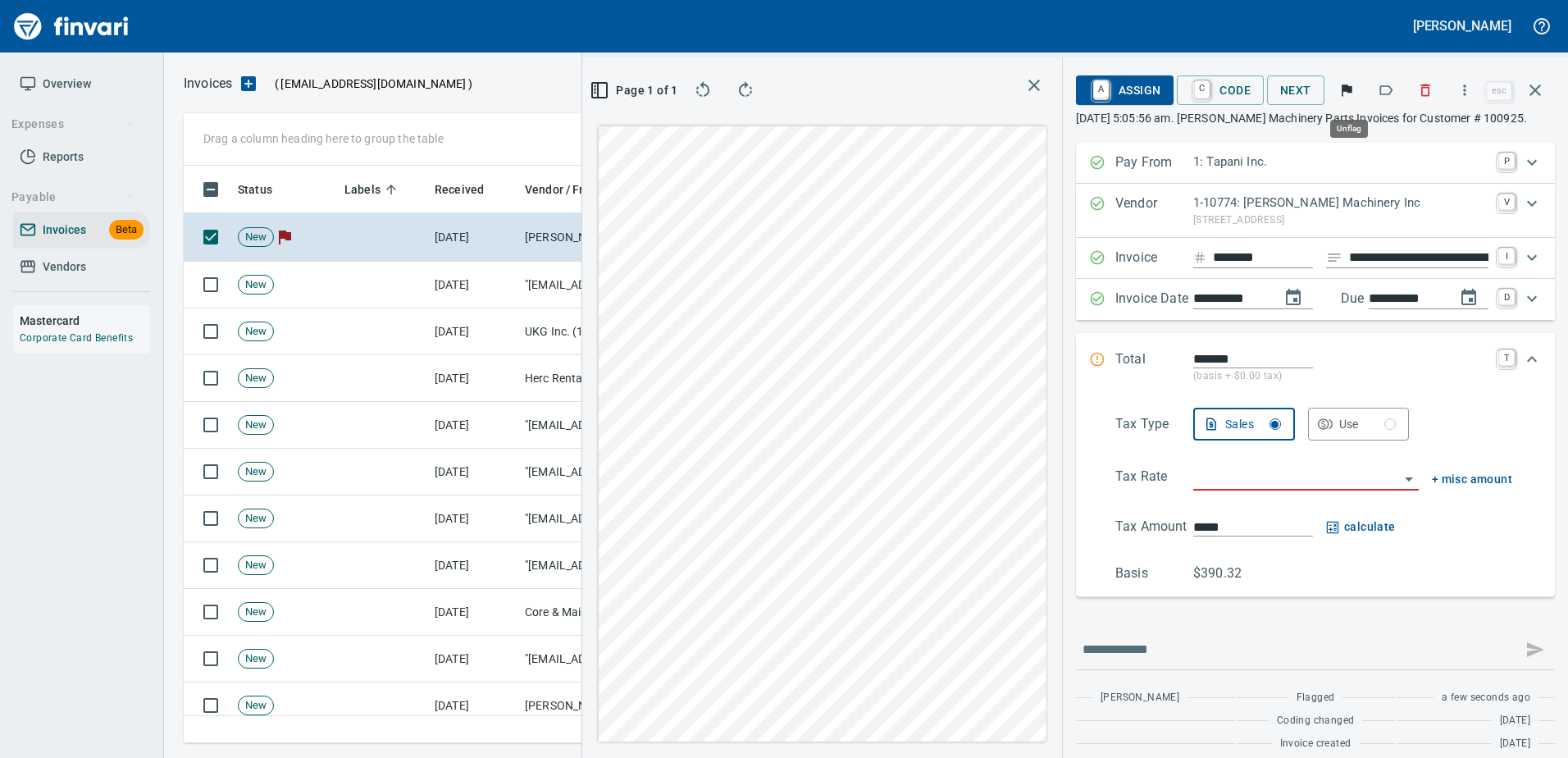
click at [1351, 92] on icon "button" at bounding box center [1347, 90] width 11 height 11
click at [1398, 93] on button "button" at bounding box center [1385, 90] width 36 height 36
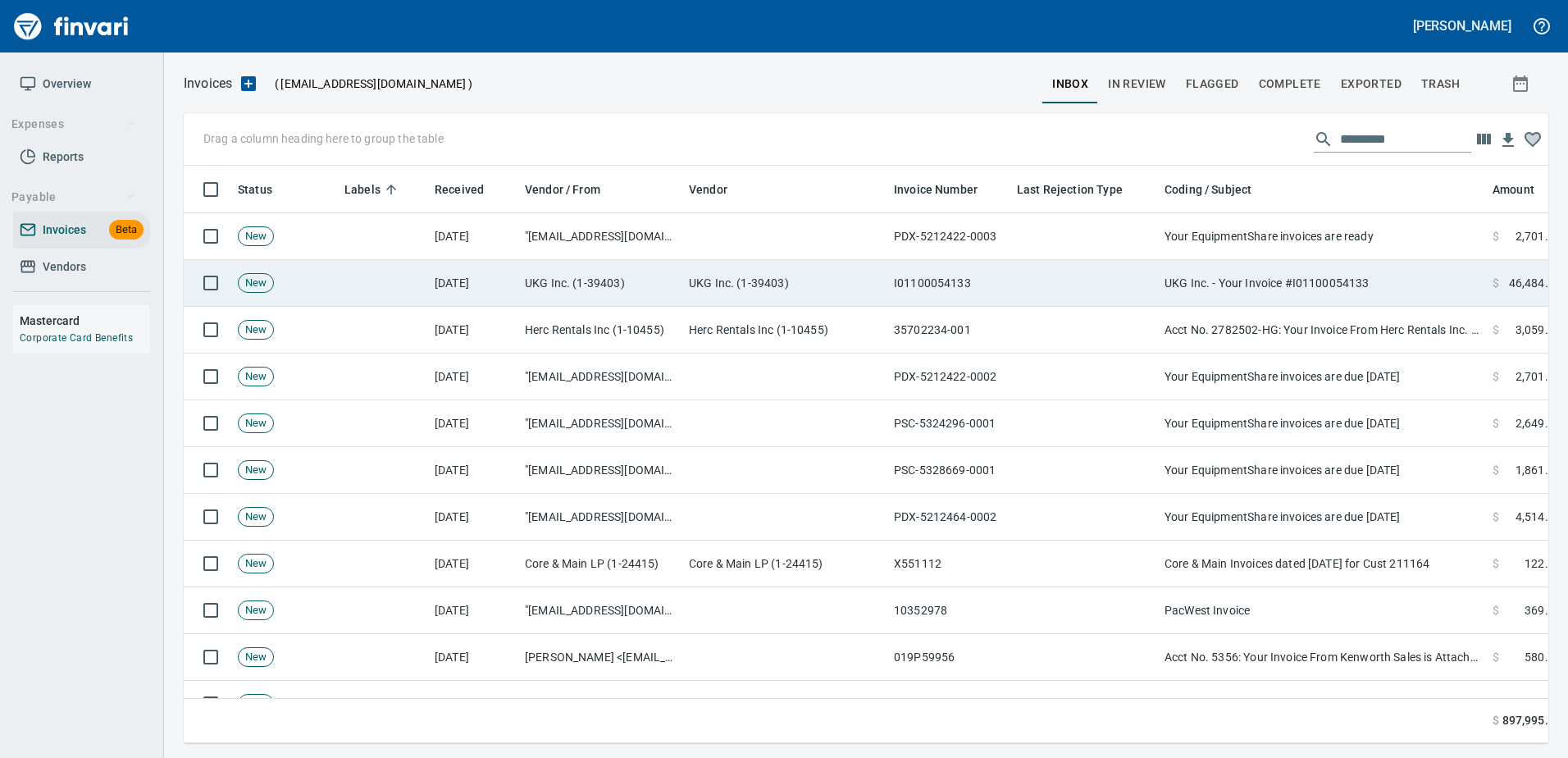
click at [1152, 261] on td at bounding box center [1084, 283] width 148 height 47
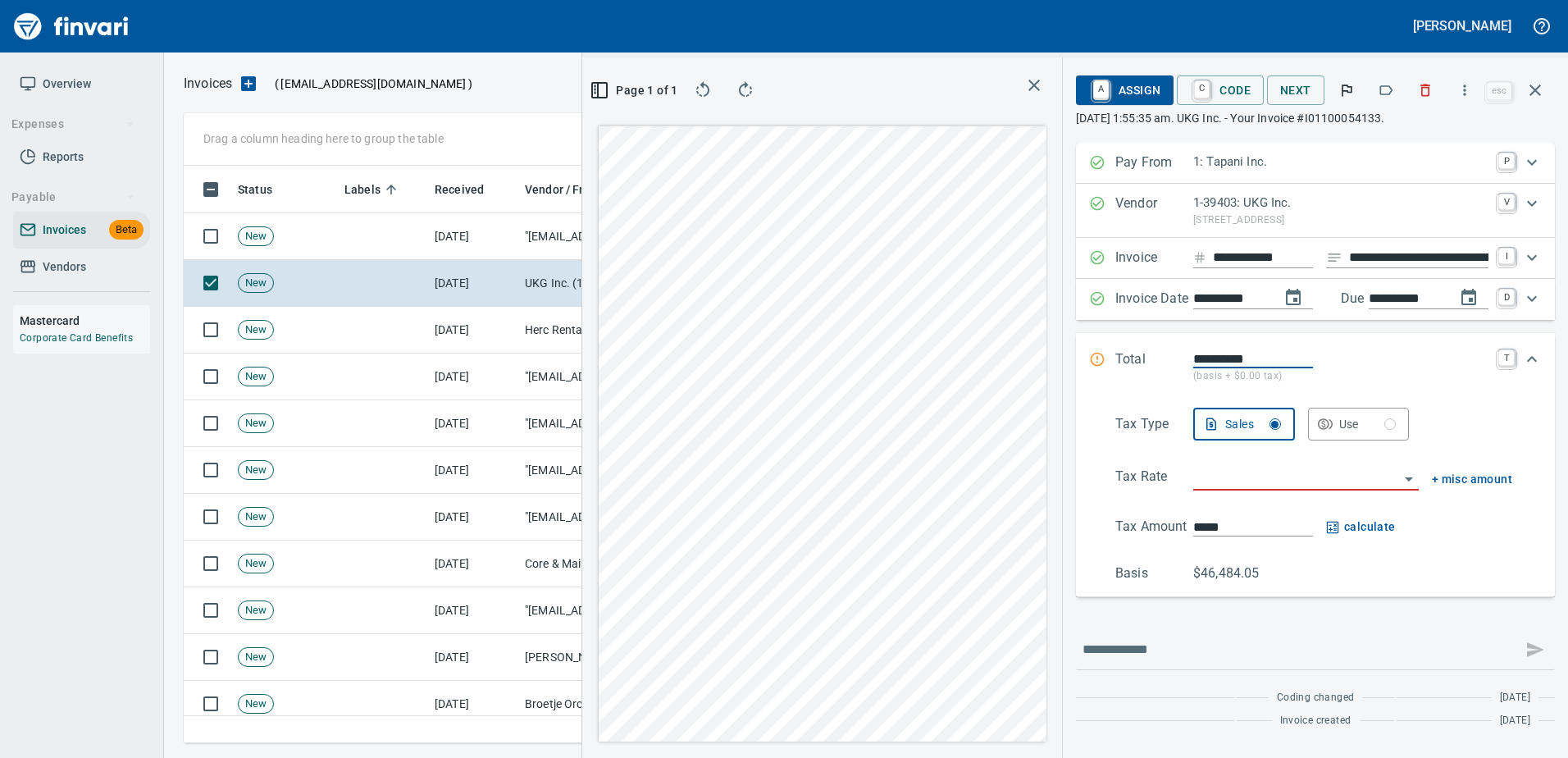
click at [1372, 85] on button "button" at bounding box center [1385, 90] width 36 height 36
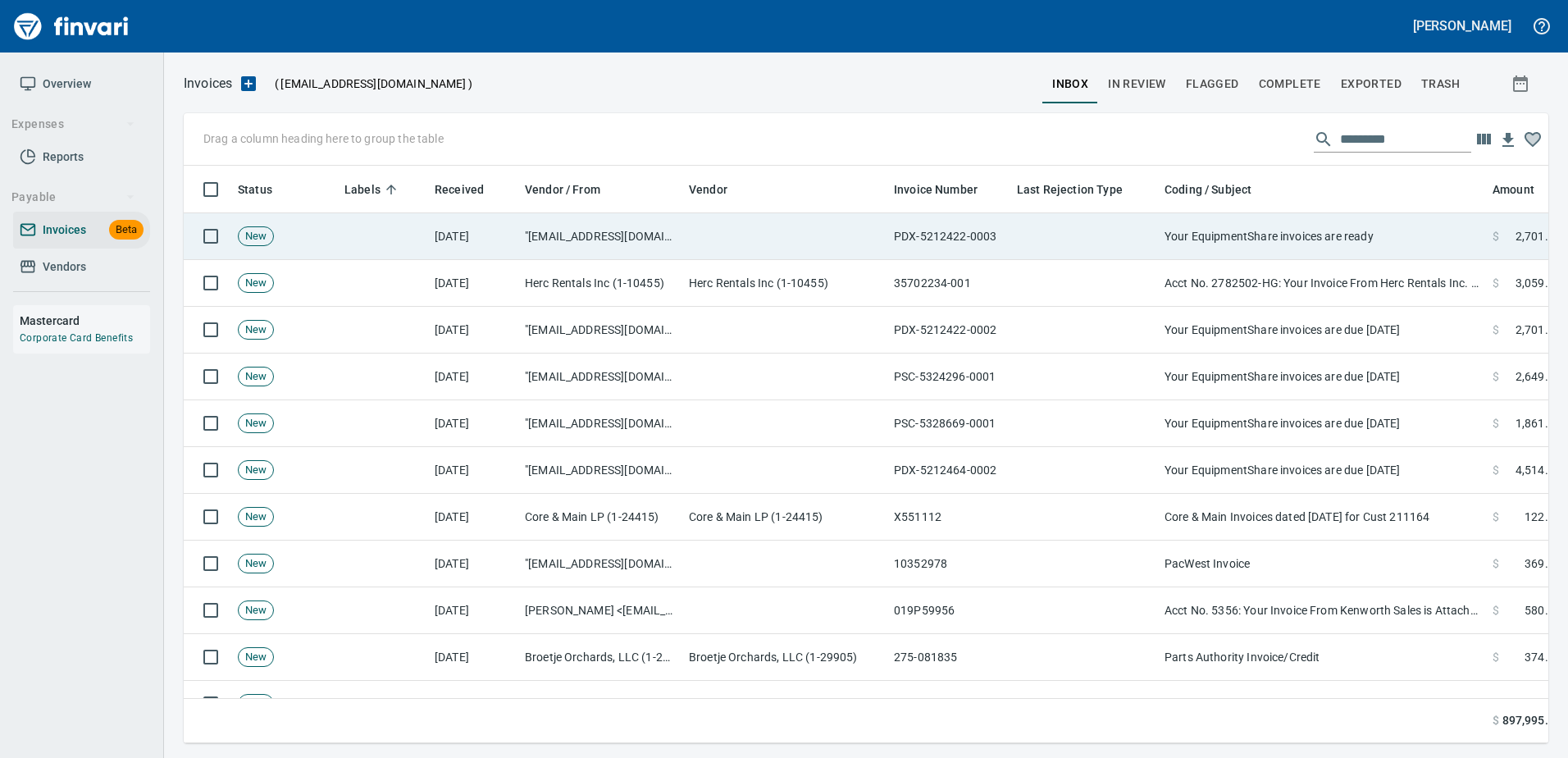
click at [1275, 242] on td "Your EquipmentShare invoices are ready" at bounding box center [1321, 236] width 328 height 47
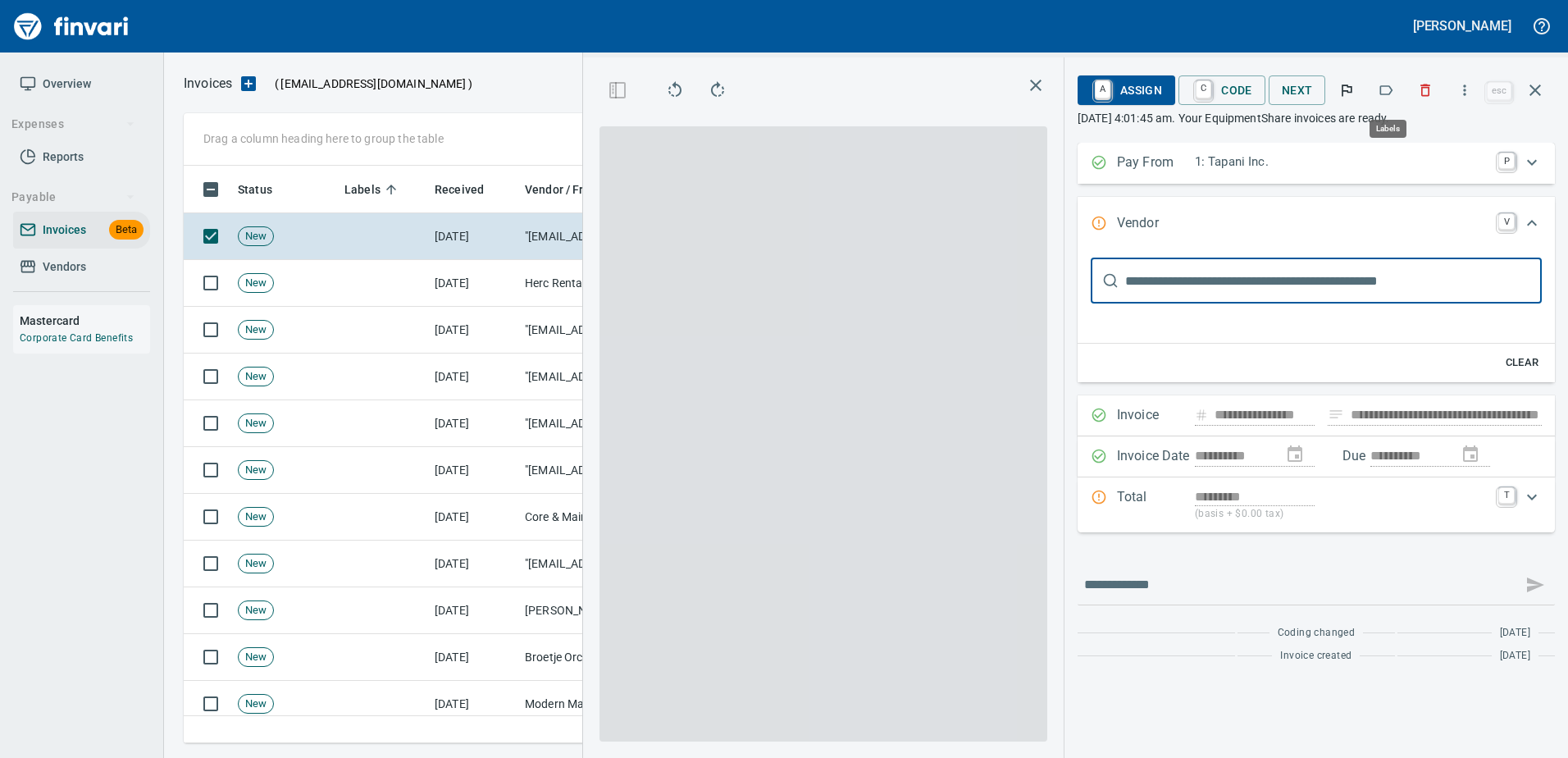
click at [1394, 85] on icon "button" at bounding box center [1385, 90] width 16 height 16
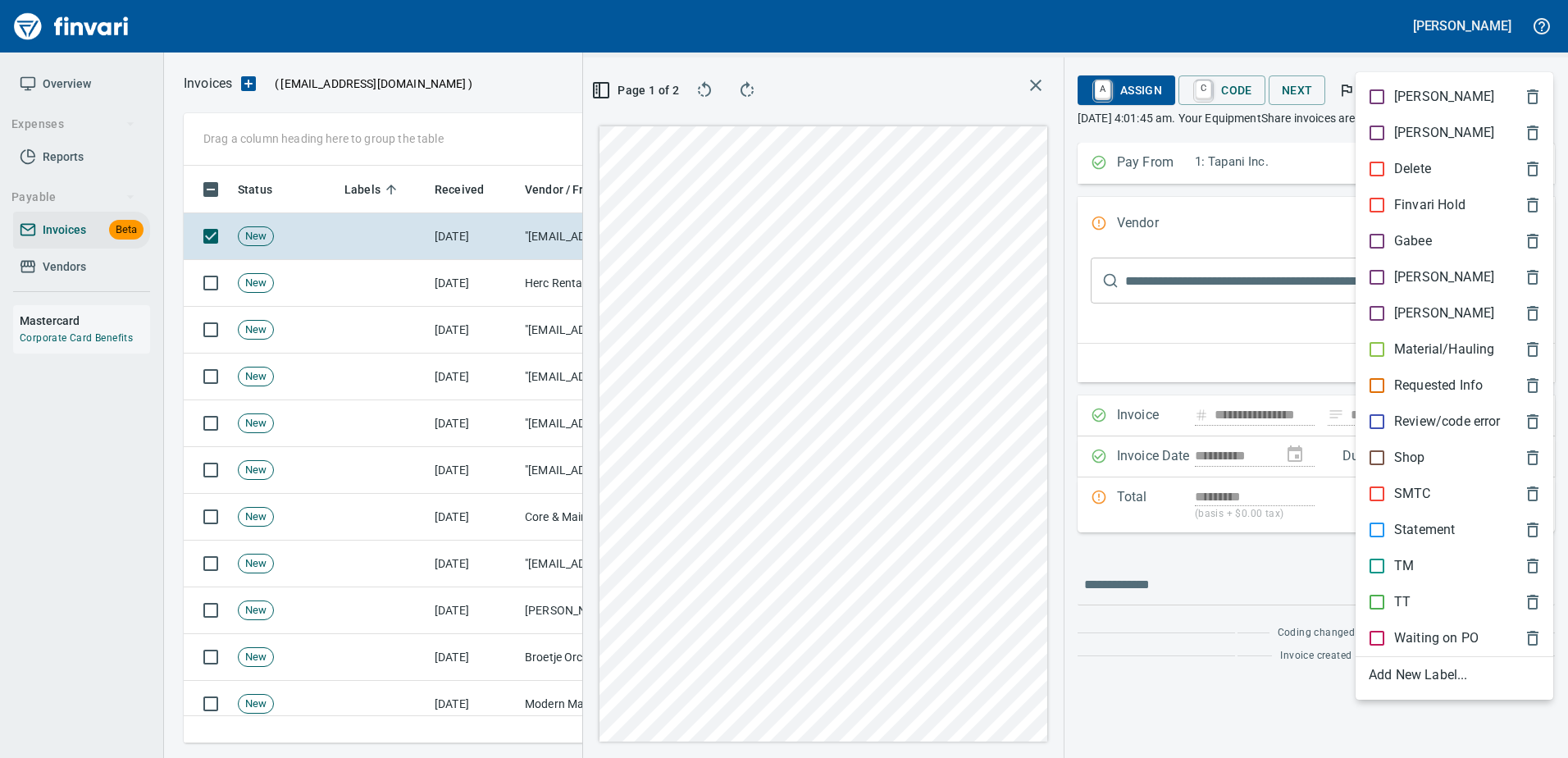
click at [1411, 463] on p "Shop" at bounding box center [1409, 458] width 31 height 20
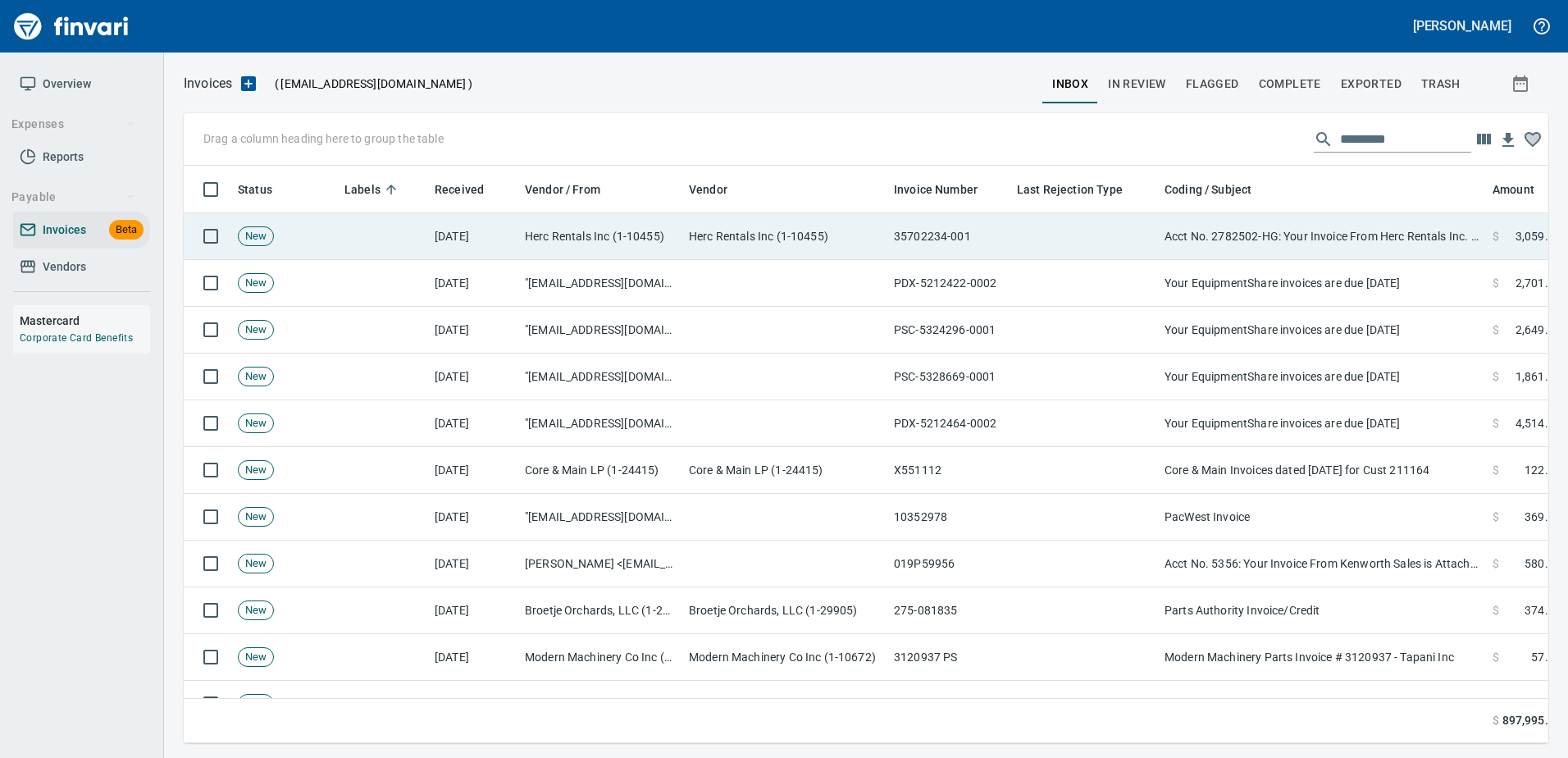
click at [1355, 231] on td "Acct No. 2782502-HG: Your Invoice From Herc Rentals Inc. is Attached" at bounding box center [1321, 236] width 328 height 47
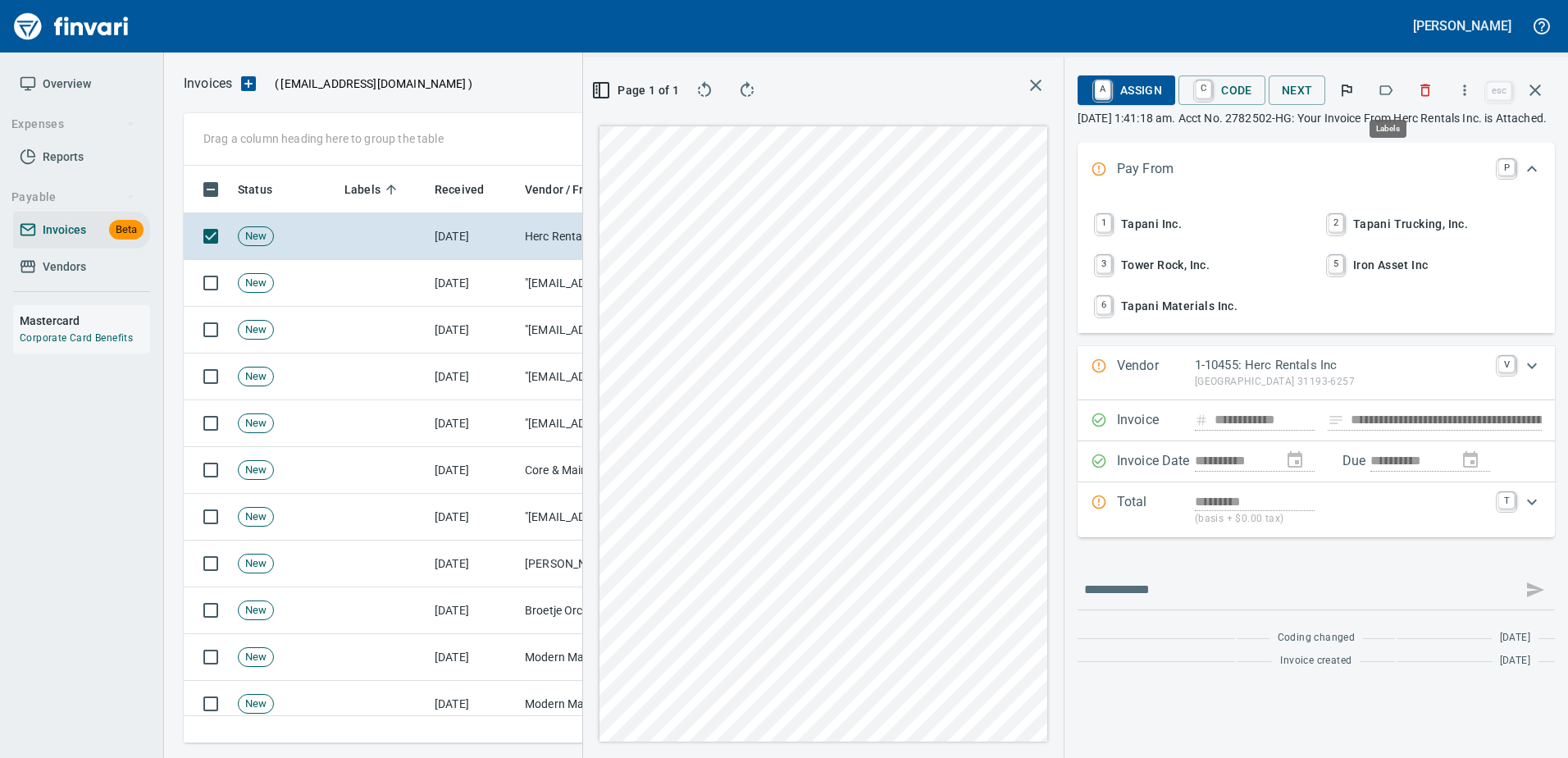
click at [1394, 89] on icon "button" at bounding box center [1385, 90] width 16 height 16
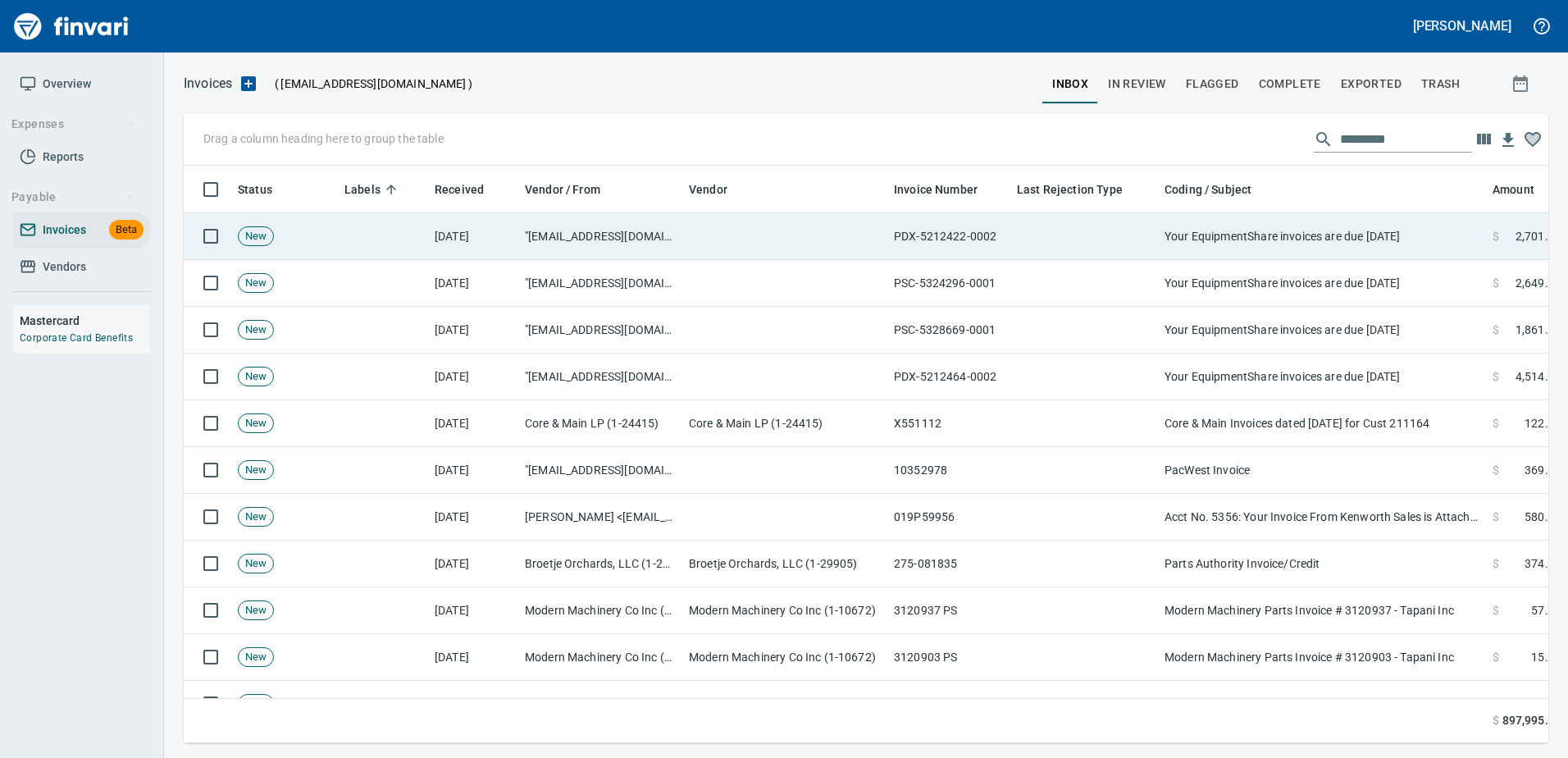
click at [194, 227] on td at bounding box center [208, 236] width 48 height 47
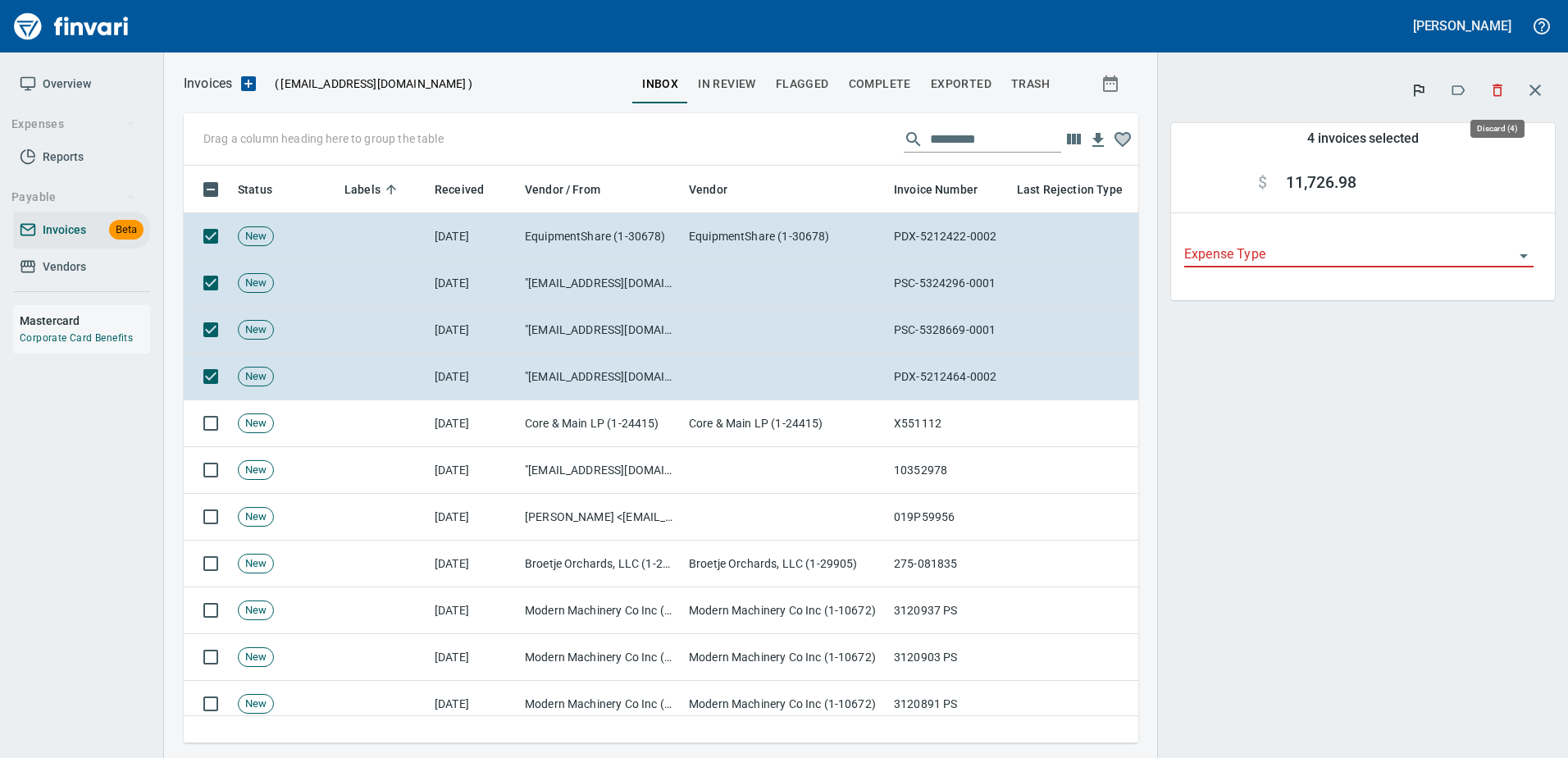
click at [1496, 93] on icon "button" at bounding box center [1497, 90] width 16 height 16
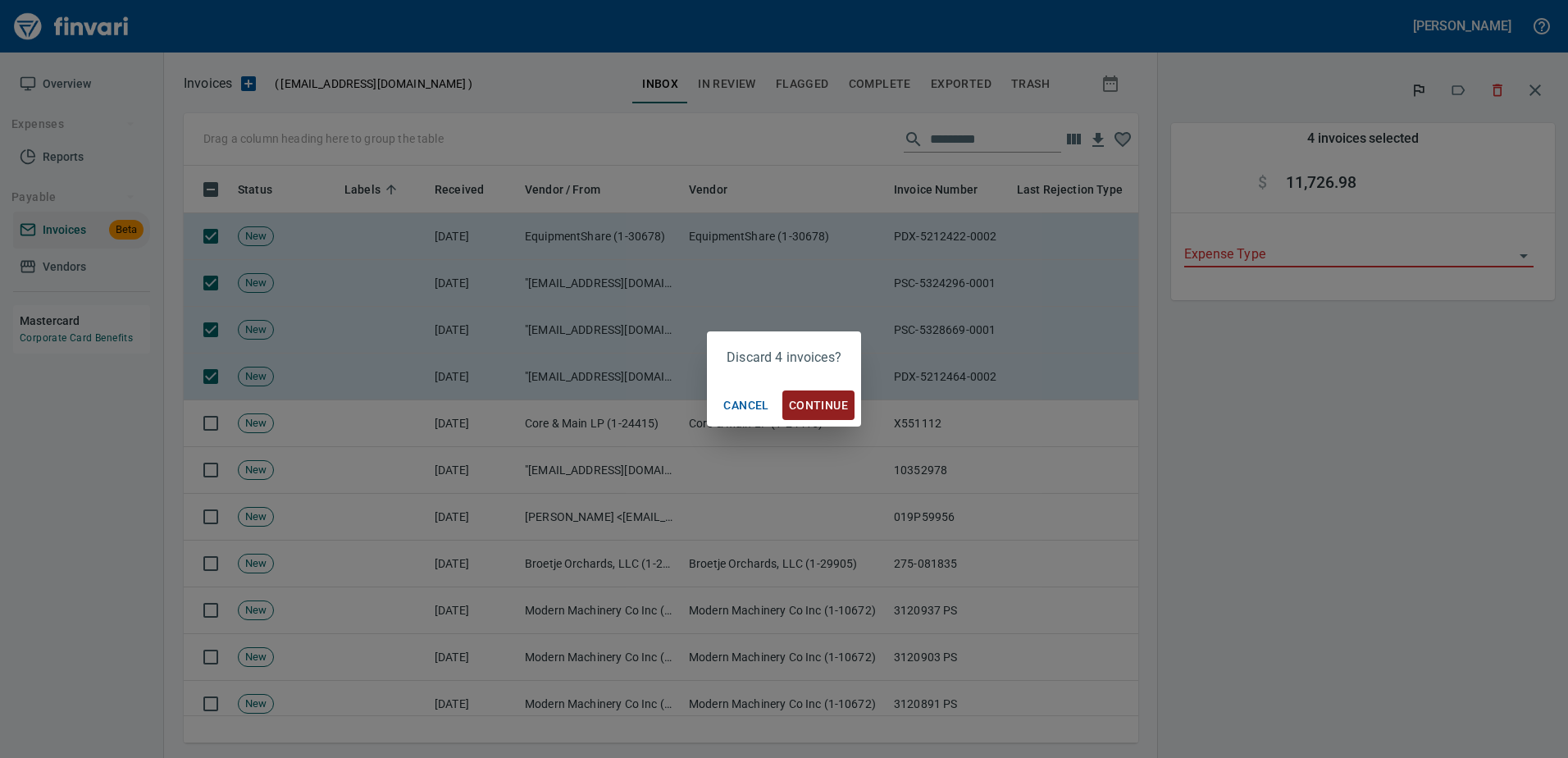
click at [841, 408] on span "Continue" at bounding box center [817, 405] width 59 height 21
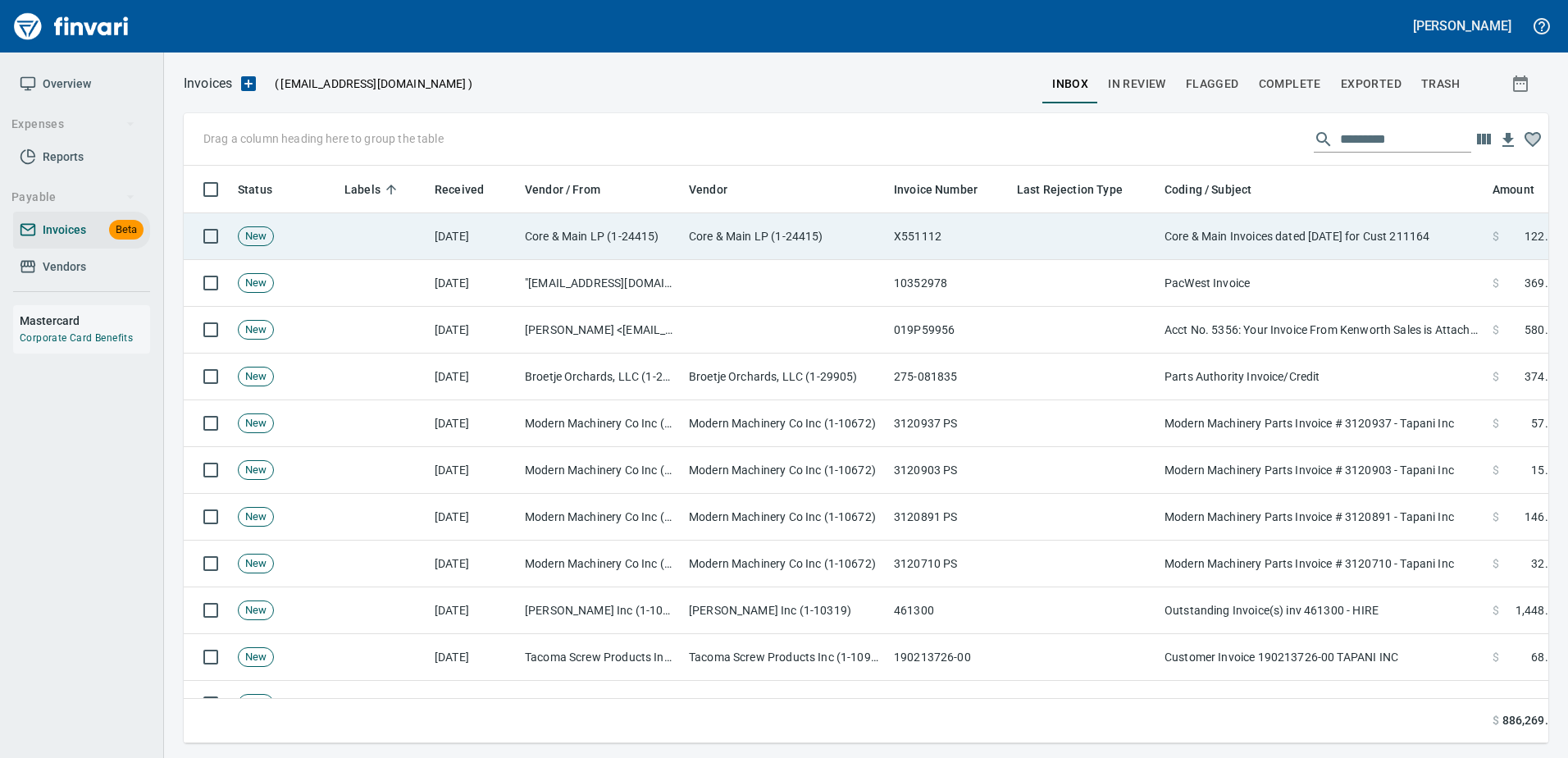
click at [1220, 217] on td "Core & Main Invoices dated 08/15/25 for Cust 211164" at bounding box center [1321, 236] width 328 height 47
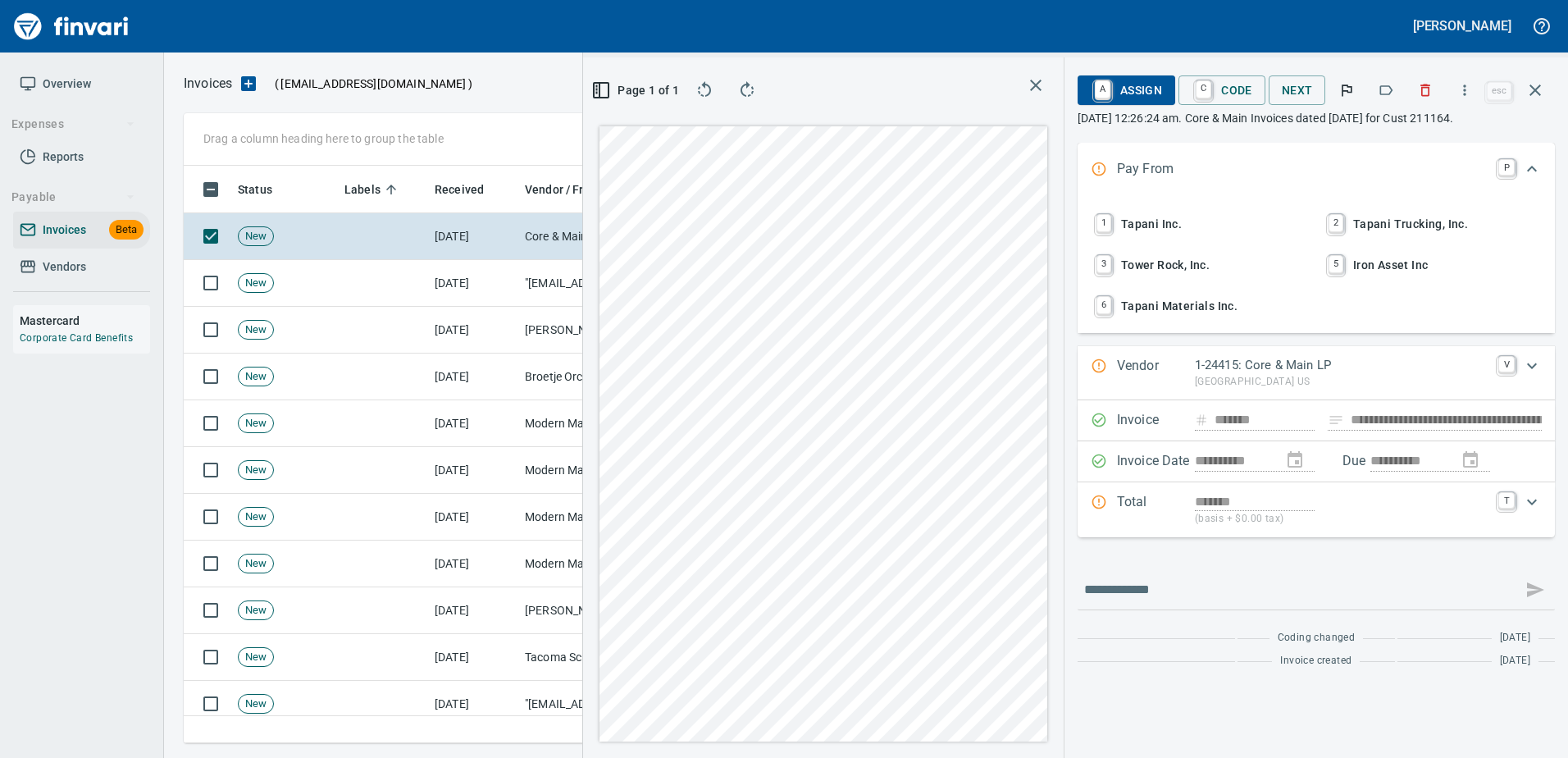
click at [1370, 99] on div at bounding box center [1385, 90] width 36 height 36
click at [1392, 95] on icon "button" at bounding box center [1385, 90] width 16 height 16
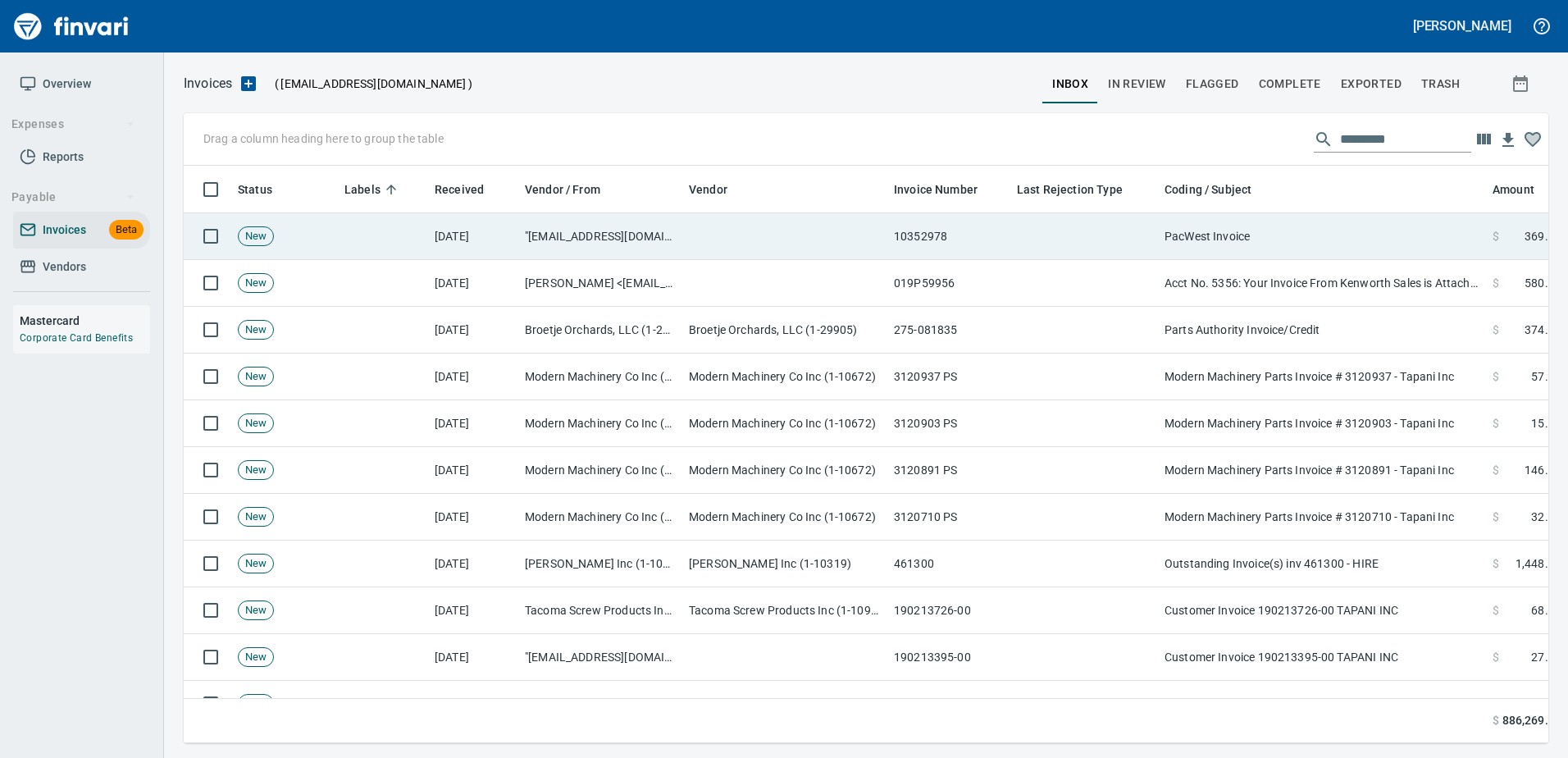
click at [1372, 252] on td "PacWest Invoice" at bounding box center [1321, 236] width 328 height 47
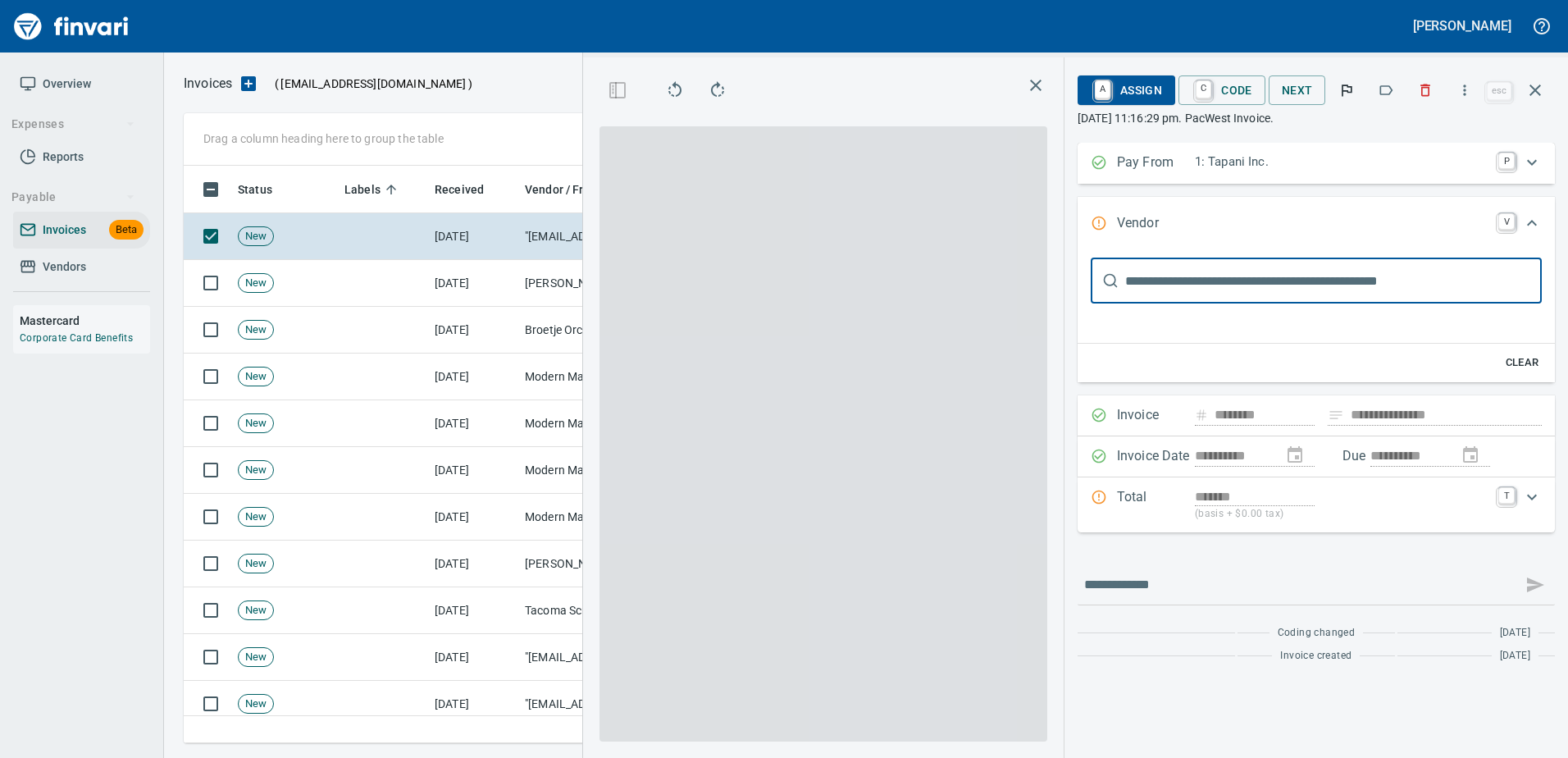
type input "**********"
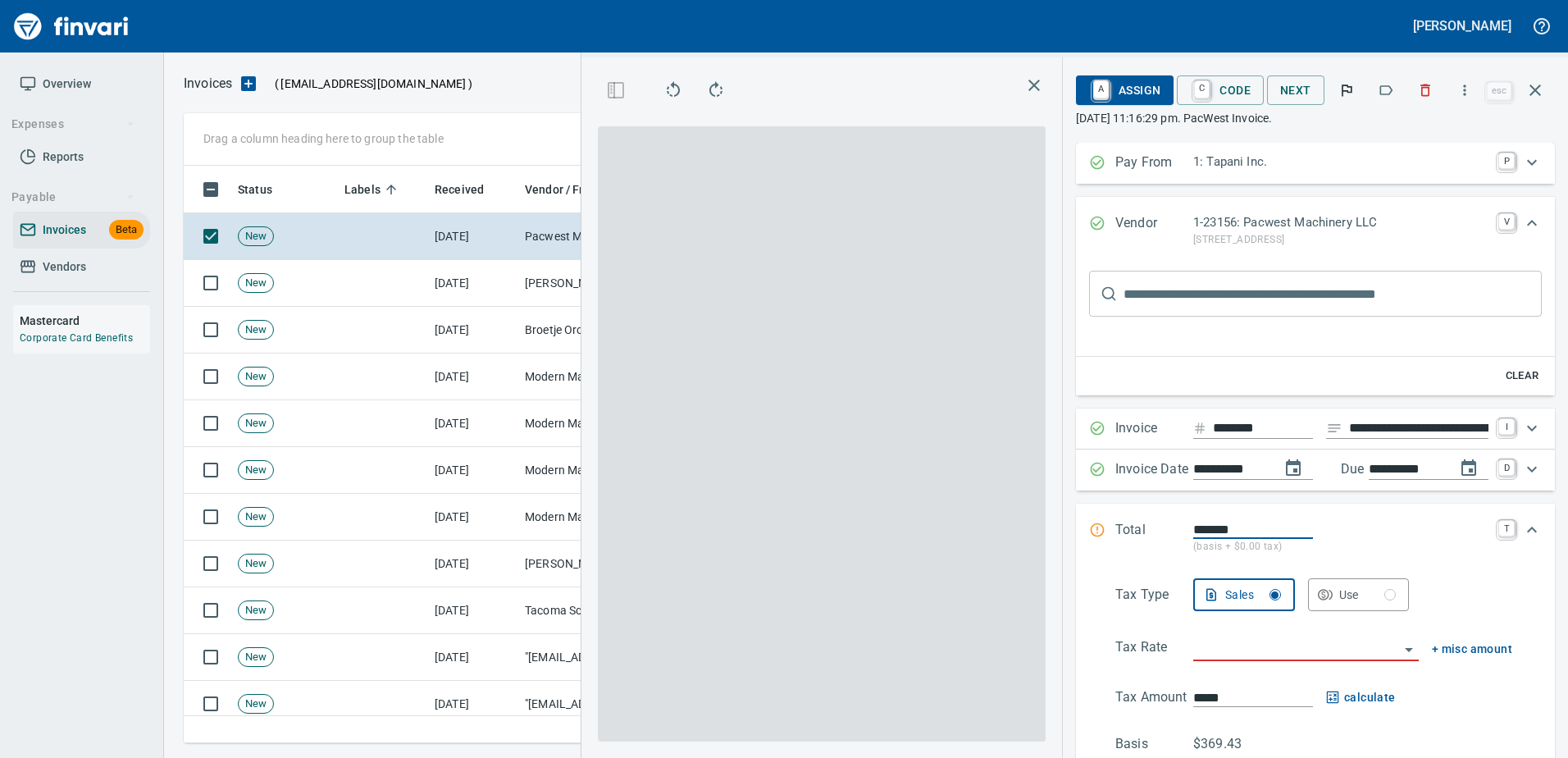
click at [1387, 94] on icon "button" at bounding box center [1385, 90] width 16 height 16
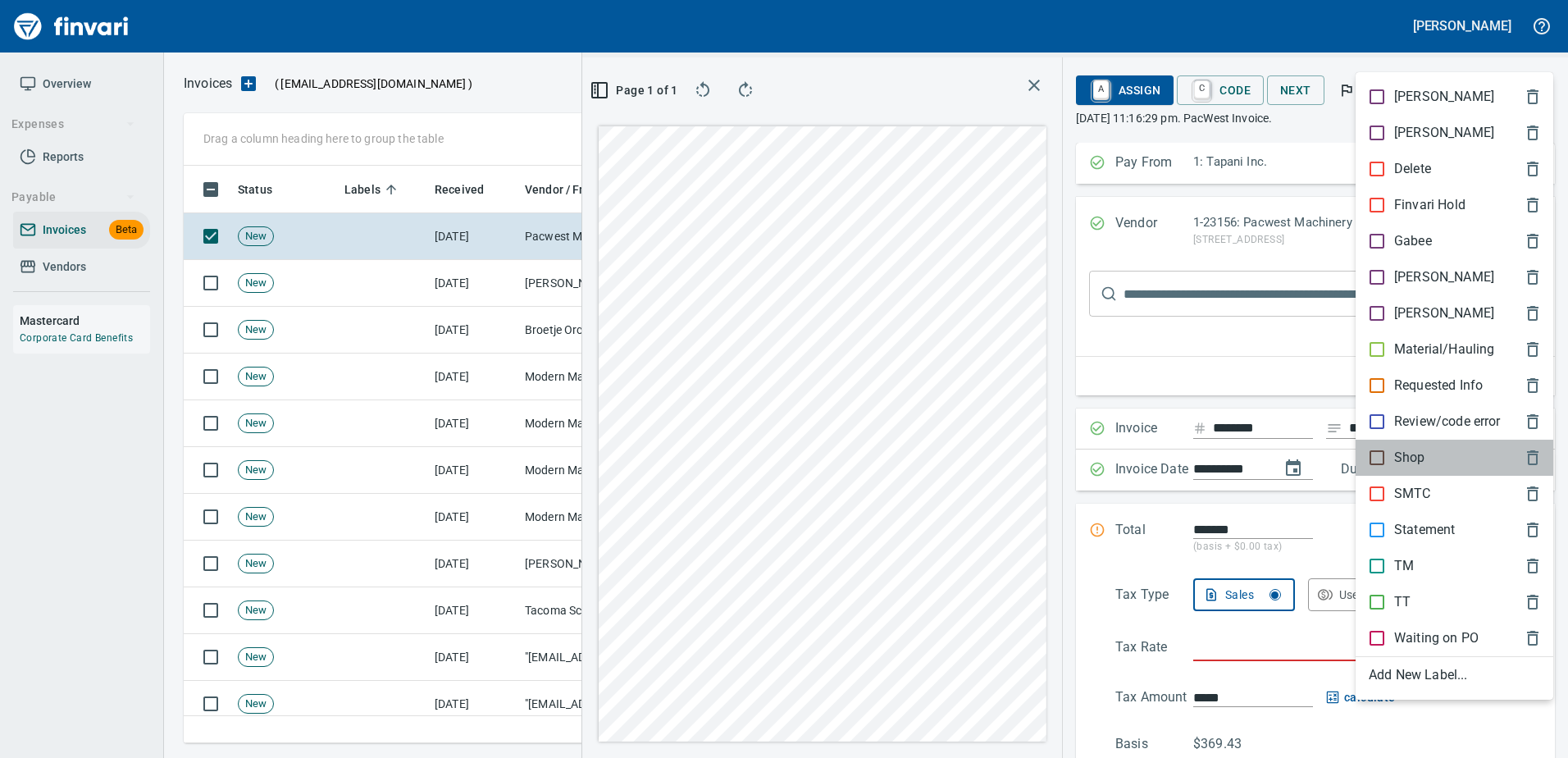
click at [1400, 469] on div "Shop" at bounding box center [1454, 458] width 198 height 36
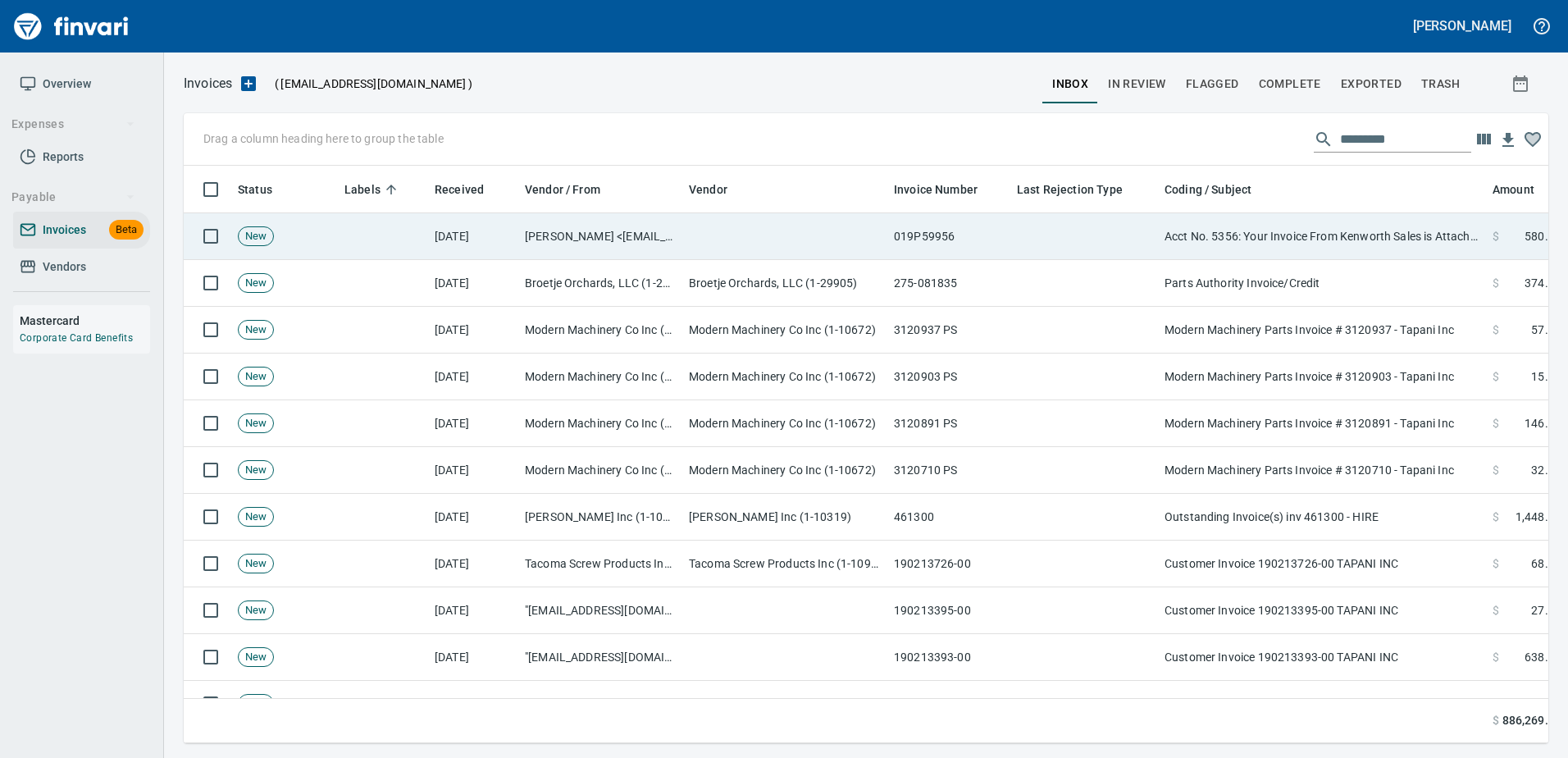
click at [1354, 228] on td "Acct No. 5356: Your Invoice From Kenworth Sales is Attached" at bounding box center [1321, 236] width 328 height 47
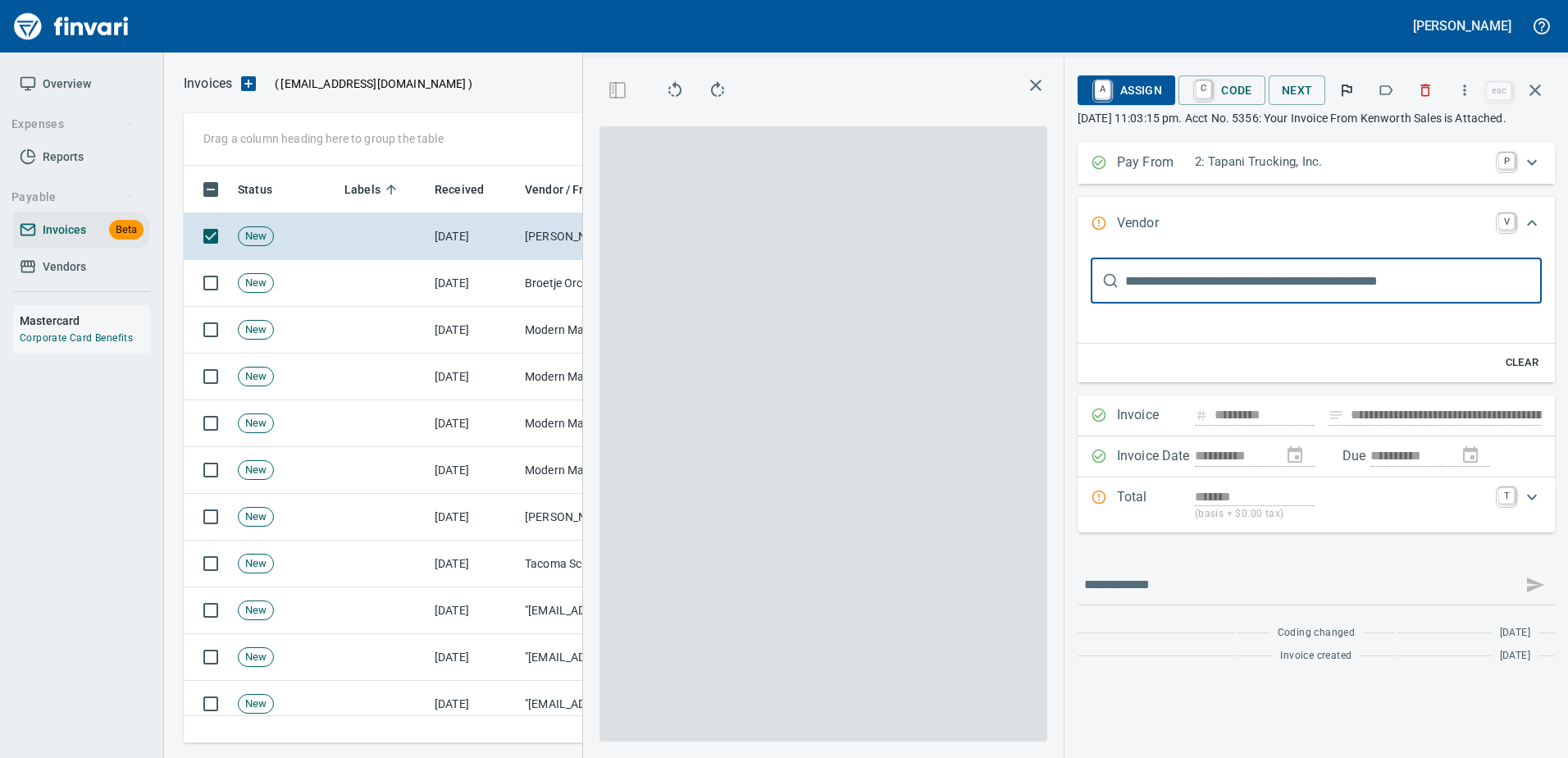
type input "**********"
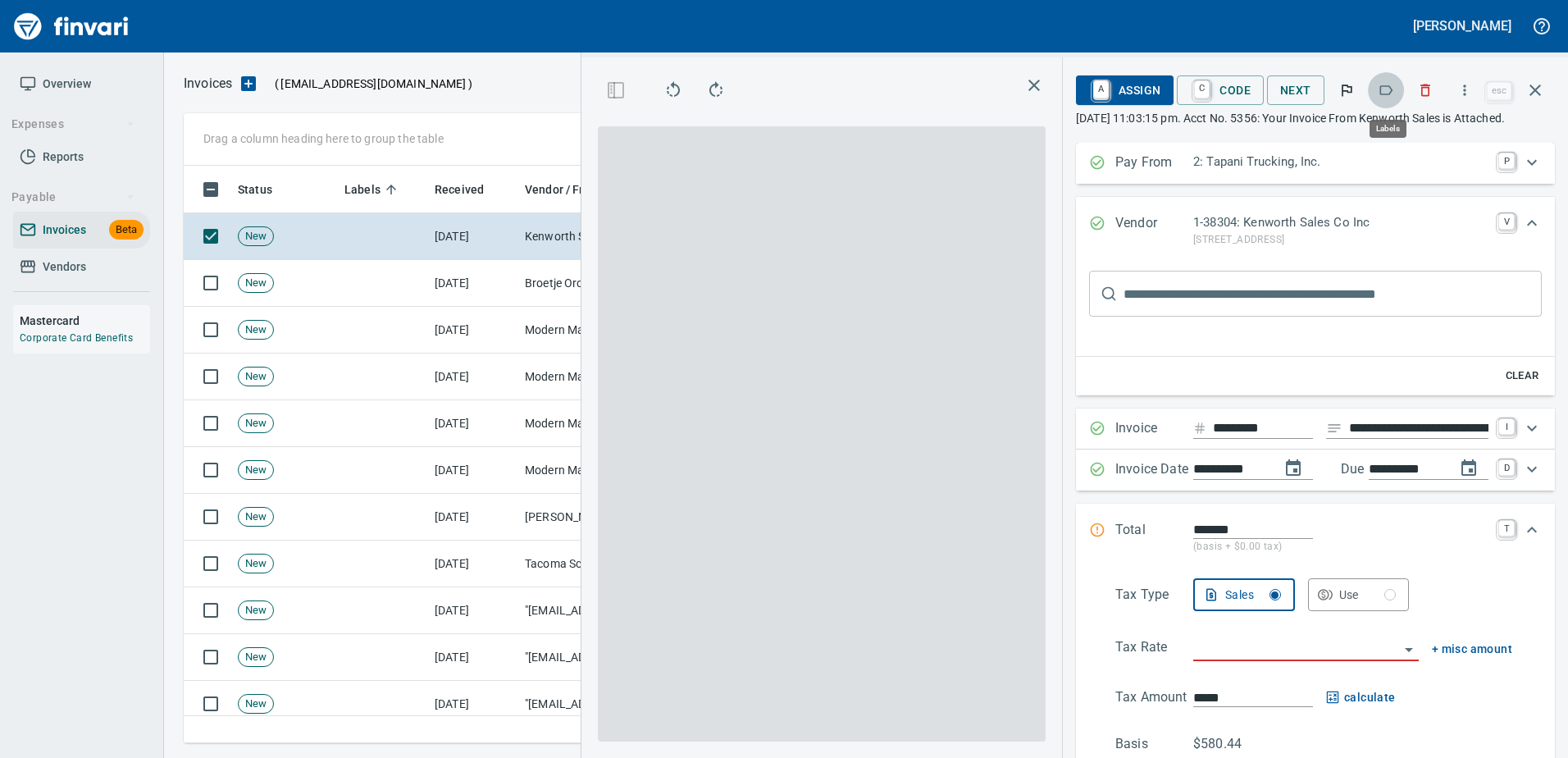
click at [1380, 80] on button "button" at bounding box center [1385, 90] width 36 height 36
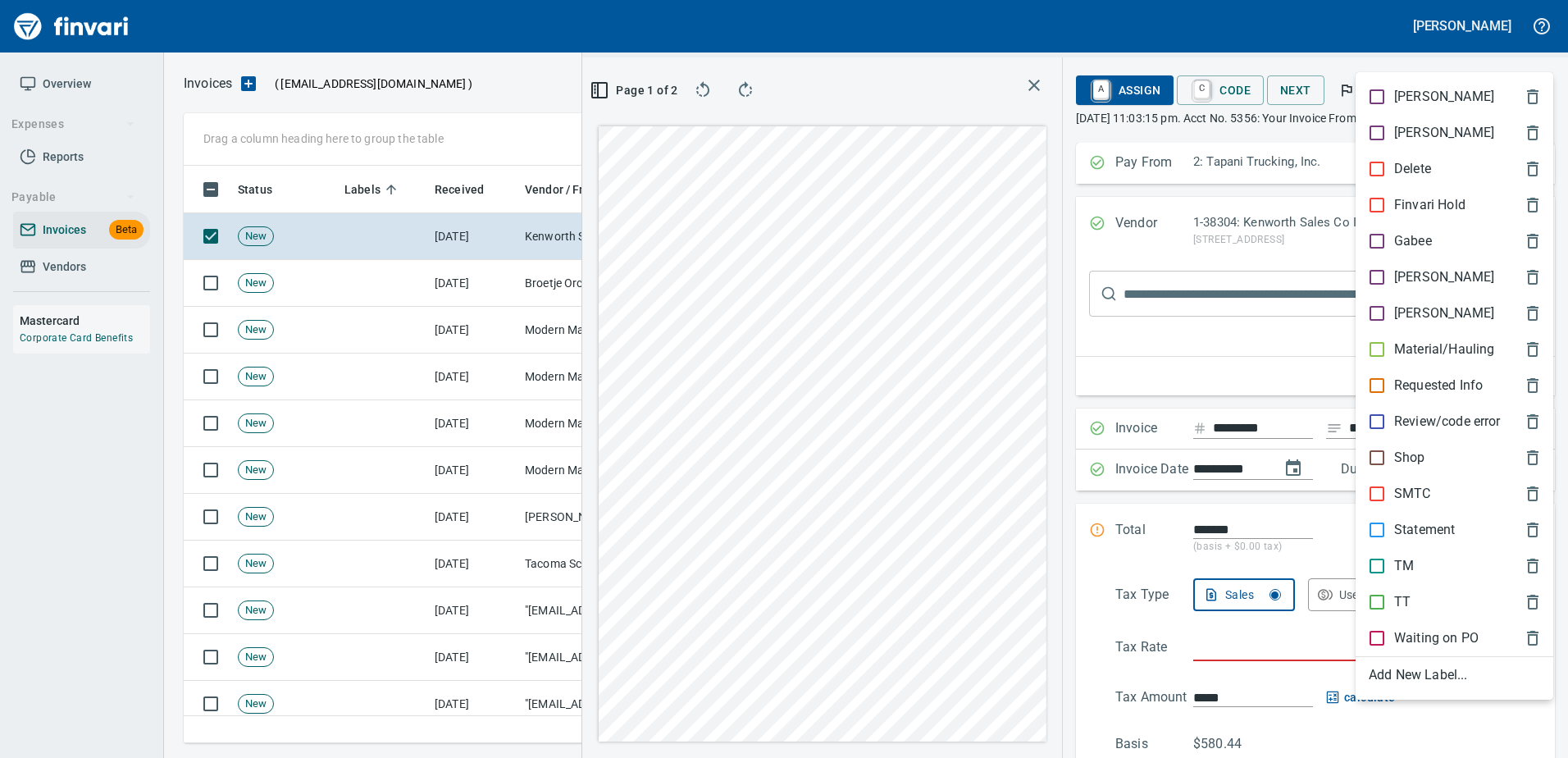
click at [1399, 601] on p "TT" at bounding box center [1402, 602] width 16 height 20
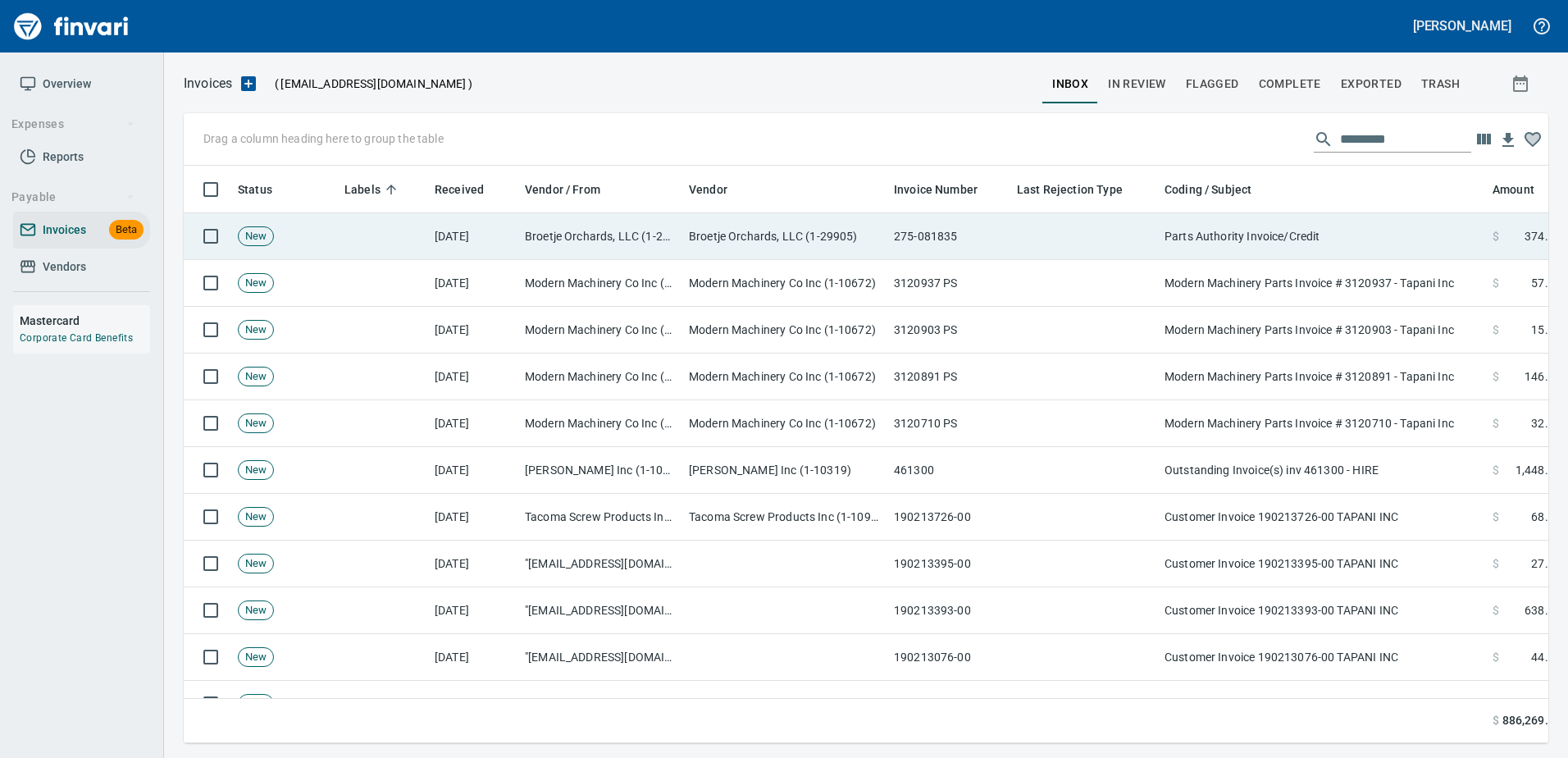
click at [1281, 237] on td "Parts Authority Invoice/Credit" at bounding box center [1321, 236] width 328 height 47
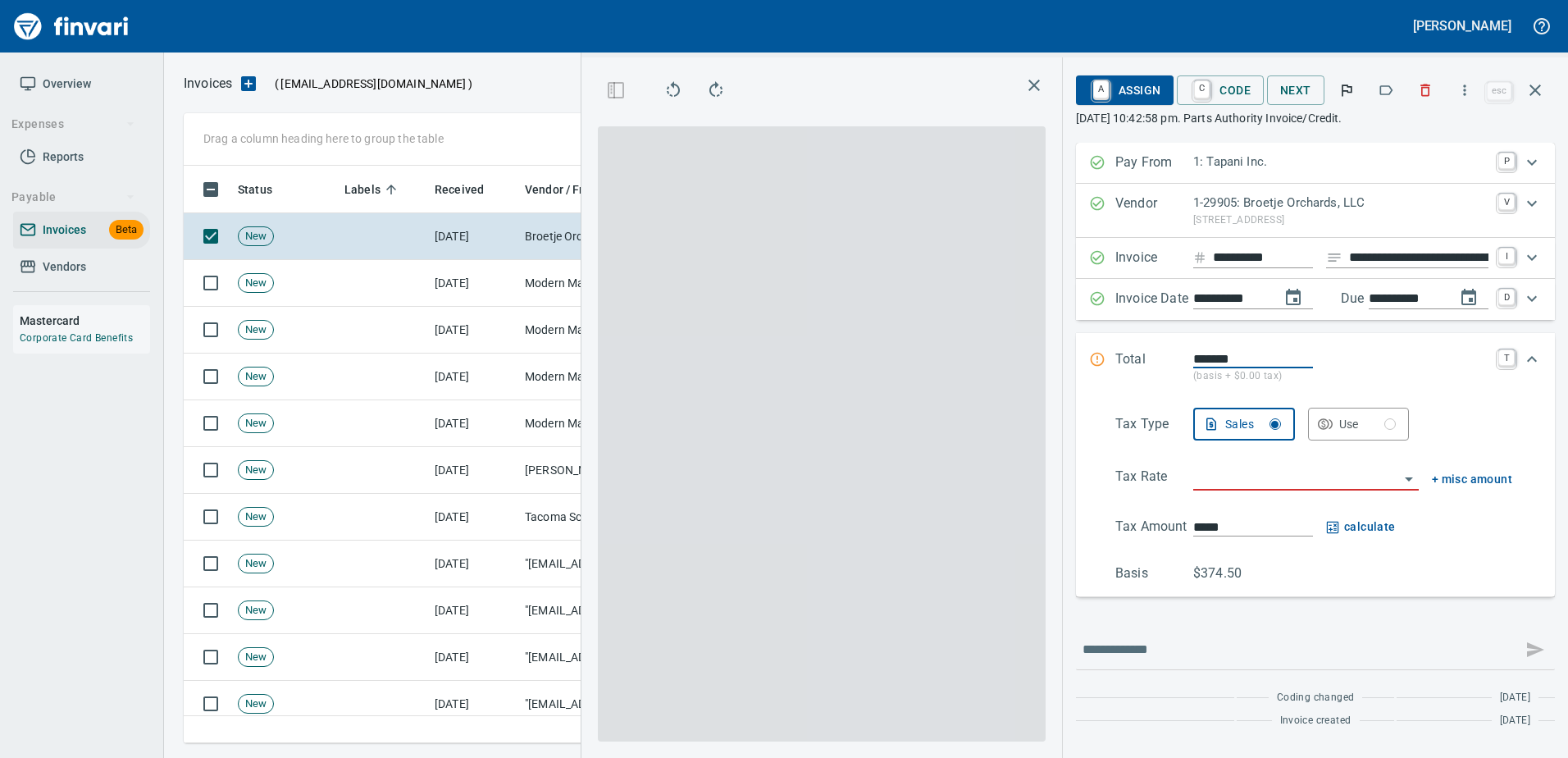
click at [1384, 89] on icon "button" at bounding box center [1385, 90] width 16 height 16
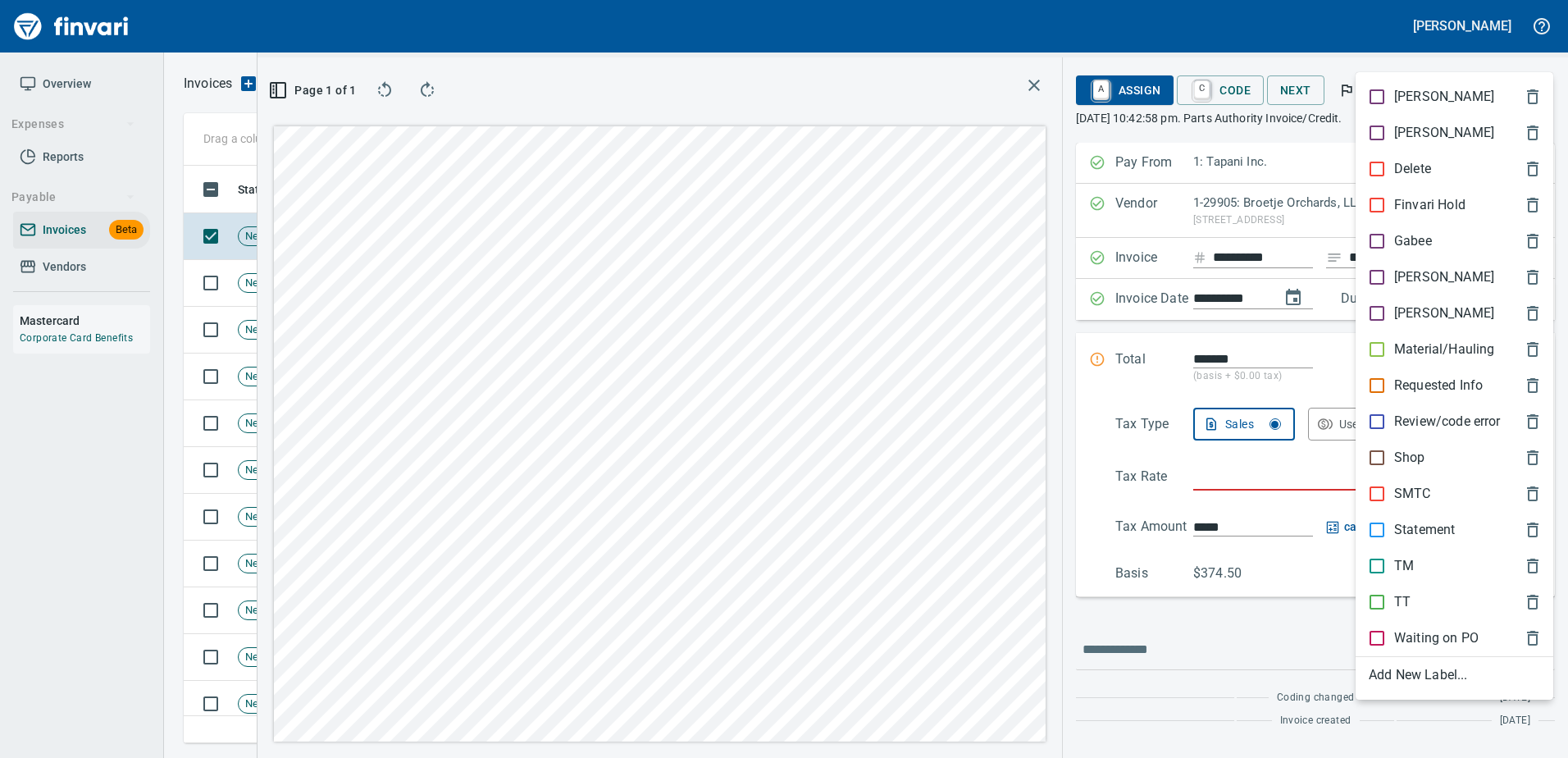
click at [1416, 461] on p "Shop" at bounding box center [1409, 458] width 31 height 20
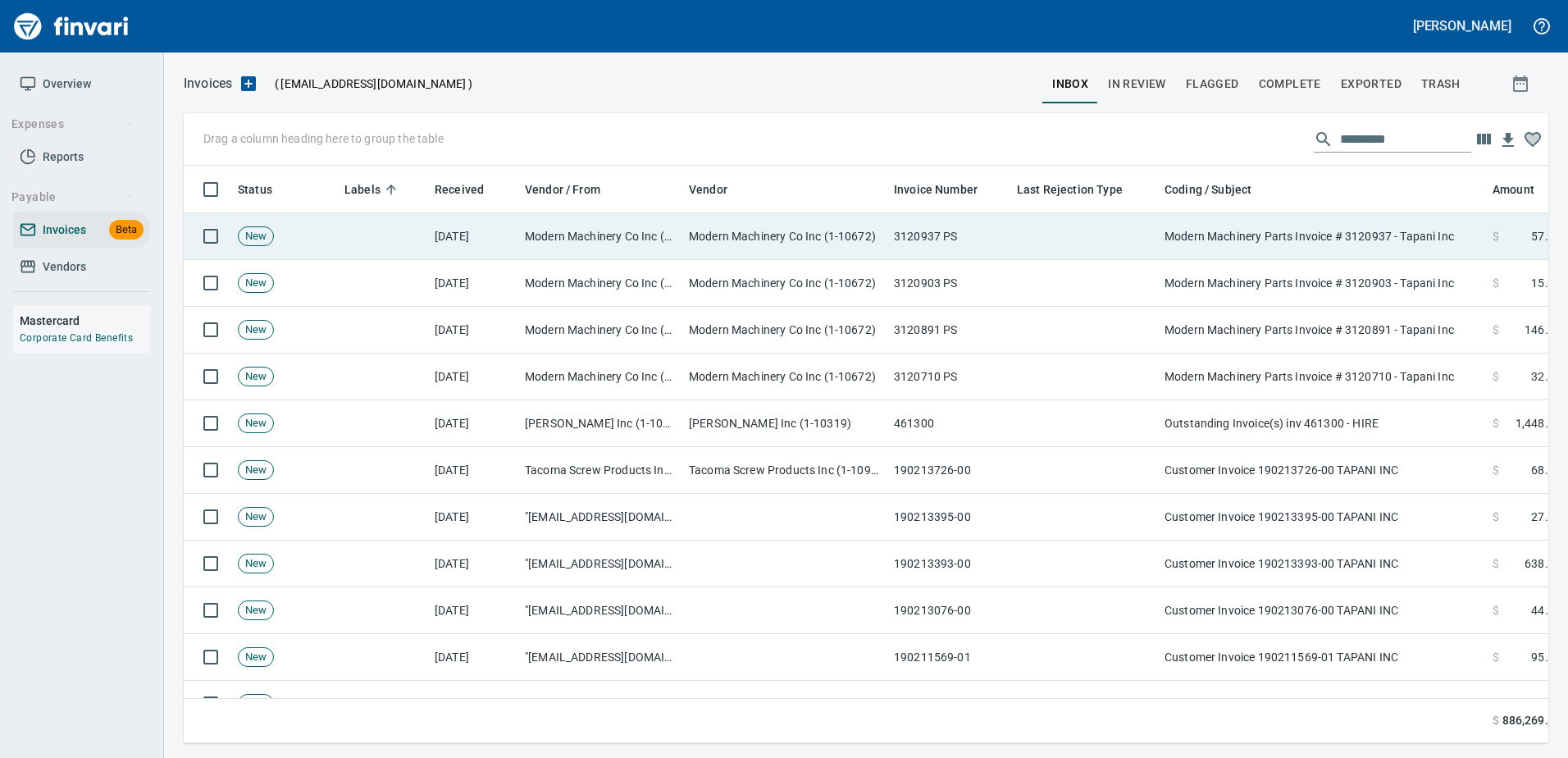
click at [1324, 240] on td "Modern Machinery Parts Invoice # 3120937 - Tapani Inc" at bounding box center [1321, 236] width 328 height 47
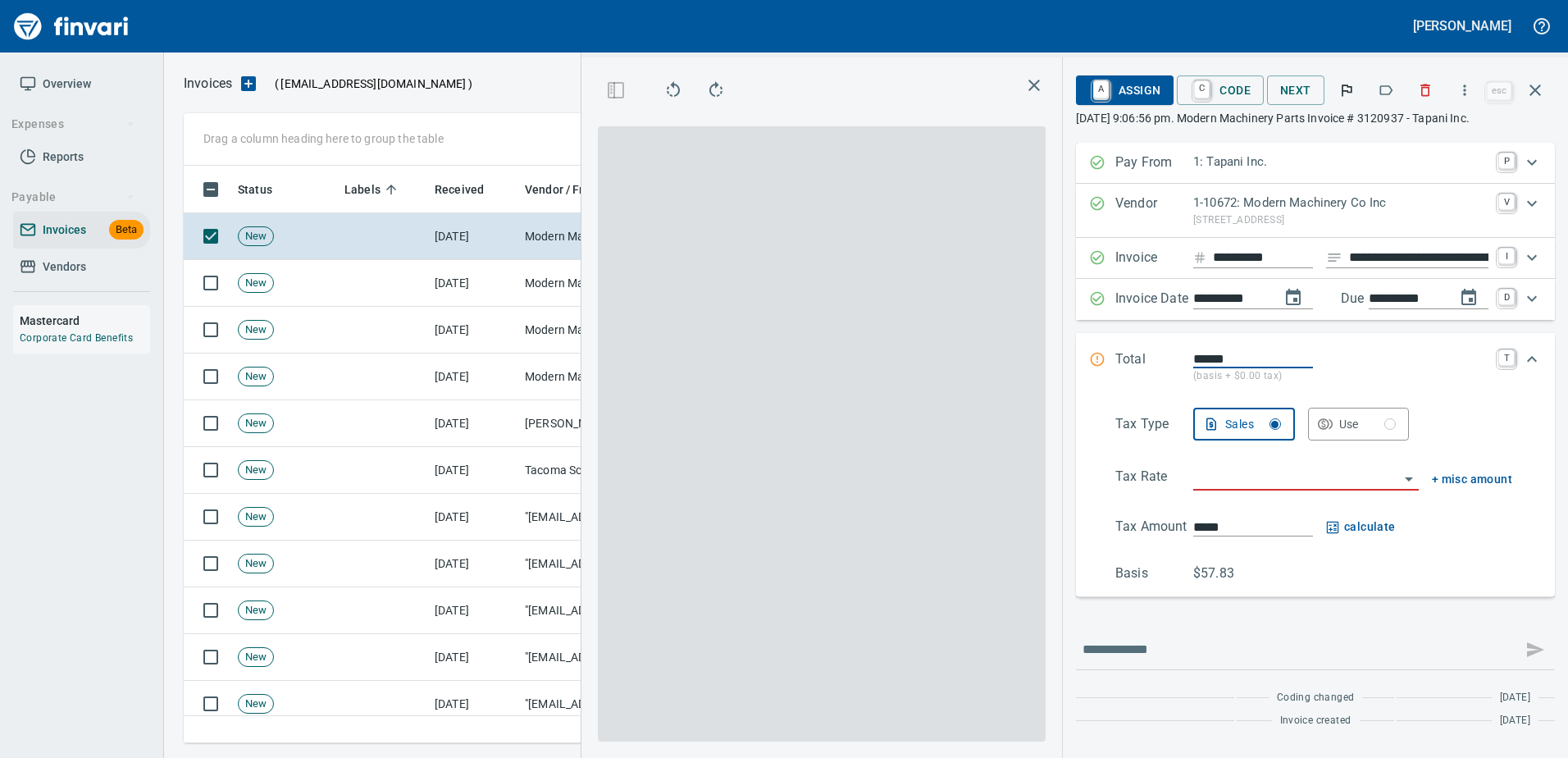
click at [1392, 90] on icon "button" at bounding box center [1385, 90] width 16 height 16
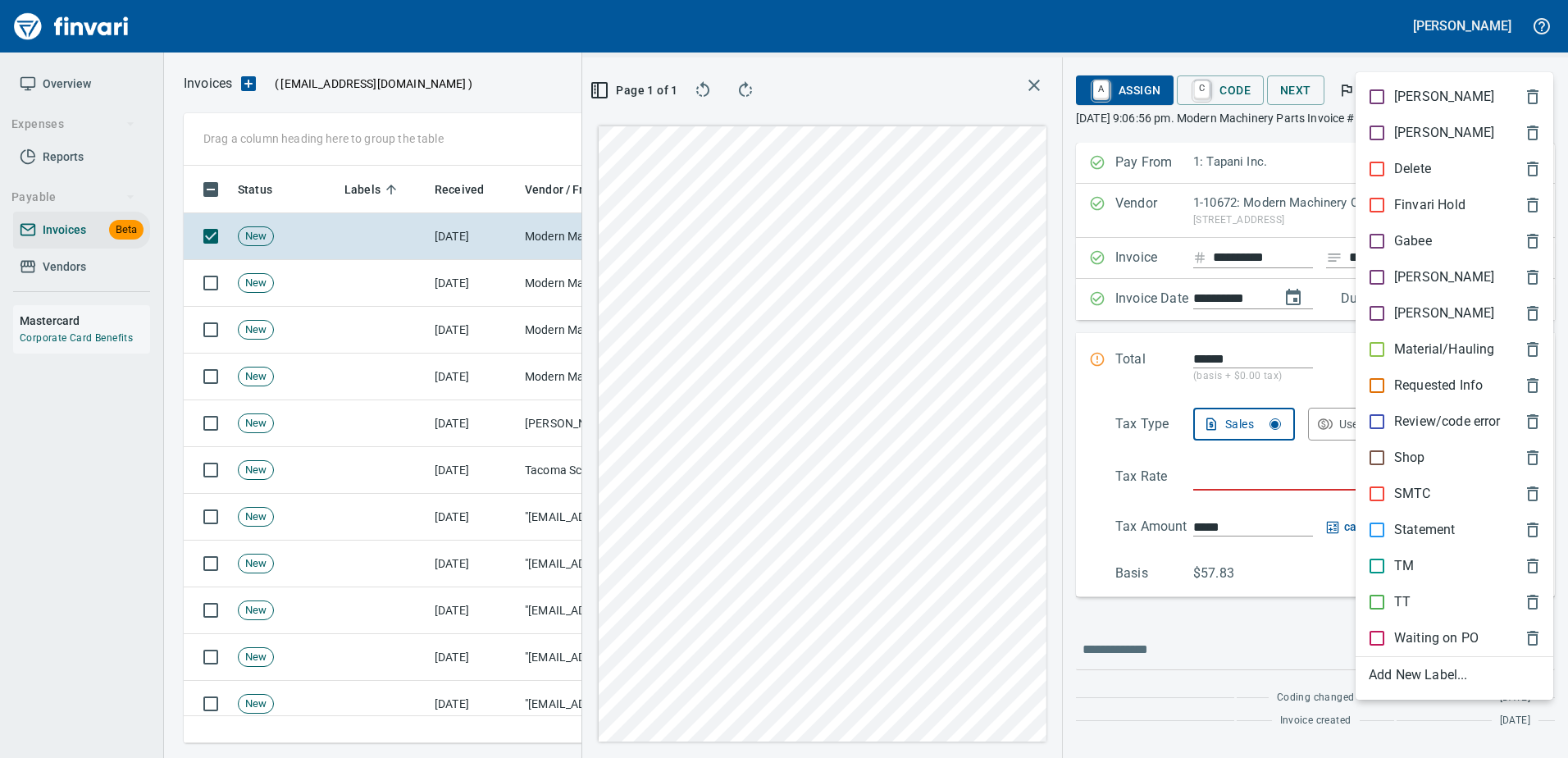
click at [1419, 455] on p "Shop" at bounding box center [1409, 458] width 31 height 20
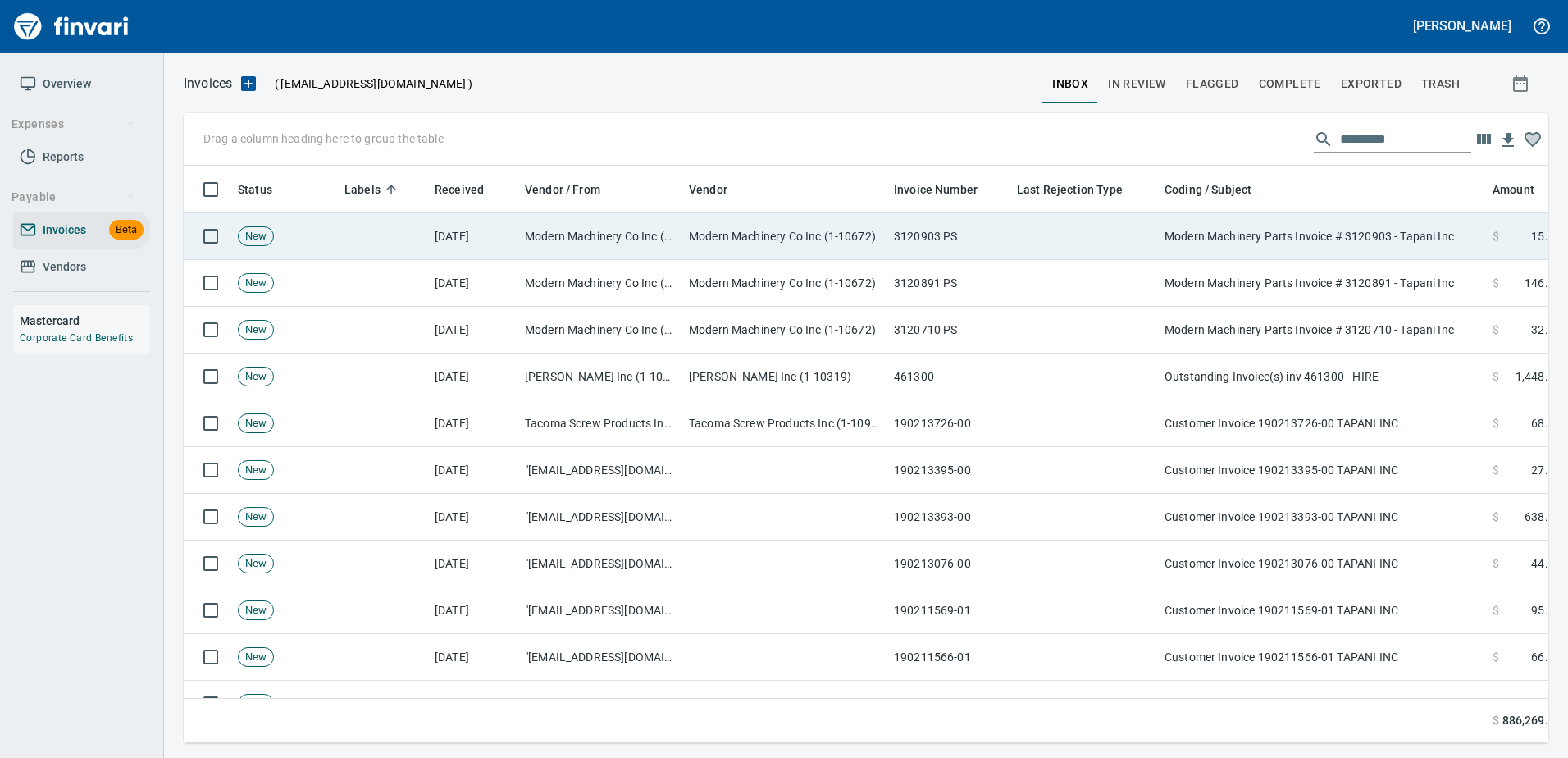
click at [1348, 245] on td "Modern Machinery Parts Invoice # 3120903 - Tapani Inc" at bounding box center [1321, 236] width 328 height 47
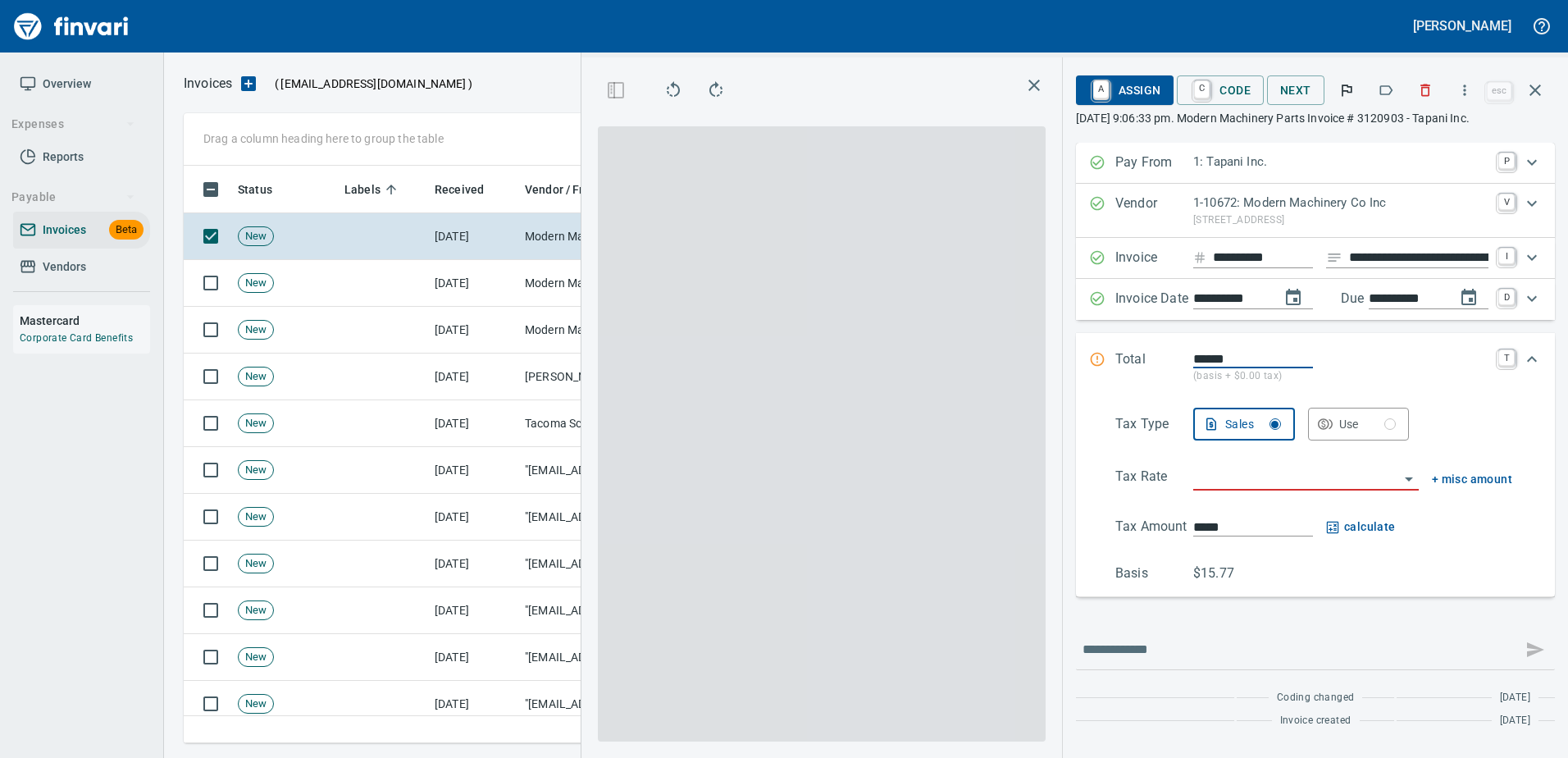
click at [1381, 92] on icon "button" at bounding box center [1385, 90] width 16 height 16
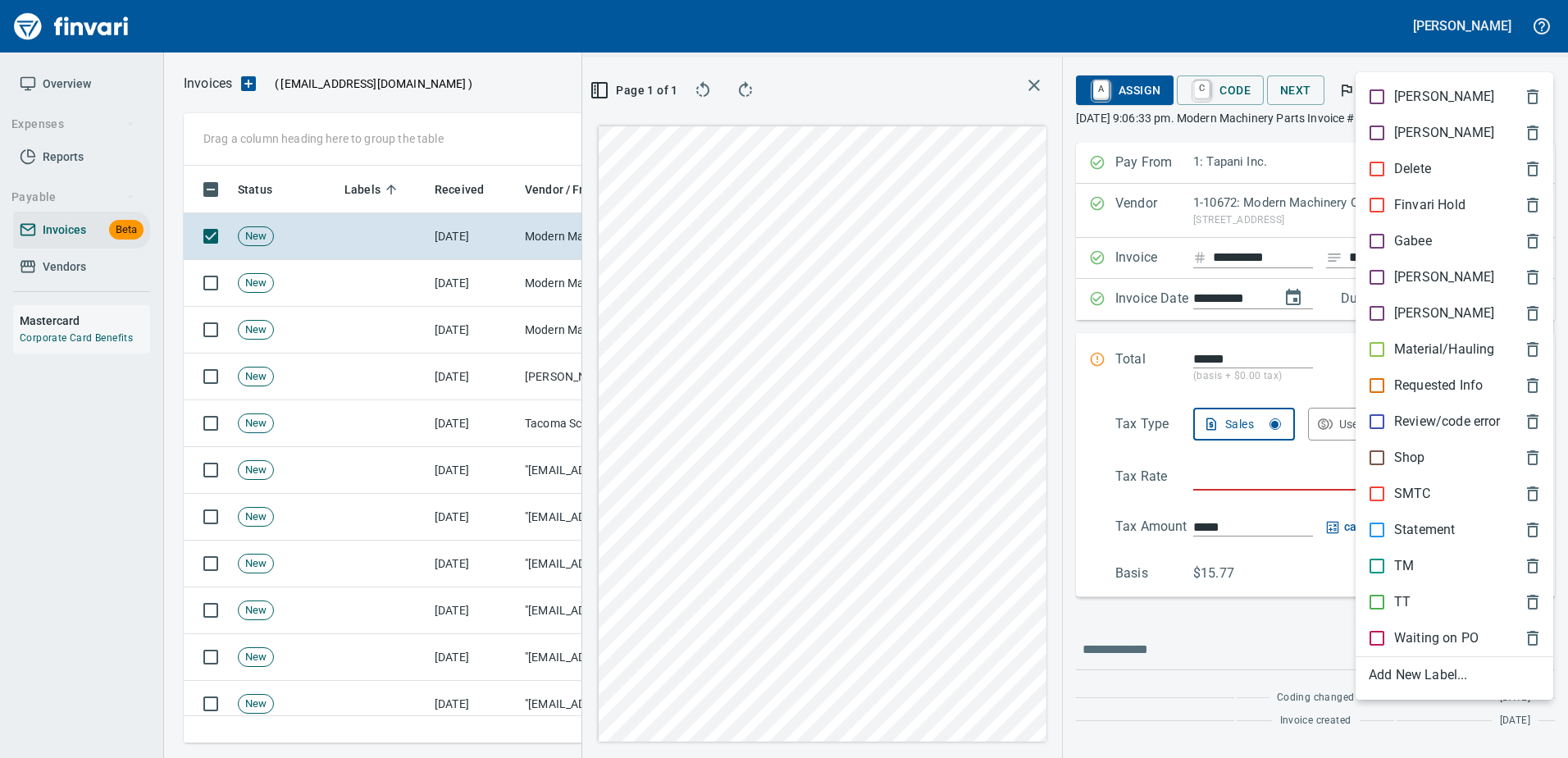
click at [1415, 446] on div "Shop" at bounding box center [1454, 458] width 198 height 36
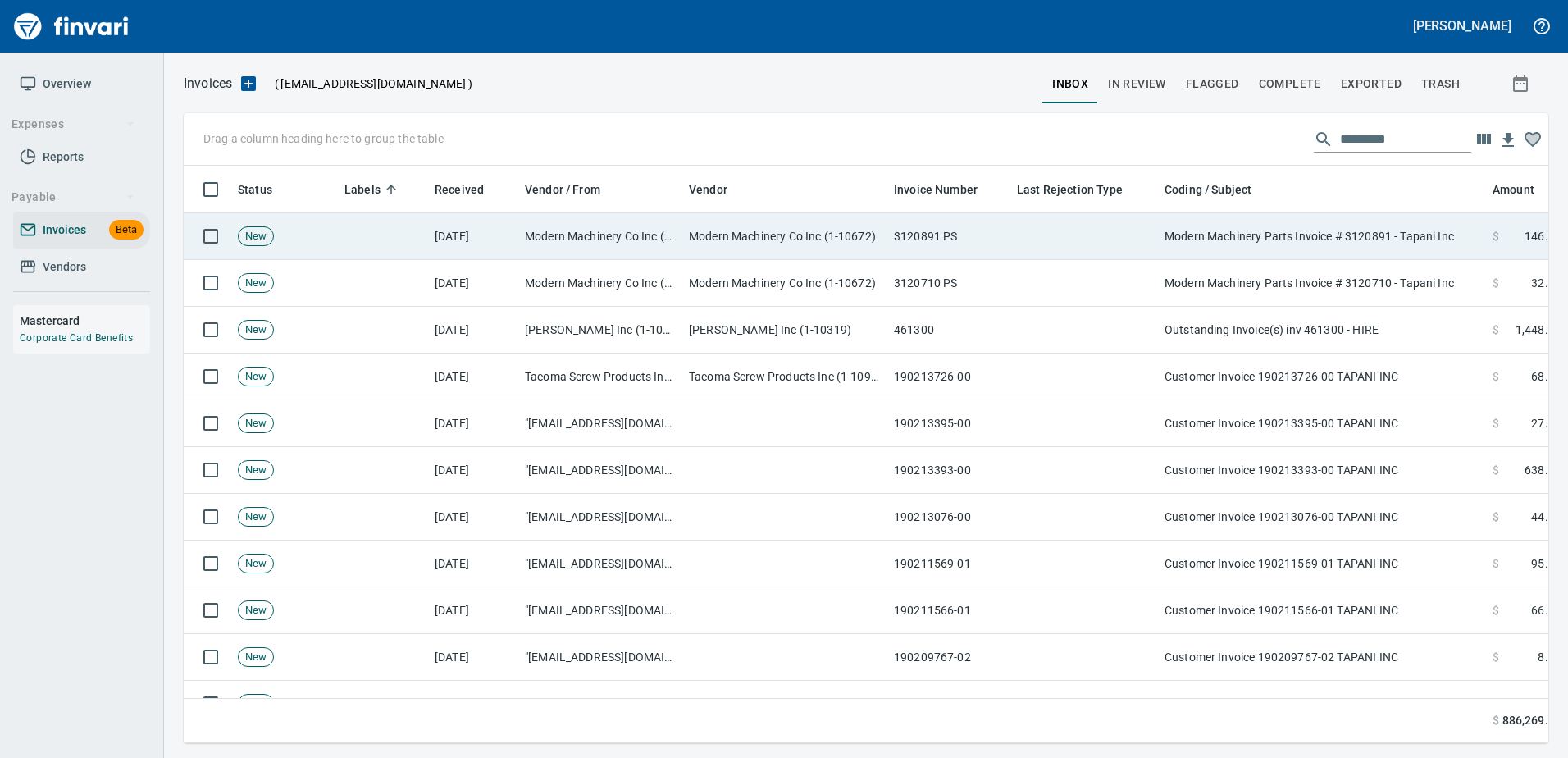
drag, startPoint x: 1370, startPoint y: 263, endPoint x: 1369, endPoint y: 252, distance: 11.0
click at [1370, 263] on td "Modern Machinery Parts Invoice # 3120710 - Tapani Inc" at bounding box center [1321, 283] width 328 height 47
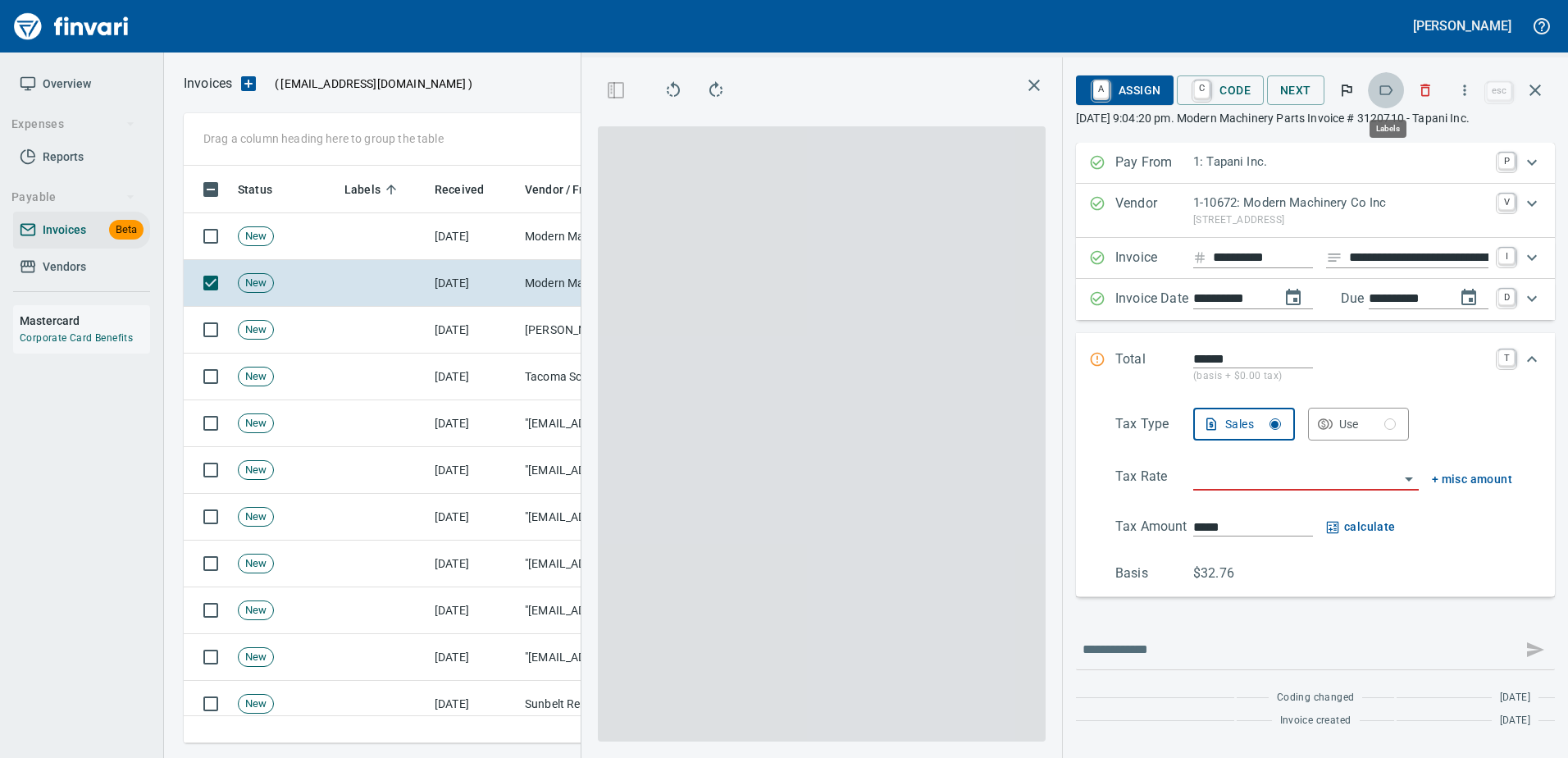
click at [1390, 91] on icon "button" at bounding box center [1385, 90] width 16 height 16
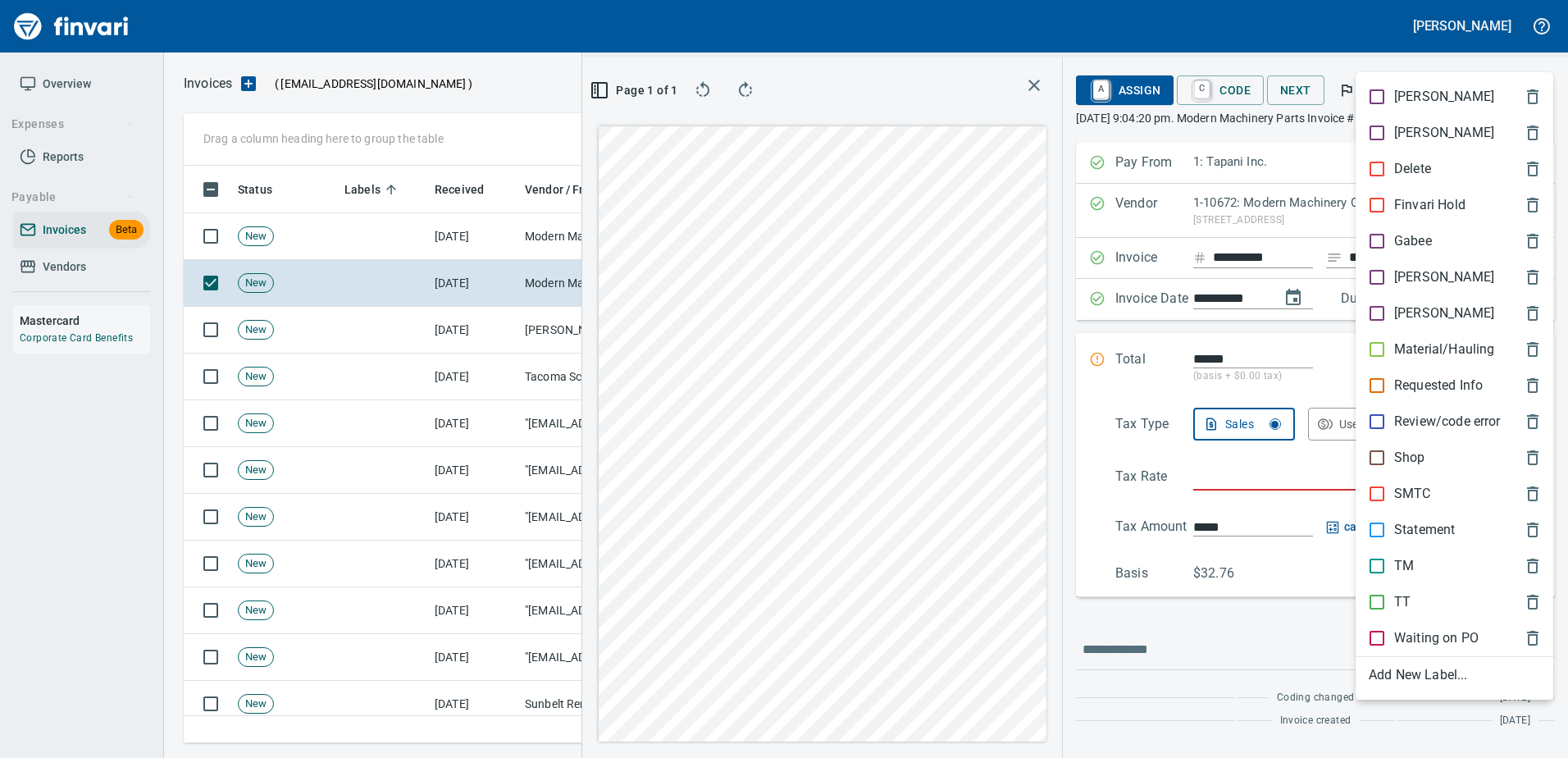
click at [1421, 455] on p "Shop" at bounding box center [1409, 458] width 31 height 20
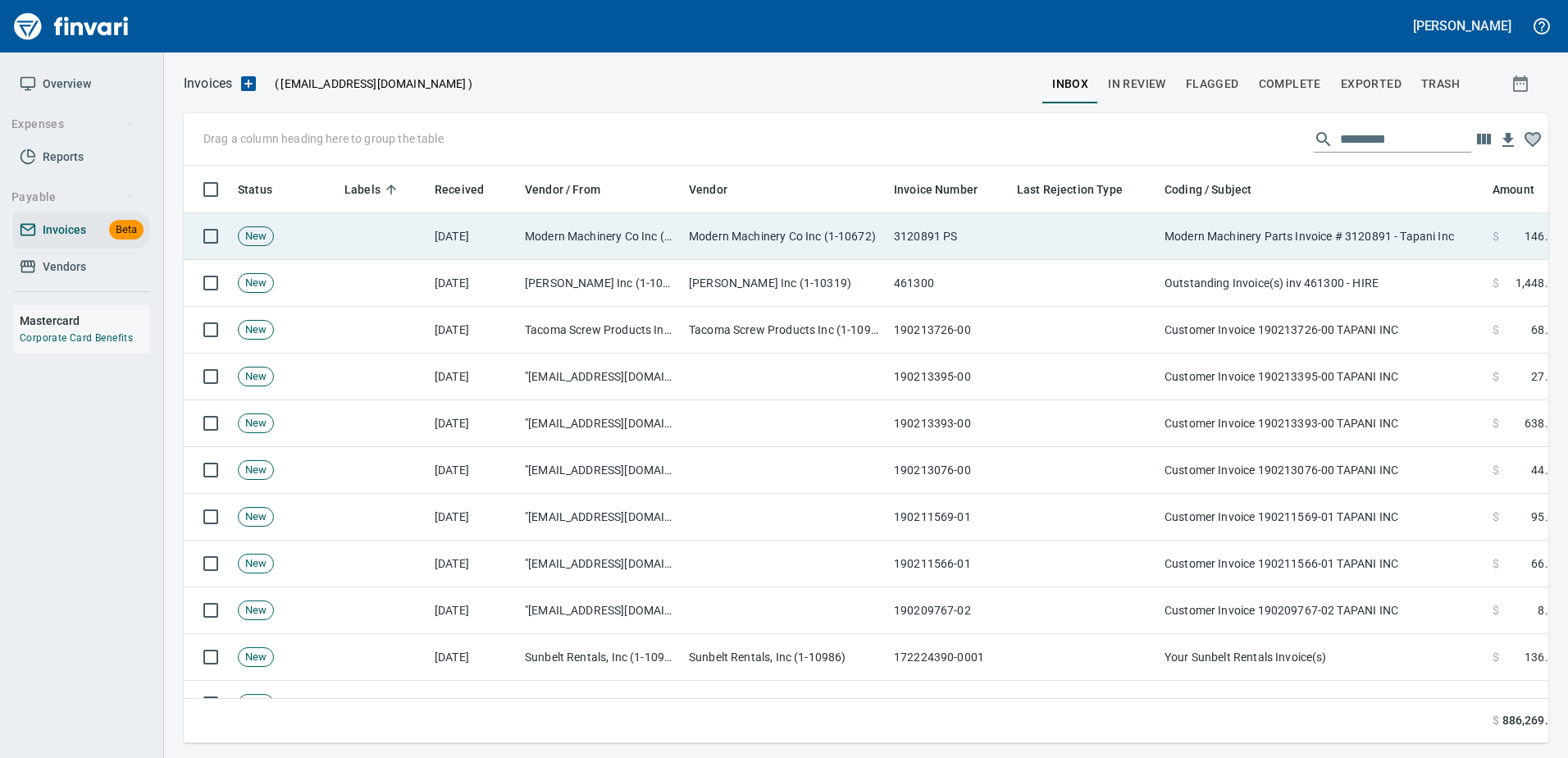
click at [1377, 255] on td "Modern Machinery Parts Invoice # 3120891 - Tapani Inc" at bounding box center [1321, 236] width 328 height 47
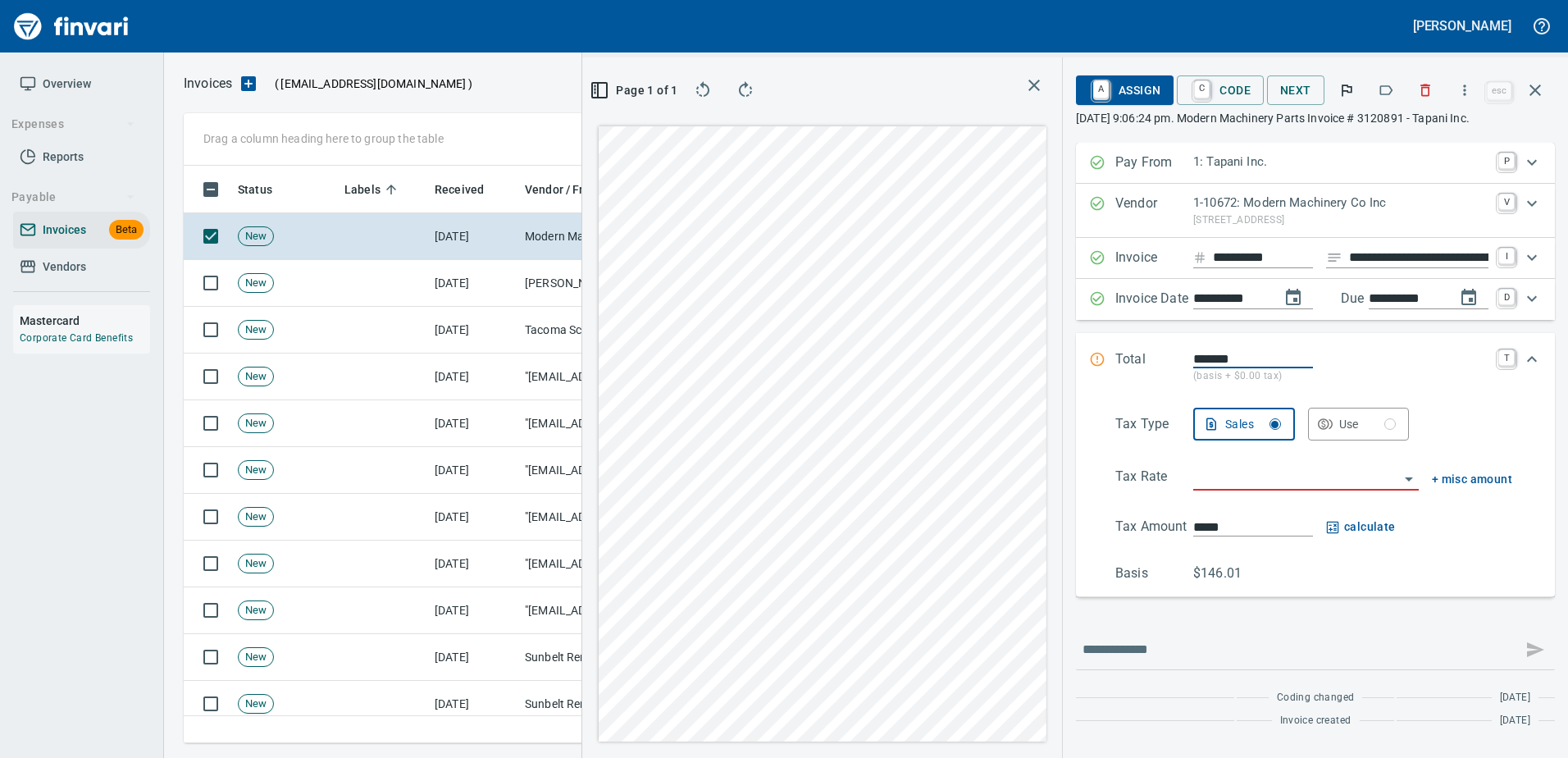
click at [1409, 88] on button "button" at bounding box center [1425, 90] width 36 height 36
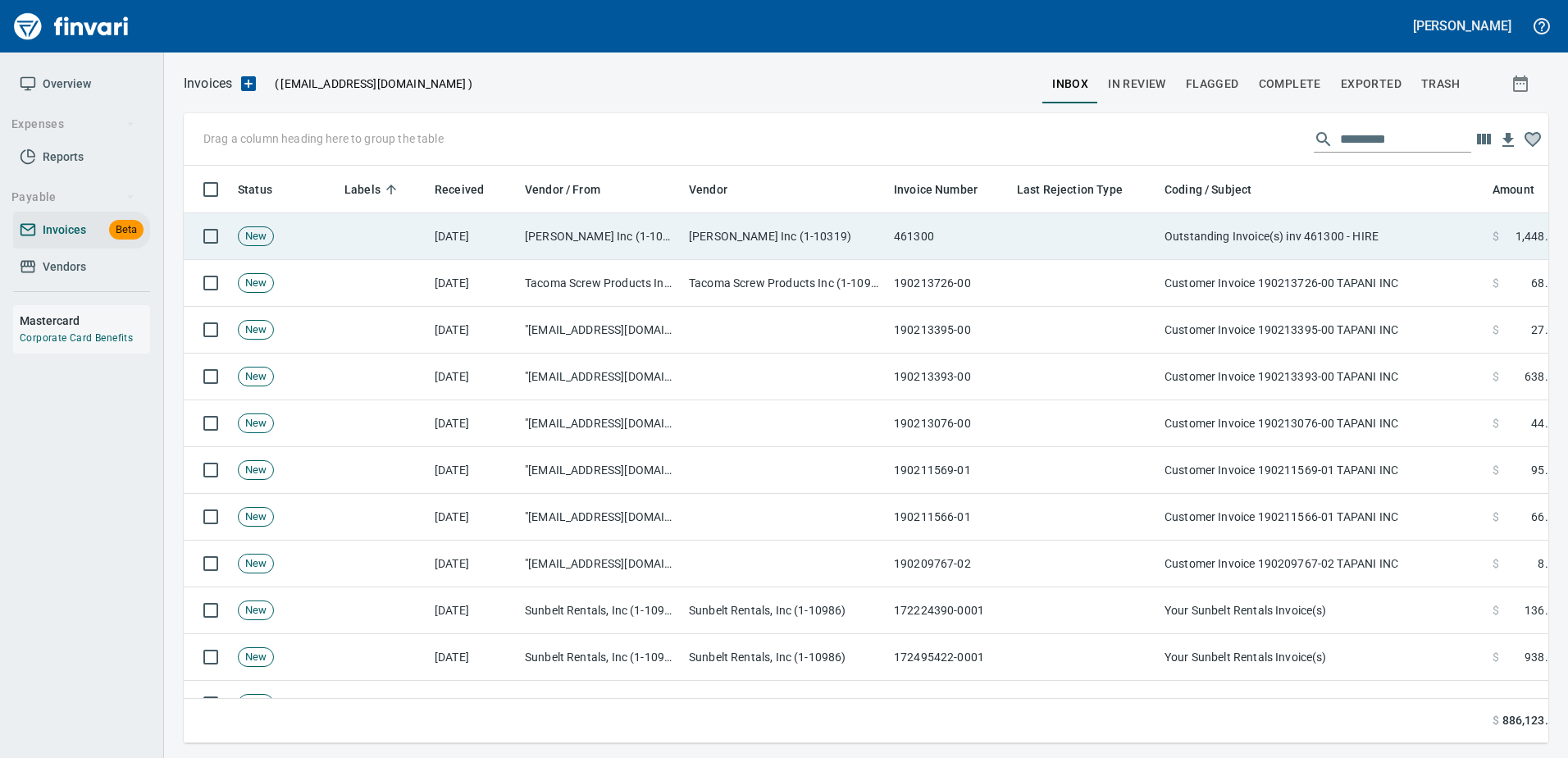
click at [1398, 244] on td "Outstanding Invoice(s) inv 461300 - HIRE" at bounding box center [1321, 236] width 328 height 47
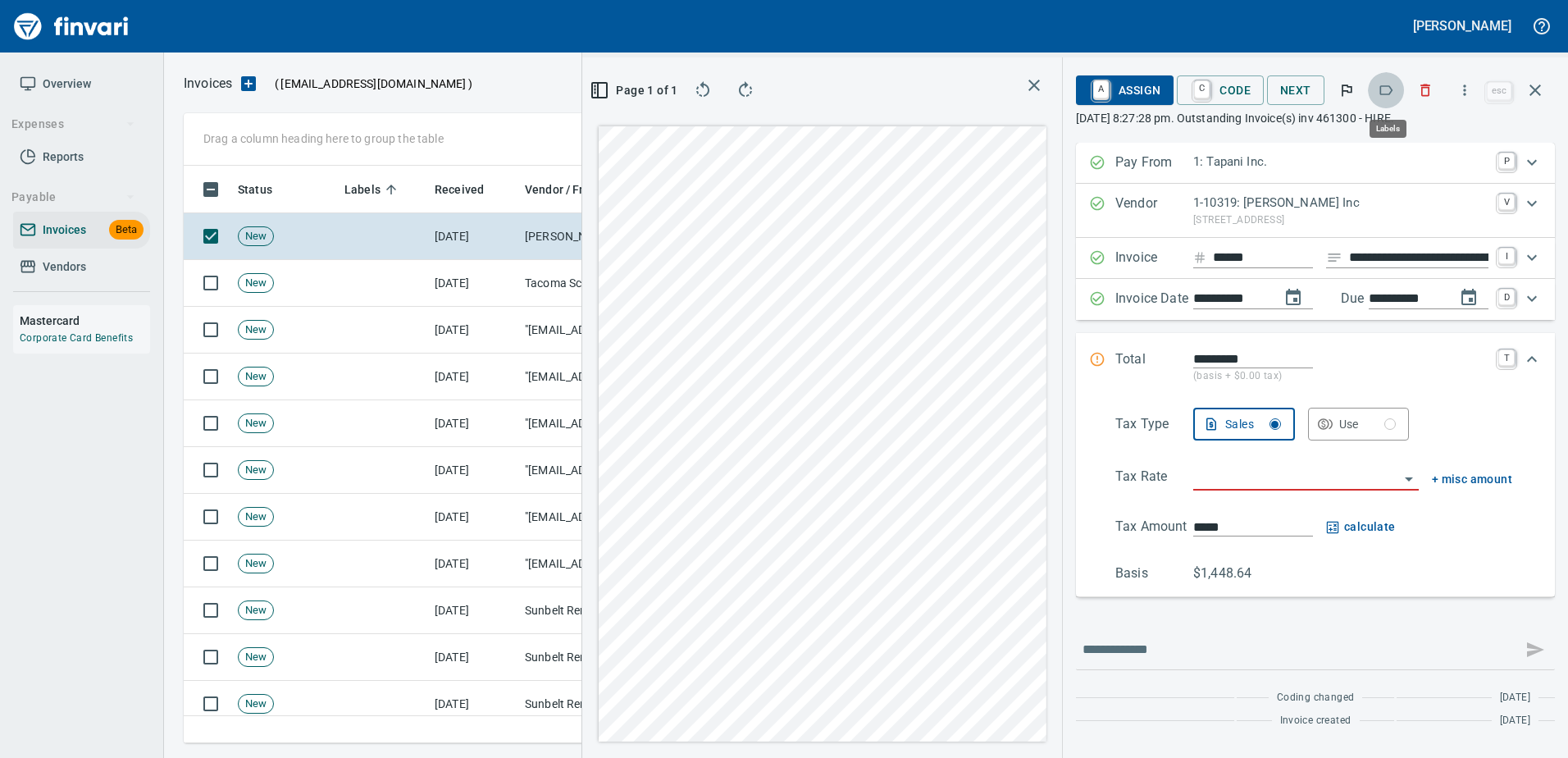
click at [1387, 89] on icon "button" at bounding box center [1385, 90] width 16 height 16
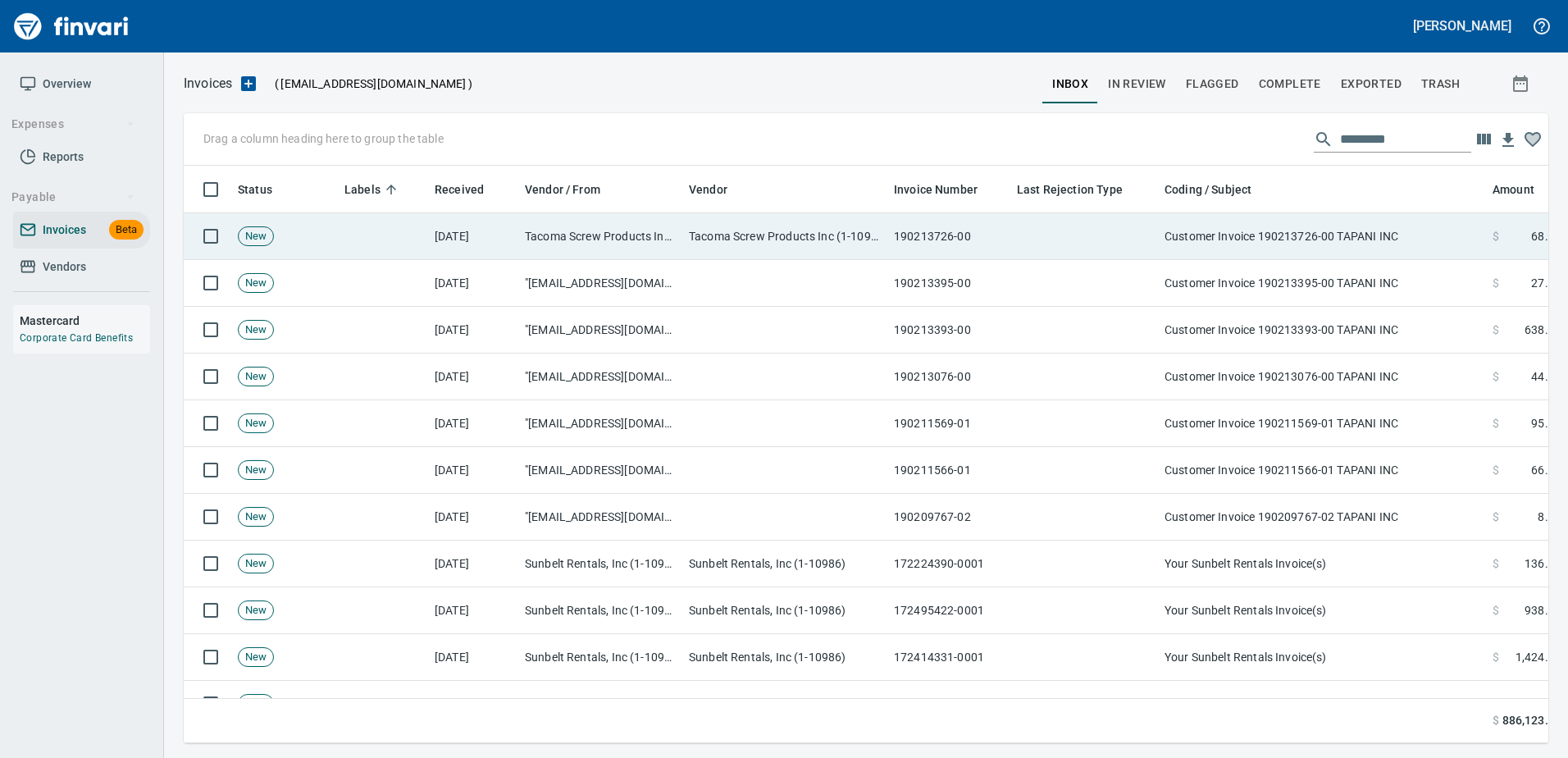
click at [1324, 245] on td "Customer Invoice 190213726-00 TAPANI INC" at bounding box center [1321, 236] width 328 height 47
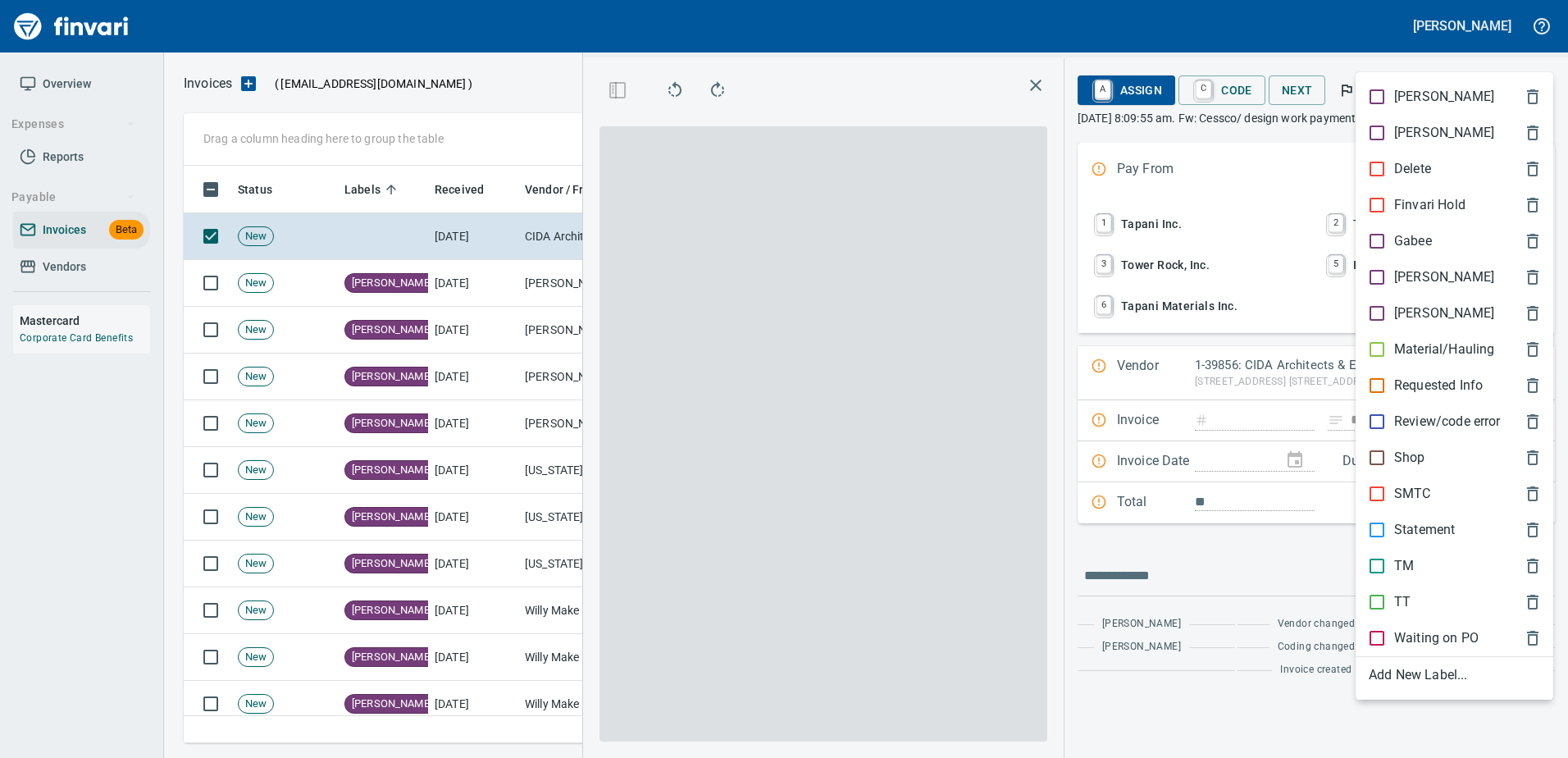
scroll to position [553, 929]
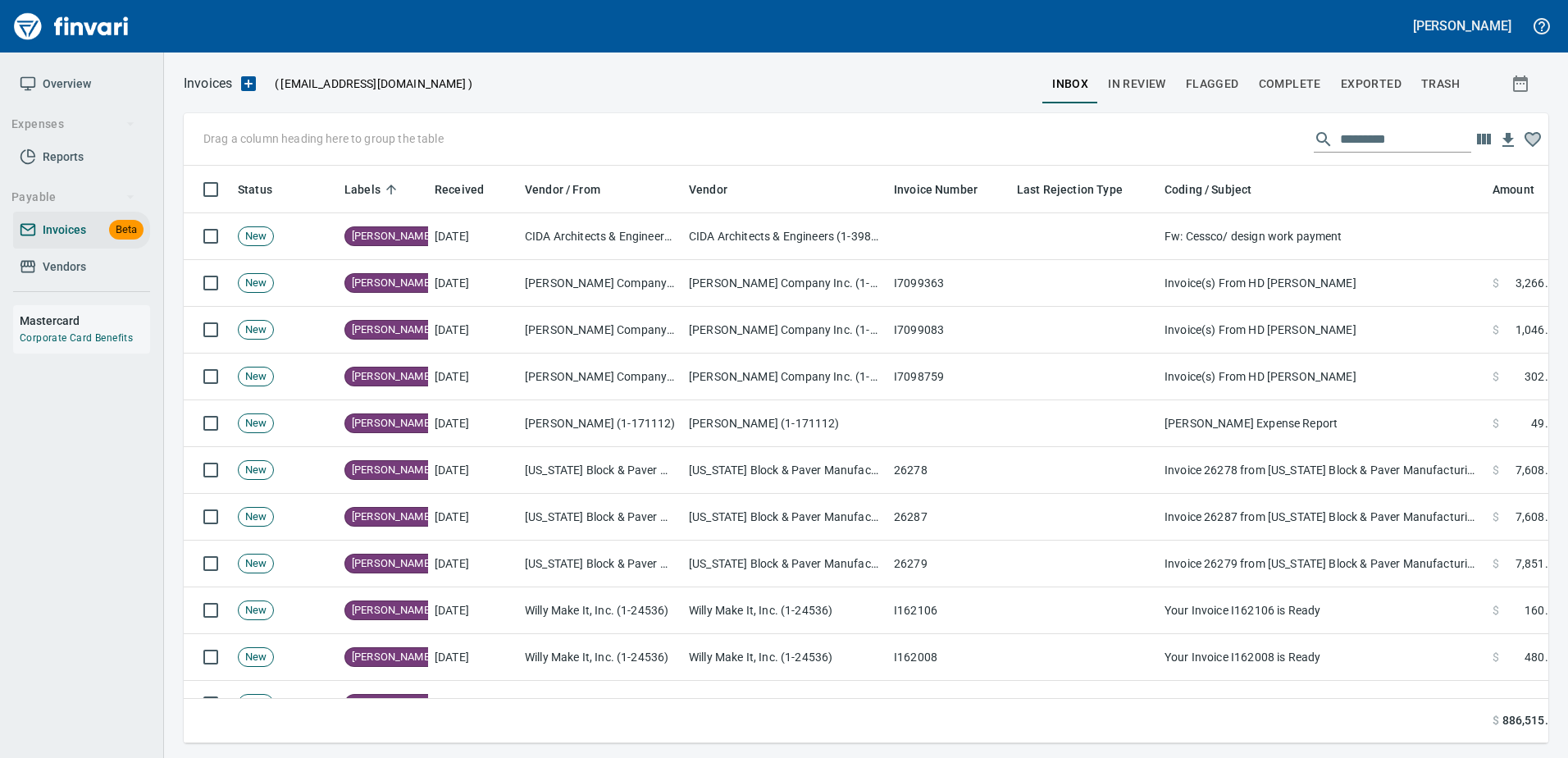
scroll to position [553, 1336]
click at [1297, 79] on span "Complete" at bounding box center [1289, 84] width 62 height 21
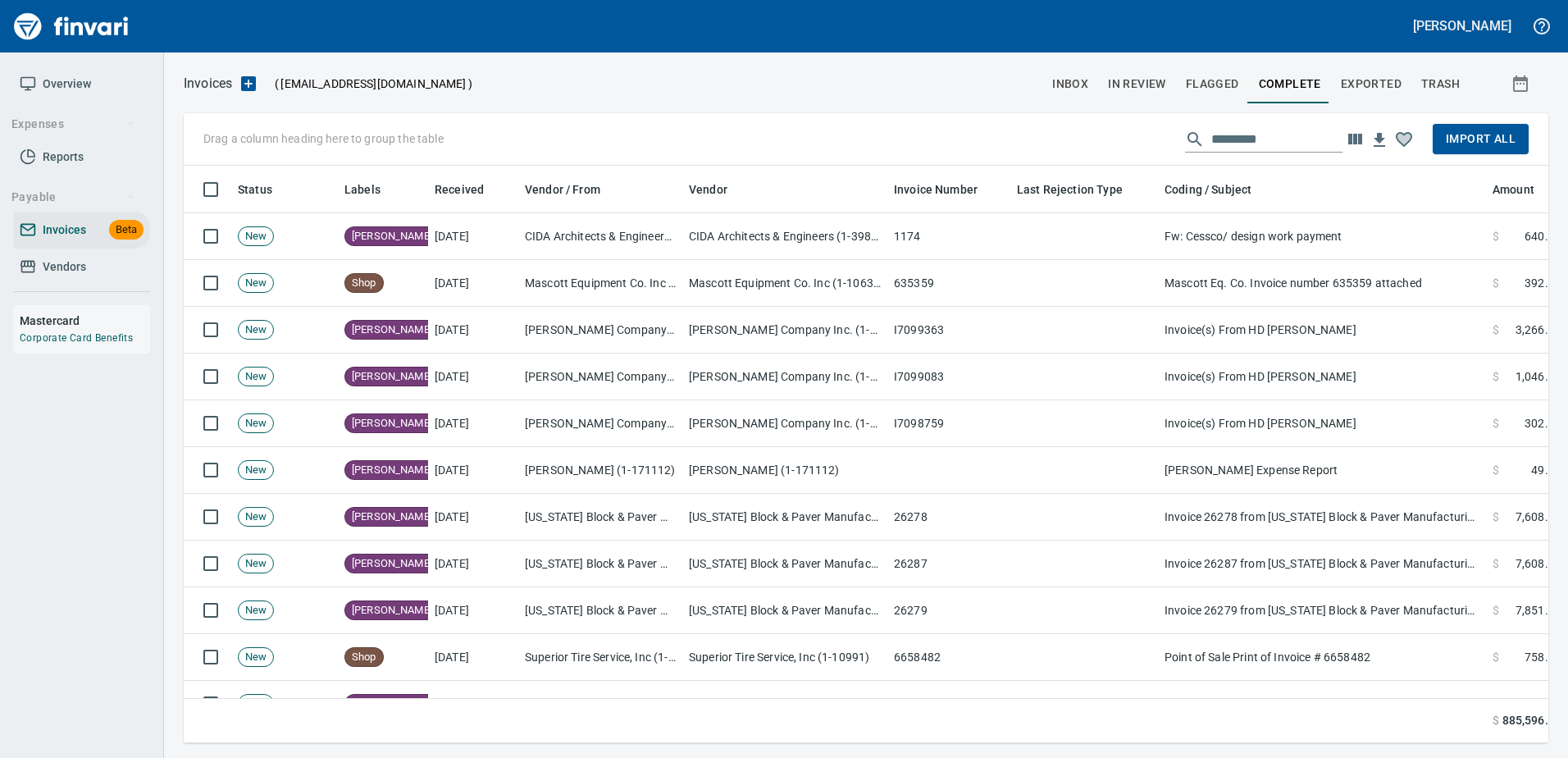
scroll to position [553, 1340]
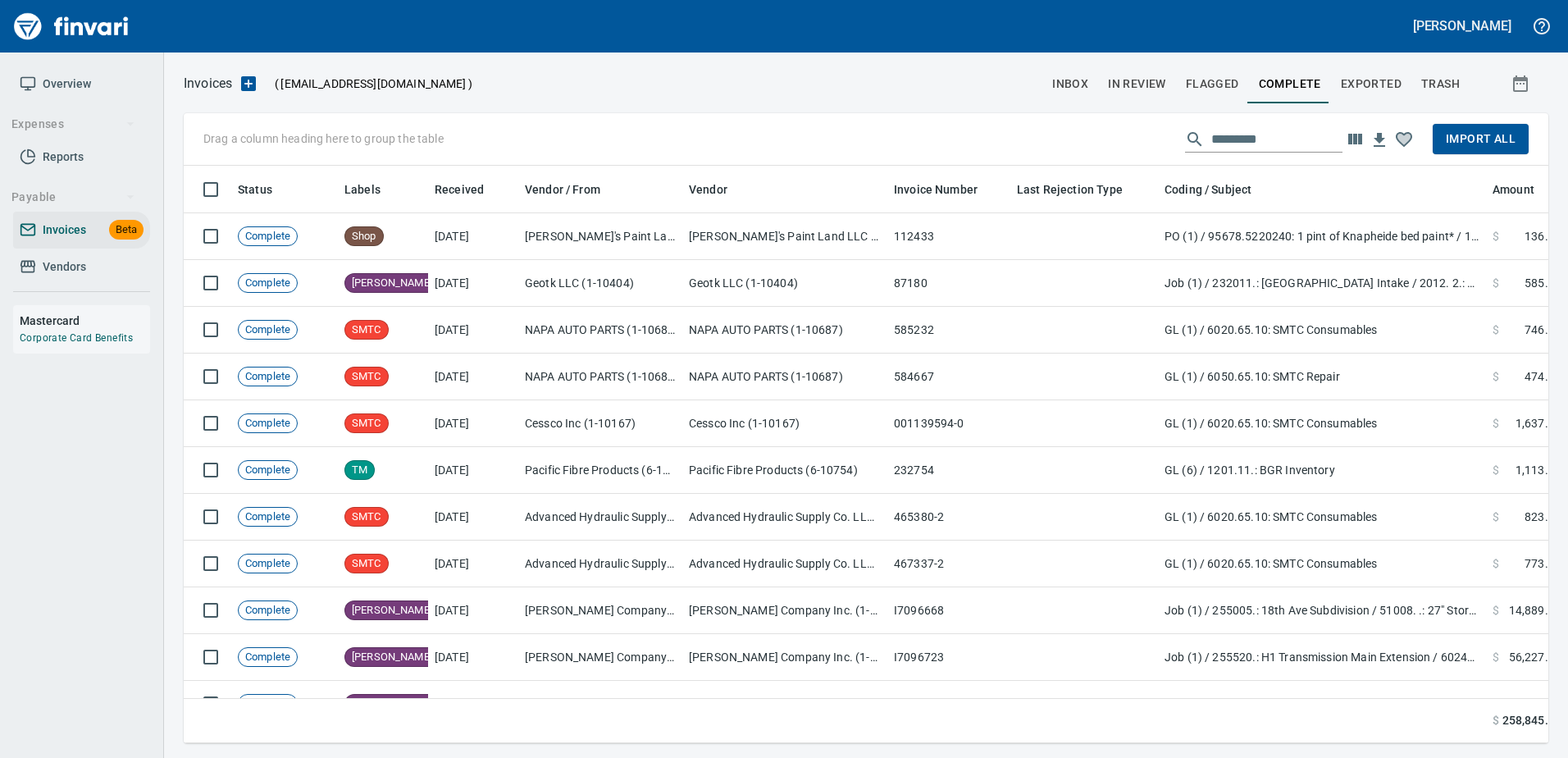
click at [1484, 141] on span "Import All" at bounding box center [1480, 139] width 70 height 21
